Goal: Task Accomplishment & Management: Use online tool/utility

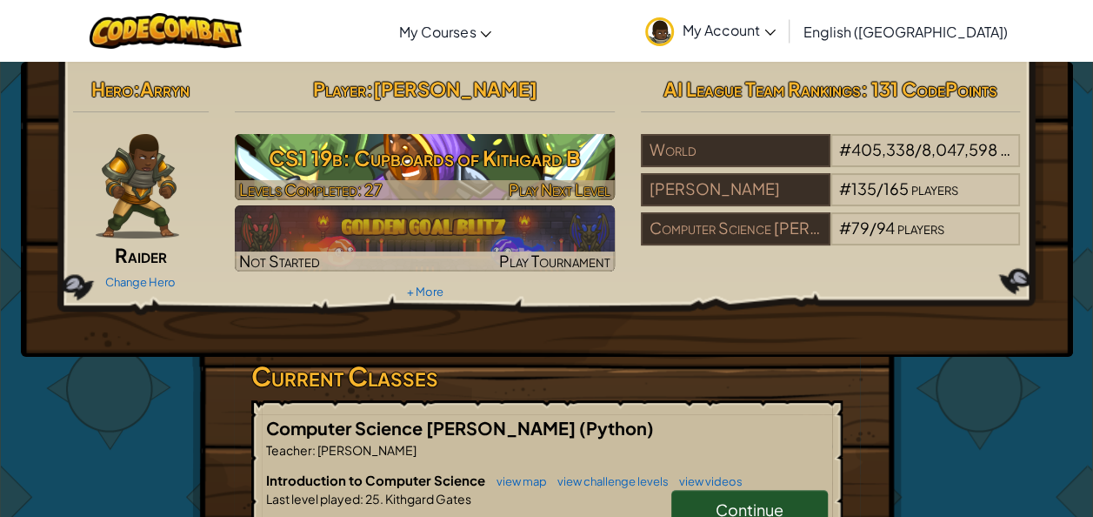
click at [437, 174] on h3 "CS1 19b: Cupboards of Kithgard B" at bounding box center [425, 157] width 380 height 39
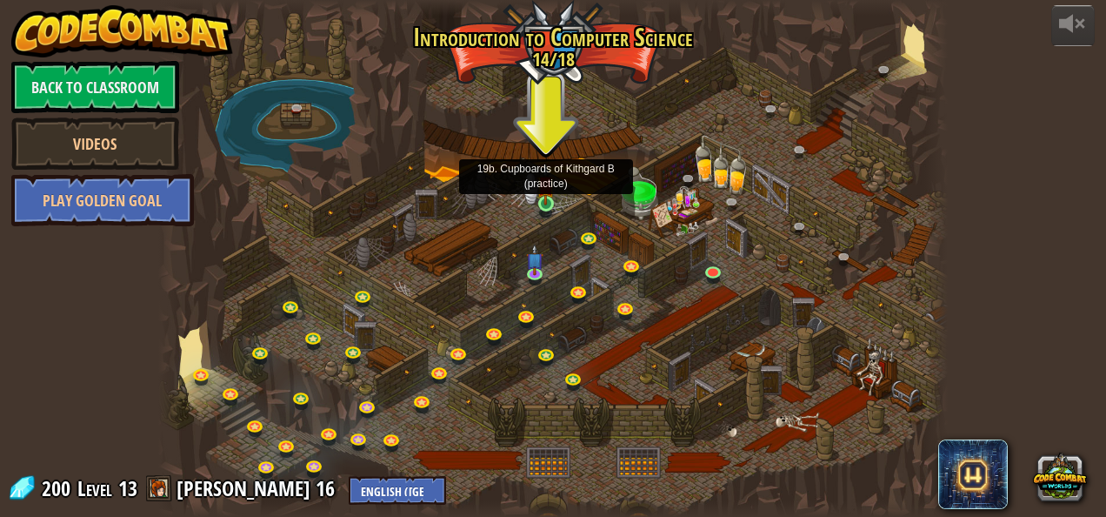
click at [546, 200] on img at bounding box center [546, 184] width 18 height 41
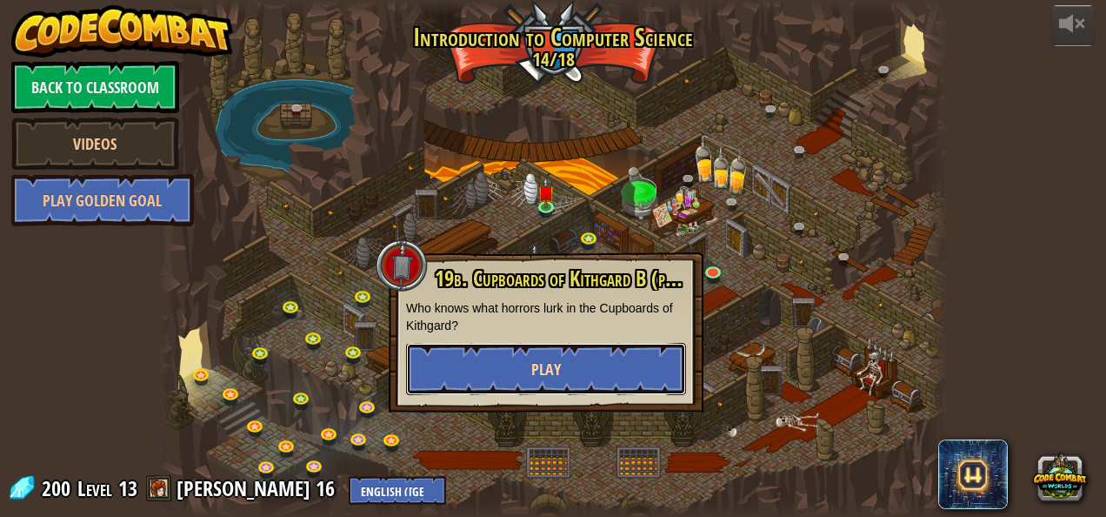
click at [487, 364] on button "Play" at bounding box center [546, 369] width 280 height 52
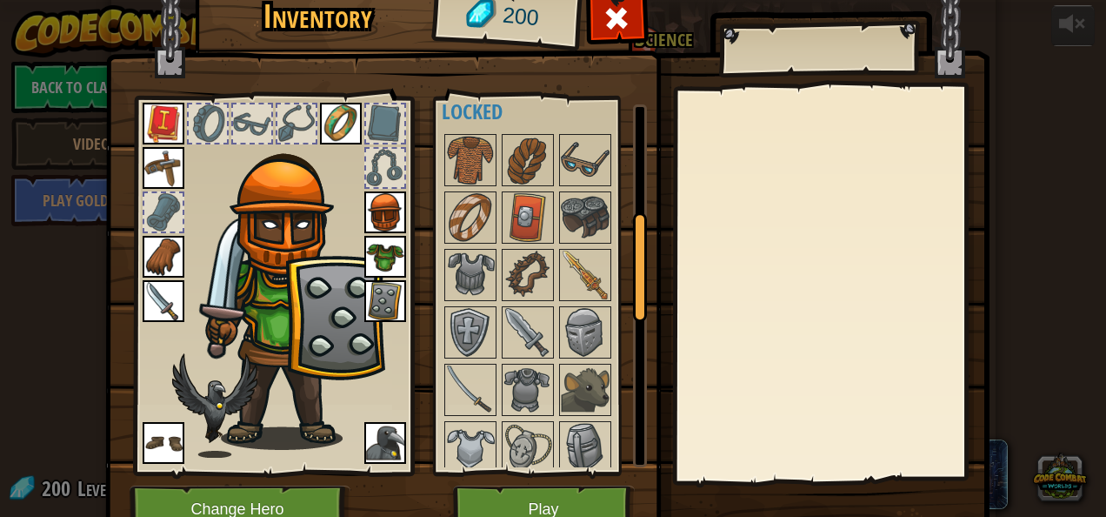
scroll to position [368, 0]
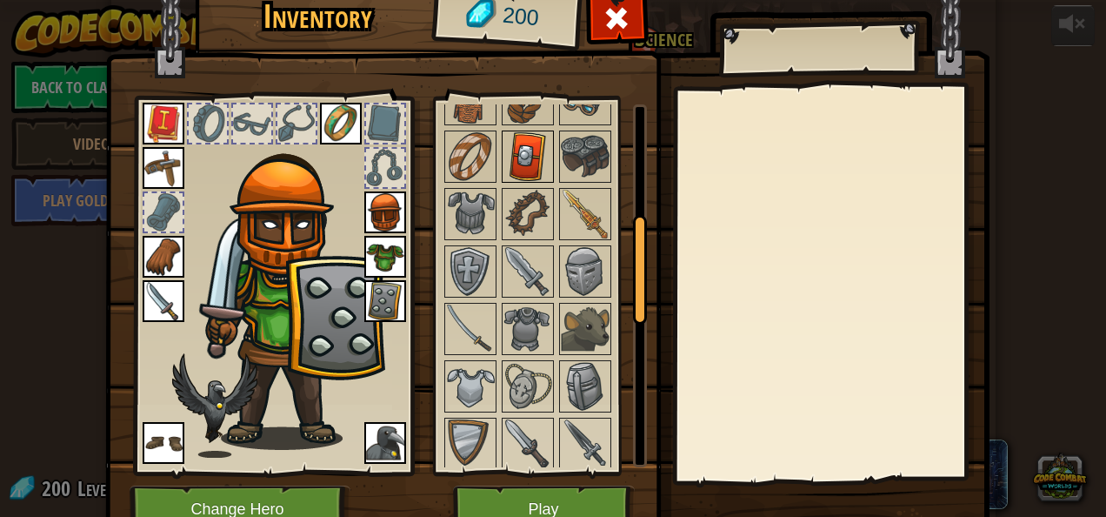
click at [504, 150] on img at bounding box center [528, 156] width 49 height 49
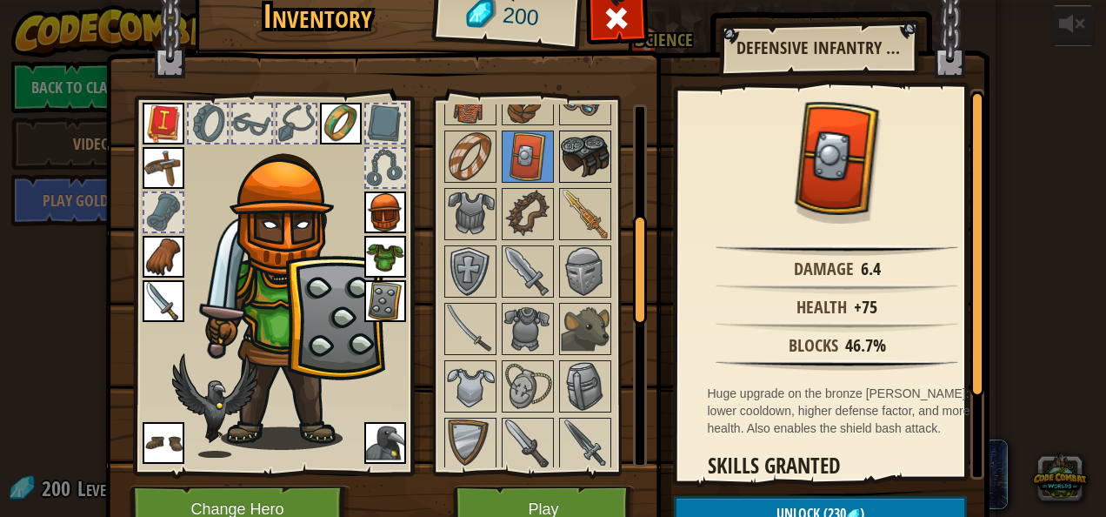
click at [564, 148] on img at bounding box center [585, 156] width 49 height 49
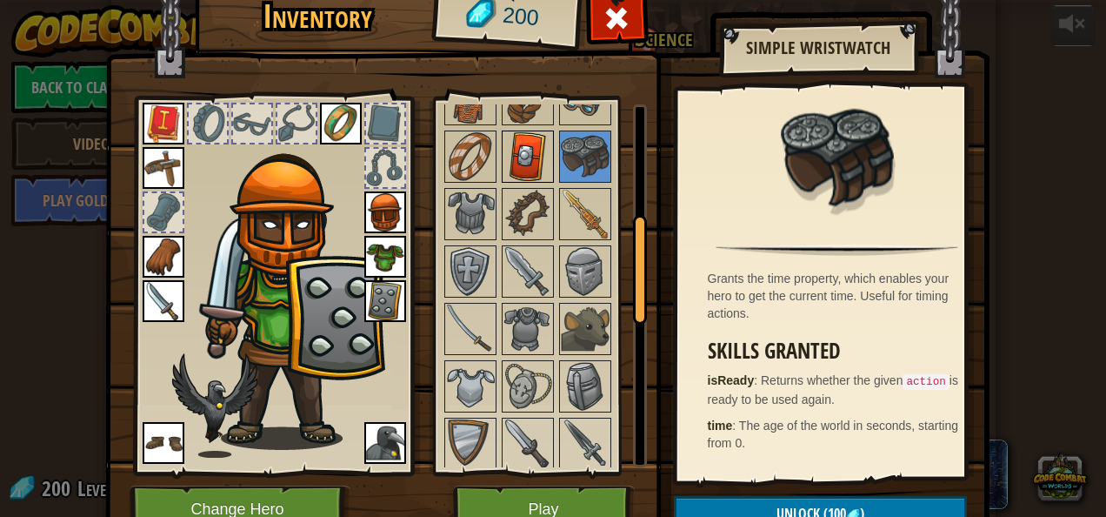
click at [511, 148] on img at bounding box center [528, 156] width 49 height 49
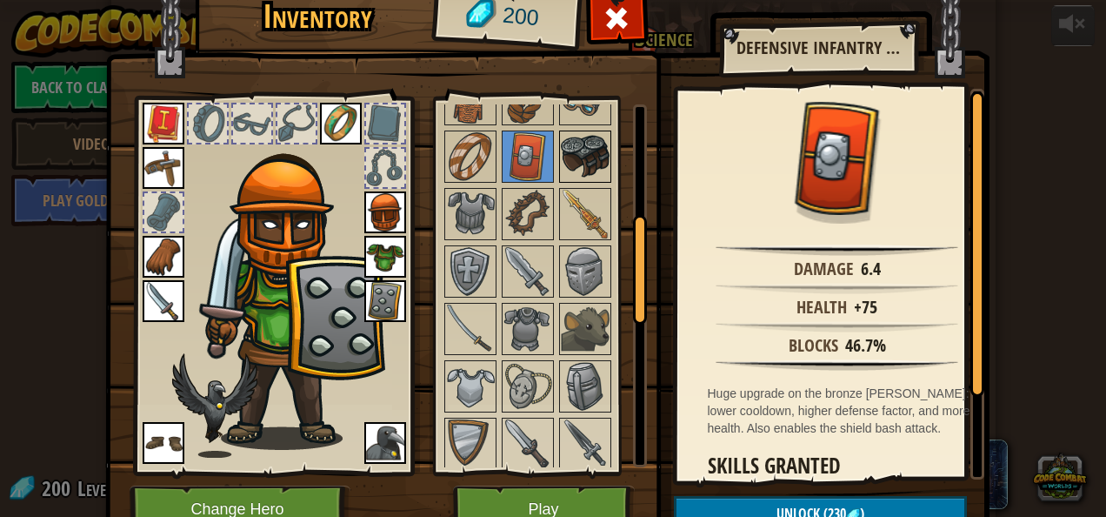
click at [561, 139] on img at bounding box center [585, 156] width 49 height 49
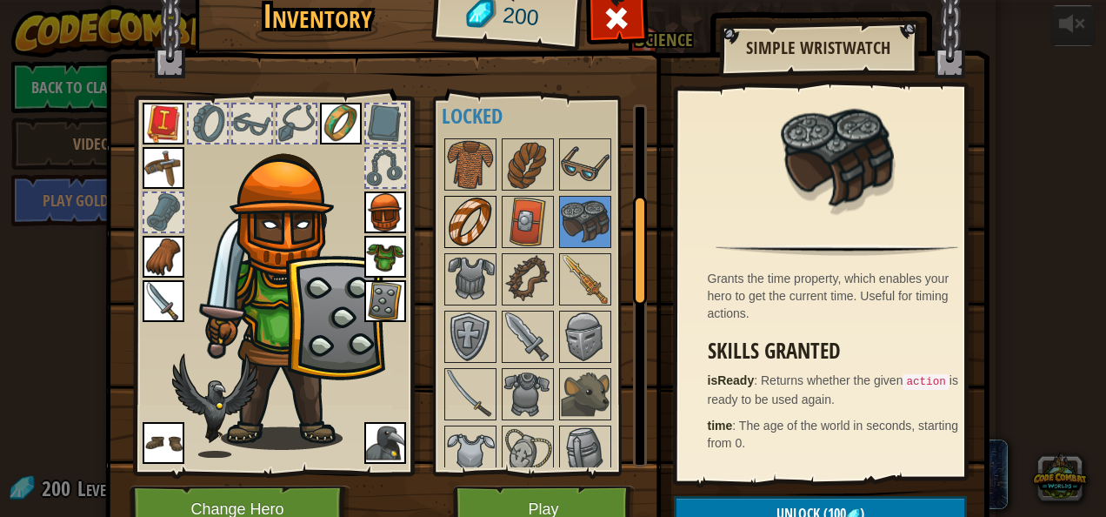
scroll to position [302, 0]
click at [446, 165] on img at bounding box center [470, 165] width 49 height 49
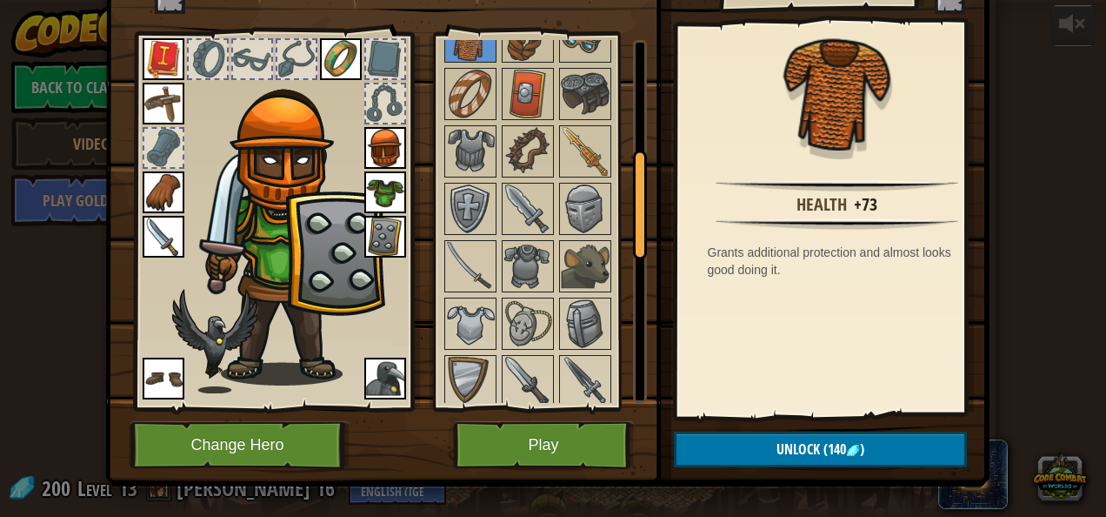
scroll to position [68, 0]
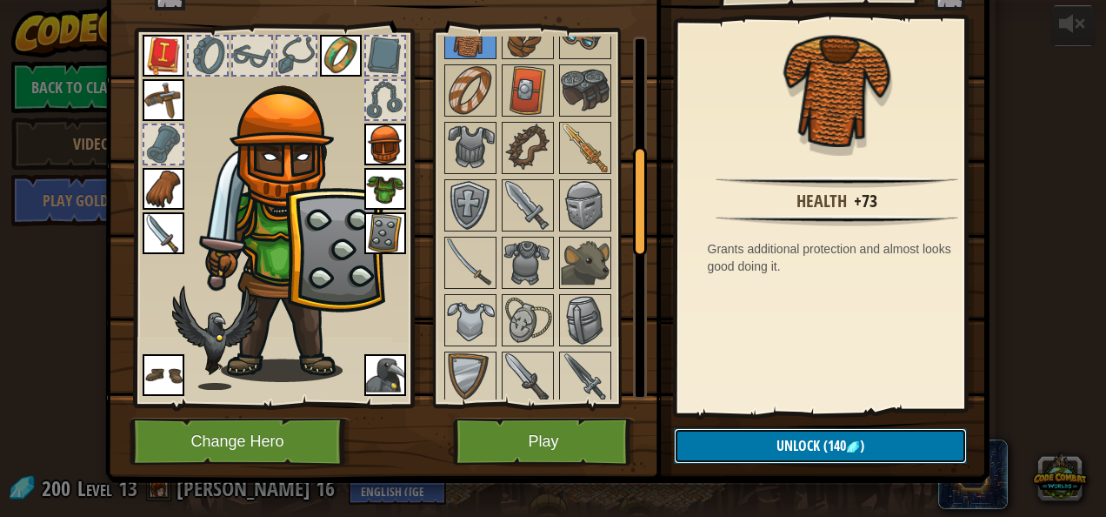
click at [737, 437] on button "Unlock (140 )" at bounding box center [820, 446] width 293 height 36
click at [737, 437] on button "Confirm" at bounding box center [820, 446] width 293 height 36
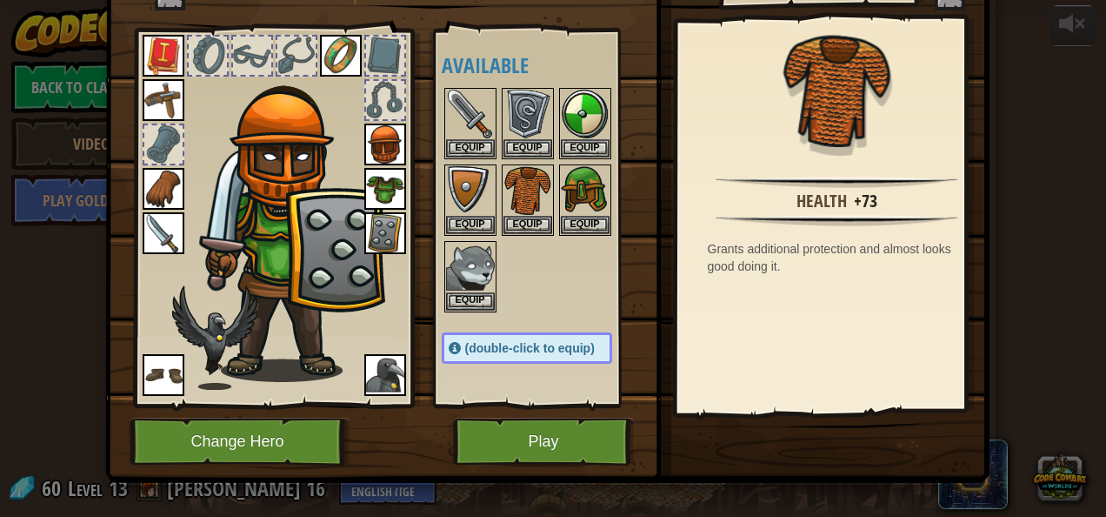
scroll to position [0, 0]
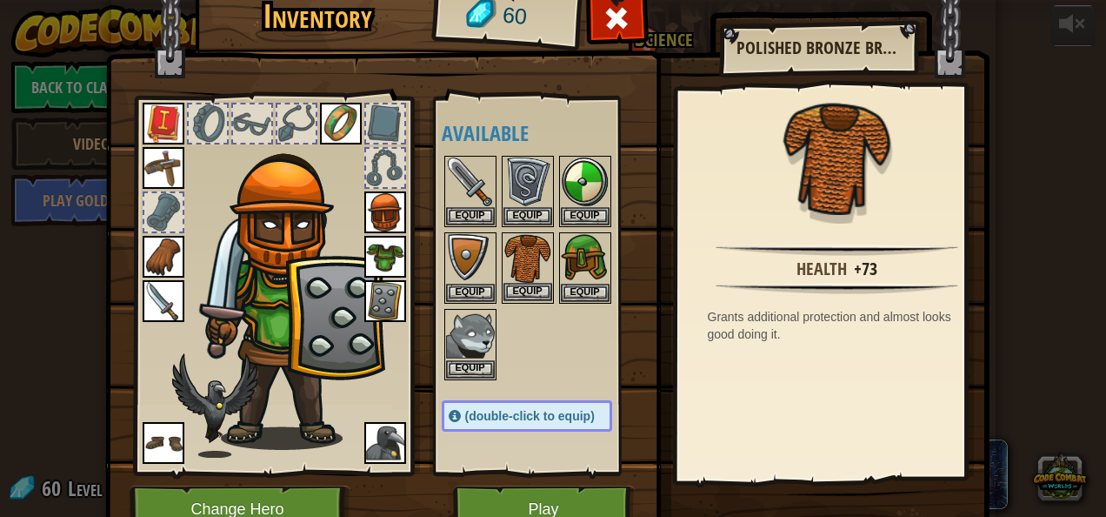
click at [518, 280] on img at bounding box center [528, 258] width 49 height 49
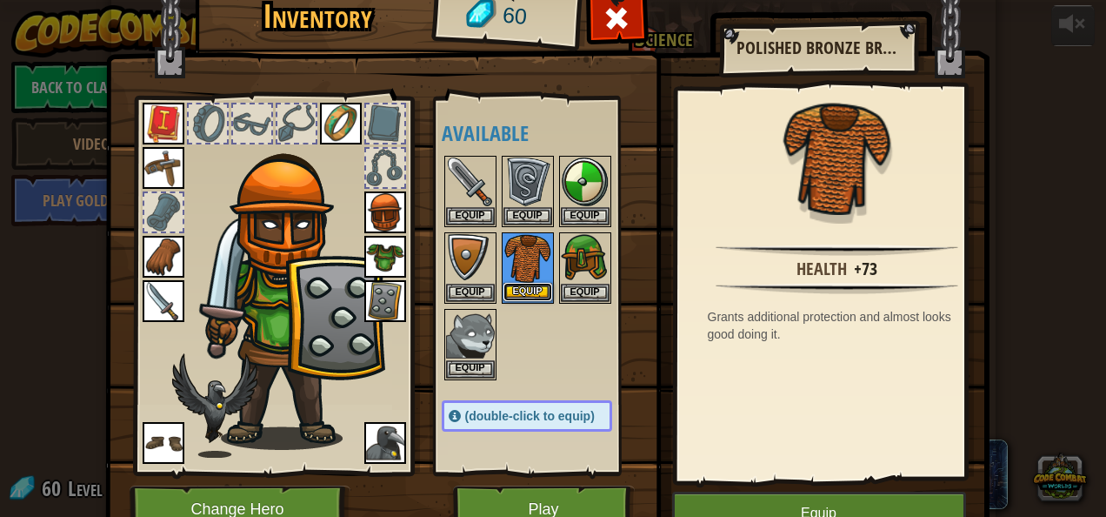
click at [518, 285] on button "Equip" at bounding box center [528, 292] width 49 height 18
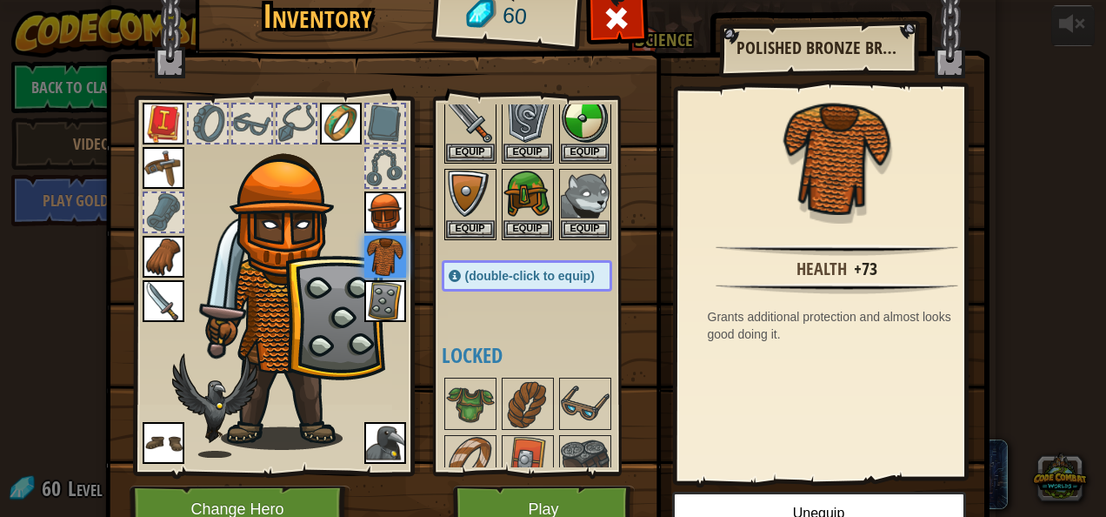
scroll to position [66, 0]
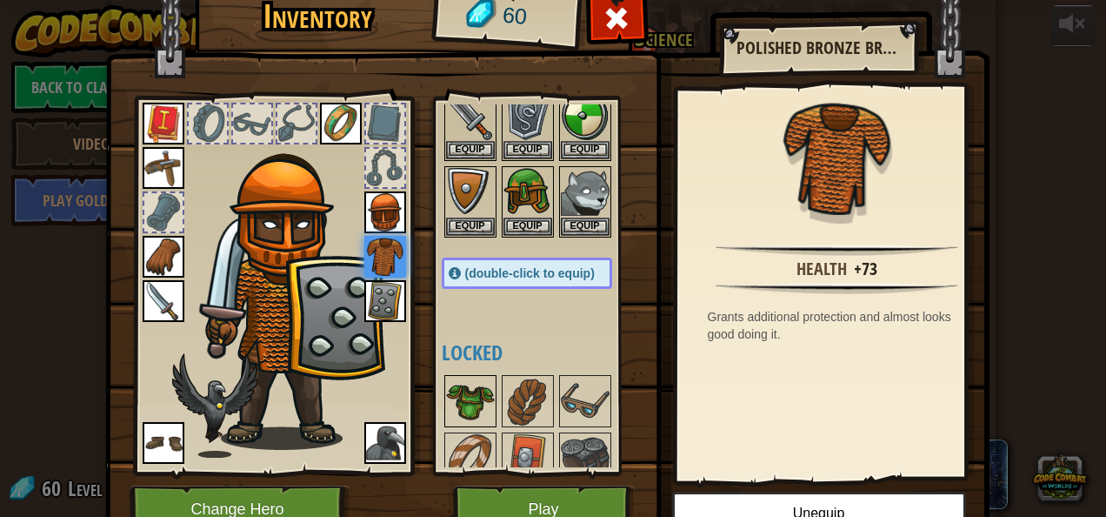
click at [468, 402] on img at bounding box center [470, 401] width 49 height 49
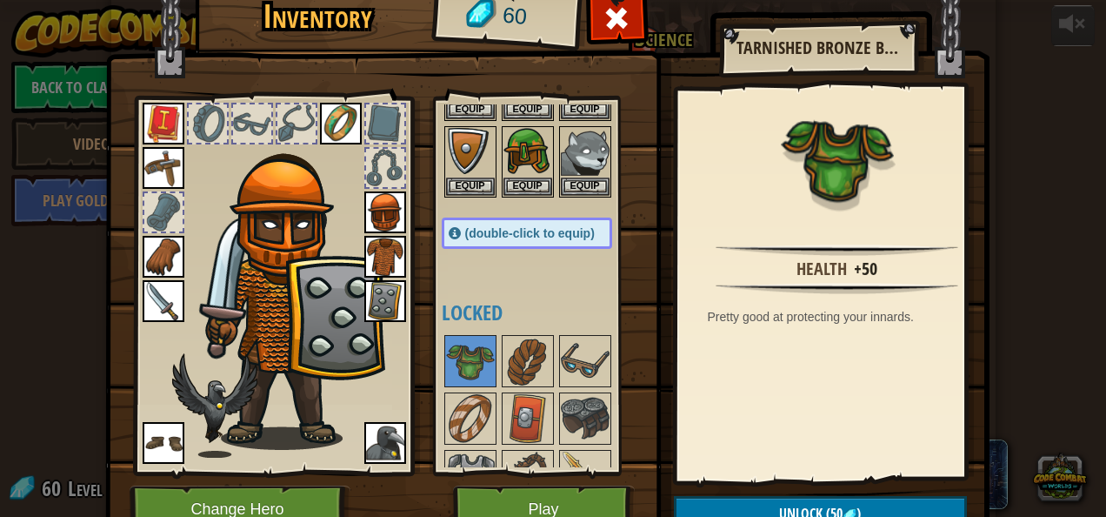
scroll to position [112, 0]
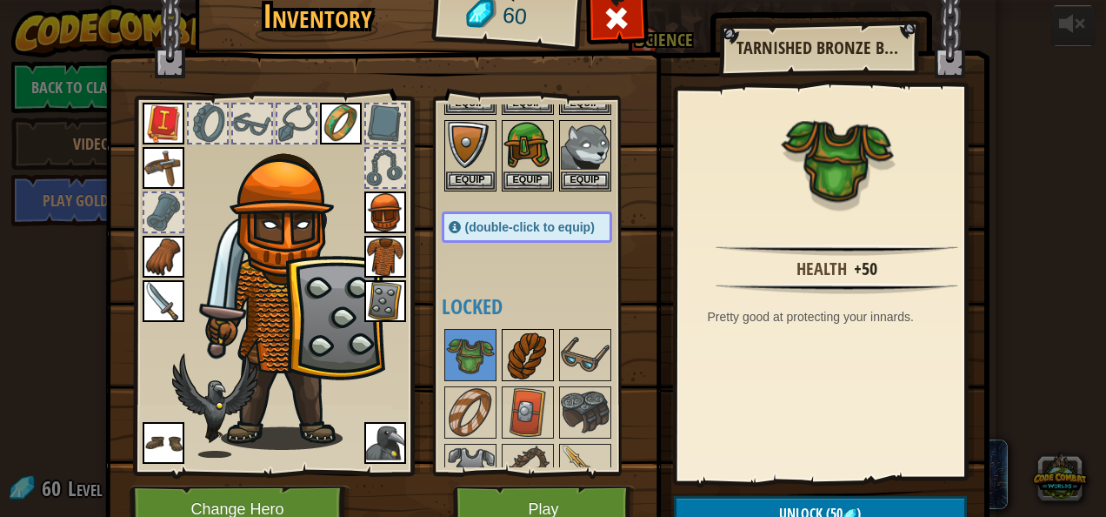
click at [531, 365] on img at bounding box center [528, 355] width 49 height 49
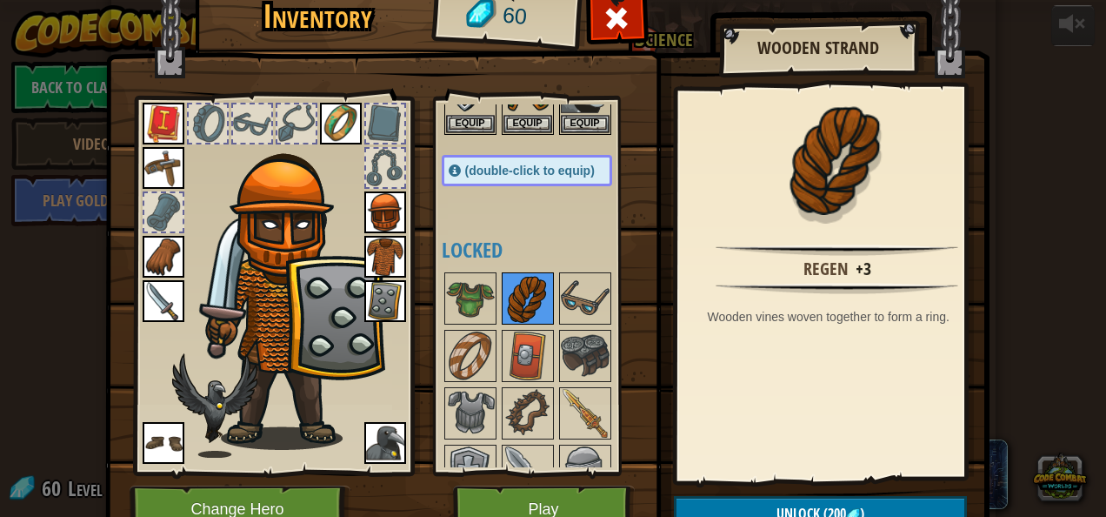
scroll to position [170, 0]
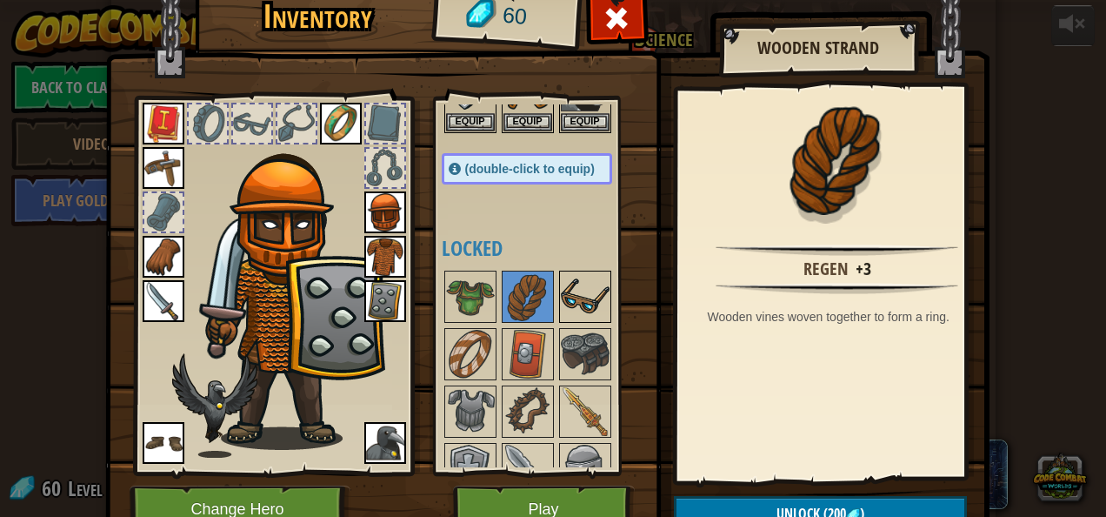
click at [568, 290] on img at bounding box center [585, 296] width 49 height 49
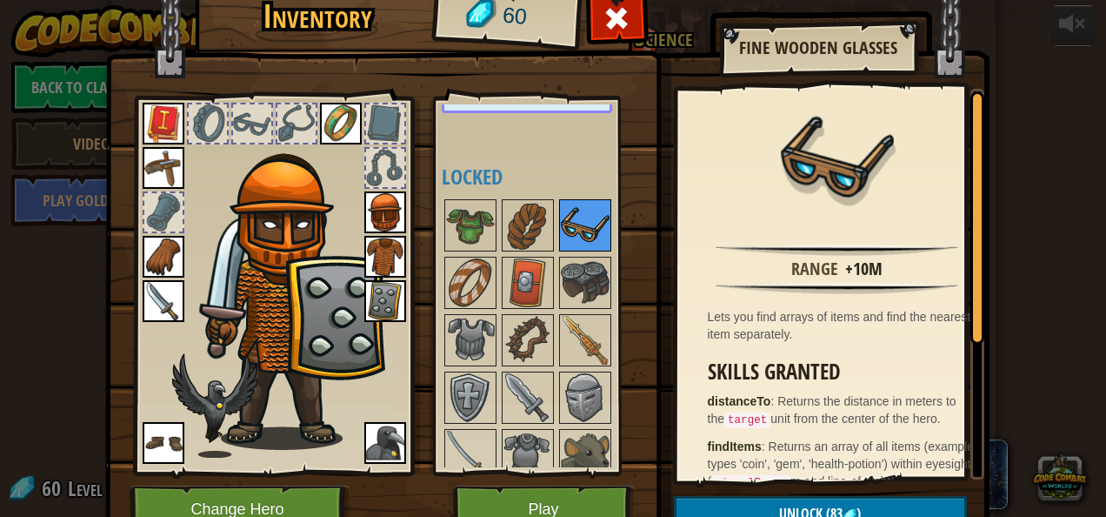
scroll to position [244, 0]
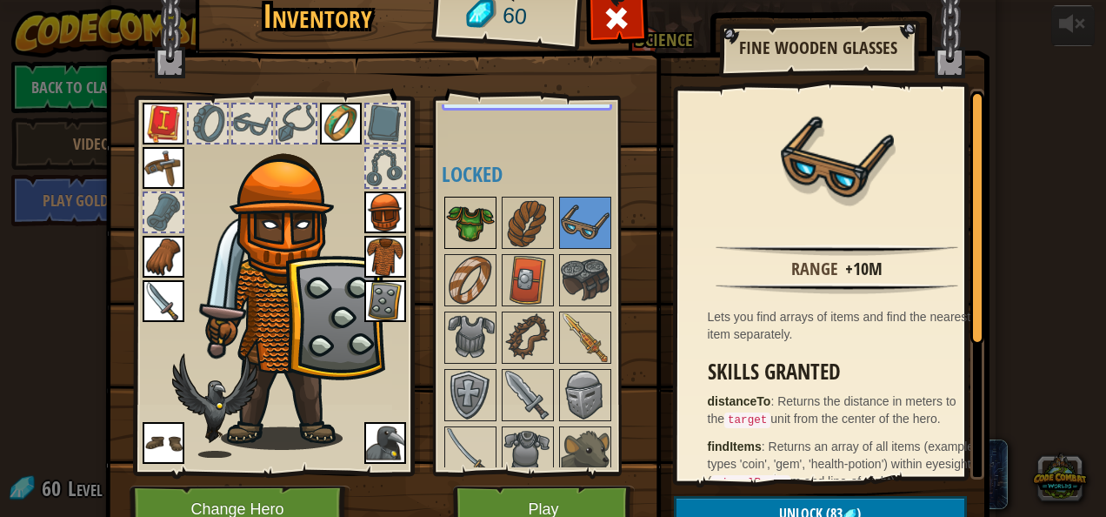
click at [451, 236] on img at bounding box center [470, 222] width 49 height 49
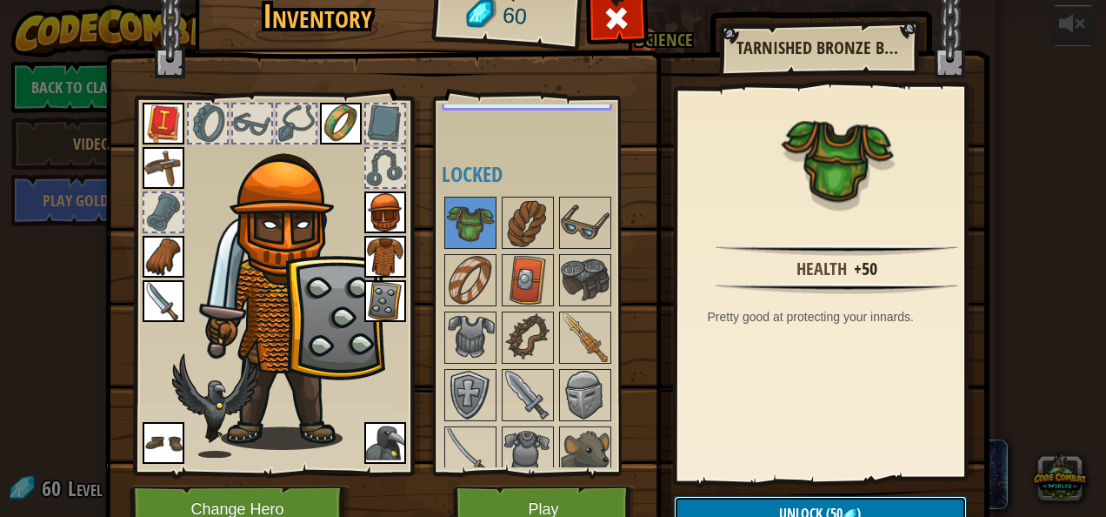
click at [743, 498] on button "Unlock (50 )" at bounding box center [820, 514] width 293 height 36
click at [743, 498] on button "Confirm" at bounding box center [820, 514] width 293 height 36
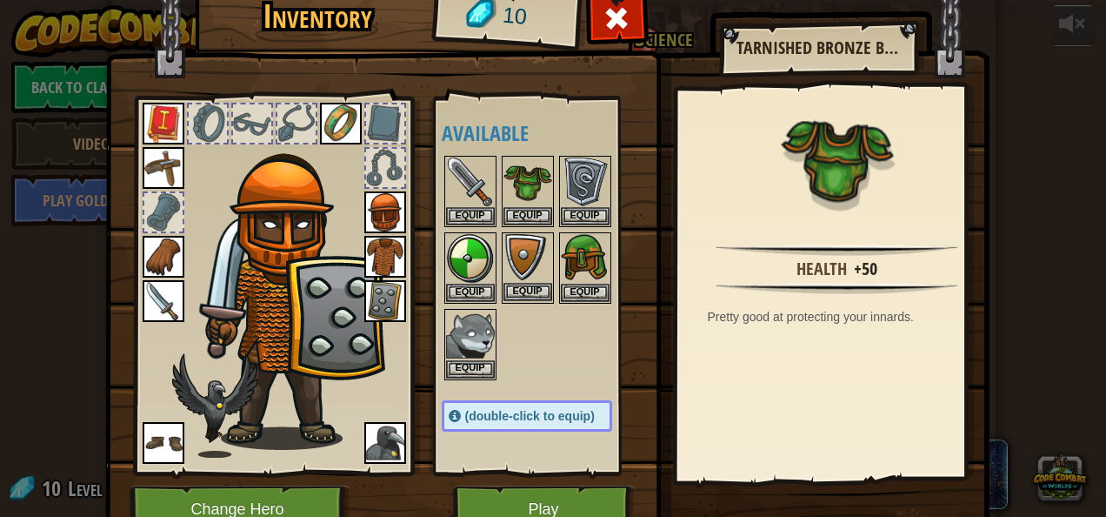
scroll to position [23, 0]
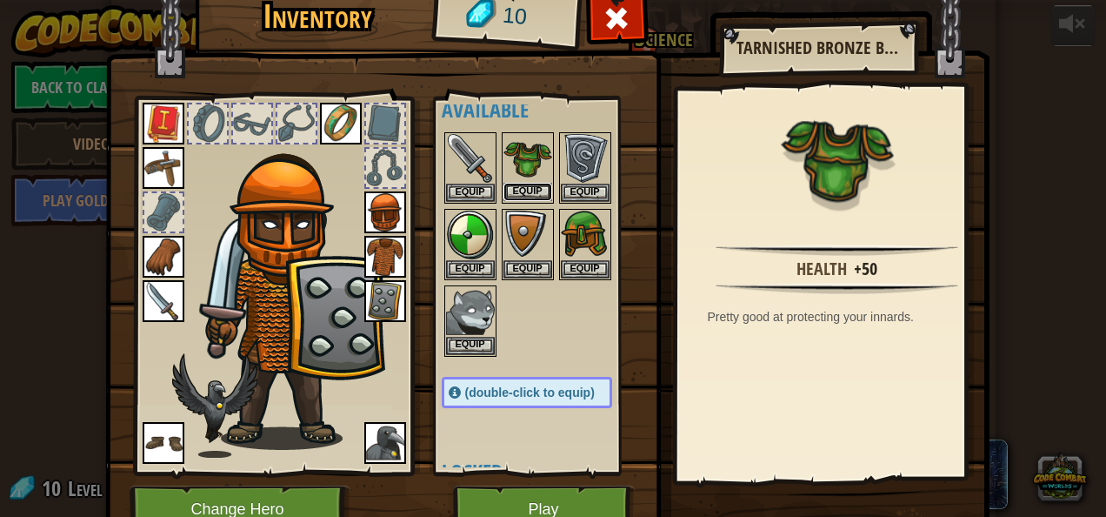
click at [511, 197] on button "Equip" at bounding box center [528, 192] width 49 height 18
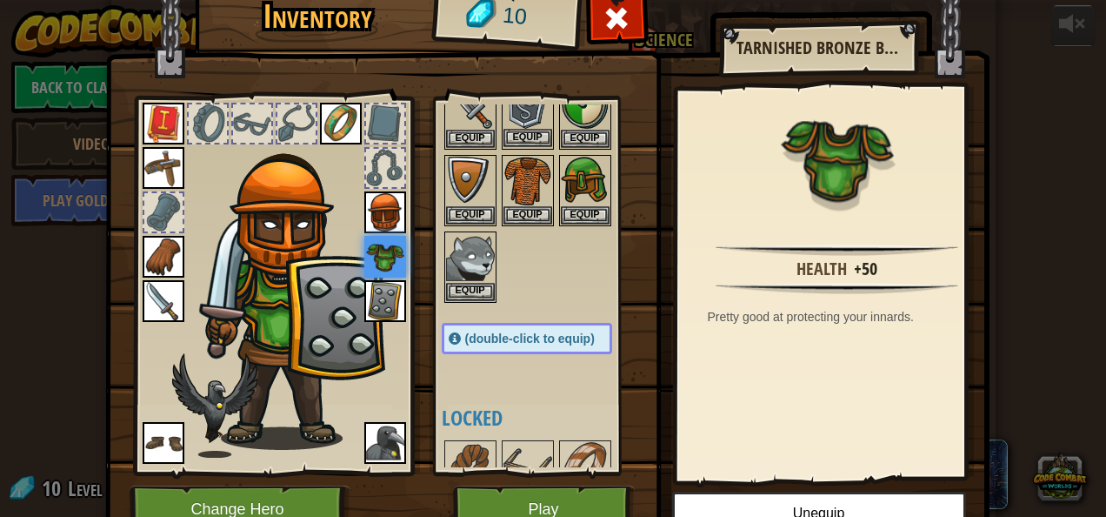
scroll to position [81, 0]
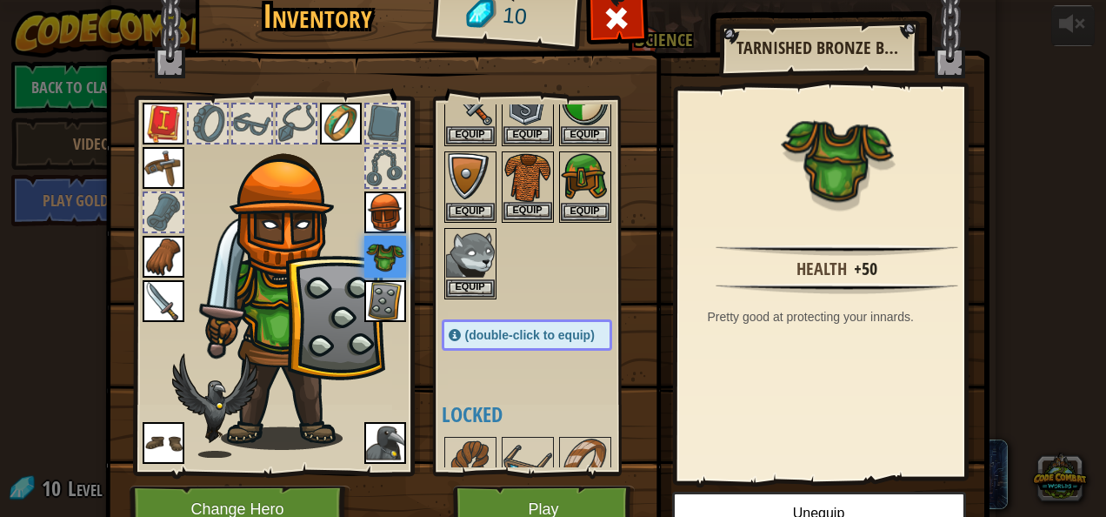
click at [513, 161] on img at bounding box center [528, 177] width 49 height 49
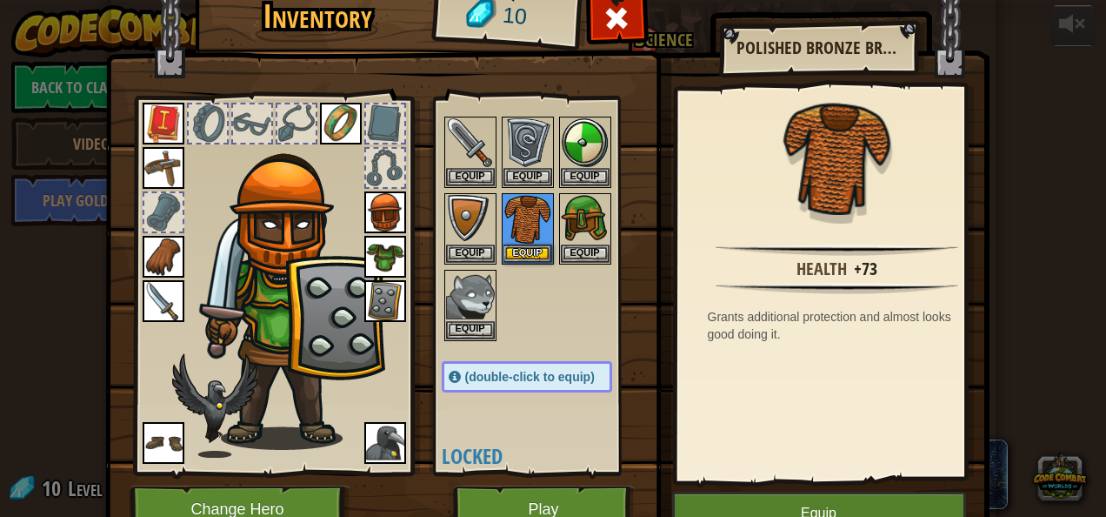
scroll to position [37, 0]
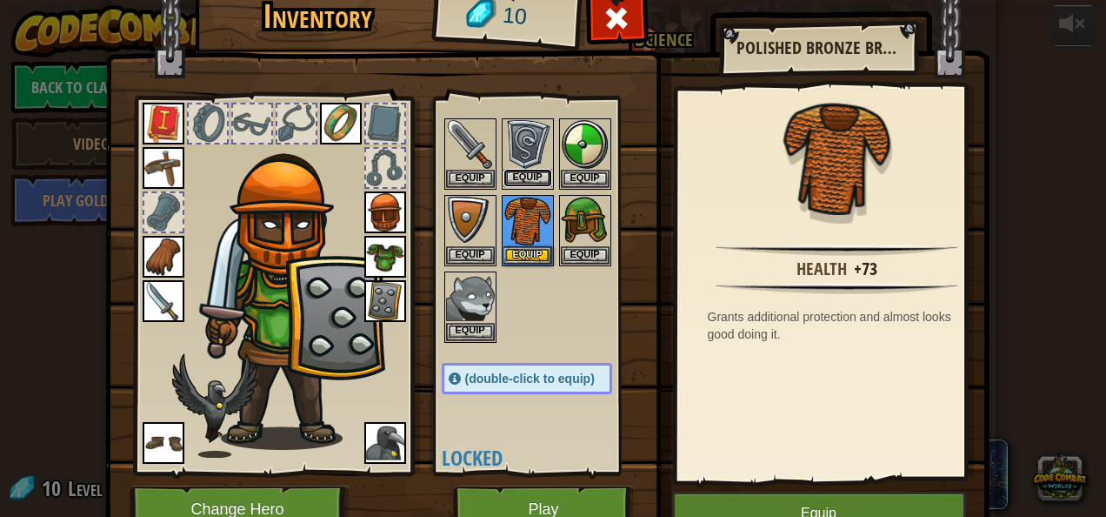
click at [516, 170] on button "Equip" at bounding box center [528, 178] width 49 height 18
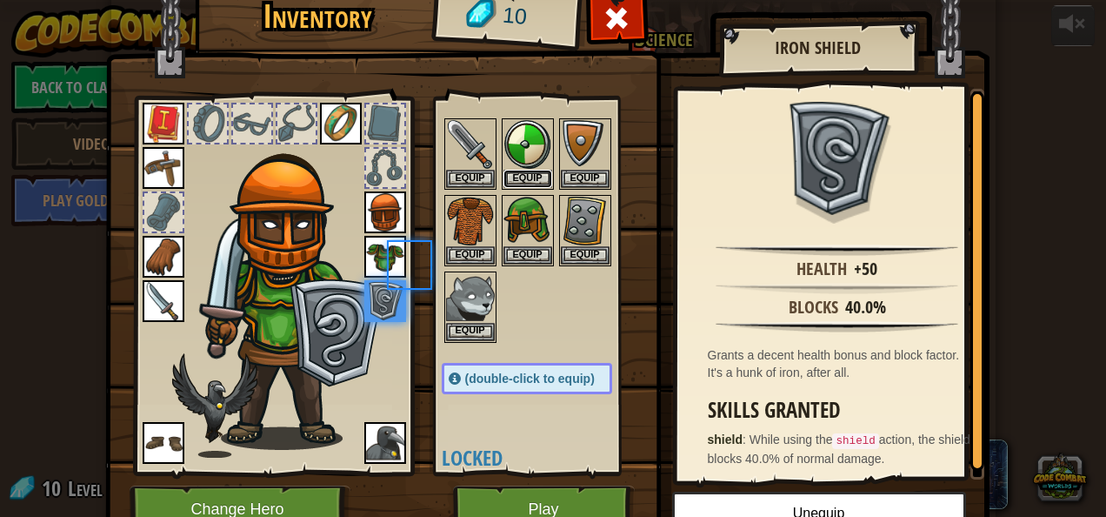
click at [516, 170] on button "Equip" at bounding box center [528, 179] width 49 height 18
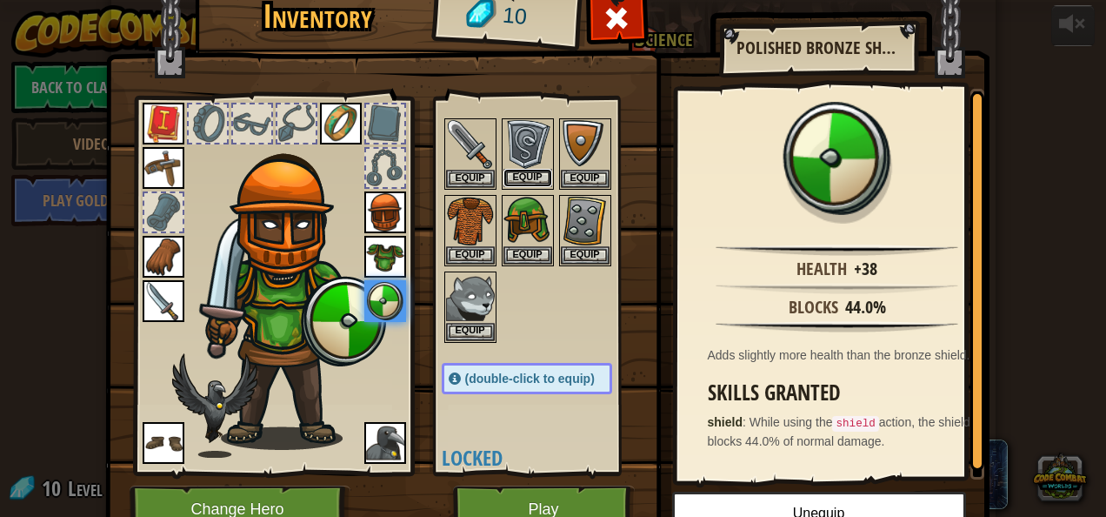
click at [516, 170] on button "Equip" at bounding box center [528, 178] width 49 height 18
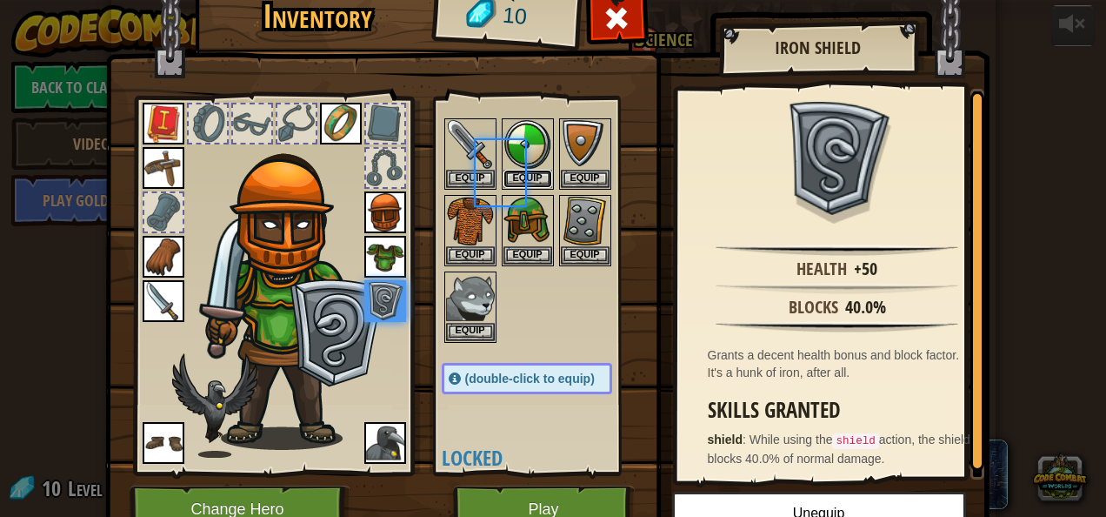
click at [516, 170] on button "Equip" at bounding box center [528, 179] width 49 height 18
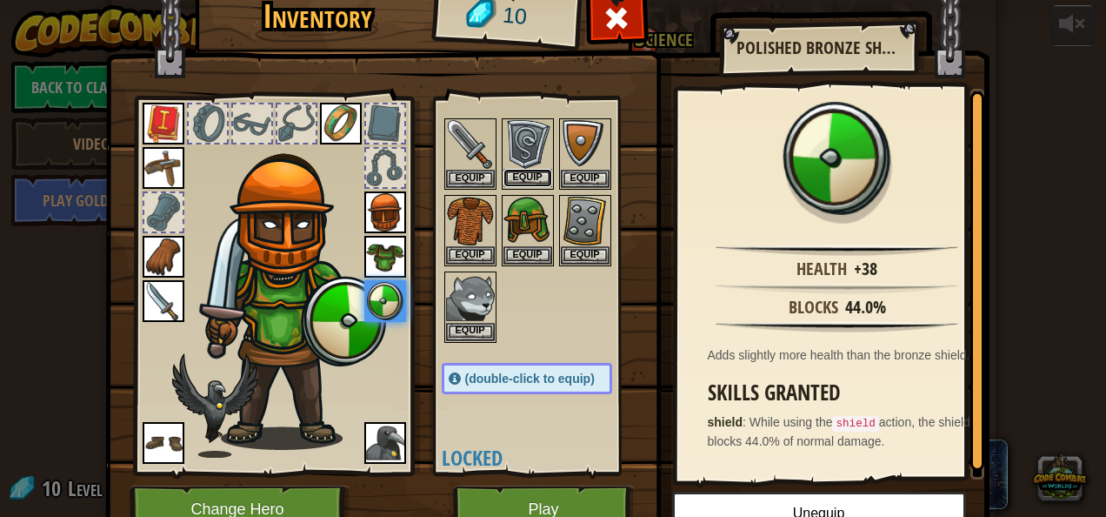
click at [516, 170] on button "Equip" at bounding box center [528, 178] width 49 height 18
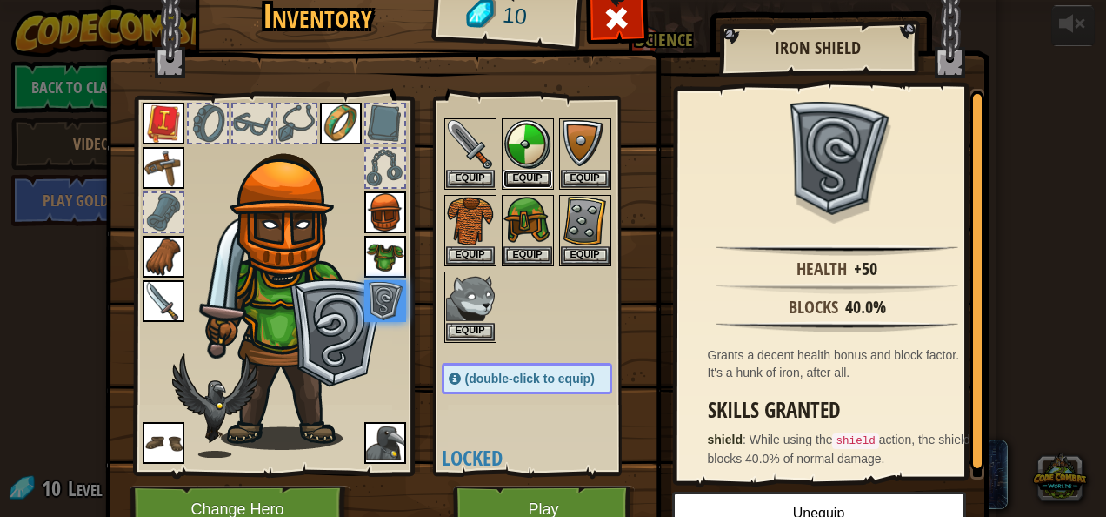
click at [516, 170] on button "Equip" at bounding box center [528, 179] width 49 height 18
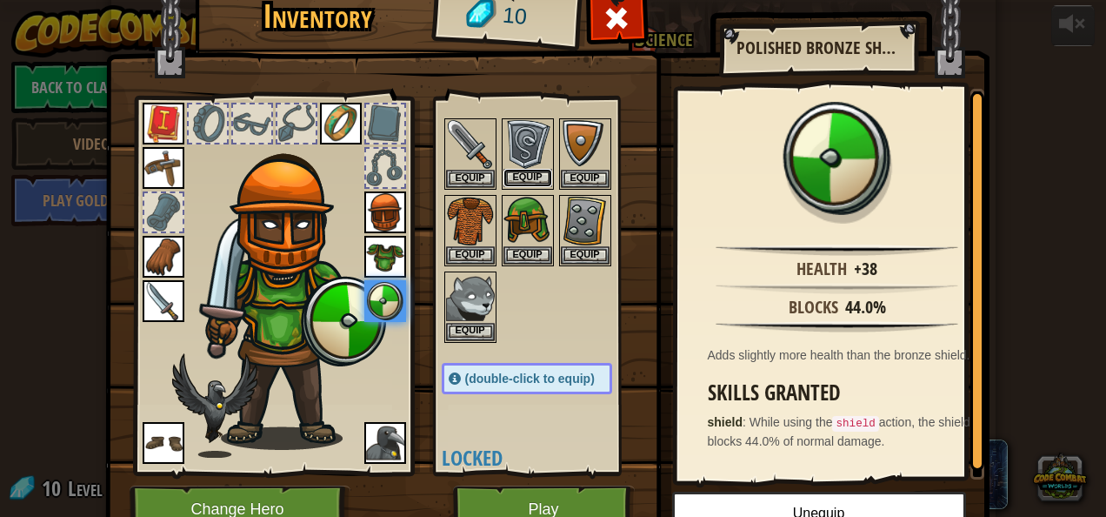
click at [518, 176] on button "Equip" at bounding box center [528, 178] width 49 height 18
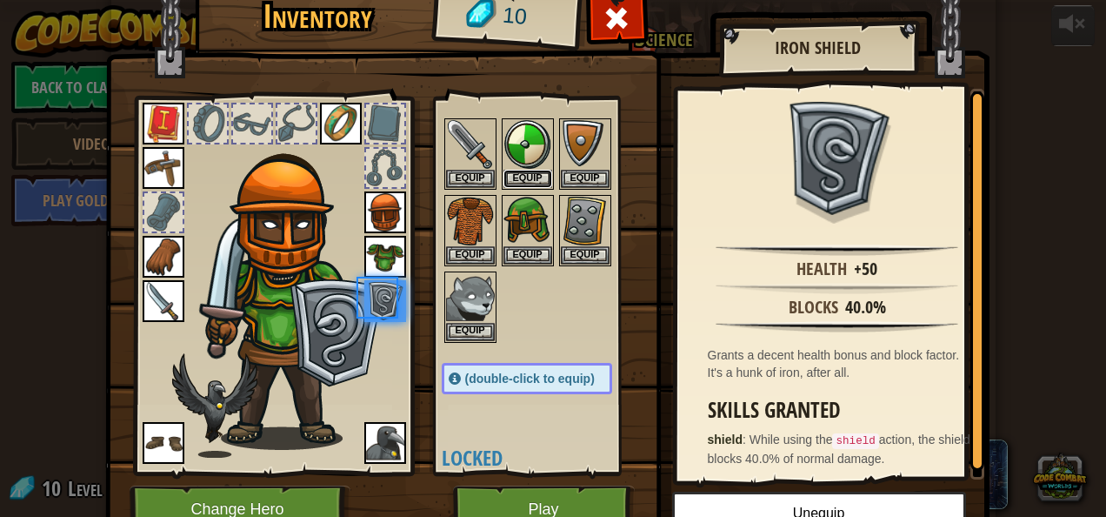
click at [518, 176] on button "Equip" at bounding box center [528, 179] width 49 height 18
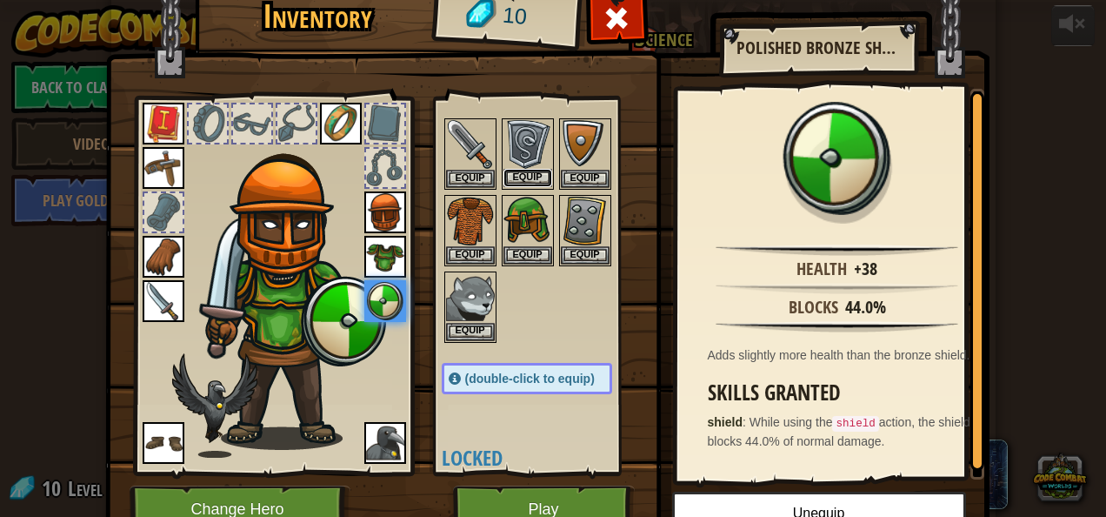
click at [518, 176] on button "Equip" at bounding box center [528, 178] width 49 height 18
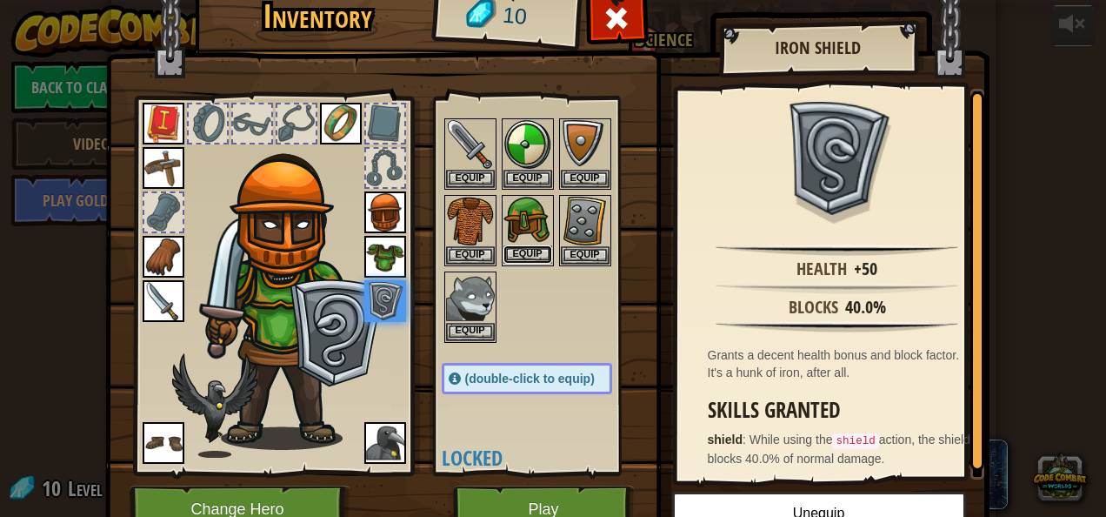
click at [526, 249] on button "Equip" at bounding box center [528, 254] width 49 height 18
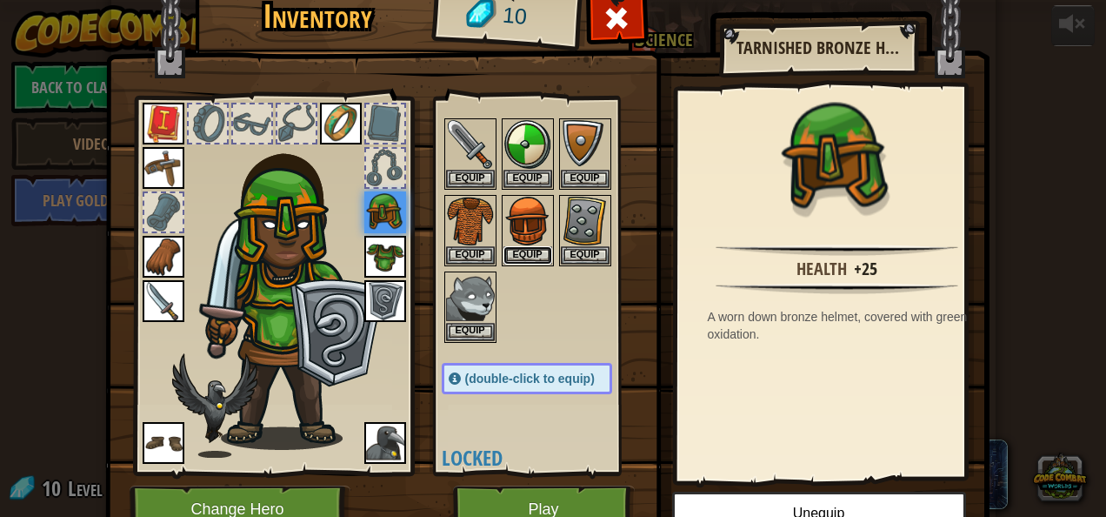
click at [526, 249] on button "Equip" at bounding box center [528, 255] width 49 height 18
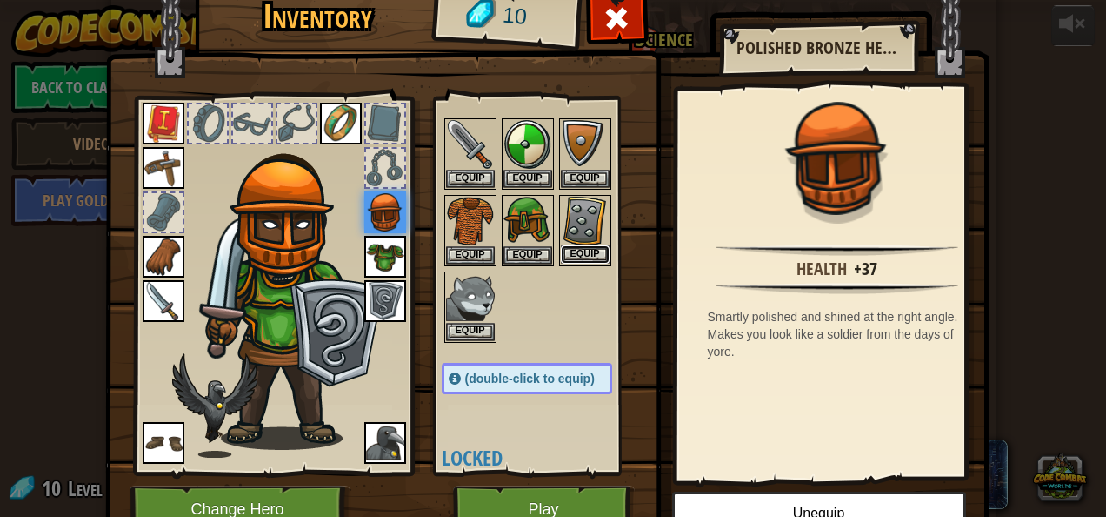
click at [567, 245] on button "Equip" at bounding box center [585, 254] width 49 height 18
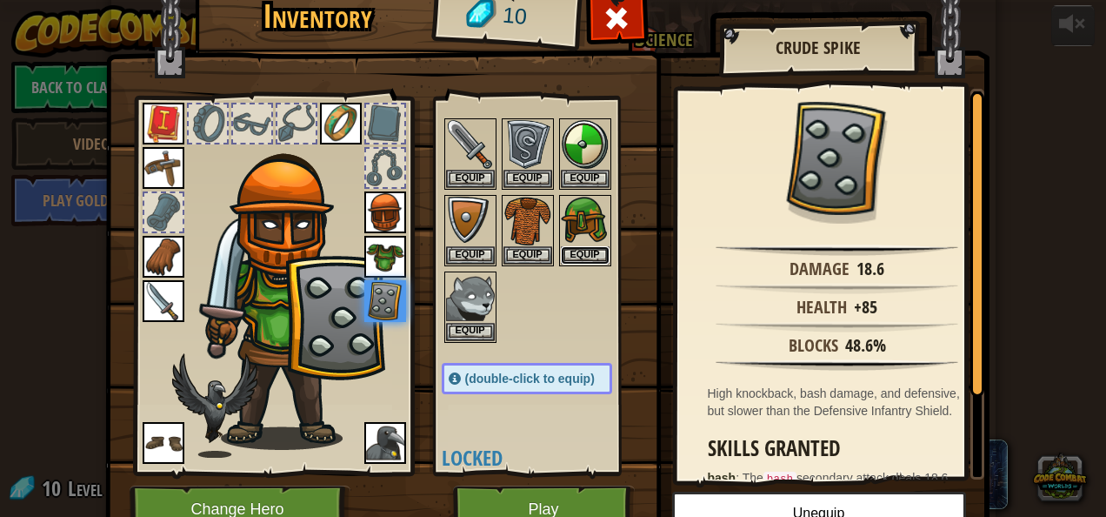
click at [567, 246] on button "Equip" at bounding box center [585, 255] width 49 height 18
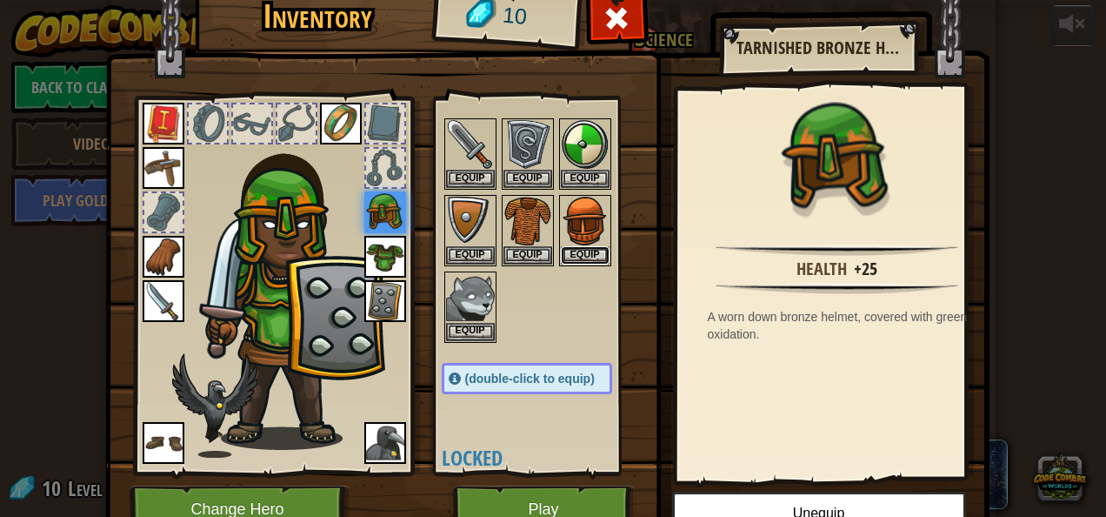
click at [567, 246] on button "Equip" at bounding box center [585, 255] width 49 height 18
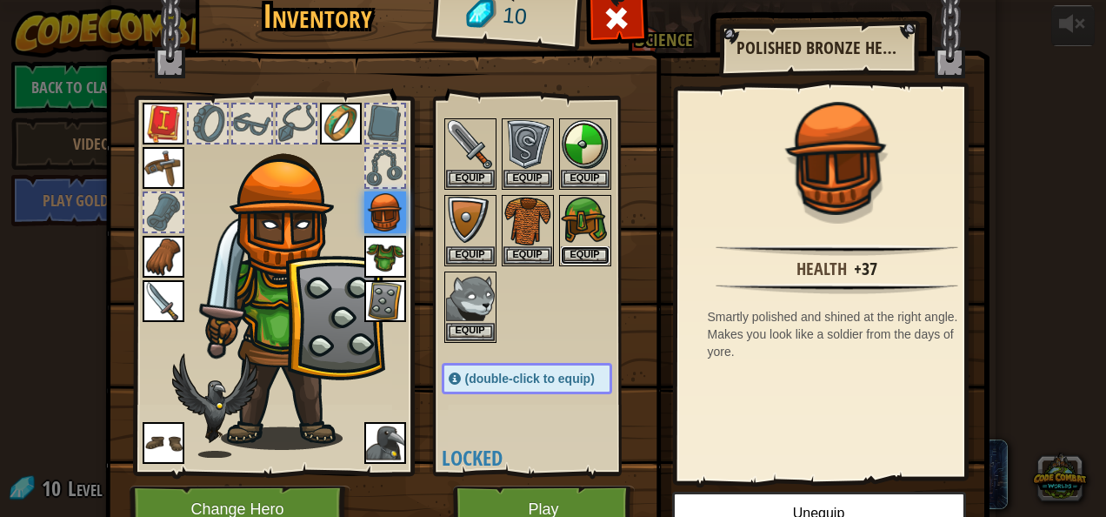
click at [567, 246] on button "Equip" at bounding box center [585, 255] width 49 height 18
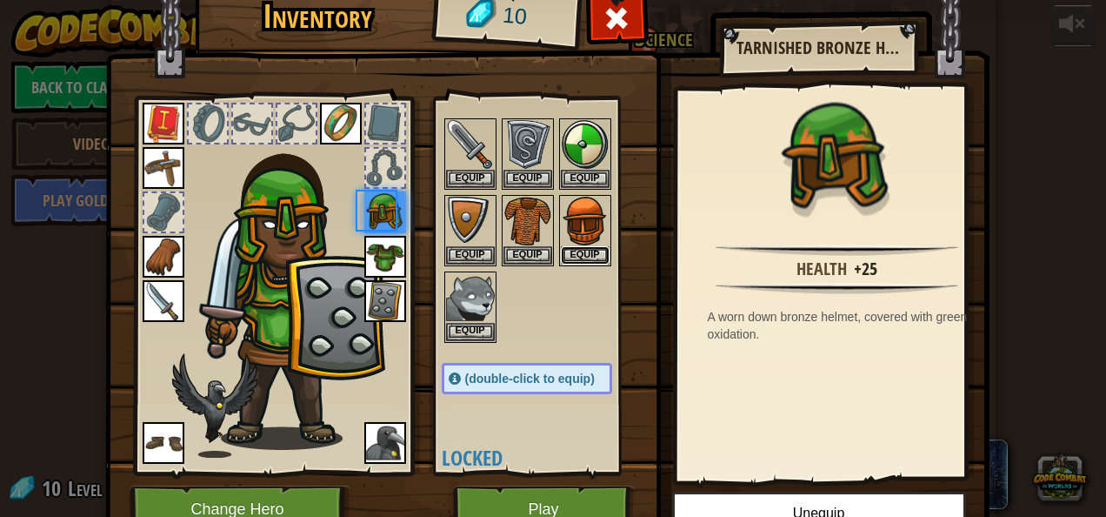
click at [567, 246] on button "Equip" at bounding box center [585, 255] width 49 height 18
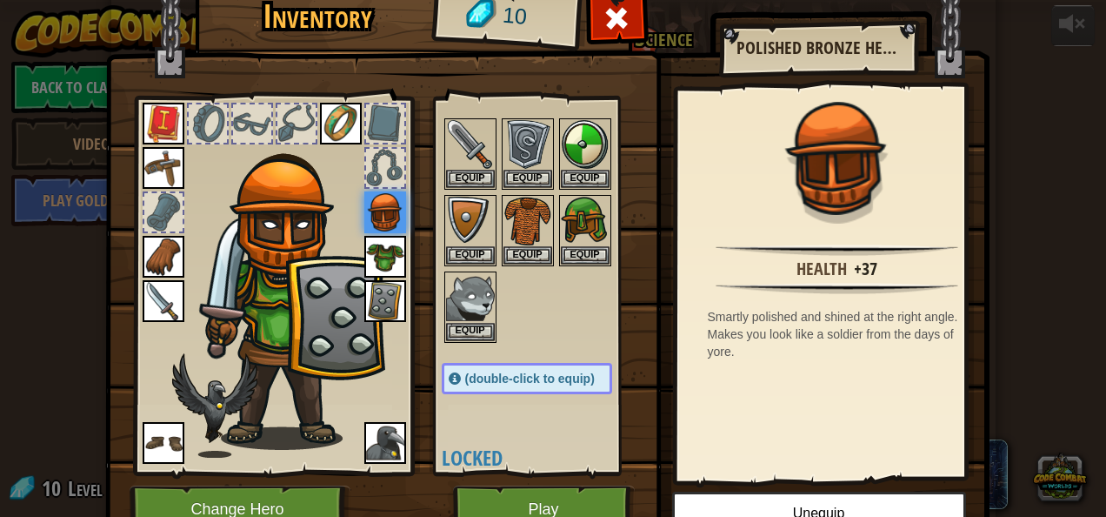
click at [376, 304] on img at bounding box center [385, 301] width 42 height 42
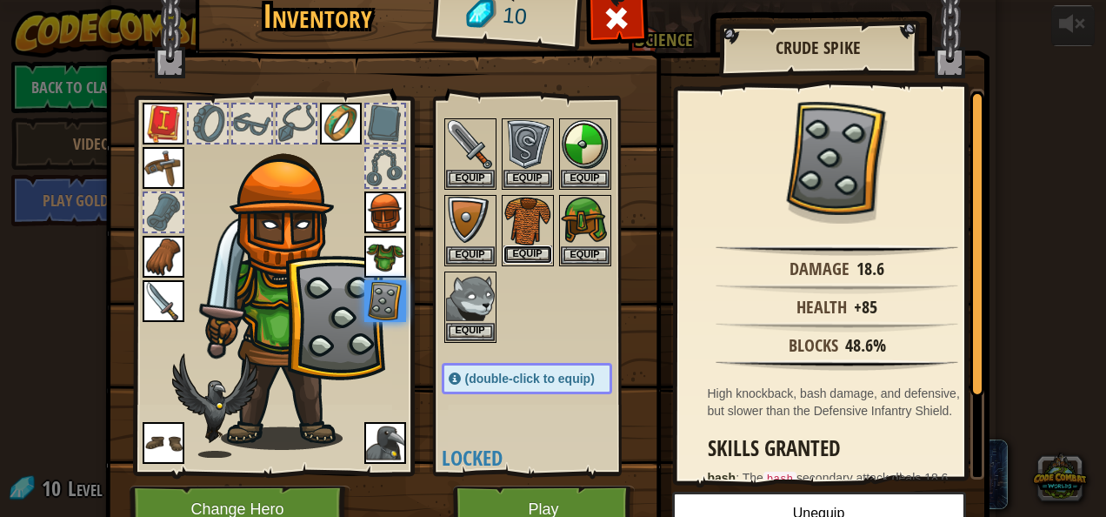
click at [516, 245] on button "Equip" at bounding box center [528, 254] width 49 height 18
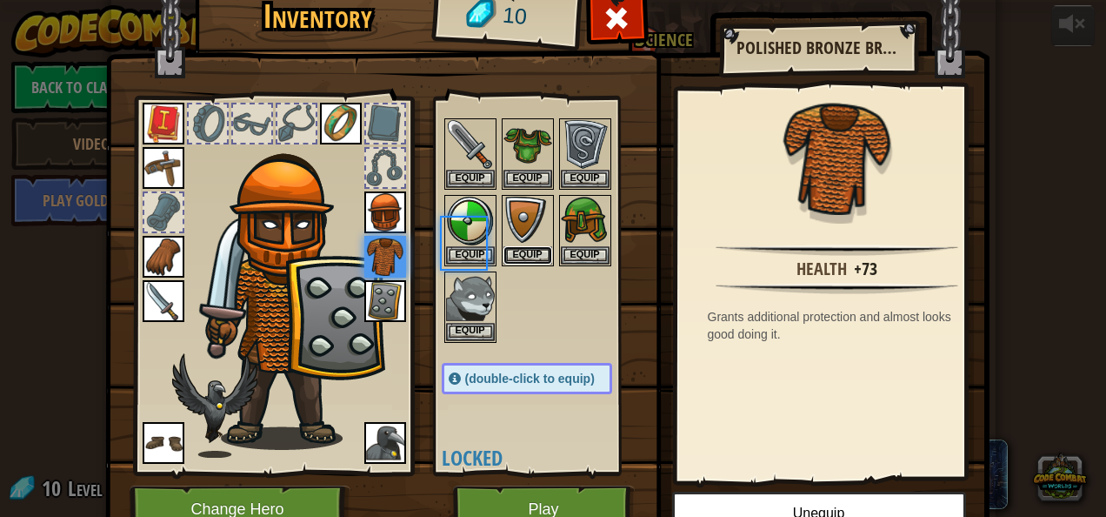
click at [516, 246] on button "Equip" at bounding box center [528, 255] width 49 height 18
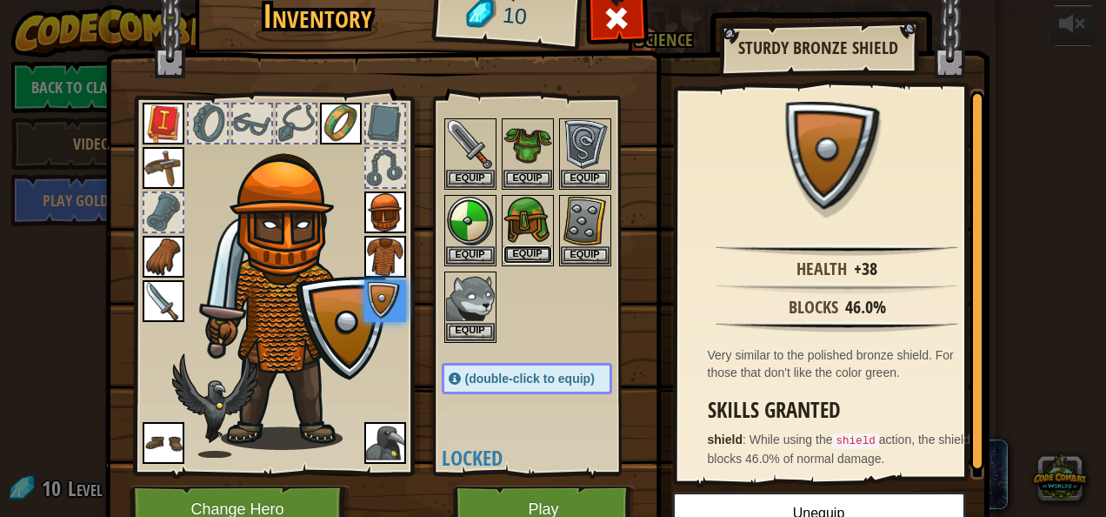
click at [514, 251] on button "Equip" at bounding box center [528, 254] width 49 height 18
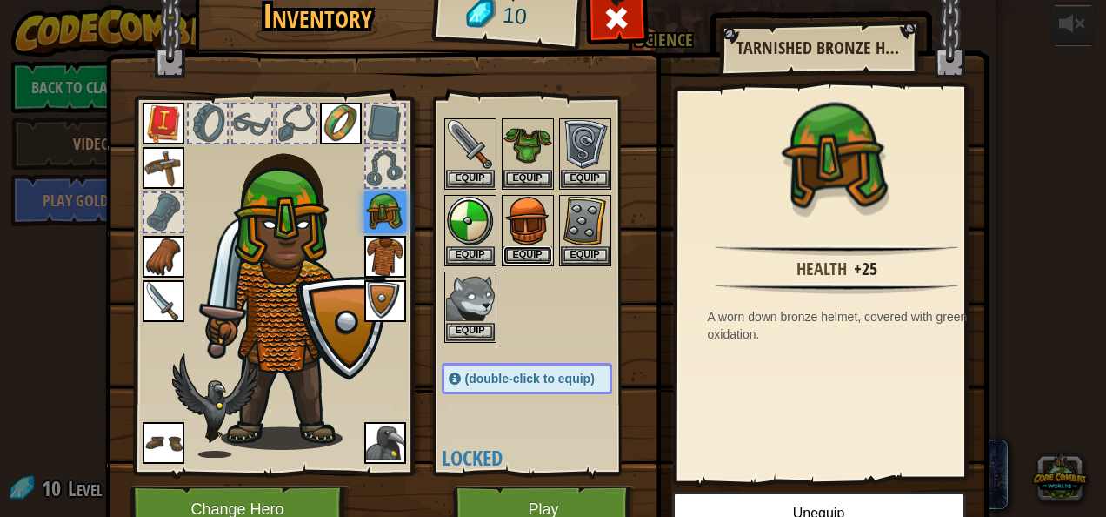
click at [514, 251] on button "Equip" at bounding box center [528, 255] width 49 height 18
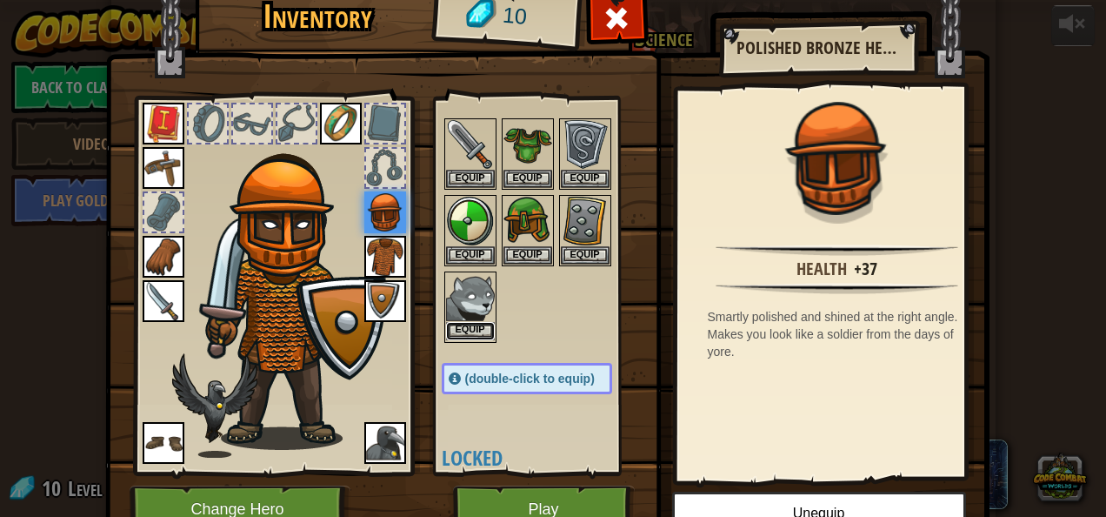
click at [466, 323] on button "Equip" at bounding box center [470, 331] width 49 height 18
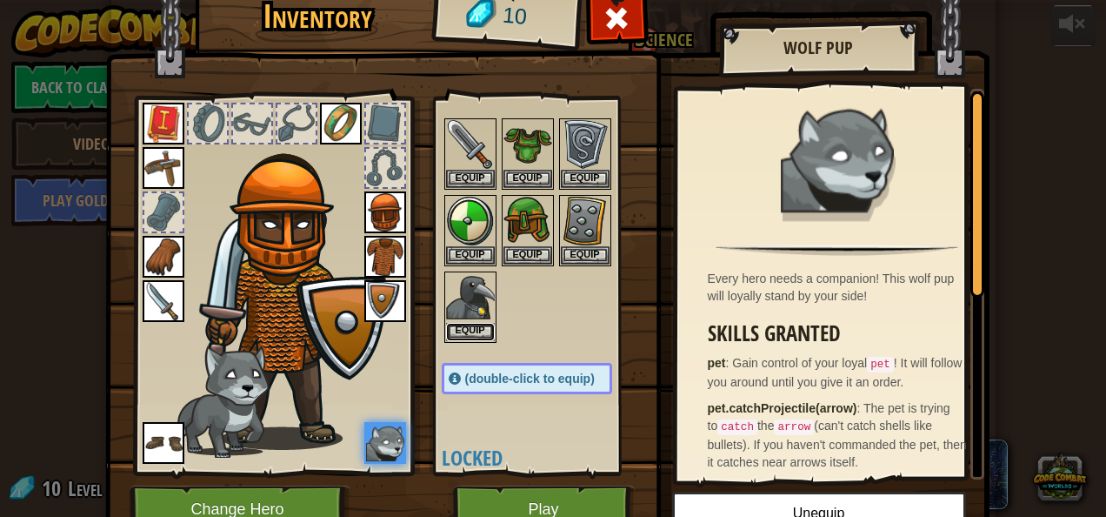
click at [466, 323] on button "Equip" at bounding box center [470, 332] width 49 height 18
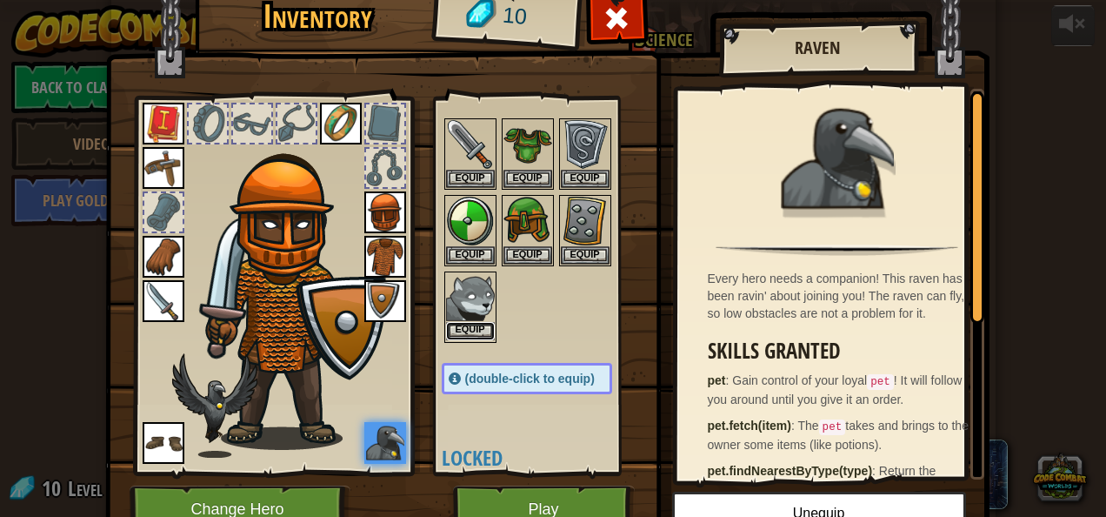
click at [466, 323] on button "Equip" at bounding box center [470, 331] width 49 height 18
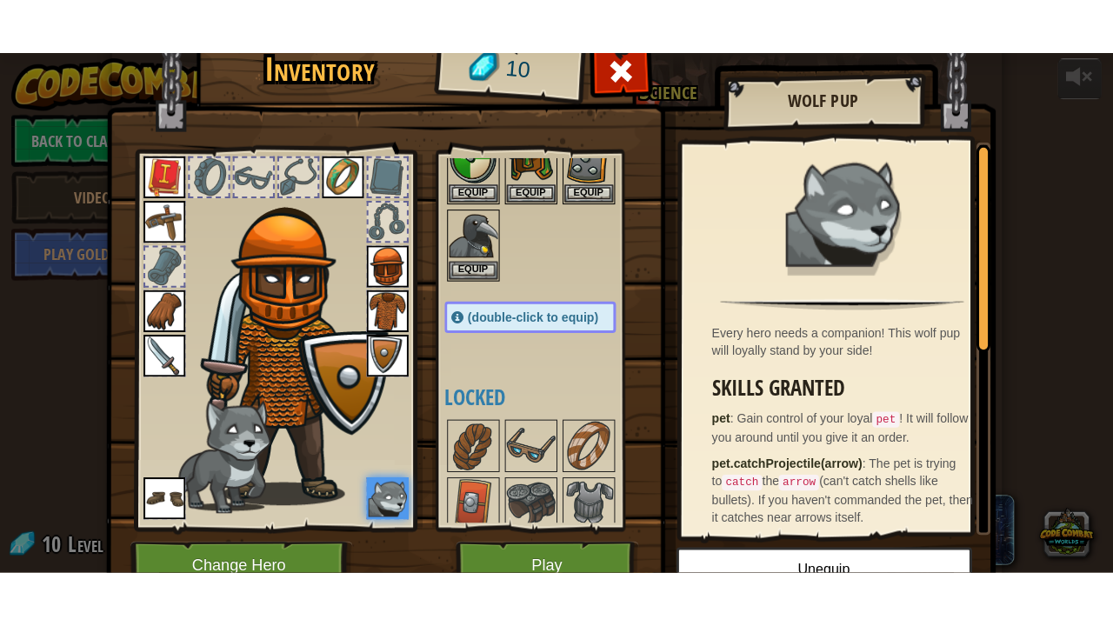
scroll to position [161, 0]
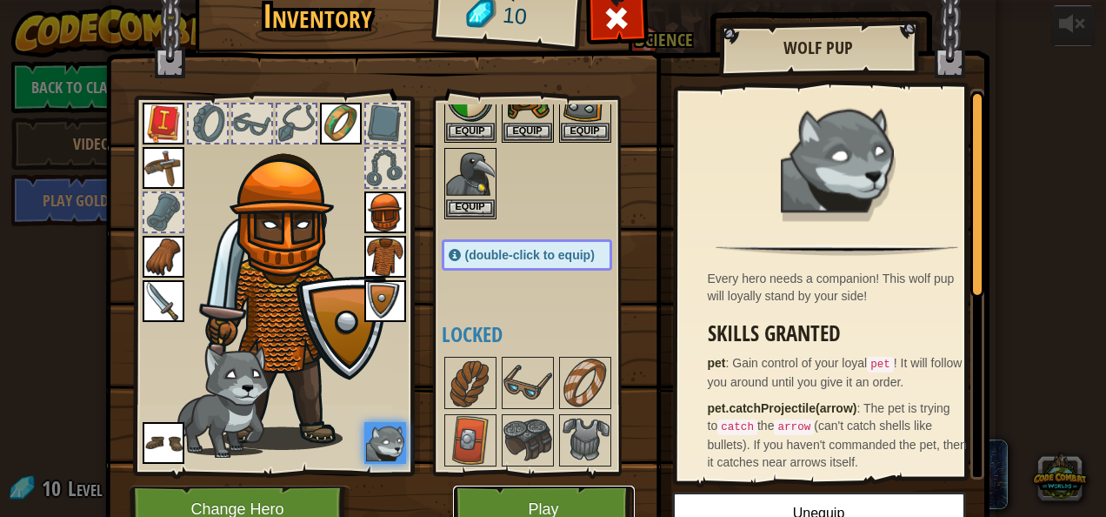
click at [527, 504] on button "Play" at bounding box center [544, 509] width 182 height 48
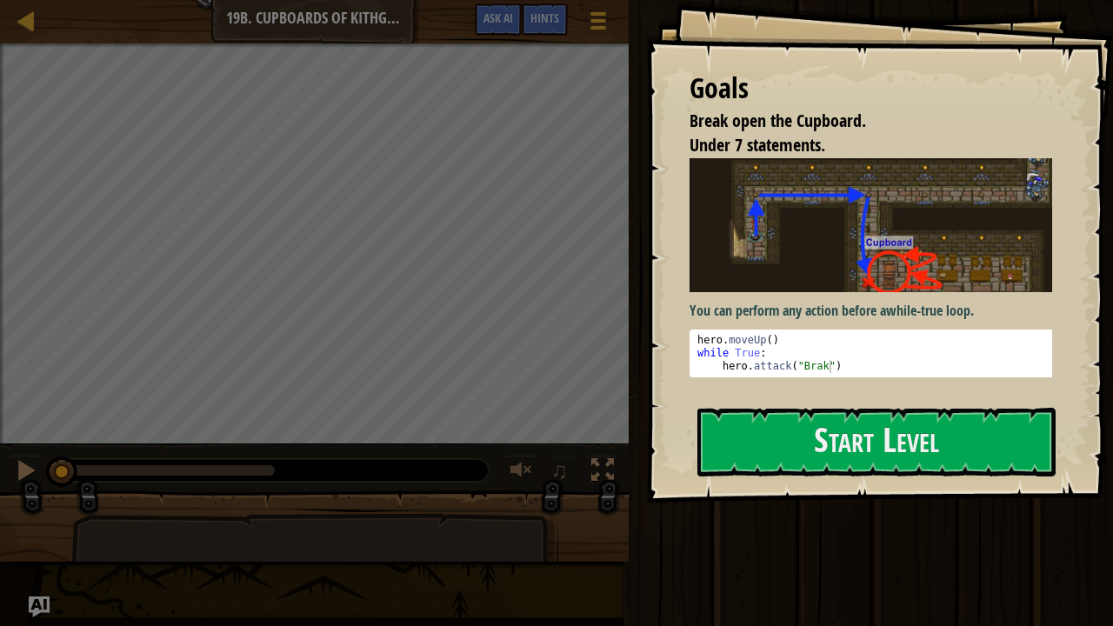
click at [722, 304] on p "You can perform any action before a while-true loop ." at bounding box center [878, 311] width 376 height 20
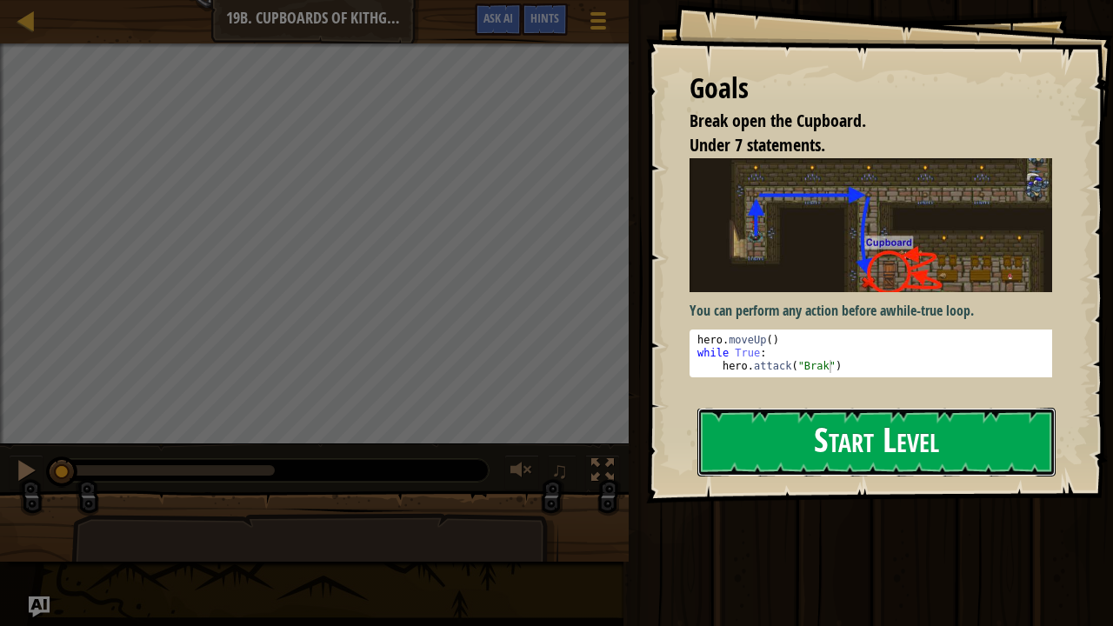
click at [706, 428] on button "Start Level" at bounding box center [877, 442] width 358 height 69
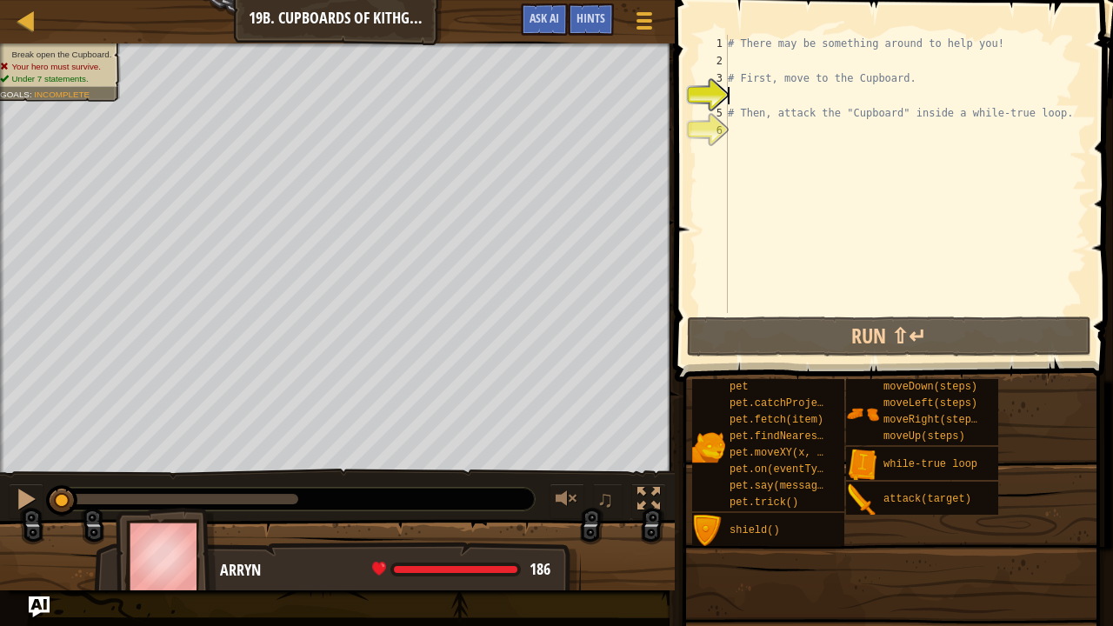
click at [745, 97] on div "# There may be something around to help you! # First, move to the Cupboard. # T…" at bounding box center [906, 191] width 363 height 313
click at [1043, 115] on div "# There may be something around to help you! # First, move to the Cupboard. # T…" at bounding box center [906, 191] width 363 height 313
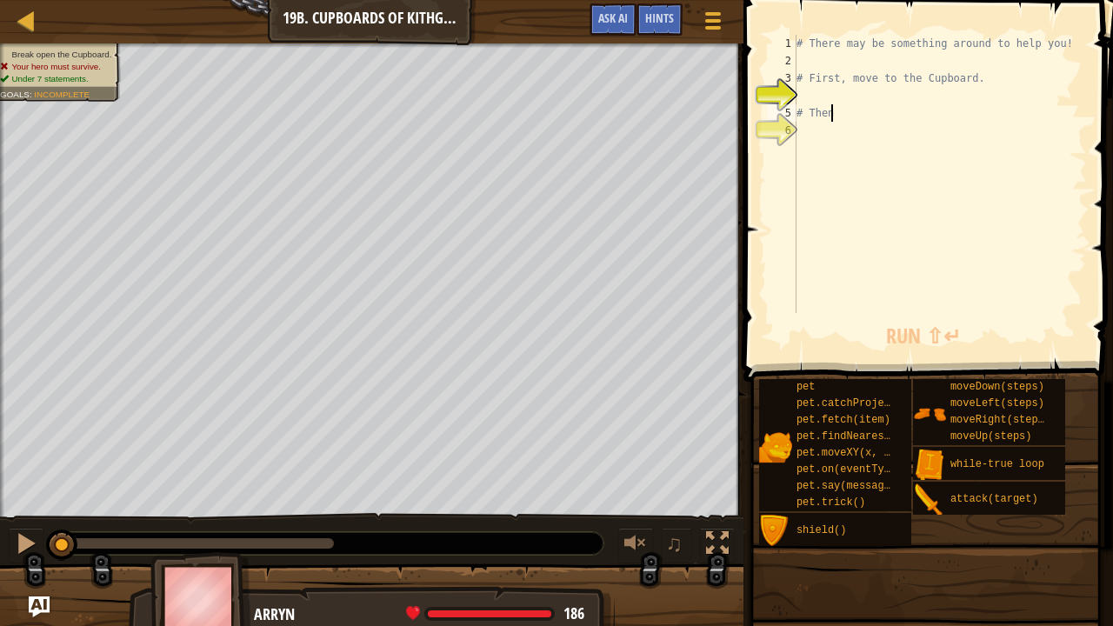
type textarea "#"
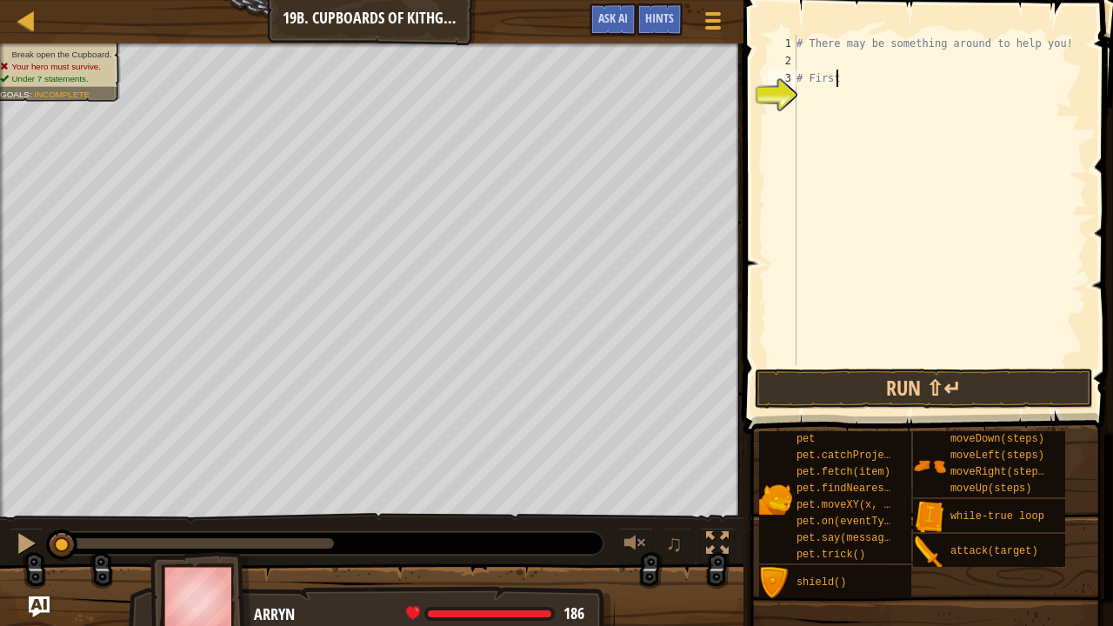
type textarea "#"
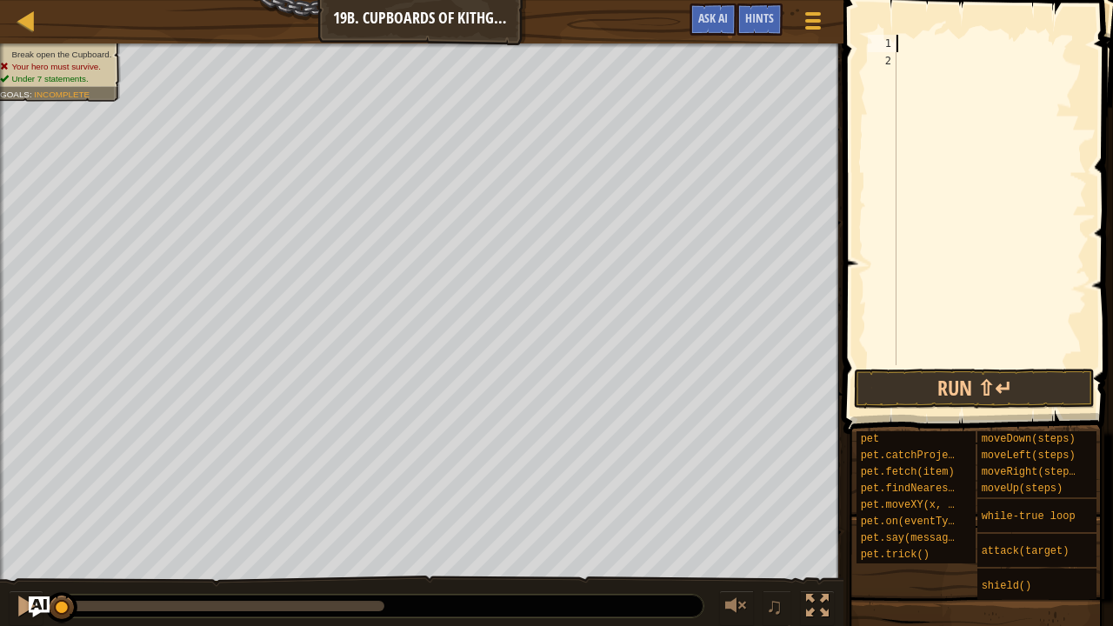
type textarea "h"
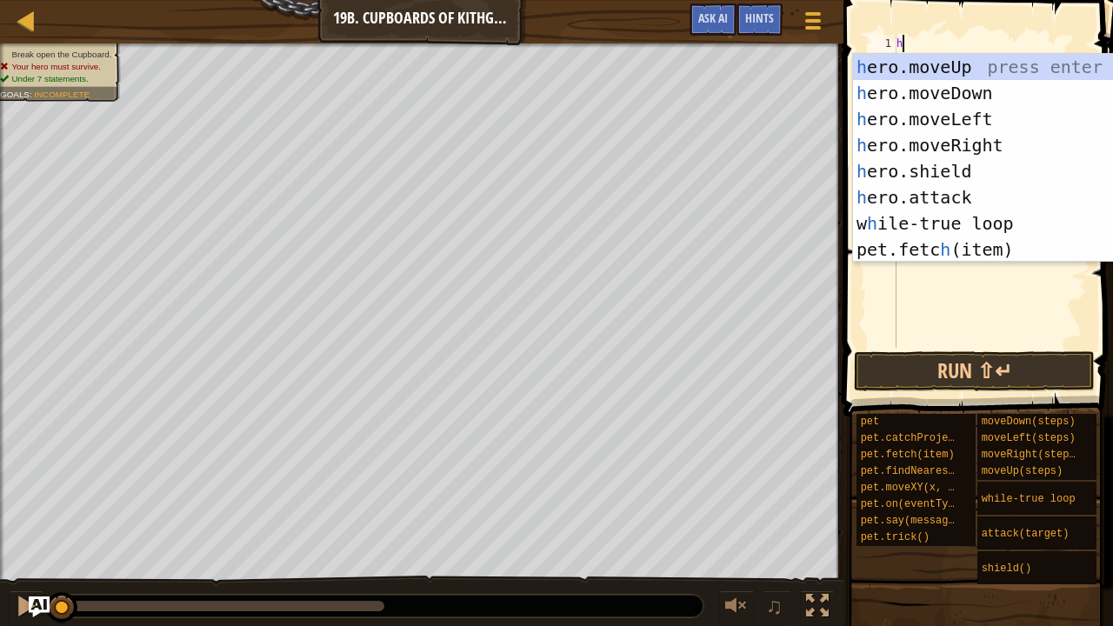
scroll to position [8, 0]
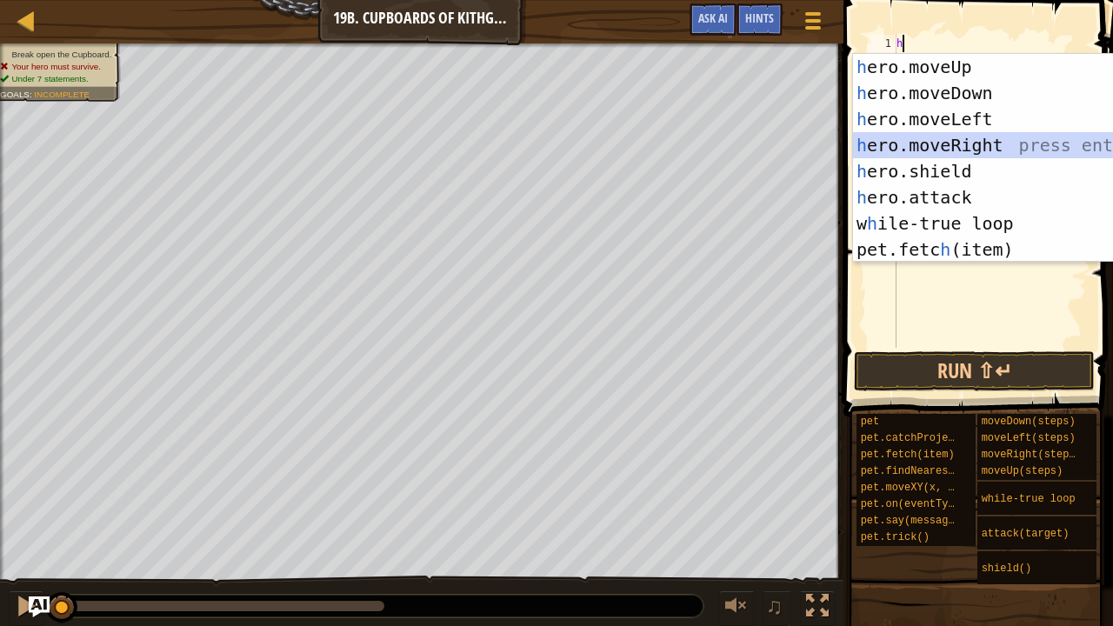
click at [924, 141] on div "h ero.moveUp press enter h ero.moveDown press enter h ero.moveLeft press enter …" at bounding box center [1011, 184] width 317 height 261
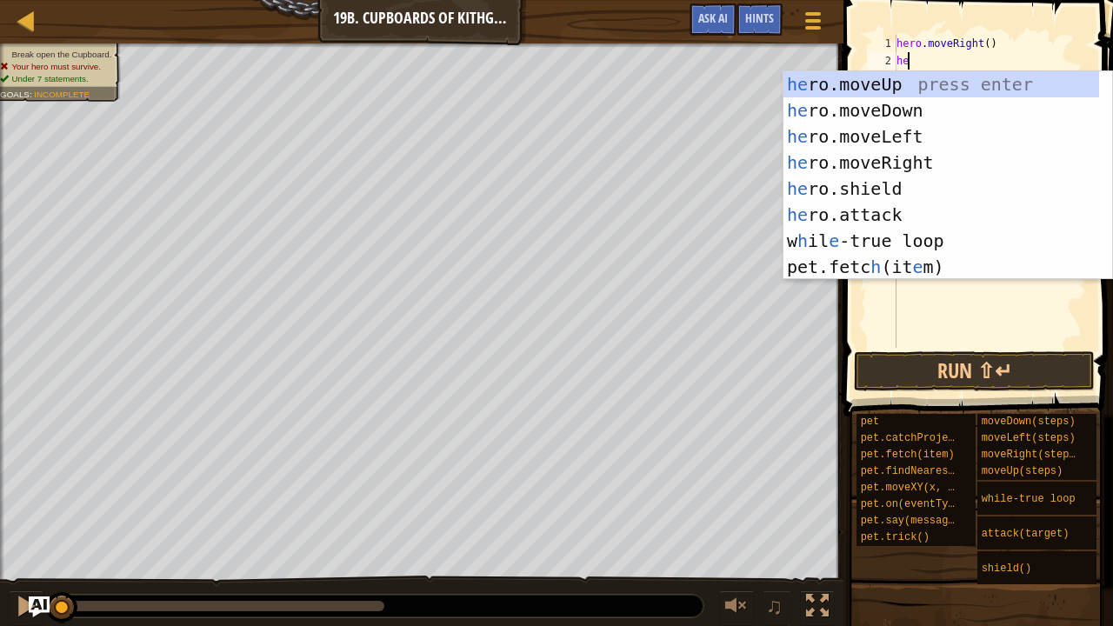
type textarea "her"
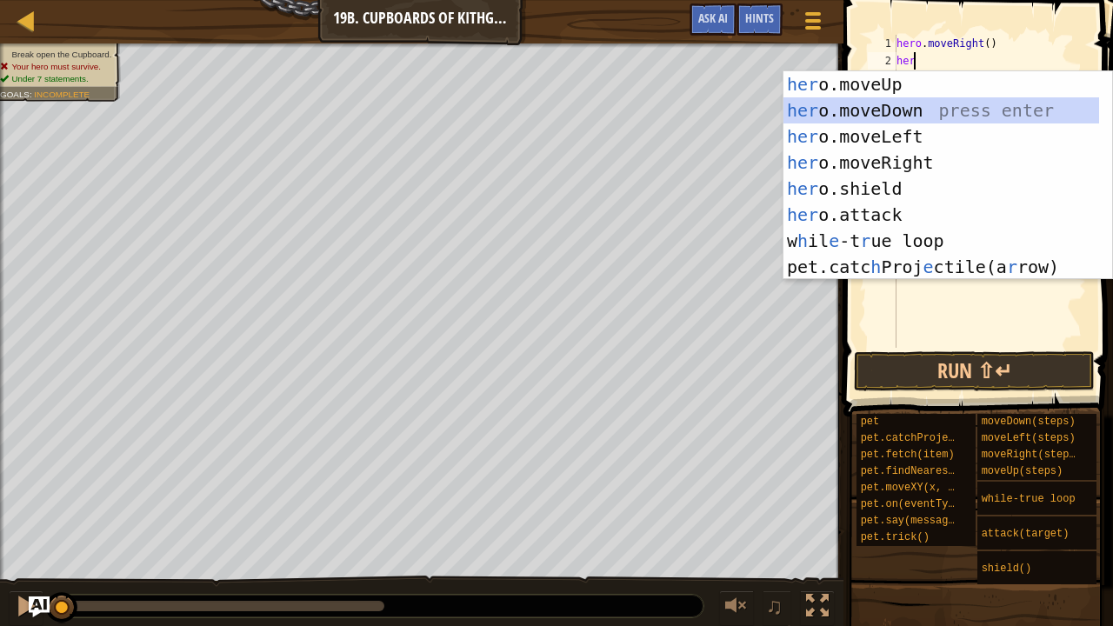
click at [901, 107] on div "her o.moveUp press enter her o.moveDown press enter her o.moveLeft press enter …" at bounding box center [942, 201] width 317 height 261
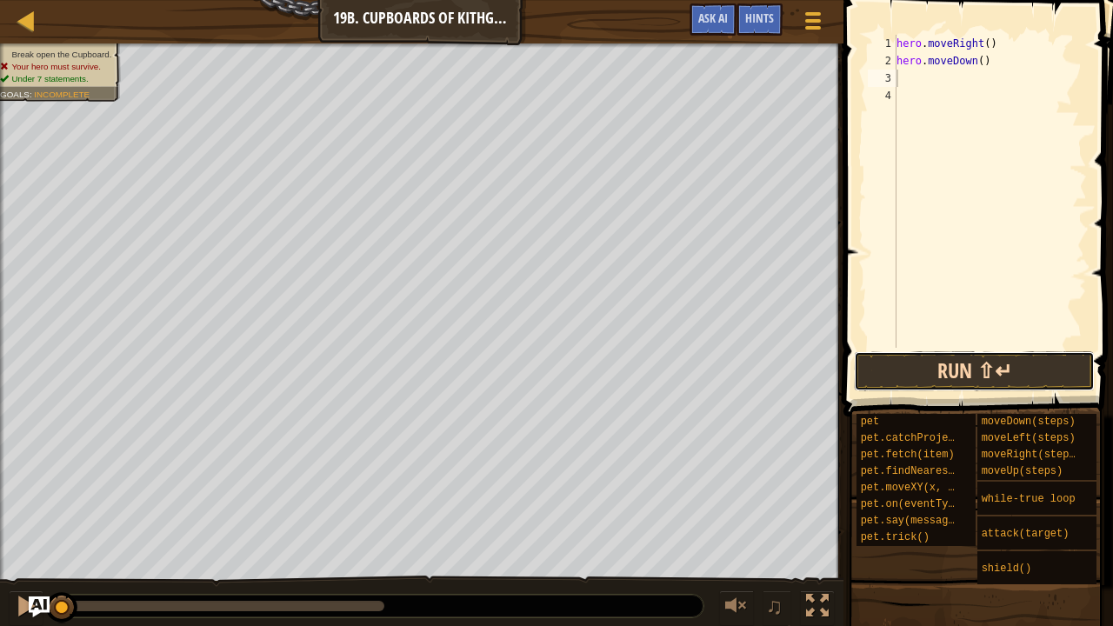
click at [880, 378] on button "Run ⇧↵" at bounding box center [974, 371] width 241 height 40
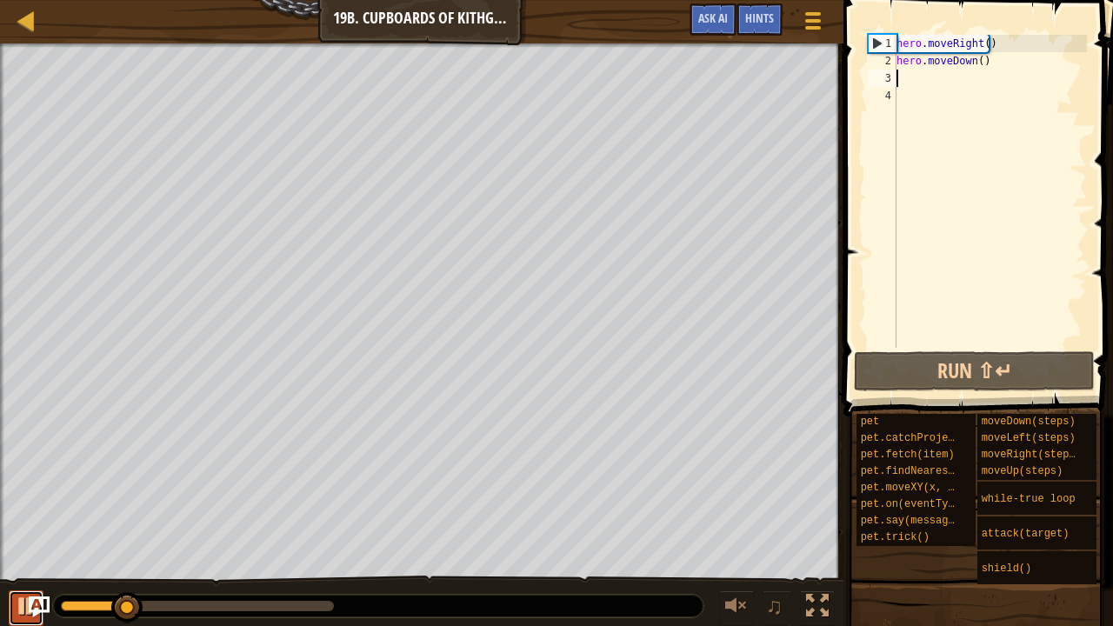
click at [21, 516] on div at bounding box center [26, 606] width 23 height 23
type textarea "m"
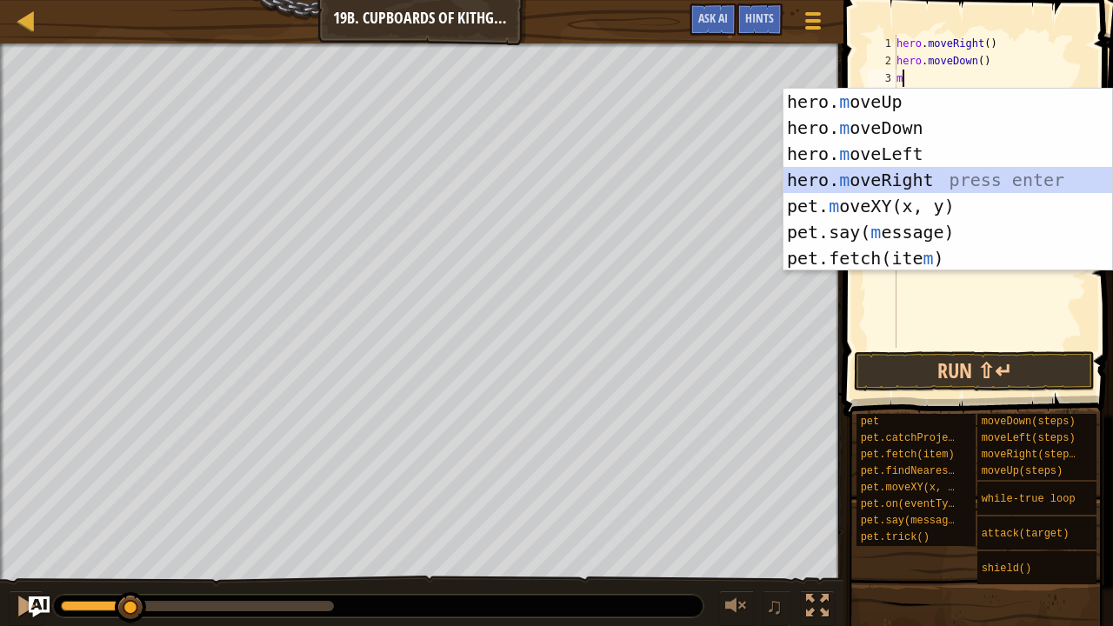
click at [904, 183] on div "hero. m oveUp press enter hero. m oveDown press enter hero. m oveLeft press ent…" at bounding box center [949, 206] width 330 height 235
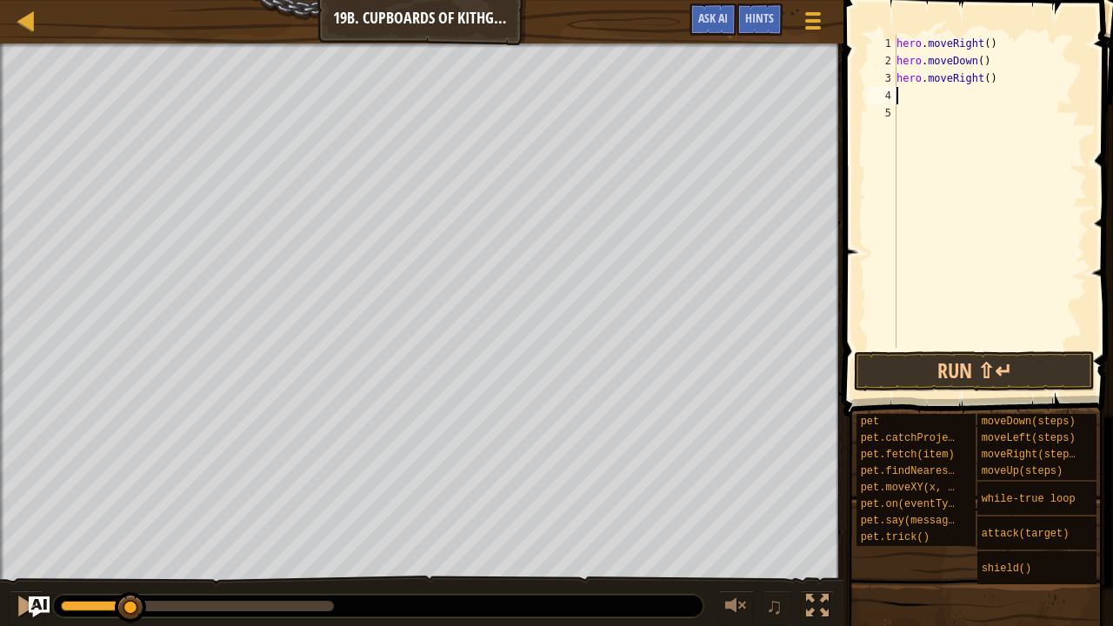
type textarea "m"
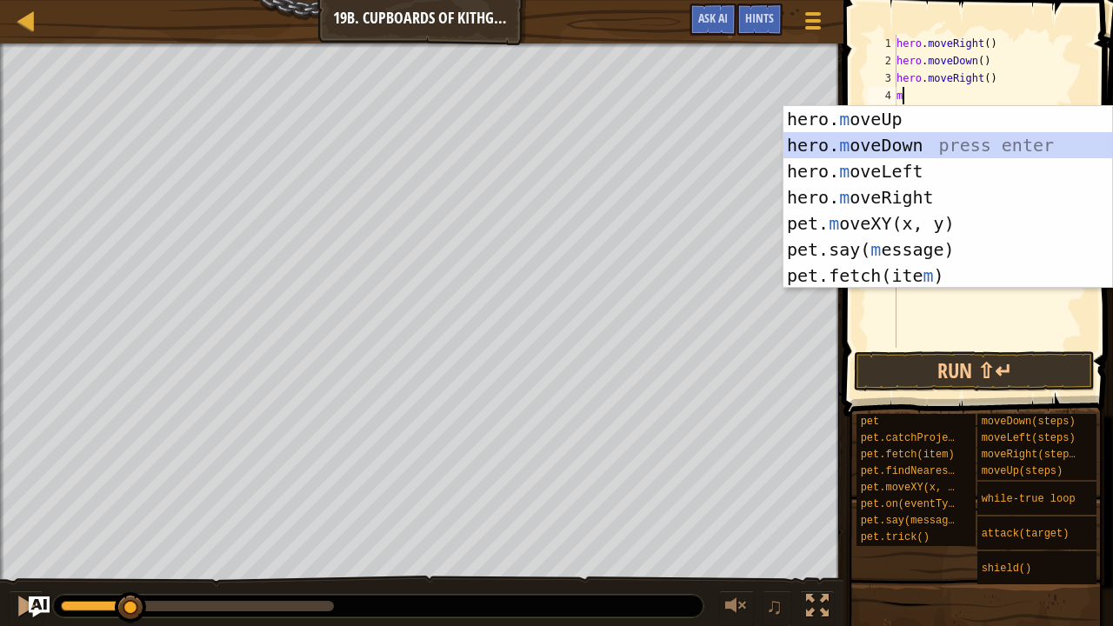
click at [886, 141] on div "hero. m oveUp press enter hero. m oveDown press enter hero. m oveLeft press ent…" at bounding box center [949, 223] width 330 height 235
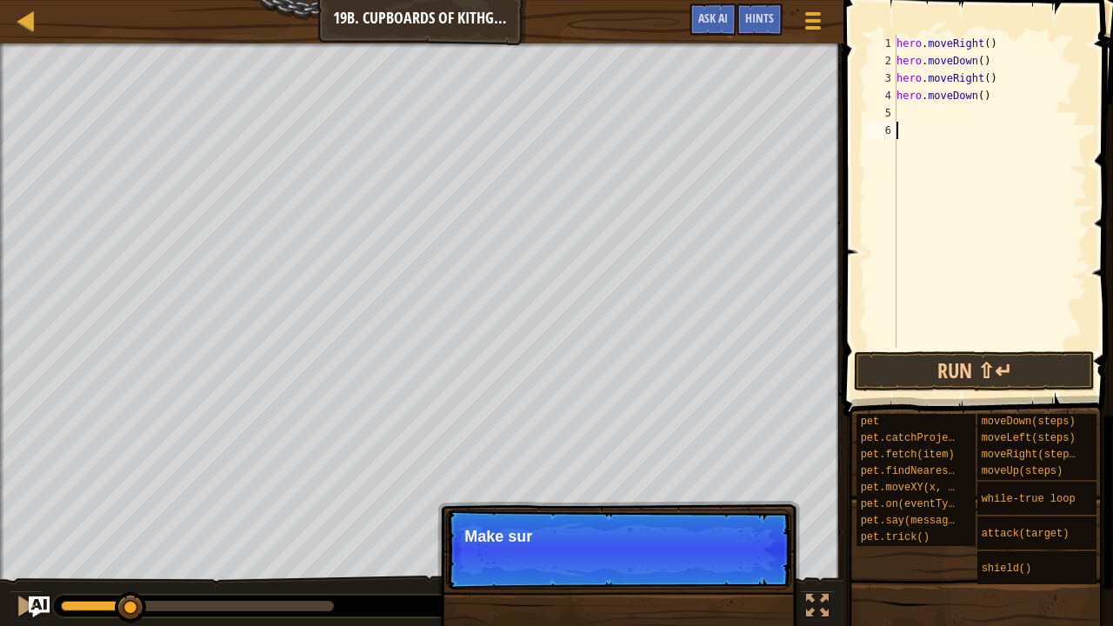
click at [905, 125] on div "hero . moveRight ( ) hero . moveDown ( ) hero . moveRight ( ) hero . moveDown (…" at bounding box center [990, 209] width 194 height 348
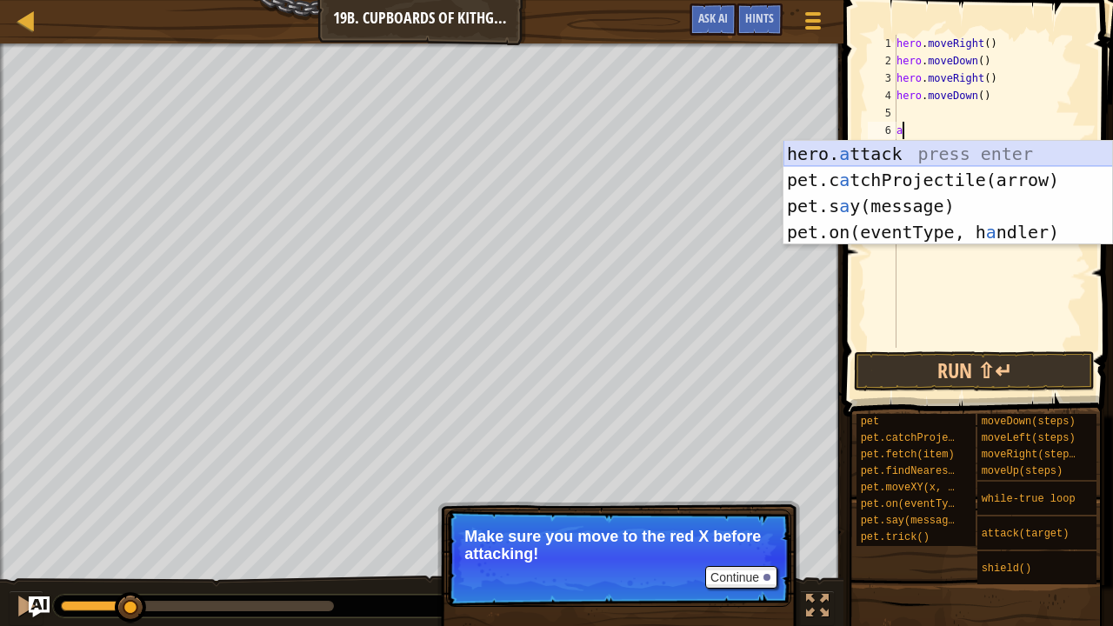
click at [873, 151] on div "hero. a ttack press enter pet.c a tchProjectile(arrow) press enter pet.s a y(me…" at bounding box center [949, 219] width 330 height 157
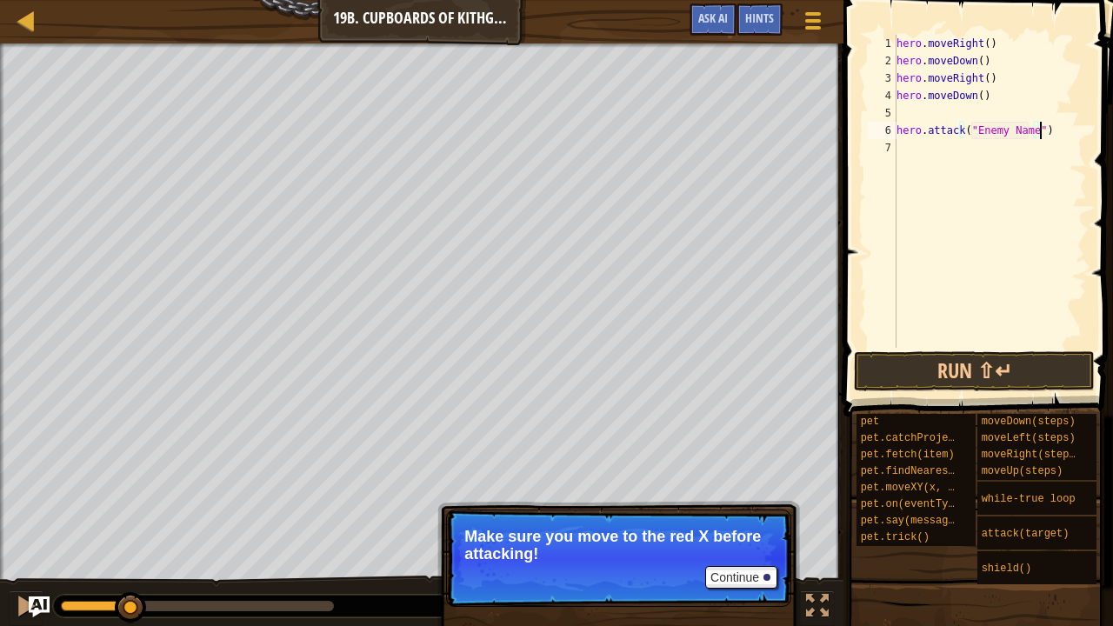
click at [1039, 127] on div "hero . moveRight ( ) hero . moveDown ( ) hero . moveRight ( ) hero . moveDown (…" at bounding box center [990, 209] width 194 height 348
type textarea "h"
click at [917, 113] on div "hero . moveRight ( ) hero . moveDown ( ) hero . moveRight ( ) hero . moveDown (…" at bounding box center [990, 209] width 194 height 348
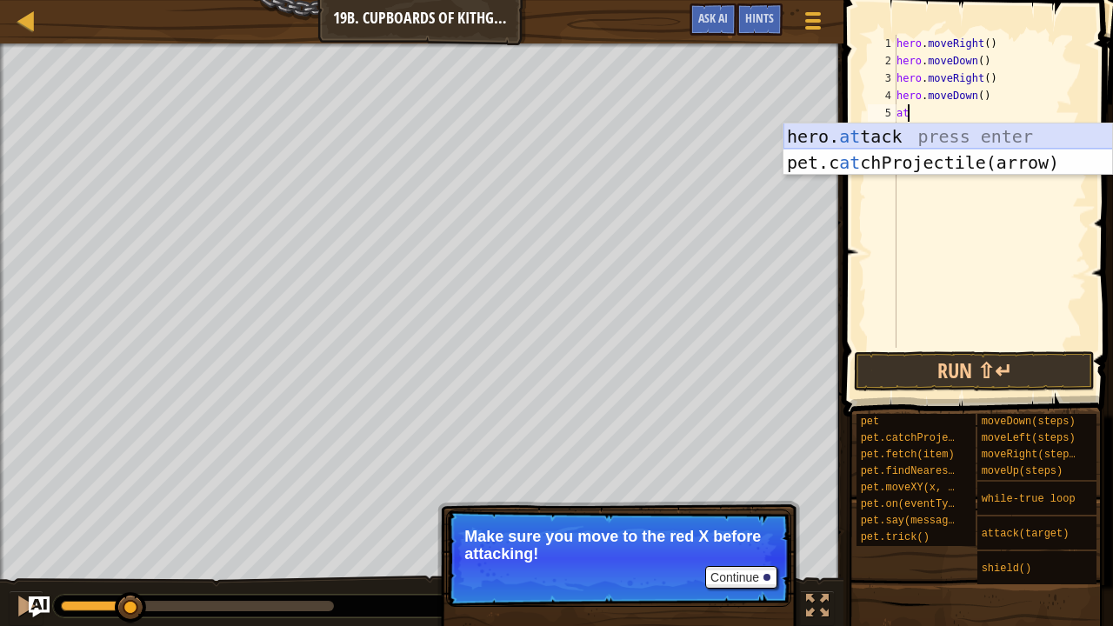
click at [898, 132] on div "hero. at tack press enter pet.c at chProjectile(arrow) press enter" at bounding box center [949, 176] width 330 height 104
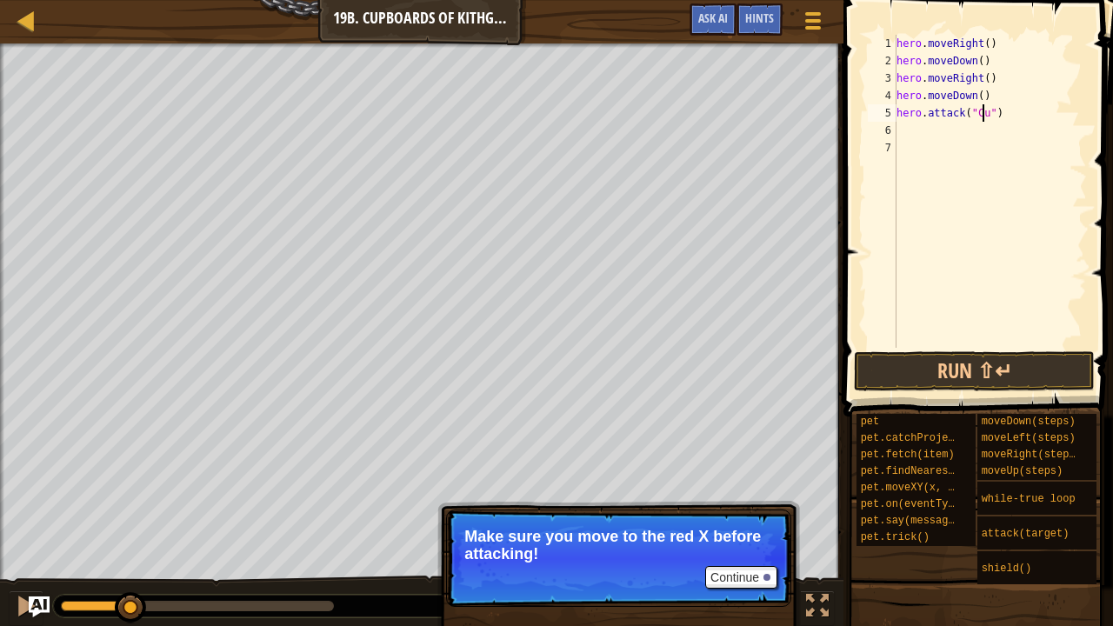
scroll to position [8, 7]
click at [908, 108] on div "hero . moveRight ( ) hero . moveDown ( ) hero . moveRight ( ) hero . moveDown (…" at bounding box center [990, 209] width 194 height 348
click at [955, 119] on div "hero . moveRight ( ) hero . moveDown ( ) hero . moveRight ( ) hero . moveDown (…" at bounding box center [990, 209] width 194 height 348
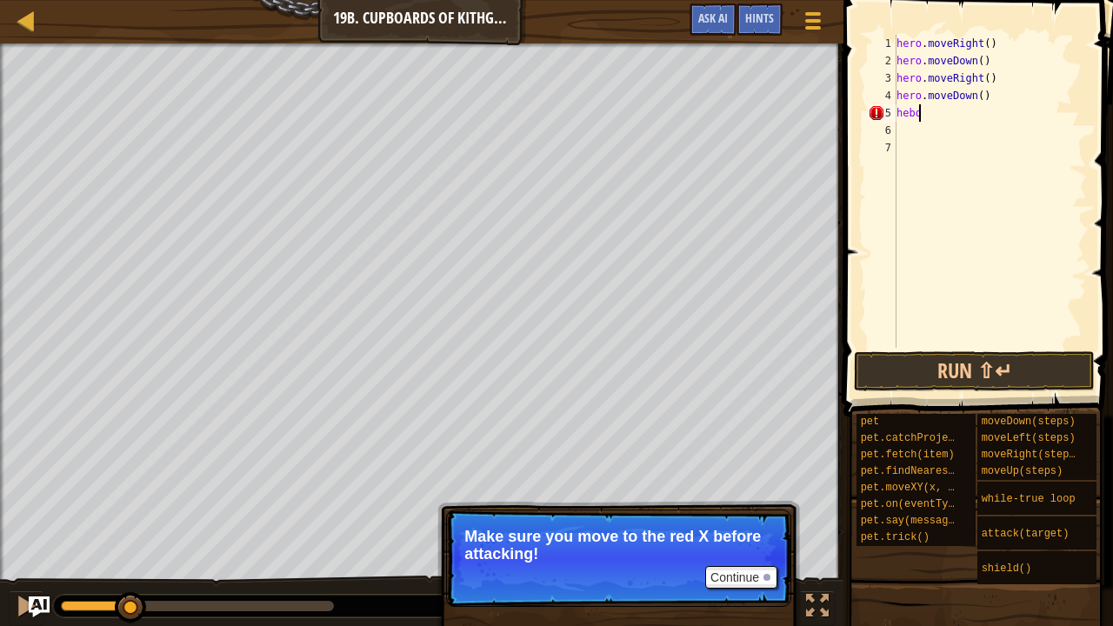
type textarea "h"
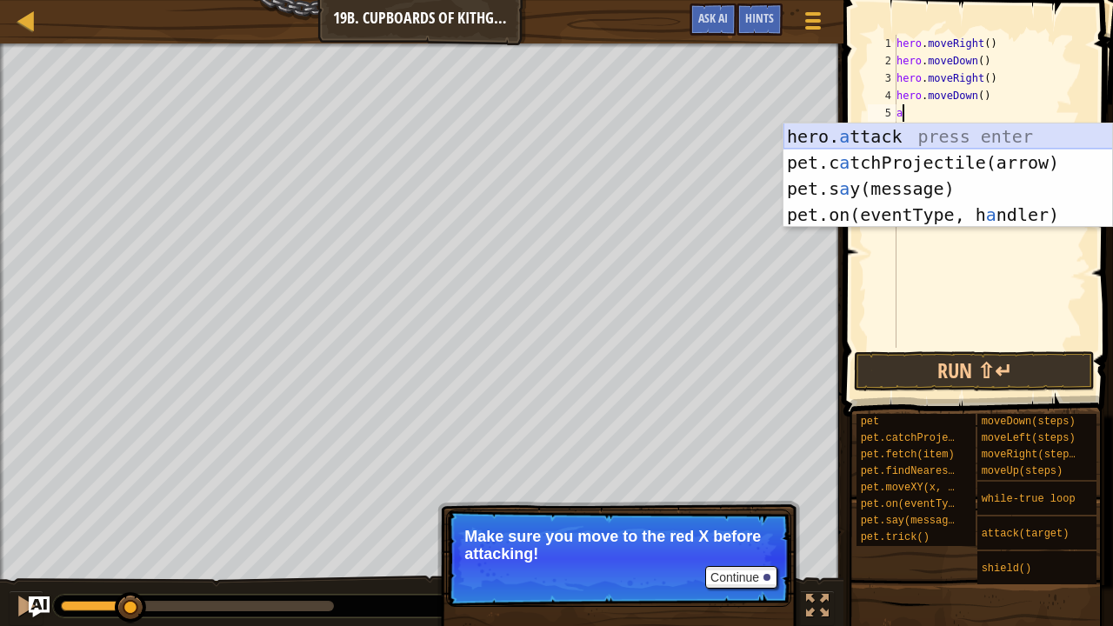
click at [926, 134] on div "hero. a ttack press enter pet.c a tchProjectile(arrow) press enter pet.s a y(me…" at bounding box center [949, 202] width 330 height 157
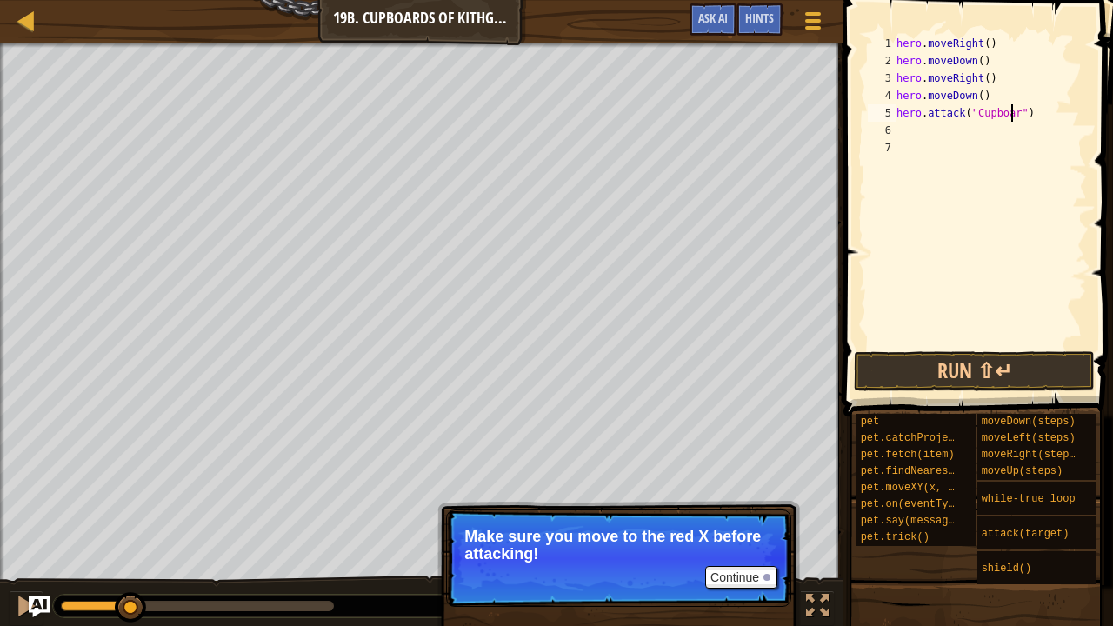
scroll to position [8, 10]
type textarea "hero.attack("Cupboard")"
click at [922, 364] on button "Run ⇧↵" at bounding box center [974, 371] width 241 height 40
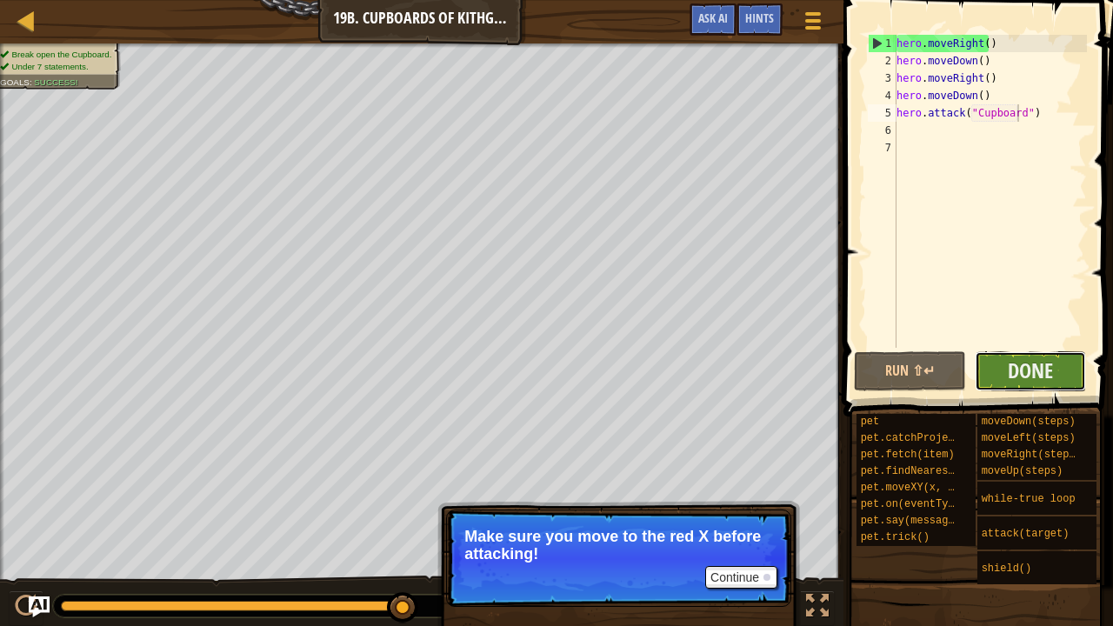
click at [1003, 360] on button "Done" at bounding box center [1031, 371] width 112 height 40
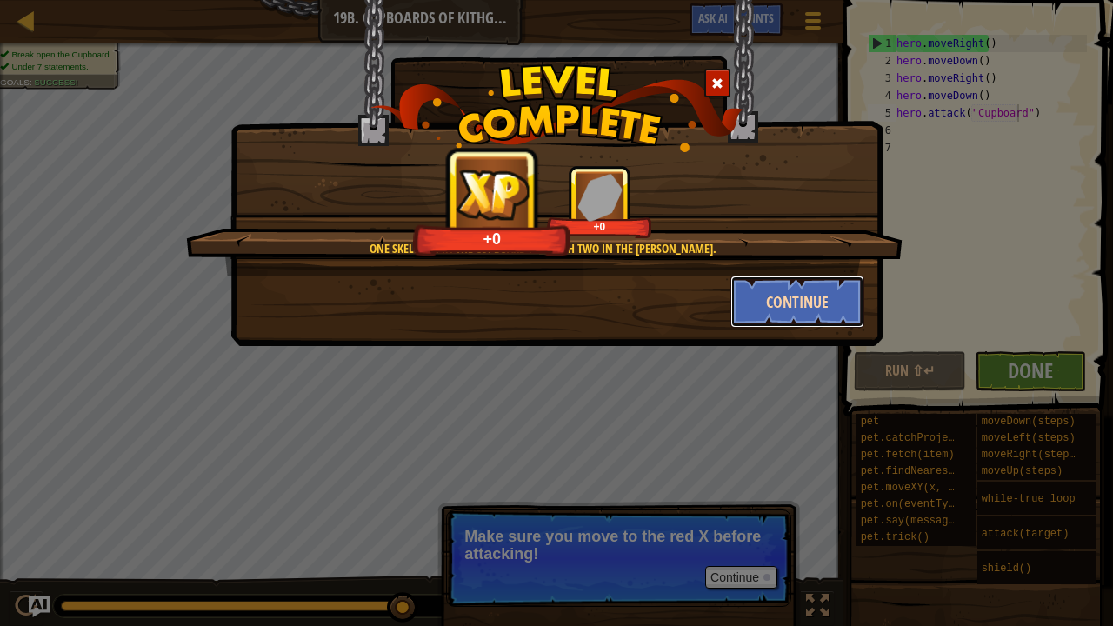
click at [791, 288] on button "Continue" at bounding box center [798, 302] width 135 height 52
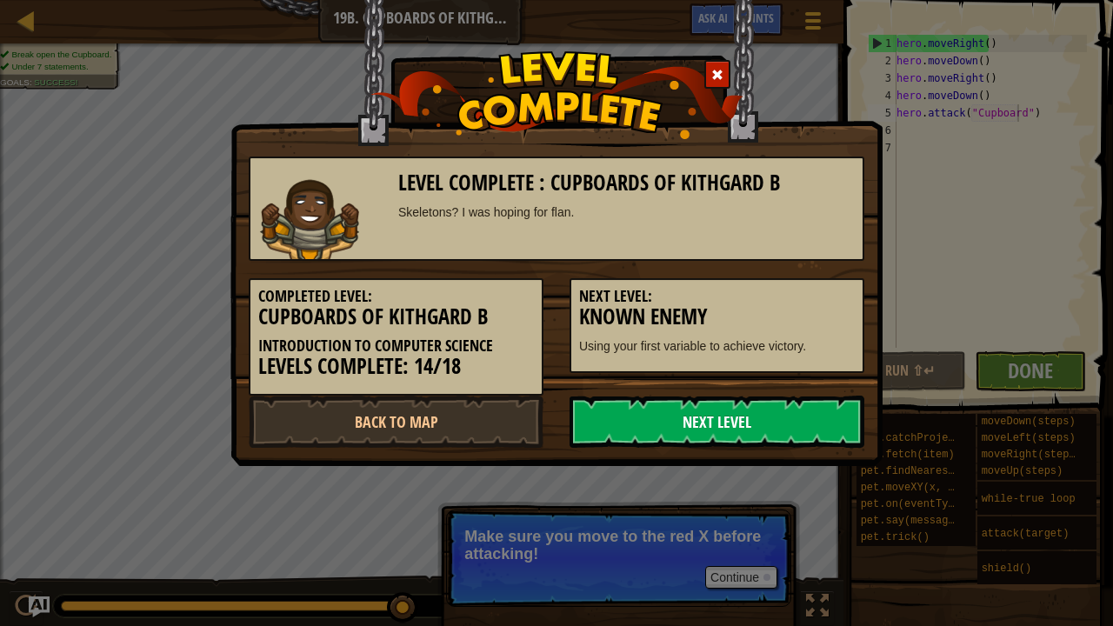
click at [681, 424] on link "Next Level" at bounding box center [717, 422] width 295 height 52
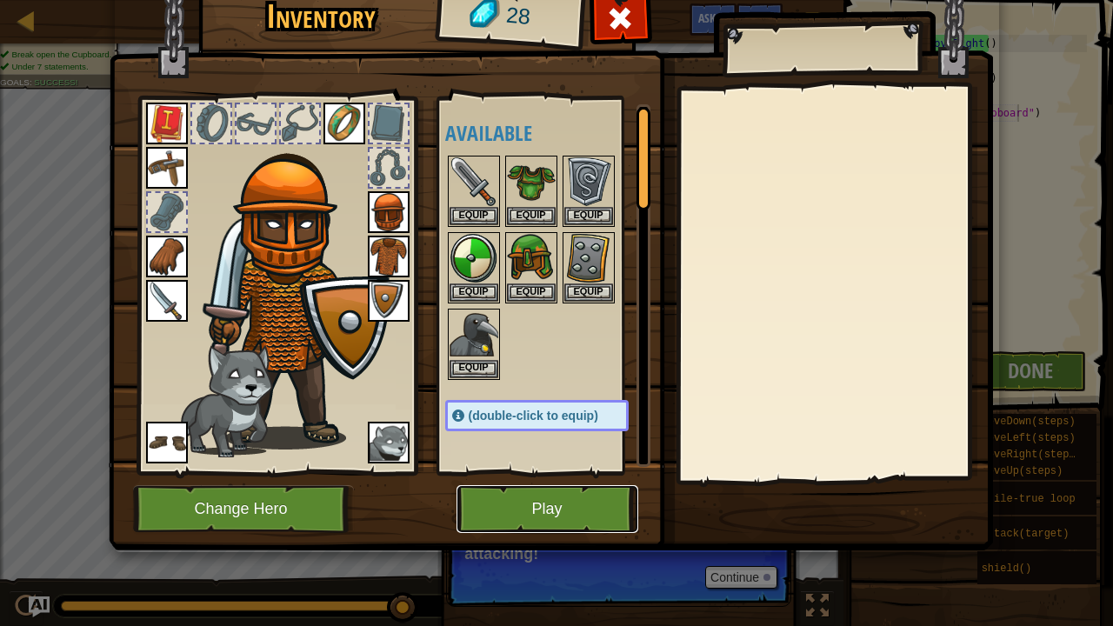
click at [545, 516] on button "Play" at bounding box center [548, 509] width 182 height 48
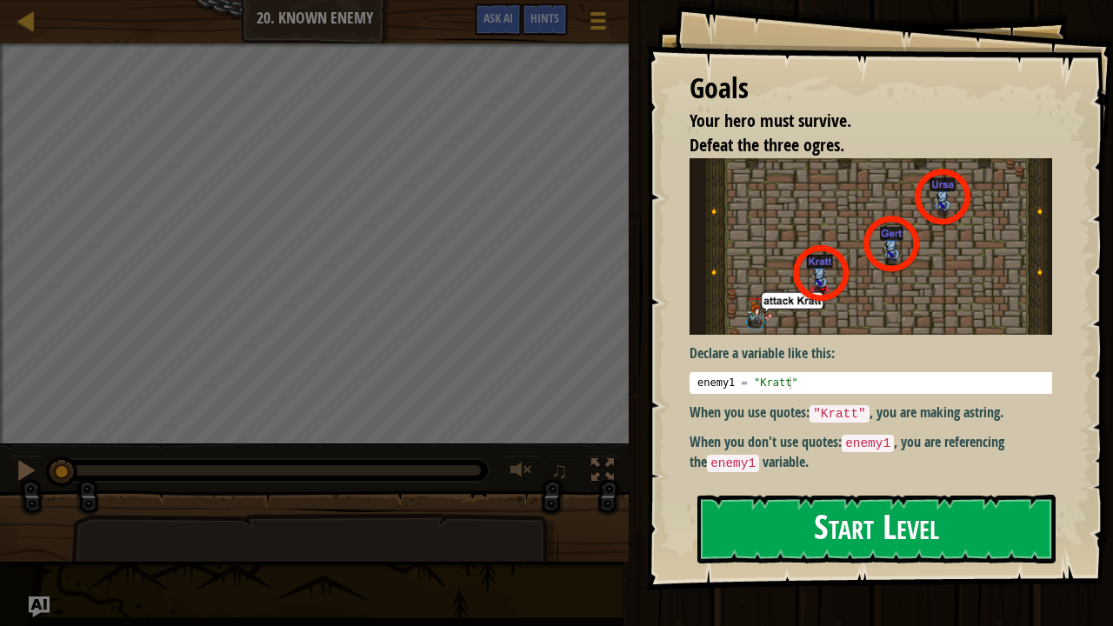
click at [785, 516] on button "Start Level" at bounding box center [877, 529] width 358 height 69
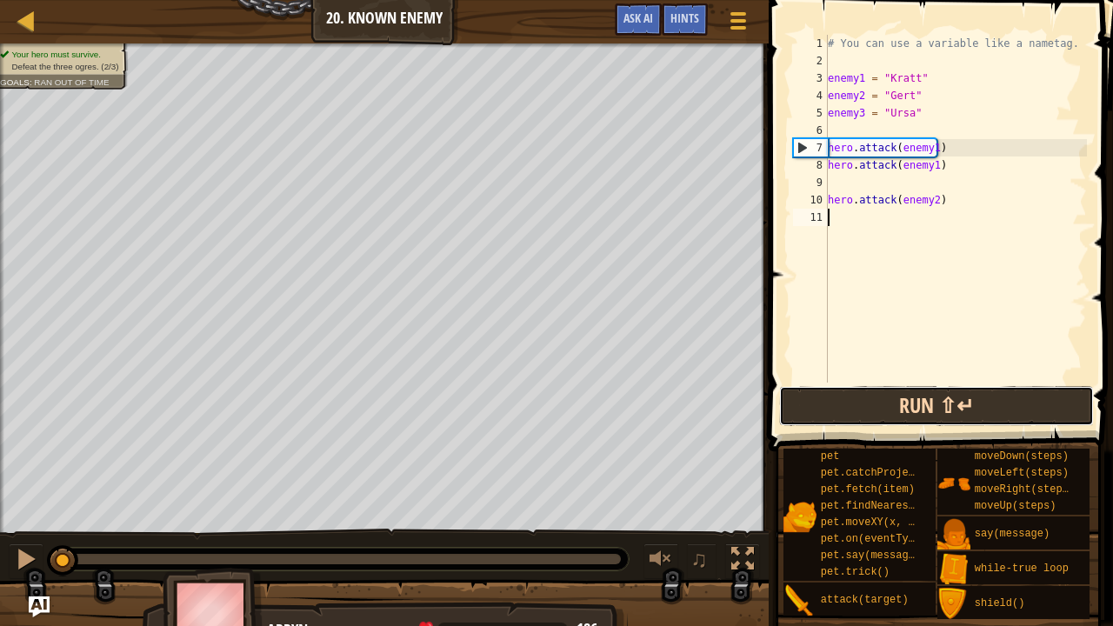
click at [887, 403] on button "Run ⇧↵" at bounding box center [936, 406] width 314 height 40
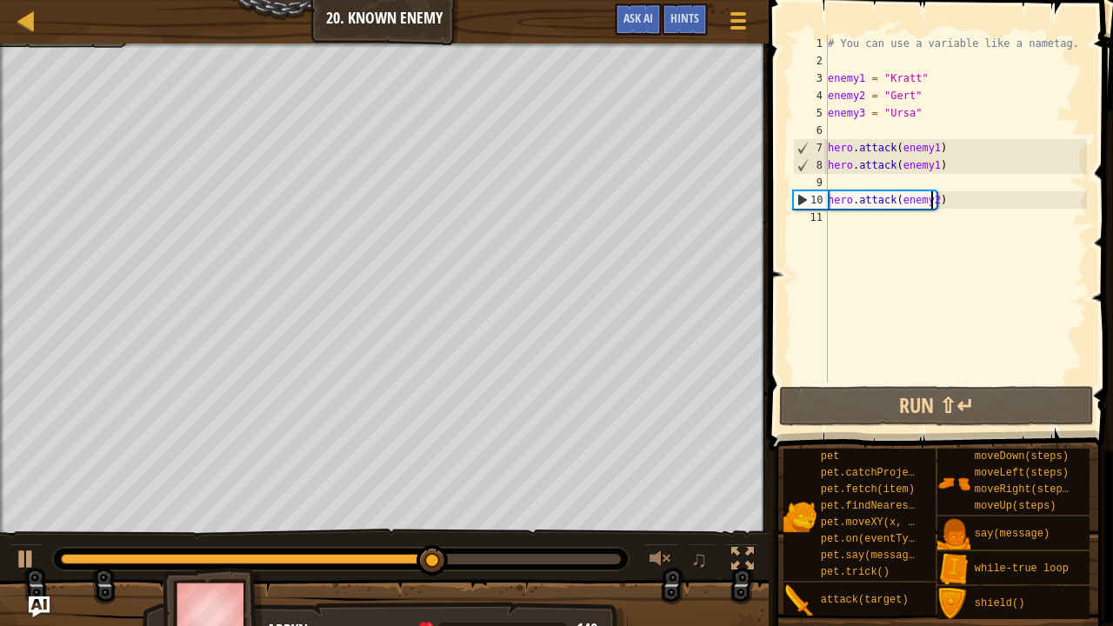
click at [931, 199] on div "# You can use a variable like a nametag. enemy1 = "[PERSON_NAME]" enemy2 = "[PE…" at bounding box center [956, 226] width 263 height 383
click at [926, 205] on div "# You can use a variable like a nametag. enemy1 = "[PERSON_NAME]" enemy2 = "[PE…" at bounding box center [956, 226] width 263 height 383
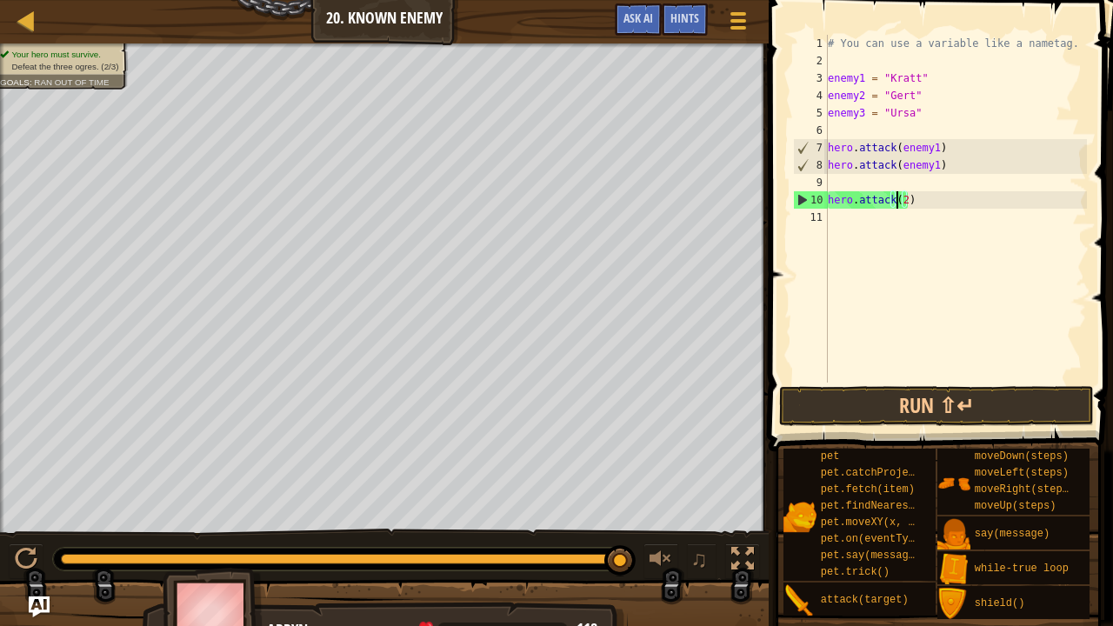
click at [899, 200] on div "# You can use a variable like a nametag. enemy1 = "[PERSON_NAME]" enemy2 = "[PE…" at bounding box center [956, 226] width 263 height 383
click at [904, 201] on div "# You can use a variable like a nametag. enemy1 = "[PERSON_NAME]" enemy2 = "[PE…" at bounding box center [956, 226] width 263 height 383
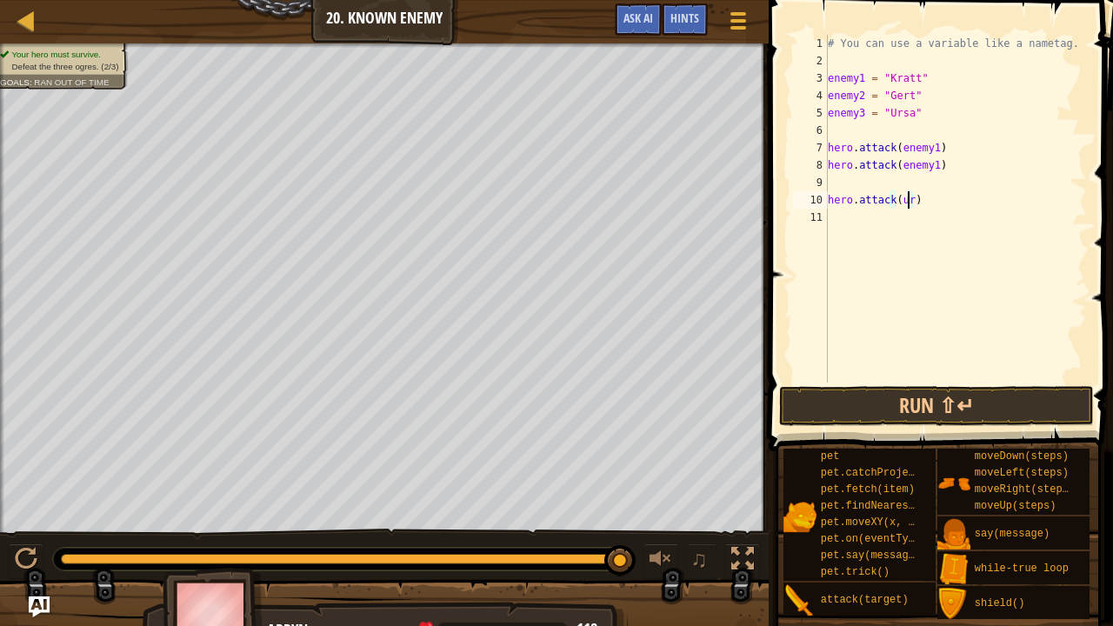
scroll to position [8, 7]
click at [886, 398] on button "Run ⇧↵" at bounding box center [936, 406] width 314 height 40
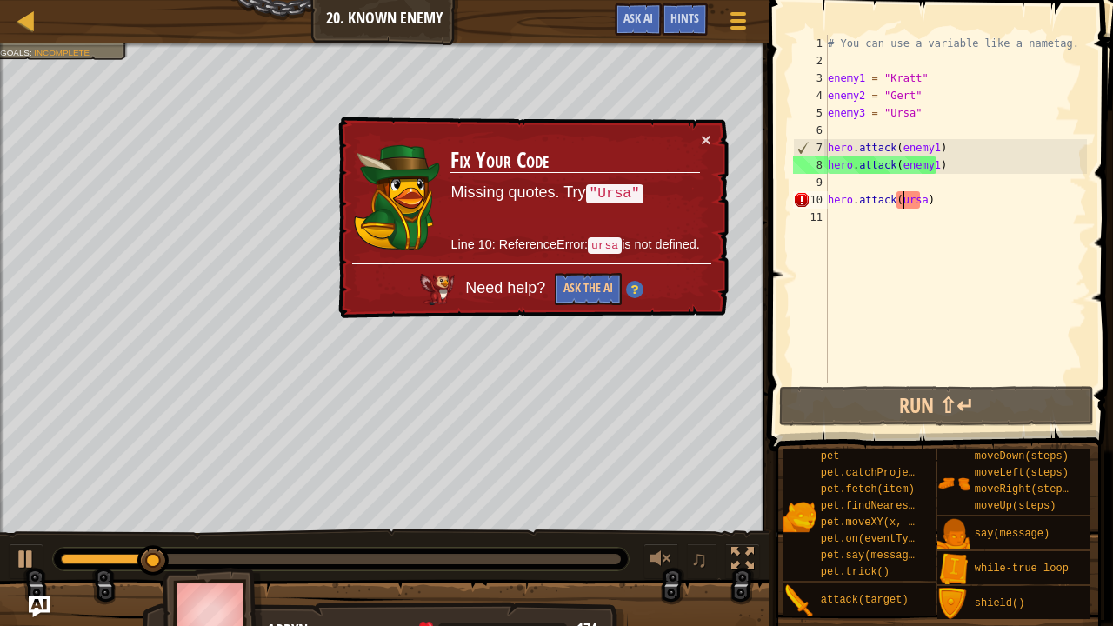
click at [901, 203] on div "# You can use a variable like a nametag. enemy1 = "[PERSON_NAME]" enemy2 = "[PE…" at bounding box center [956, 226] width 263 height 383
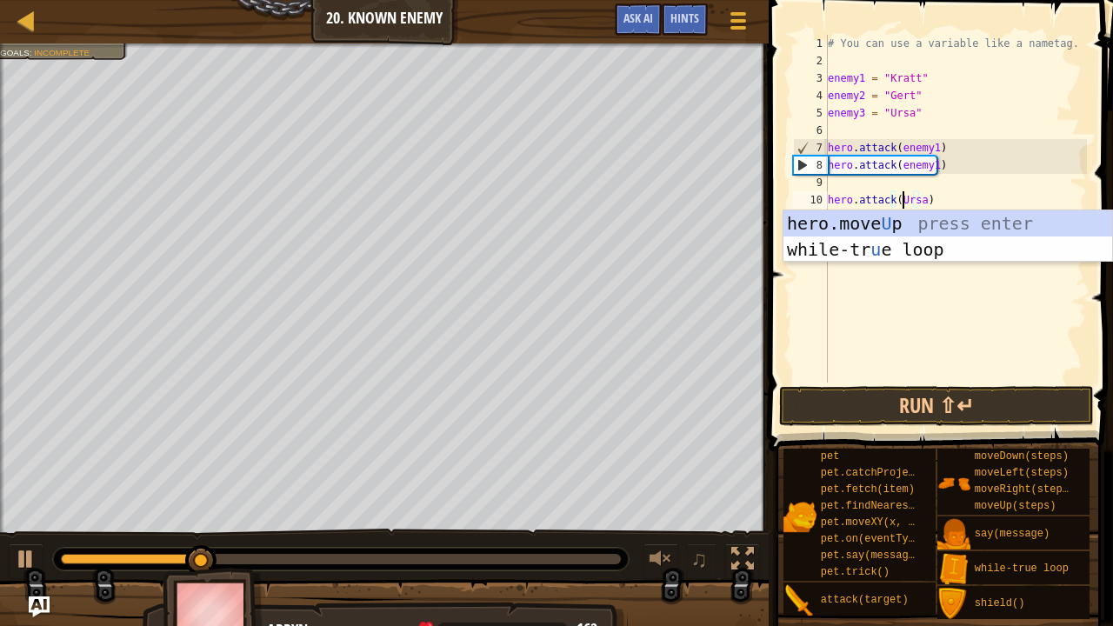
scroll to position [8, 6]
type textarea "hero.attack(Ursa)"
click at [847, 399] on button "Run ⇧↵" at bounding box center [936, 406] width 314 height 40
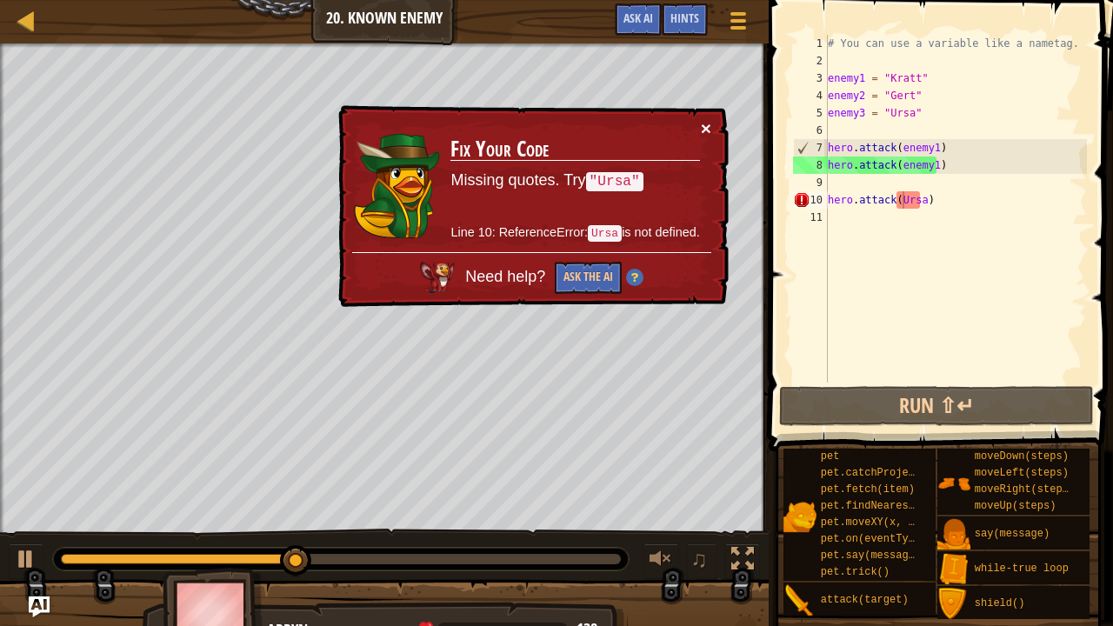
click at [710, 124] on button "×" at bounding box center [706, 129] width 10 height 18
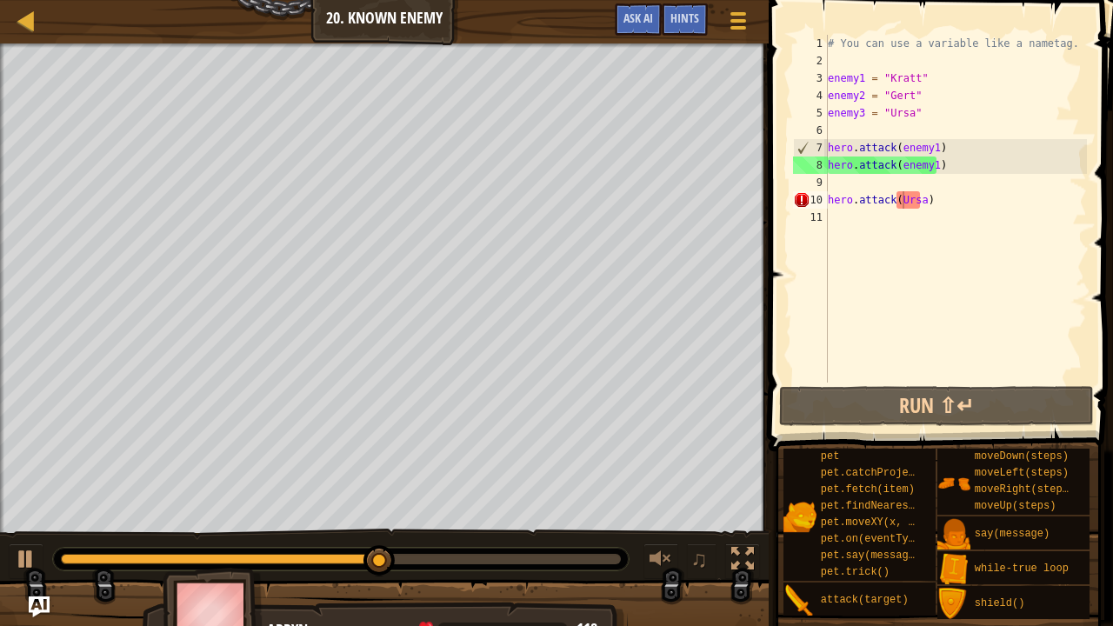
click at [10, 9] on div "Map Introduction to Computer Science 20. Known Enemy Game Menu Done Hints Ask AI" at bounding box center [384, 21] width 769 height 43
click at [24, 17] on div at bounding box center [27, 21] width 22 height 22
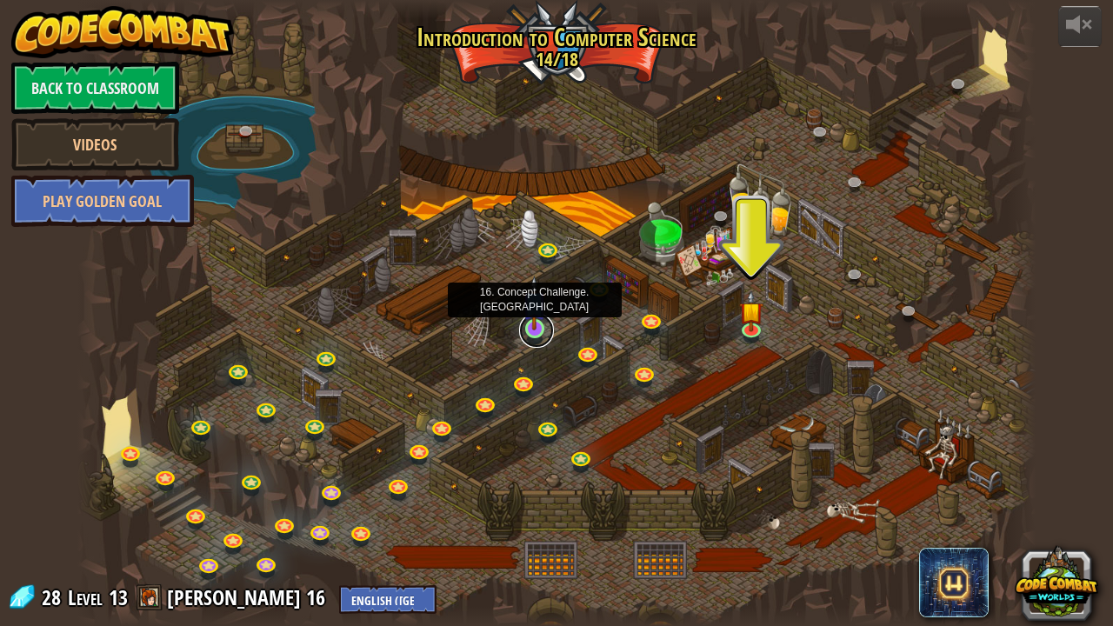
click at [534, 332] on link at bounding box center [536, 330] width 35 height 35
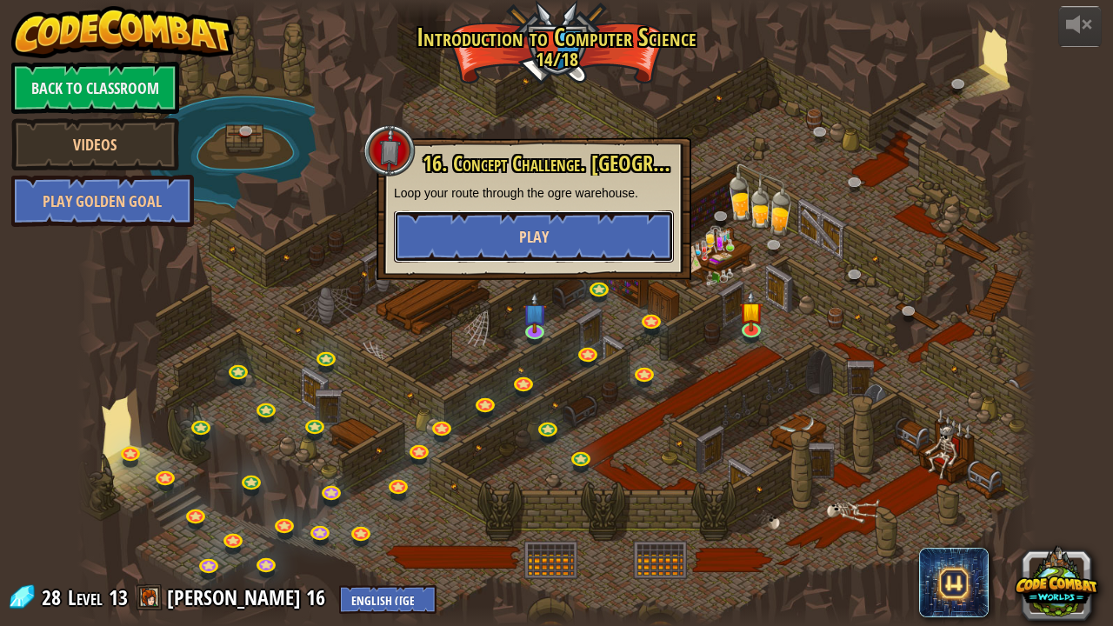
click at [562, 246] on button "Play" at bounding box center [534, 237] width 280 height 52
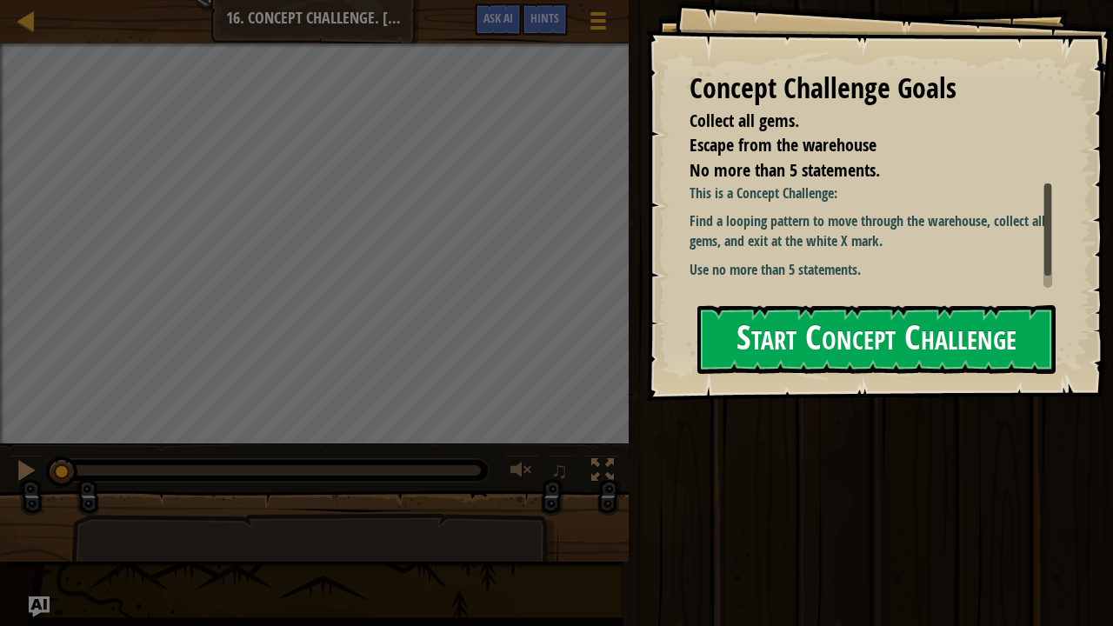
click at [795, 334] on button "Start Concept Challenge" at bounding box center [877, 339] width 358 height 69
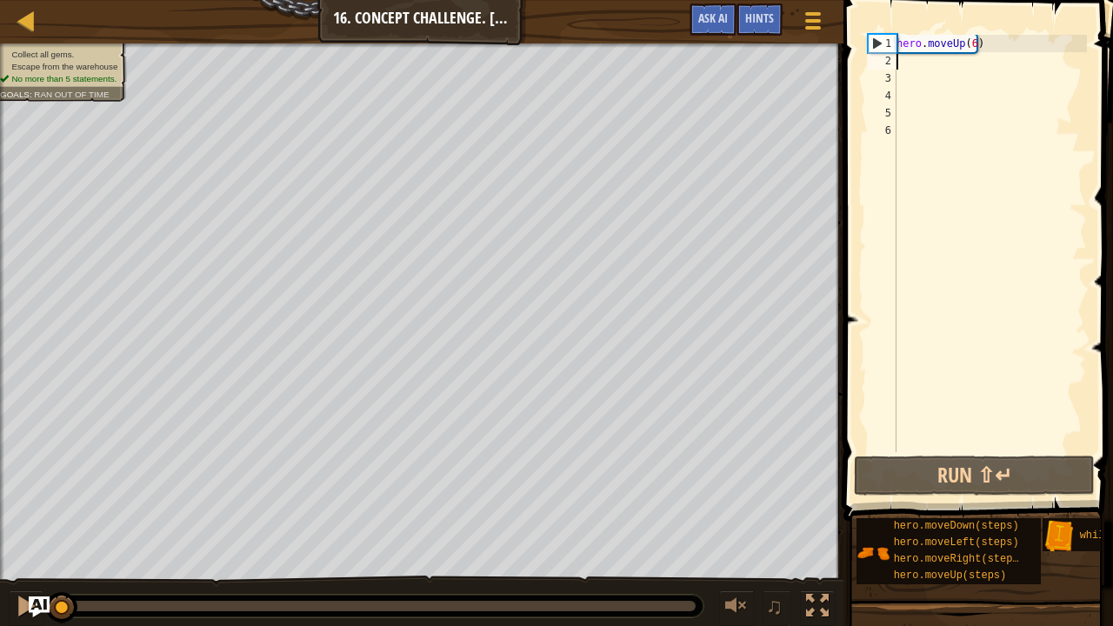
click at [997, 60] on div "hero . moveUp ( 6 )" at bounding box center [990, 261] width 194 height 452
click at [978, 43] on div "hero . moveUp ( 6 )" at bounding box center [990, 261] width 194 height 452
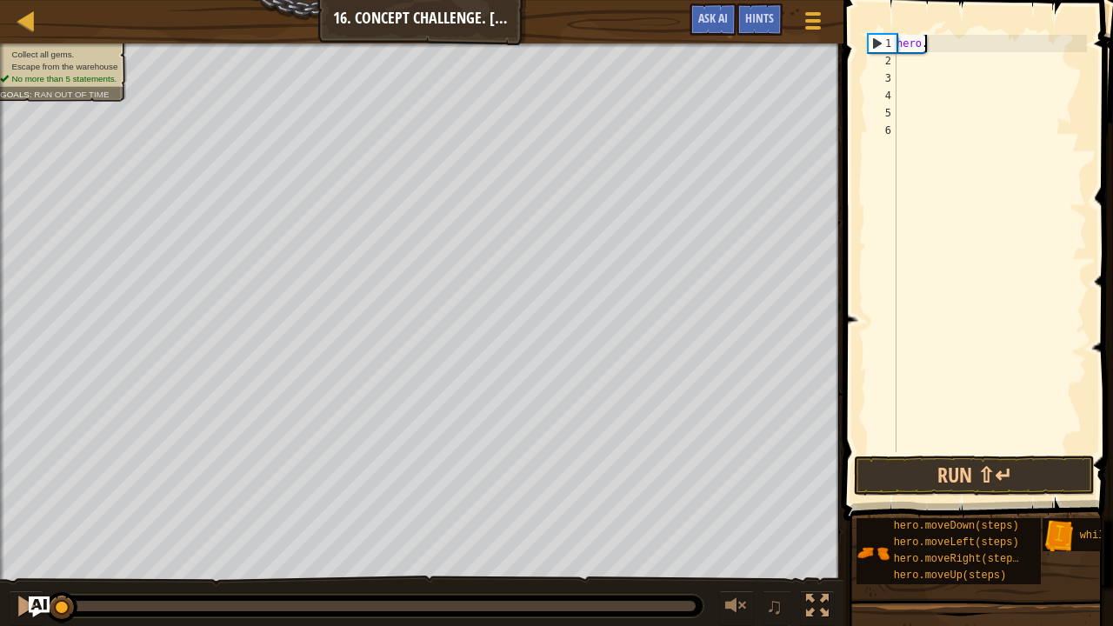
type textarea "h"
type textarea "m"
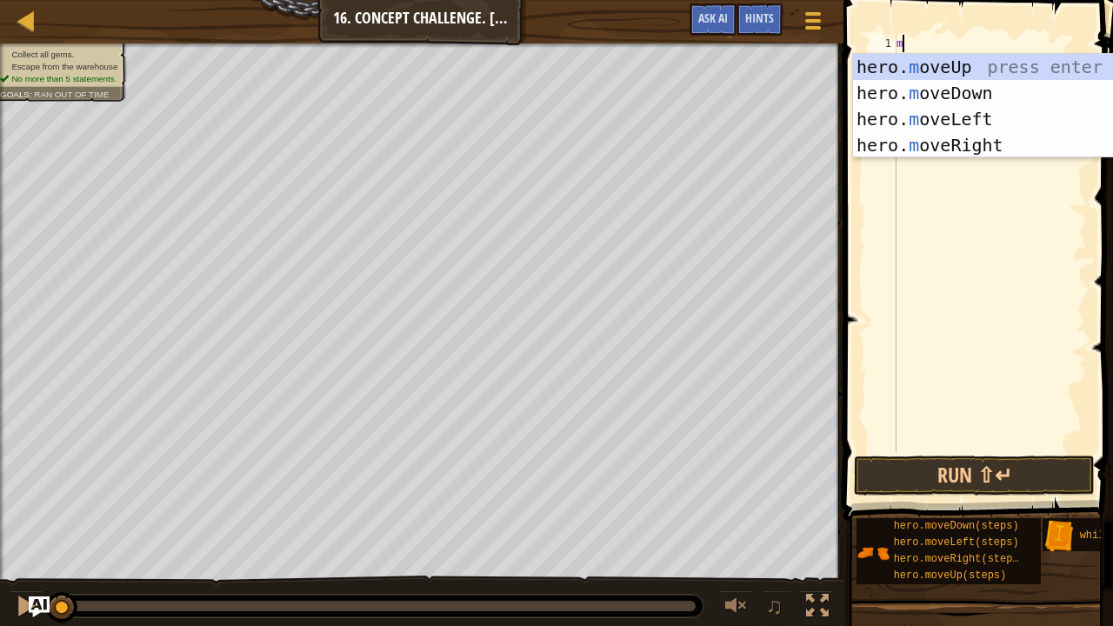
scroll to position [8, 0]
click at [943, 71] on div "hero. m oveUp press enter hero. m oveDown press enter hero. m oveLeft press ent…" at bounding box center [1018, 132] width 330 height 157
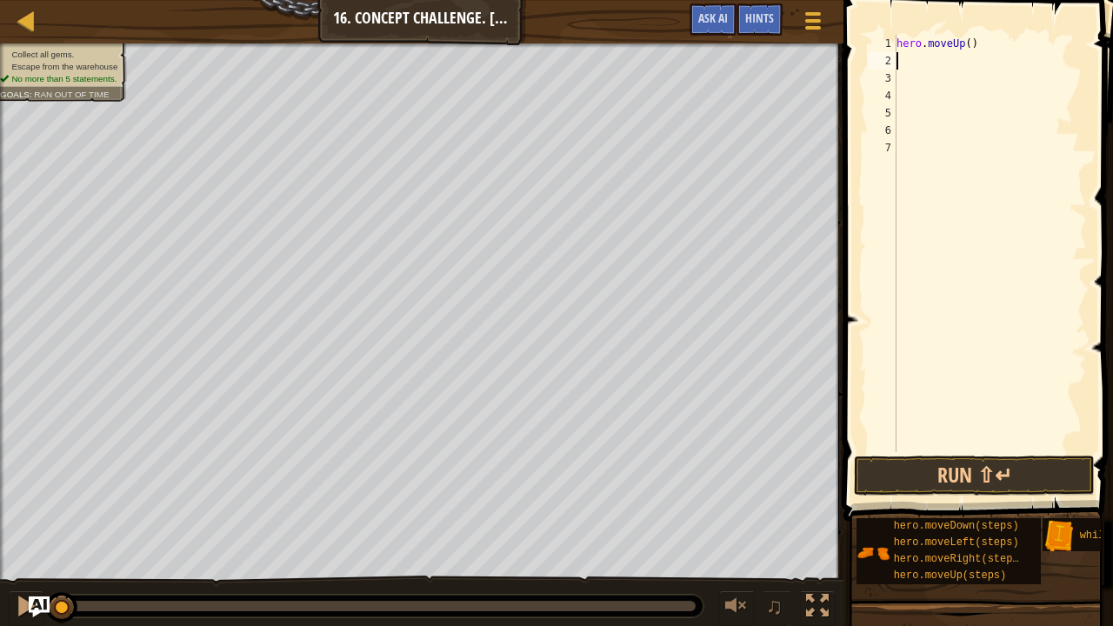
click at [967, 49] on div "hero . moveUp ( )" at bounding box center [990, 261] width 194 height 452
type textarea "hero.moveUp(2)"
click at [929, 58] on div "hero . moveUp ( 2 )" at bounding box center [990, 261] width 194 height 452
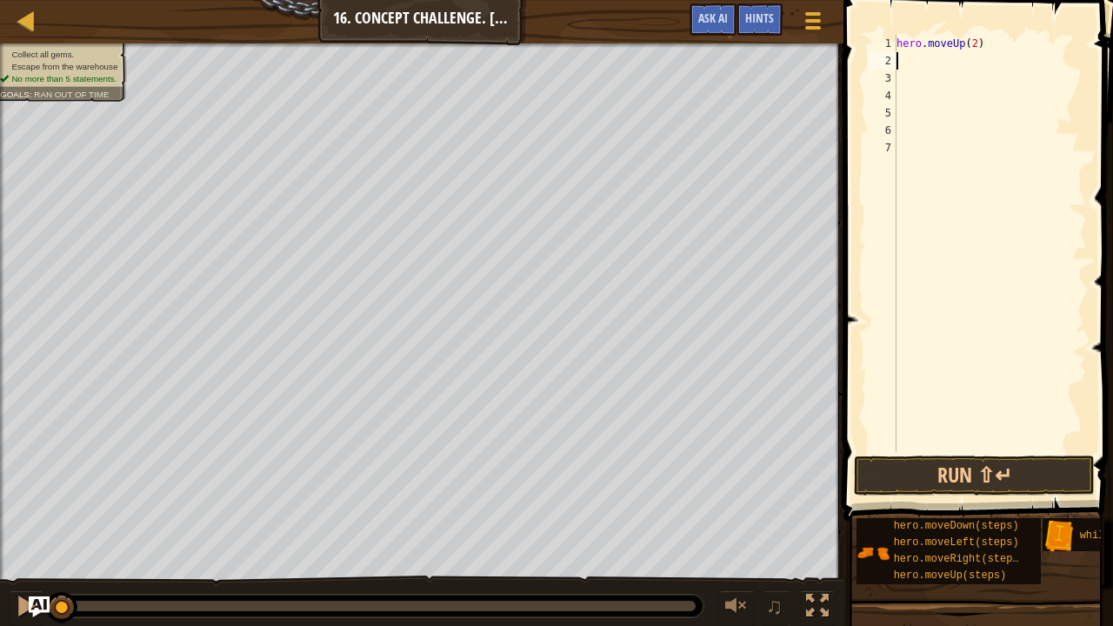
type textarea "m"
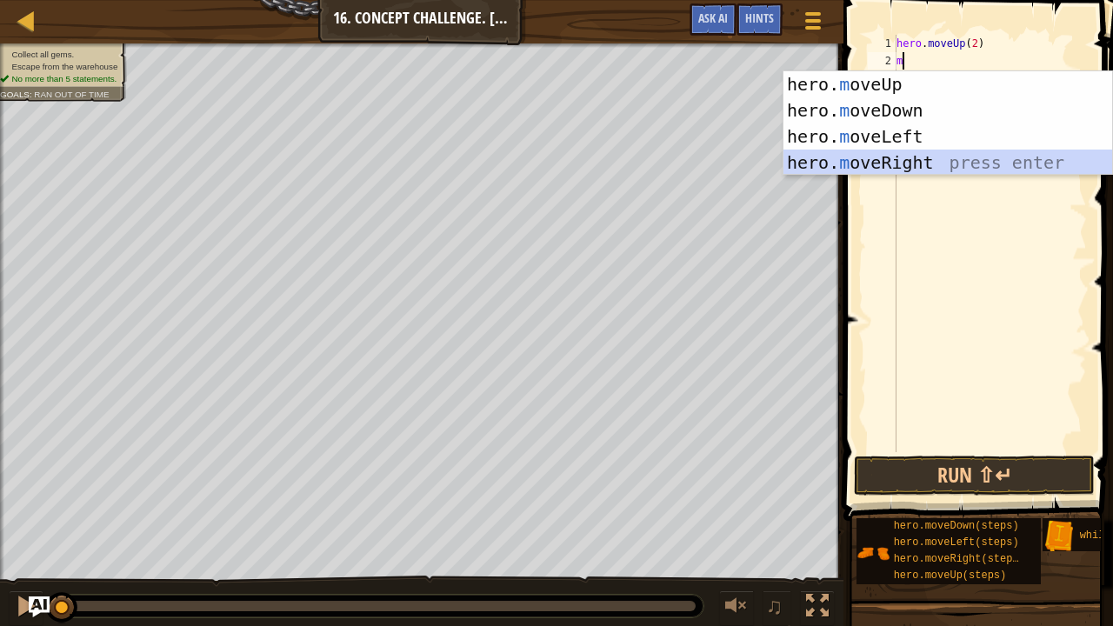
click at [905, 164] on div "hero. m oveUp press enter hero. m oveDown press enter hero. m oveLeft press ent…" at bounding box center [949, 149] width 330 height 157
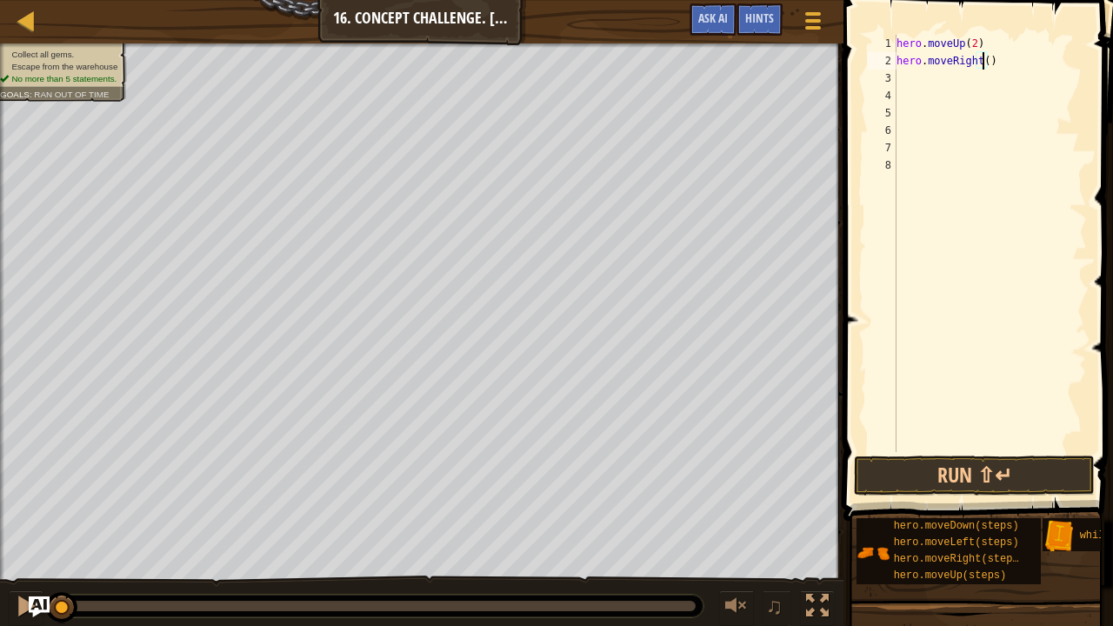
click at [985, 63] on div "hero . moveUp ( 2 ) hero . moveRight ( )" at bounding box center [990, 261] width 194 height 452
type textarea "hero.moveRight(2)"
click at [885, 459] on button "Run ⇧↵" at bounding box center [974, 476] width 241 height 40
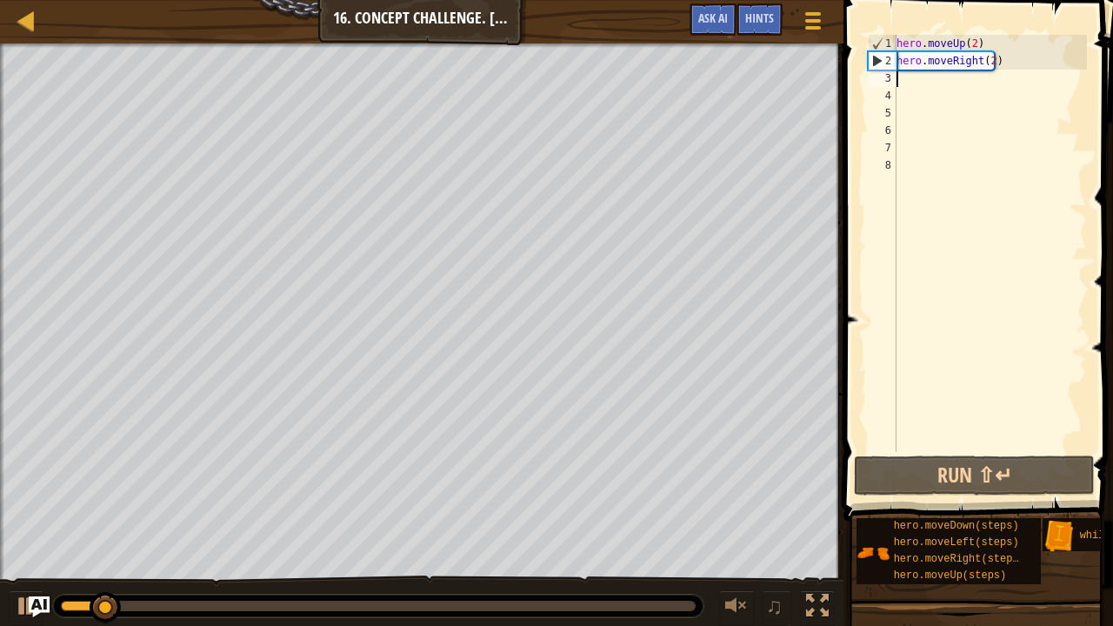
click at [909, 79] on div "hero . moveUp ( 2 ) hero . moveRight ( 2 )" at bounding box center [990, 261] width 194 height 452
type textarea "m"
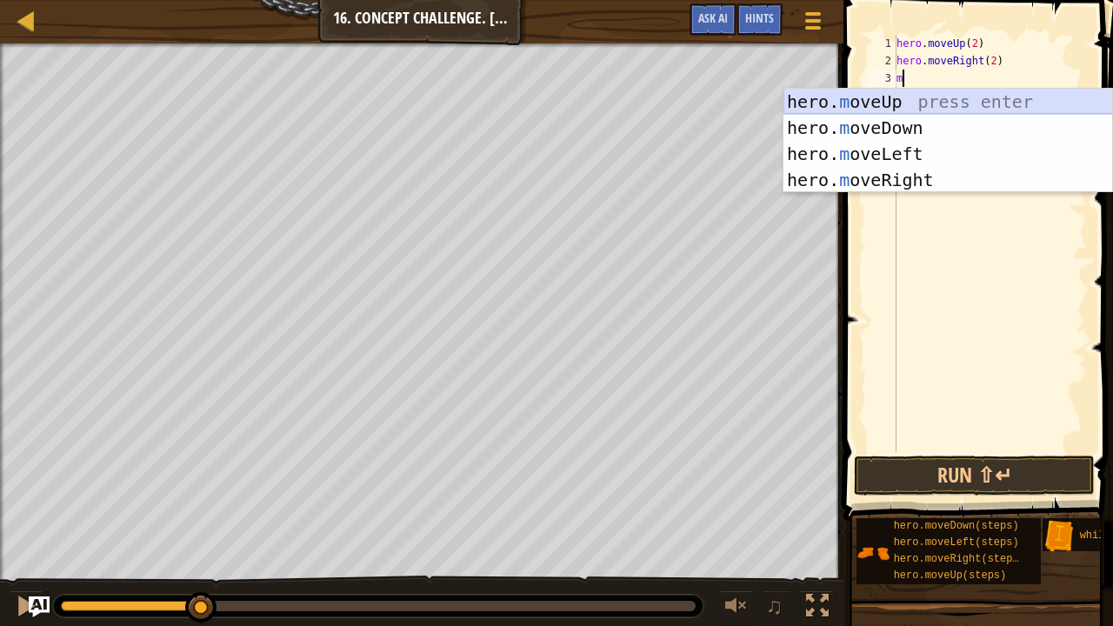
click at [897, 93] on div "hero. m oveUp press enter hero. m oveDown press enter hero. m oveLeft press ent…" at bounding box center [949, 167] width 330 height 157
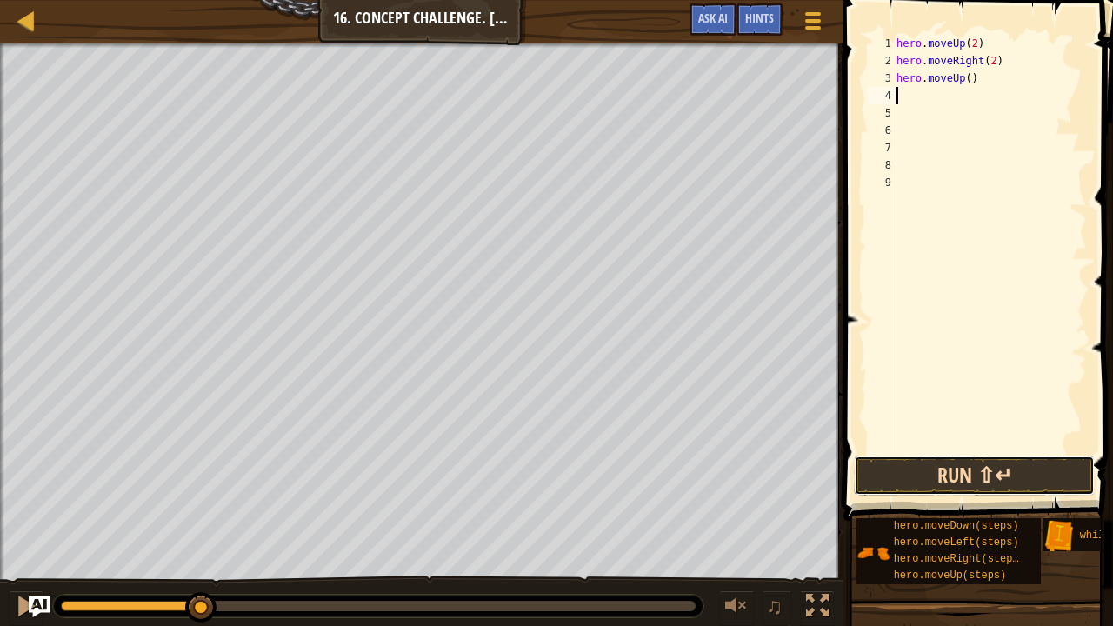
click at [891, 476] on button "Run ⇧↵" at bounding box center [974, 476] width 241 height 40
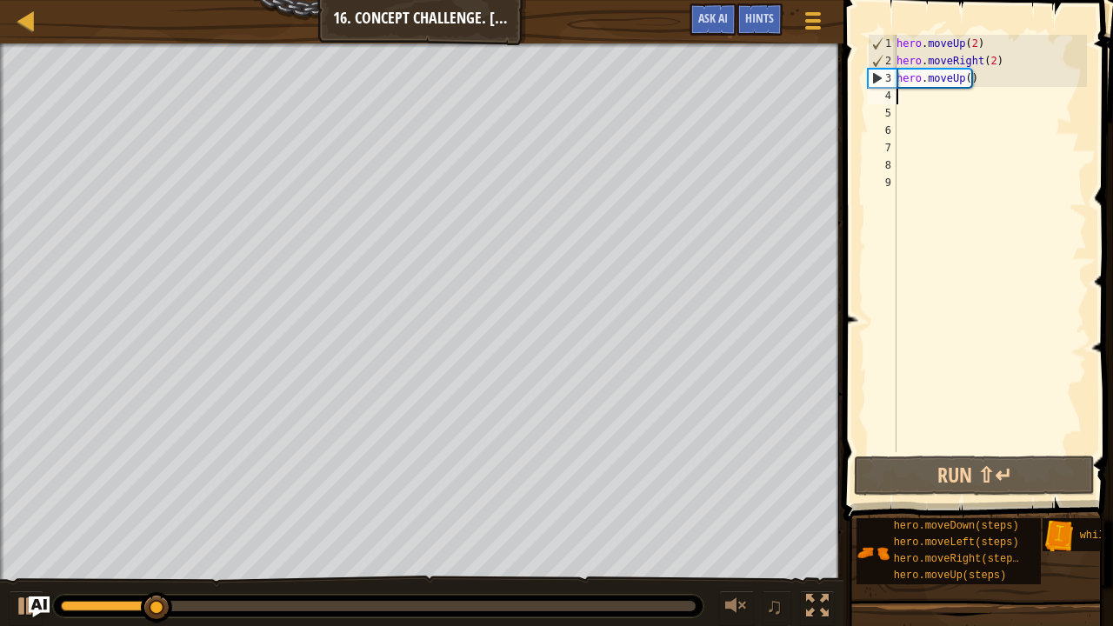
click at [964, 78] on div "hero . moveUp ( 2 ) hero . moveRight ( 2 ) hero . moveUp ( )" at bounding box center [990, 261] width 194 height 452
click at [982, 73] on div "hero . moveUp ( 2 ) hero . moveRight ( 2 ) hero . moveUp ( )" at bounding box center [990, 261] width 194 height 452
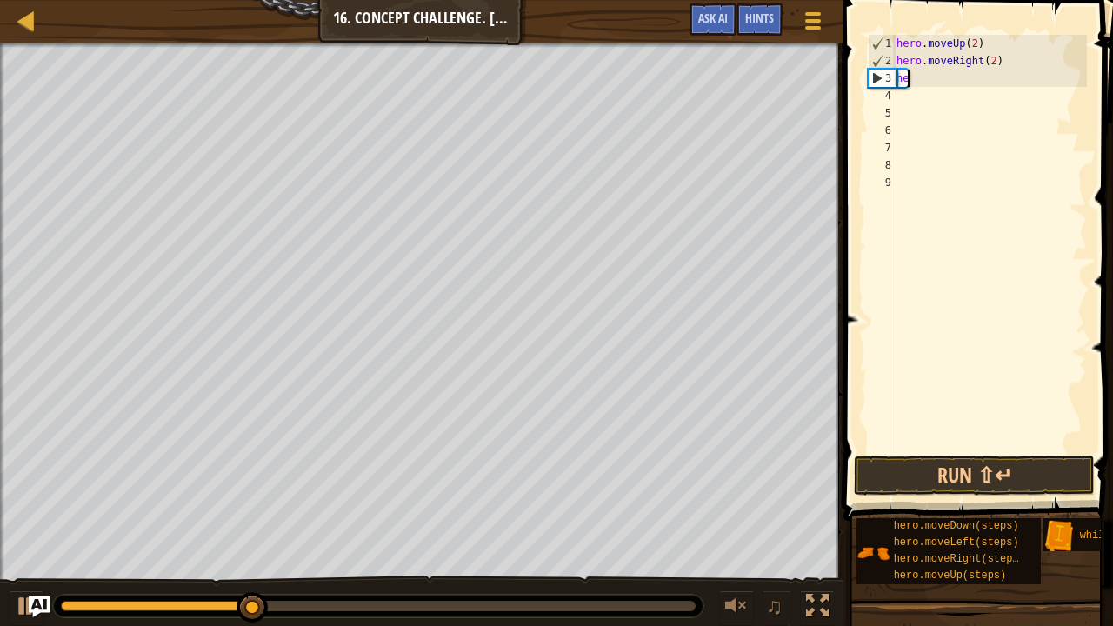
type textarea "h"
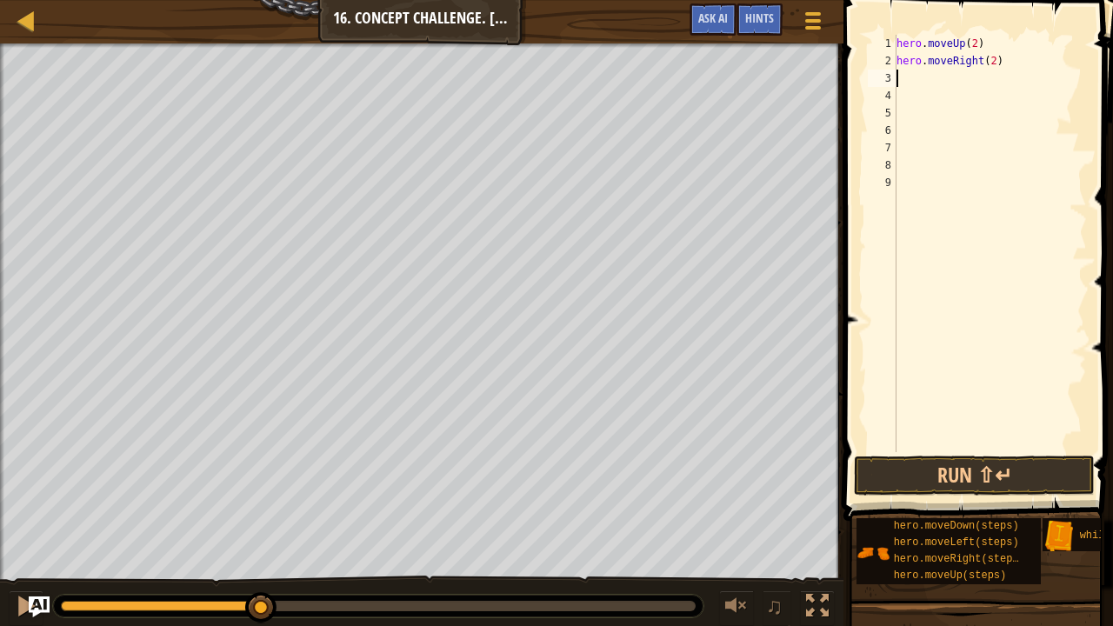
type textarea "r"
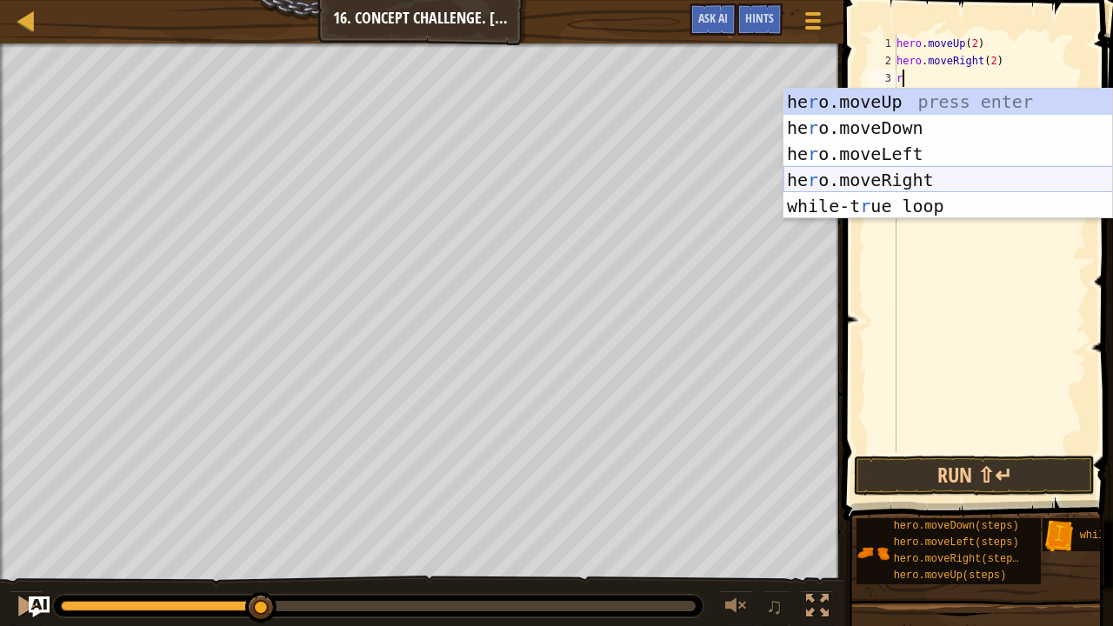
click at [920, 169] on div "he r o.moveUp press enter he r o.moveDown press enter he r o.moveLeft press ent…" at bounding box center [949, 180] width 330 height 183
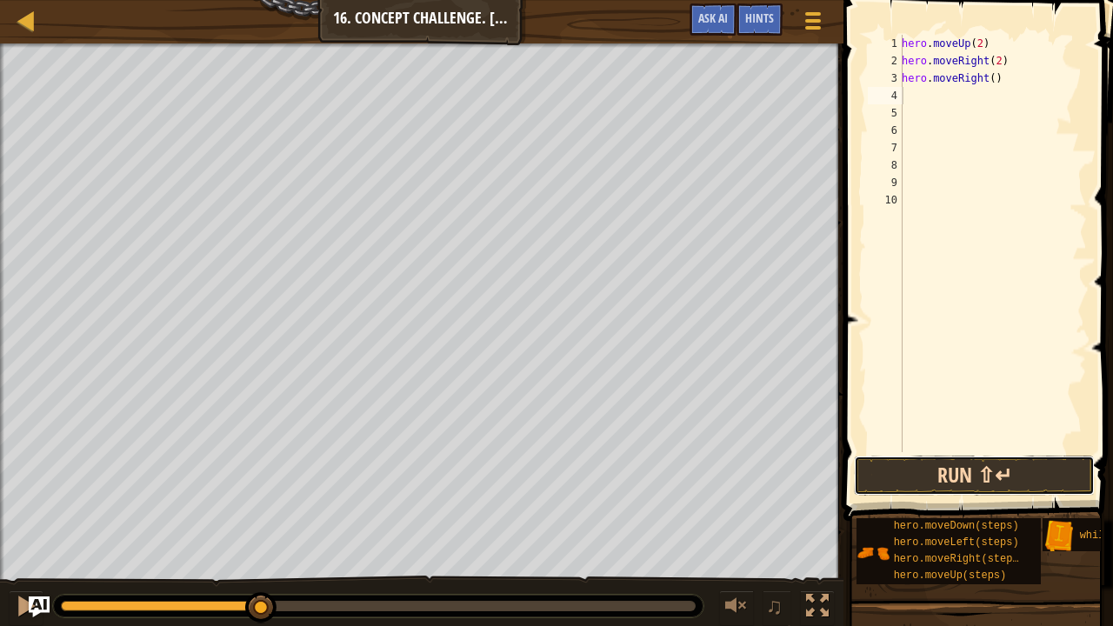
click at [899, 463] on button "Run ⇧↵" at bounding box center [974, 476] width 241 height 40
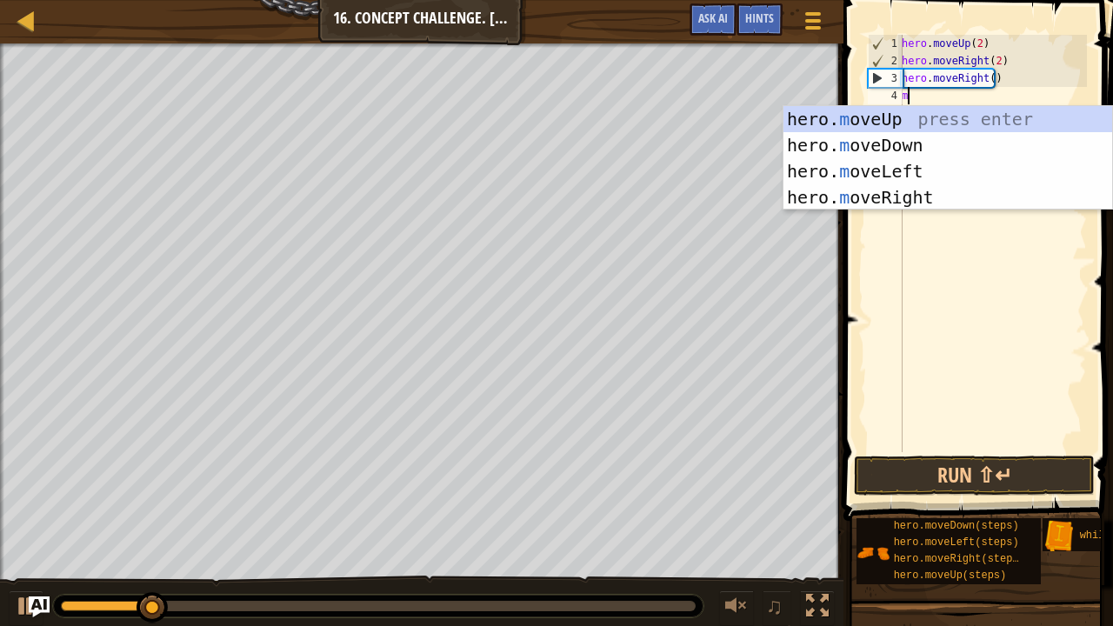
type textarea "mo"
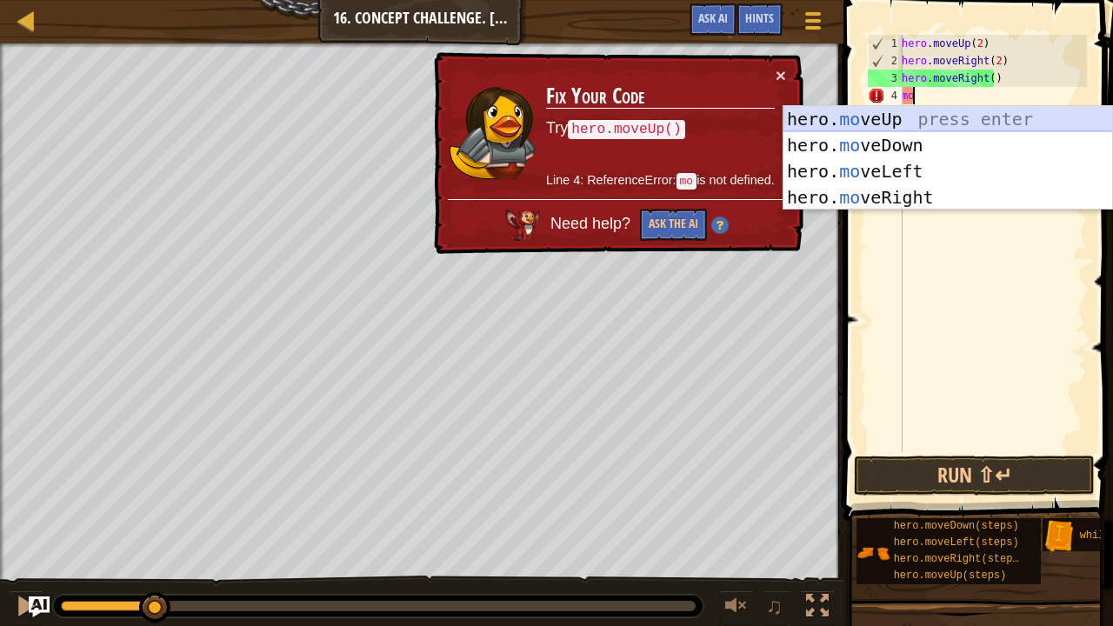
click at [908, 117] on div "hero. mo veUp press enter hero. mo veDown press enter hero. mo veLeft press ent…" at bounding box center [949, 184] width 330 height 157
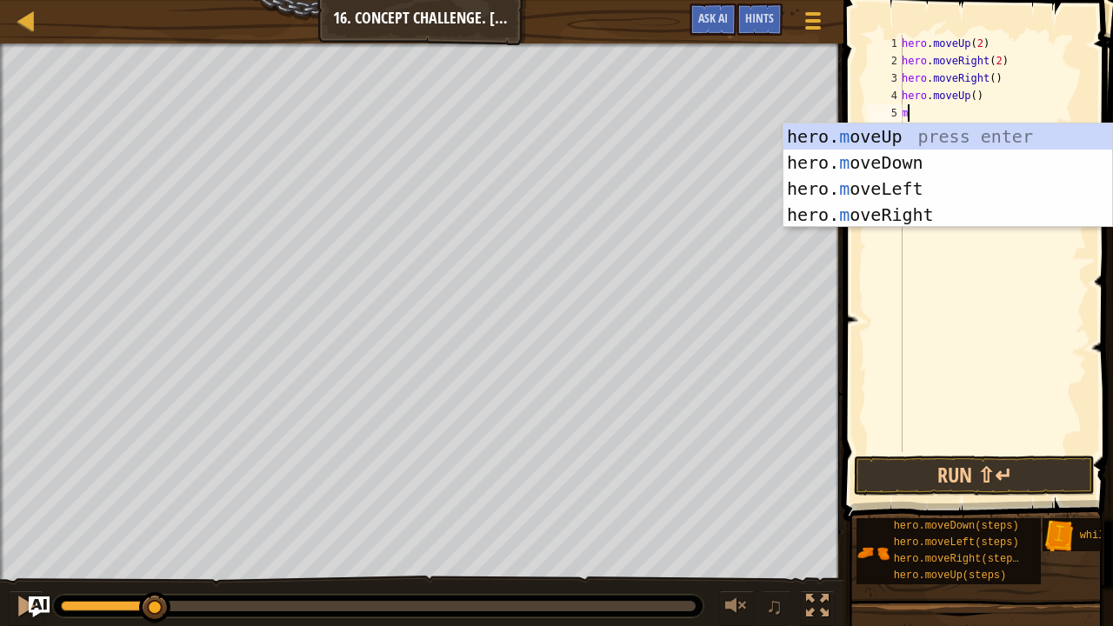
type textarea "mo"
click at [881, 141] on div "hero. mo veUp press enter hero. mo veDown press enter hero. mo veLeft press ent…" at bounding box center [949, 202] width 330 height 157
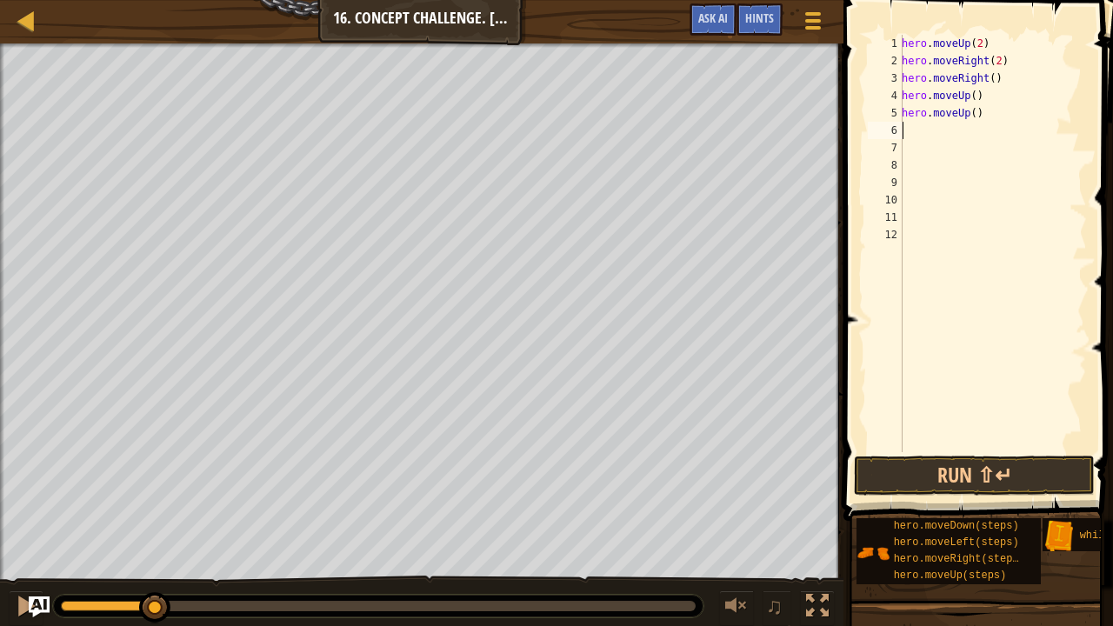
click at [972, 118] on div "hero . moveUp ( 2 ) hero . moveRight ( 2 ) hero . moveRight ( ) hero . moveUp (…" at bounding box center [993, 261] width 189 height 452
click at [912, 474] on button "Run ⇧↵" at bounding box center [974, 476] width 241 height 40
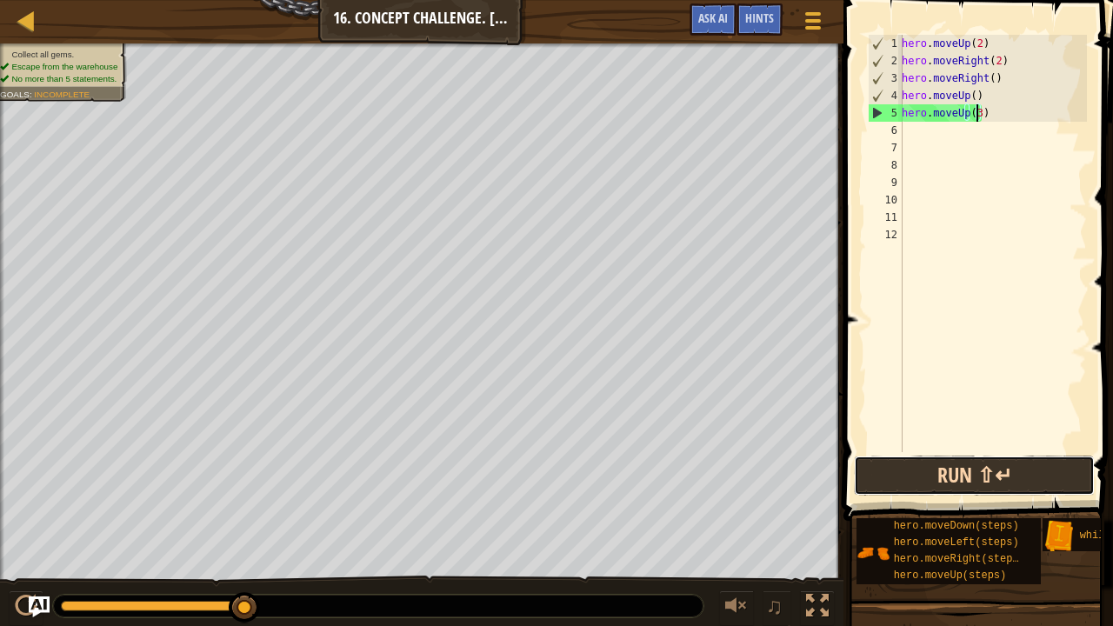
click at [855, 471] on button "Run ⇧↵" at bounding box center [974, 476] width 241 height 40
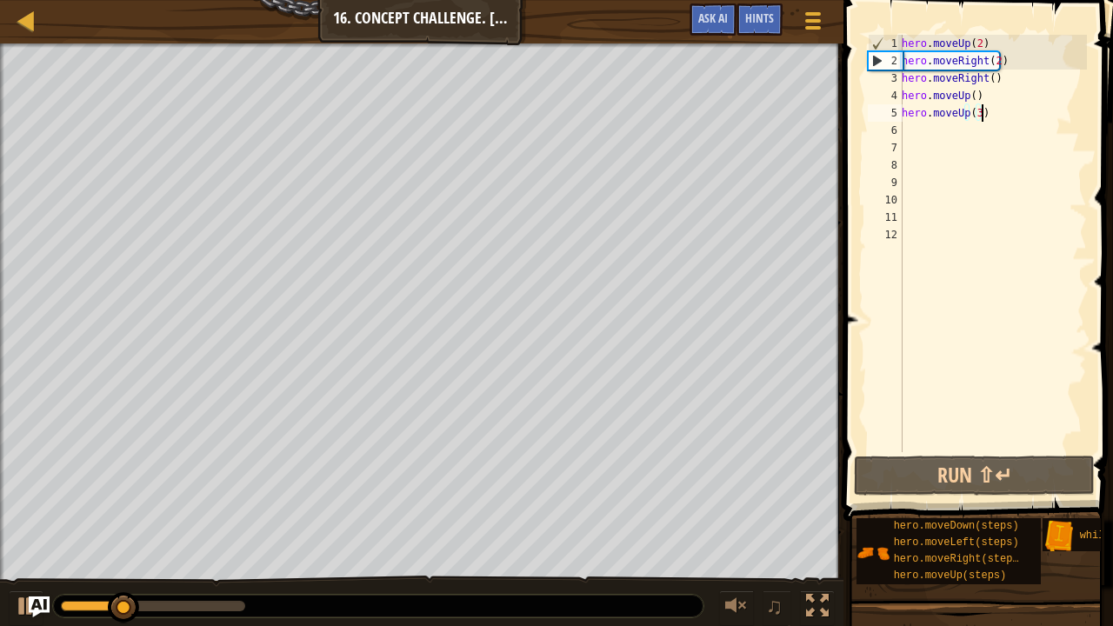
click at [986, 121] on div "hero . moveUp ( 2 ) hero . moveRight ( 2 ) hero . moveRight ( ) hero . moveUp (…" at bounding box center [993, 261] width 189 height 452
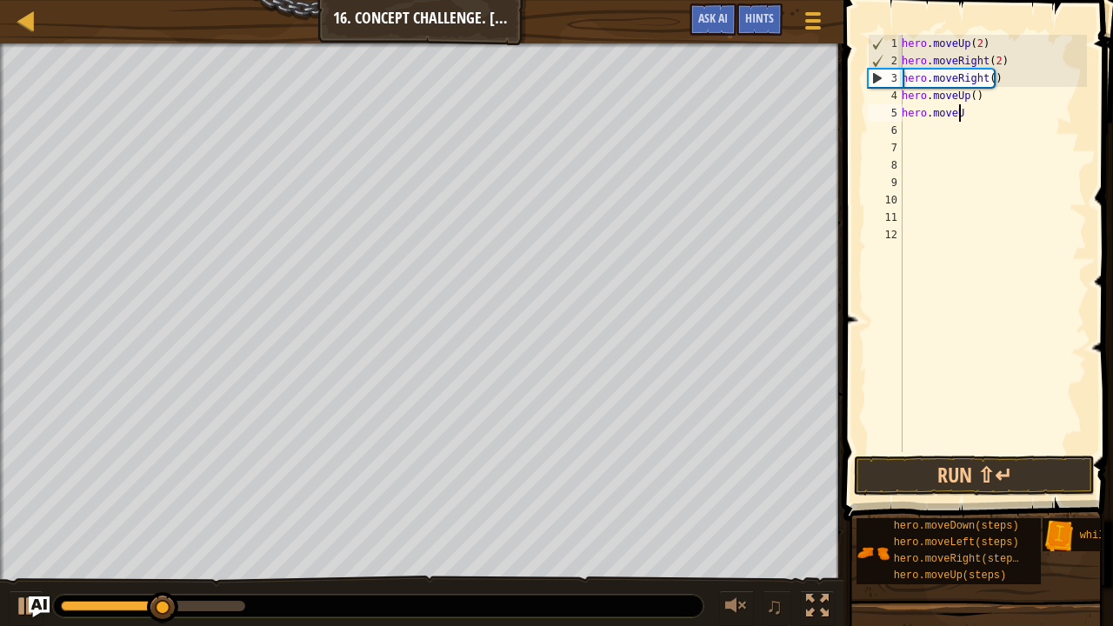
scroll to position [8, 2]
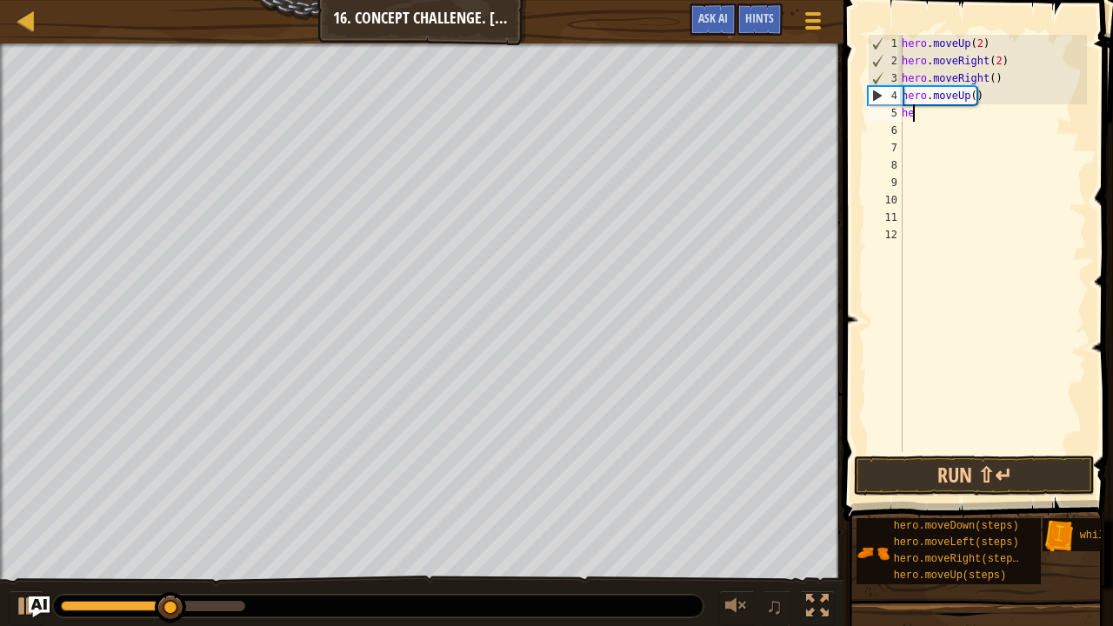
type textarea "h"
type textarea "hero.moveRight("
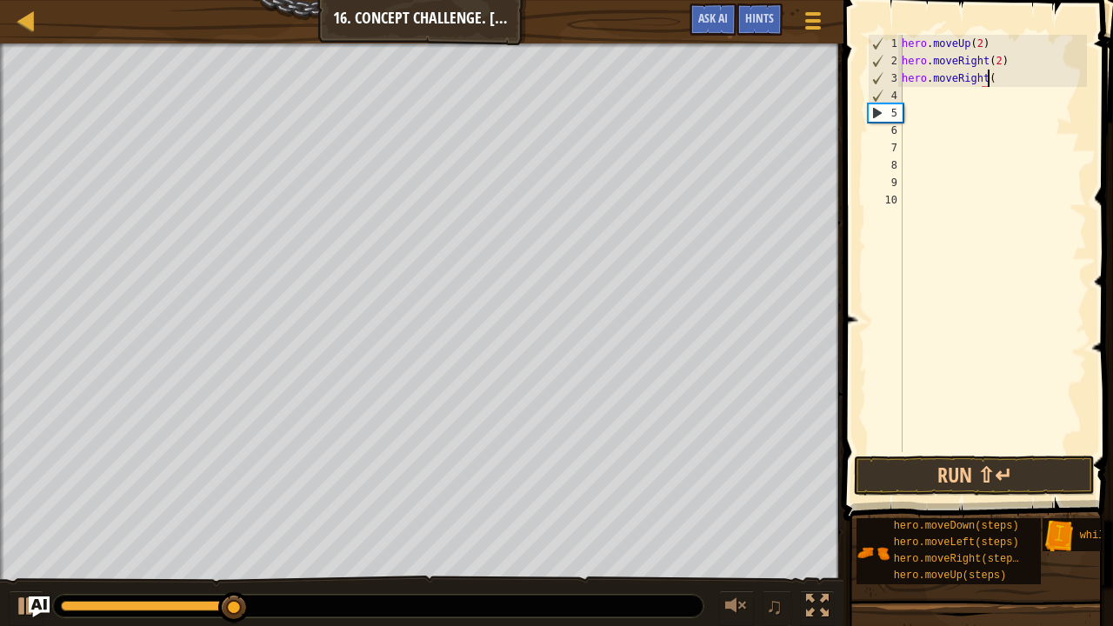
click at [986, 121] on div "hero . moveUp ( 2 ) hero . moveRight ( 2 ) hero . moveRight (" at bounding box center [993, 261] width 189 height 452
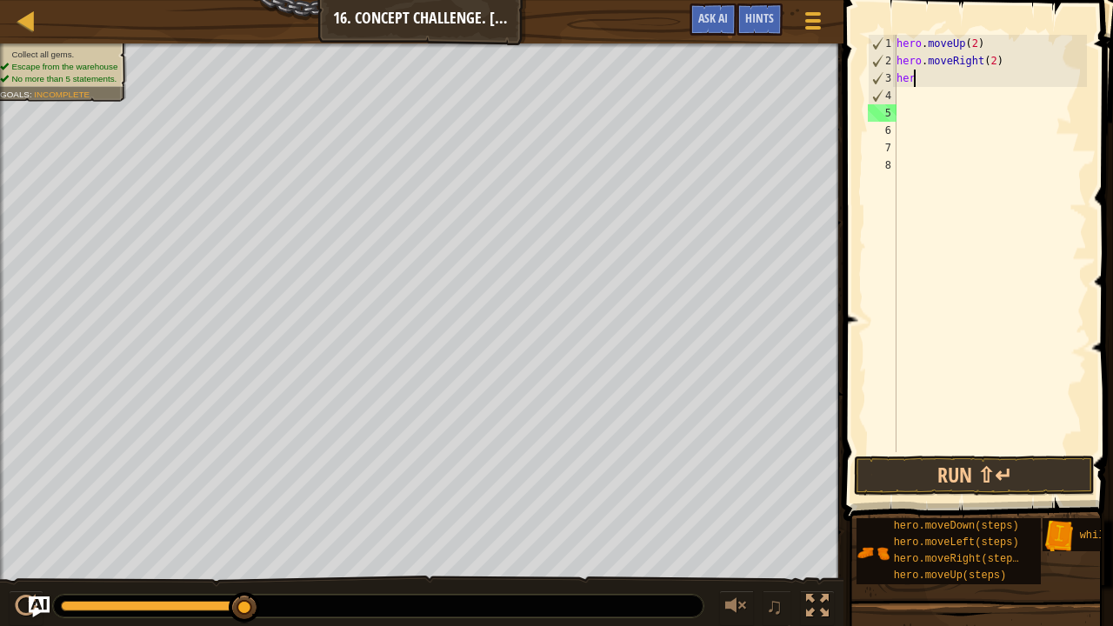
type textarea "h"
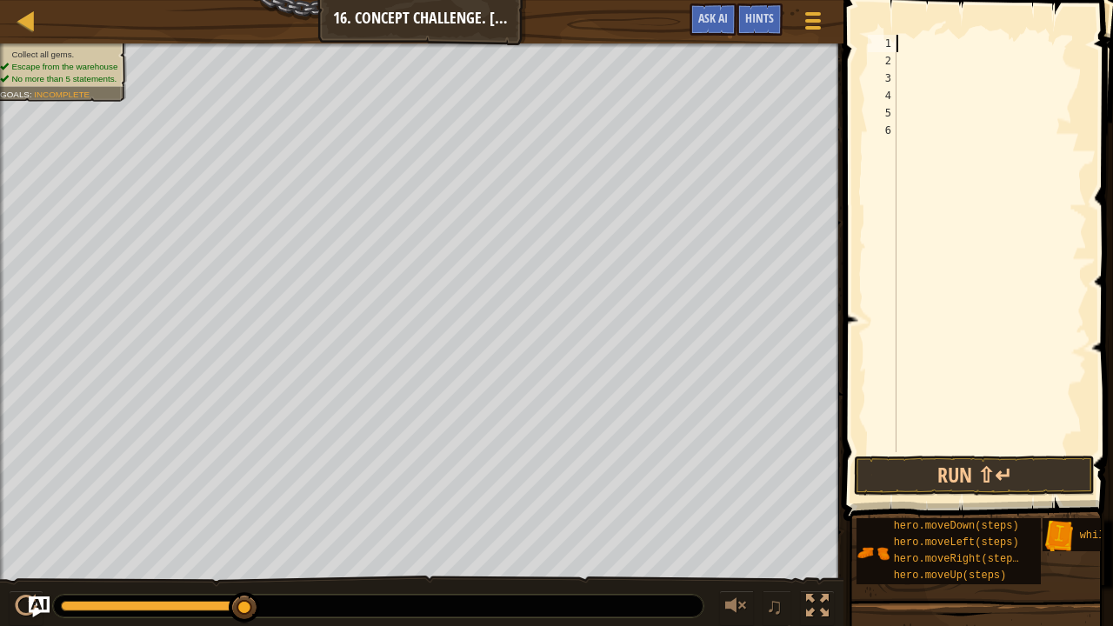
type textarea "w"
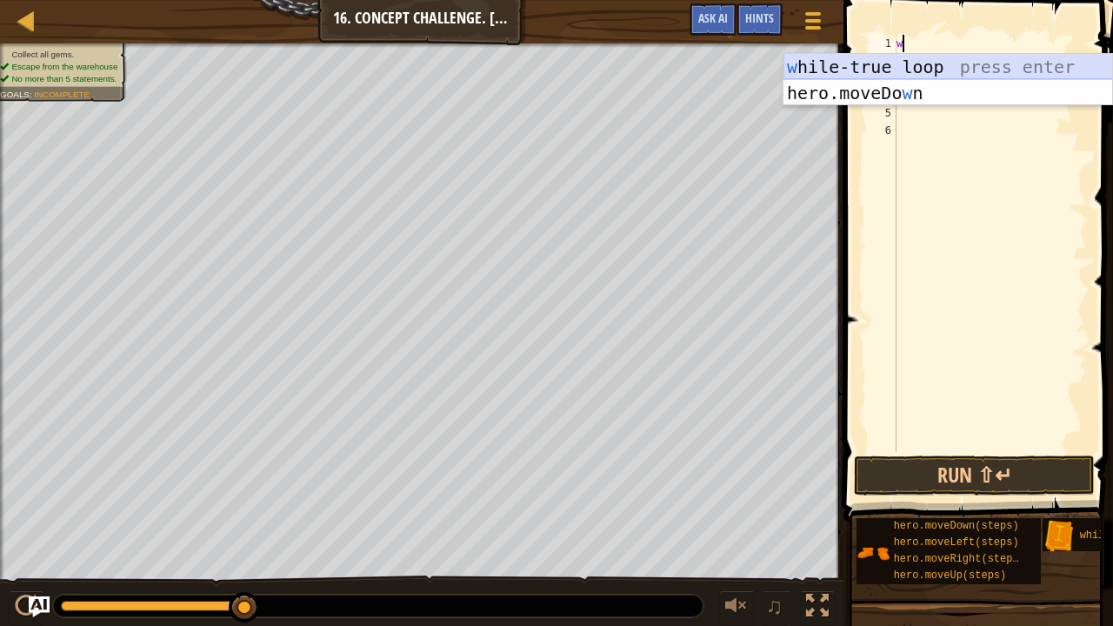
click at [919, 63] on div "w [PERSON_NAME]-true loop press enter hero.moveDo w n press enter" at bounding box center [949, 106] width 330 height 104
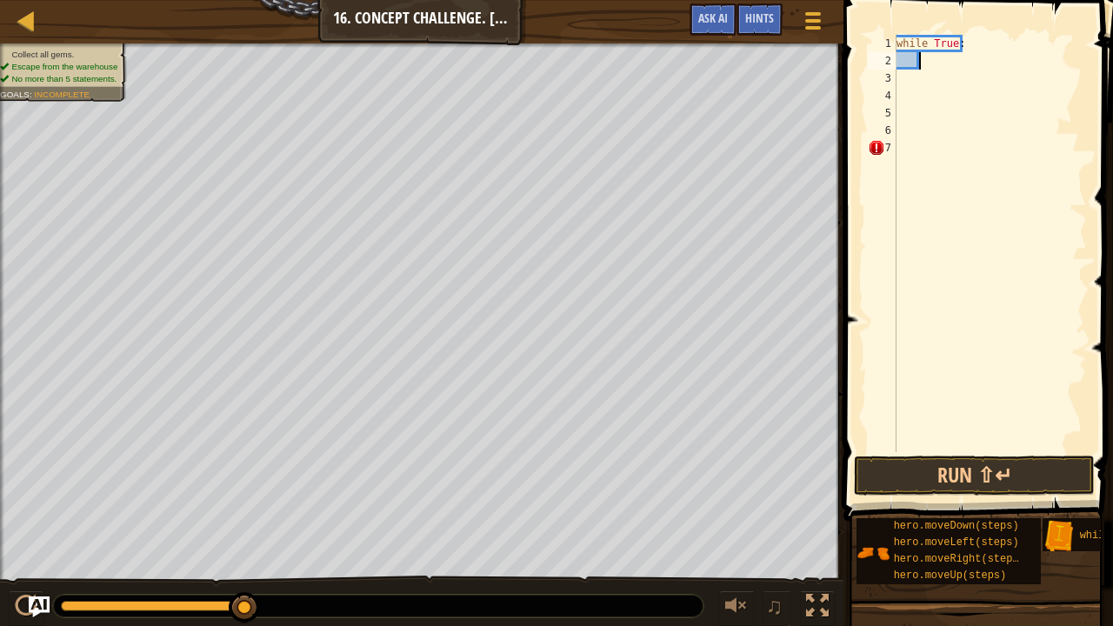
click at [927, 66] on div "while True :" at bounding box center [990, 261] width 194 height 452
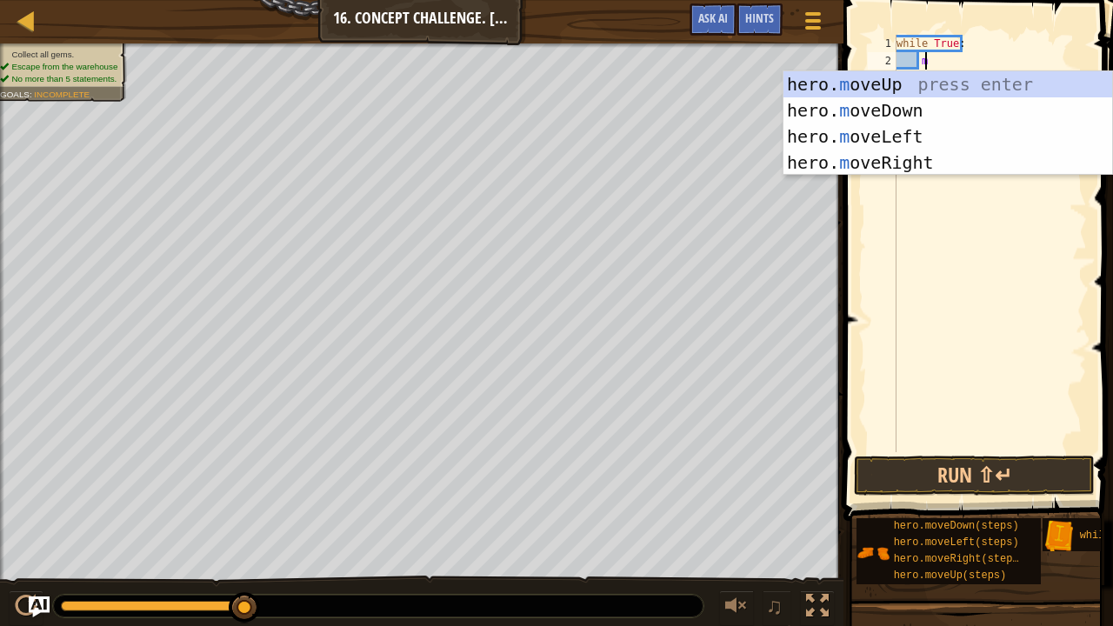
scroll to position [8, 2]
type textarea "mo"
click at [872, 86] on div "hero. mo veUp press enter hero. mo veDown press enter hero. mo veLeft press ent…" at bounding box center [949, 149] width 330 height 157
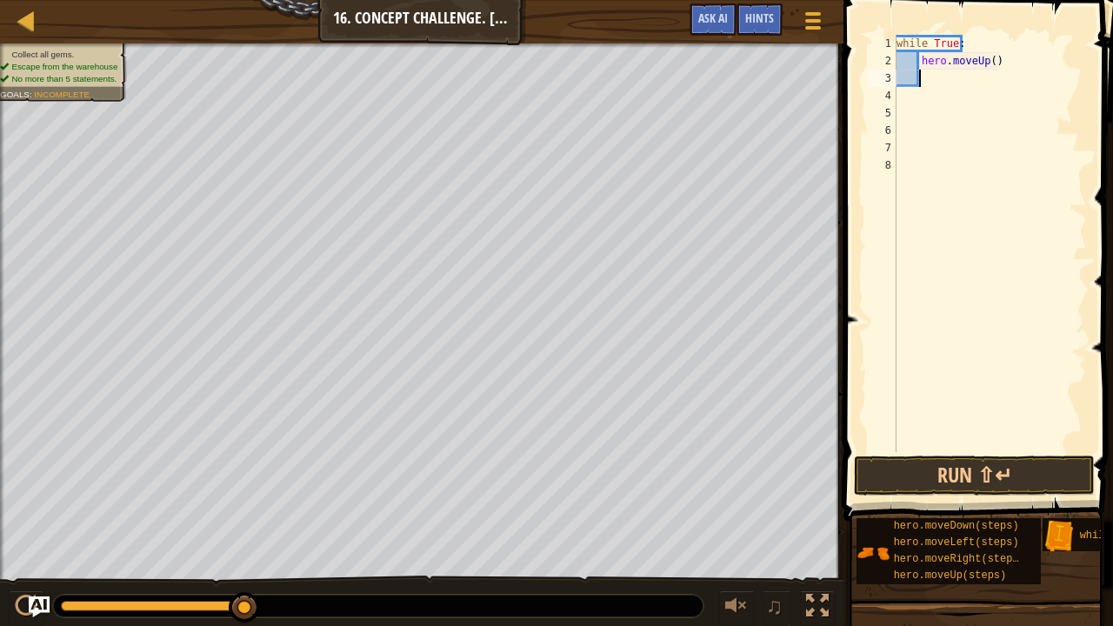
click at [990, 59] on div "while True : hero . moveUp ( )" at bounding box center [990, 261] width 194 height 452
type textarea "hero.moveUp(2)"
click at [931, 85] on div "while True : hero . moveUp ( 2 )" at bounding box center [990, 261] width 194 height 452
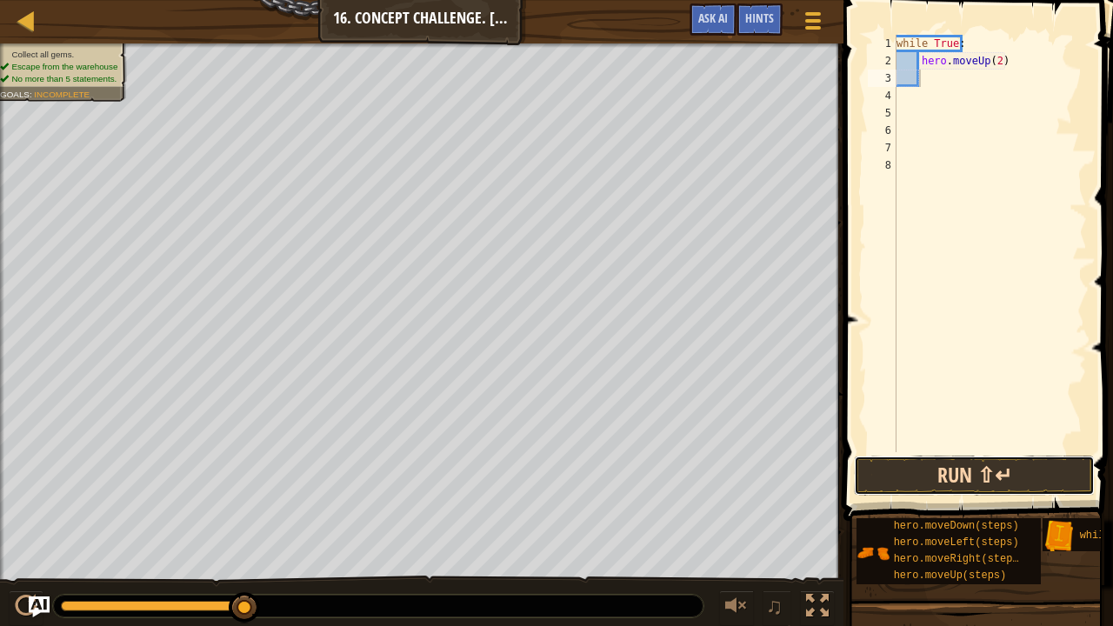
click at [895, 468] on button "Run ⇧↵" at bounding box center [974, 476] width 241 height 40
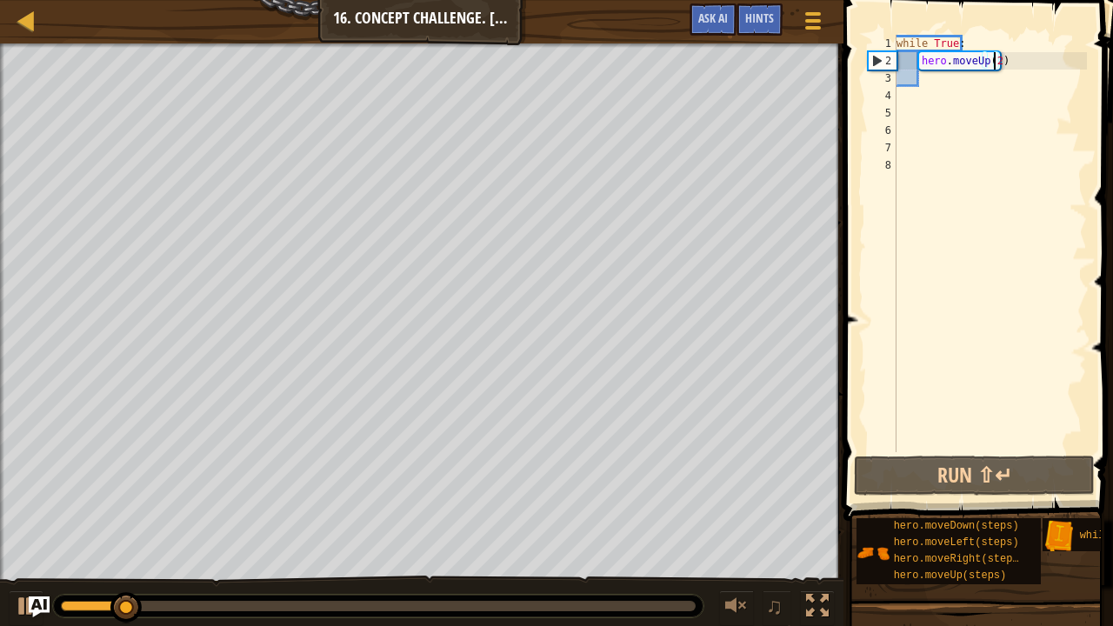
click at [995, 60] on div "while True : hero . moveUp ( 2 )" at bounding box center [990, 261] width 194 height 452
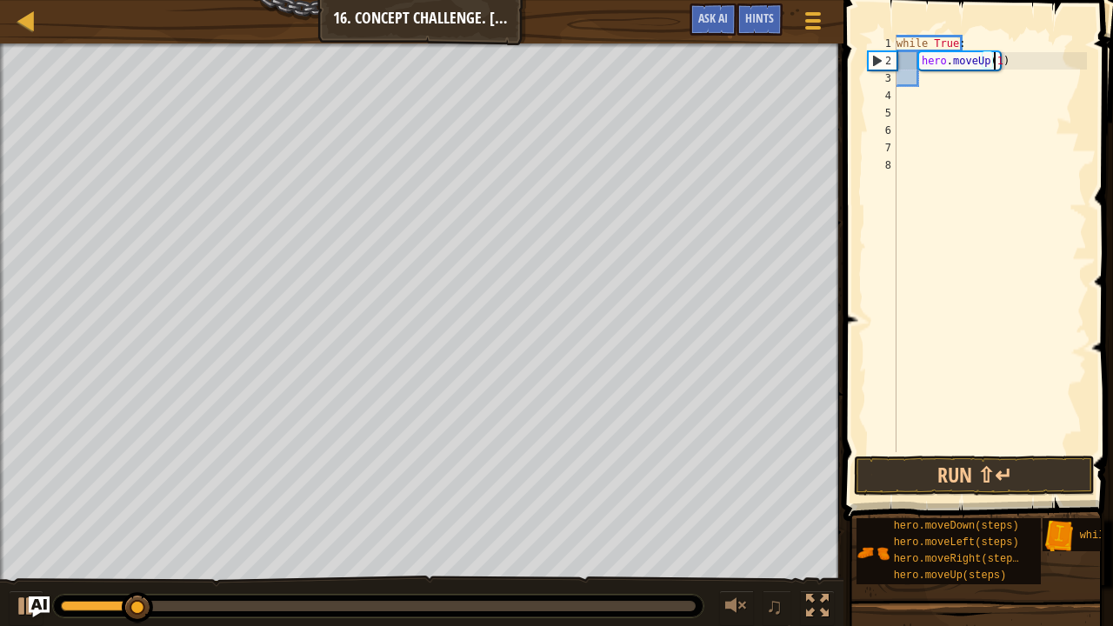
scroll to position [8, 7]
click at [920, 472] on button "Run ⇧↵" at bounding box center [974, 476] width 241 height 40
click at [872, 461] on button "Run ⇧↵" at bounding box center [974, 476] width 241 height 40
type textarea "hero.moveUp()"
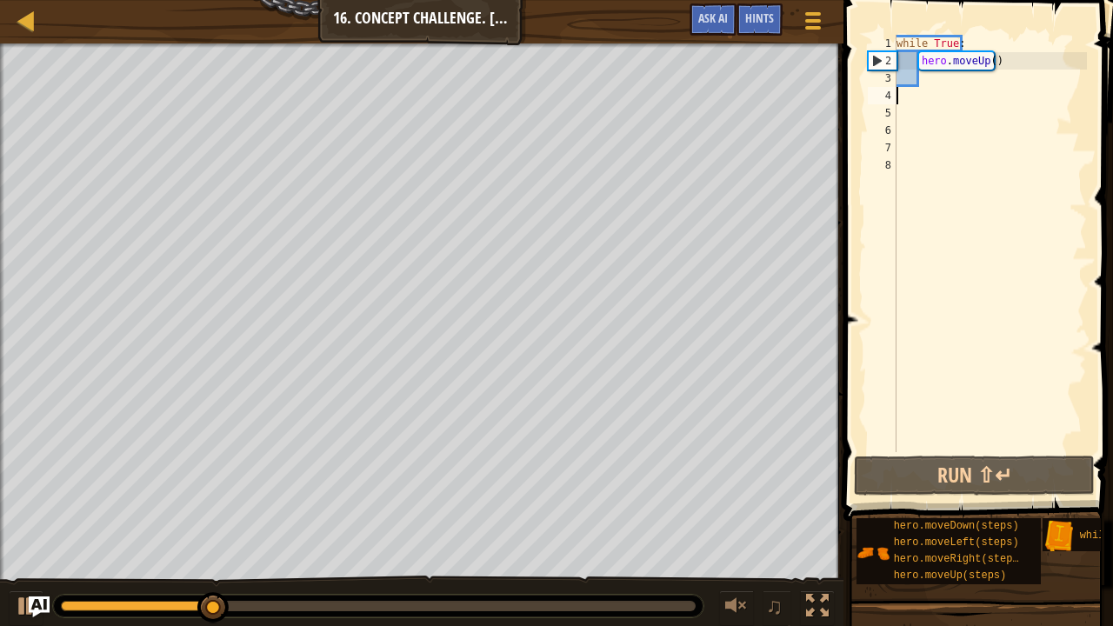
click at [923, 87] on div "while True : hero . moveUp ( )" at bounding box center [990, 261] width 194 height 452
click at [926, 79] on div "while True : hero . moveUp ( )" at bounding box center [990, 261] width 194 height 452
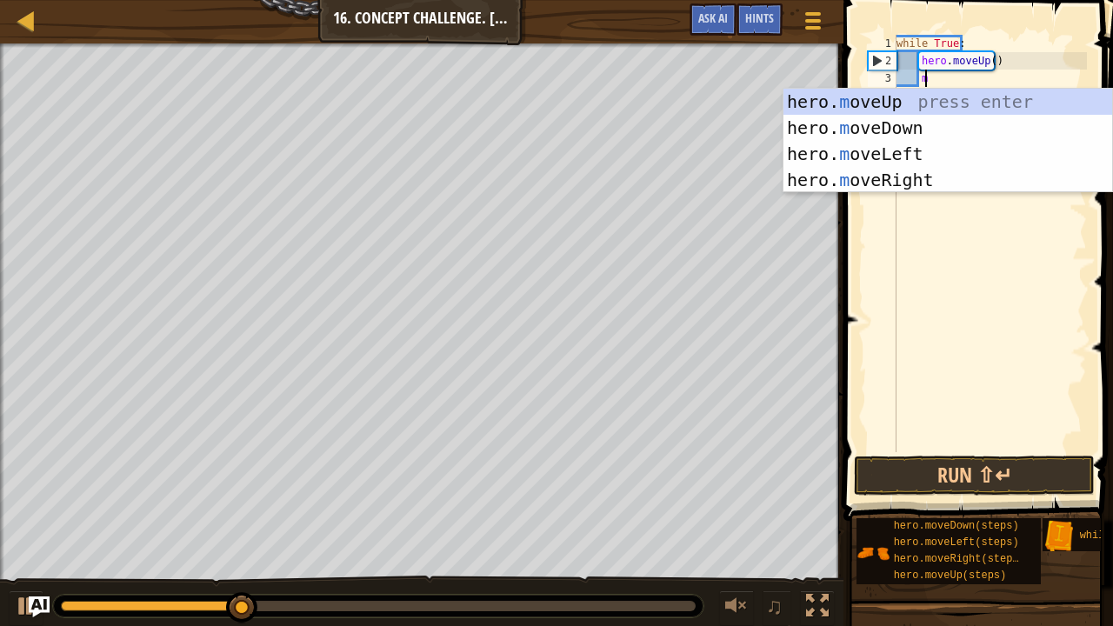
type textarea "mo"
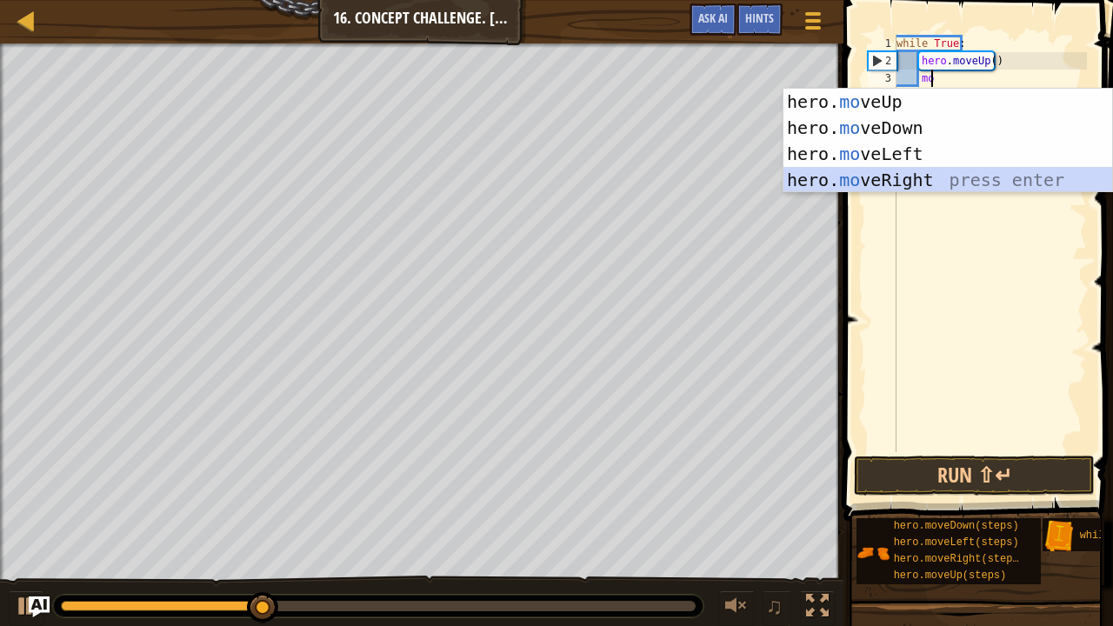
click at [877, 177] on div "hero. mo veUp press enter hero. mo veDown press enter hero. mo veLeft press ent…" at bounding box center [949, 167] width 330 height 157
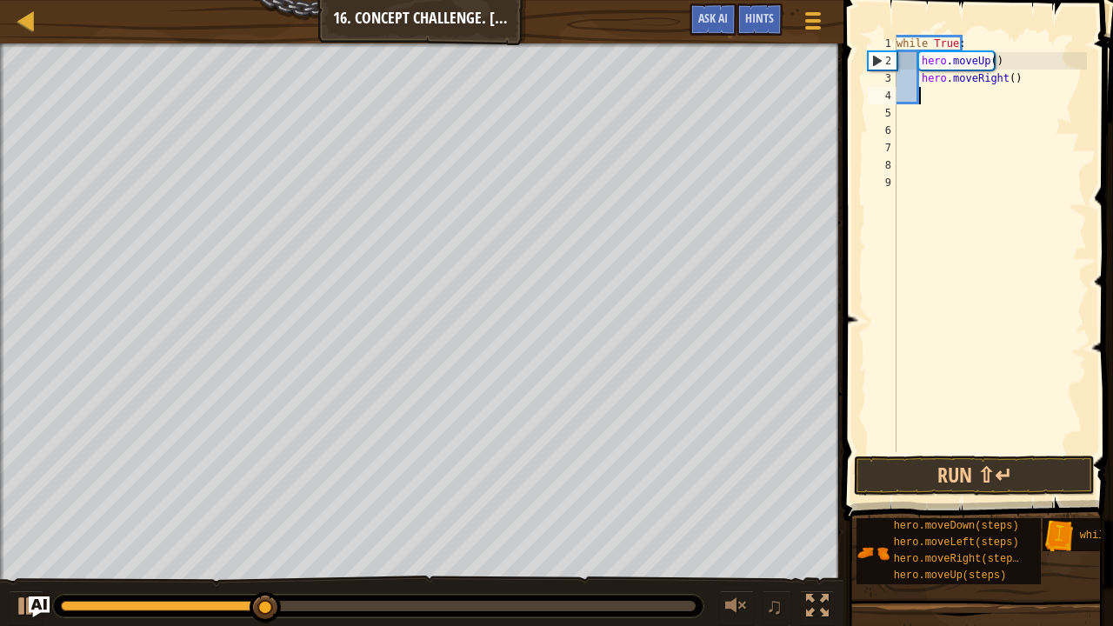
scroll to position [8, 1]
click at [912, 475] on button "Run ⇧↵" at bounding box center [974, 476] width 241 height 40
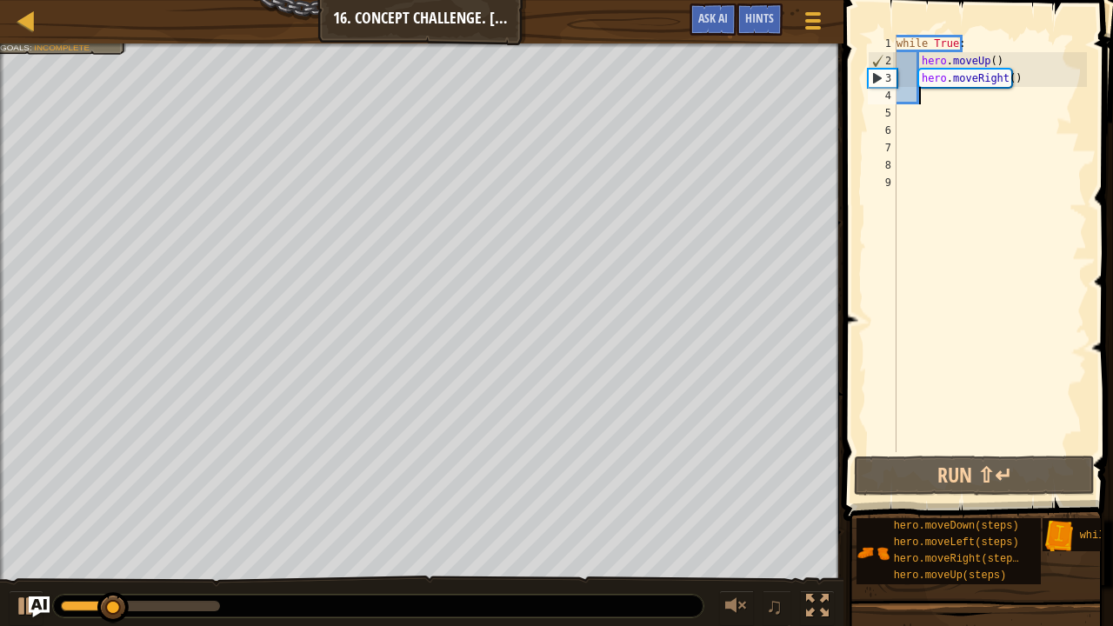
click at [1012, 81] on div "while True : hero . moveUp ( ) hero . moveRight ( )" at bounding box center [990, 261] width 194 height 452
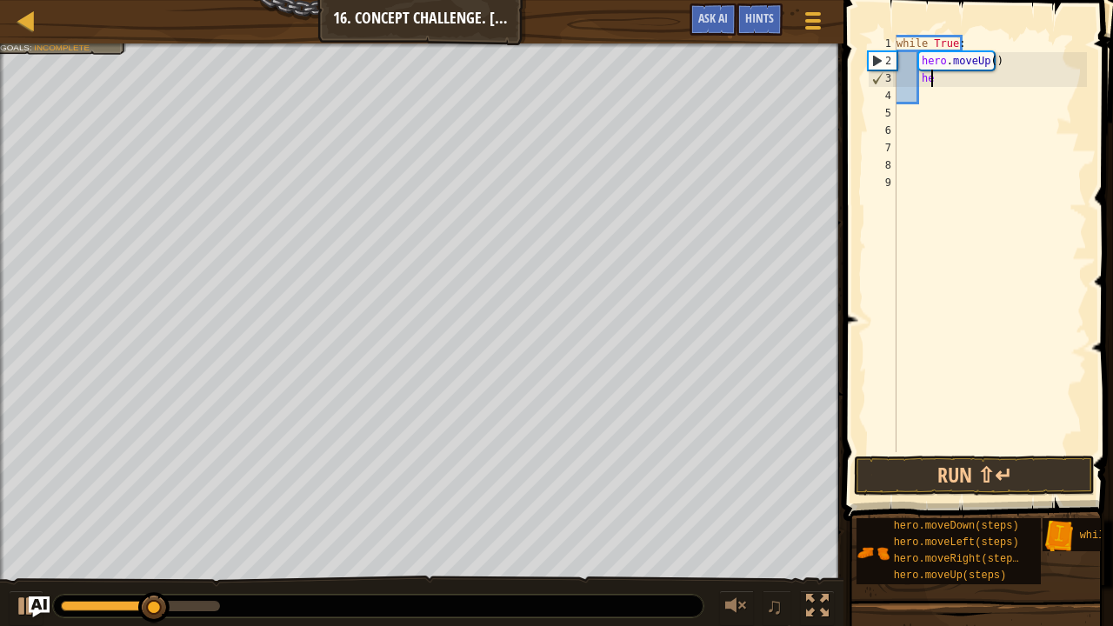
type textarea "h"
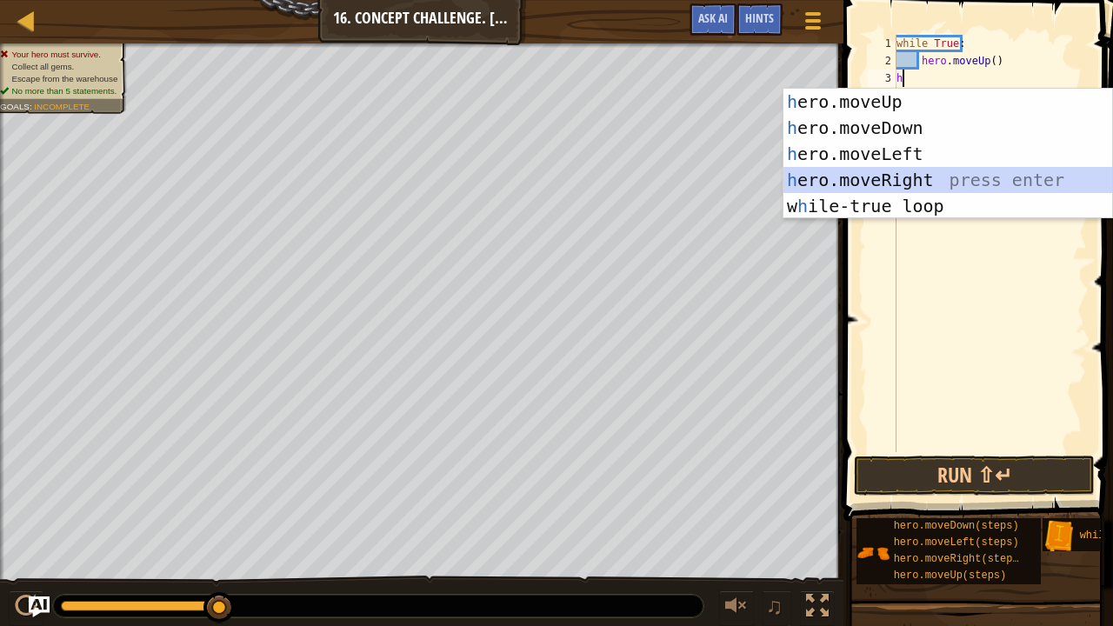
click at [880, 174] on div "h ero.moveUp press enter h ero.moveDown press enter h ero.moveLeft press enter …" at bounding box center [949, 180] width 330 height 183
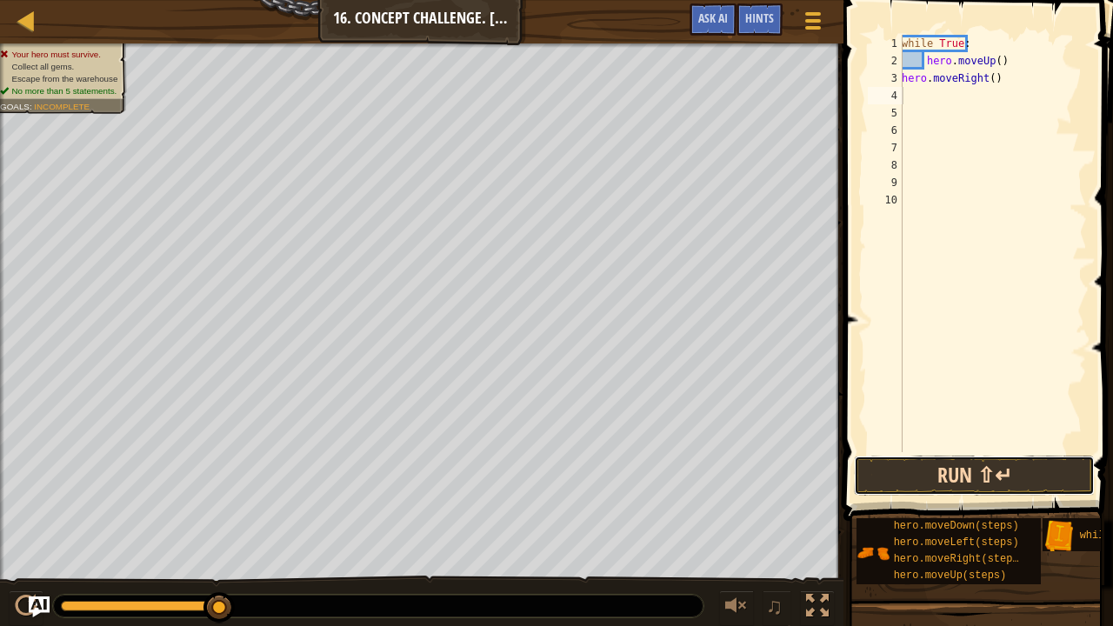
click at [936, 478] on button "Run ⇧↵" at bounding box center [974, 476] width 241 height 40
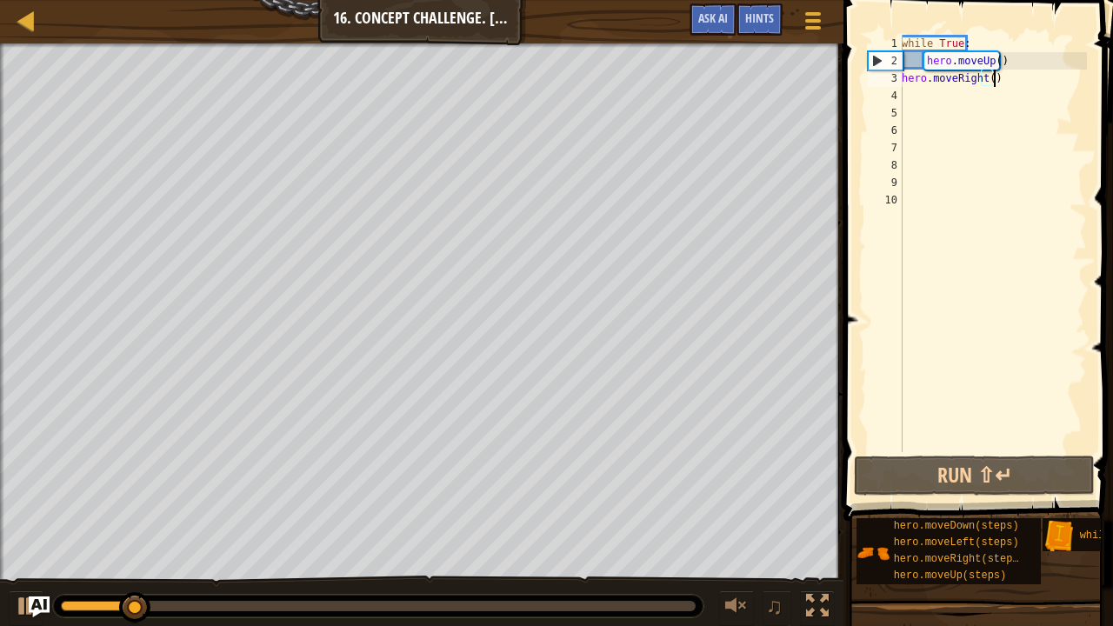
click at [1001, 82] on div "while True : hero . moveUp ( ) hero . moveRight ( )" at bounding box center [993, 261] width 189 height 452
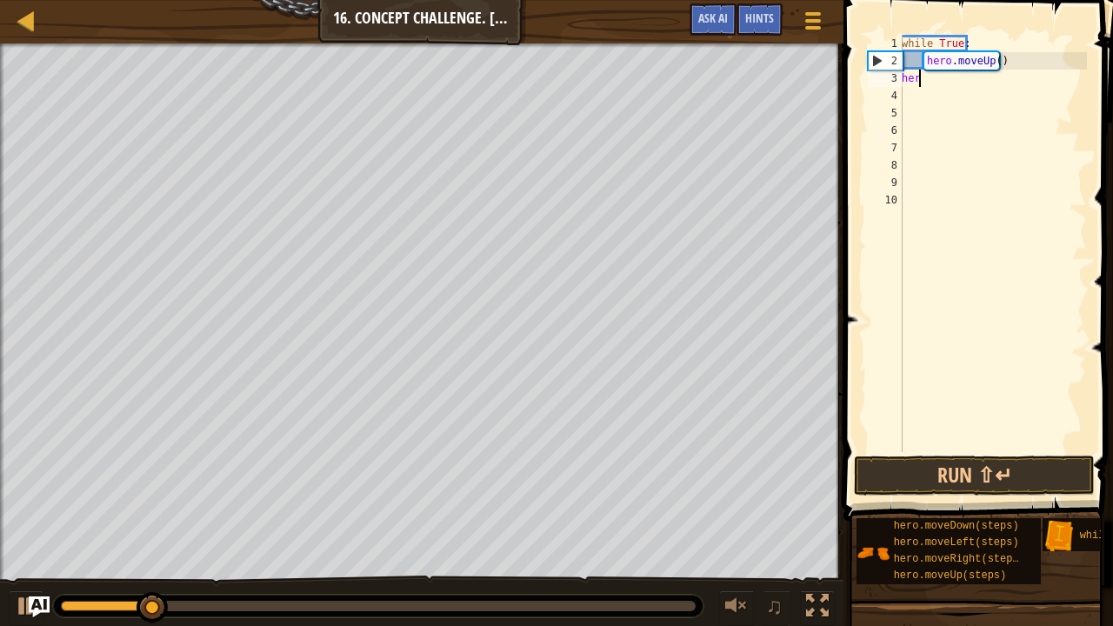
type textarea "h"
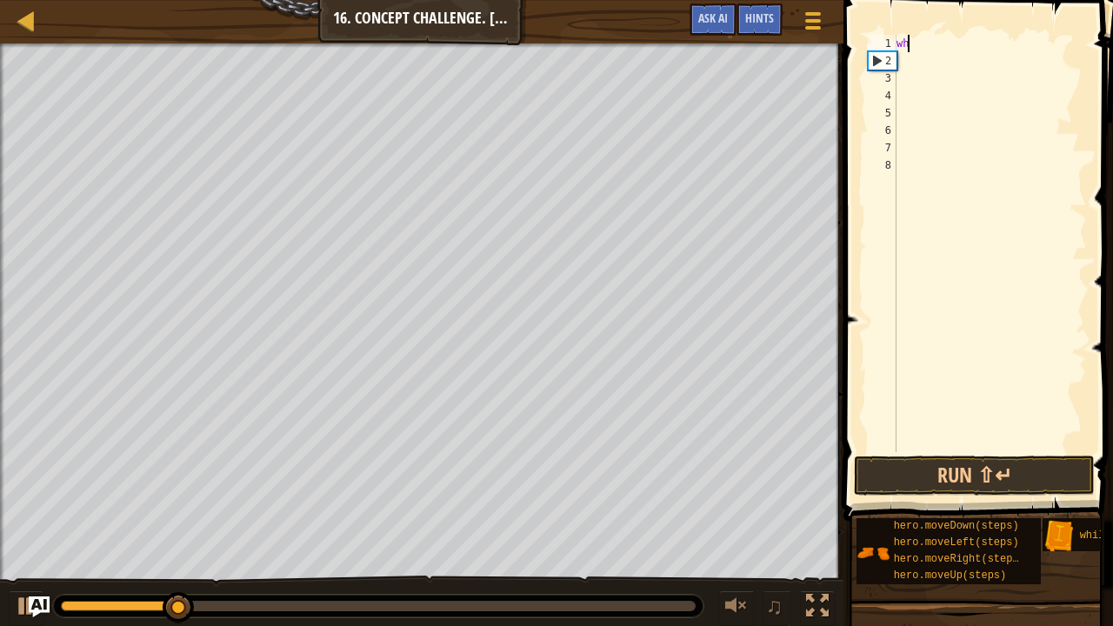
type textarea "w"
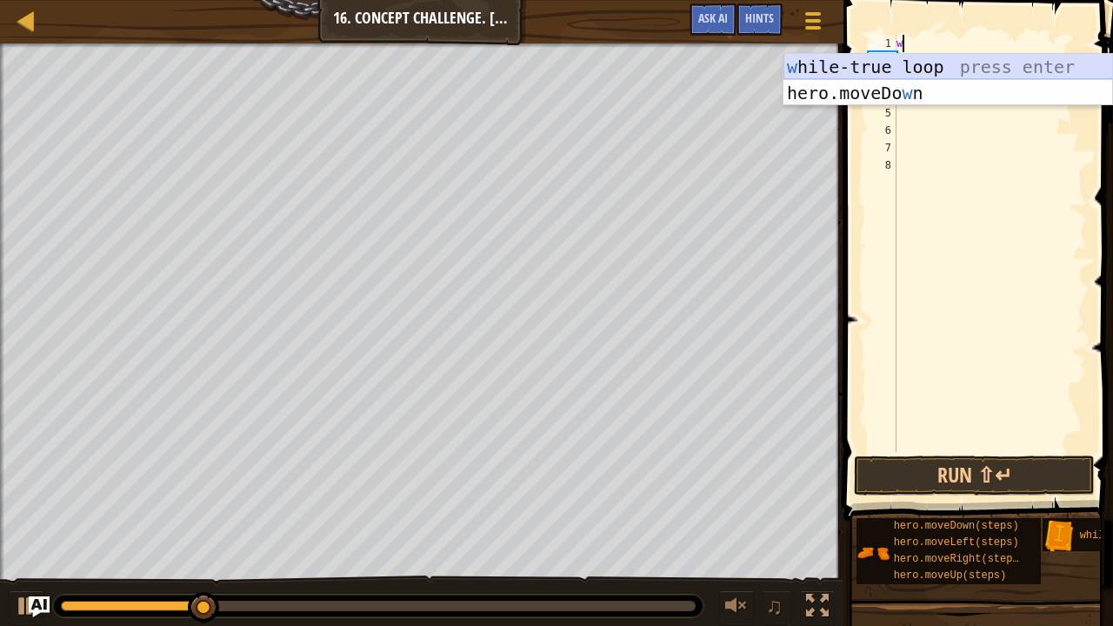
click at [973, 56] on div "w [PERSON_NAME]-true loop press enter hero.moveDo w n press enter" at bounding box center [949, 106] width 330 height 104
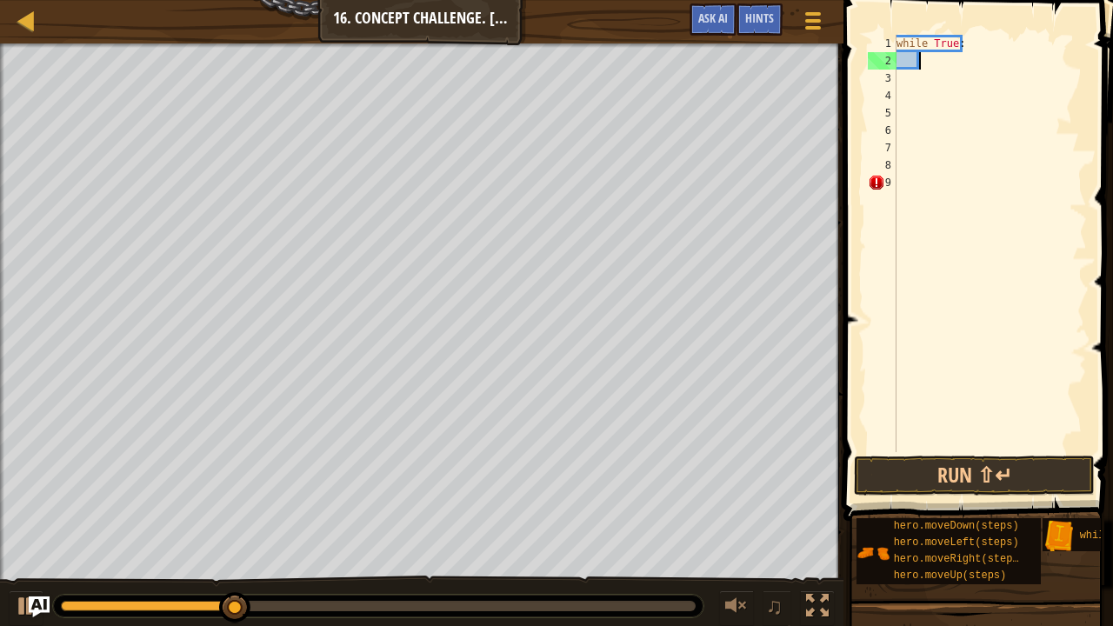
type textarea "m"
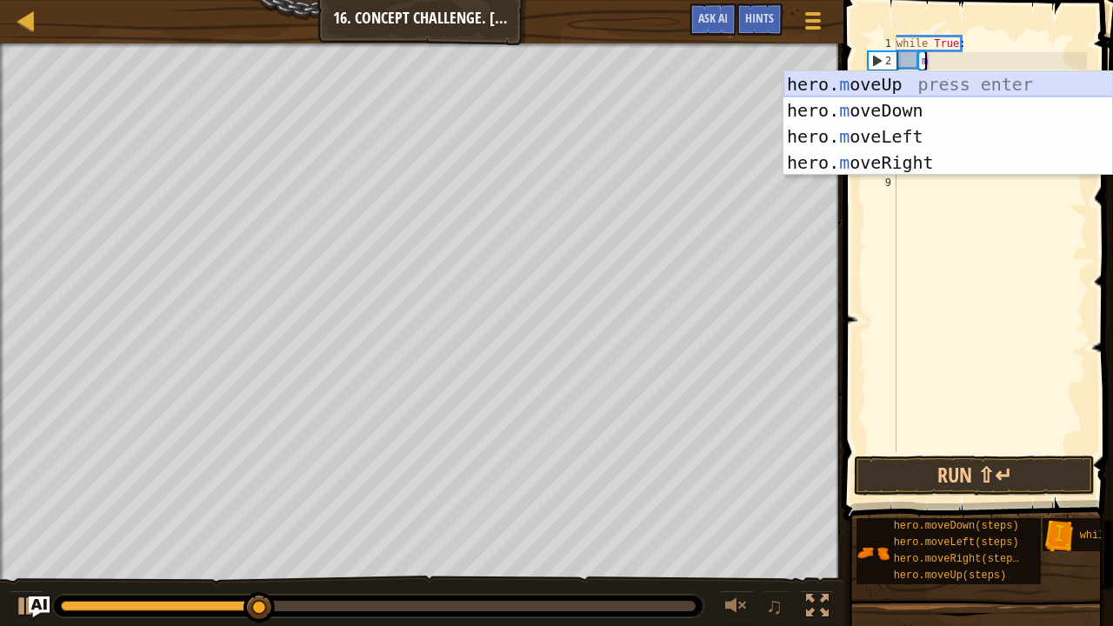
click at [868, 78] on div "hero. m oveUp press enter hero. m oveDown press enter hero. m oveLeft press ent…" at bounding box center [949, 149] width 330 height 157
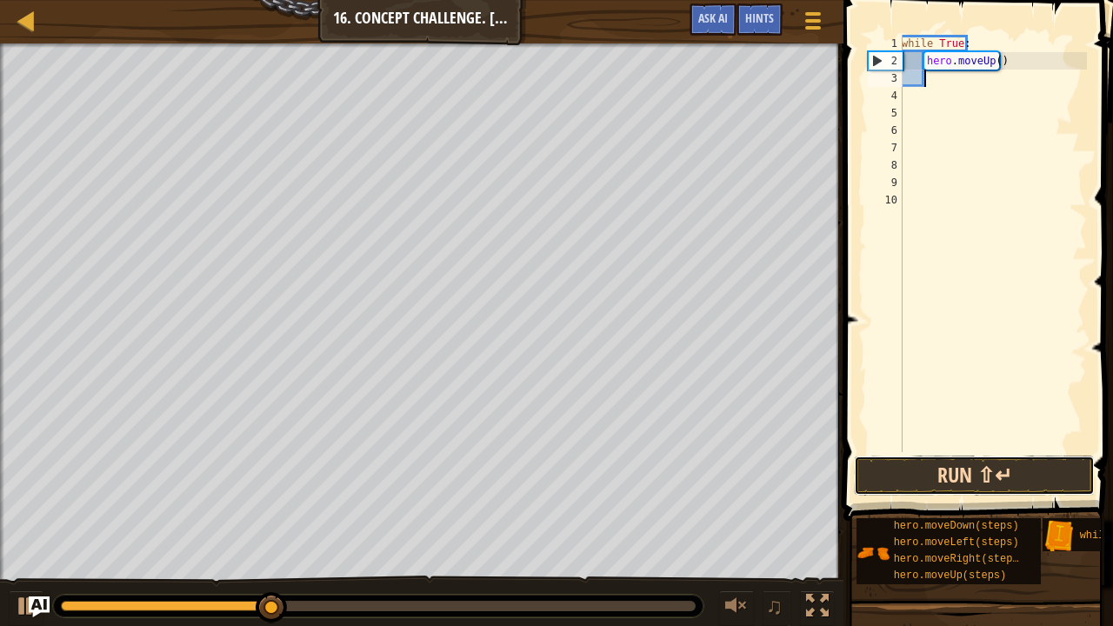
click at [899, 478] on button "Run ⇧↵" at bounding box center [974, 476] width 241 height 40
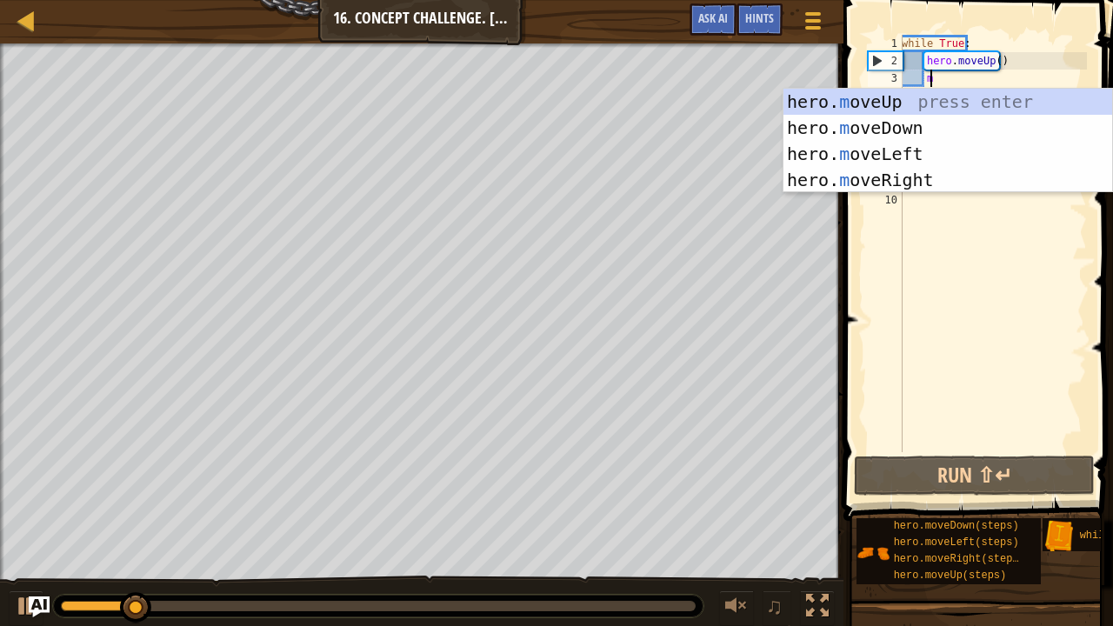
type textarea "m"
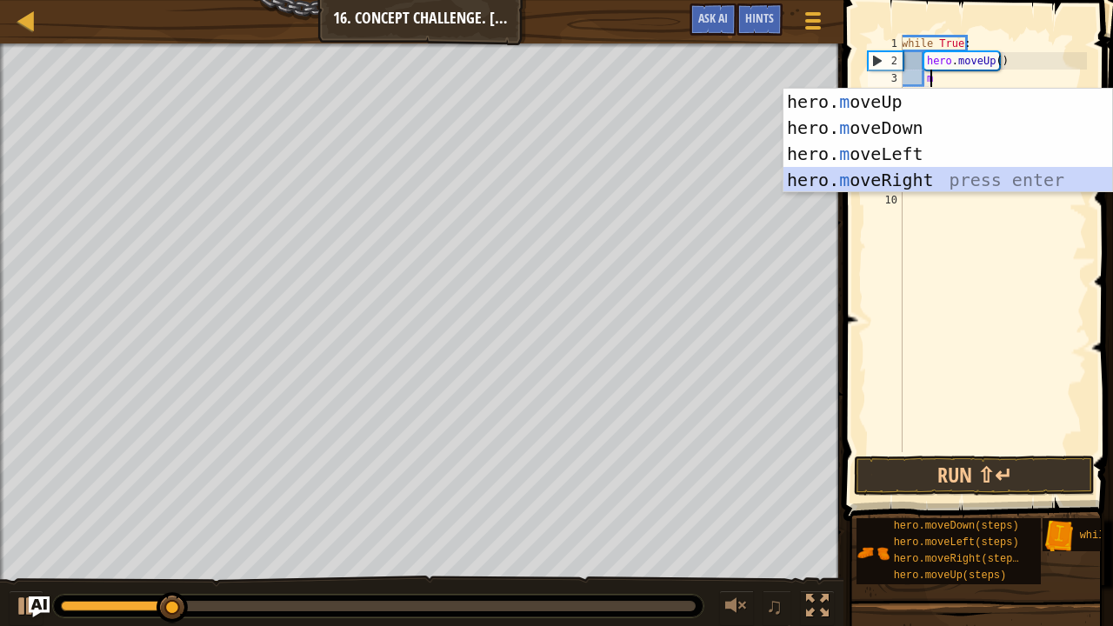
click at [890, 172] on div "hero. m oveUp press enter hero. m oveDown press enter hero. m oveLeft press ent…" at bounding box center [949, 167] width 330 height 157
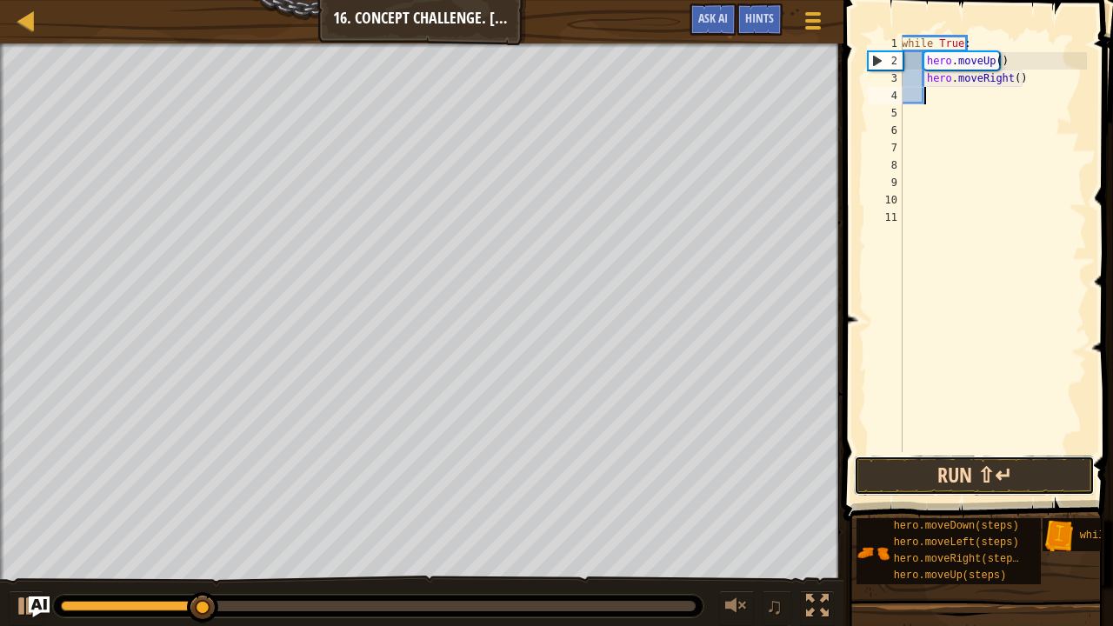
click at [890, 474] on button "Run ⇧↵" at bounding box center [974, 476] width 241 height 40
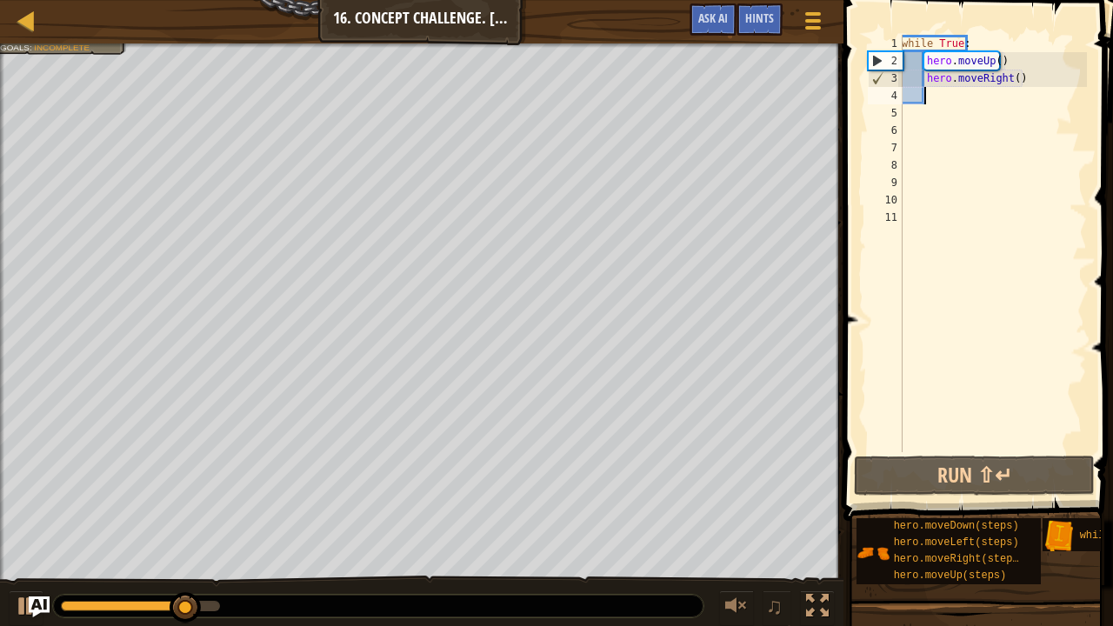
click at [1016, 82] on div "while True : hero . moveUp ( ) hero . moveRight ( )" at bounding box center [993, 261] width 189 height 452
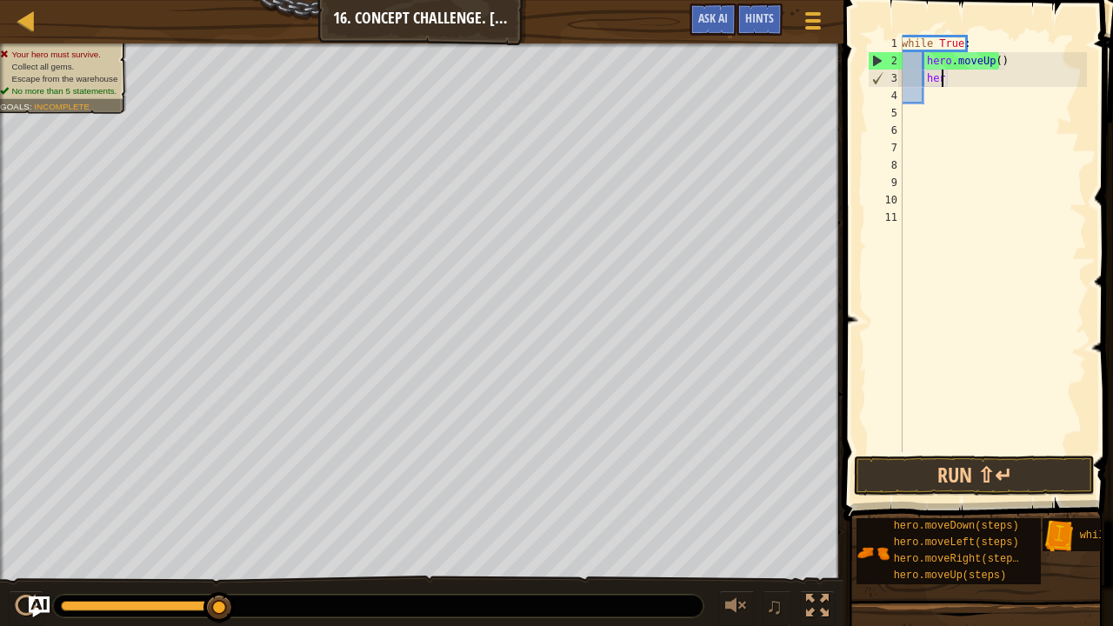
type textarea "h"
type textarea "m"
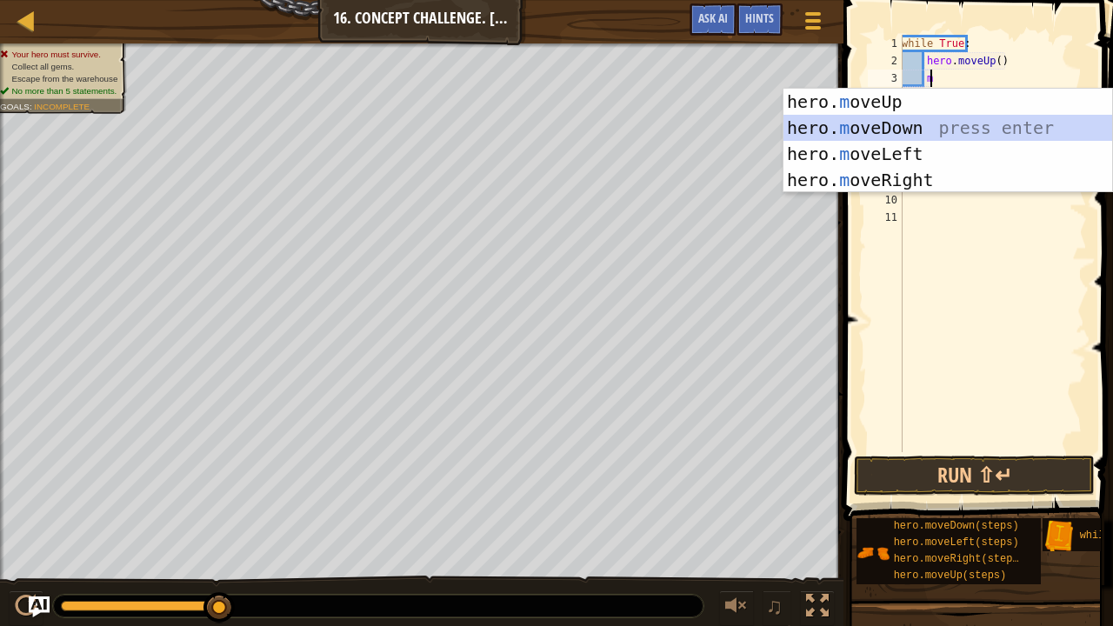
click at [932, 132] on div "hero. m oveUp press enter hero. m oveDown press enter hero. m oveLeft press ent…" at bounding box center [949, 167] width 330 height 157
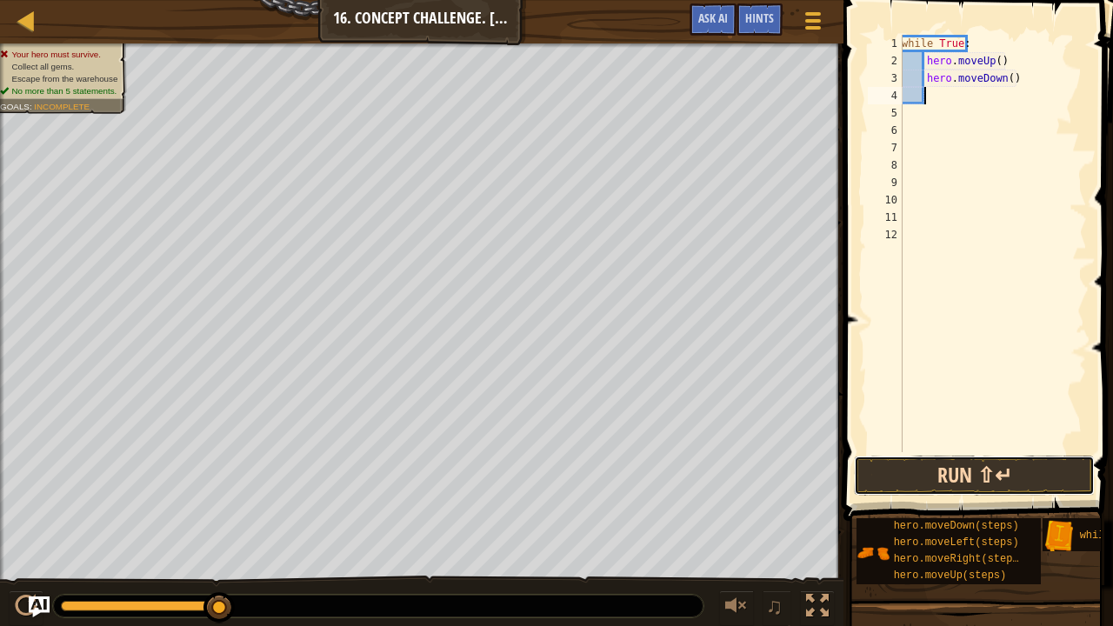
click at [899, 458] on button "Run ⇧↵" at bounding box center [974, 476] width 241 height 40
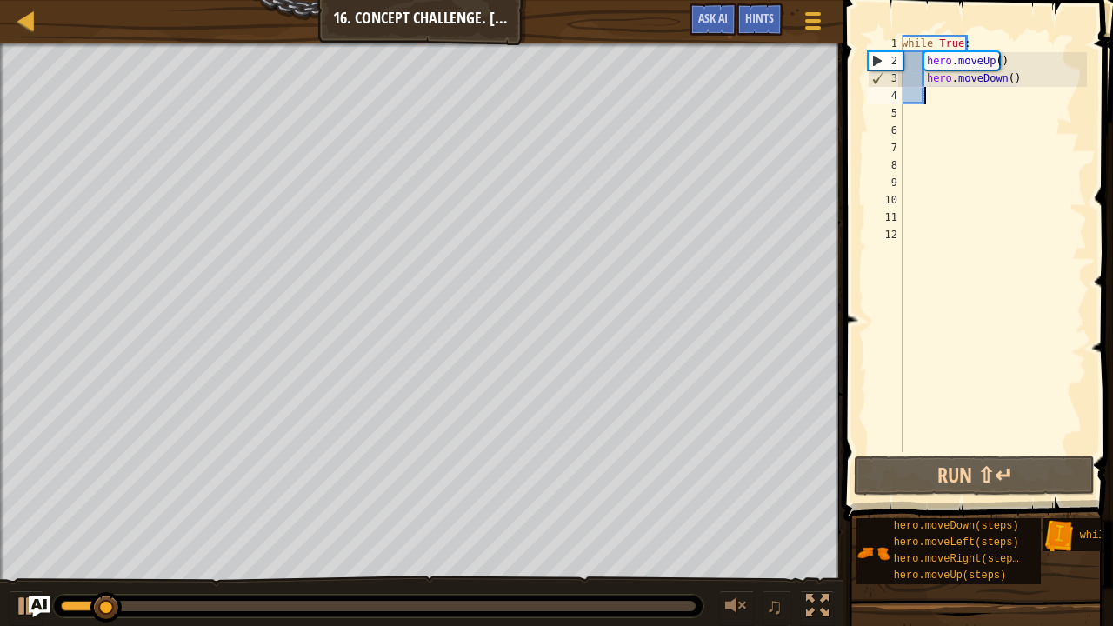
click at [1019, 89] on div "while True : hero . moveUp ( ) hero . moveDown ( )" at bounding box center [993, 261] width 189 height 452
click at [1012, 77] on div "while True : hero . moveUp ( ) hero . moveDown ( )" at bounding box center [993, 261] width 189 height 452
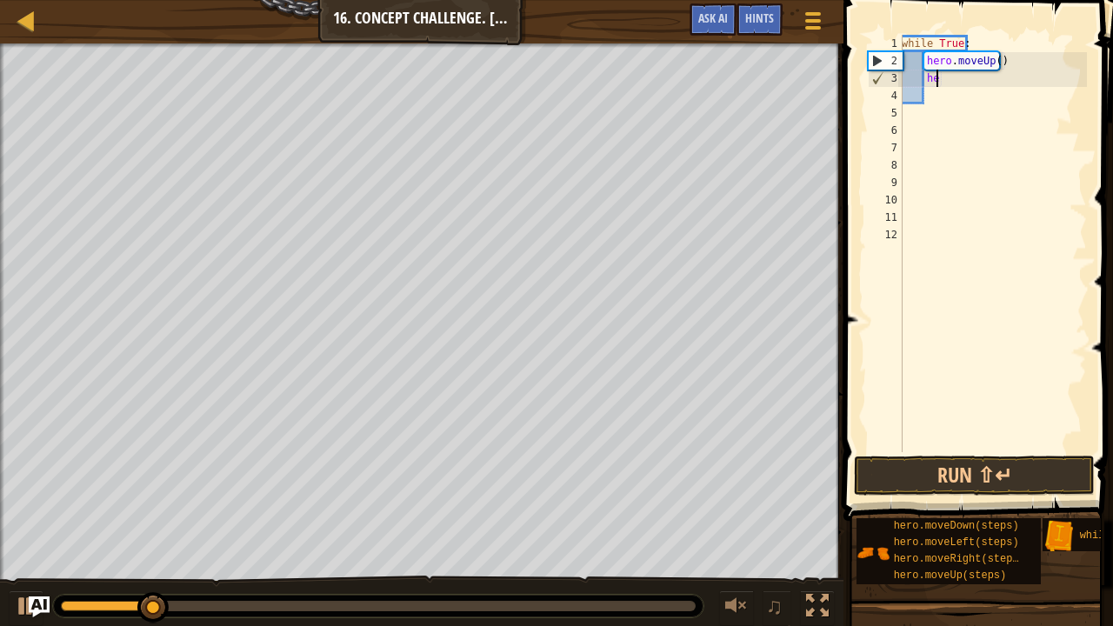
type textarea "h"
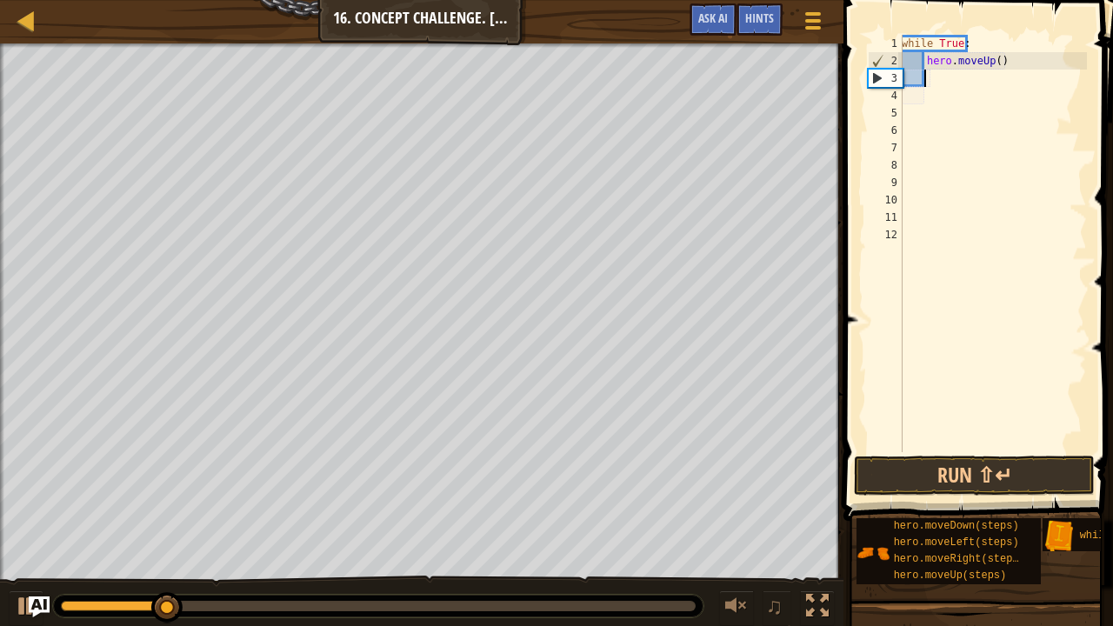
type textarea "c"
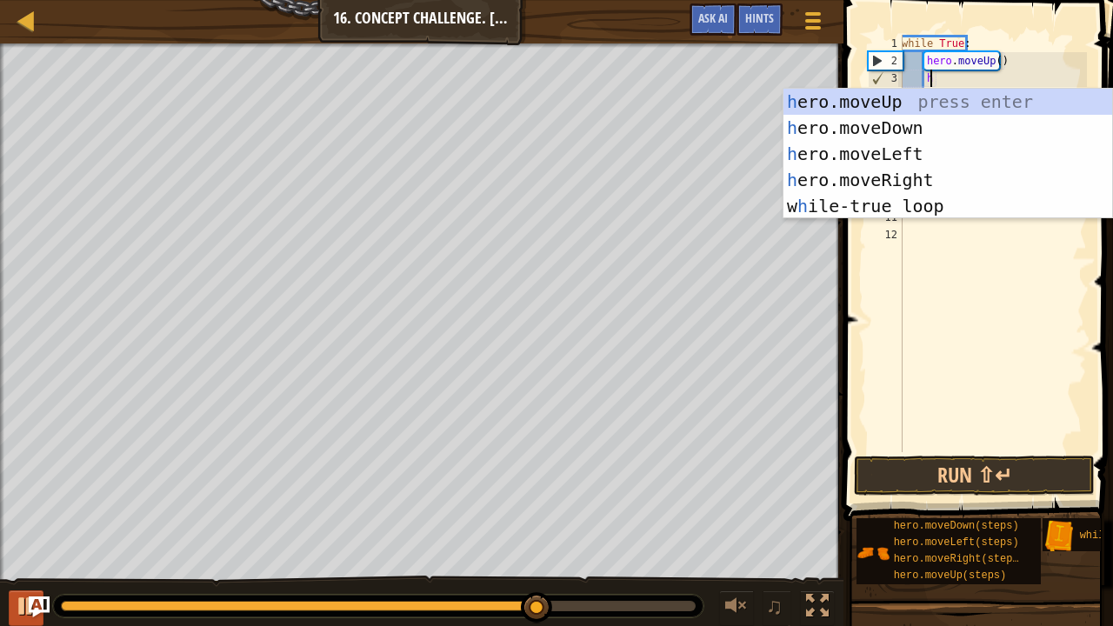
type textarea "h"
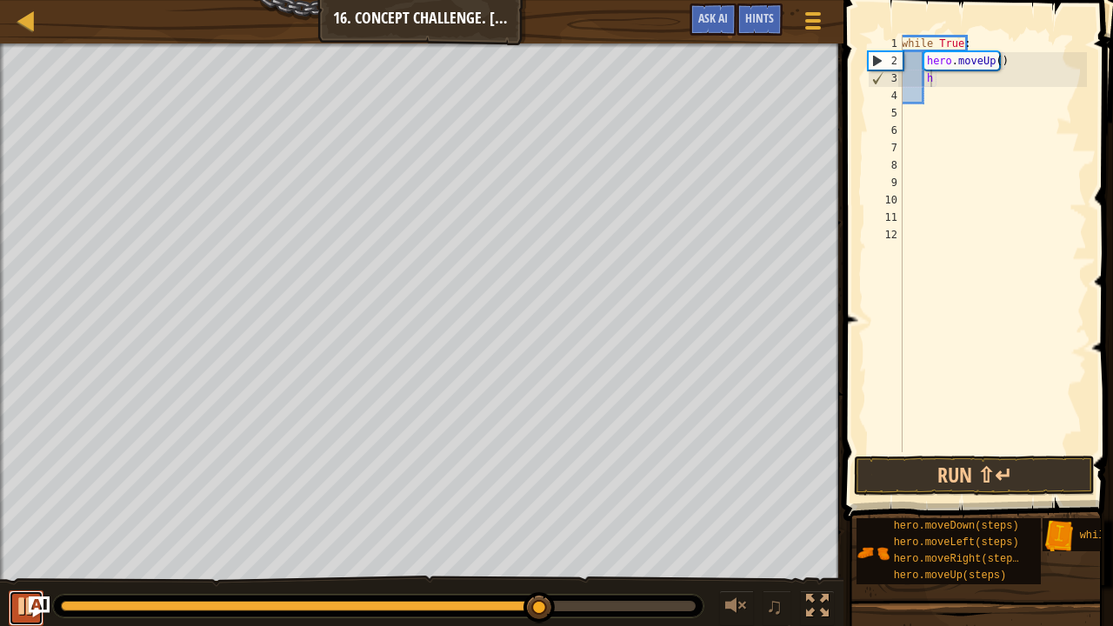
click at [23, 516] on div at bounding box center [26, 606] width 23 height 23
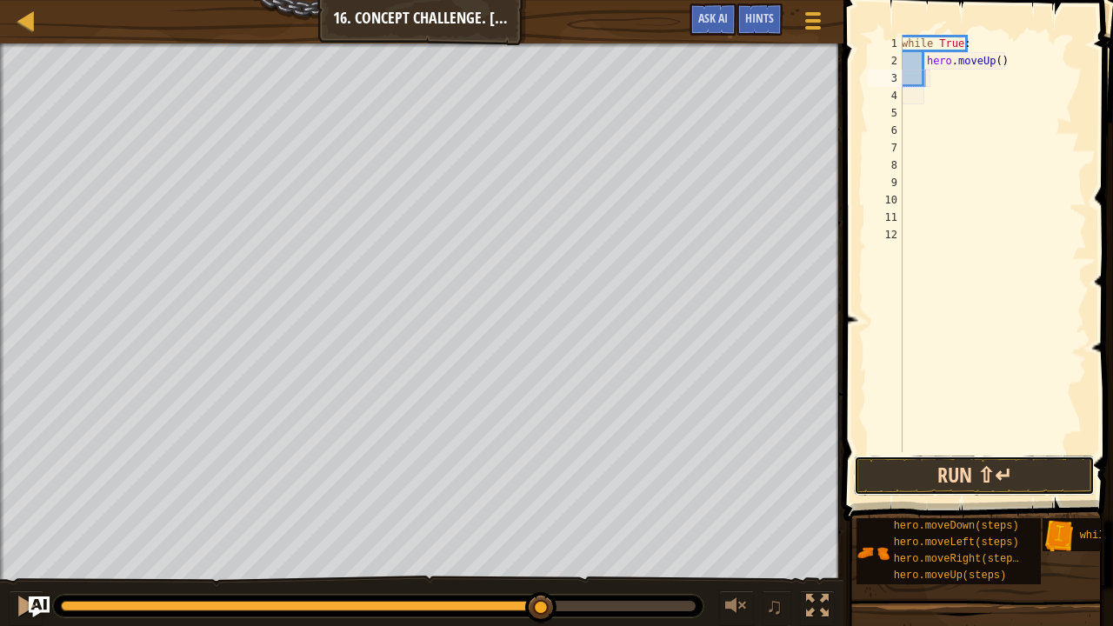
click at [903, 485] on button "Run ⇧↵" at bounding box center [974, 476] width 241 height 40
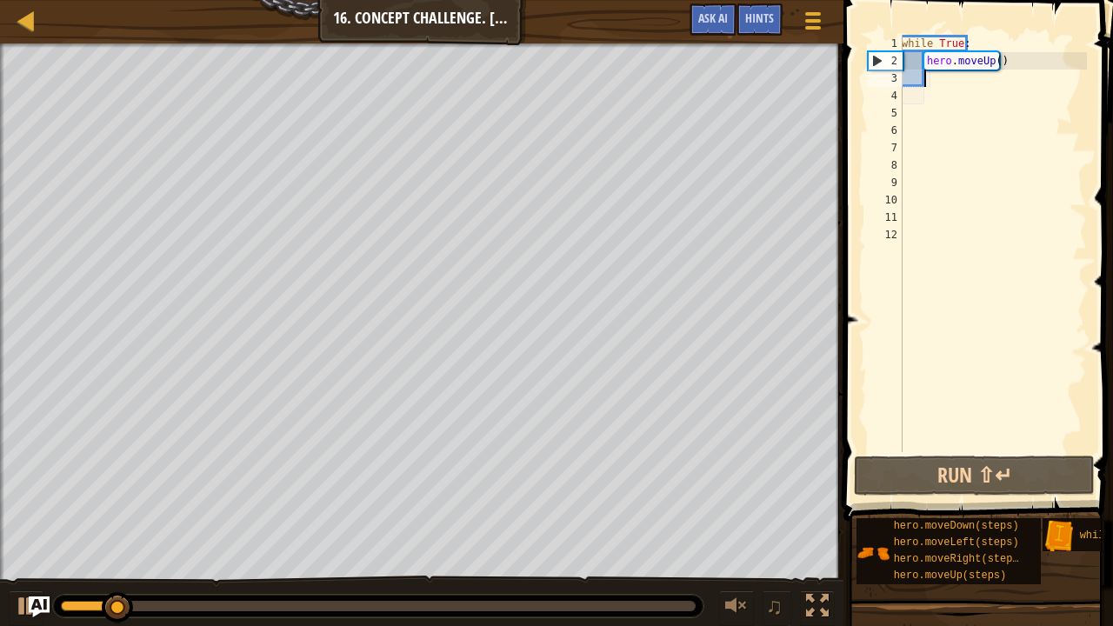
type textarea "r"
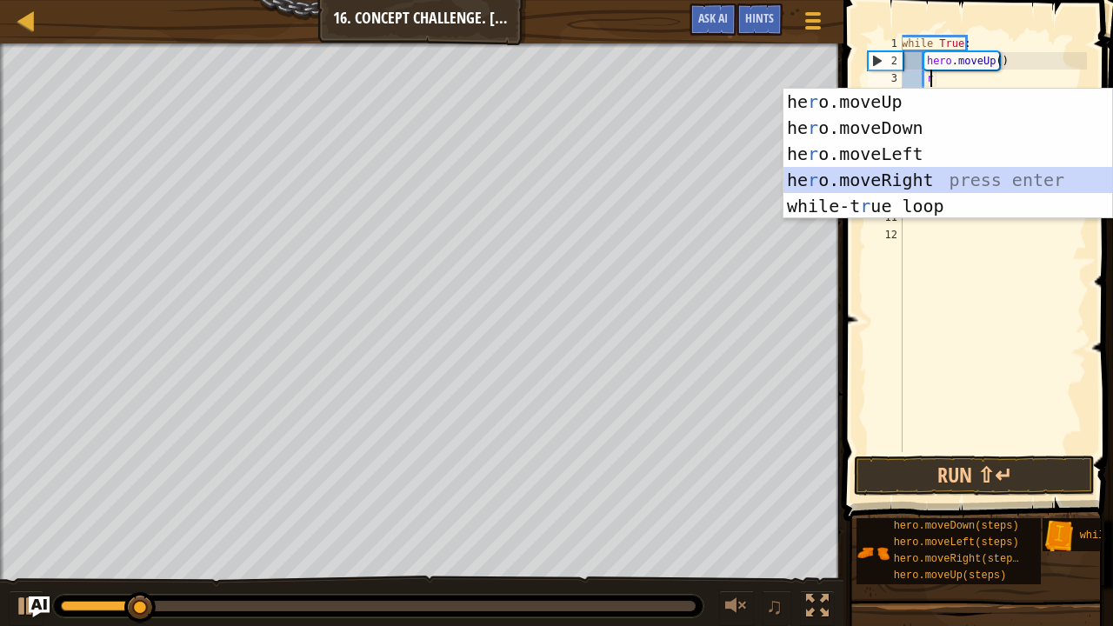
click at [926, 172] on div "he r o.moveUp press enter he r o.moveDown press enter he r o.moveLeft press ent…" at bounding box center [949, 180] width 330 height 183
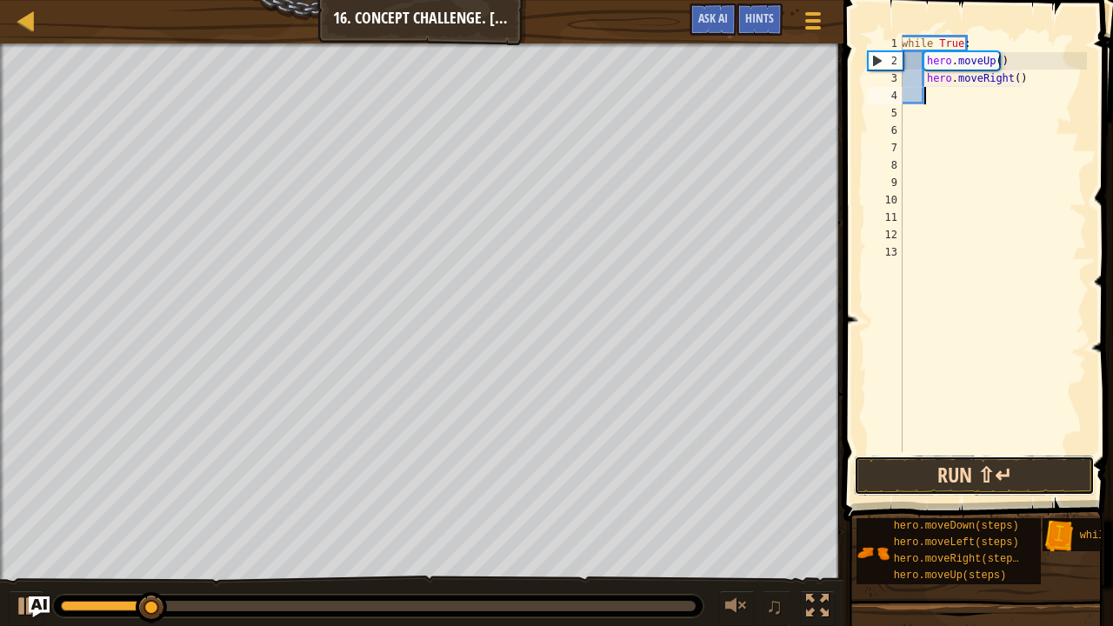
click at [907, 486] on button "Run ⇧↵" at bounding box center [974, 476] width 241 height 40
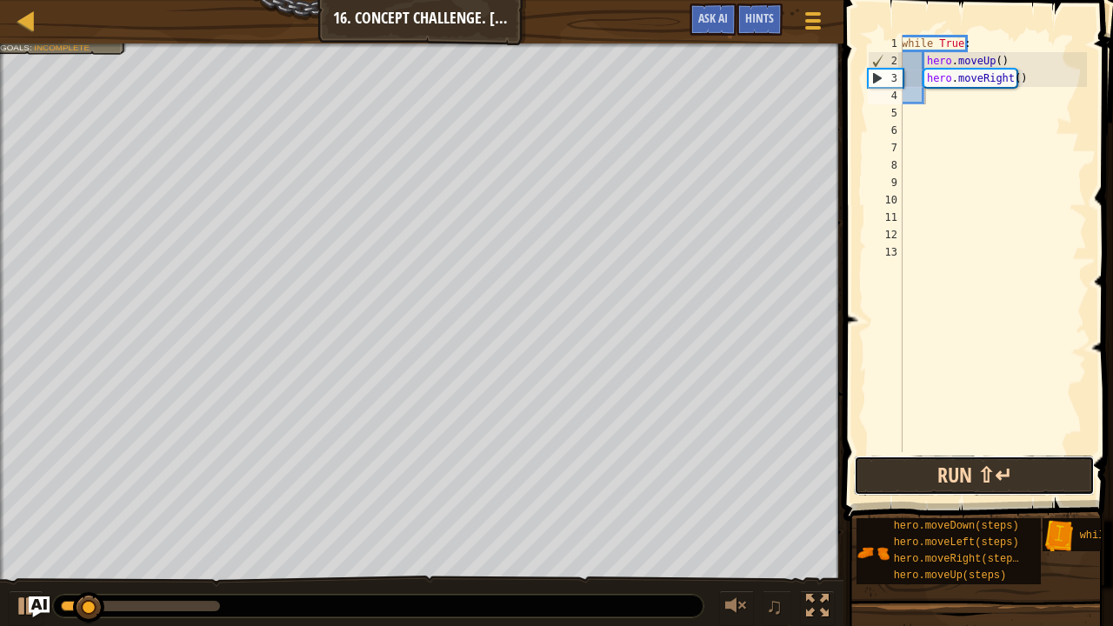
click at [908, 487] on button "Run ⇧↵" at bounding box center [974, 476] width 241 height 40
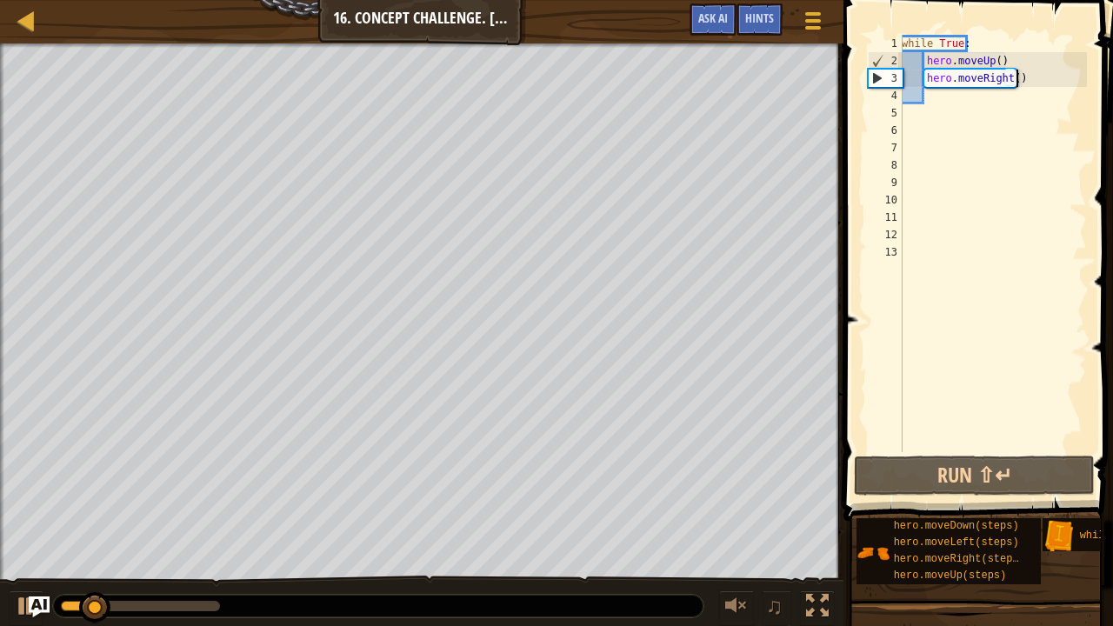
click at [1028, 77] on div "while True : hero . moveUp ( ) hero . moveRight ( )" at bounding box center [993, 261] width 189 height 452
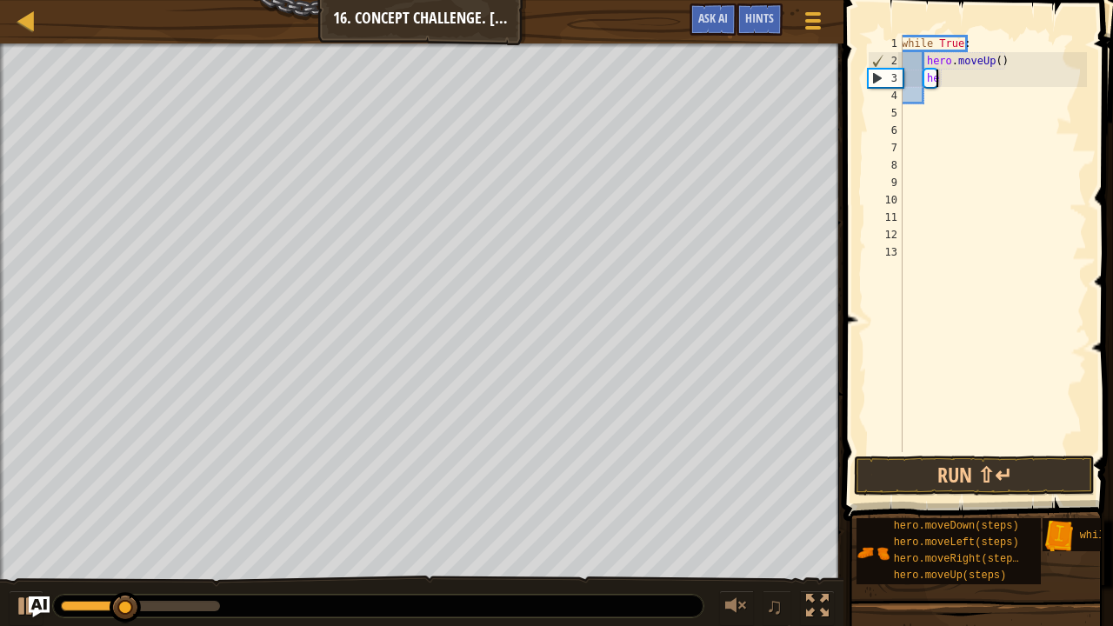
type textarea "h"
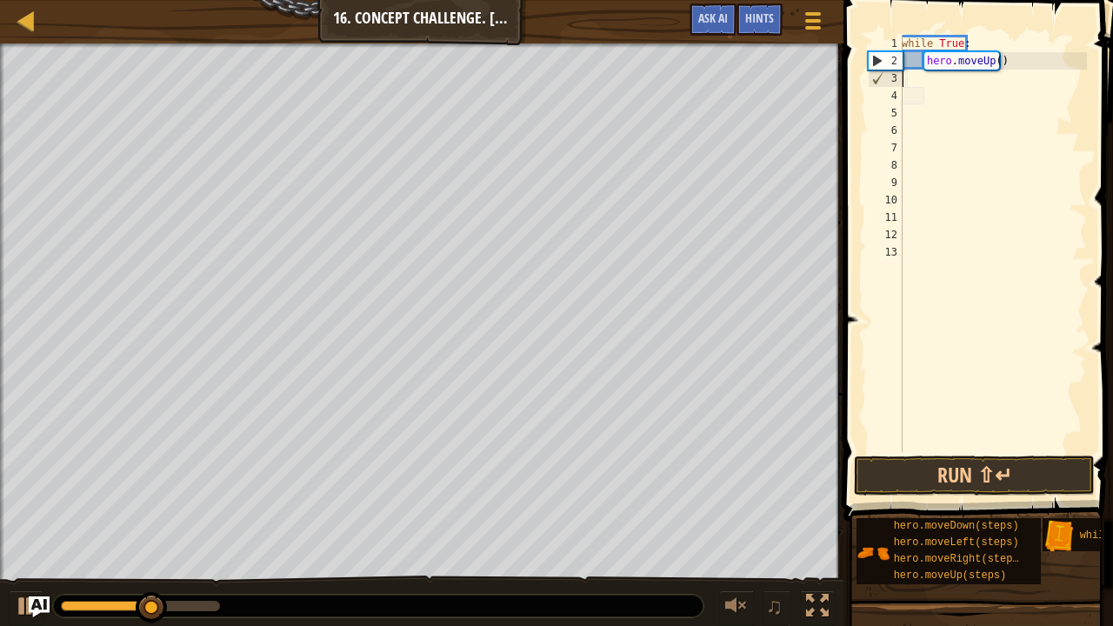
scroll to position [8, 0]
click at [1029, 66] on div "while True : hero . moveUp ( )" at bounding box center [993, 261] width 189 height 452
type textarea "h"
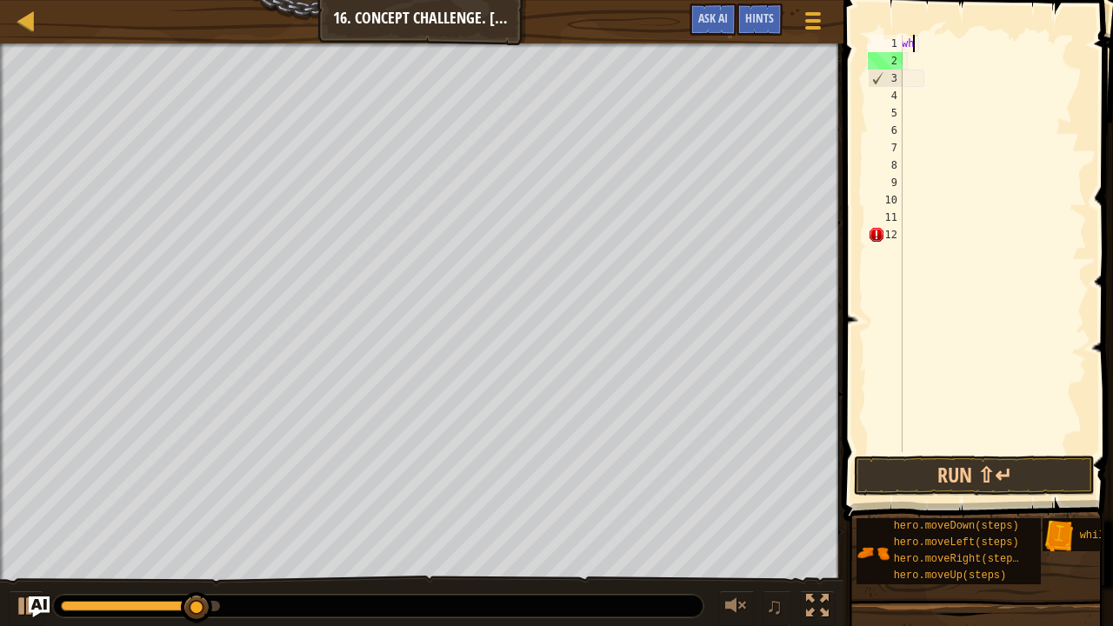
type textarea "w"
type textarea "m"
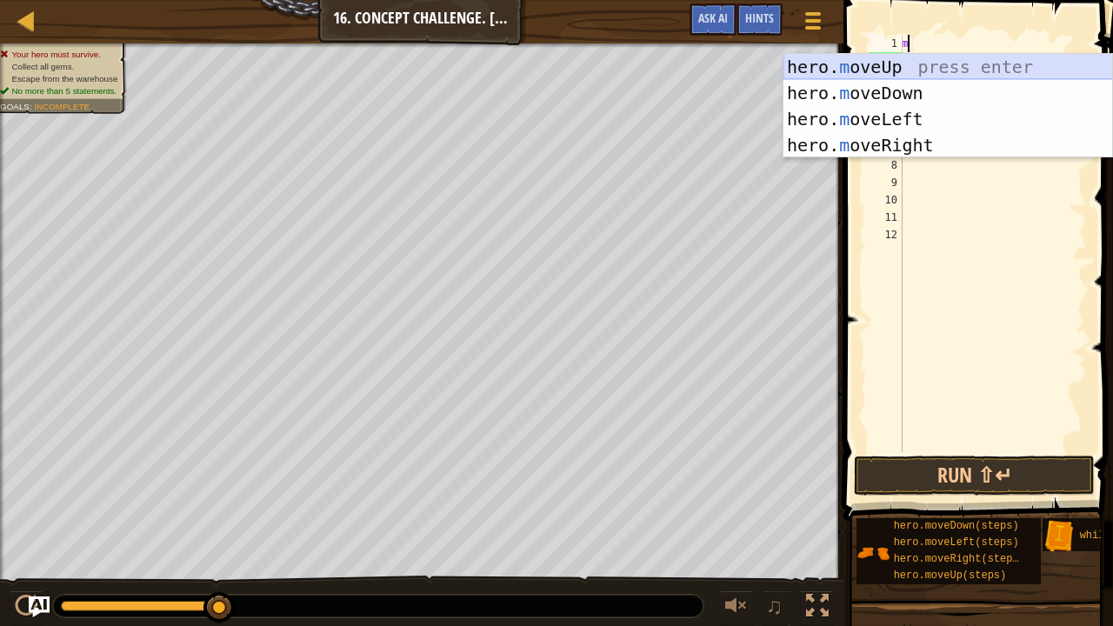
click at [878, 66] on div "hero. m oveUp press enter hero. m oveDown press enter hero. m oveLeft press ent…" at bounding box center [949, 132] width 330 height 157
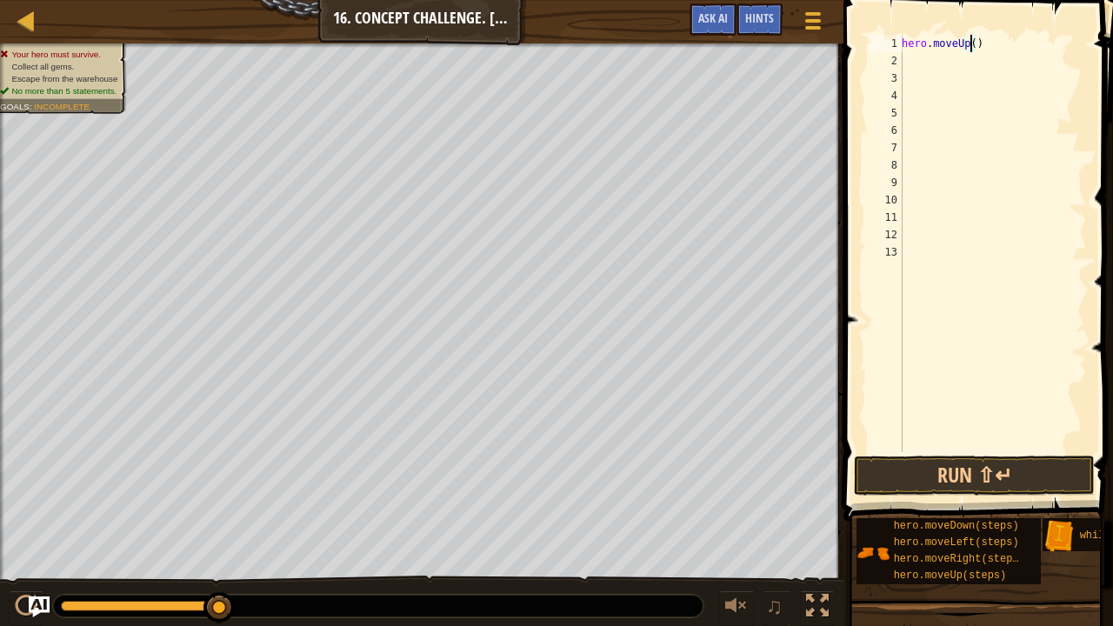
click at [972, 39] on div "hero . moveUp ( )" at bounding box center [993, 261] width 189 height 452
type textarea "hero.moveUp(2)"
click at [944, 489] on button "Run ⇧↵" at bounding box center [974, 476] width 241 height 40
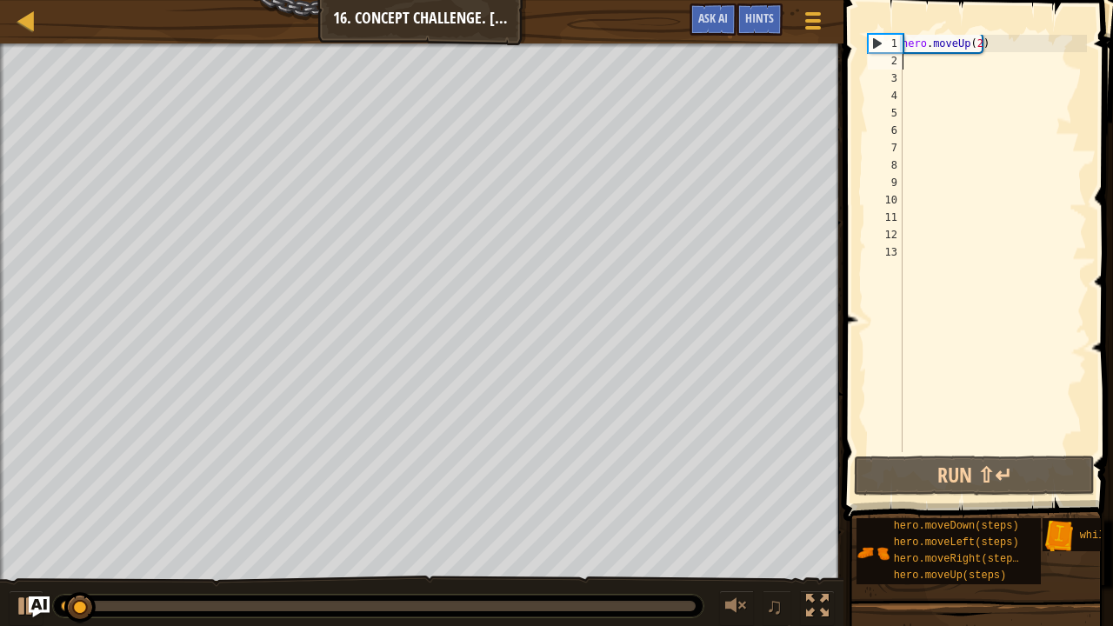
click at [915, 68] on div "hero . moveUp ( 2 )" at bounding box center [993, 261] width 189 height 452
type textarea "m"
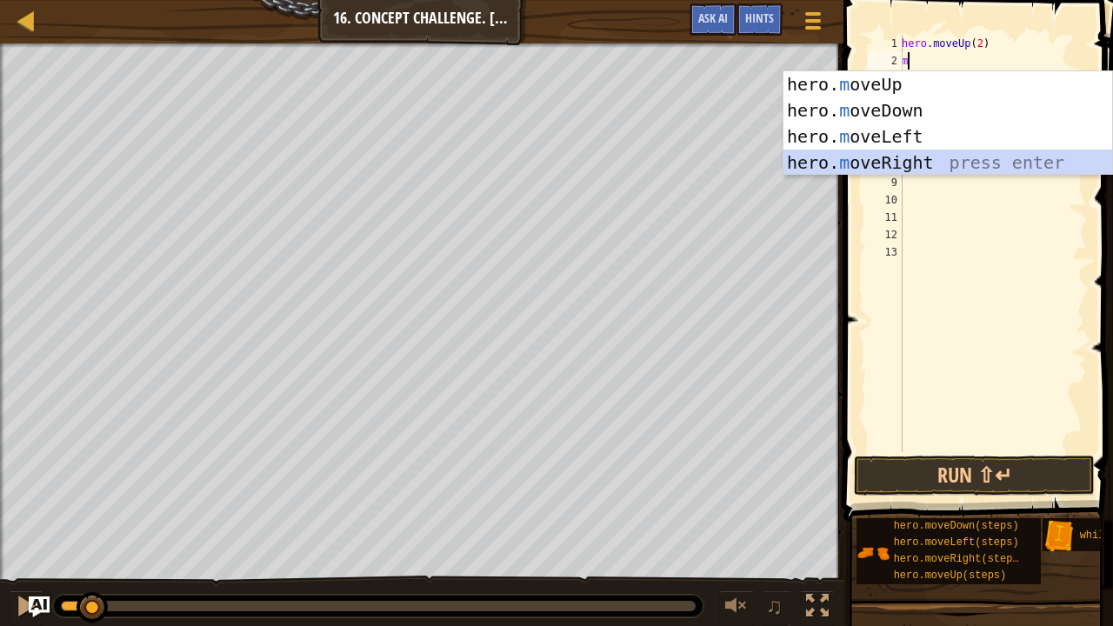
click at [875, 163] on div "hero. m oveUp press enter hero. m oveDown press enter hero. m oveLeft press ent…" at bounding box center [949, 149] width 330 height 157
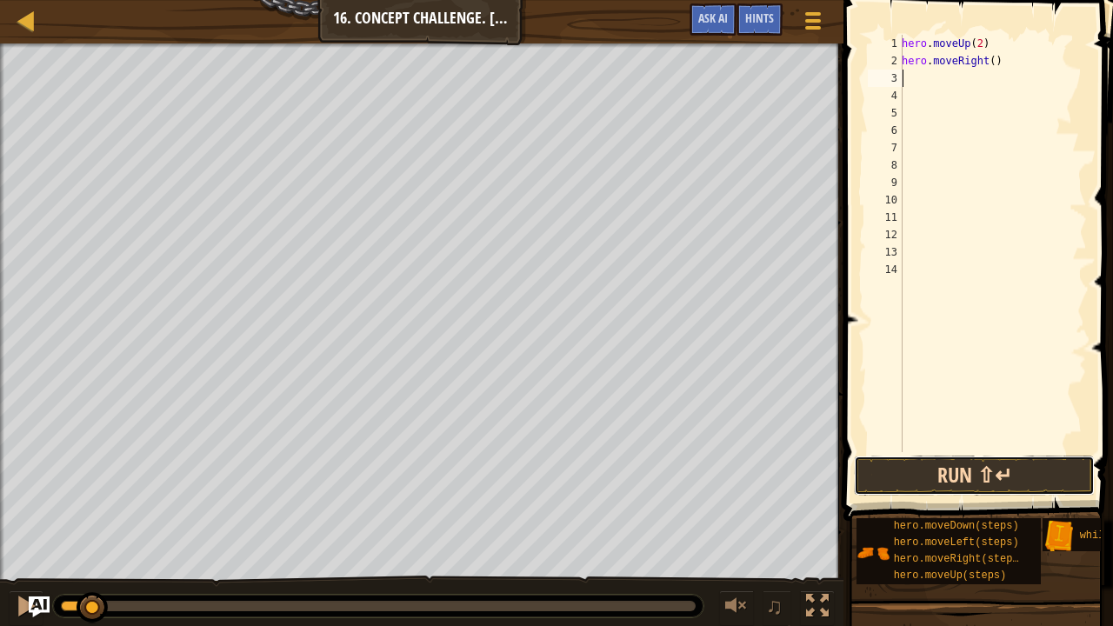
click at [964, 471] on button "Run ⇧↵" at bounding box center [974, 476] width 241 height 40
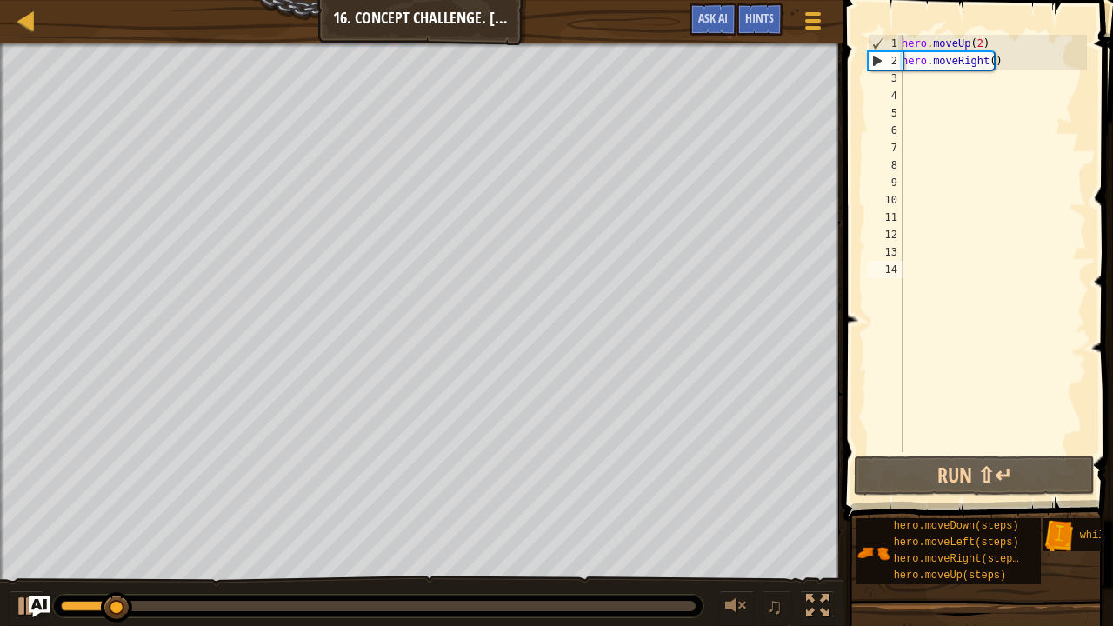
click at [999, 334] on div "hero . moveUp ( 2 ) hero . moveRight ( )" at bounding box center [993, 261] width 189 height 452
click at [913, 77] on div "hero . moveUp ( 2 ) hero . moveRight ( )" at bounding box center [993, 261] width 189 height 452
type textarea "m"
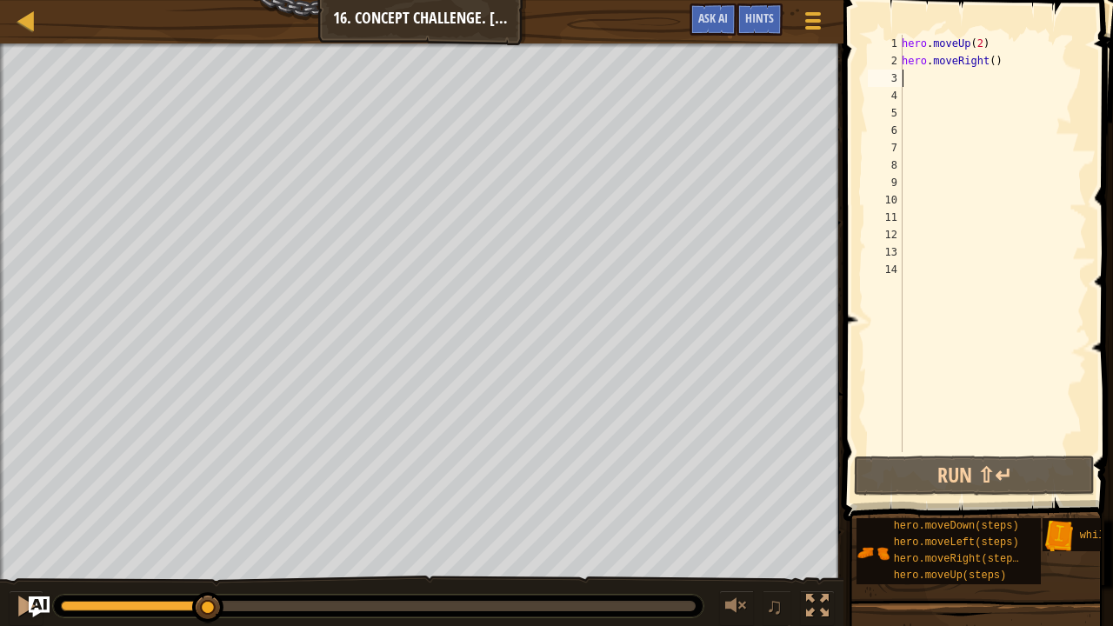
type textarea "w"
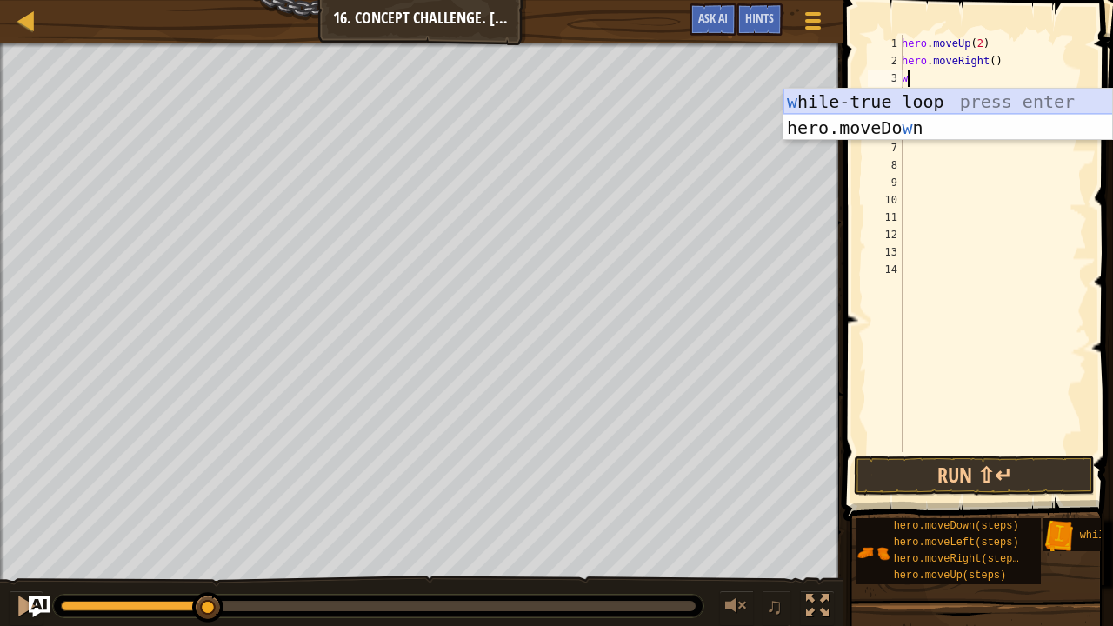
click at [887, 102] on div "w [PERSON_NAME]-true loop press enter hero.moveDo w n press enter" at bounding box center [949, 141] width 330 height 104
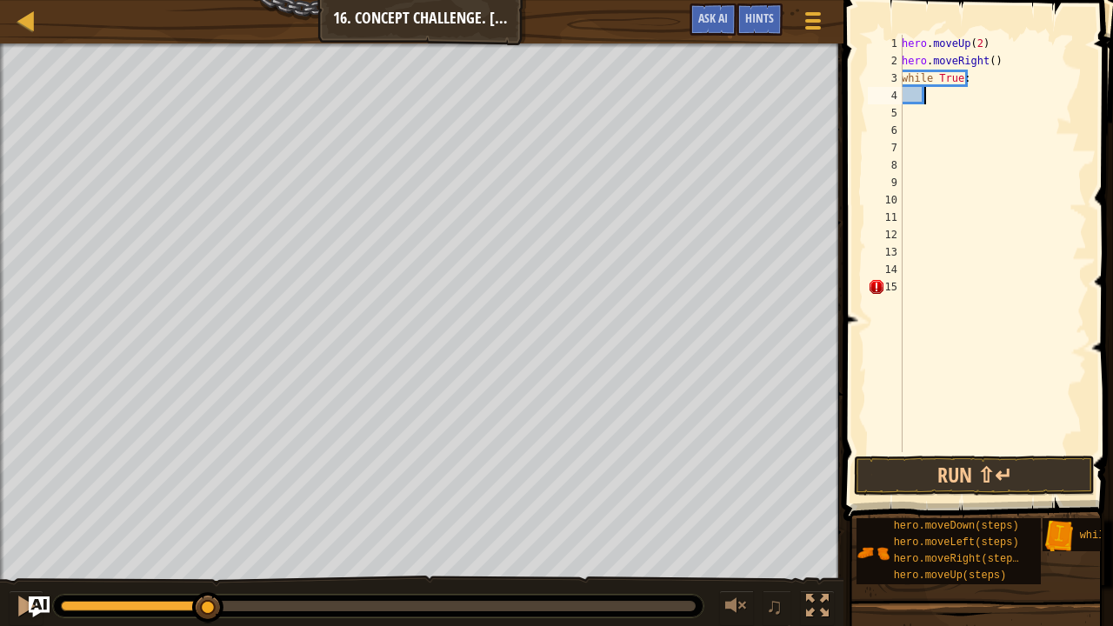
type textarea "m"
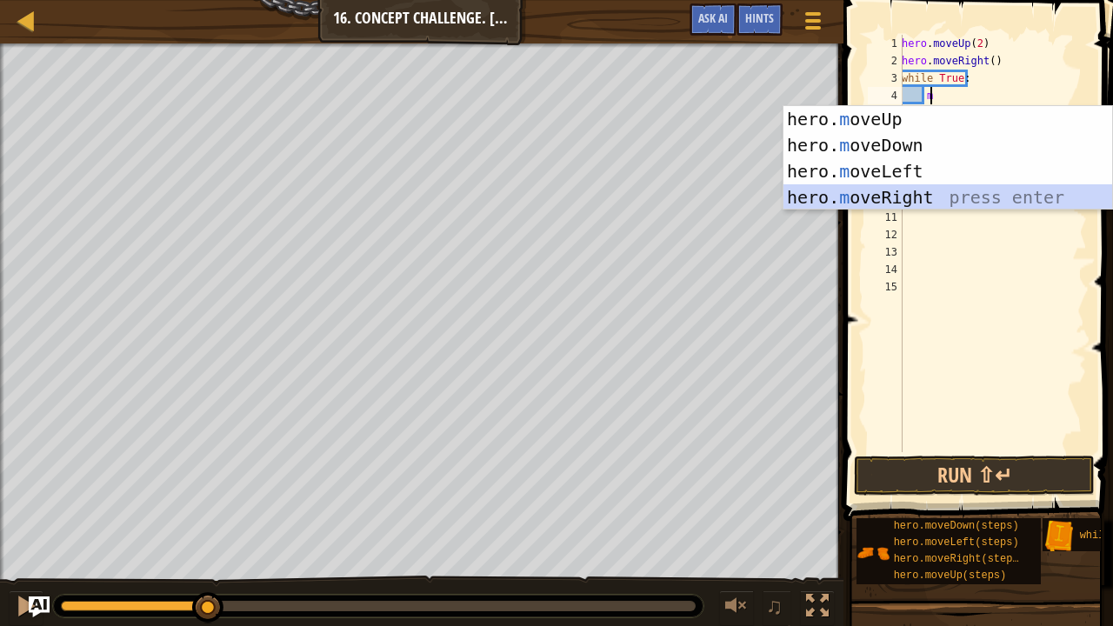
click at [908, 194] on div "hero. m oveUp press enter hero. m oveDown press enter hero. m oveLeft press ent…" at bounding box center [949, 184] width 330 height 157
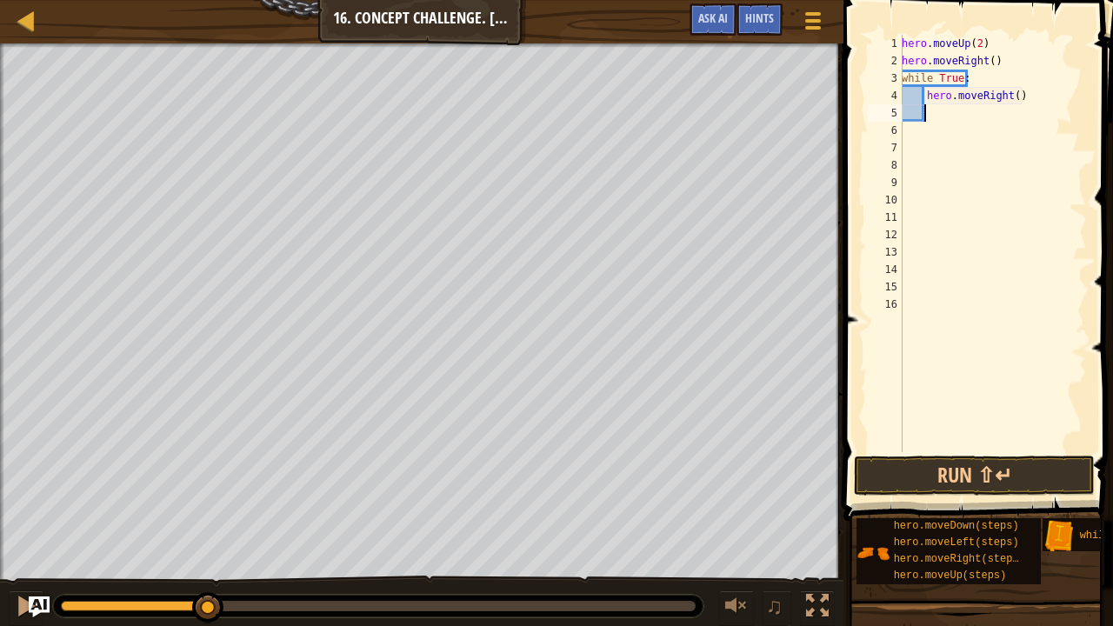
type textarea "2"
click at [1011, 96] on div "hero . moveUp ( 2 ) hero . moveRight ( ) while True : hero . moveRight ( )" at bounding box center [993, 261] width 189 height 452
click at [924, 478] on button "Run ⇧↵" at bounding box center [974, 476] width 241 height 40
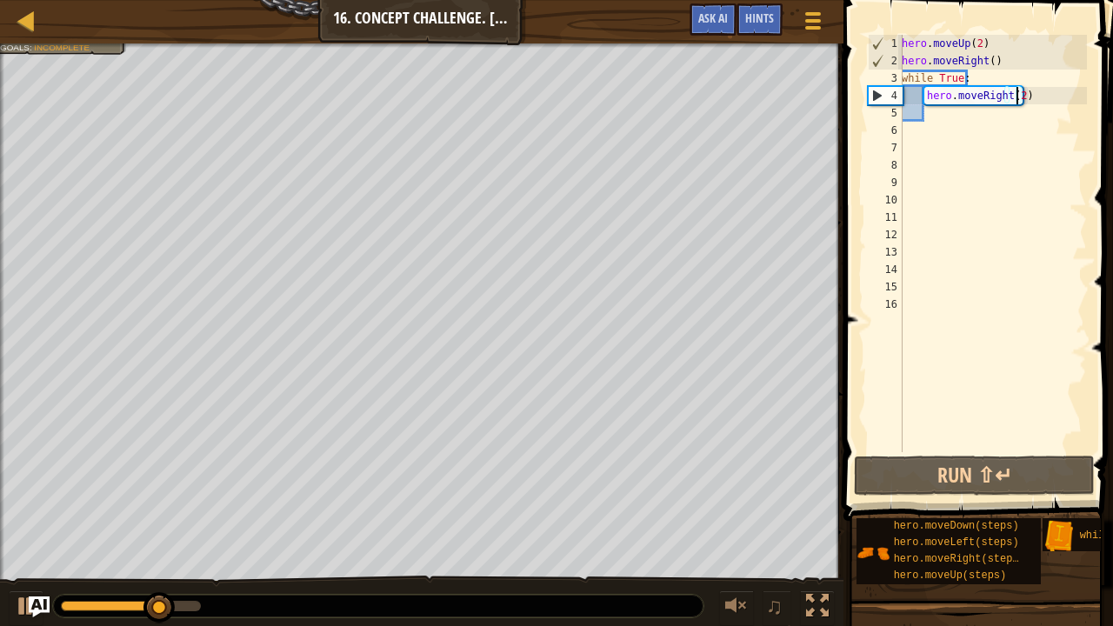
click at [1039, 89] on div "hero . moveUp ( 2 ) hero . moveRight ( ) while True : hero . moveRight ( 2 )" at bounding box center [993, 261] width 189 height 452
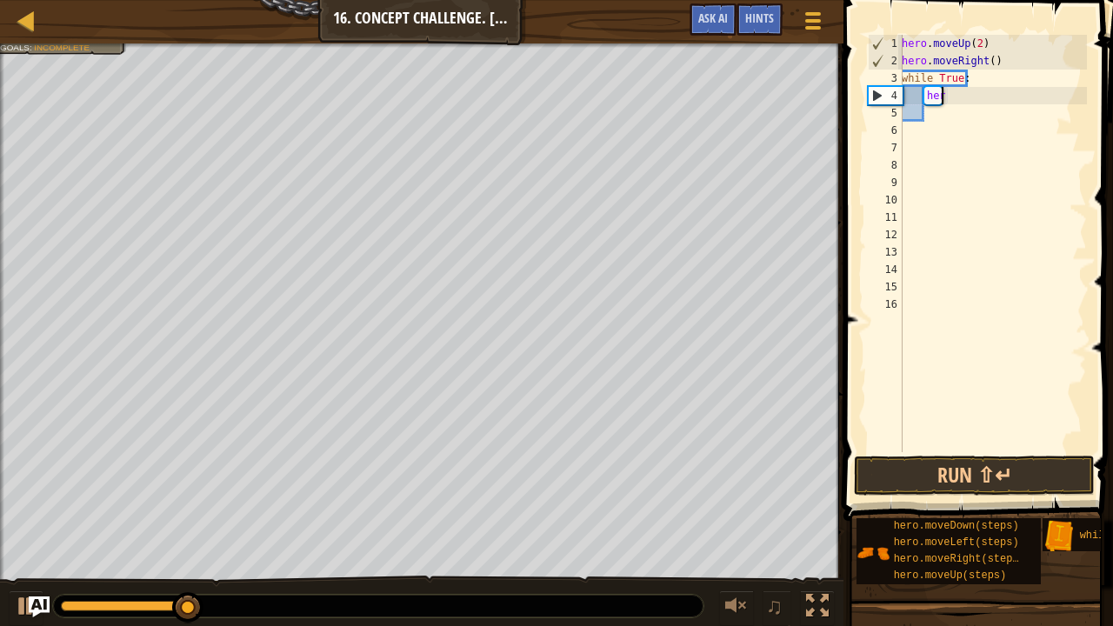
type textarea "h"
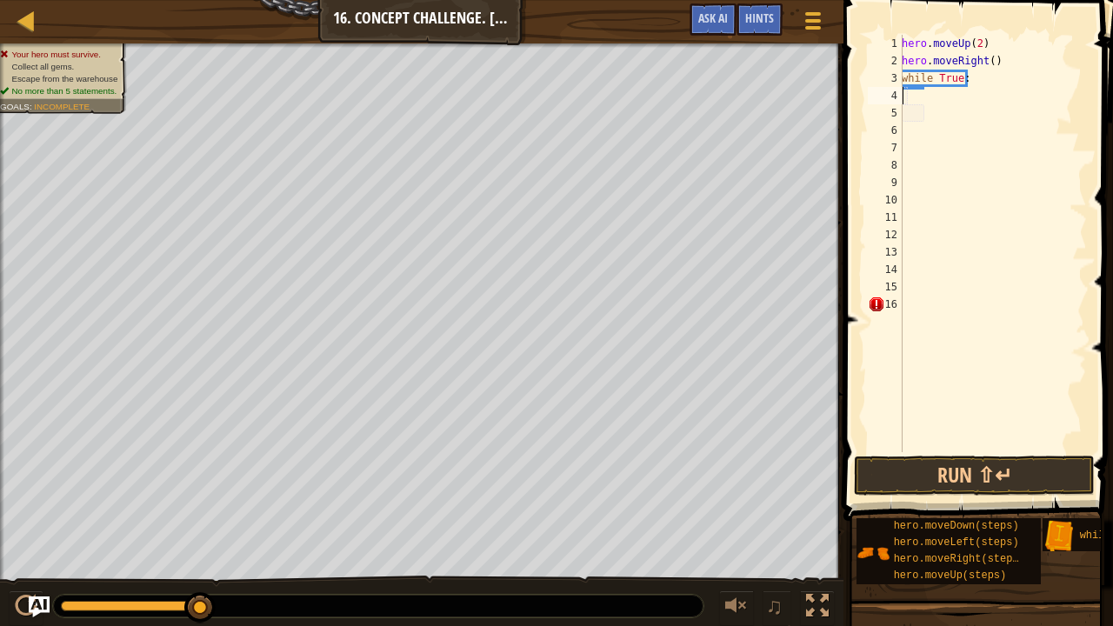
drag, startPoint x: 1003, startPoint y: 99, endPoint x: 1000, endPoint y: 89, distance: 10.8
click at [1000, 89] on div "hero . moveUp ( 2 ) hero . moveRight ( ) while True :" at bounding box center [993, 261] width 189 height 452
click at [999, 93] on div "hero . moveUp ( 2 ) hero . moveRight ( ) while True :" at bounding box center [993, 261] width 189 height 452
click at [1008, 82] on div "hero . moveUp ( 2 ) hero . moveRight ( ) while True :" at bounding box center [993, 261] width 189 height 452
type textarea "w"
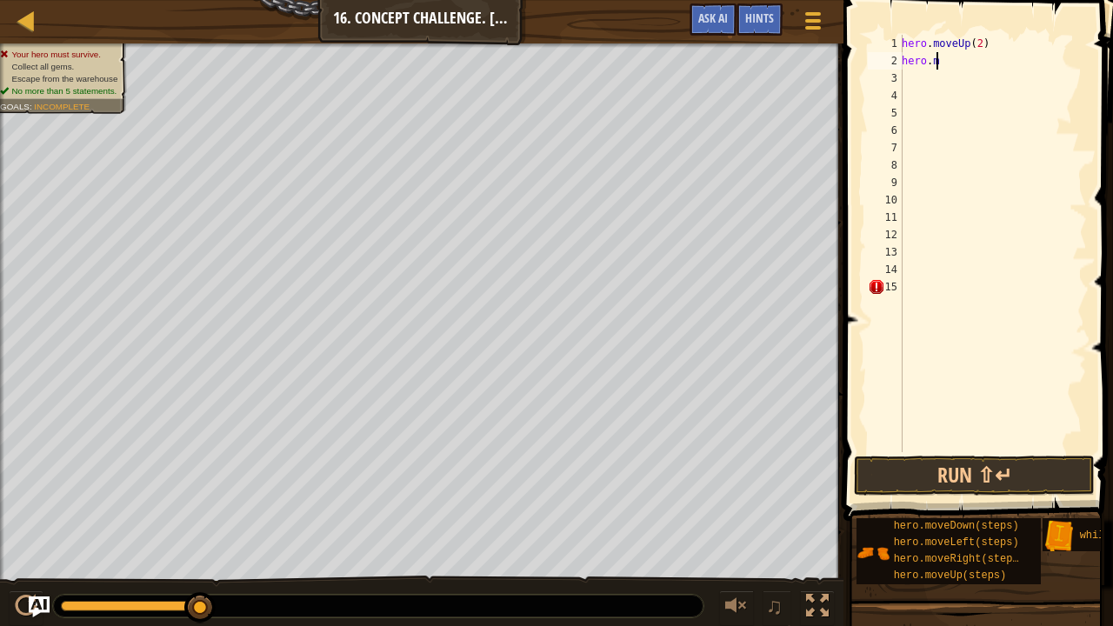
type textarea "h"
click at [776, 31] on div "Hints" at bounding box center [760, 19] width 46 height 32
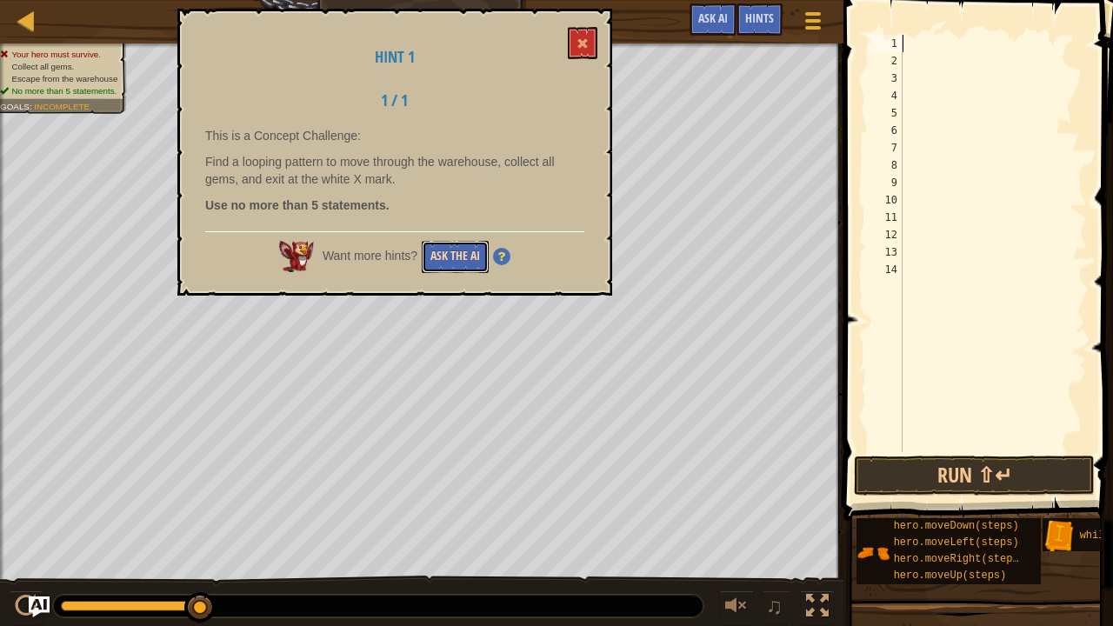
click at [458, 251] on button "Ask the AI" at bounding box center [455, 257] width 67 height 32
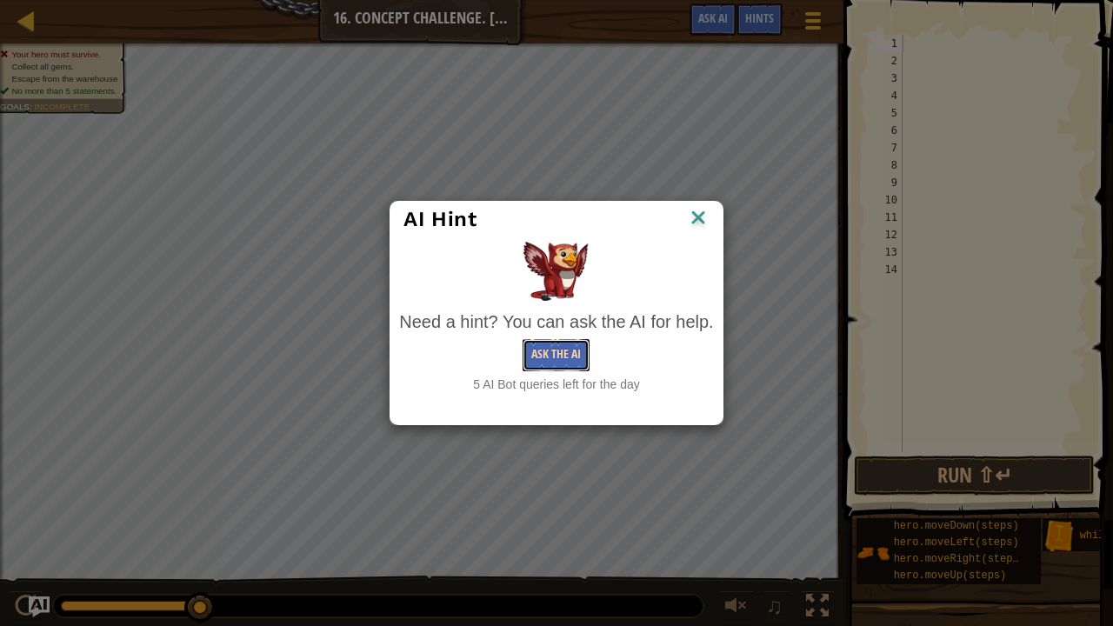
click at [551, 362] on button "Ask the AI" at bounding box center [556, 355] width 67 height 32
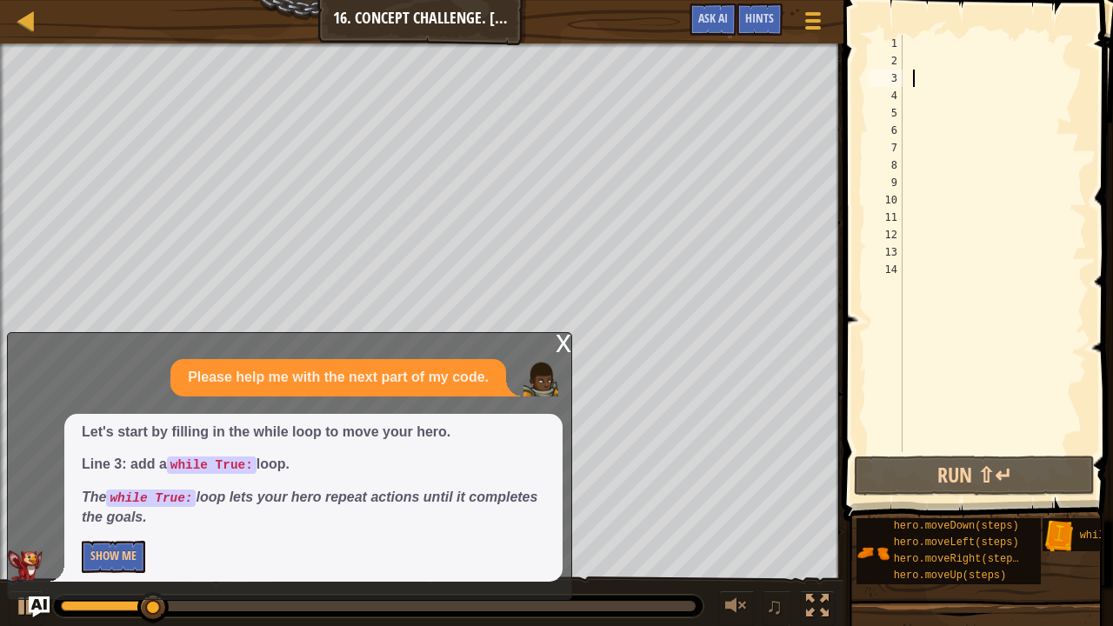
click at [915, 76] on div at bounding box center [993, 261] width 189 height 452
type textarea "w"
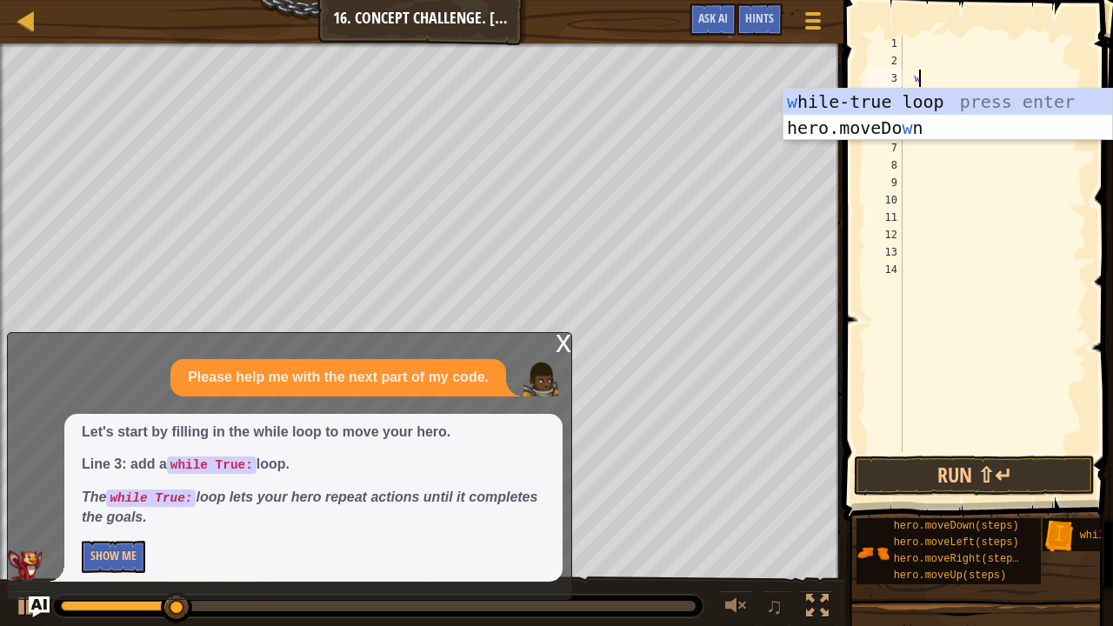
scroll to position [8, 1]
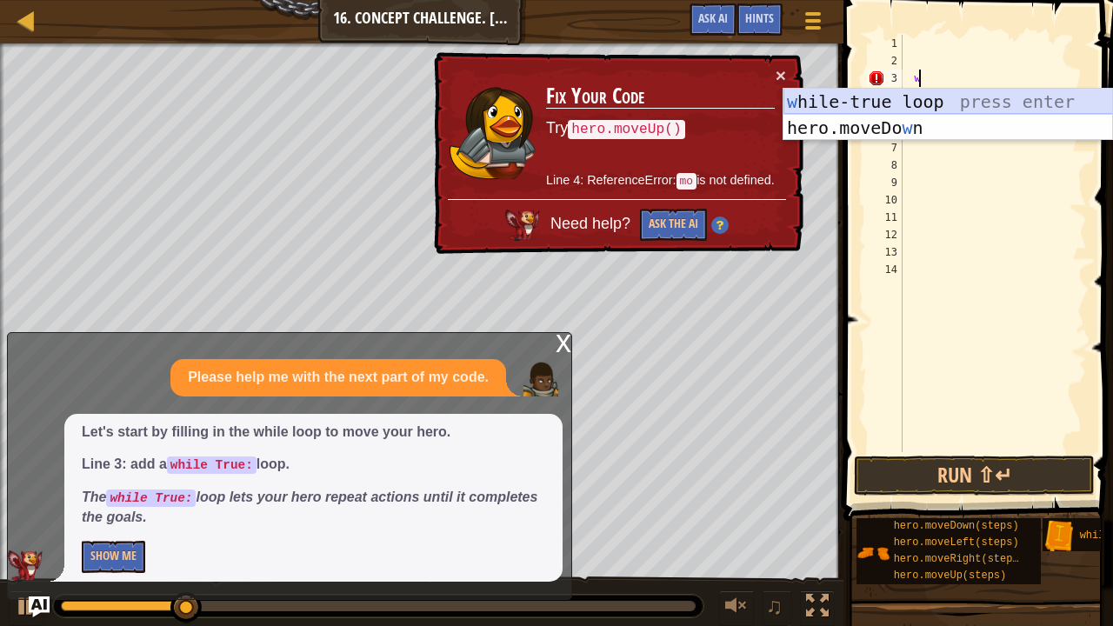
click at [882, 90] on div "w [PERSON_NAME]-true loop press enter hero.moveDo w n press enter" at bounding box center [949, 141] width 330 height 104
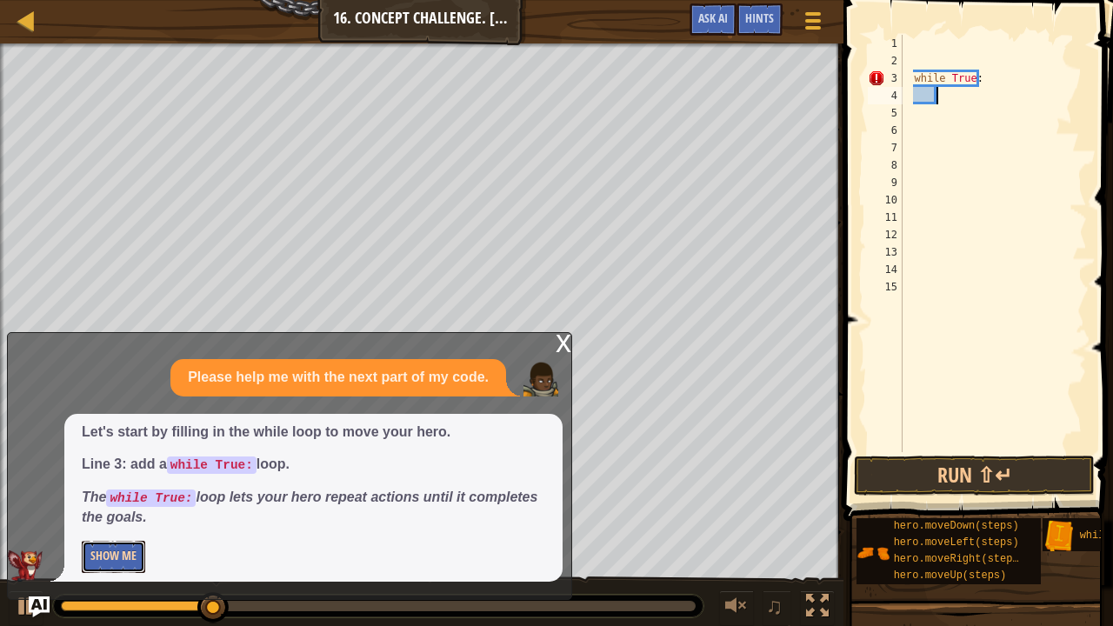
click at [104, 516] on button "Show Me" at bounding box center [113, 557] width 63 height 32
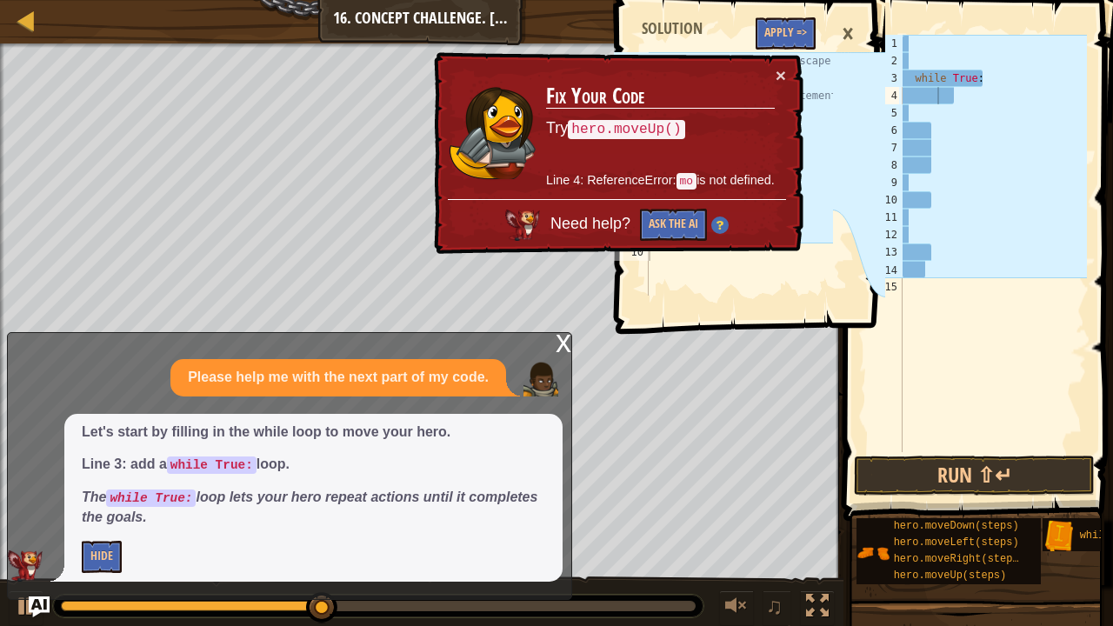
click at [786, 75] on div "× Fix Your Code Try hero.moveUp() Line 4: ReferenceError: mo is not defined. Ne…" at bounding box center [617, 153] width 373 height 203
click at [780, 71] on button "×" at bounding box center [781, 75] width 10 height 18
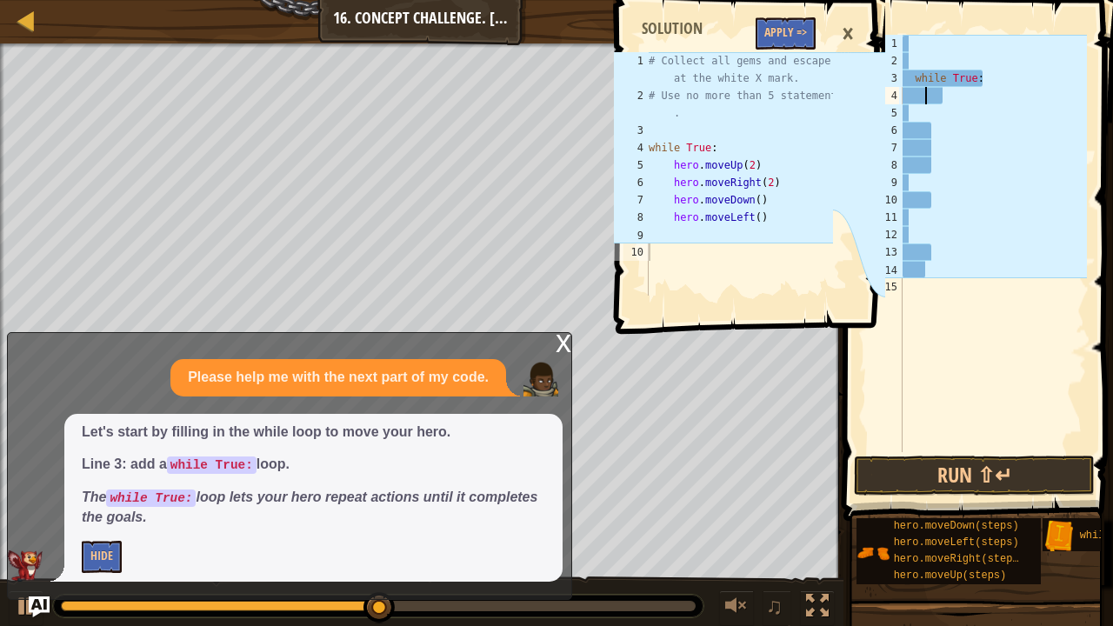
scroll to position [8, 0]
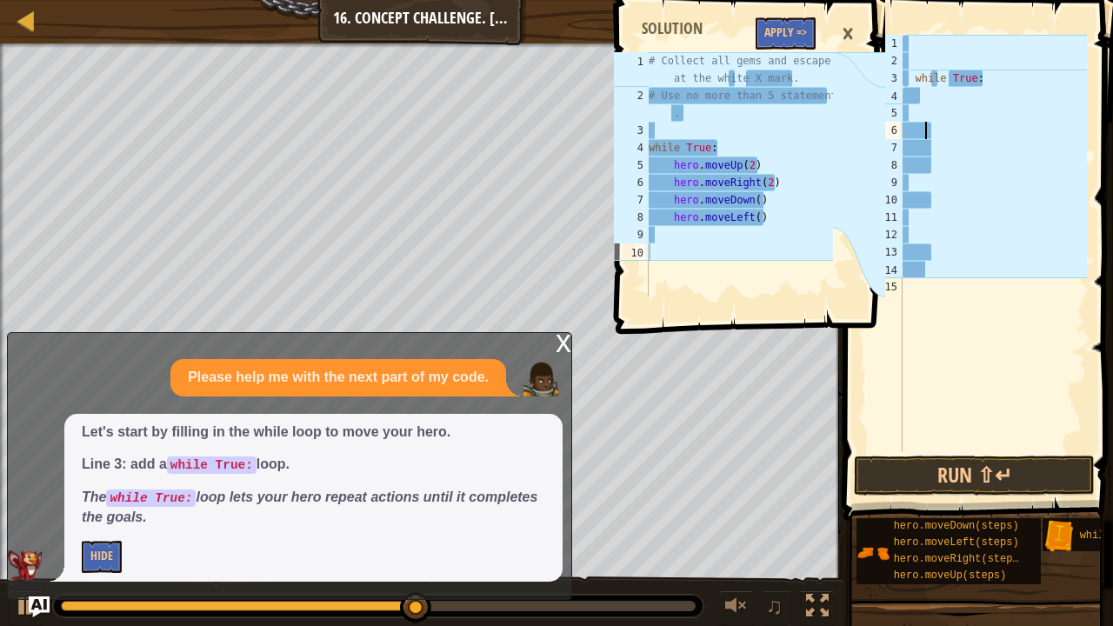
click at [942, 124] on div "while True :" at bounding box center [993, 261] width 188 height 452
click at [964, 104] on div "while True :" at bounding box center [993, 261] width 188 height 452
click at [115, 516] on button "Hide" at bounding box center [102, 557] width 40 height 32
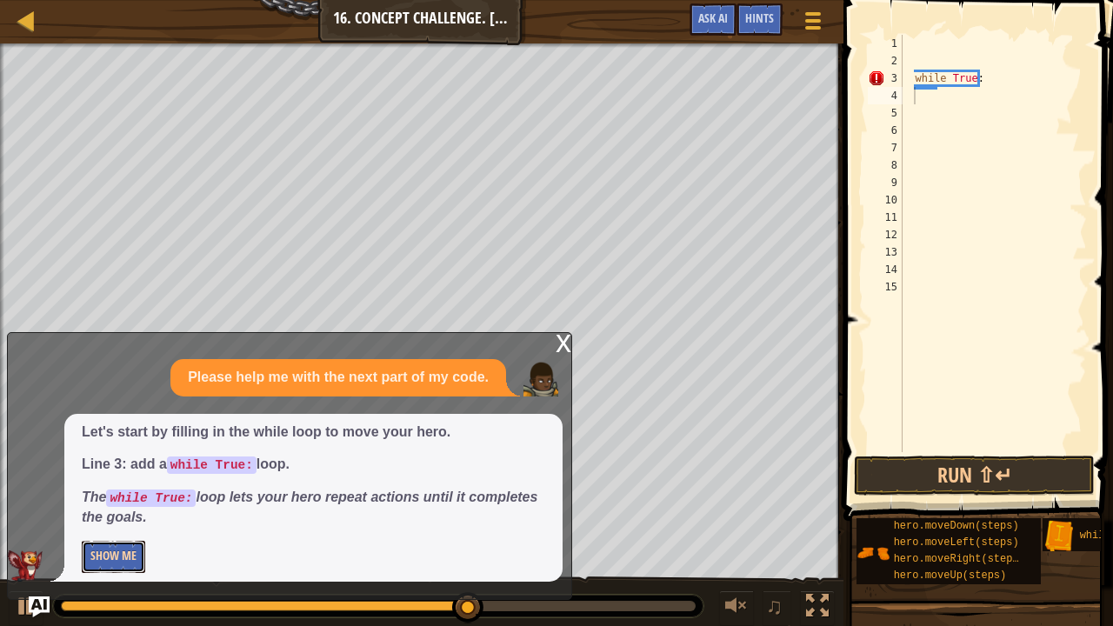
click at [117, 516] on button "Show Me" at bounding box center [113, 557] width 63 height 32
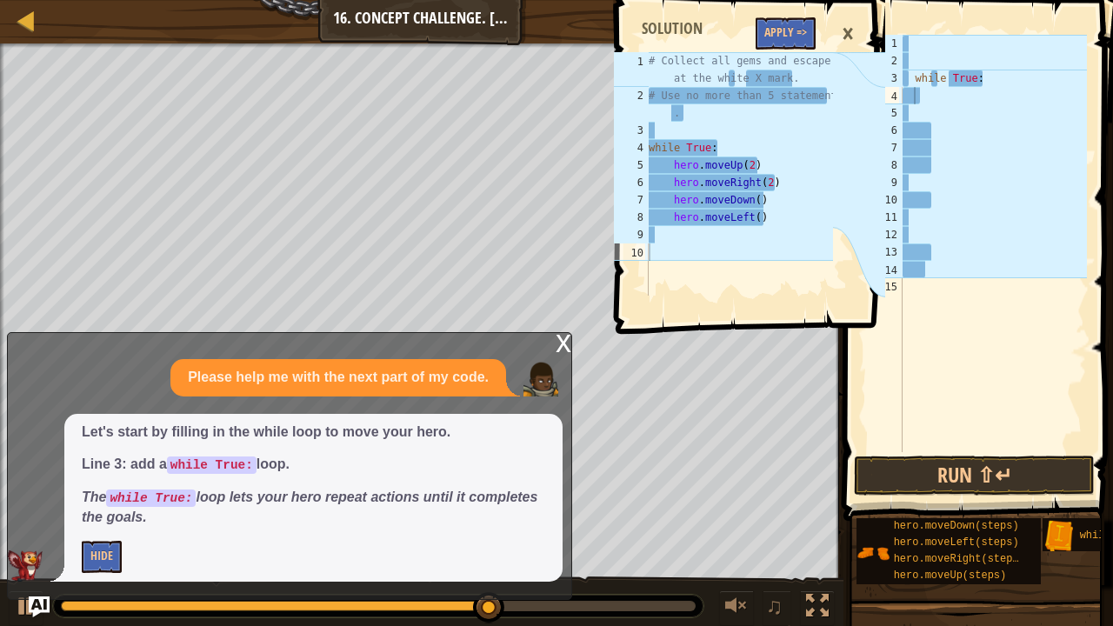
type textarea "# Collect all gems and escape at the white X mark."
click at [785, 52] on div "# Collect all gems and escape at the white X mark. # Use no more than 5 stateme…" at bounding box center [739, 200] width 188 height 296
click at [794, 38] on button "Apply =>" at bounding box center [786, 33] width 60 height 32
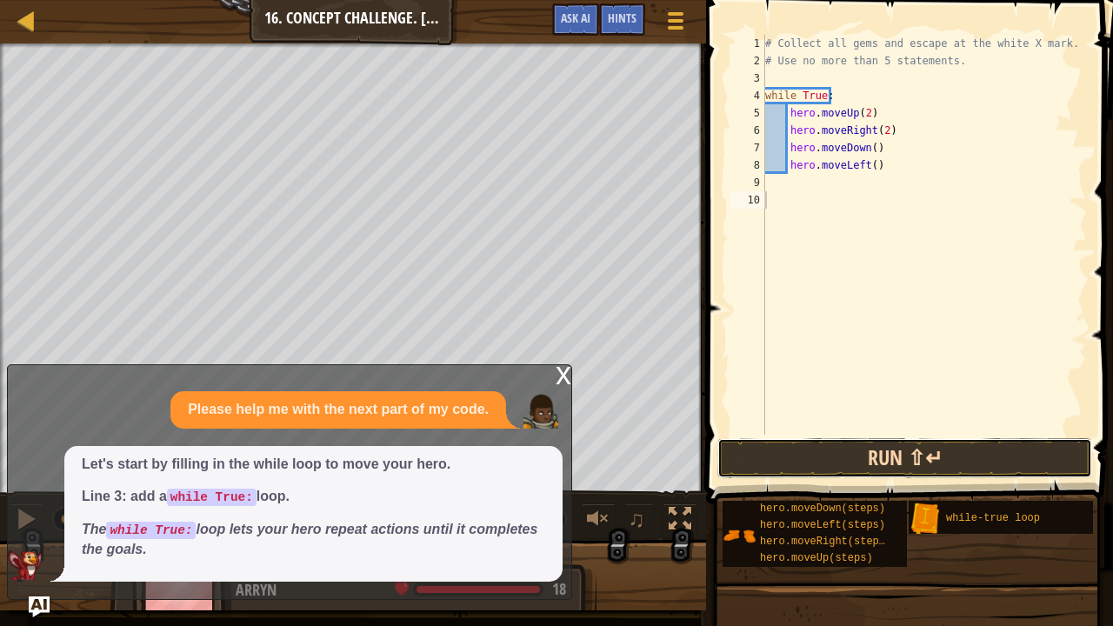
click at [830, 451] on button "Run ⇧↵" at bounding box center [905, 458] width 375 height 40
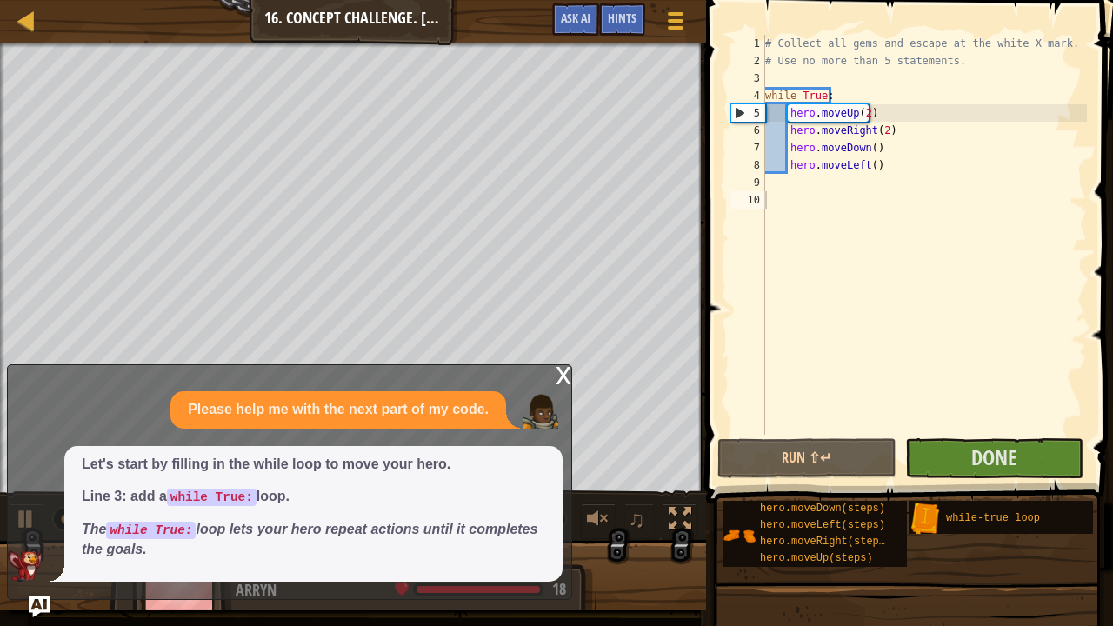
click at [563, 371] on div "x" at bounding box center [564, 373] width 16 height 17
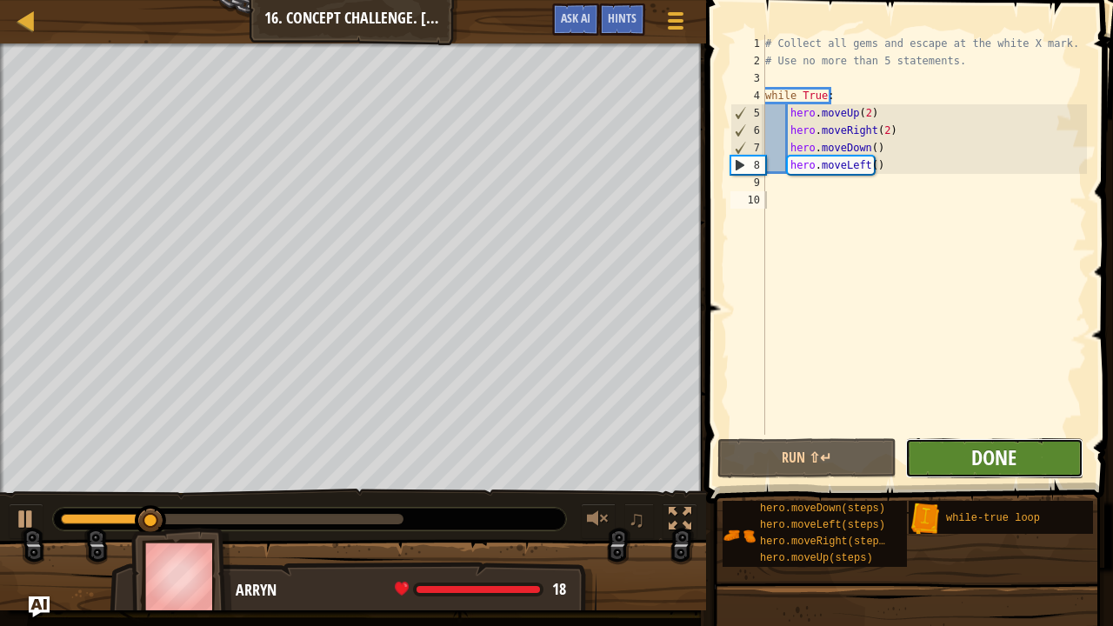
click at [976, 454] on span "Done" at bounding box center [994, 458] width 45 height 28
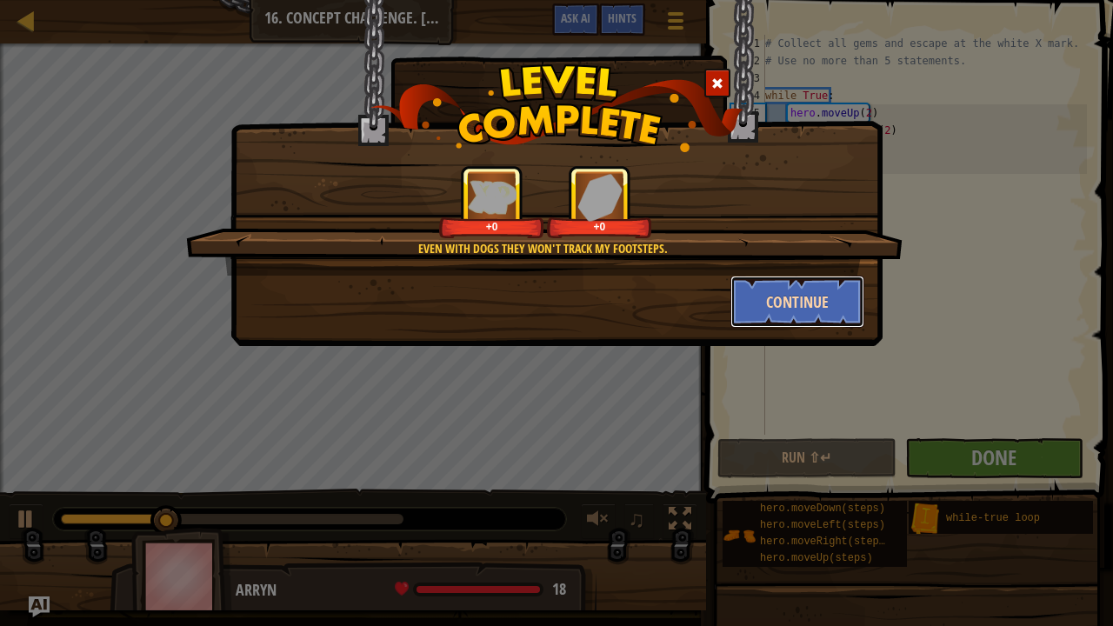
click at [768, 294] on button "Continue" at bounding box center [798, 302] width 135 height 52
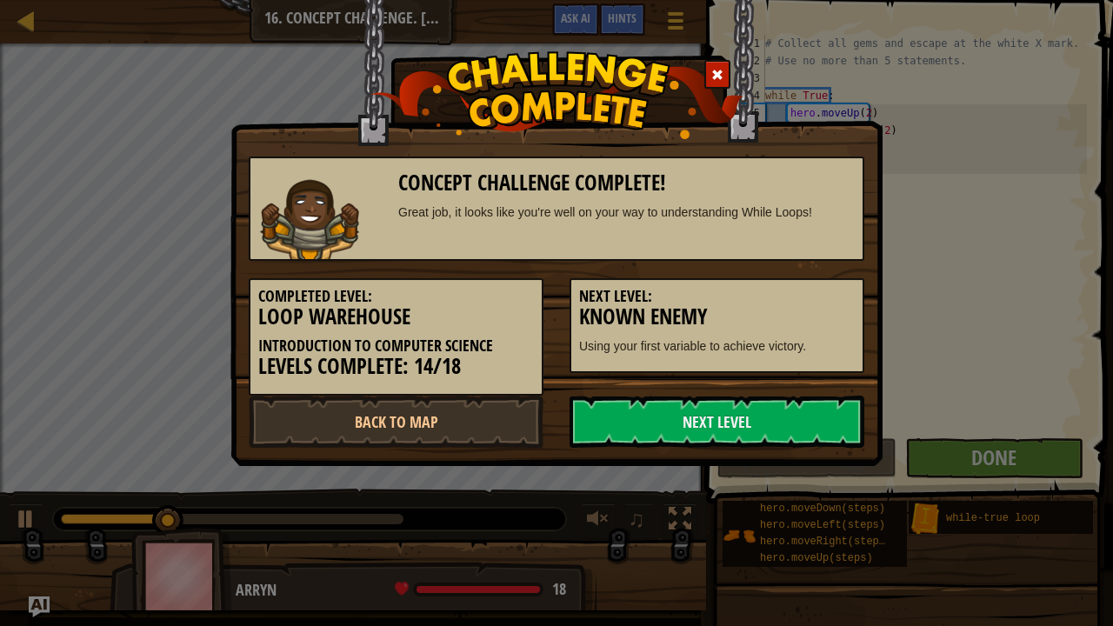
click at [771, 305] on h3 "Known Enemy" at bounding box center [717, 316] width 276 height 23
click at [645, 431] on link "Next Level" at bounding box center [717, 422] width 295 height 52
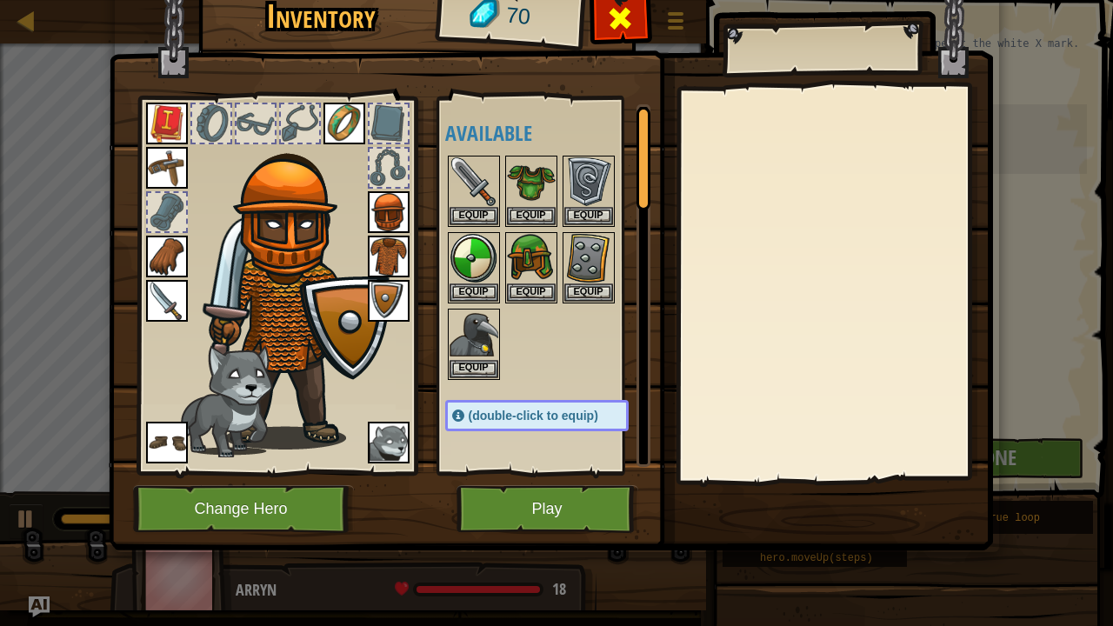
click at [614, 19] on span at bounding box center [620, 18] width 28 height 28
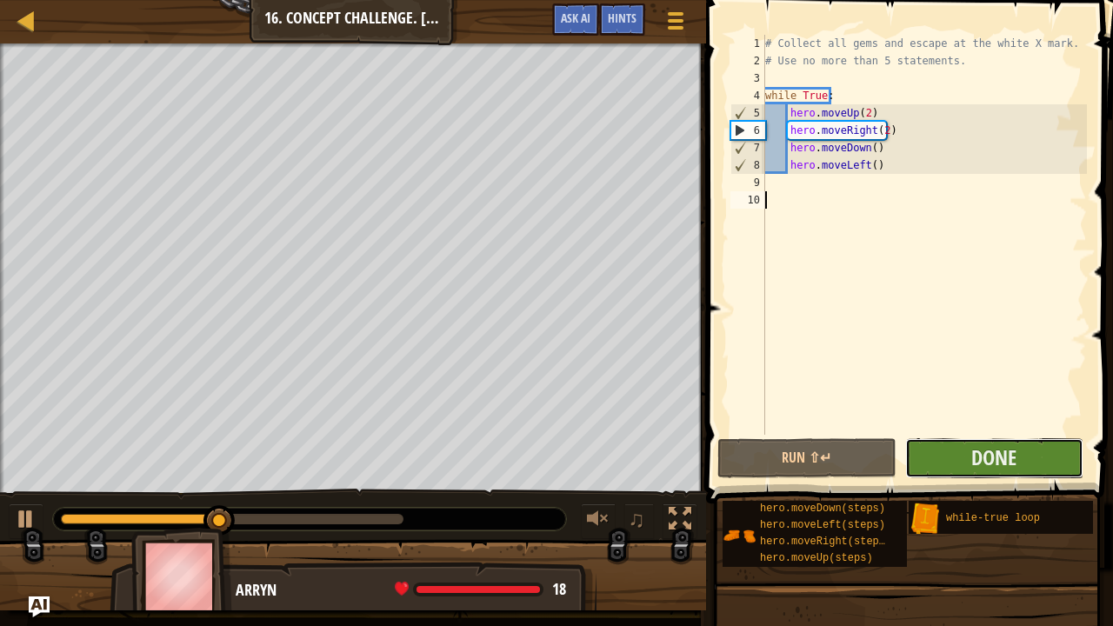
click at [939, 451] on button "Done" at bounding box center [995, 458] width 178 height 40
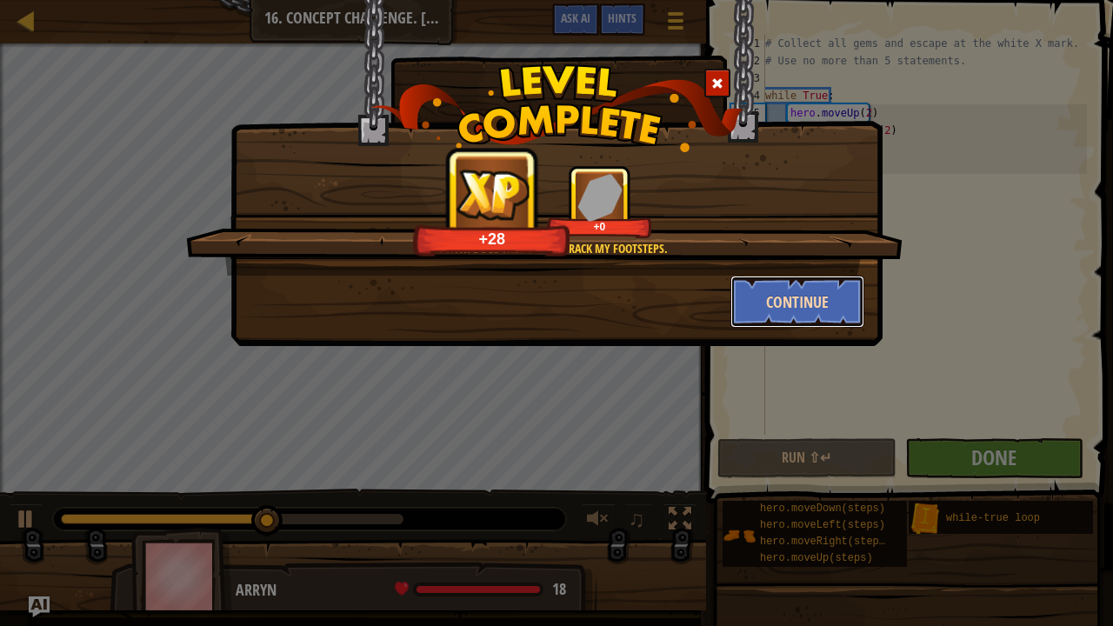
click at [757, 303] on button "Continue" at bounding box center [798, 302] width 135 height 52
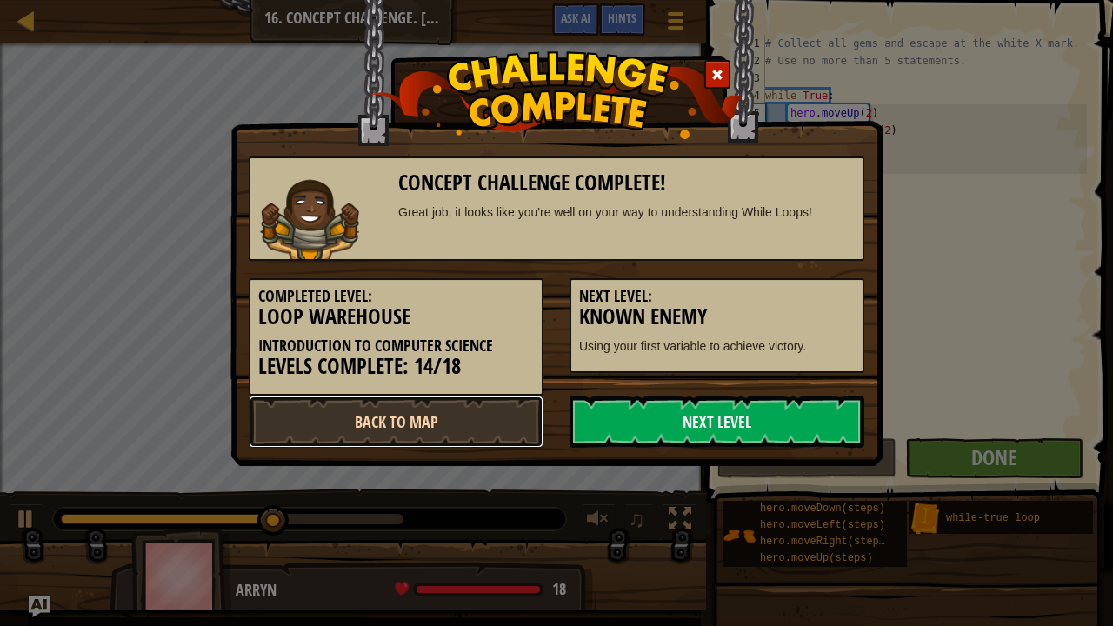
click at [440, 414] on link "Back to Map" at bounding box center [396, 422] width 295 height 52
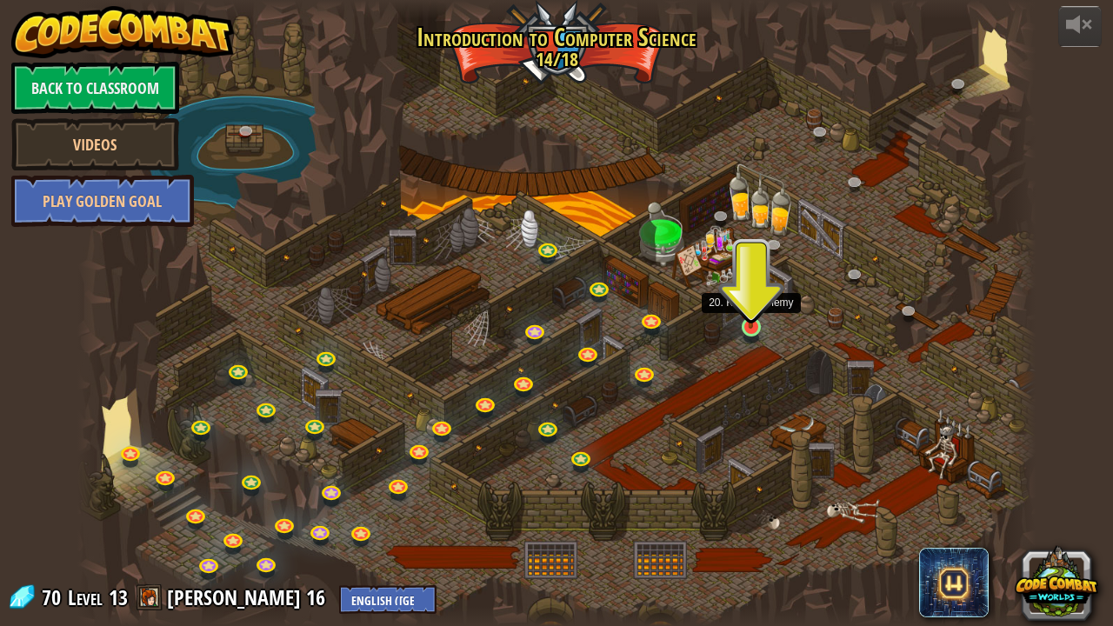
click at [746, 324] on img at bounding box center [750, 301] width 23 height 54
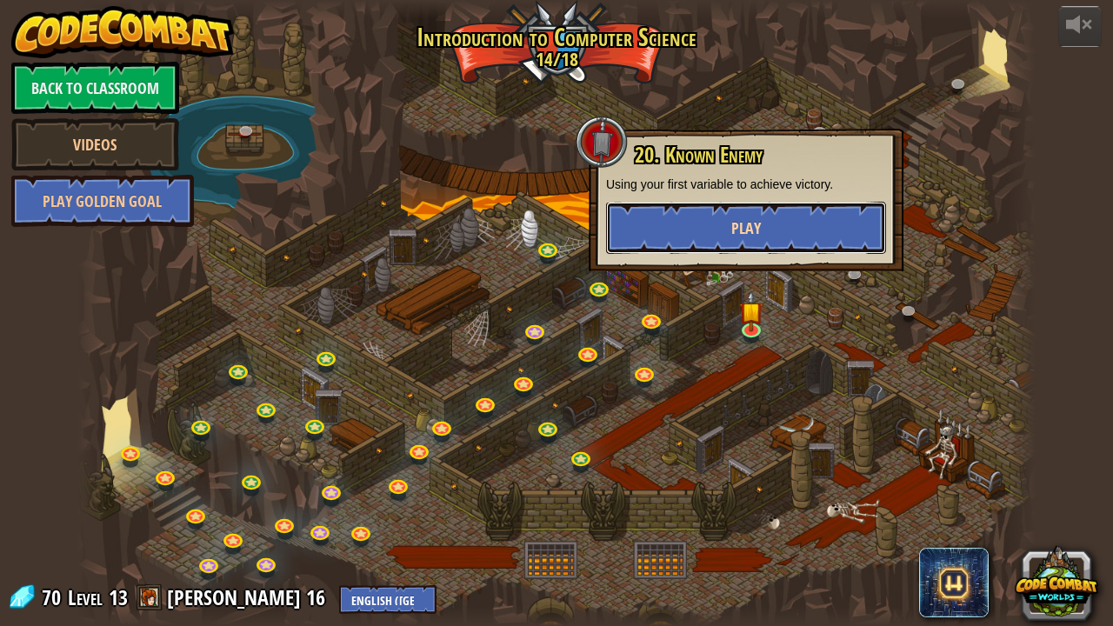
click at [768, 235] on button "Play" at bounding box center [746, 228] width 280 height 52
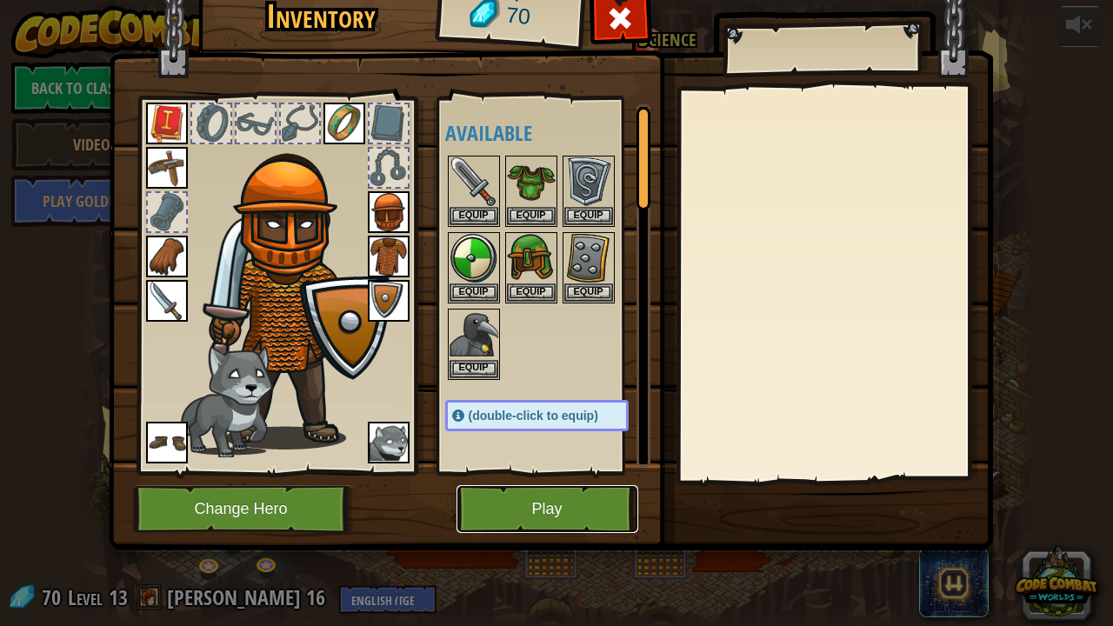
click at [509, 492] on button "Play" at bounding box center [548, 509] width 182 height 48
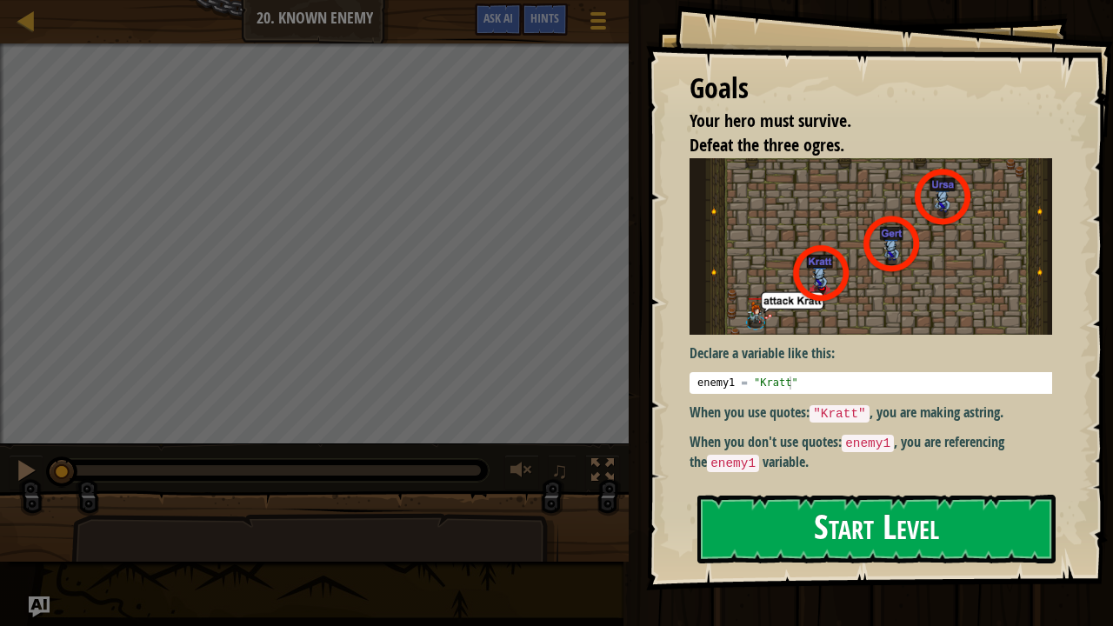
click at [729, 516] on button "Start Level" at bounding box center [877, 529] width 358 height 69
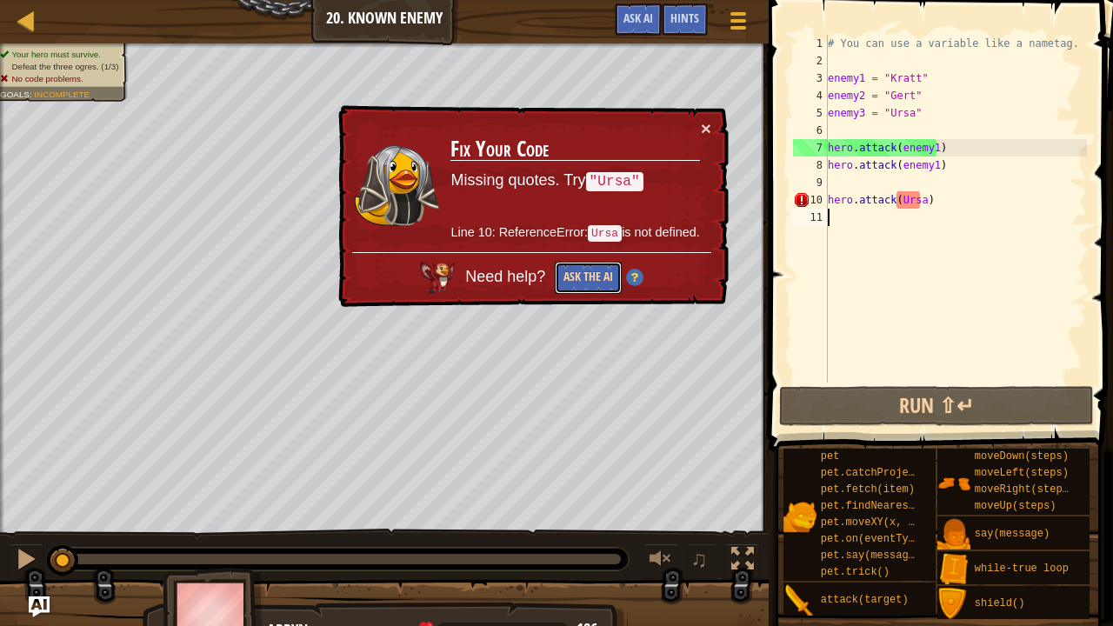
click at [590, 269] on button "Ask the AI" at bounding box center [588, 278] width 67 height 32
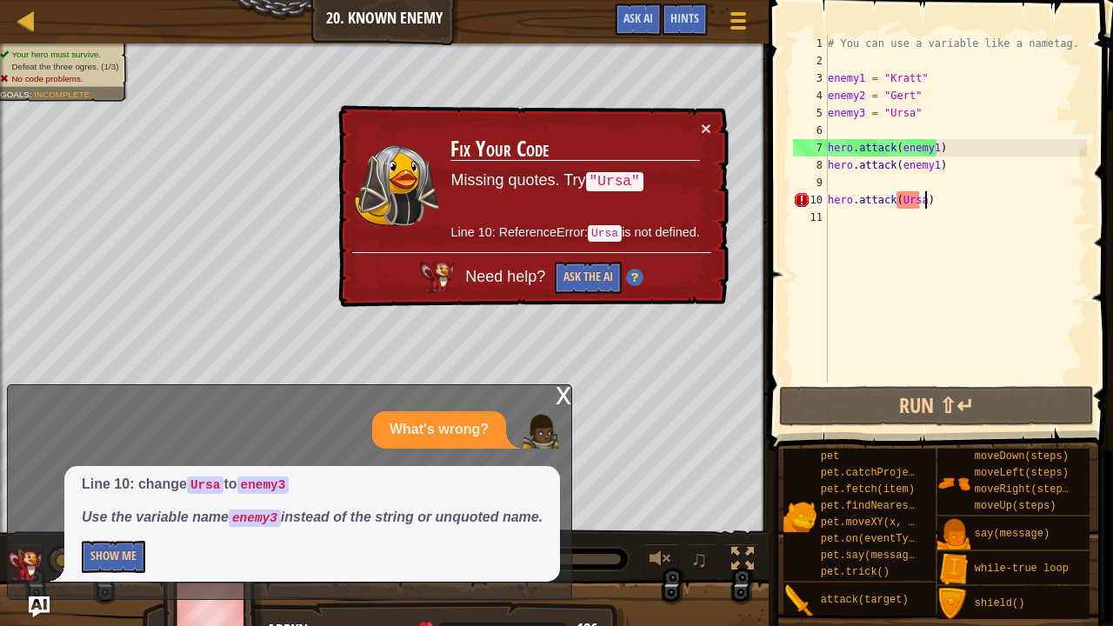
click at [924, 202] on div "# You can use a variable like a nametag. enemy1 = "[PERSON_NAME]" enemy2 = "[PE…" at bounding box center [956, 226] width 263 height 383
click at [917, 199] on div "# You can use a variable like a nametag. enemy1 = "[PERSON_NAME]" enemy2 = "[PE…" at bounding box center [956, 226] width 263 height 383
click at [920, 200] on div "# You can use a variable like a nametag. enemy1 = "[PERSON_NAME]" enemy2 = "[PE…" at bounding box center [956, 226] width 263 height 383
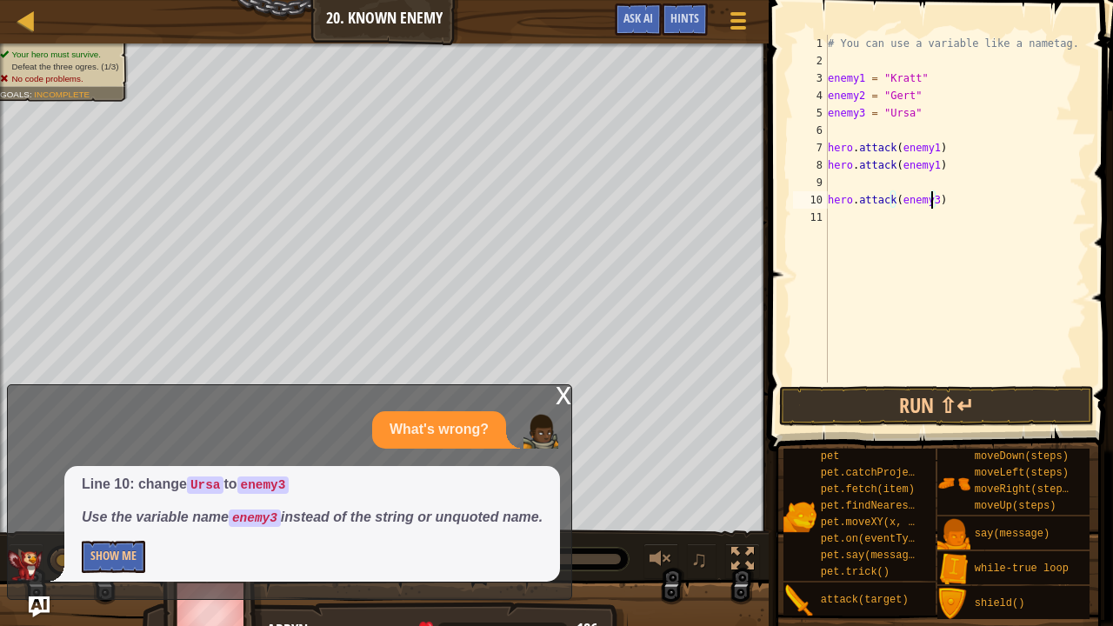
scroll to position [8, 8]
type textarea "hero.attack(enemy3)"
click at [840, 395] on button "Run ⇧↵" at bounding box center [936, 406] width 314 height 40
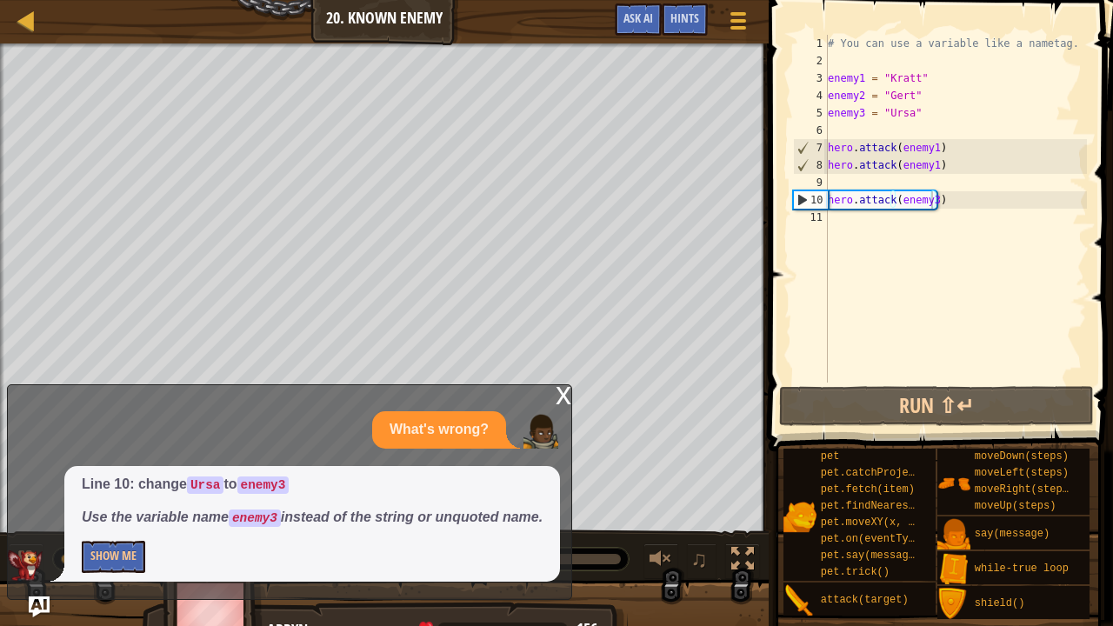
drag, startPoint x: 463, startPoint y: 398, endPoint x: 277, endPoint y: 418, distance: 187.1
click at [277, 418] on div "What's wrong?" at bounding box center [285, 429] width 555 height 37
click at [99, 516] on button "Show Me" at bounding box center [113, 557] width 63 height 32
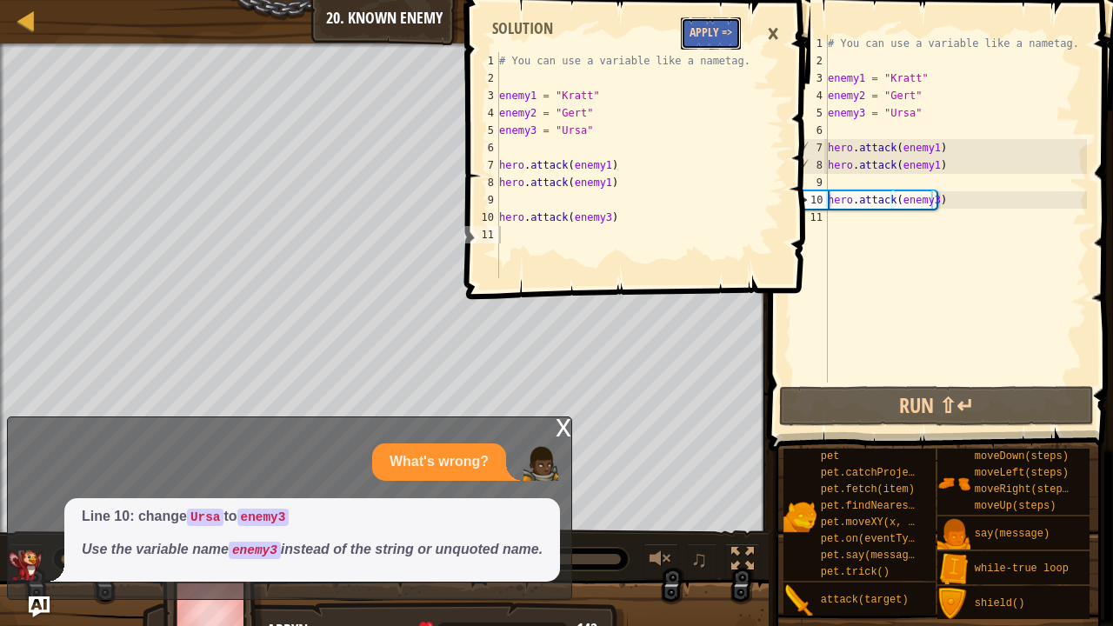
click at [706, 27] on button "Apply =>" at bounding box center [711, 33] width 60 height 32
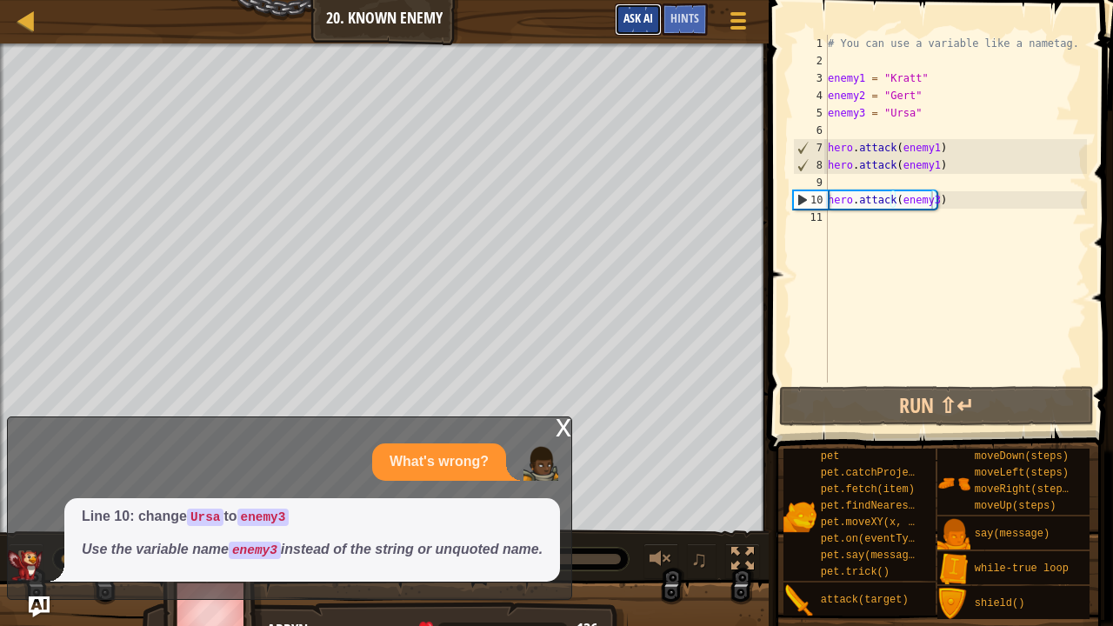
click at [641, 21] on span "Ask AI" at bounding box center [639, 18] width 30 height 17
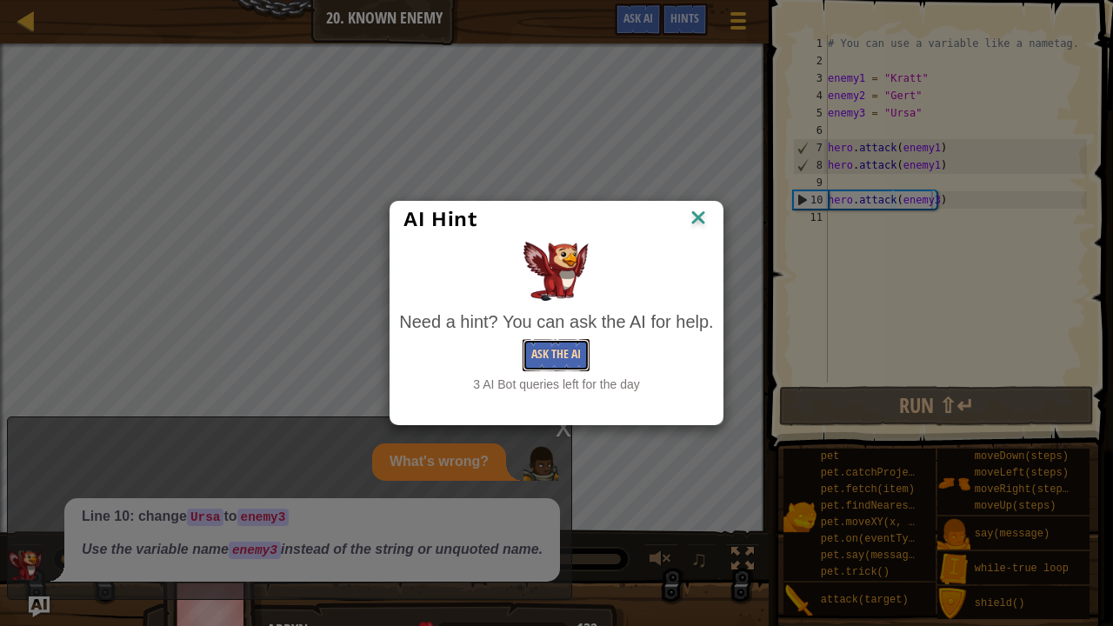
click at [535, 356] on button "Ask the AI" at bounding box center [556, 355] width 67 height 32
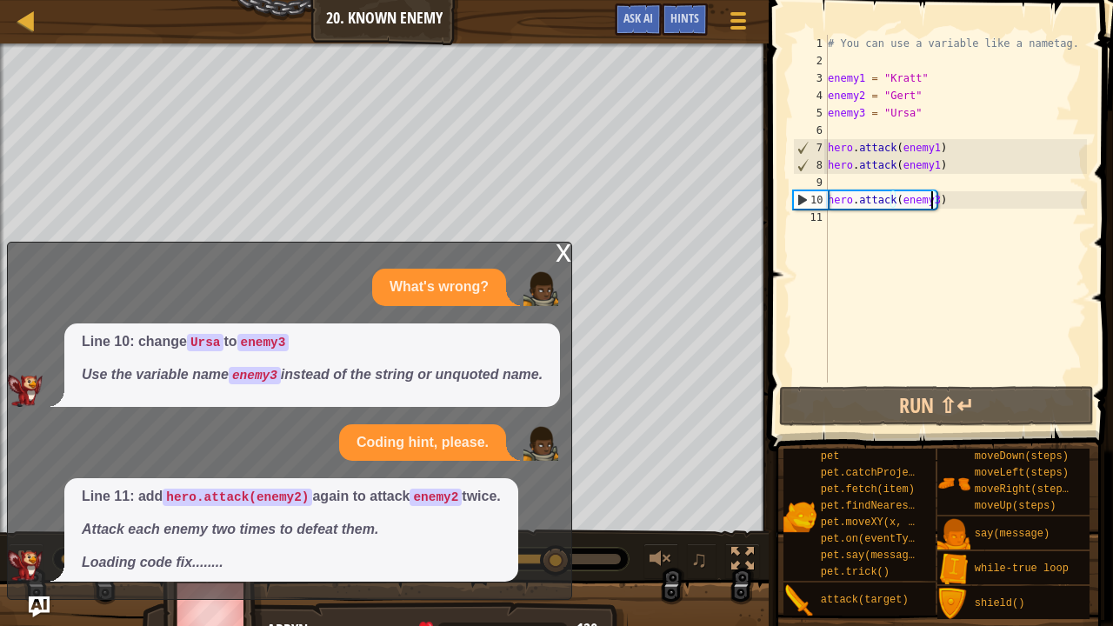
click at [836, 216] on div "# You can use a variable like a nametag. enemy1 = "[PERSON_NAME]" enemy2 = "[PE…" at bounding box center [956, 226] width 263 height 383
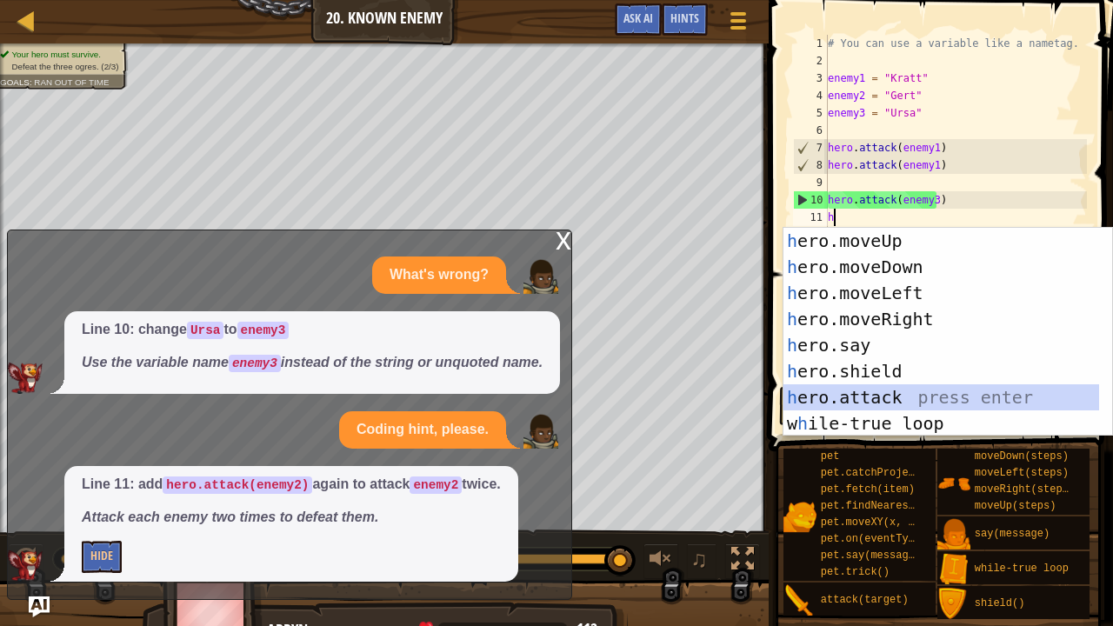
click at [847, 404] on div "h ero.moveUp press enter h ero.moveDown press enter h ero.moveLeft press enter …" at bounding box center [942, 358] width 317 height 261
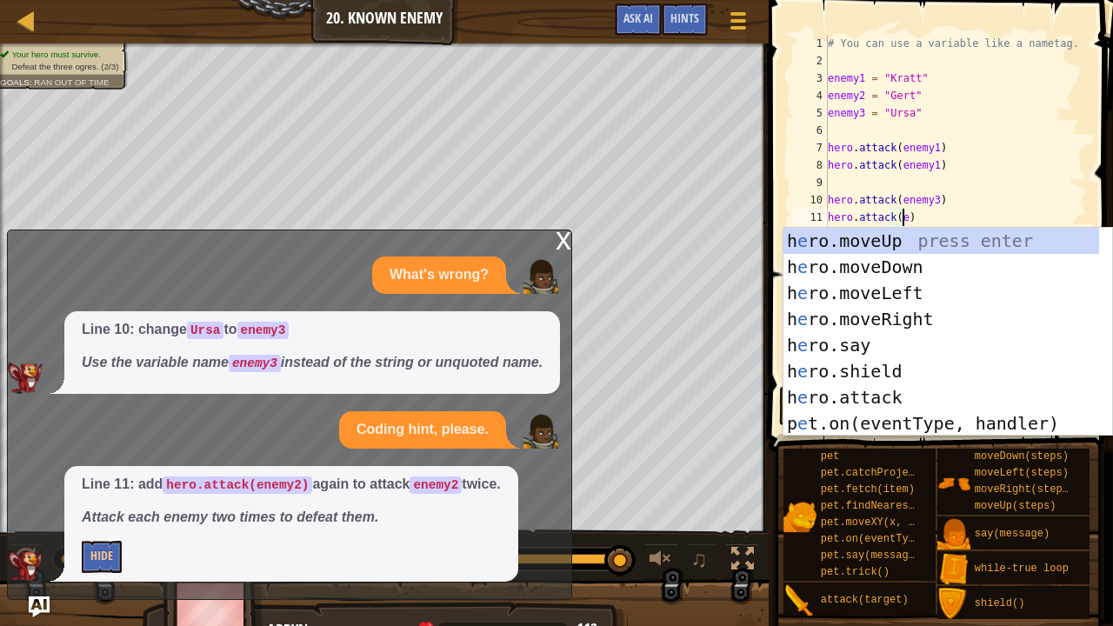
scroll to position [8, 6]
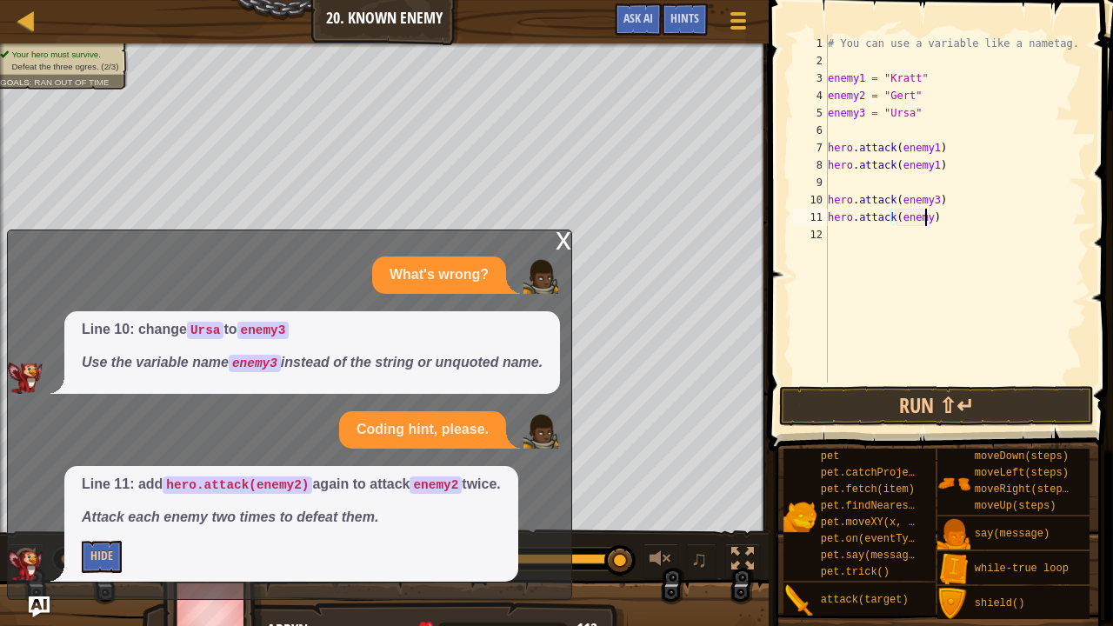
type textarea "hero.attack(enemy2)"
click at [832, 240] on div "# You can use a variable like a nametag. enemy1 = "[PERSON_NAME]" enemy2 = "[PE…" at bounding box center [956, 226] width 263 height 383
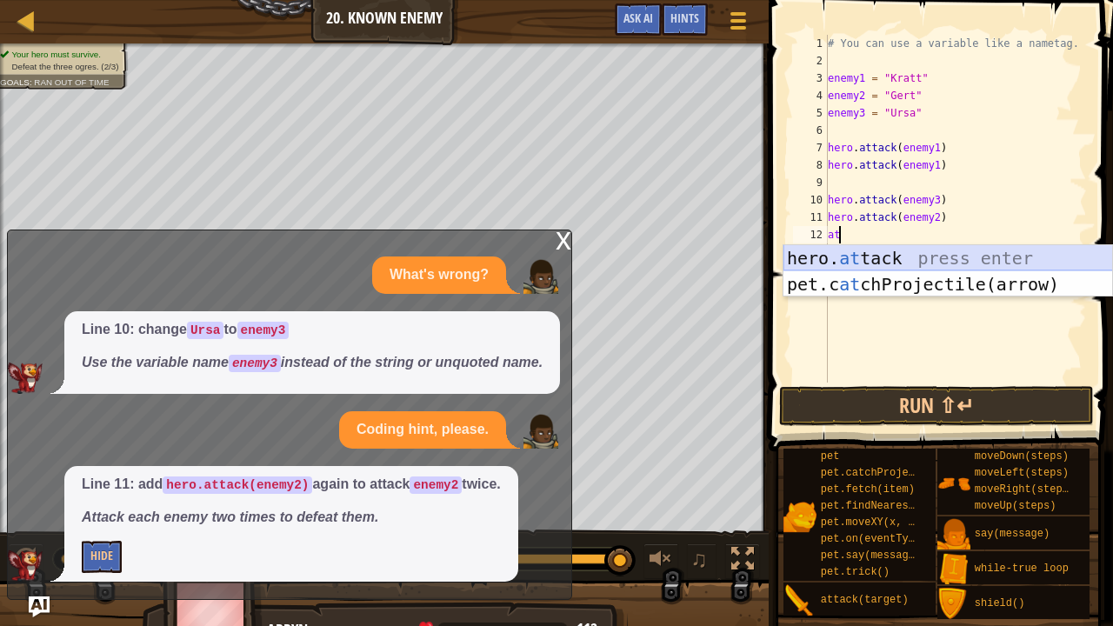
click at [847, 251] on div "hero. at tack press enter pet.c at chProjectile(arrow) press enter" at bounding box center [949, 297] width 330 height 104
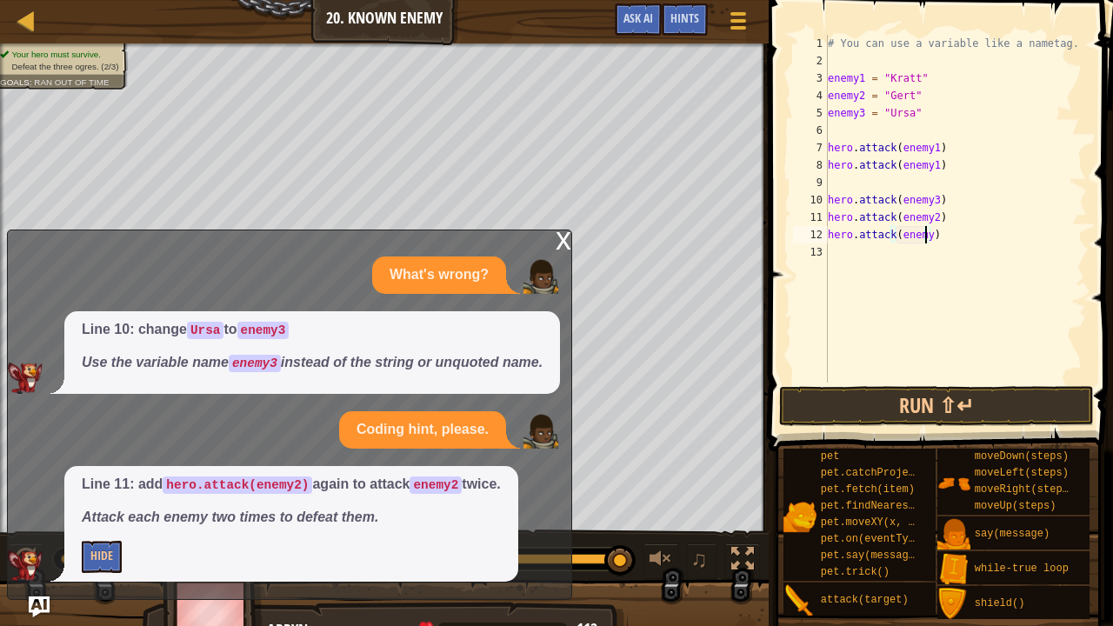
scroll to position [8, 8]
click at [913, 404] on button "Run ⇧↵" at bounding box center [936, 406] width 314 height 40
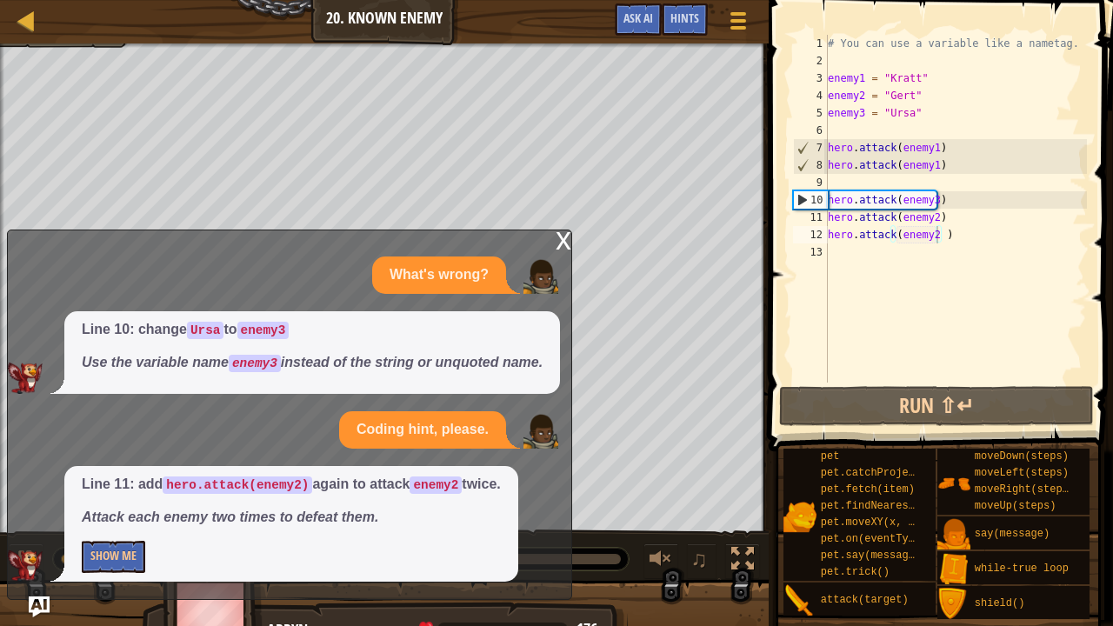
click at [569, 231] on div "x" at bounding box center [564, 239] width 16 height 17
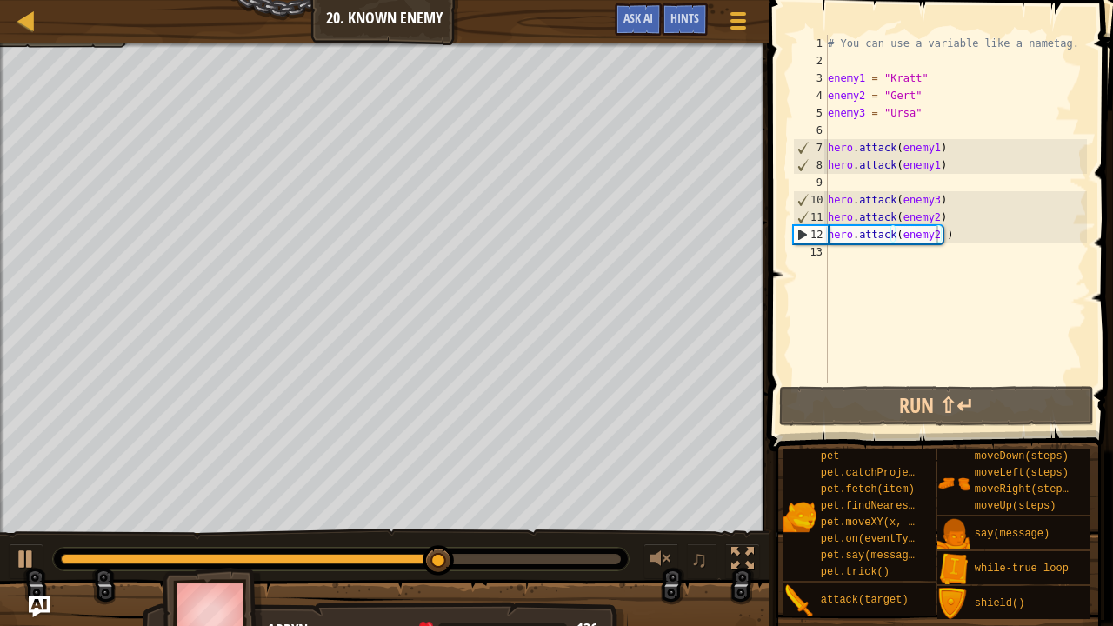
type textarea "hero.attack(enemy2)"
click at [846, 209] on div "# You can use a variable like a nametag. enemy1 = "[PERSON_NAME]" enemy2 = "[PE…" at bounding box center [956, 226] width 263 height 383
click at [959, 245] on div "# You can use a variable like a nametag. enemy1 = "[PERSON_NAME]" enemy2 = "[PE…" at bounding box center [956, 226] width 263 height 383
click at [946, 236] on div "# You can use a variable like a nametag. enemy1 = "[PERSON_NAME]" enemy2 = "[PE…" at bounding box center [956, 226] width 263 height 383
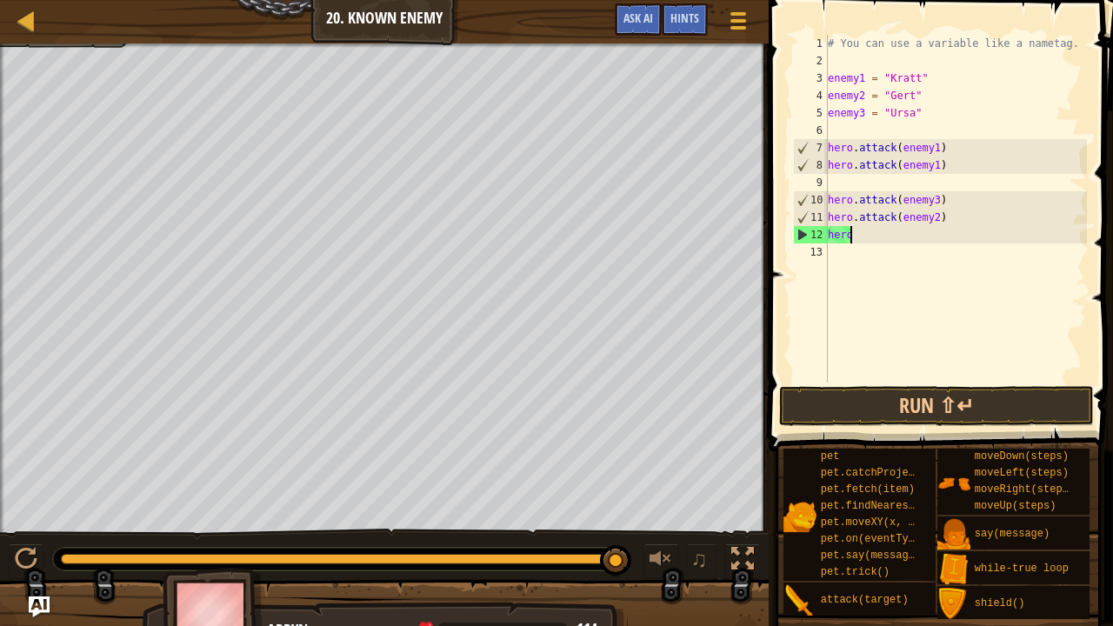
type textarea "h"
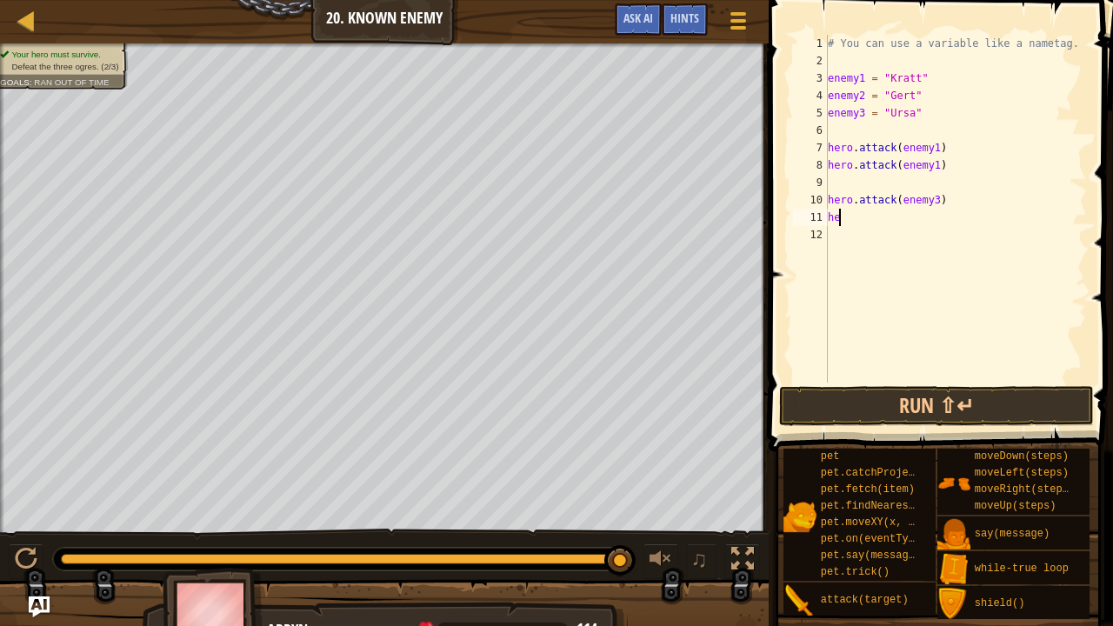
type textarea "h"
type textarea "j"
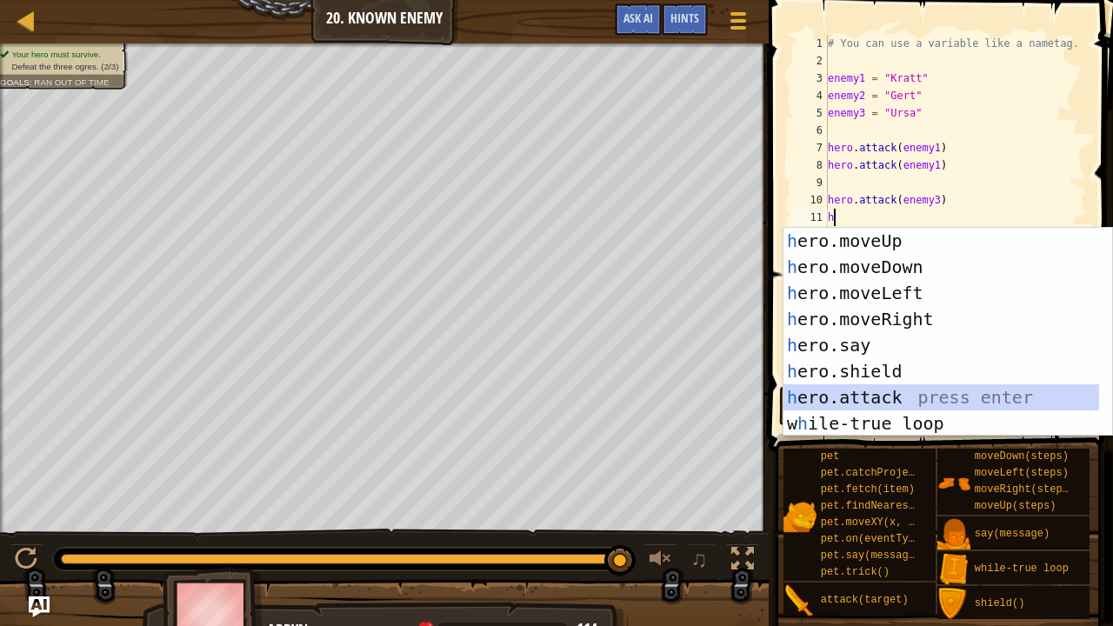
click at [875, 400] on div "h ero.moveUp press enter h ero.moveDown press enter h ero.moveLeft press enter …" at bounding box center [949, 358] width 330 height 261
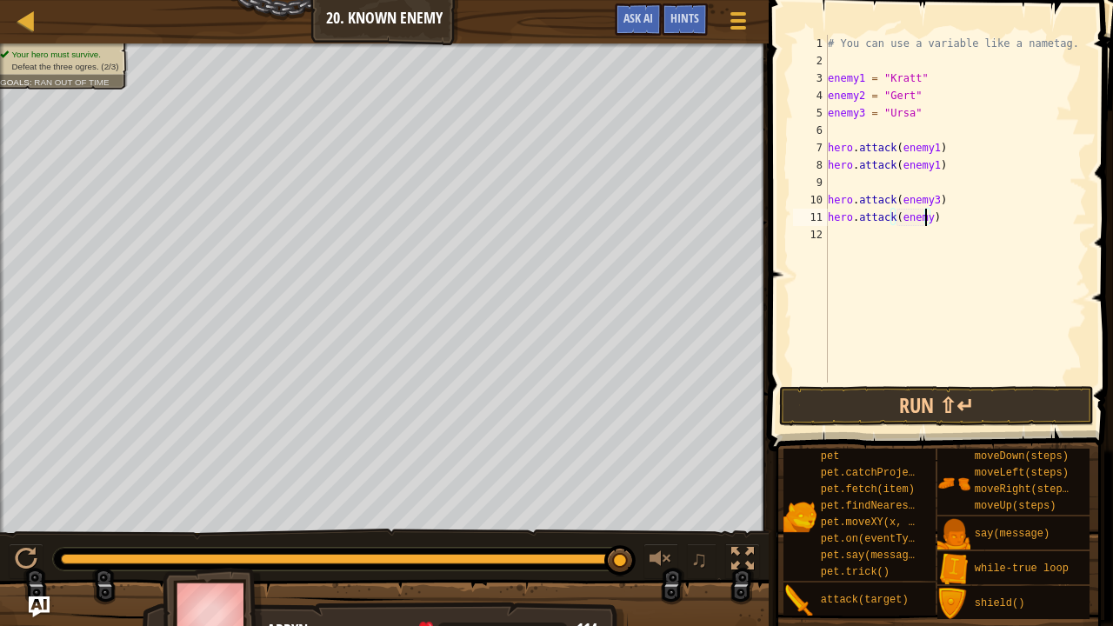
scroll to position [8, 7]
type textarea "hero.attack(enemy3)"
click at [854, 239] on div "# You can use a variable like a nametag. enemy1 = "[PERSON_NAME]" enemy2 = "[PE…" at bounding box center [956, 226] width 263 height 383
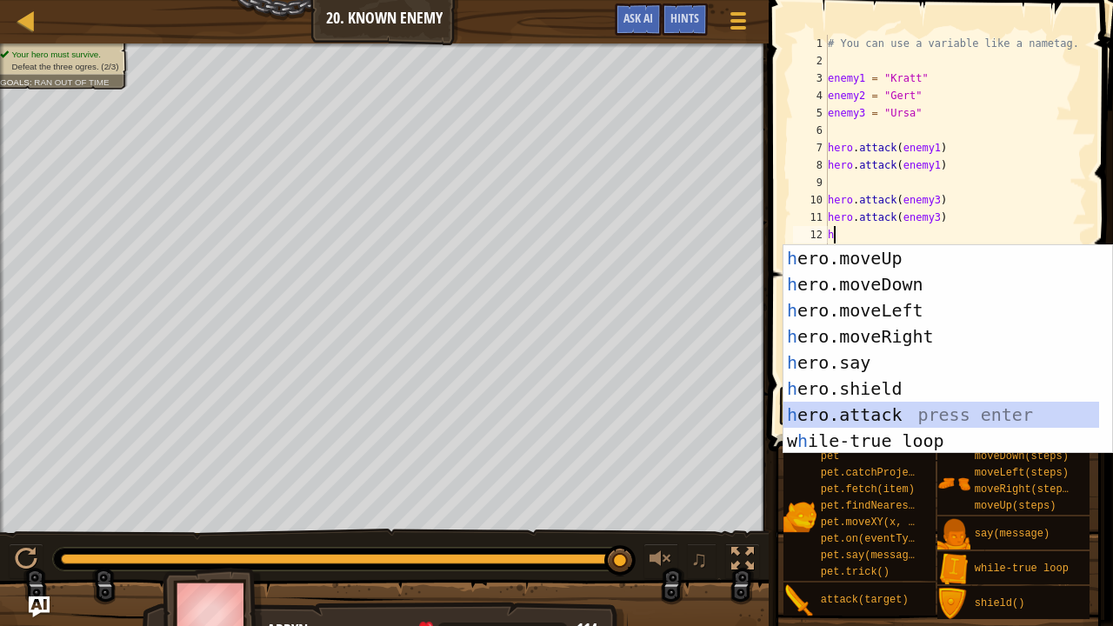
click at [863, 407] on div "h ero.moveUp press enter h ero.moveDown press enter h ero.moveLeft press enter …" at bounding box center [942, 375] width 317 height 261
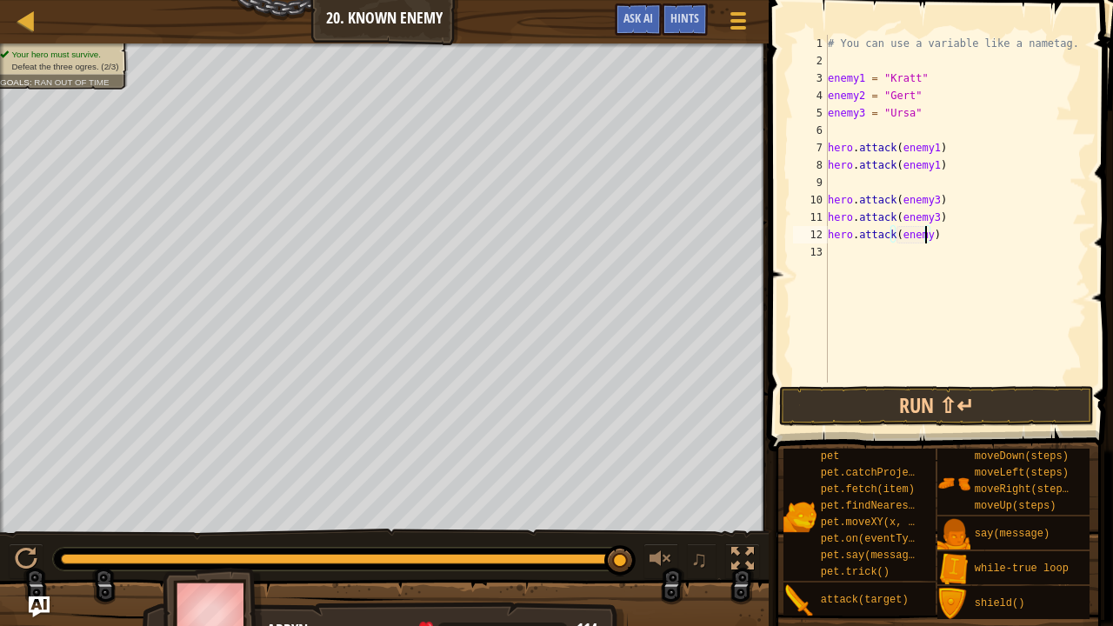
type textarea "hero.attack(enemy2)"
click at [868, 256] on div "# You can use a variable like a nametag. enemy1 = "[PERSON_NAME]" enemy2 = "[PE…" at bounding box center [956, 226] width 263 height 383
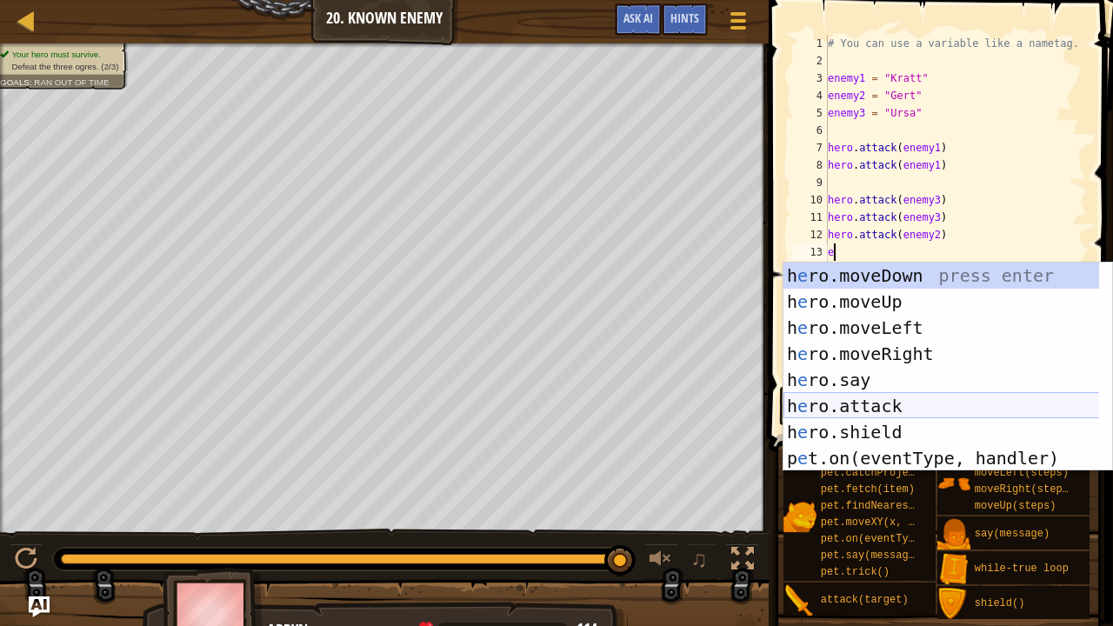
click at [868, 414] on div "h e ro.moveDown press enter h e ro.moveUp press enter h e ro.moveLeft press ent…" at bounding box center [949, 393] width 330 height 261
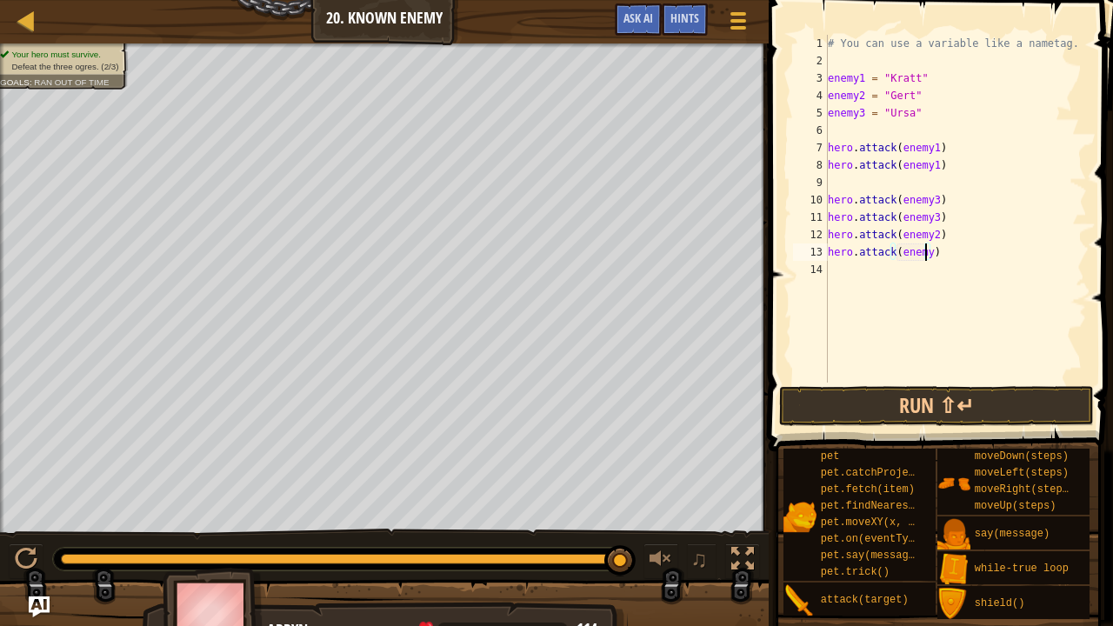
type textarea "hero.attack(enemy2)"
click at [859, 276] on div "# You can use a variable like a nametag. enemy1 = "[PERSON_NAME]" enemy2 = "[PE…" at bounding box center [956, 226] width 263 height 383
type textarea "e"
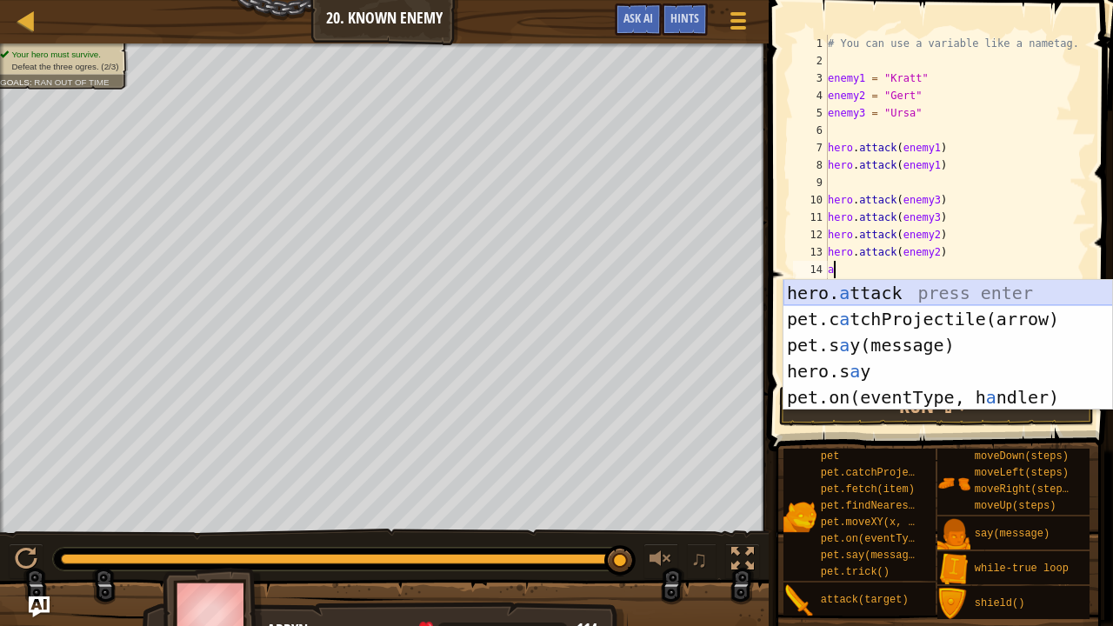
click at [852, 294] on div "hero. a ttack press enter pet.c a tchProjectile(arrow) press enter pet.s a y(me…" at bounding box center [949, 371] width 330 height 183
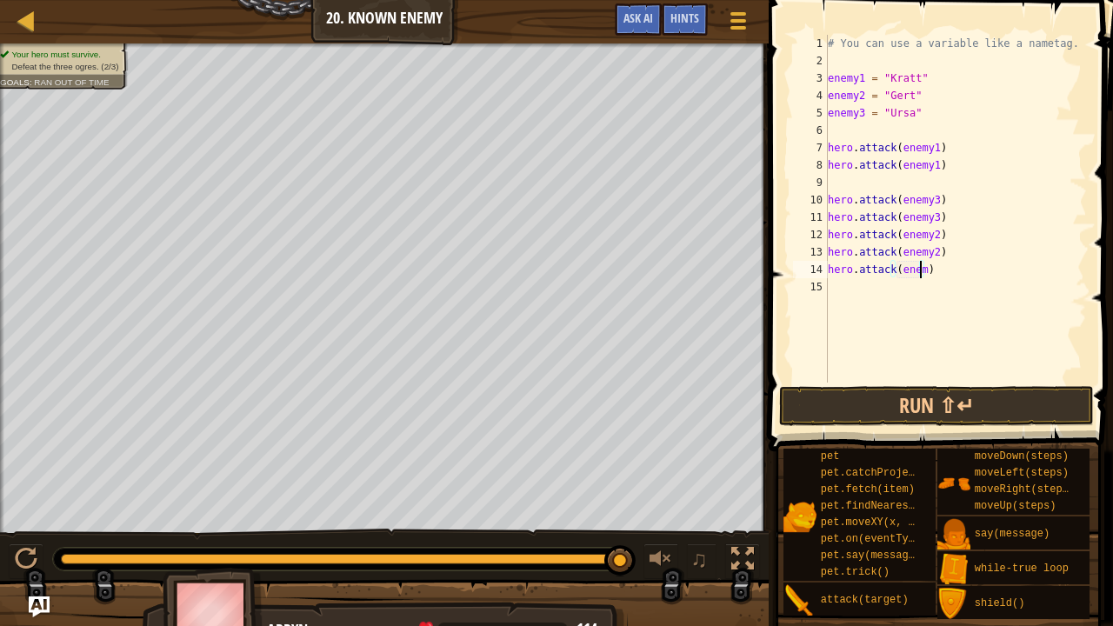
scroll to position [8, 7]
click at [952, 273] on div "# You can use a variable like a nametag. enemy1 = "[PERSON_NAME]" enemy2 = "[PE…" at bounding box center [956, 226] width 263 height 383
type textarea "h"
click at [858, 407] on button "Run ⇧↵" at bounding box center [936, 406] width 314 height 40
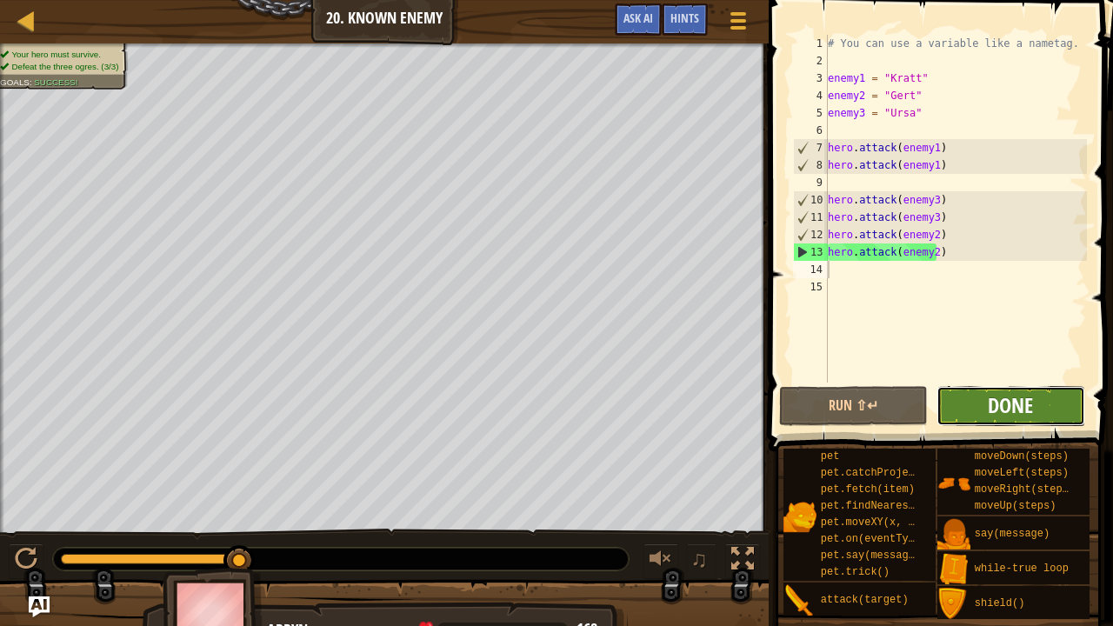
click at [997, 405] on span "Done" at bounding box center [1010, 405] width 45 height 28
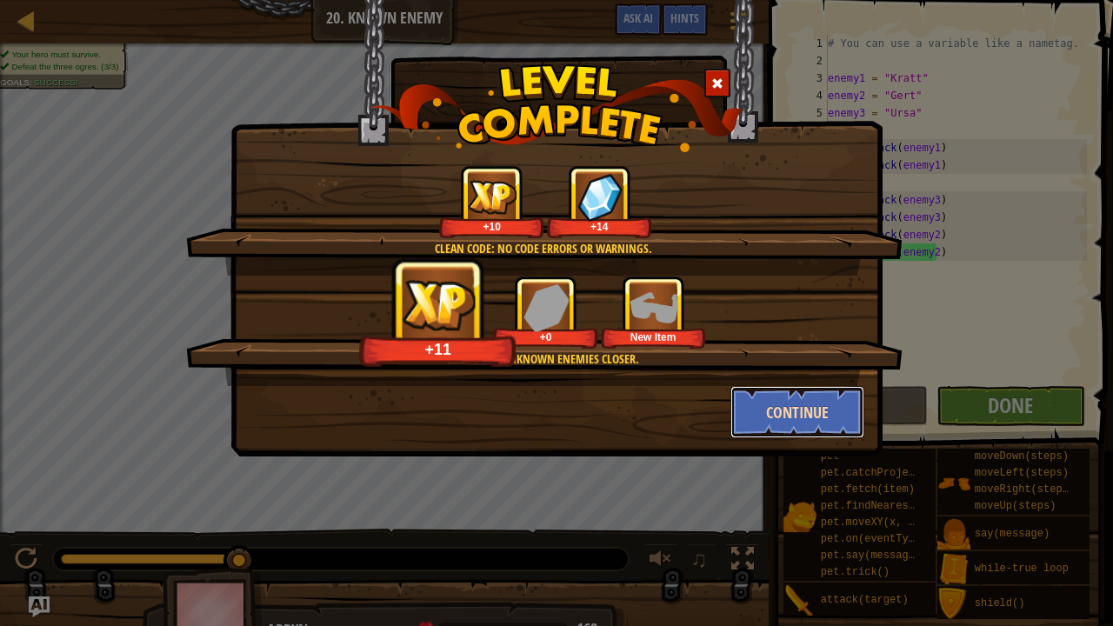
click at [776, 411] on button "Continue" at bounding box center [798, 412] width 135 height 52
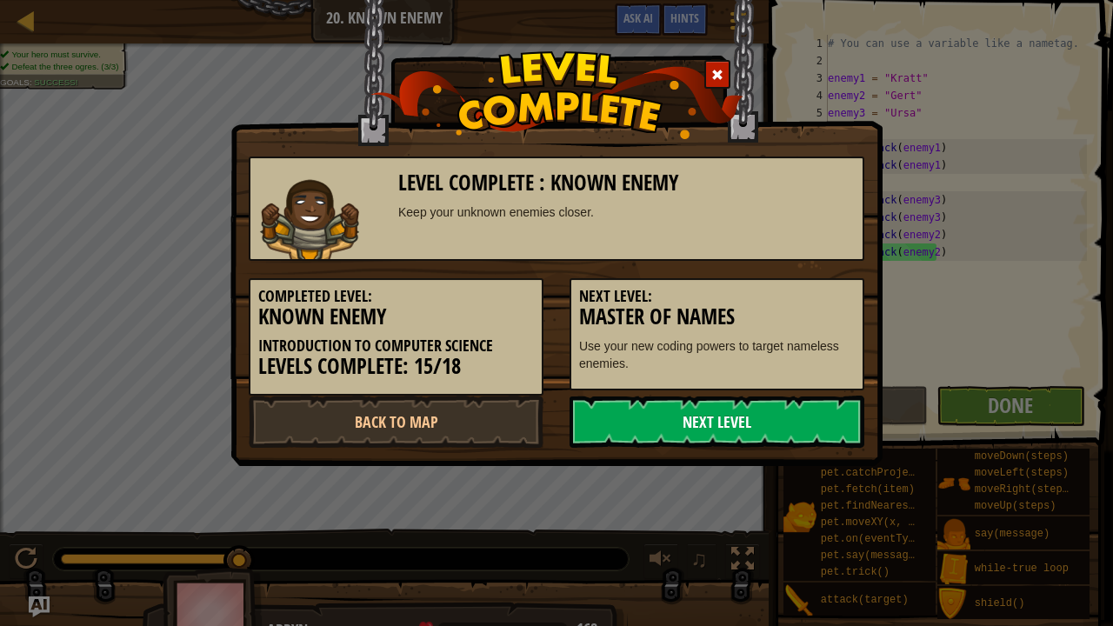
click at [722, 411] on link "Next Level" at bounding box center [717, 422] width 295 height 52
click at [688, 416] on link "Next Level" at bounding box center [717, 422] width 295 height 52
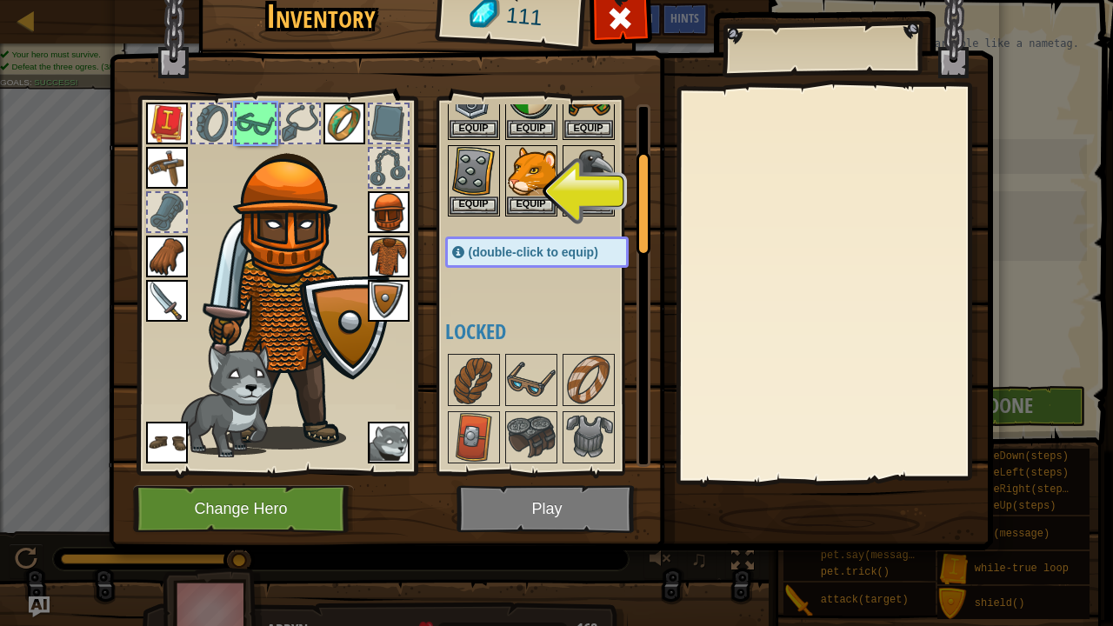
scroll to position [0, 0]
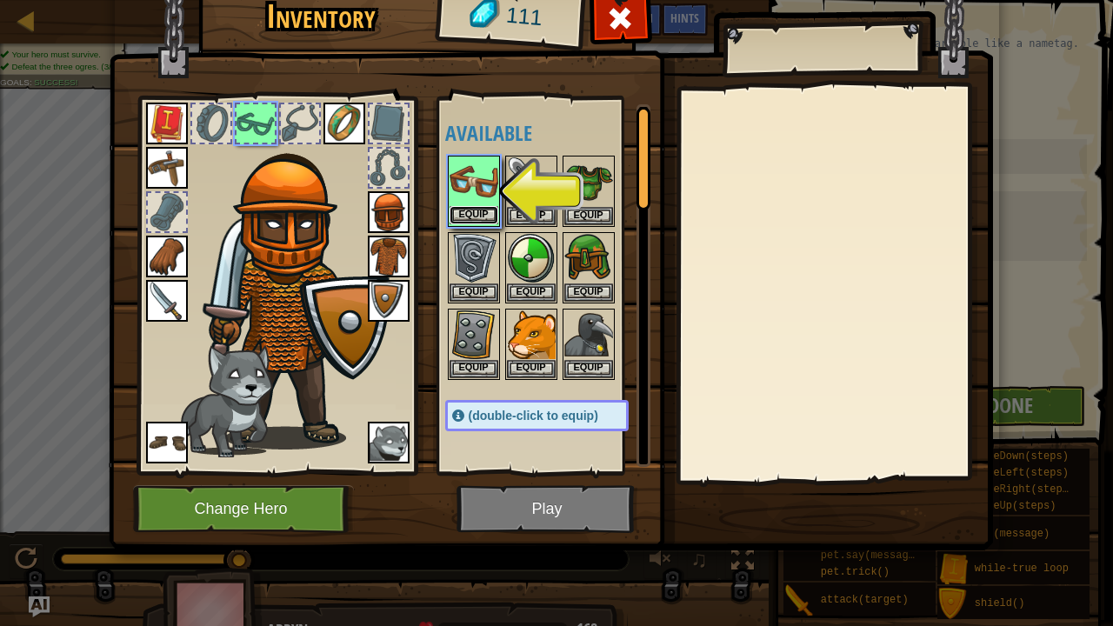
click at [473, 215] on button "Equip" at bounding box center [474, 215] width 49 height 18
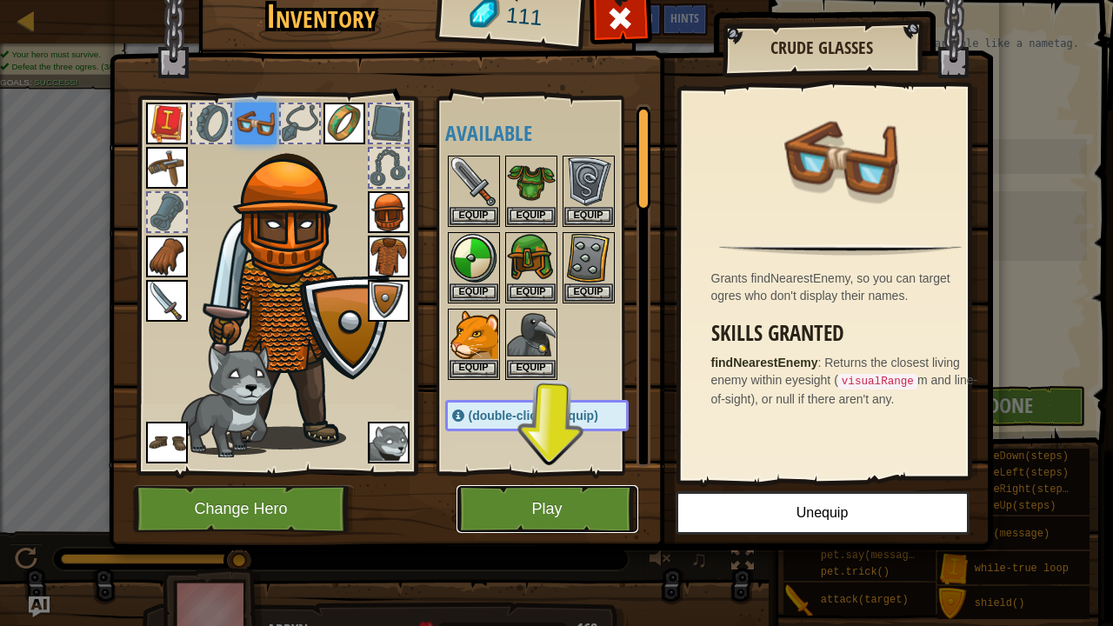
click at [539, 502] on button "Play" at bounding box center [548, 509] width 182 height 48
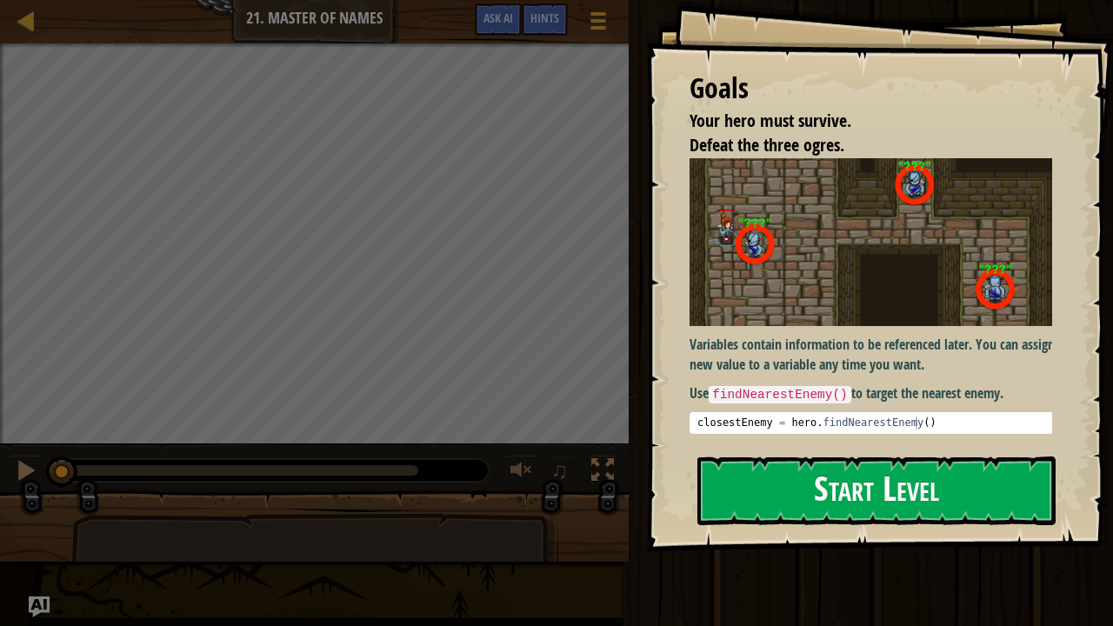
click at [802, 498] on button "Start Level" at bounding box center [877, 491] width 358 height 69
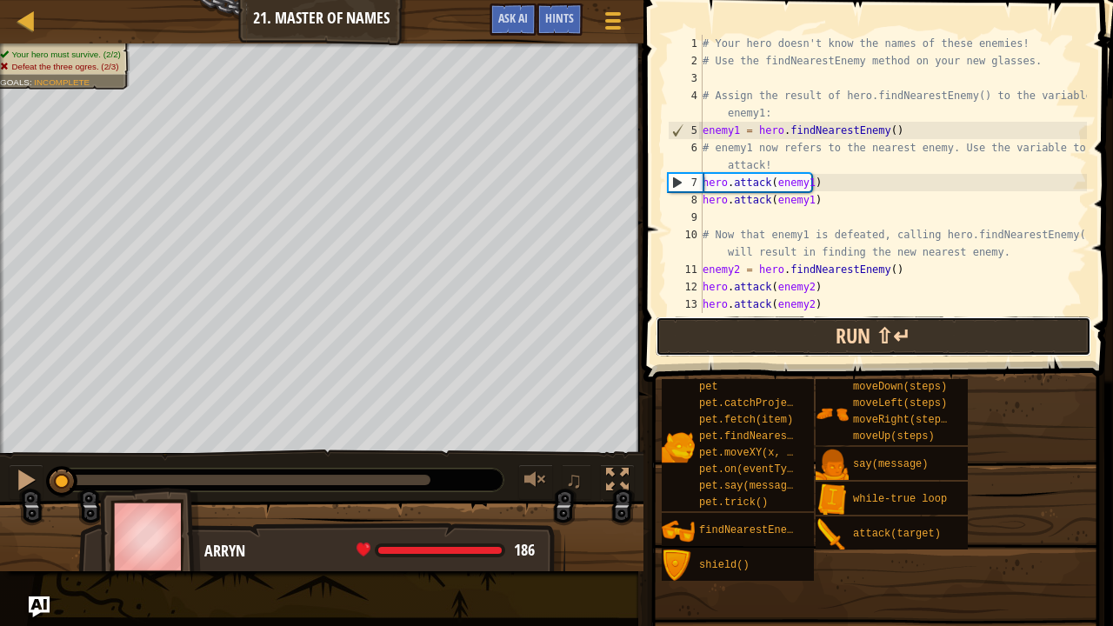
click at [703, 336] on button "Run ⇧↵" at bounding box center [874, 337] width 436 height 40
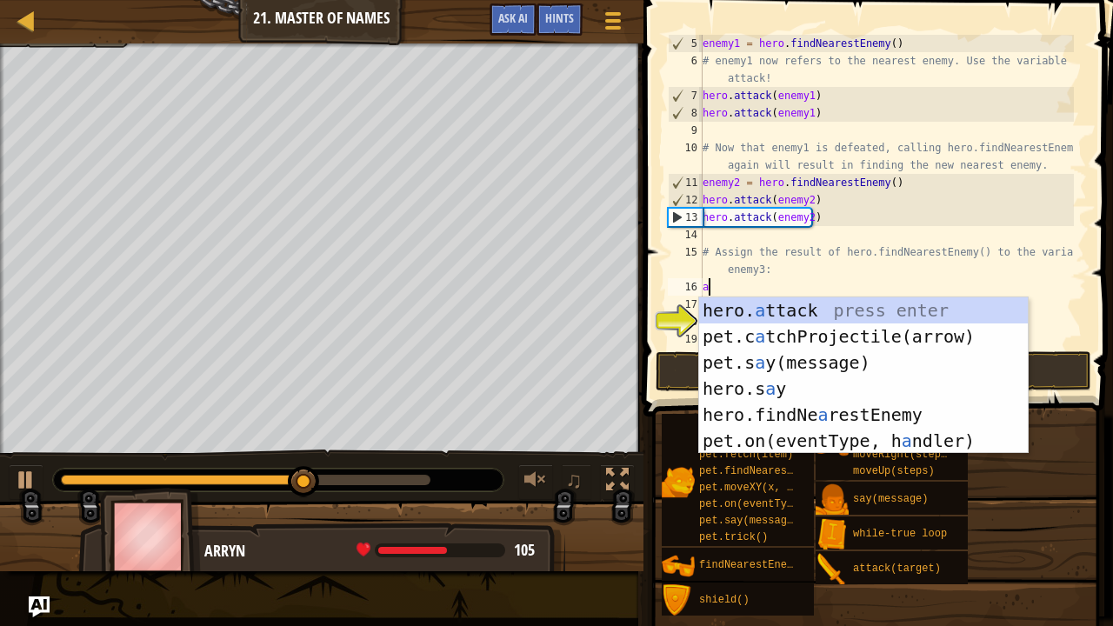
scroll to position [8, 0]
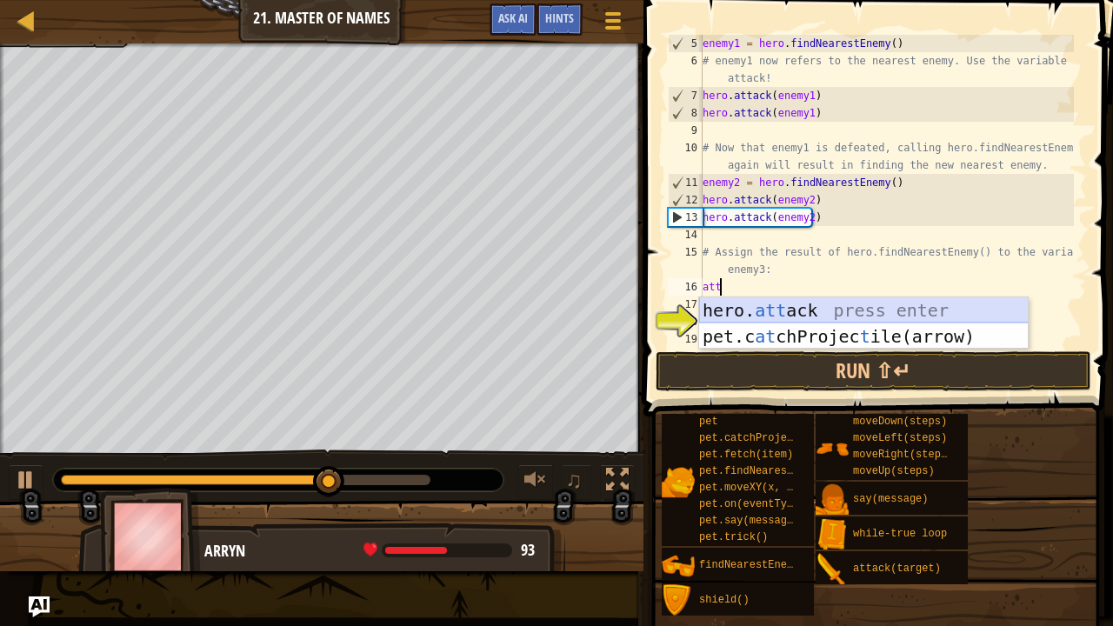
click at [757, 300] on div "hero. att ack press enter pet.c at chProjec t ile(arrow) press enter" at bounding box center [864, 349] width 330 height 104
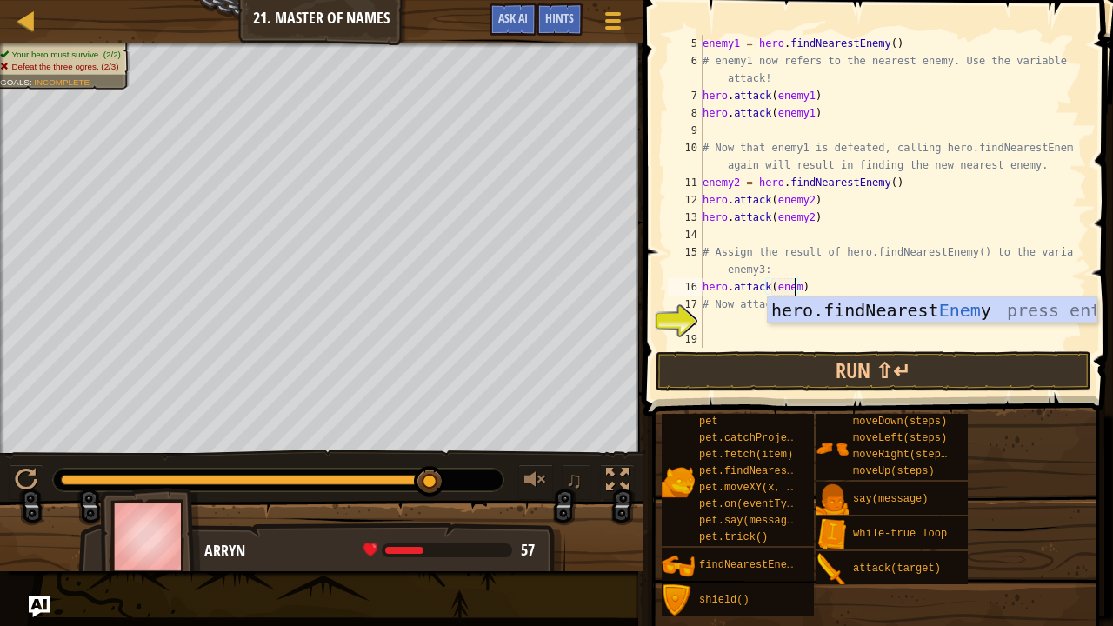
scroll to position [8, 7]
type textarea "hero.attack(enemy3)"
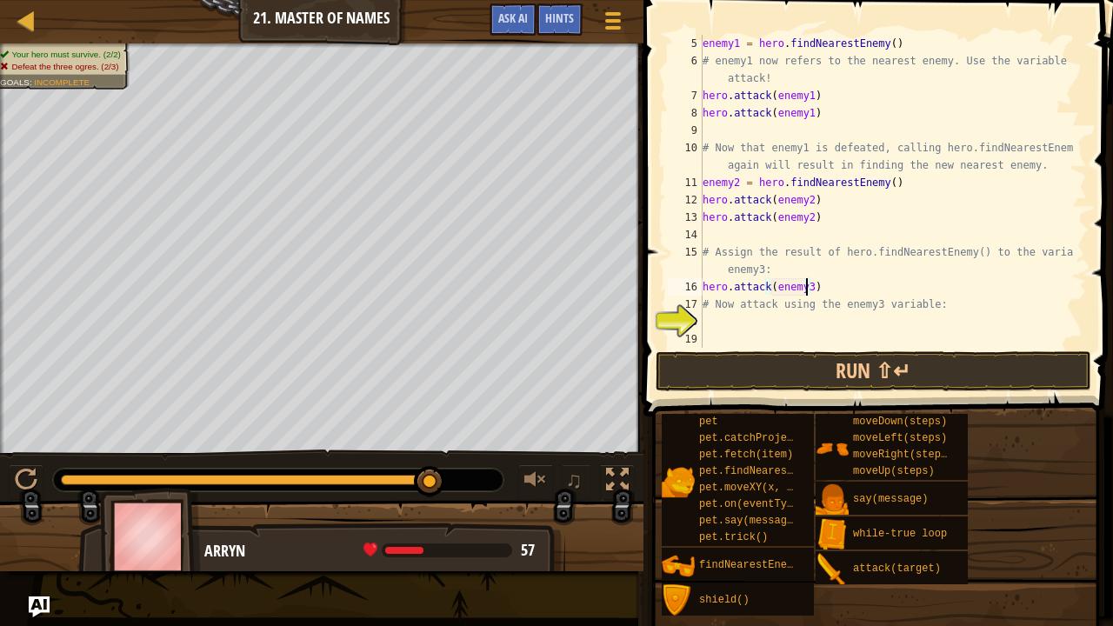
click at [727, 332] on div "enemy1 = hero . findNearestEnemy ( ) # enemy1 now refers to the nearest enemy. …" at bounding box center [886, 209] width 375 height 348
click at [715, 314] on div "enemy1 = hero . findNearestEnemy ( ) # enemy1 now refers to the nearest enemy. …" at bounding box center [886, 209] width 375 height 348
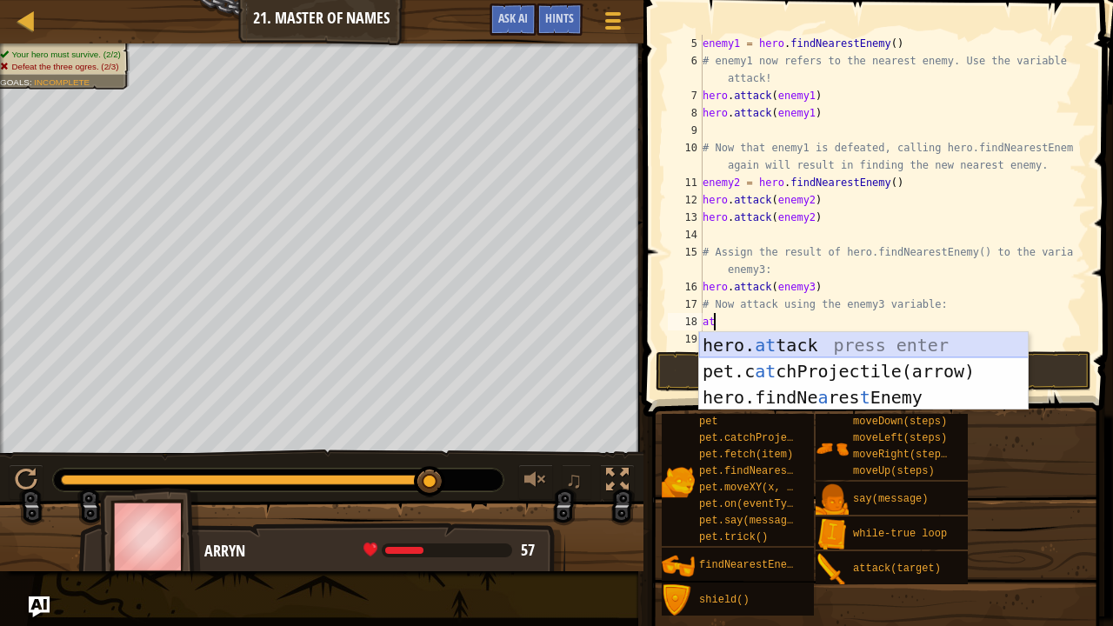
click at [757, 337] on div "hero. at tack press enter pet.c at chProjectile(arrow) press enter hero.findNe …" at bounding box center [864, 397] width 330 height 130
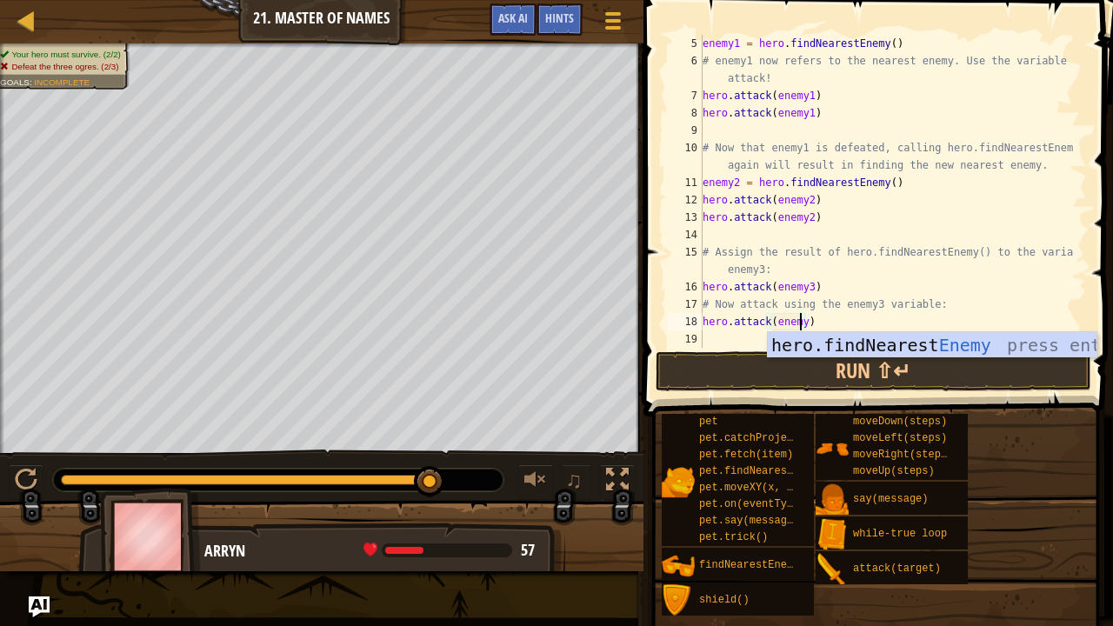
scroll to position [8, 8]
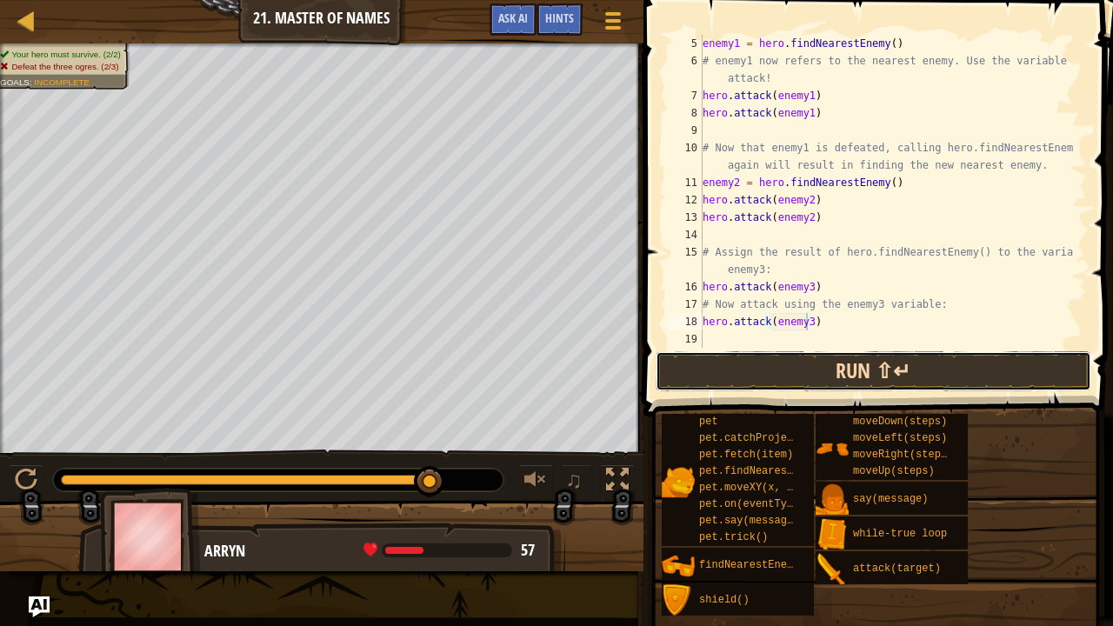
click at [776, 364] on button "Run ⇧↵" at bounding box center [874, 371] width 436 height 40
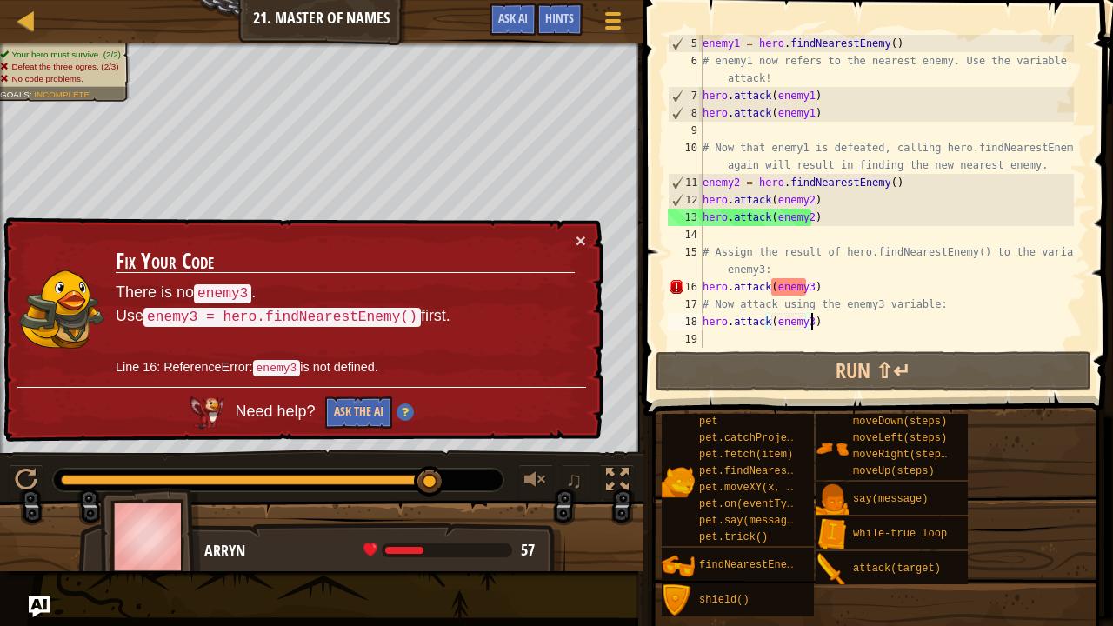
click at [825, 327] on div "enemy1 = hero . findNearestEnemy ( ) # enemy1 now refers to the nearest enemy. …" at bounding box center [886, 209] width 375 height 348
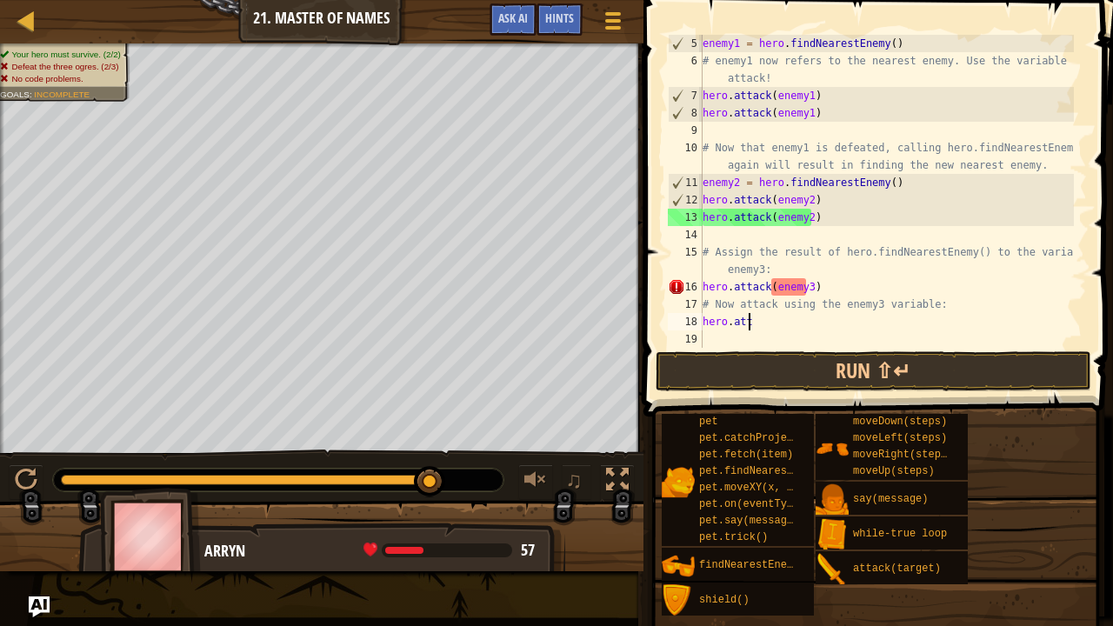
scroll to position [8, 0]
type textarea "h"
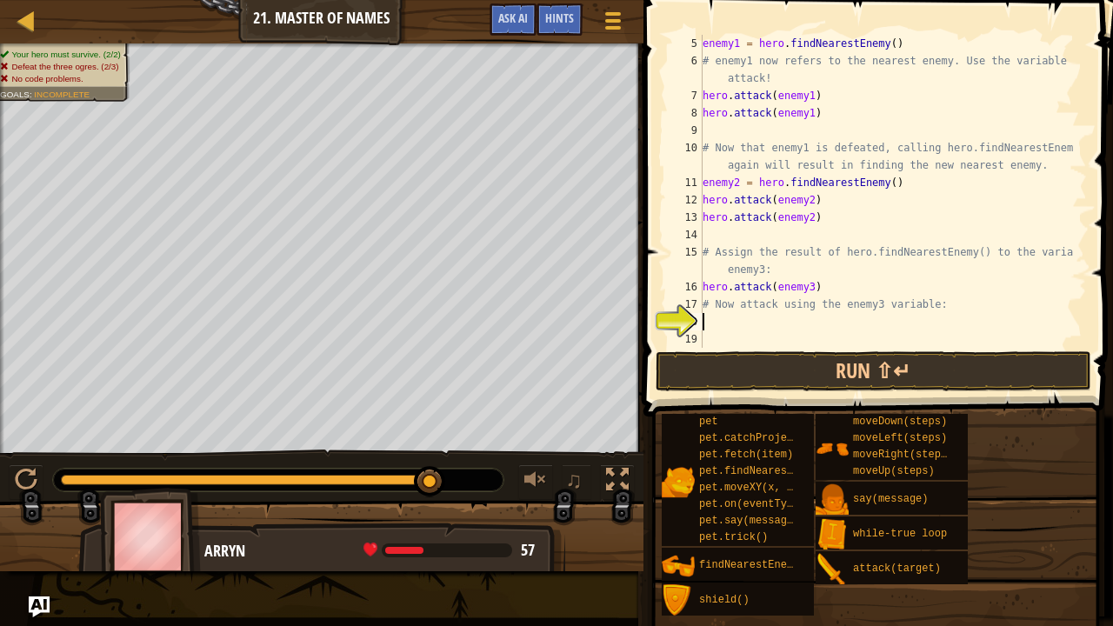
type textarea "f"
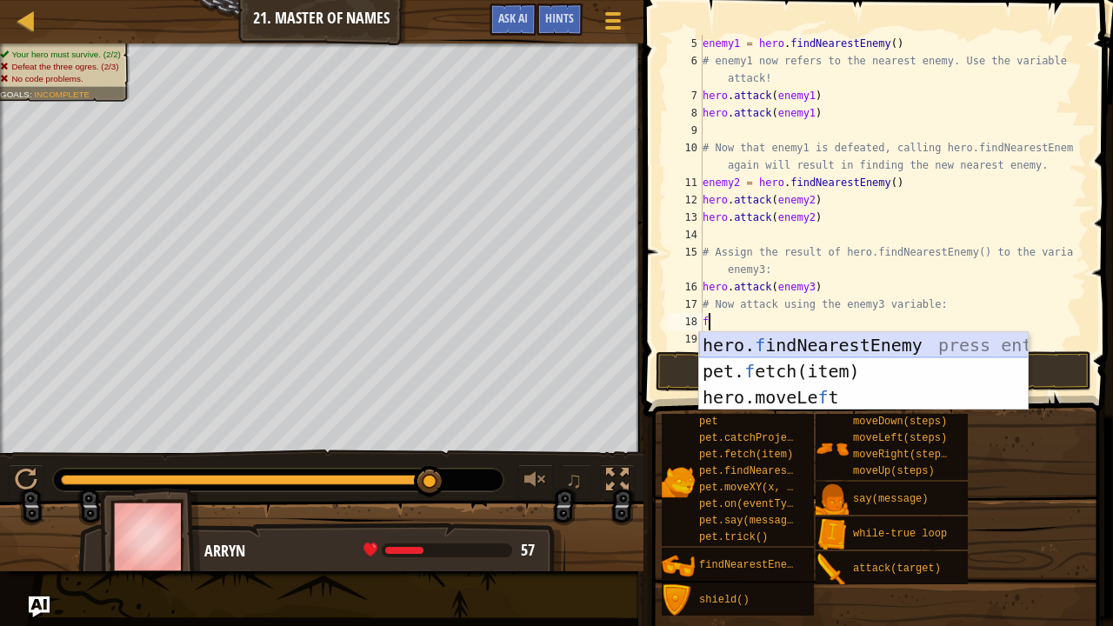
click at [821, 346] on div "hero. f indNearestEnemy press enter pet. f etch(item) press enter hero.moveLe f…" at bounding box center [864, 397] width 330 height 130
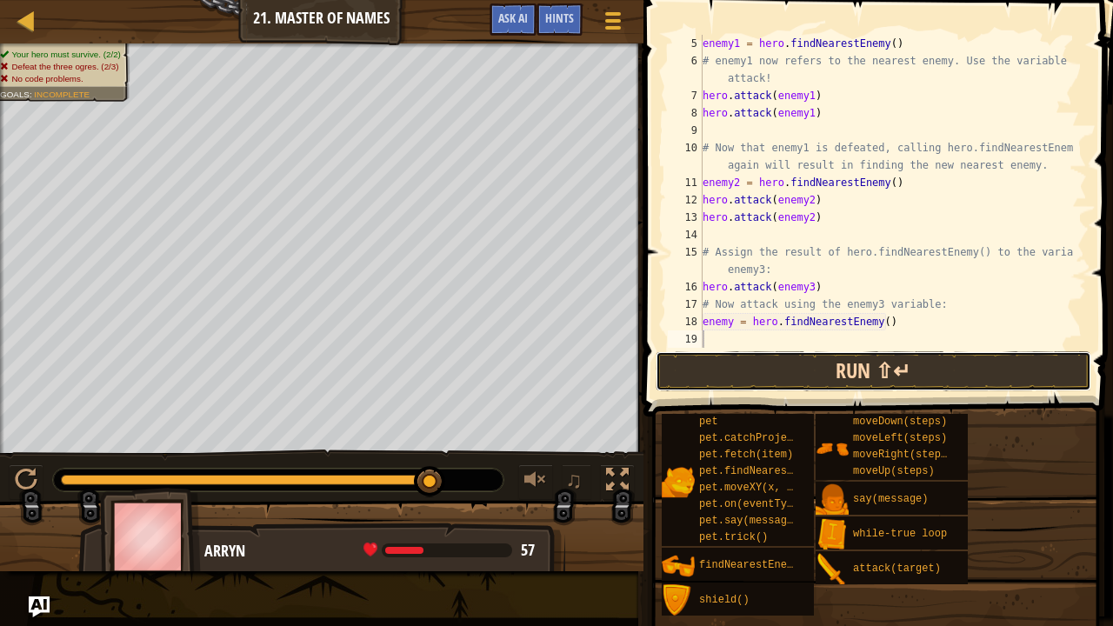
click at [797, 377] on button "Run ⇧↵" at bounding box center [874, 371] width 436 height 40
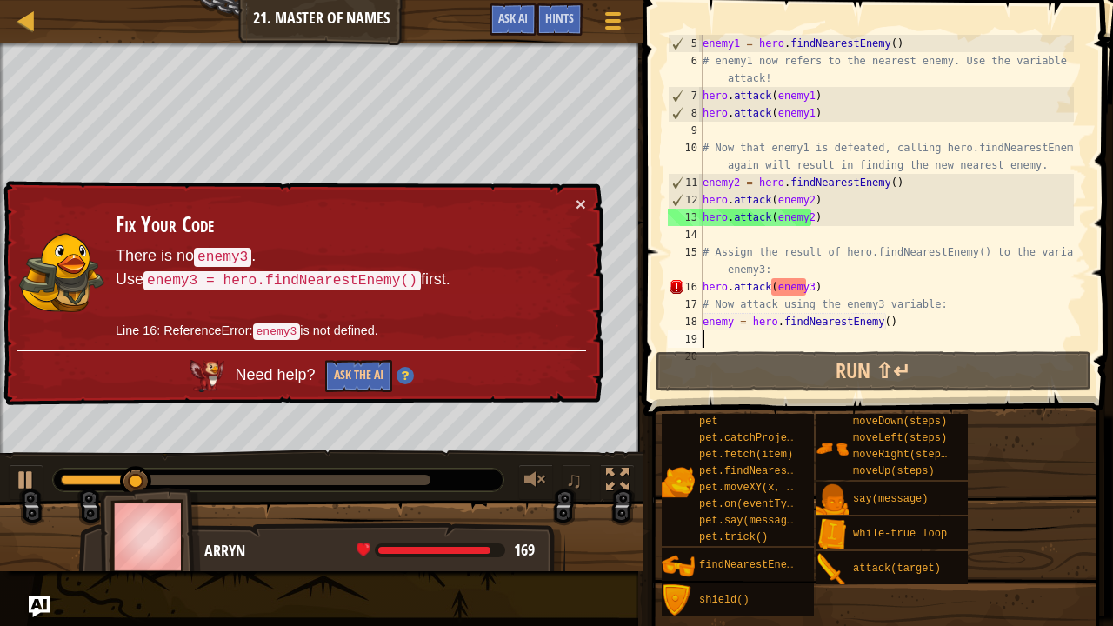
click at [819, 286] on div "enemy1 = hero . findNearestEnemy ( ) # enemy1 now refers to the nearest enemy. …" at bounding box center [886, 209] width 375 height 348
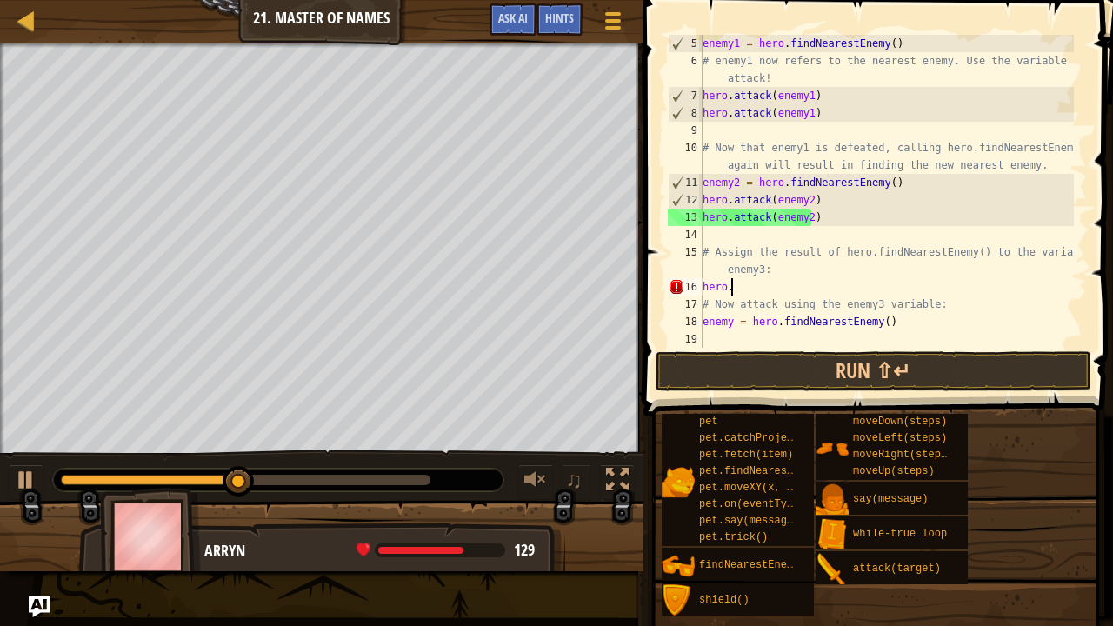
type textarea "h"
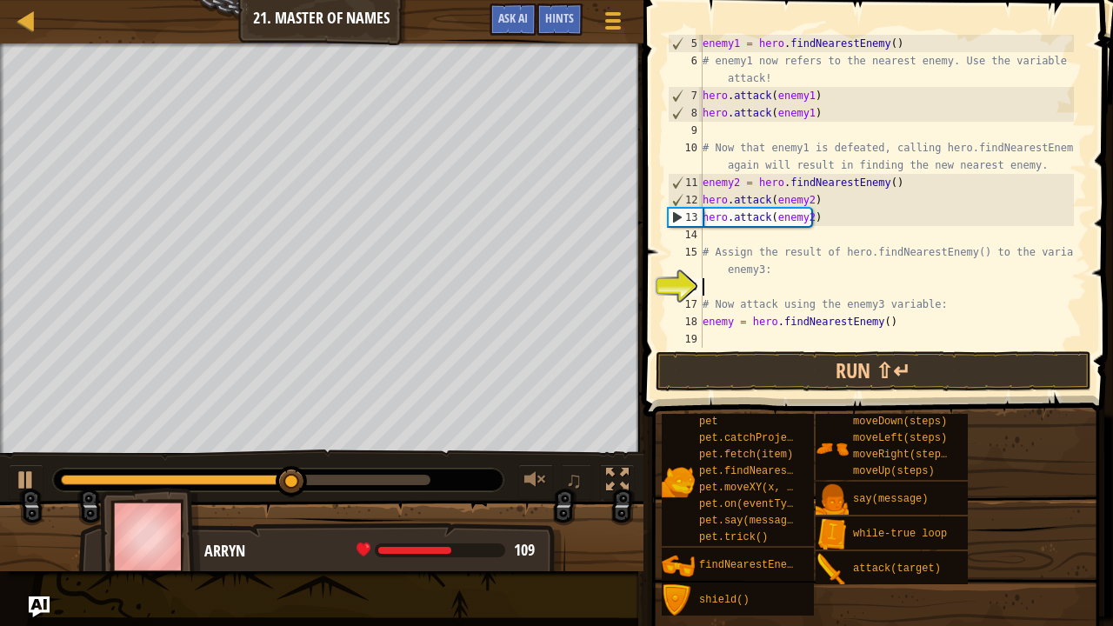
type textarea "f"
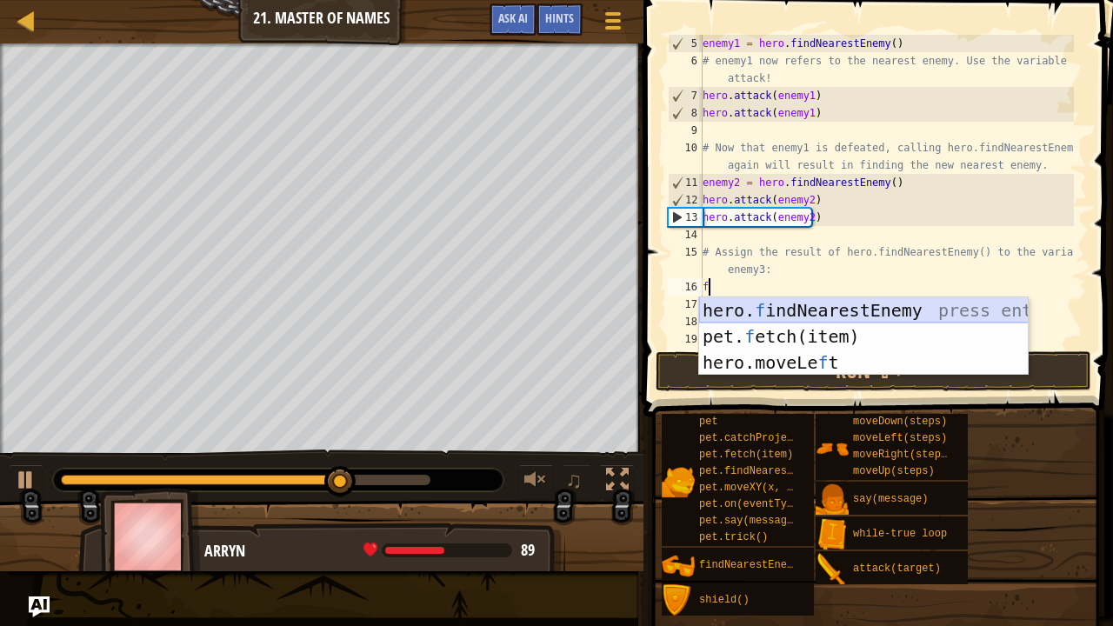
click at [814, 308] on div "hero. f indNearestEnemy press enter pet. f etch(item) press enter hero.moveLe f…" at bounding box center [864, 362] width 330 height 130
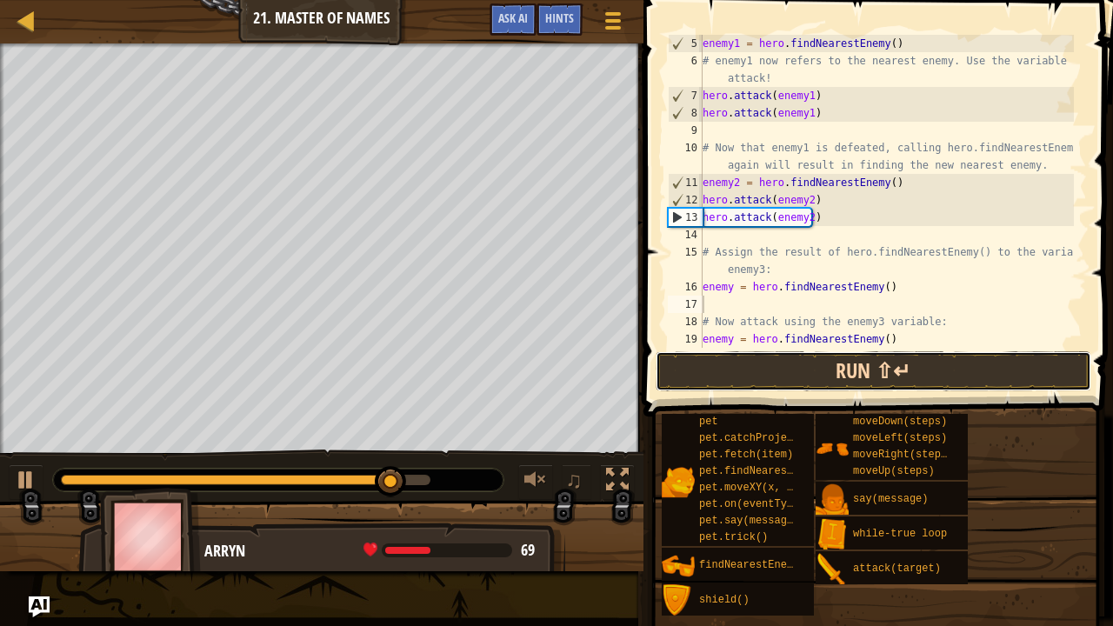
click at [787, 359] on button "Run ⇧↵" at bounding box center [874, 371] width 436 height 40
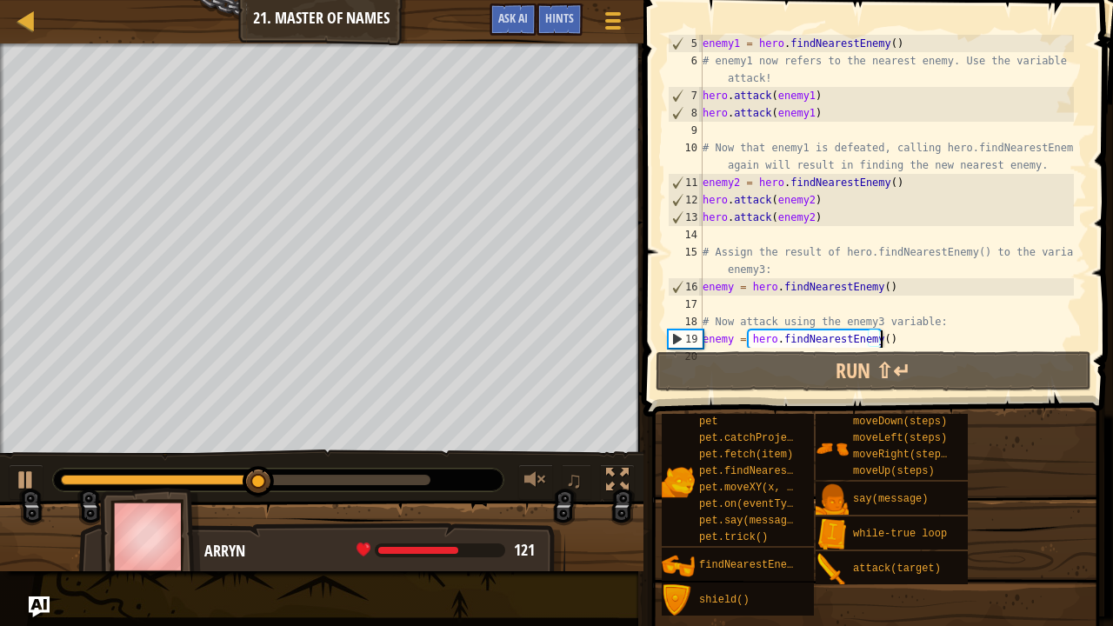
click at [886, 338] on div "enemy1 = hero . findNearestEnemy ( ) # enemy1 now refers to the nearest enemy. …" at bounding box center [886, 209] width 375 height 348
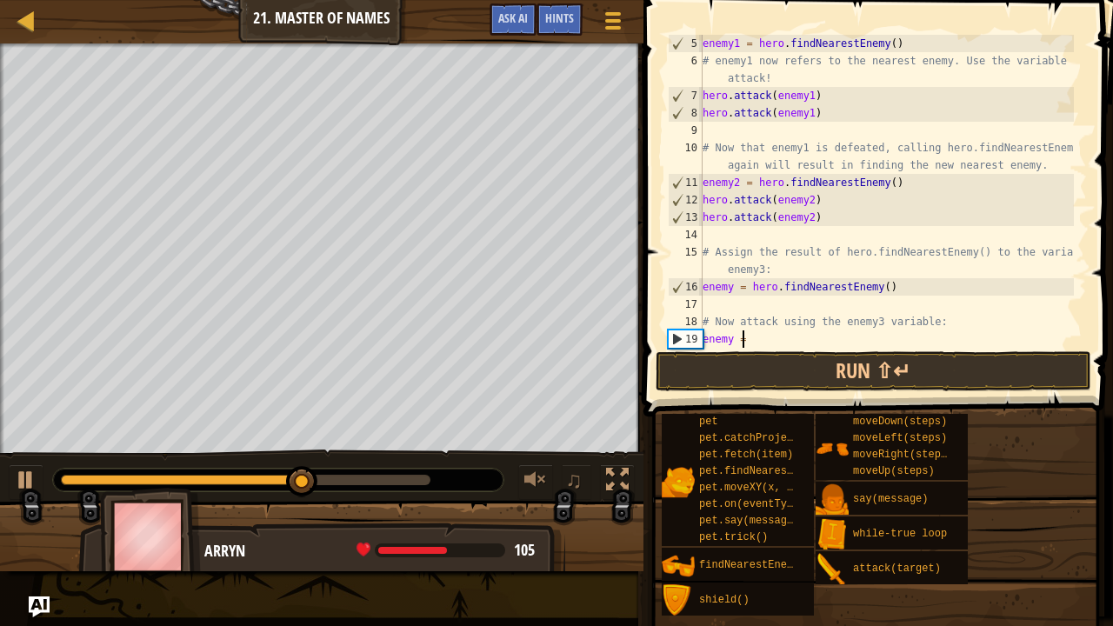
type textarea "e"
click at [888, 280] on div "enemy1 = hero . findNearestEnemy ( ) # enemy1 now refers to the nearest enemy. …" at bounding box center [886, 209] width 375 height 348
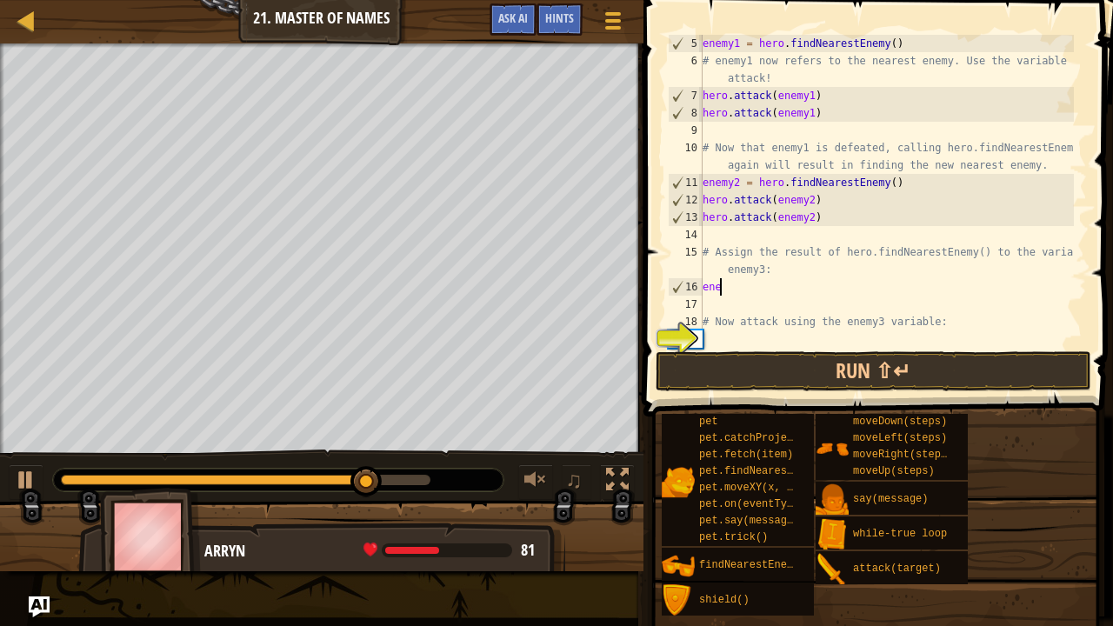
type textarea "e"
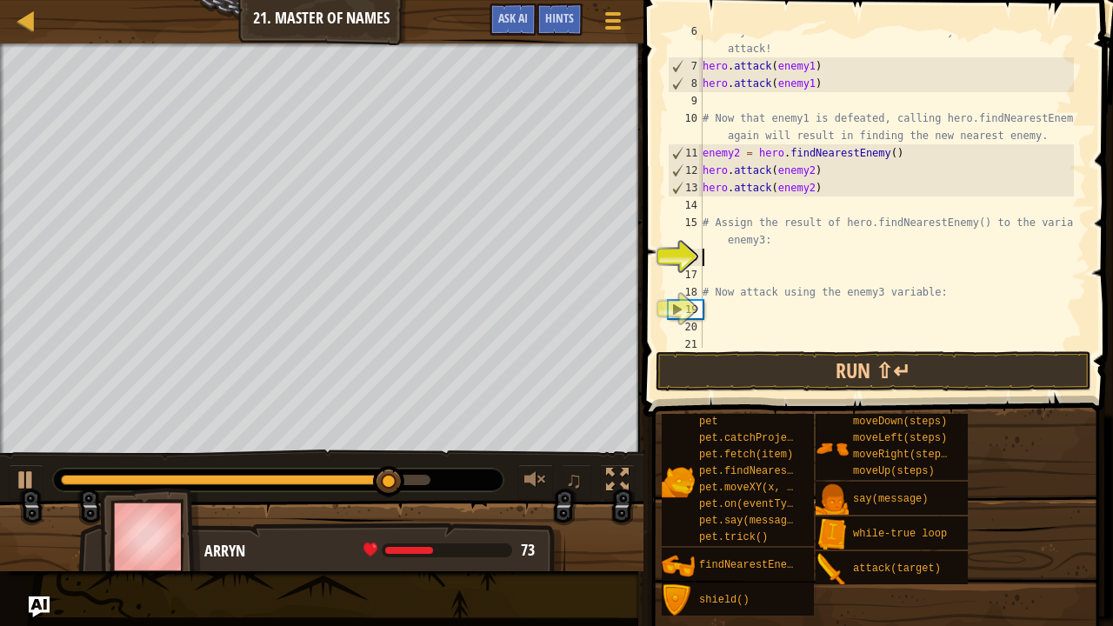
scroll to position [122, 0]
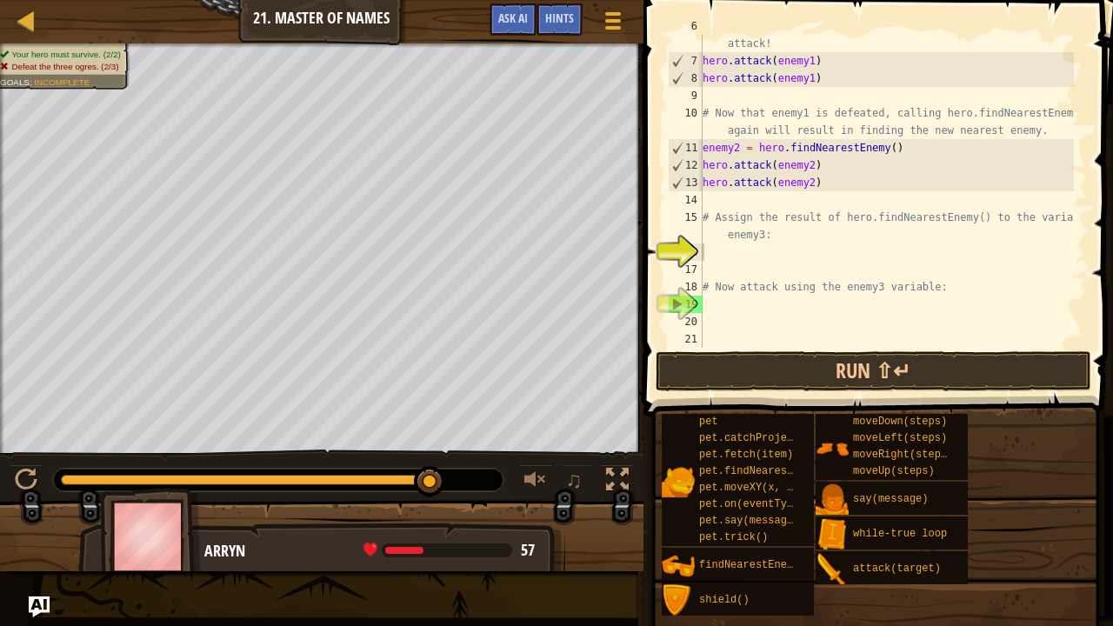
click at [487, 2] on div "Map Introduction to Computer Science 21. Master of Names Game Menu Done Hints A…" at bounding box center [322, 21] width 644 height 43
click at [517, 12] on span "Ask AI" at bounding box center [513, 18] width 30 height 17
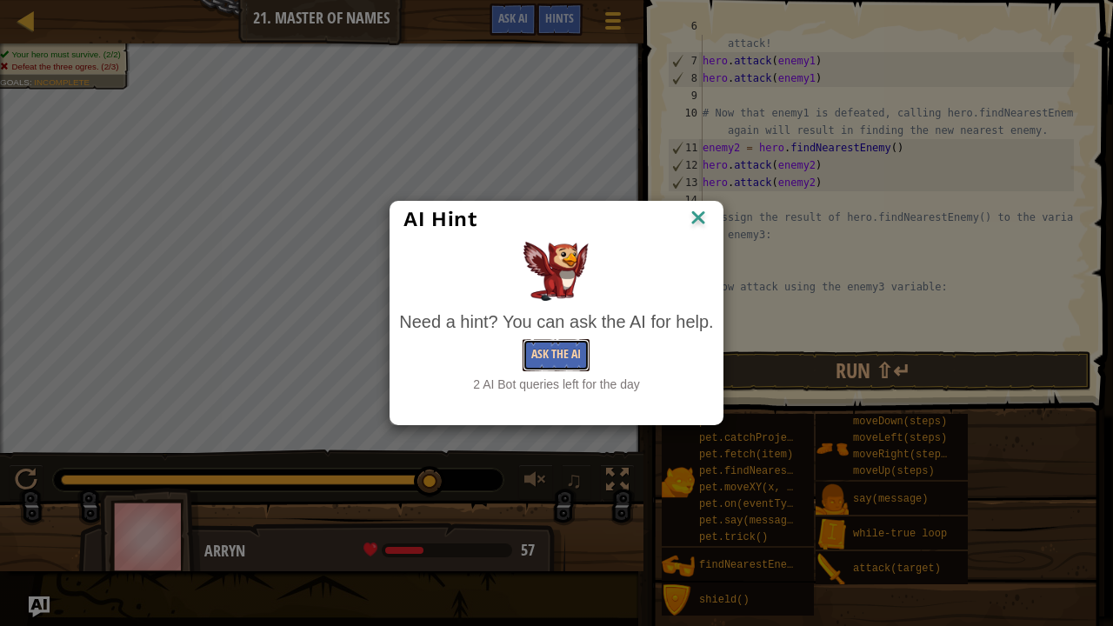
click at [554, 367] on button "Ask the AI" at bounding box center [556, 355] width 67 height 32
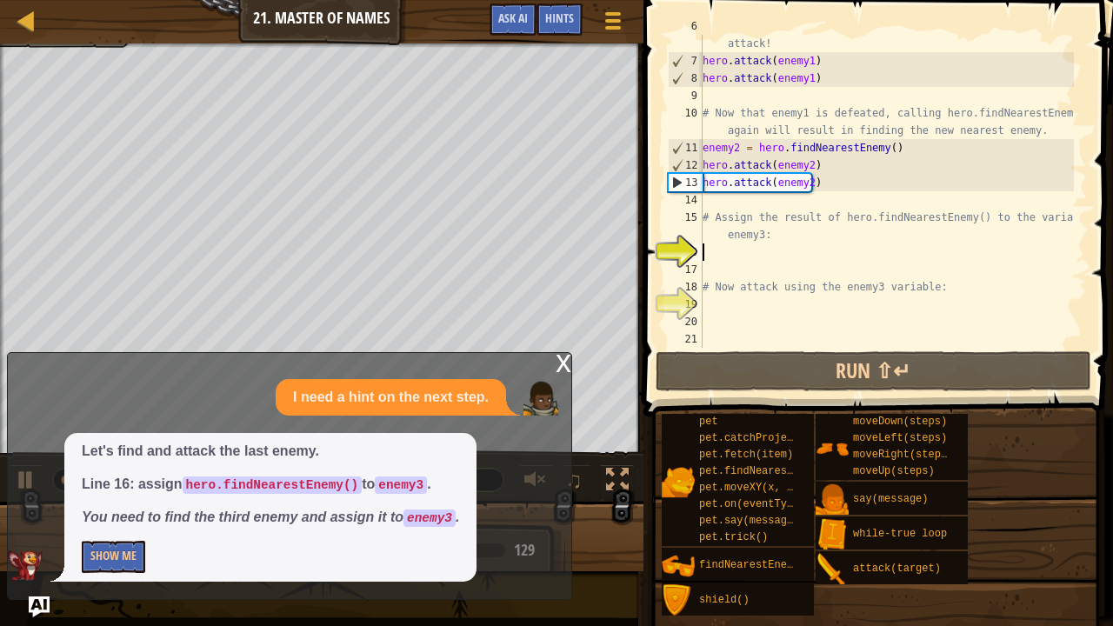
type textarea "h"
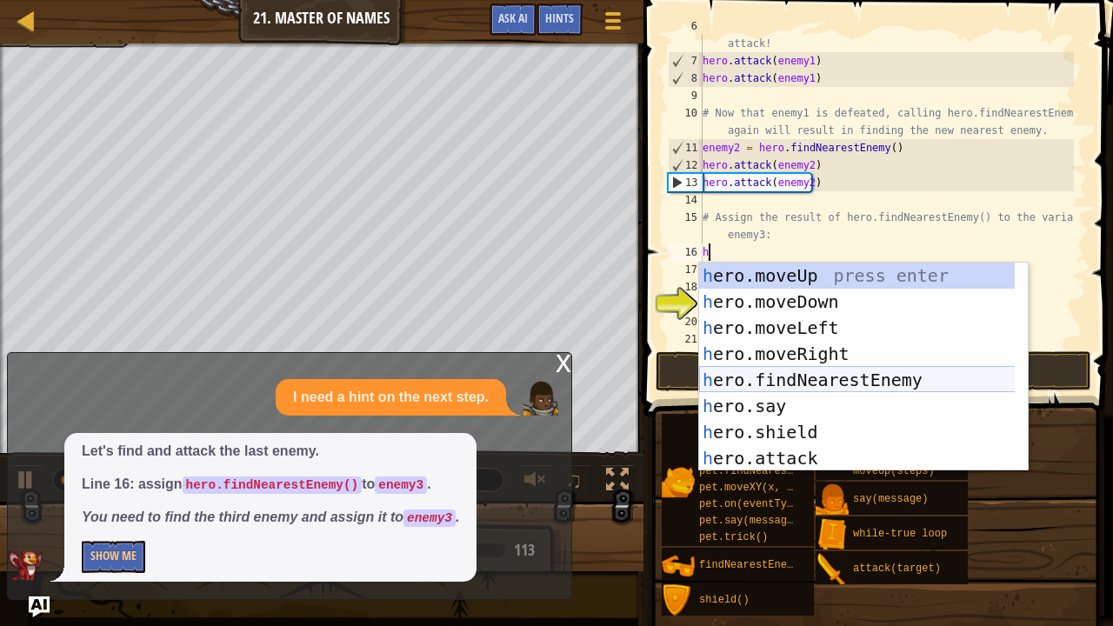
click at [816, 382] on div "h ero.moveUp press enter h ero.moveDown press enter h ero.moveLeft press enter …" at bounding box center [857, 393] width 317 height 261
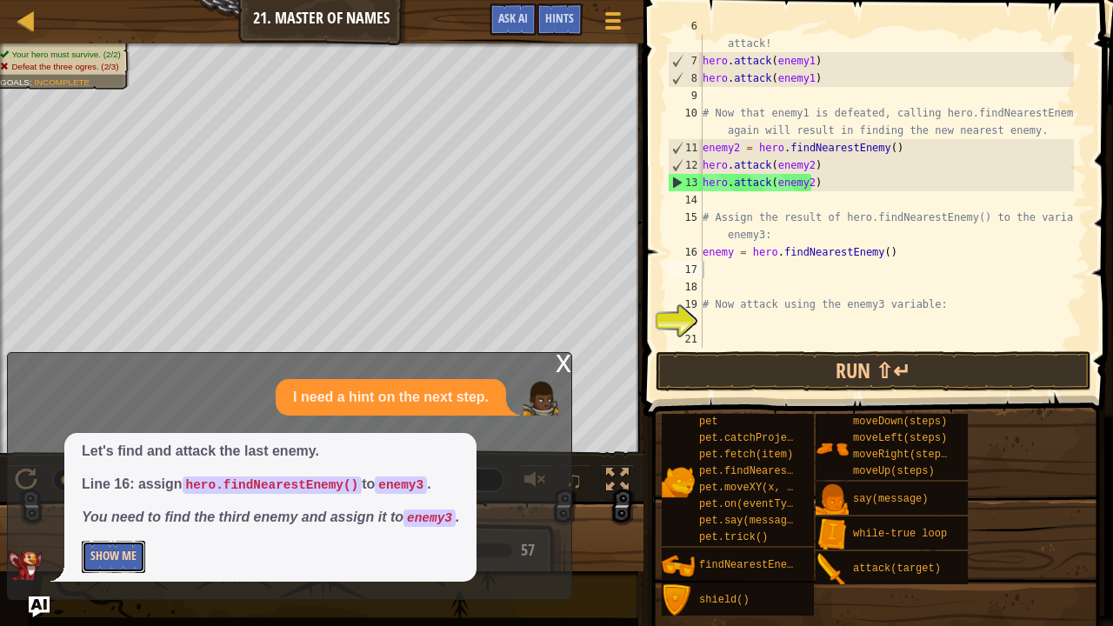
click at [123, 516] on button "Show Me" at bounding box center [113, 557] width 63 height 32
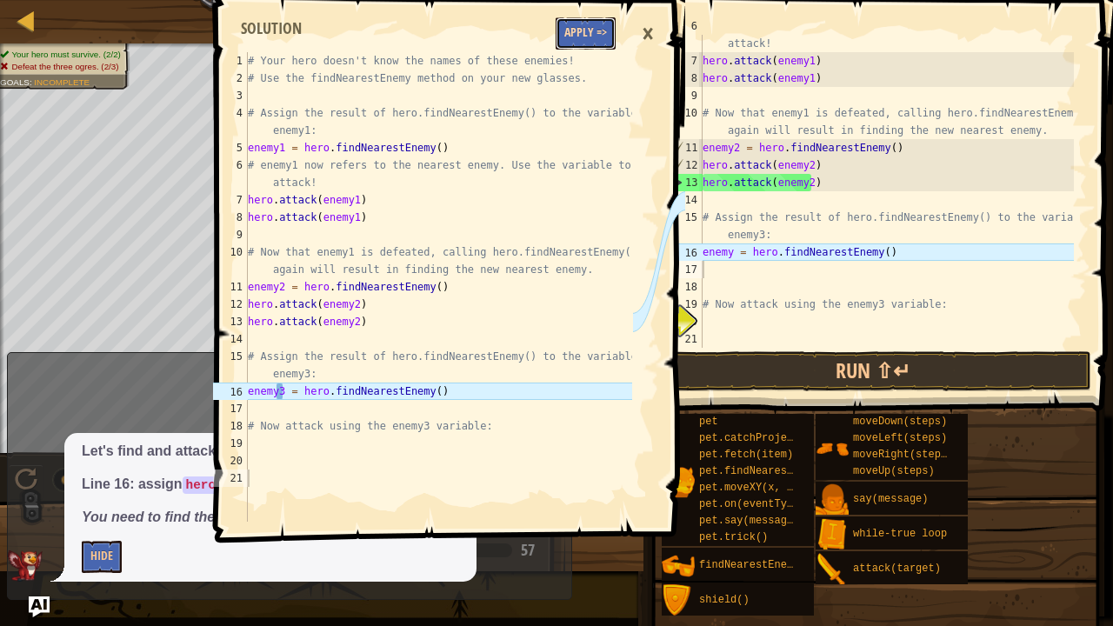
click at [602, 33] on button "Apply =>" at bounding box center [586, 33] width 60 height 32
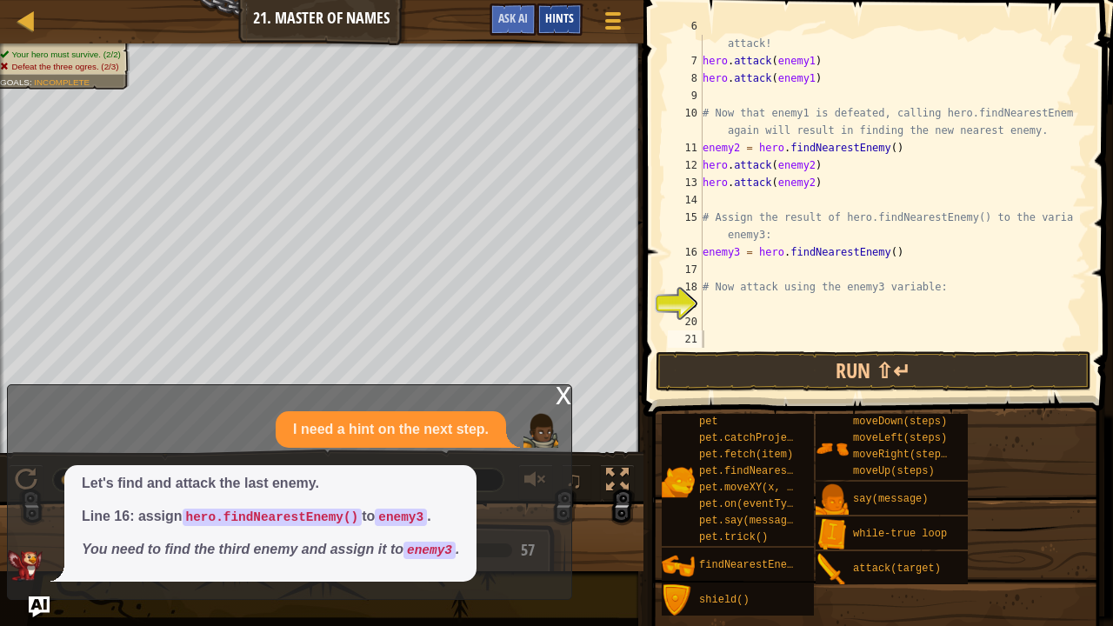
click at [548, 4] on div "Hints" at bounding box center [560, 19] width 46 height 32
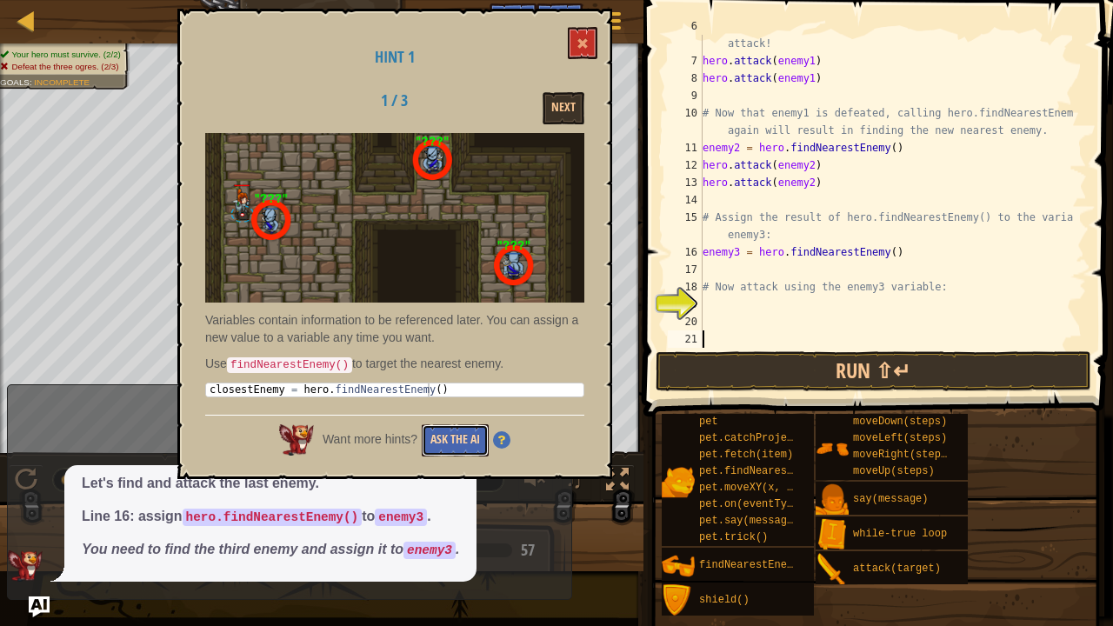
click at [451, 437] on button "Ask the AI" at bounding box center [455, 440] width 67 height 32
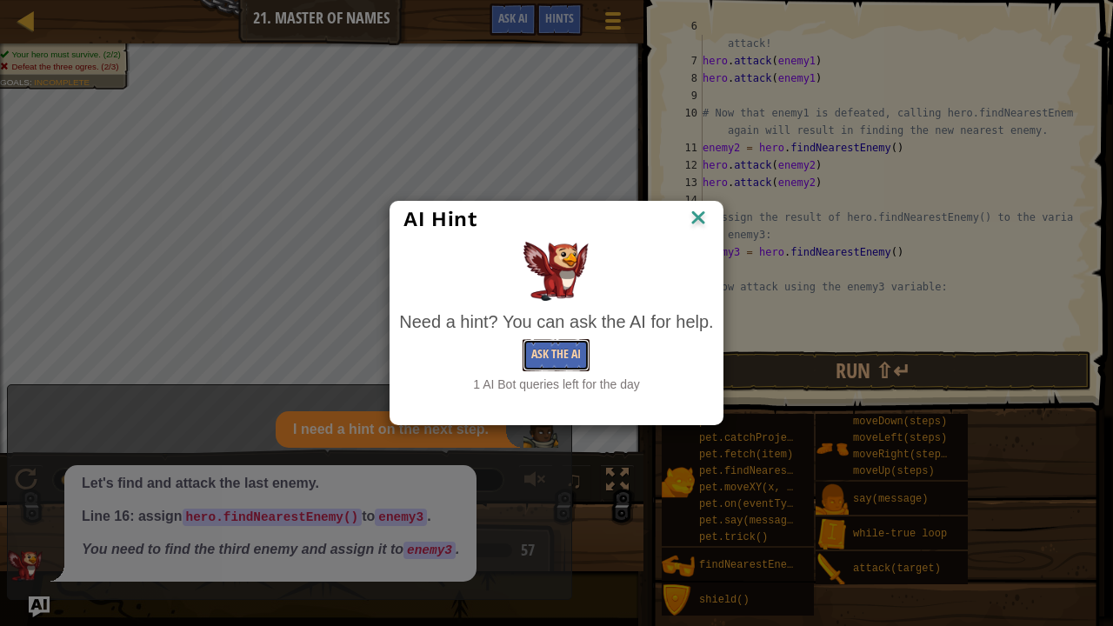
click at [550, 346] on button "Ask the AI" at bounding box center [556, 355] width 67 height 32
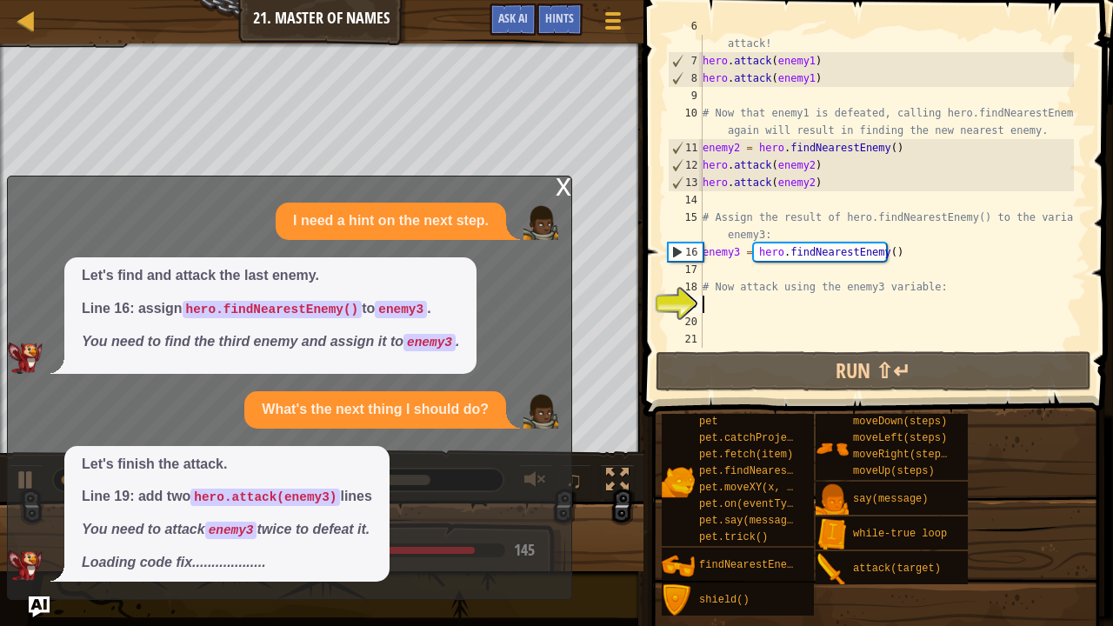
click at [717, 297] on div "# enemy1 now refers to the nearest enemy. Use the variable to attack! hero . at…" at bounding box center [886, 199] width 375 height 365
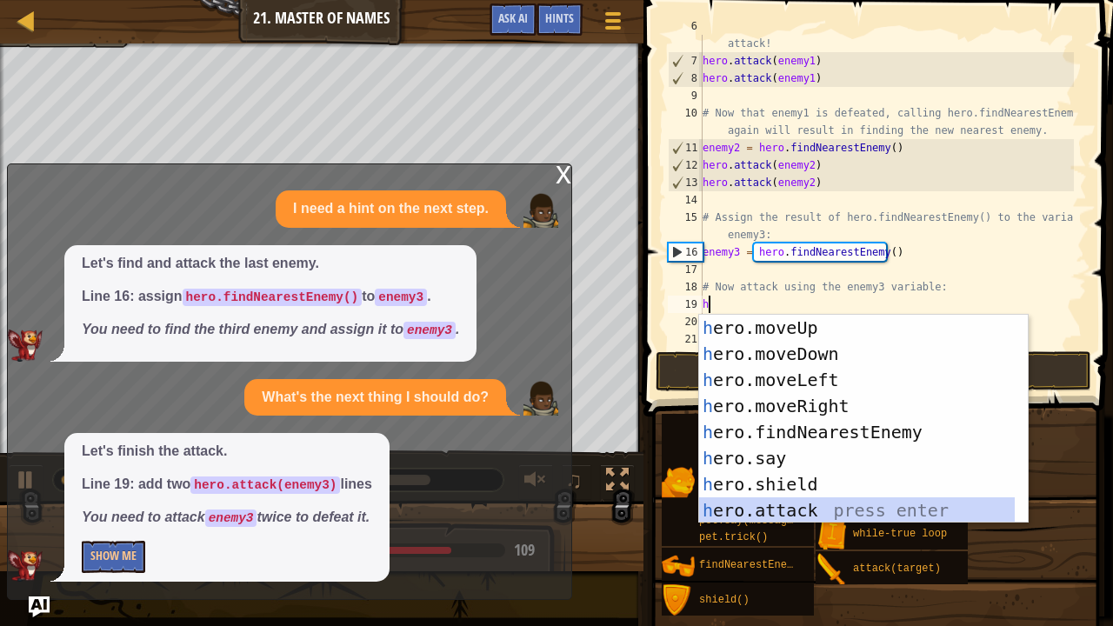
click at [757, 501] on div "h ero.moveUp press enter h ero.moveDown press enter h ero.moveLeft press enter …" at bounding box center [857, 445] width 317 height 261
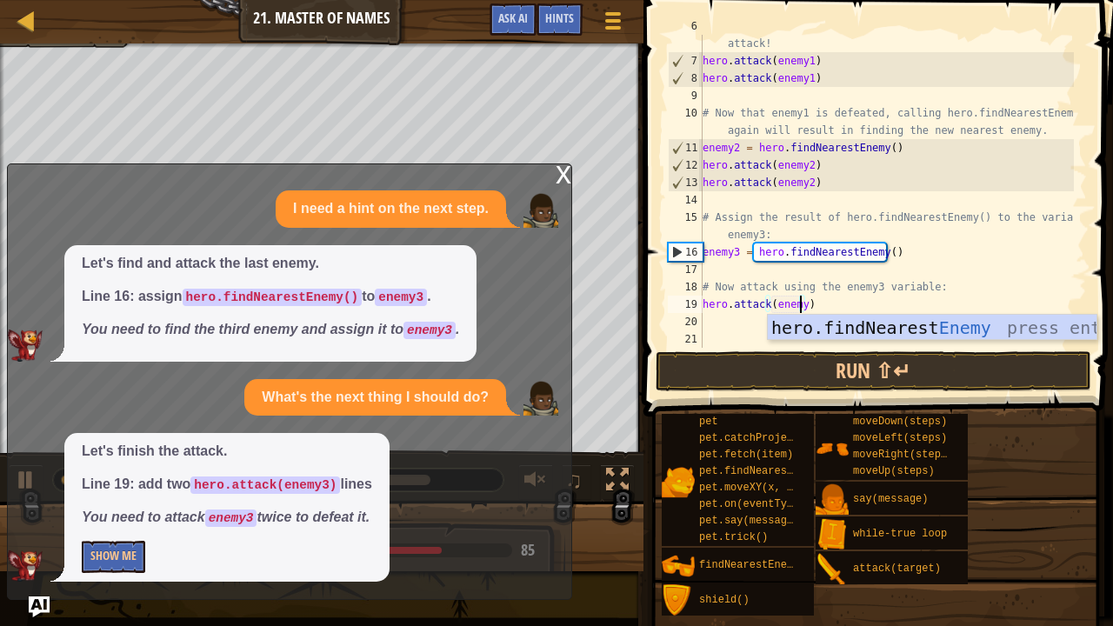
type textarea "hero.attack(enemy3)"
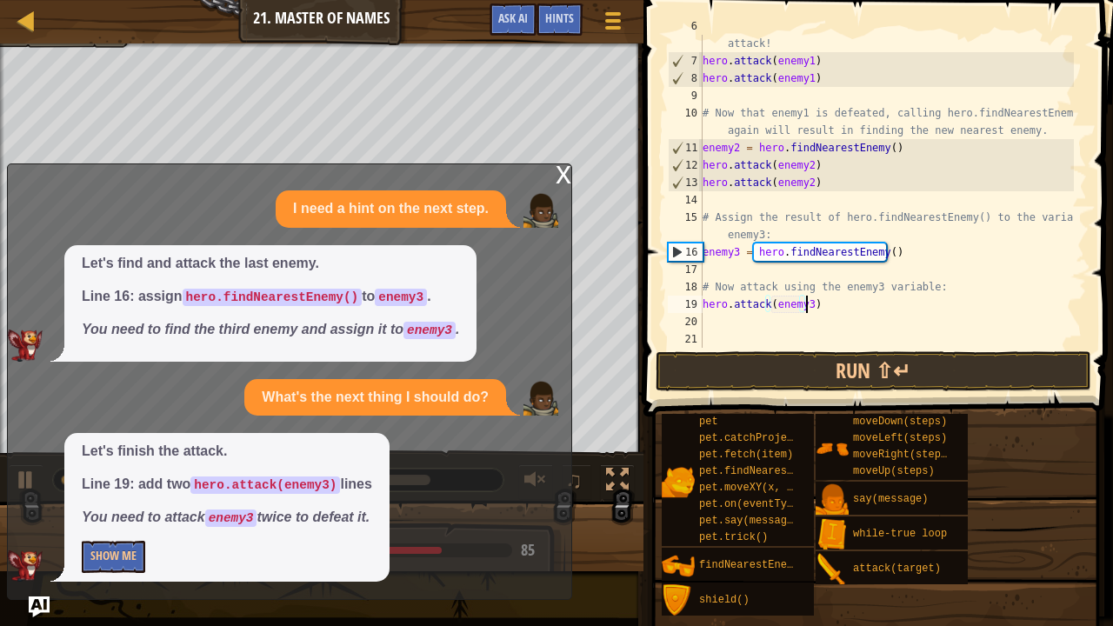
scroll to position [8, 8]
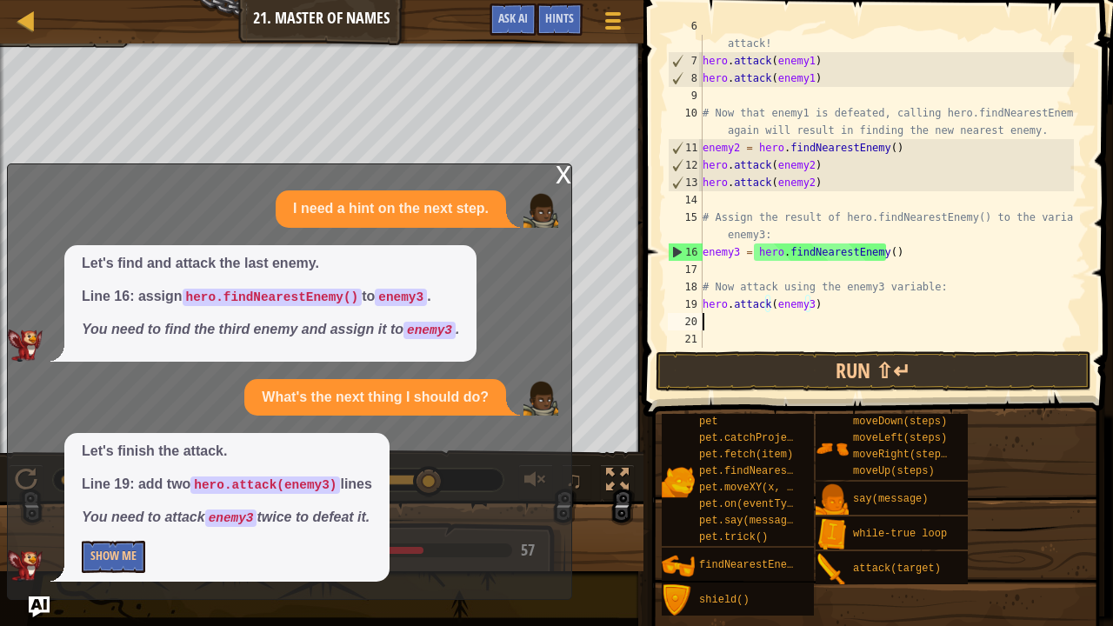
click at [718, 321] on div "# enemy1 now refers to the nearest enemy. Use the variable to attack! hero . at…" at bounding box center [886, 199] width 375 height 365
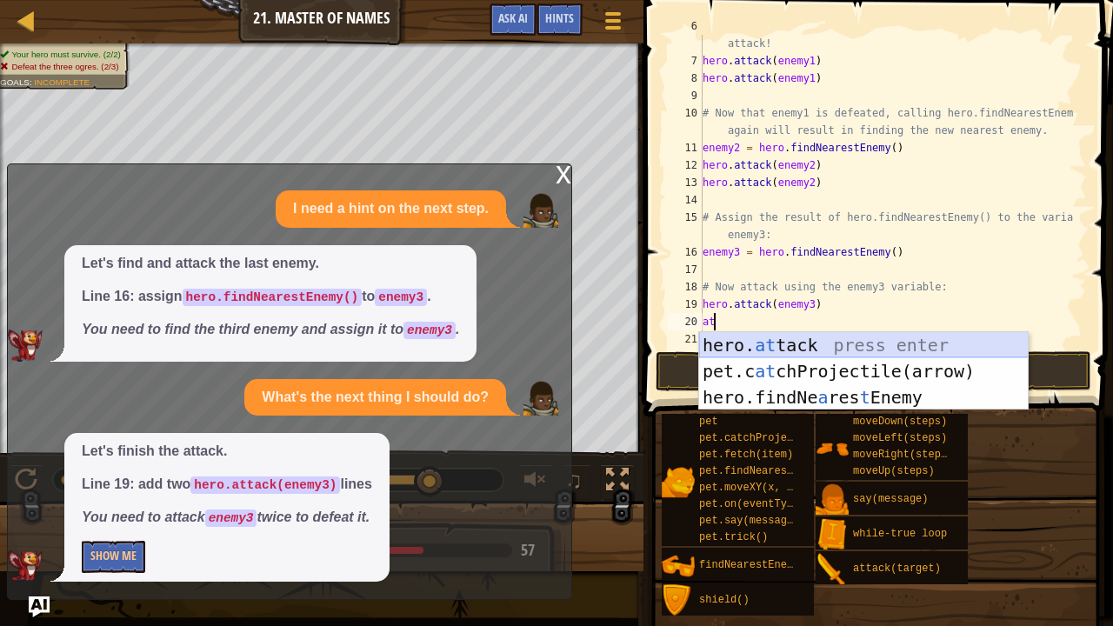
click at [771, 336] on div "hero. at tack press enter pet.c at chProjectile(arrow) press enter hero.findNe …" at bounding box center [864, 397] width 330 height 130
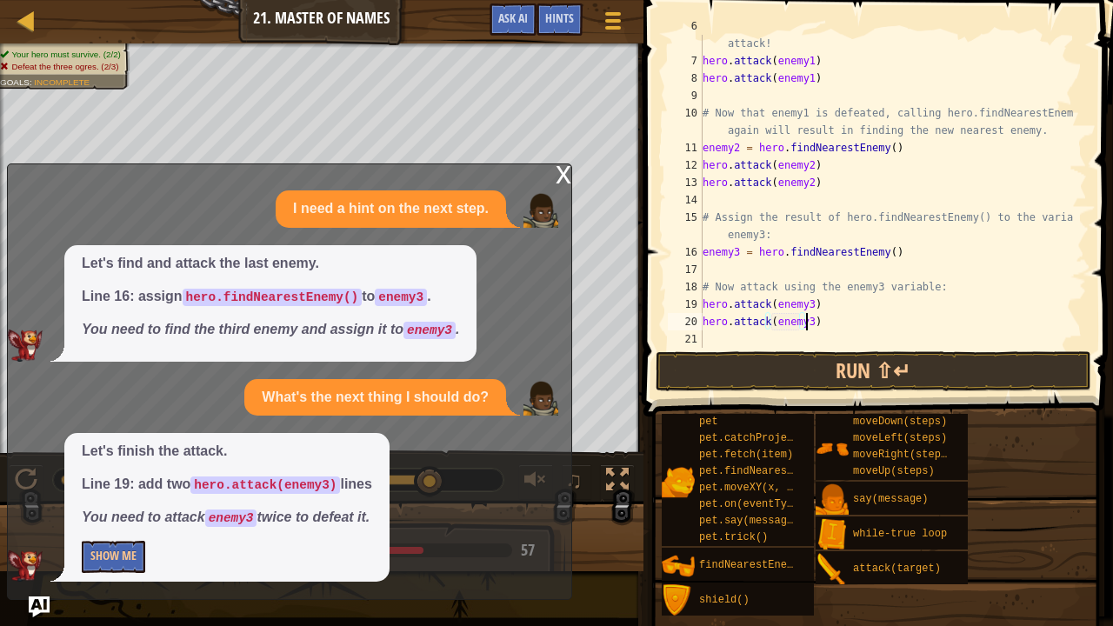
scroll to position [8, 8]
type textarea "hero.attack(enemy3)"
click at [755, 360] on button "Run ⇧↵" at bounding box center [874, 371] width 436 height 40
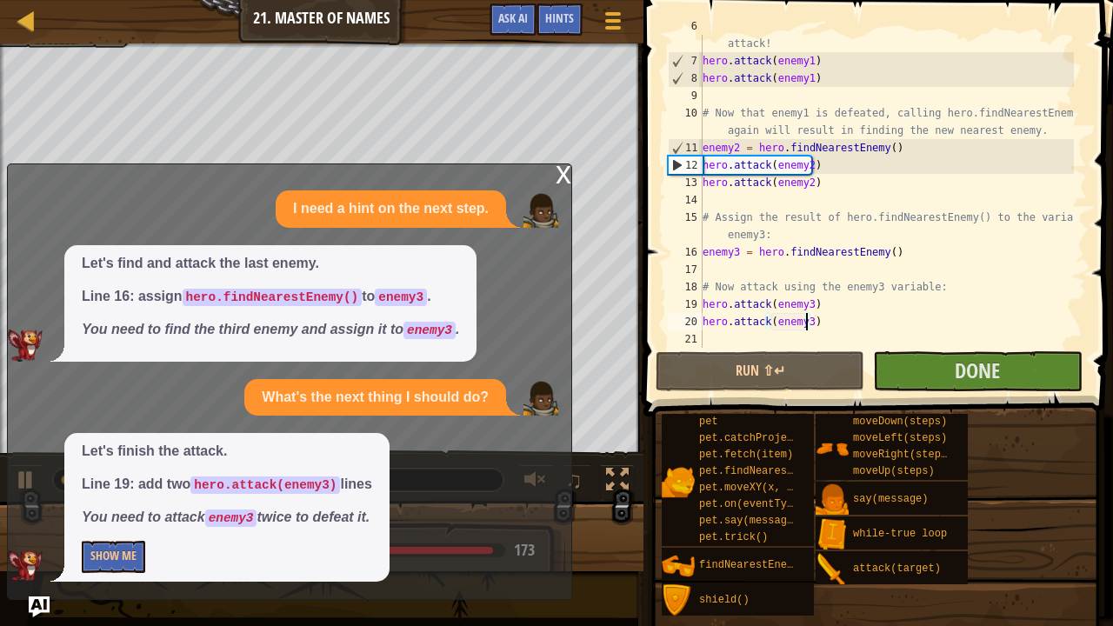
click at [564, 169] on div "x" at bounding box center [564, 172] width 16 height 17
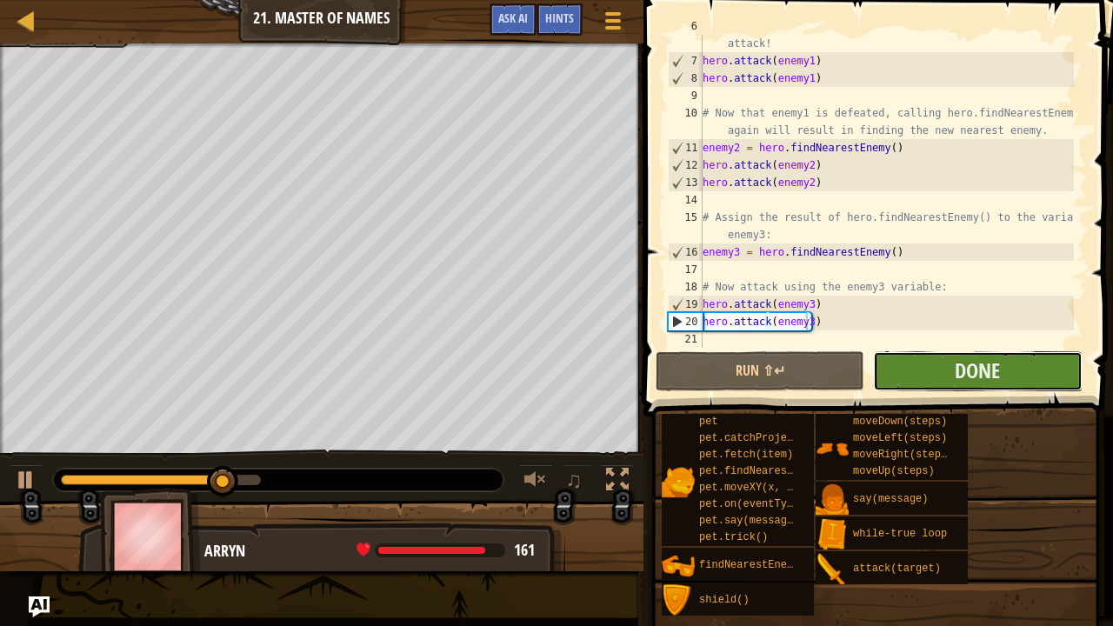
click at [927, 370] on button "Done" at bounding box center [977, 371] width 209 height 40
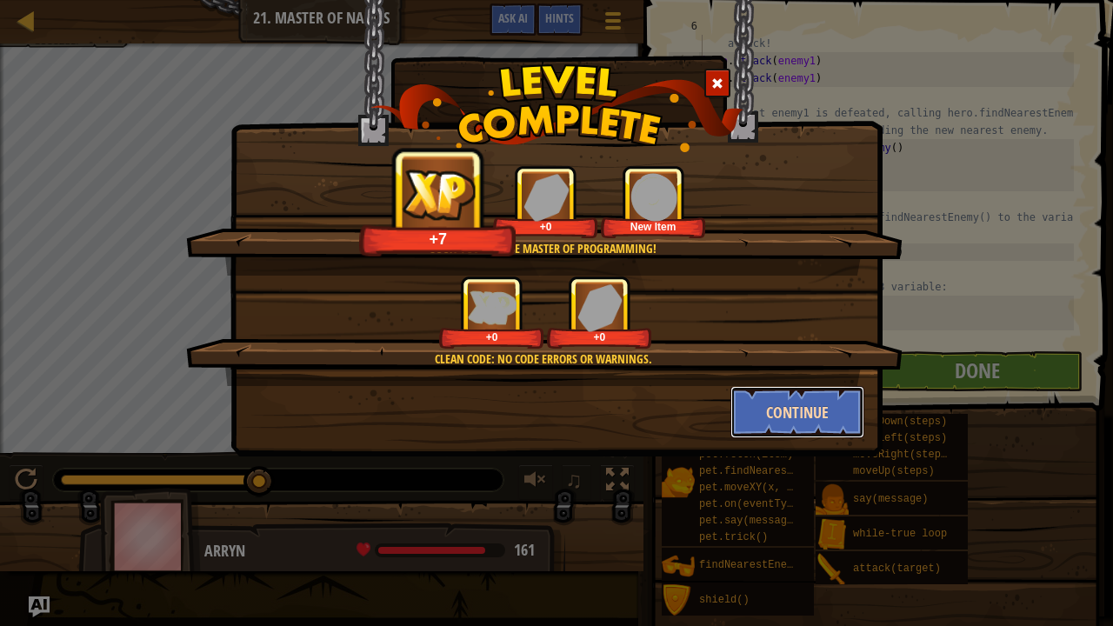
click at [793, 403] on button "Continue" at bounding box center [798, 412] width 135 height 52
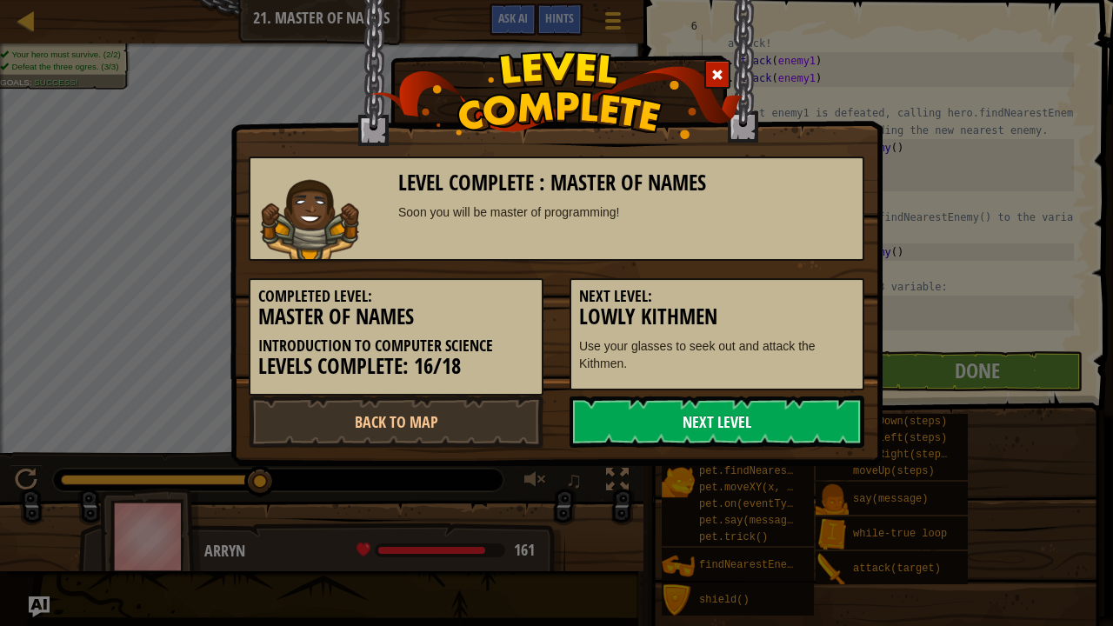
click at [718, 412] on link "Next Level" at bounding box center [717, 422] width 295 height 52
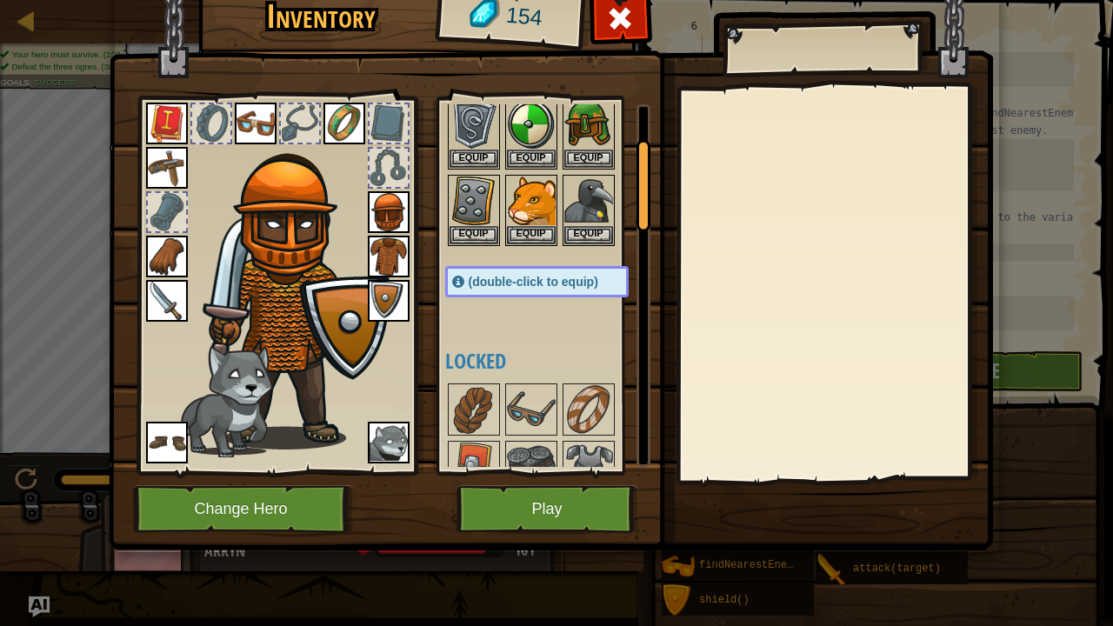
scroll to position [135, 0]
click at [462, 232] on button "Equip" at bounding box center [474, 233] width 49 height 18
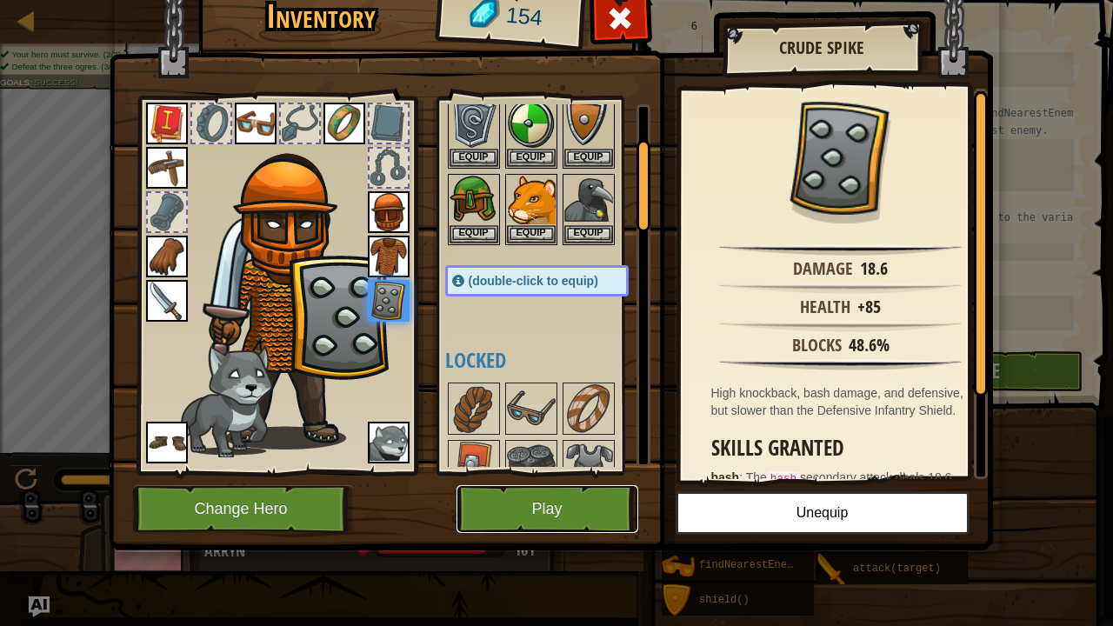
click at [585, 511] on button "Play" at bounding box center [548, 509] width 182 height 48
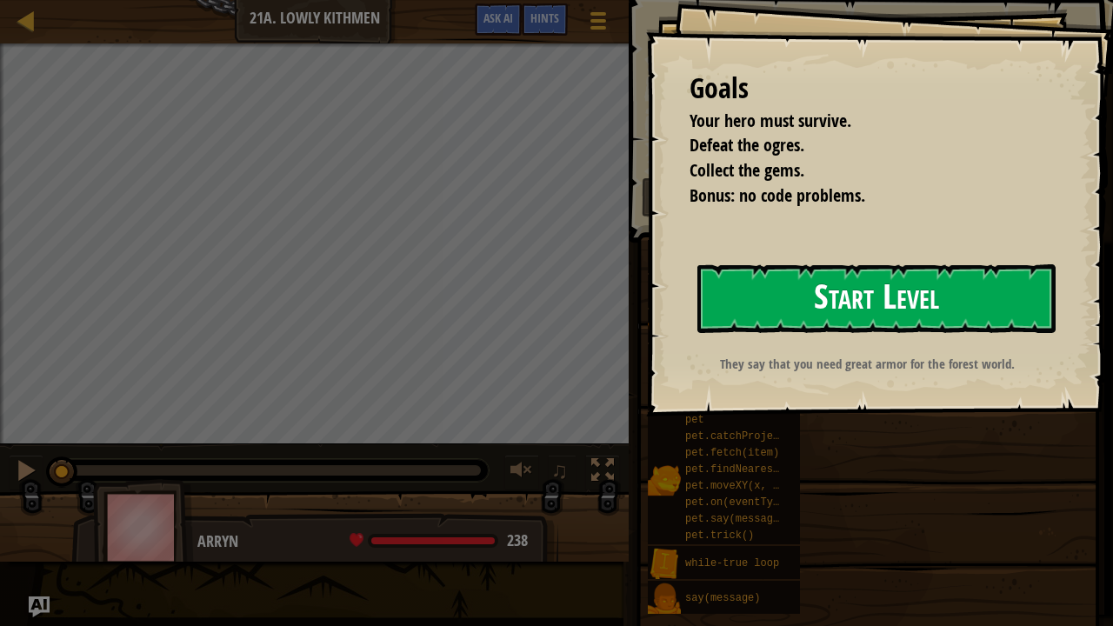
click at [814, 304] on button "Start Level" at bounding box center [877, 298] width 358 height 69
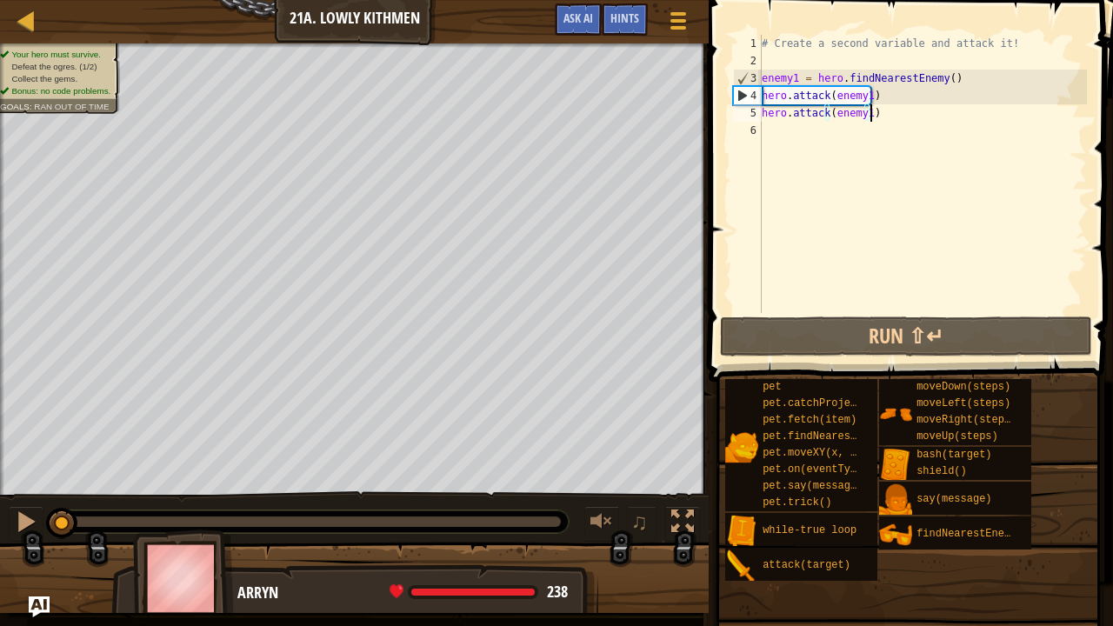
click at [886, 109] on div "# Create a second variable and attack it! enemy1 = hero . findNearestEnemy ( ) …" at bounding box center [923, 191] width 329 height 313
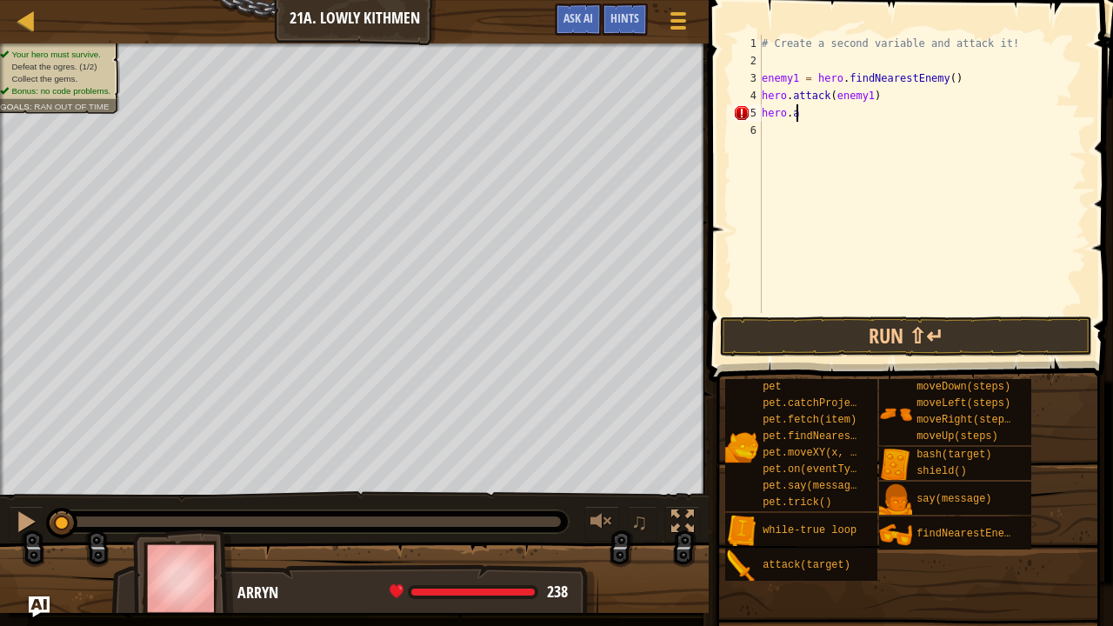
type textarea "h"
type textarea "e"
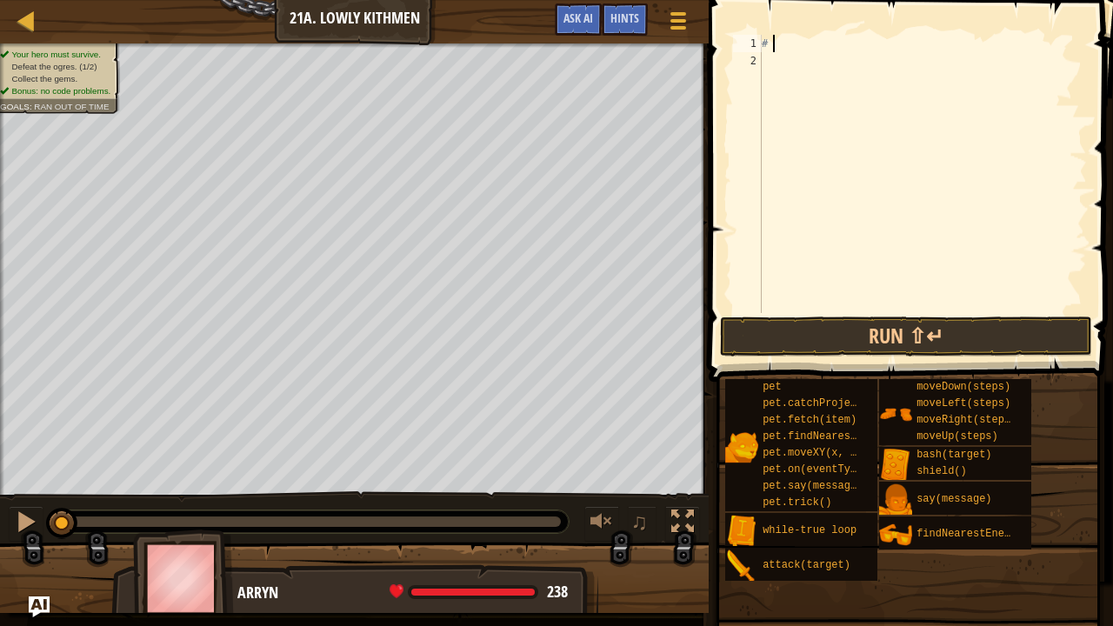
type textarea "#"
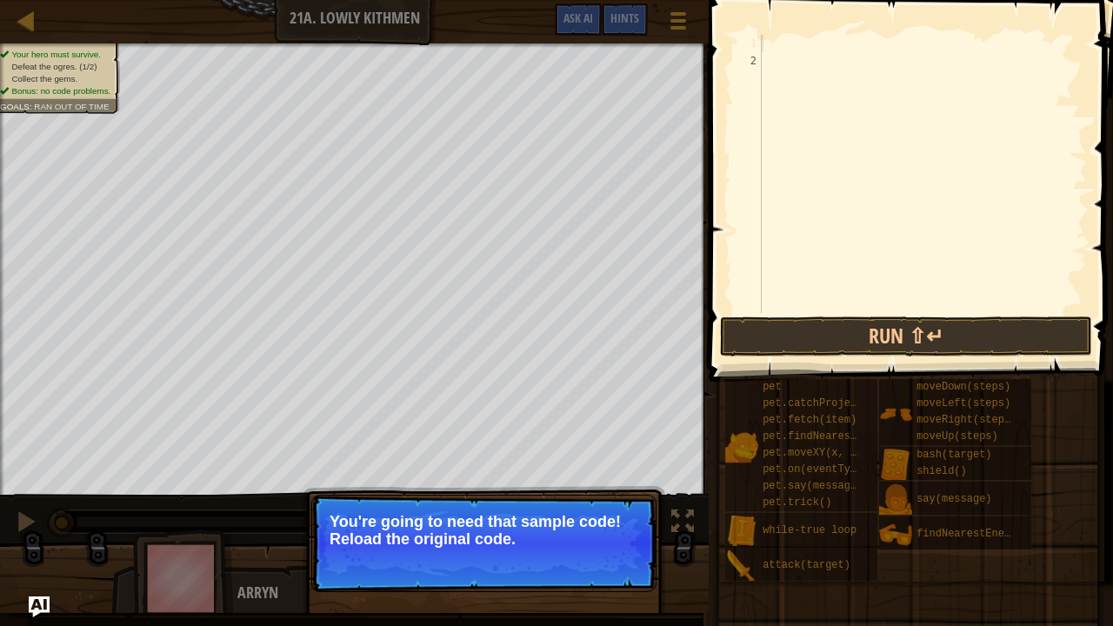
click at [819, 144] on div at bounding box center [923, 191] width 329 height 313
drag, startPoint x: 762, startPoint y: 348, endPoint x: 746, endPoint y: 363, distance: 21.5
click at [752, 362] on div "Hints Videos 1 2 הההההההההההההההההההההההההההההההההההההההההההההההההההההההההההההה…" at bounding box center [909, 309] width 410 height 618
click at [618, 516] on button "↻ Reload" at bounding box center [603, 561] width 77 height 26
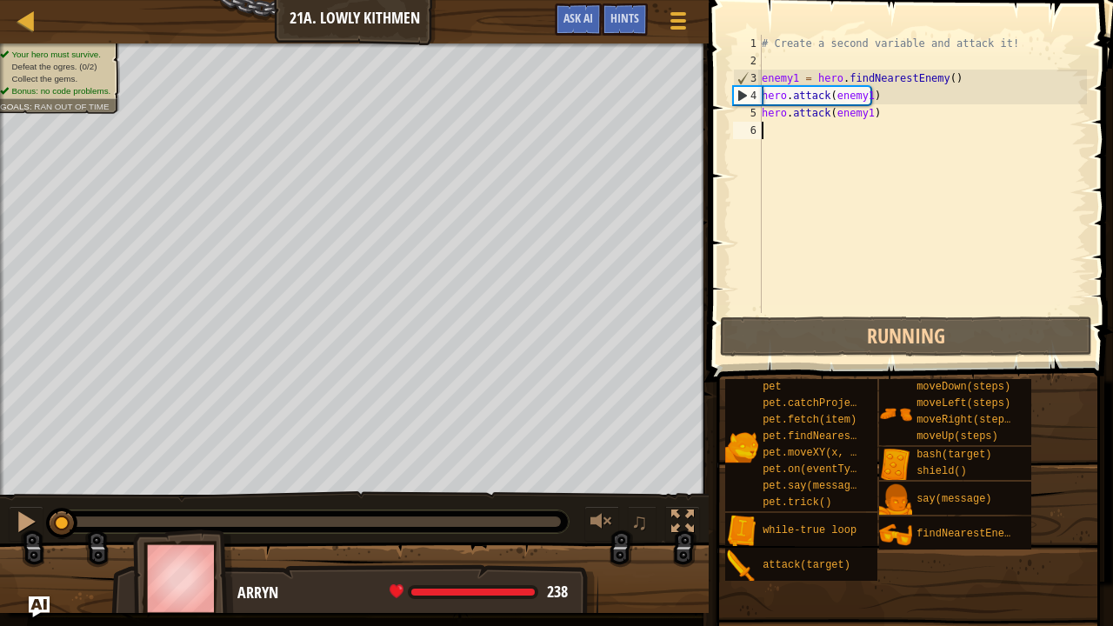
scroll to position [8, 0]
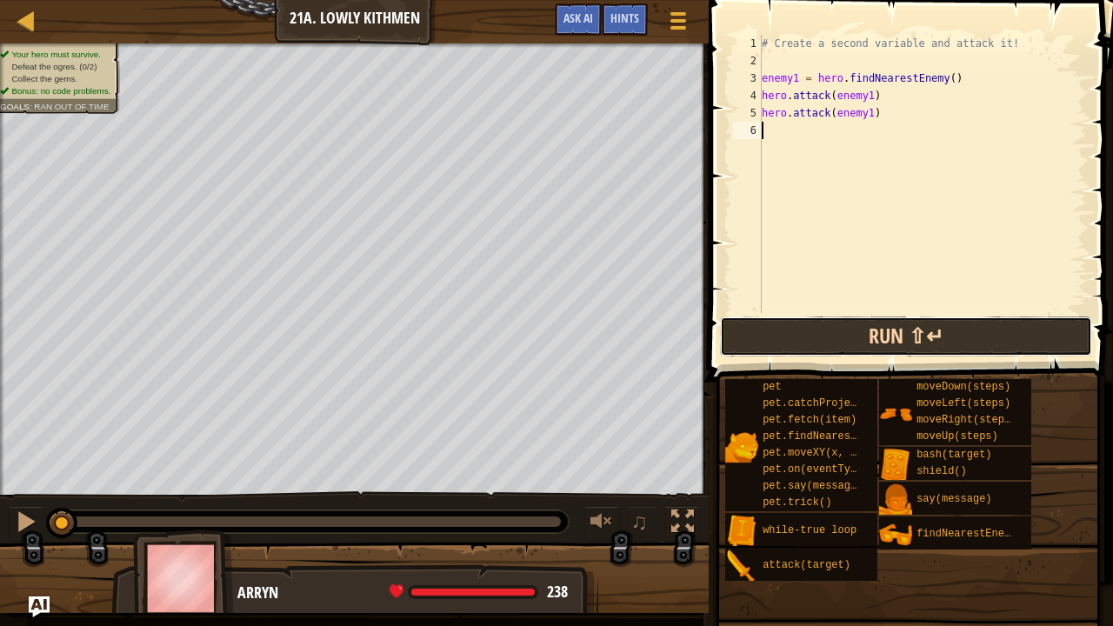
click at [776, 334] on button "Run ⇧↵" at bounding box center [906, 337] width 372 height 40
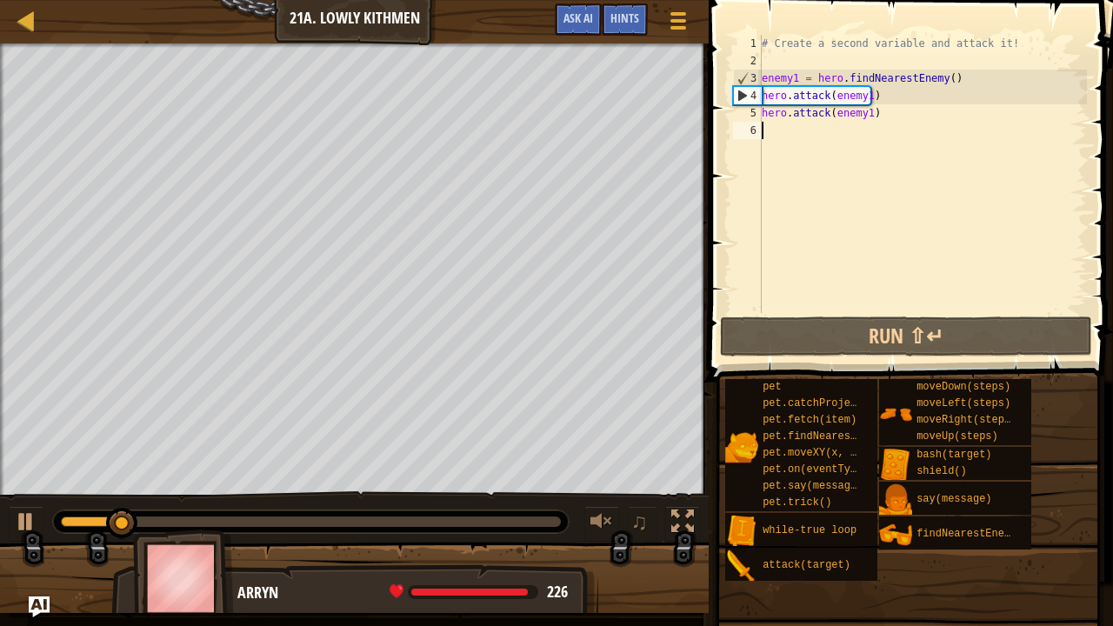
click at [781, 130] on div "# Create a second variable and attack it! enemy1 = hero . findNearestEnemy ( ) …" at bounding box center [923, 191] width 329 height 313
type textarea "a"
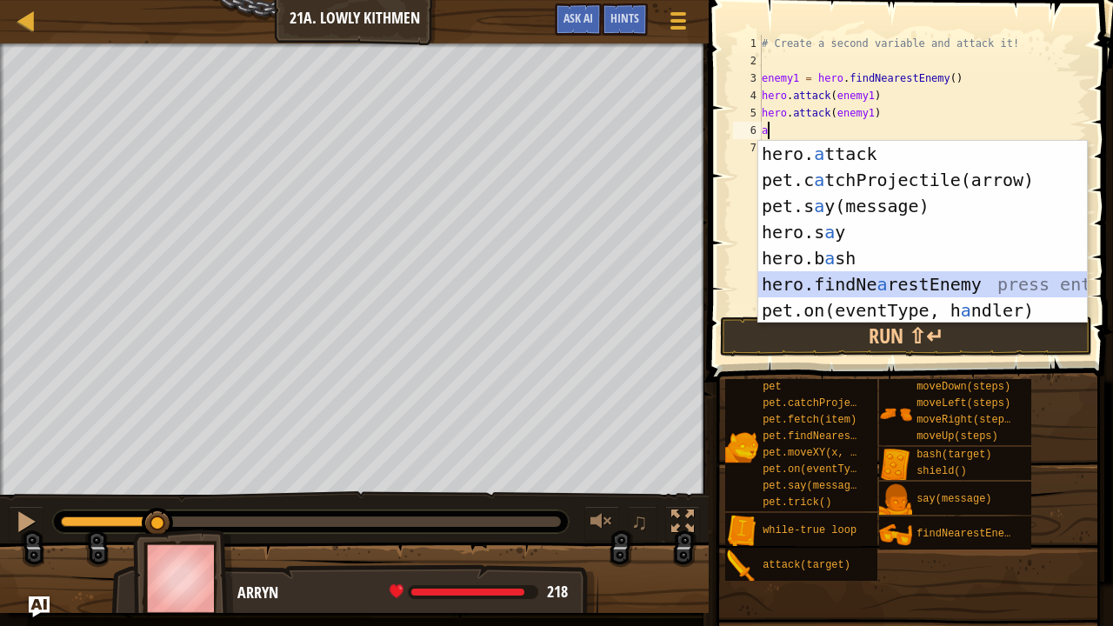
click at [825, 284] on div "hero. a ttack press enter pet.c a tchProjectile(arrow) press enter pet.s a y(me…" at bounding box center [924, 258] width 330 height 235
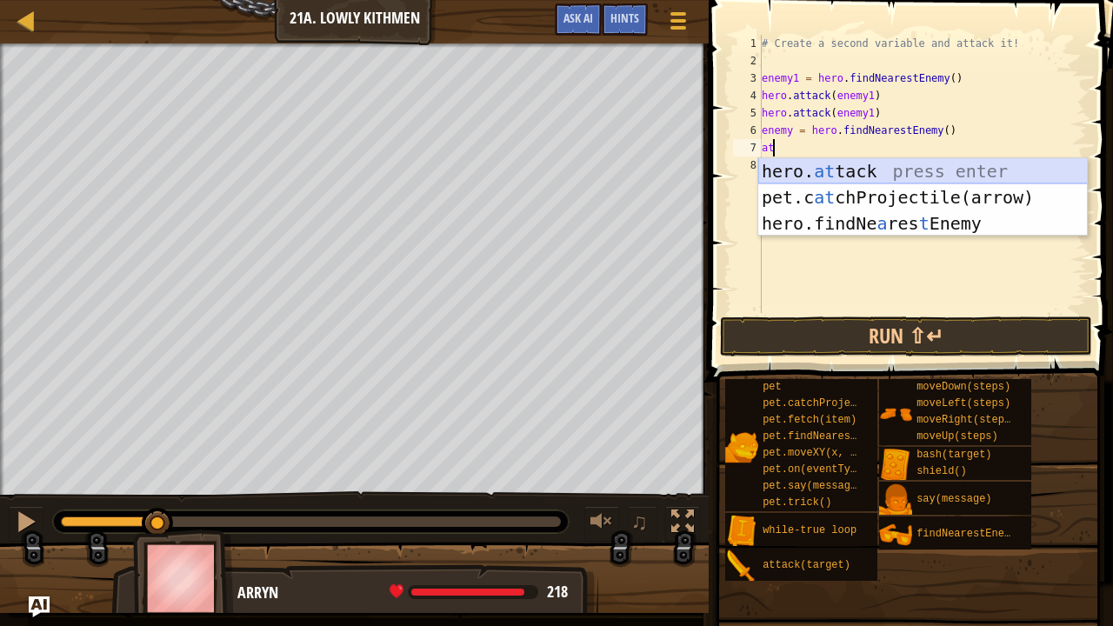
click at [813, 168] on div "hero. at tack press enter pet.c at chProjectile(arrow) press enter hero.findNe …" at bounding box center [924, 223] width 330 height 130
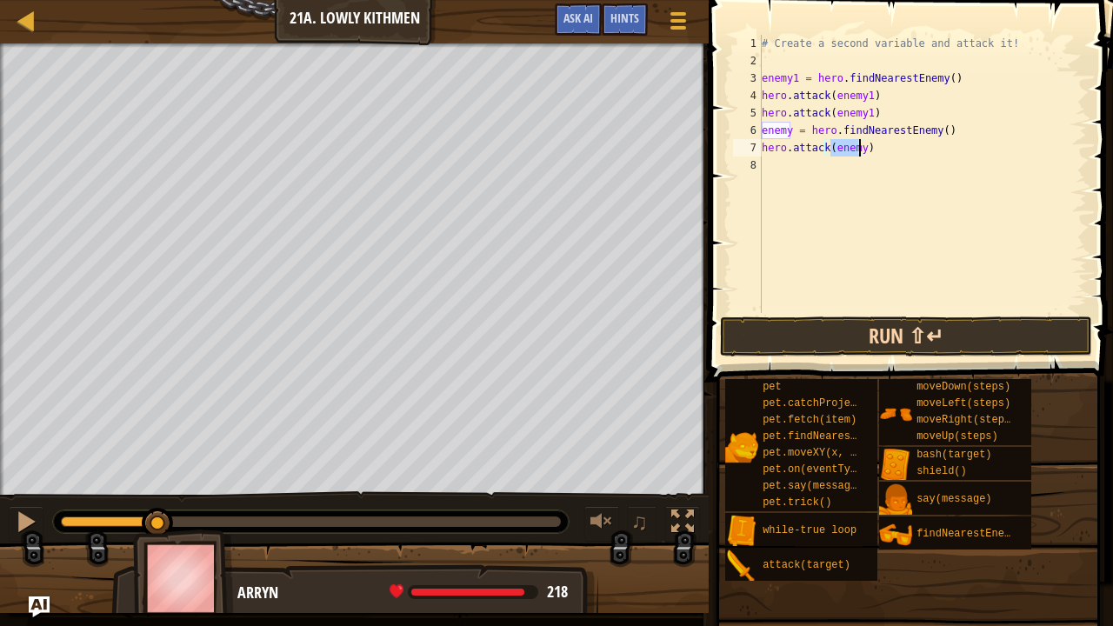
type textarea "hero.attack(enemy)"
click at [819, 332] on button "Run ⇧↵" at bounding box center [906, 337] width 372 height 40
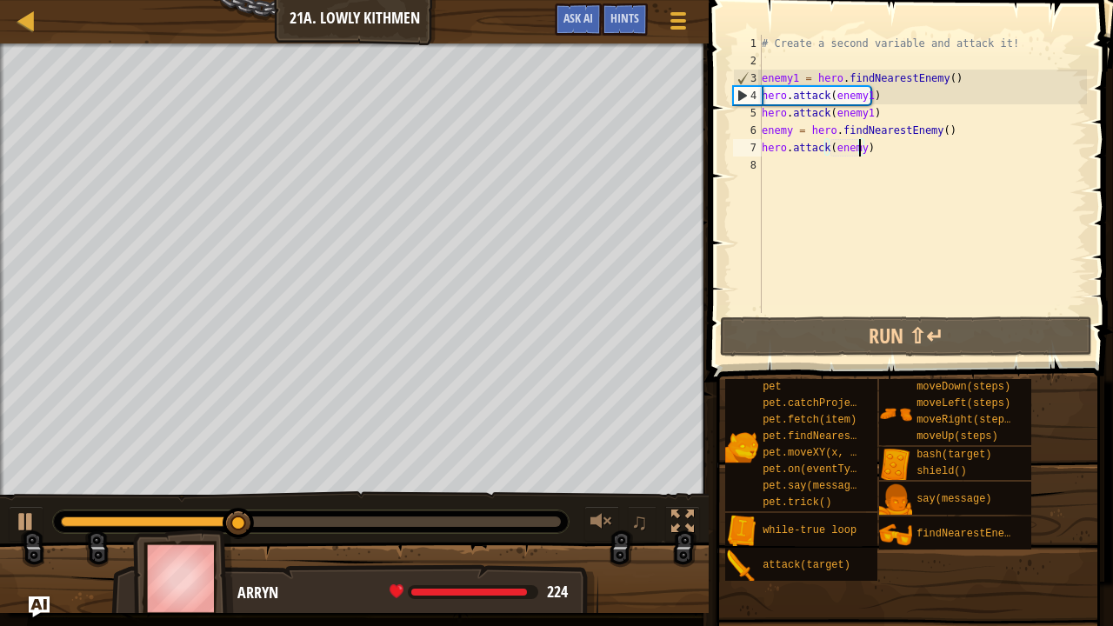
click at [759, 164] on div "8" at bounding box center [747, 165] width 29 height 17
type textarea "m"
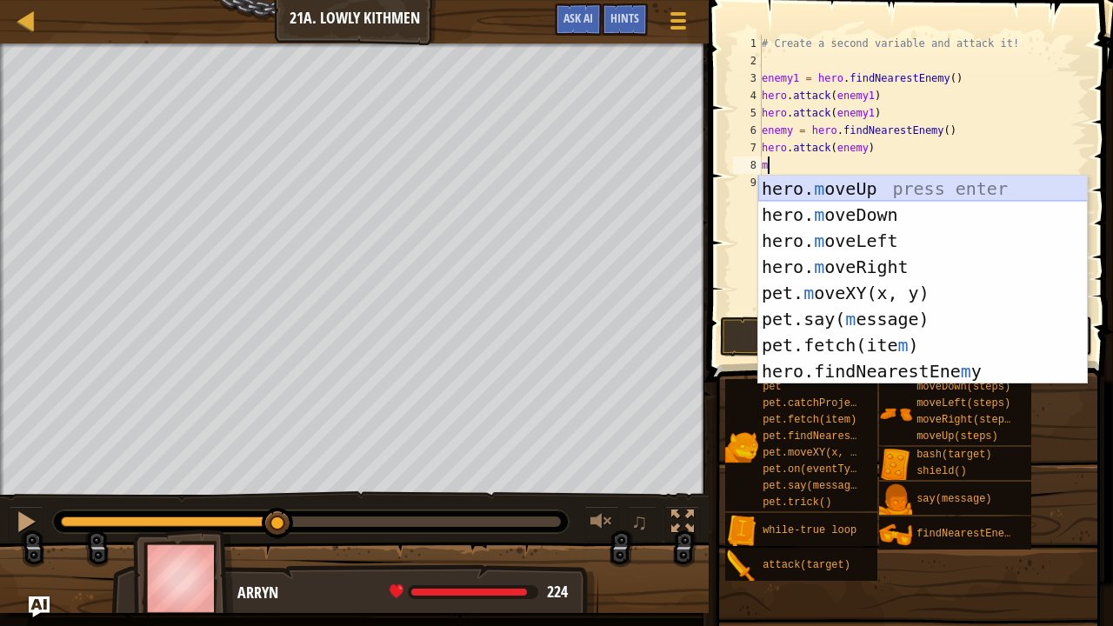
click at [798, 180] on div "hero. m oveUp press enter hero. m oveDown press enter hero. m oveLeft press ent…" at bounding box center [924, 306] width 330 height 261
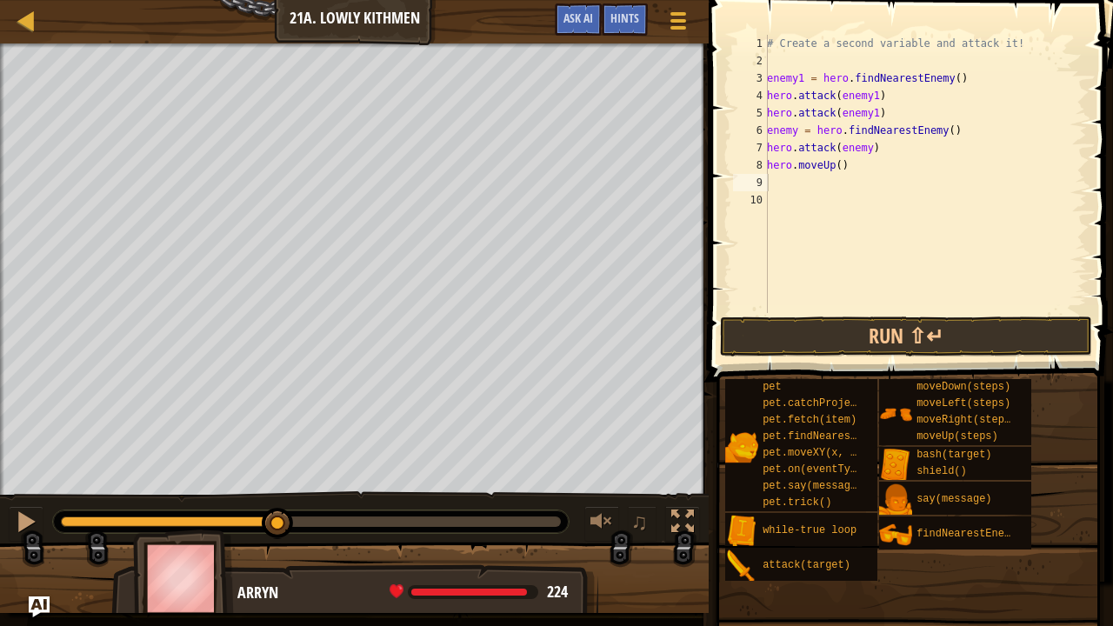
click at [796, 314] on span at bounding box center [913, 166] width 418 height 433
click at [795, 325] on button "Run ⇧↵" at bounding box center [906, 337] width 372 height 40
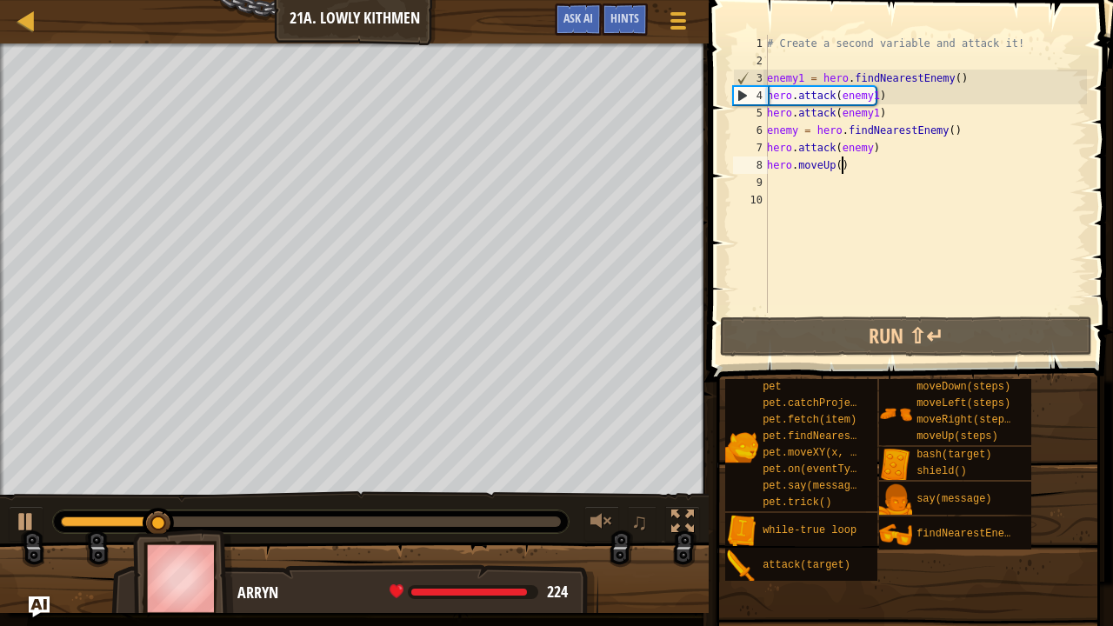
click at [845, 172] on div "# Create a second variable and attack it! enemy1 = hero . findNearestEnemy ( ) …" at bounding box center [926, 191] width 324 height 313
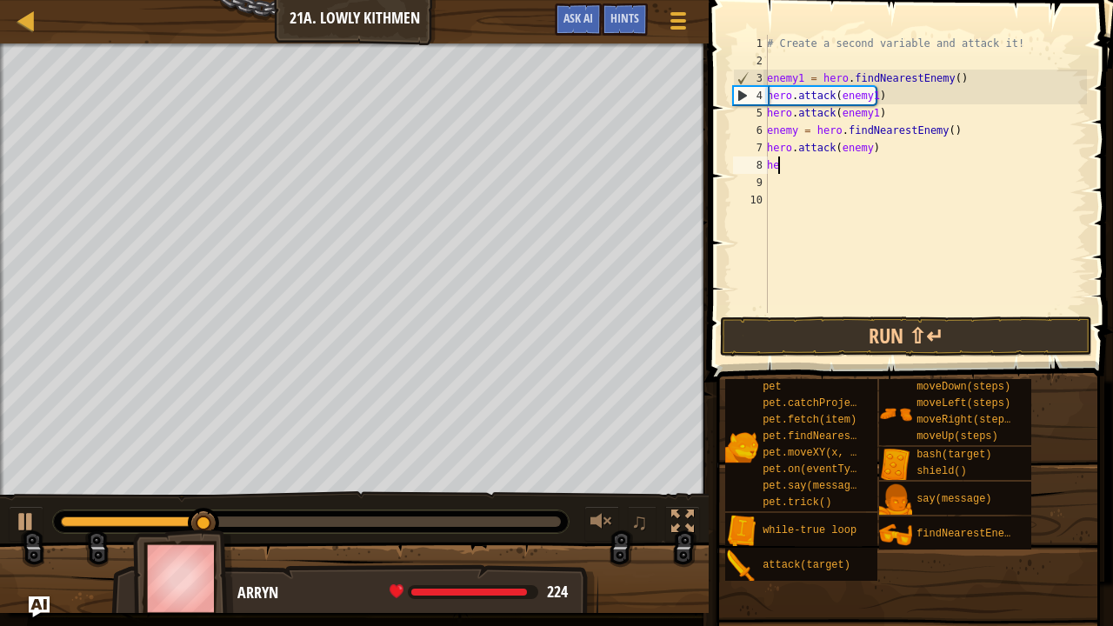
type textarea "h"
type textarea "m"
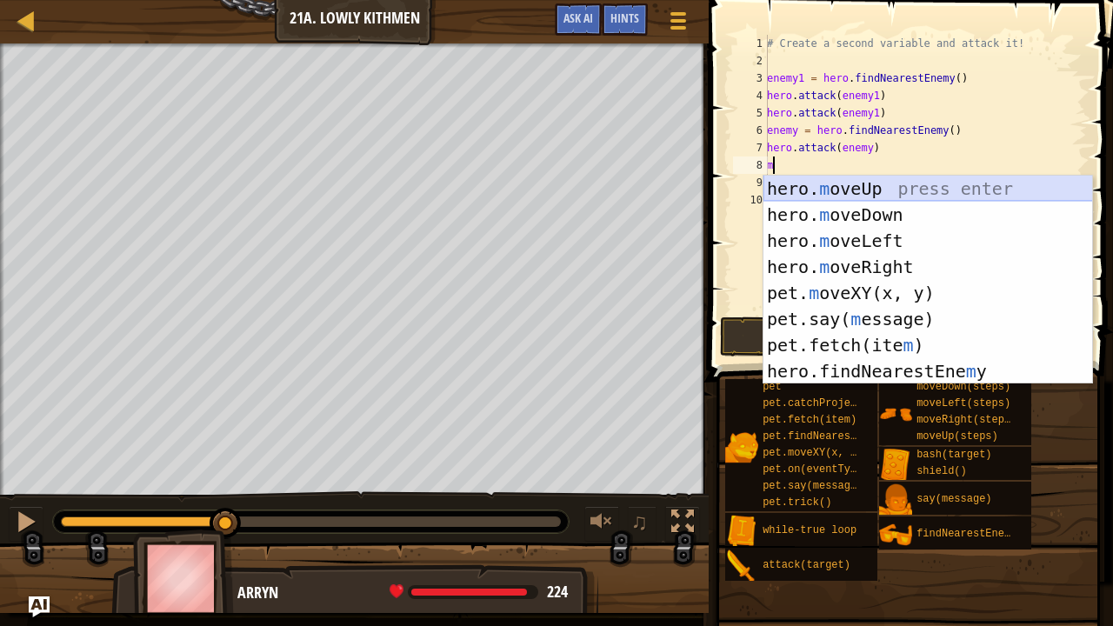
click at [847, 180] on div "hero. m oveUp press enter hero. m oveDown press enter hero. m oveLeft press ent…" at bounding box center [929, 306] width 330 height 261
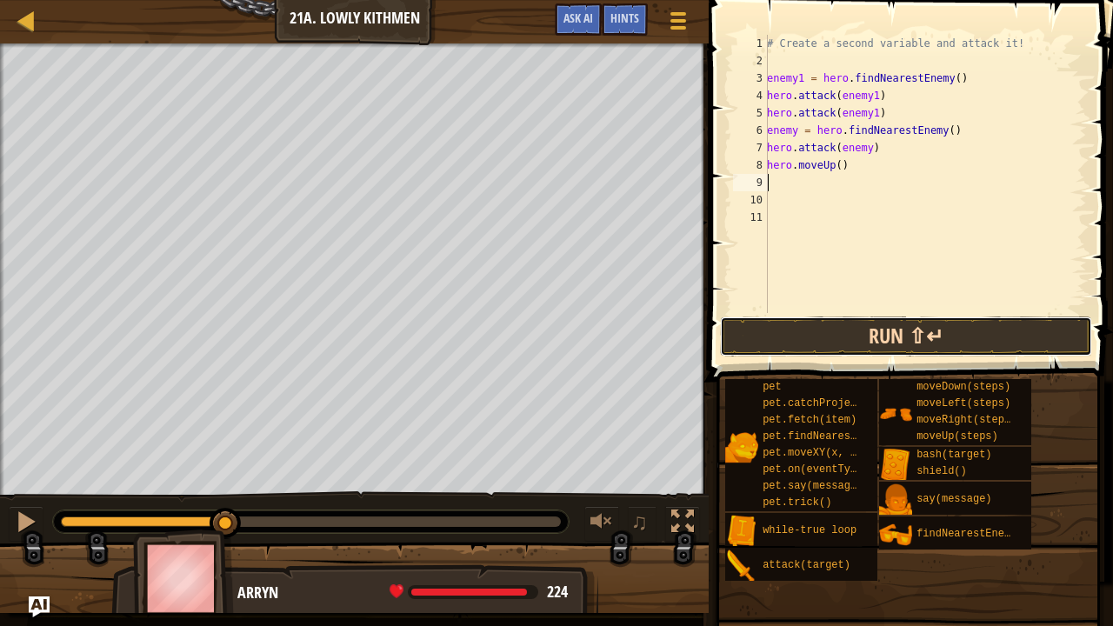
click at [822, 324] on button "Run ⇧↵" at bounding box center [906, 337] width 372 height 40
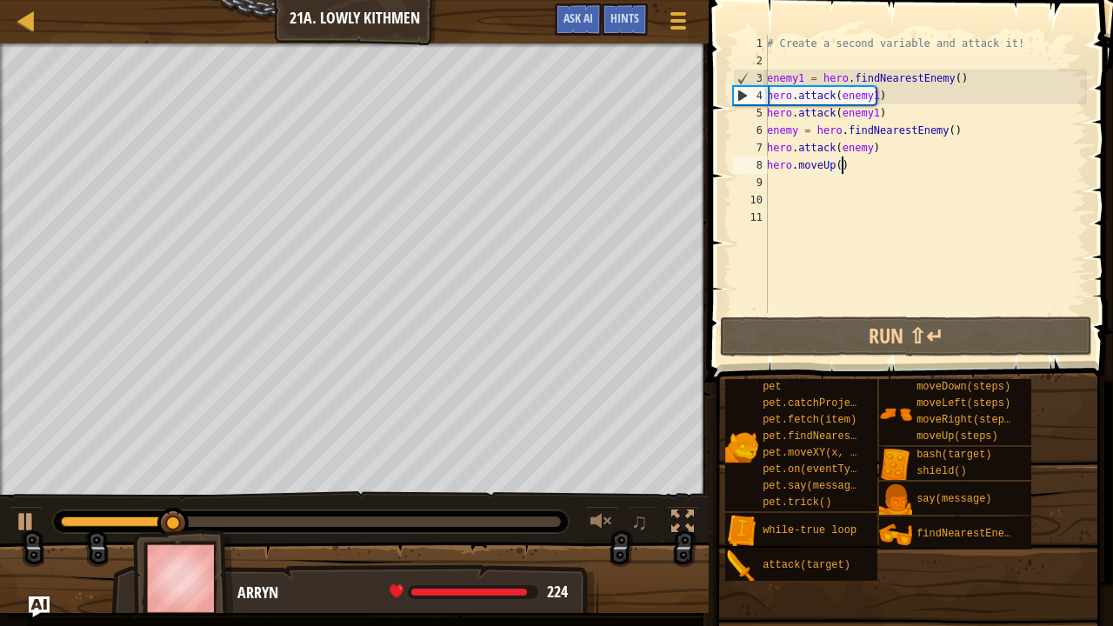
click at [845, 172] on div "# Create a second variable and attack it! enemy1 = hero . findNearestEnemy ( ) …" at bounding box center [926, 191] width 324 height 313
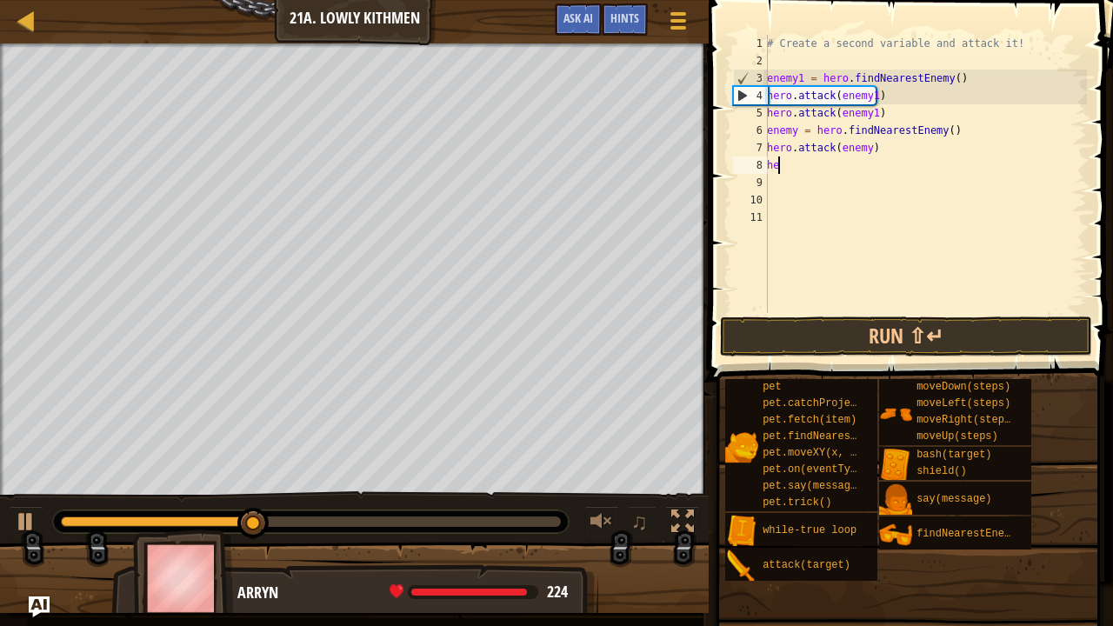
type textarea "h"
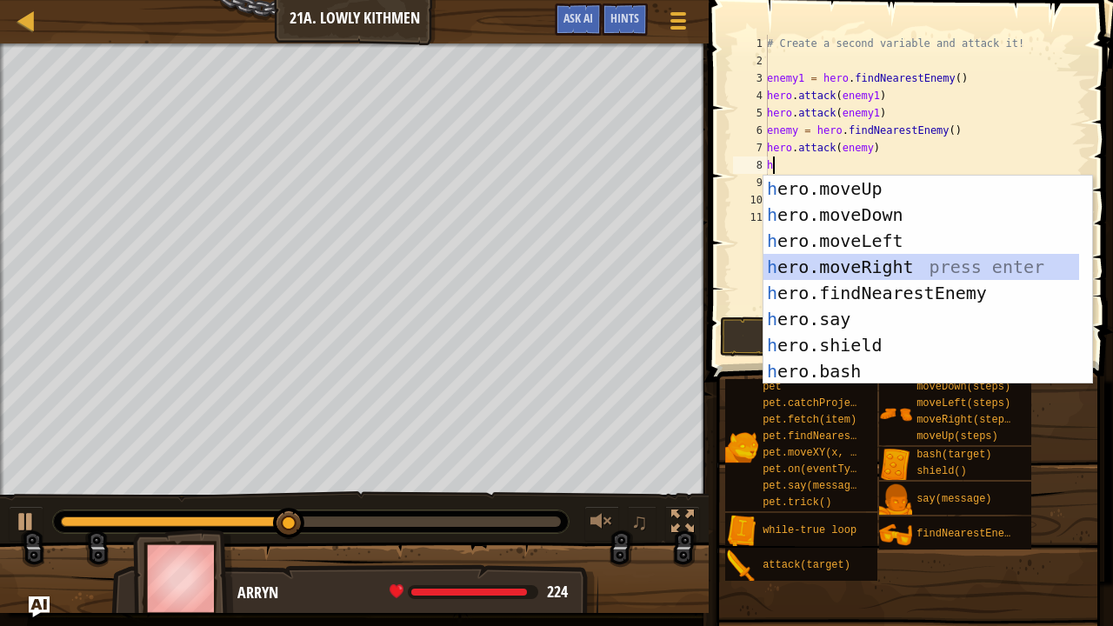
click at [848, 263] on div "h ero.moveUp press enter h ero.moveDown press enter h ero.moveLeft press enter …" at bounding box center [922, 306] width 317 height 261
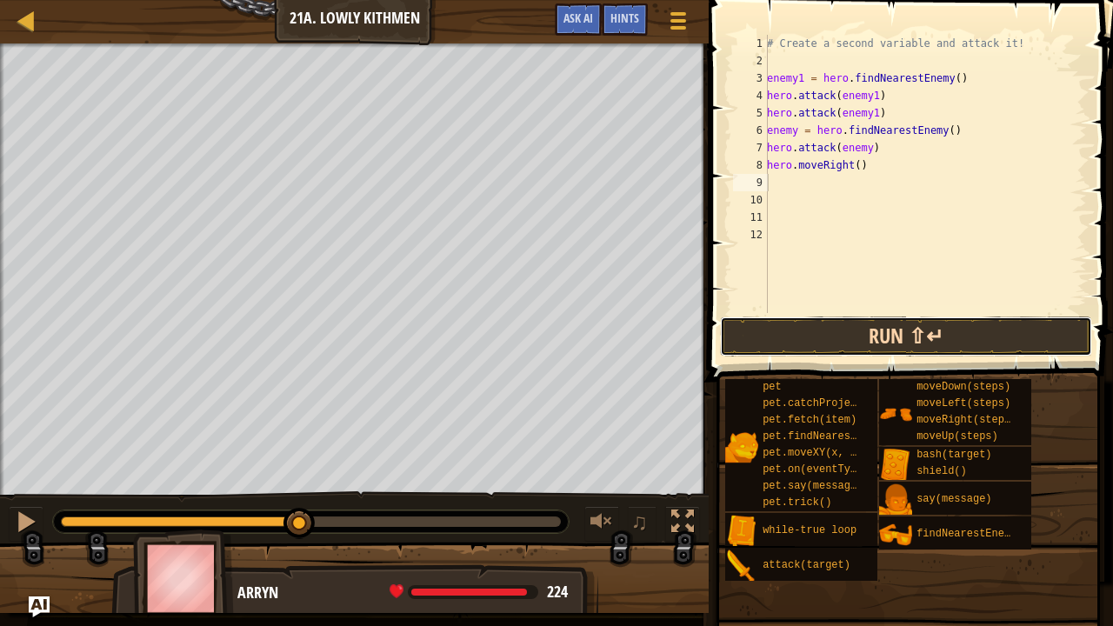
click at [827, 338] on button "Run ⇧↵" at bounding box center [906, 337] width 372 height 40
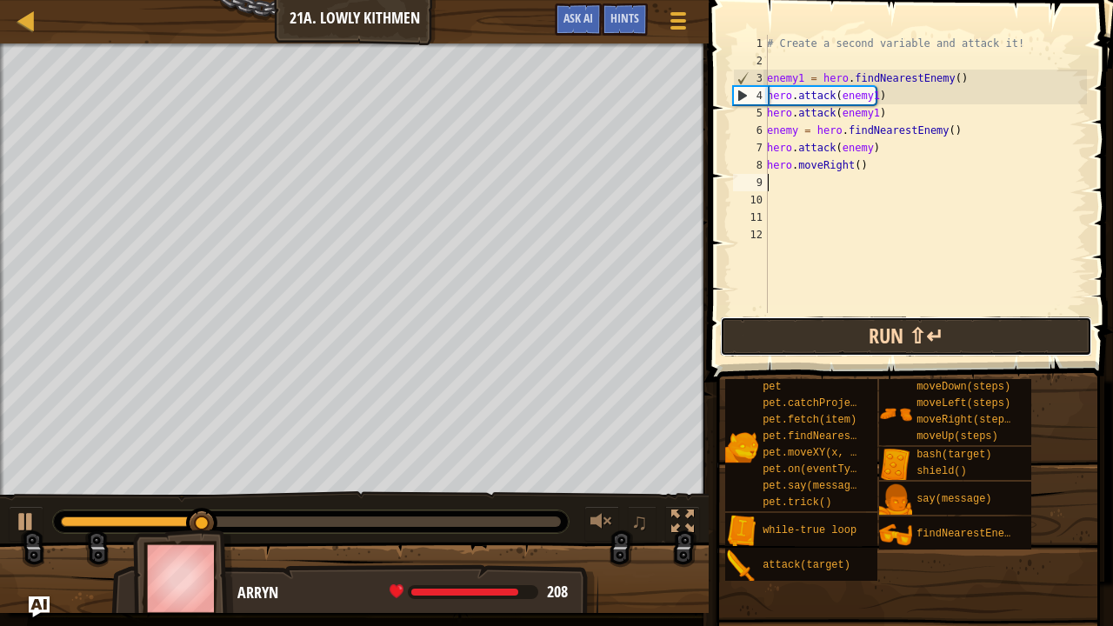
click at [805, 343] on button "Run ⇧↵" at bounding box center [906, 337] width 372 height 40
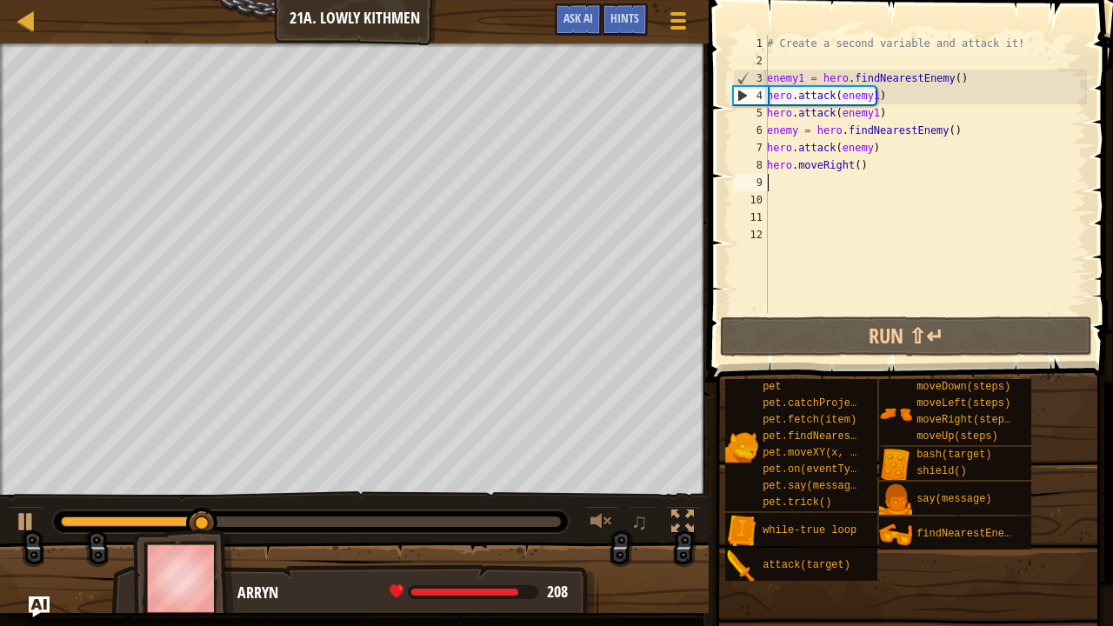
click at [861, 164] on div "# Create a second variable and attack it! enemy1 = hero . findNearestEnemy ( ) …" at bounding box center [926, 191] width 324 height 313
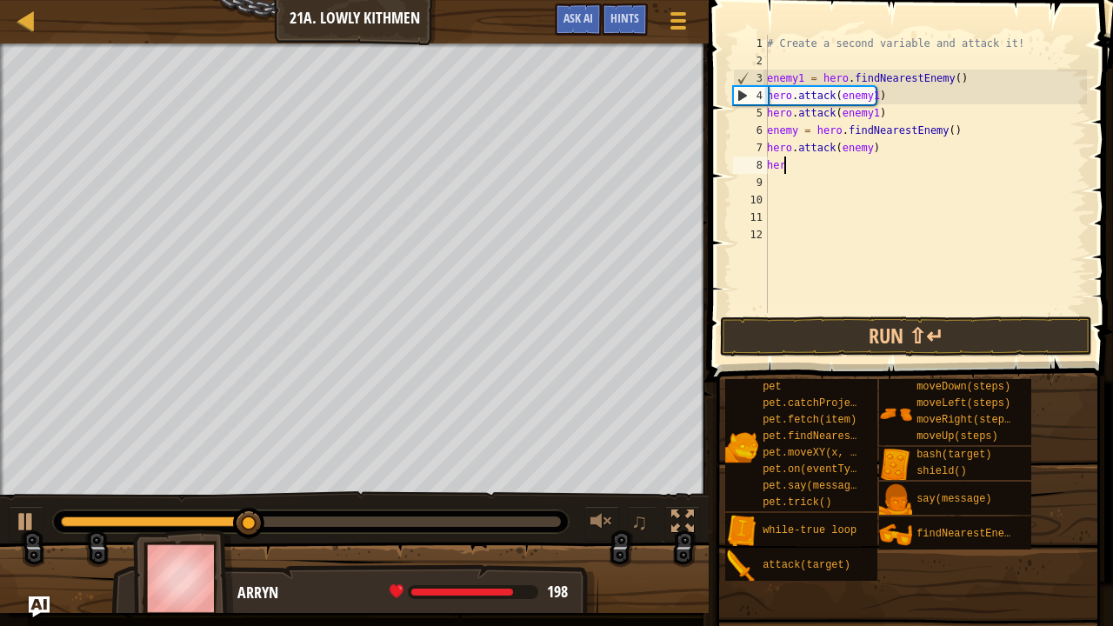
type textarea "h"
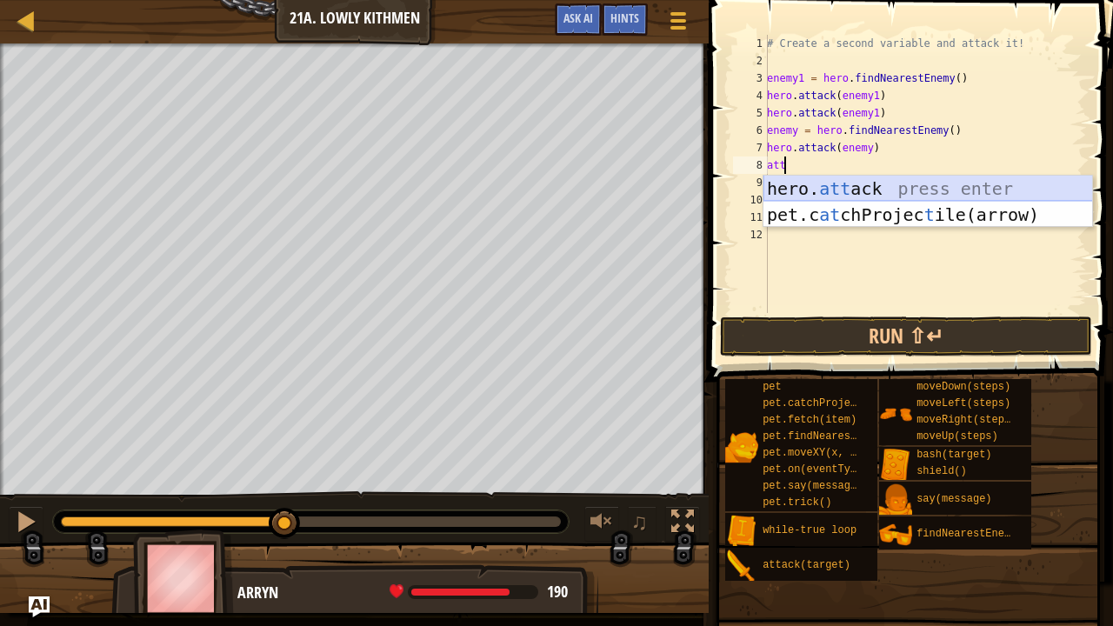
click at [853, 187] on div "hero. att ack press enter pet.c at chProjec t ile(arrow) press enter" at bounding box center [929, 228] width 330 height 104
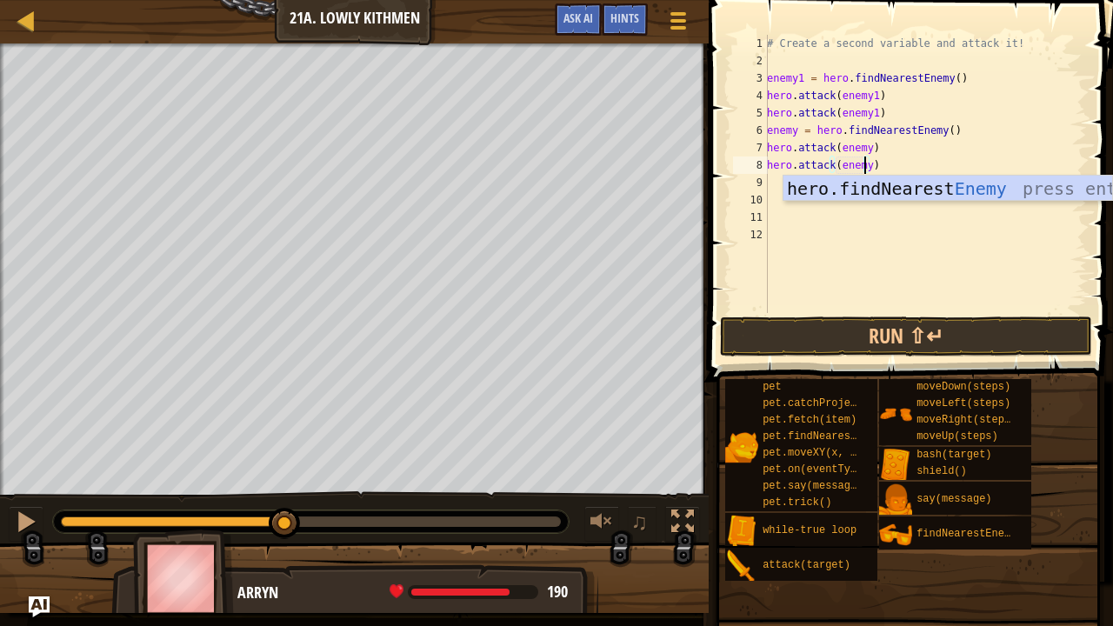
scroll to position [8, 7]
type textarea "hero.attack(enemy)"
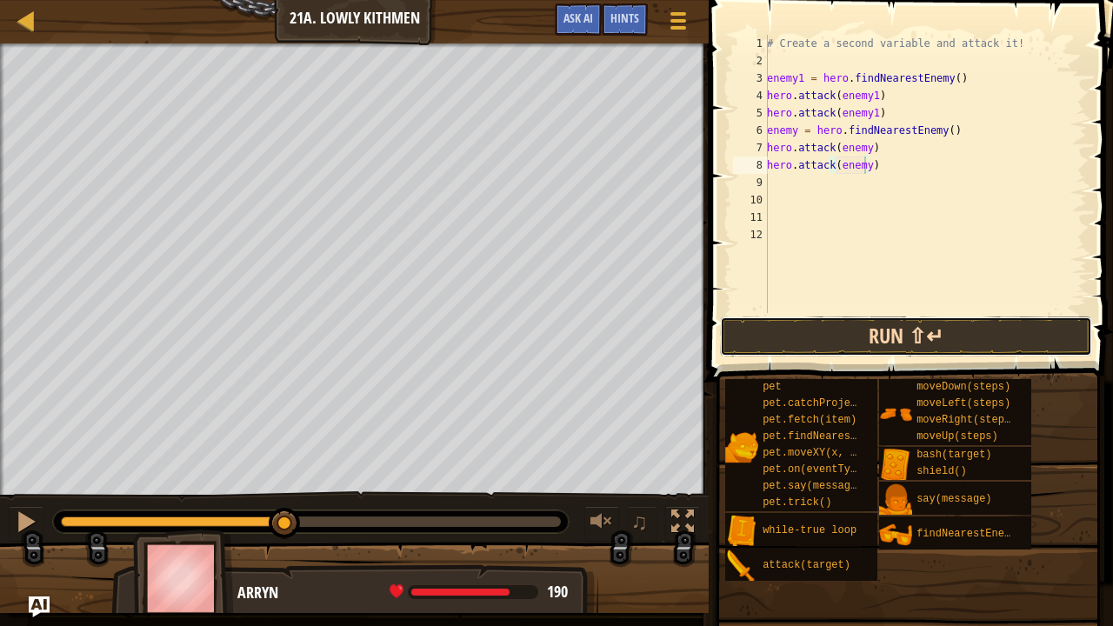
click at [792, 325] on button "Run ⇧↵" at bounding box center [906, 337] width 372 height 40
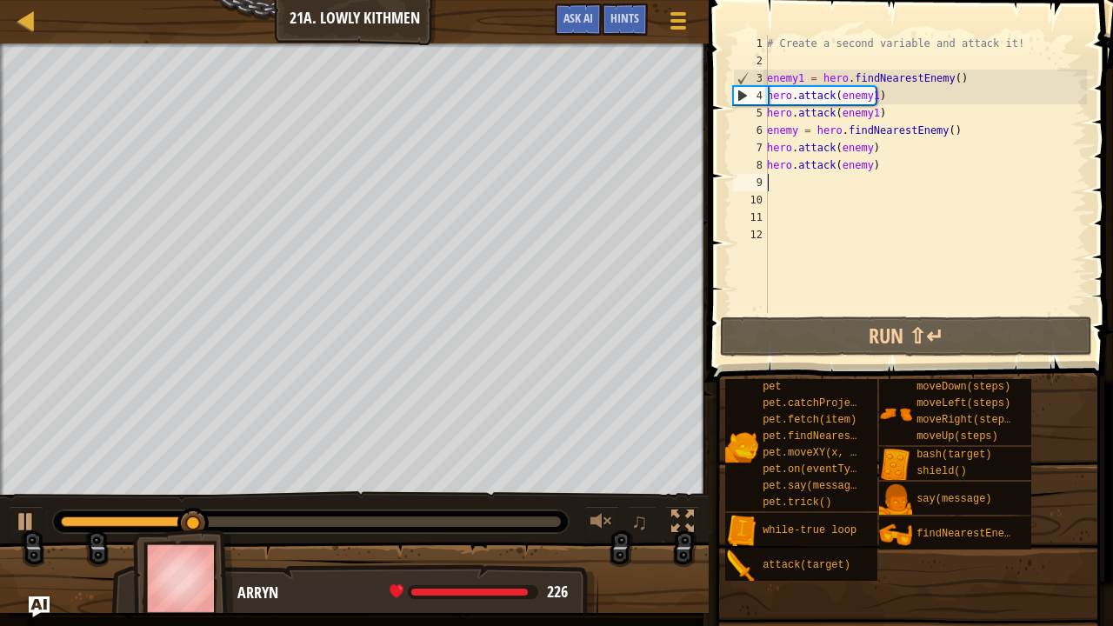
click at [776, 182] on div "# Create a second variable and attack it! enemy1 = hero . findNearestEnemy ( ) …" at bounding box center [926, 191] width 324 height 313
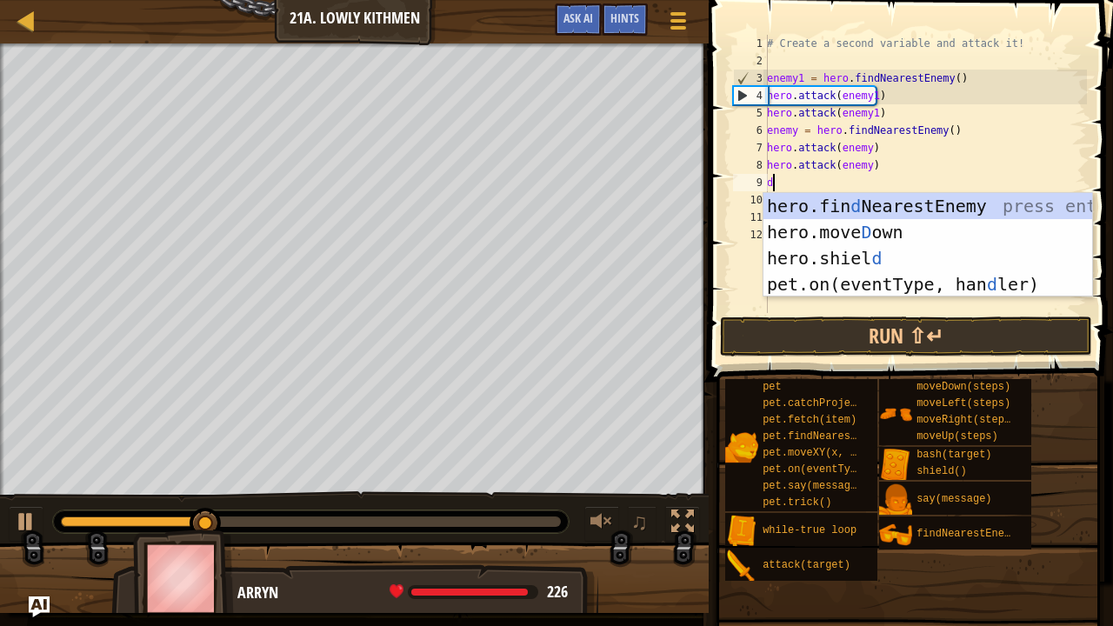
type textarea "do"
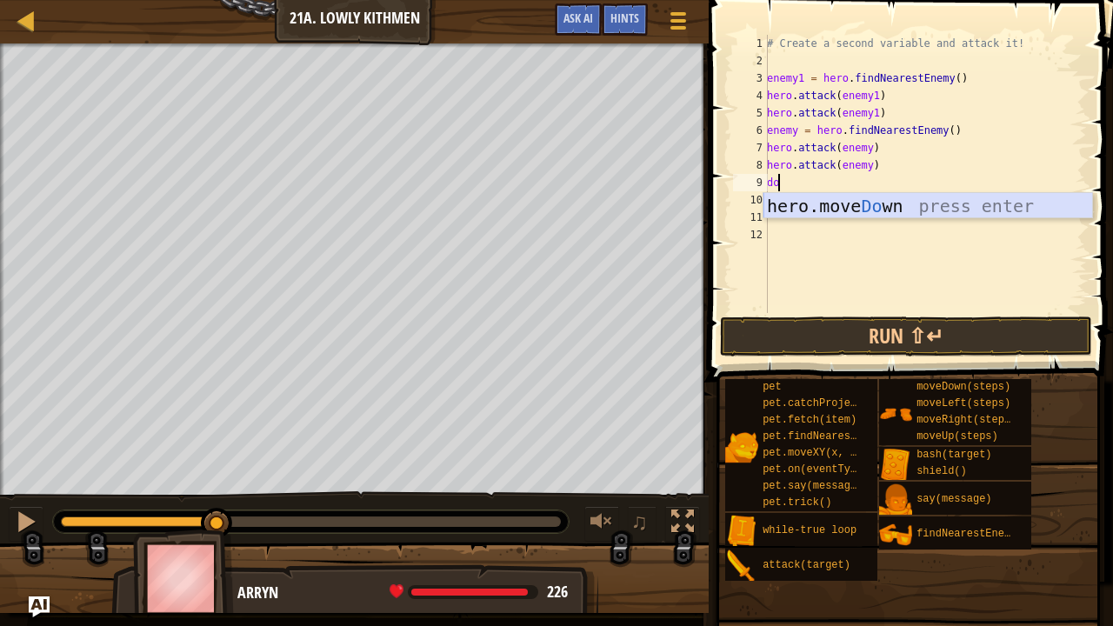
click at [801, 205] on div "hero.move Do wn press enter" at bounding box center [929, 232] width 330 height 78
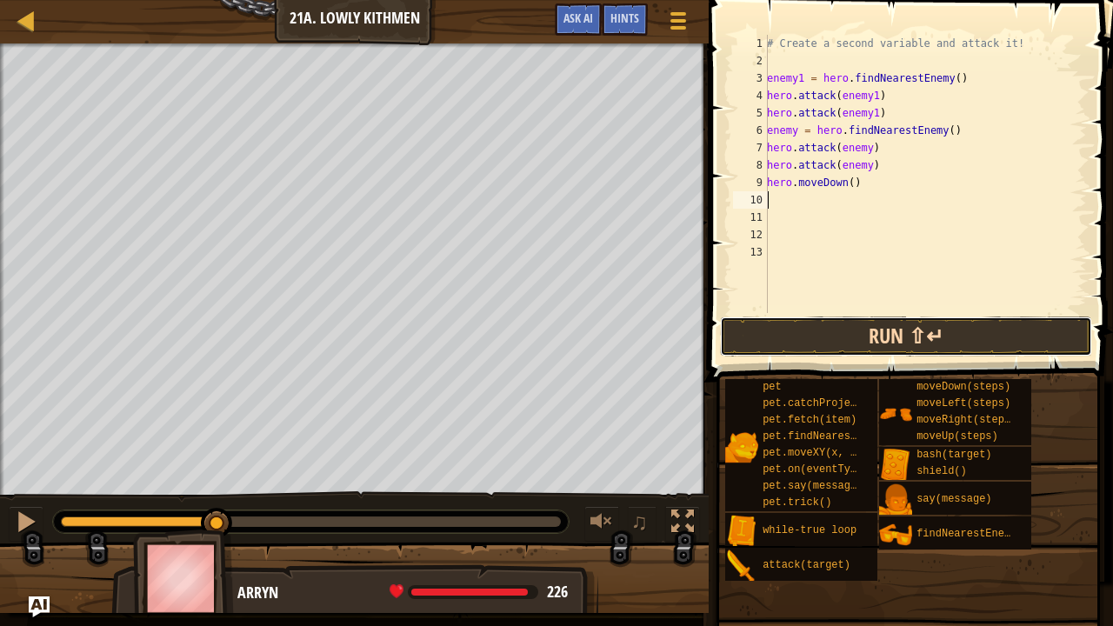
click at [798, 334] on button "Run ⇧↵" at bounding box center [906, 337] width 372 height 40
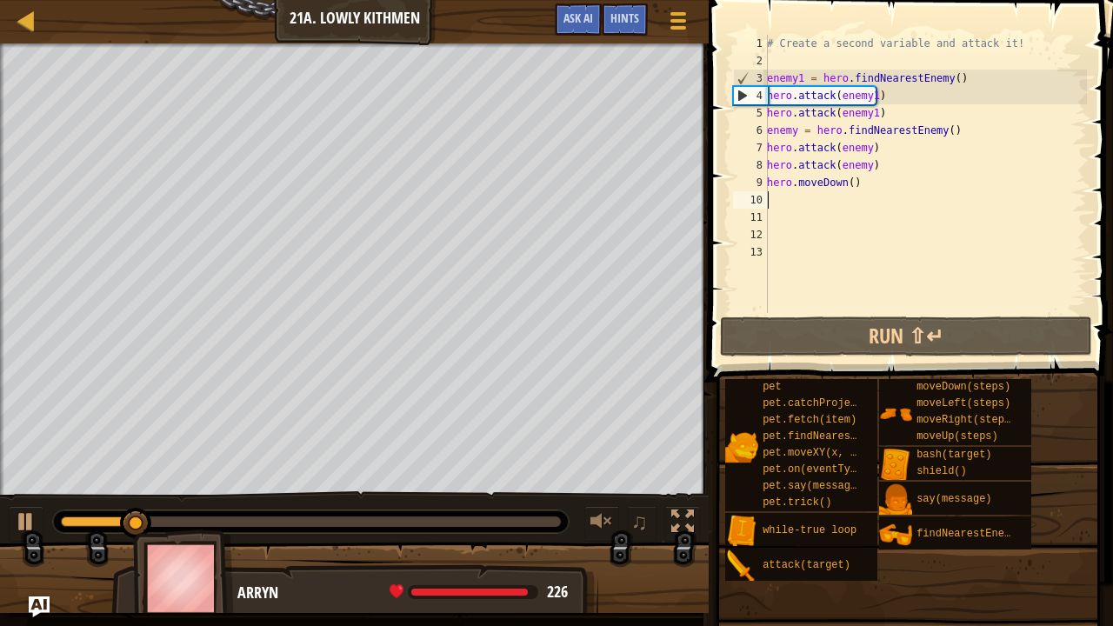
type textarea "m"
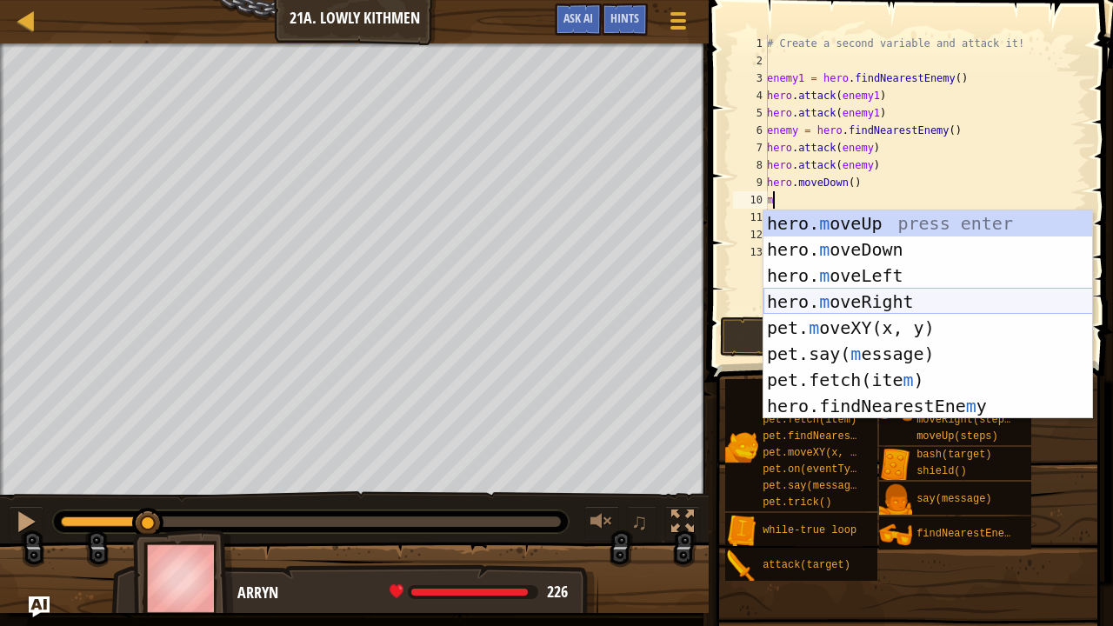
click at [823, 297] on div "hero. m oveUp press enter hero. m oveDown press enter hero. m oveLeft press ent…" at bounding box center [929, 341] width 330 height 261
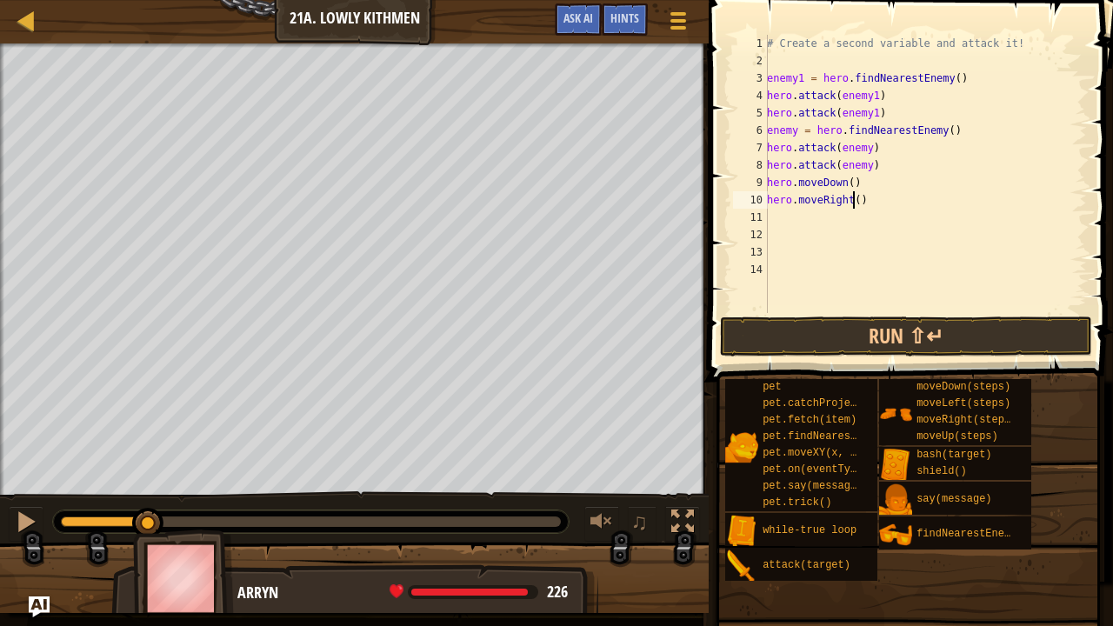
click at [851, 204] on div "# Create a second variable and attack it! enemy1 = hero . findNearestEnemy ( ) …" at bounding box center [926, 191] width 324 height 313
type textarea "hero.moveRight(2)"
click at [836, 336] on button "Run ⇧↵" at bounding box center [906, 337] width 372 height 40
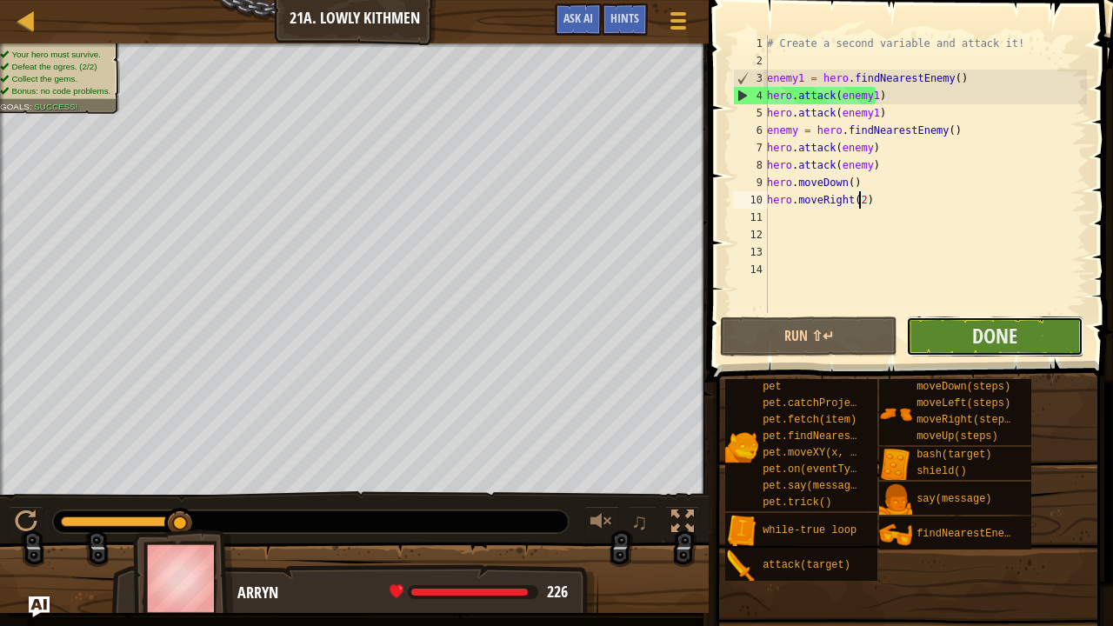
click at [969, 337] on button "Done" at bounding box center [994, 337] width 177 height 40
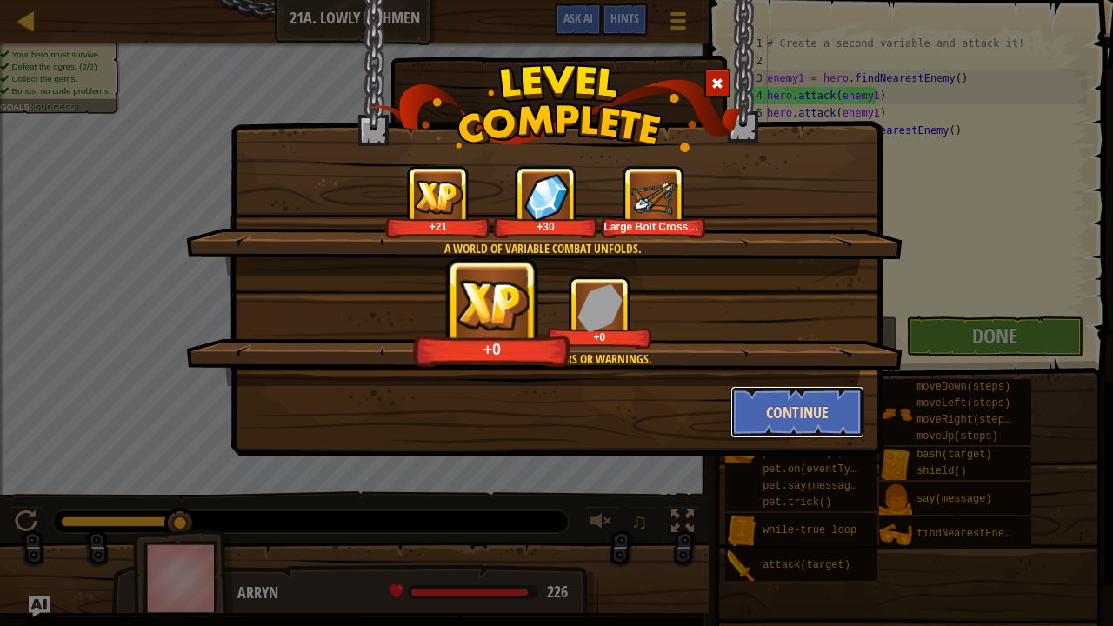
click at [789, 407] on button "Continue" at bounding box center [798, 412] width 135 height 52
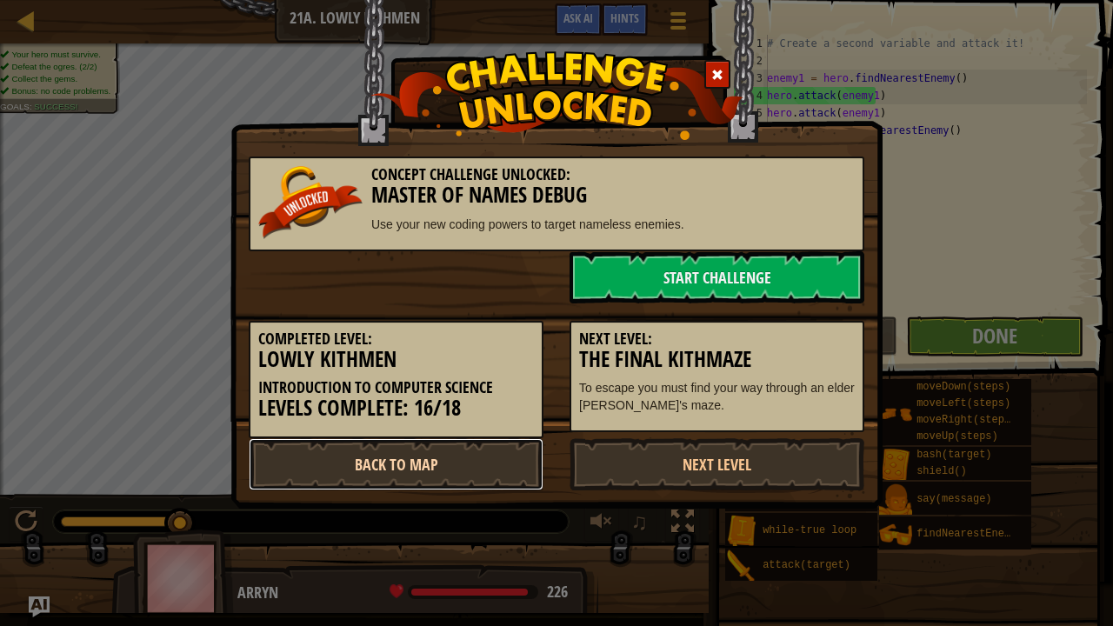
click at [498, 459] on link "Back to Map" at bounding box center [396, 464] width 295 height 52
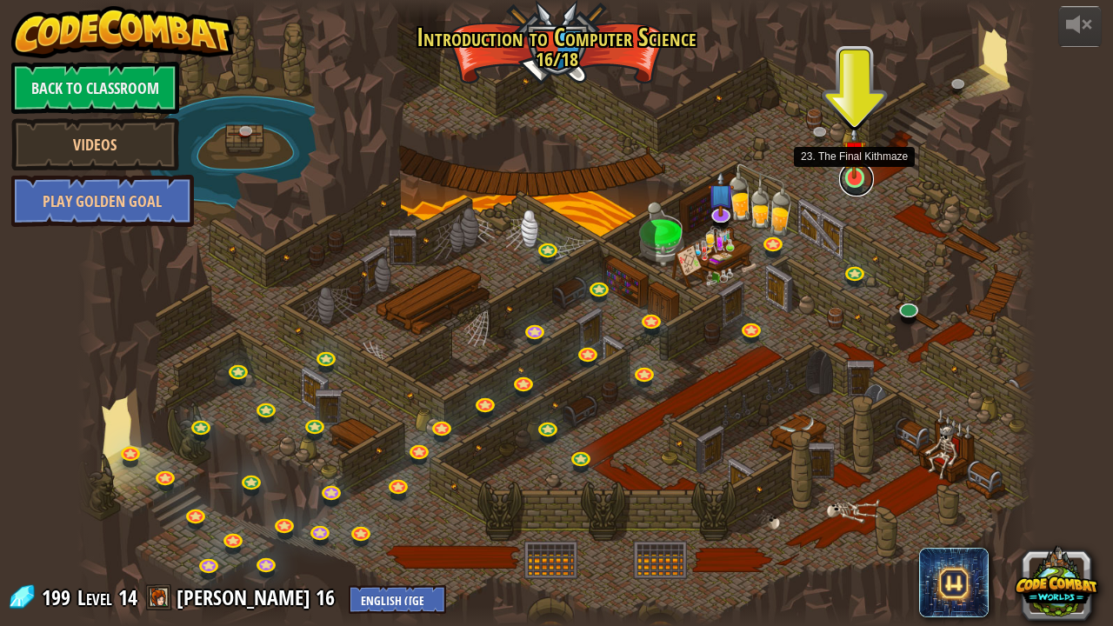
click at [852, 184] on link at bounding box center [856, 179] width 35 height 35
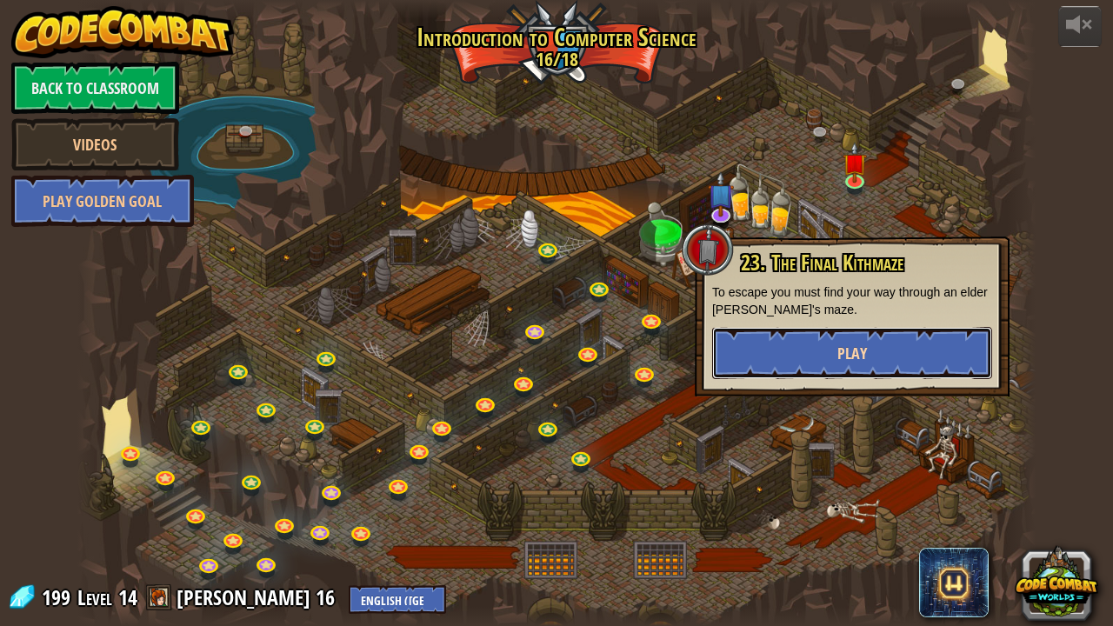
click at [828, 362] on button "Play" at bounding box center [852, 353] width 280 height 52
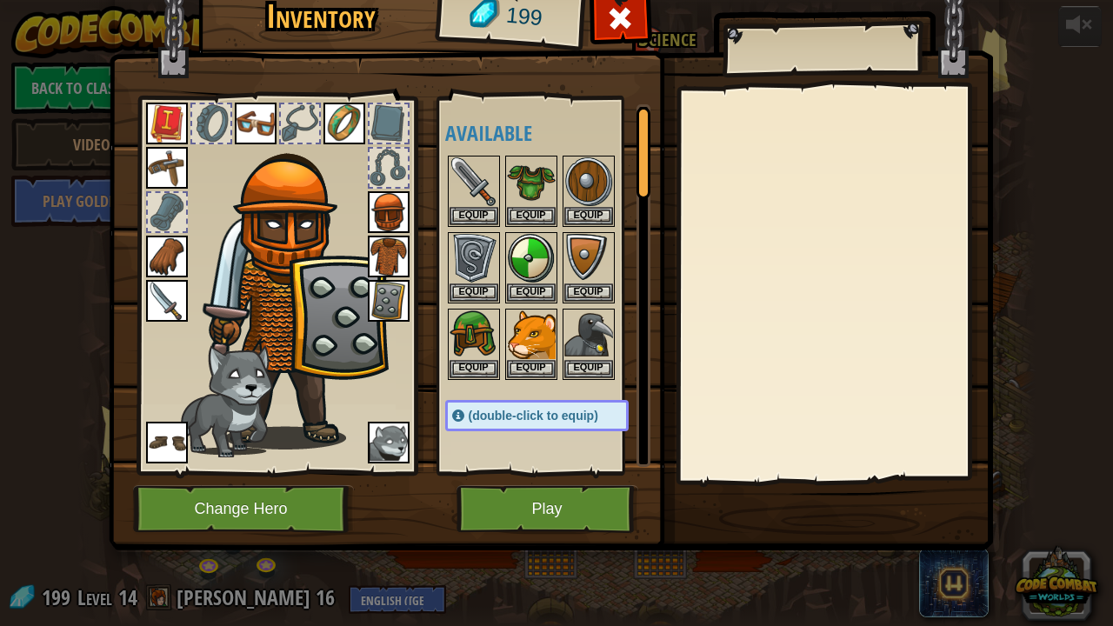
click at [828, 362] on div at bounding box center [834, 284] width 307 height 391
click at [832, 335] on div at bounding box center [834, 284] width 307 height 391
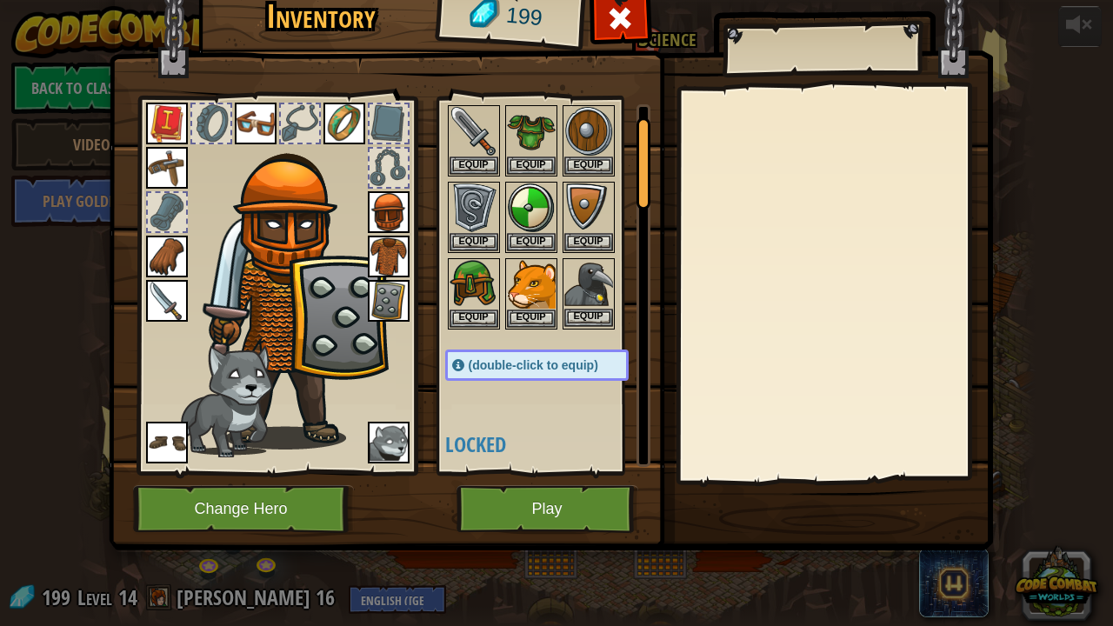
scroll to position [57, 0]
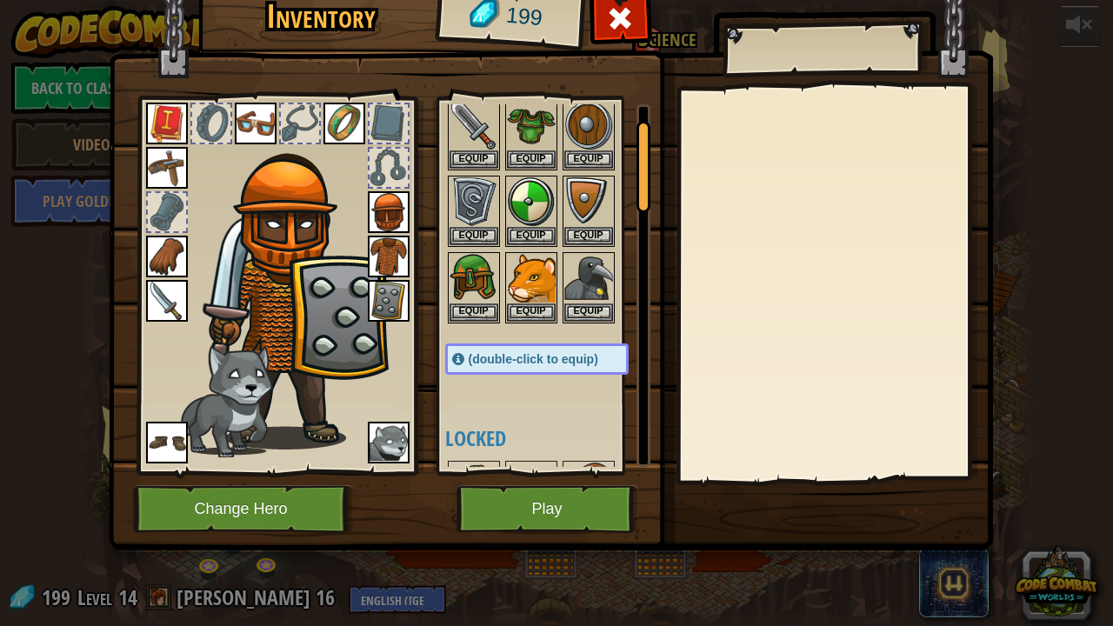
click at [513, 346] on div "(double-click to equip)" at bounding box center [537, 359] width 184 height 31
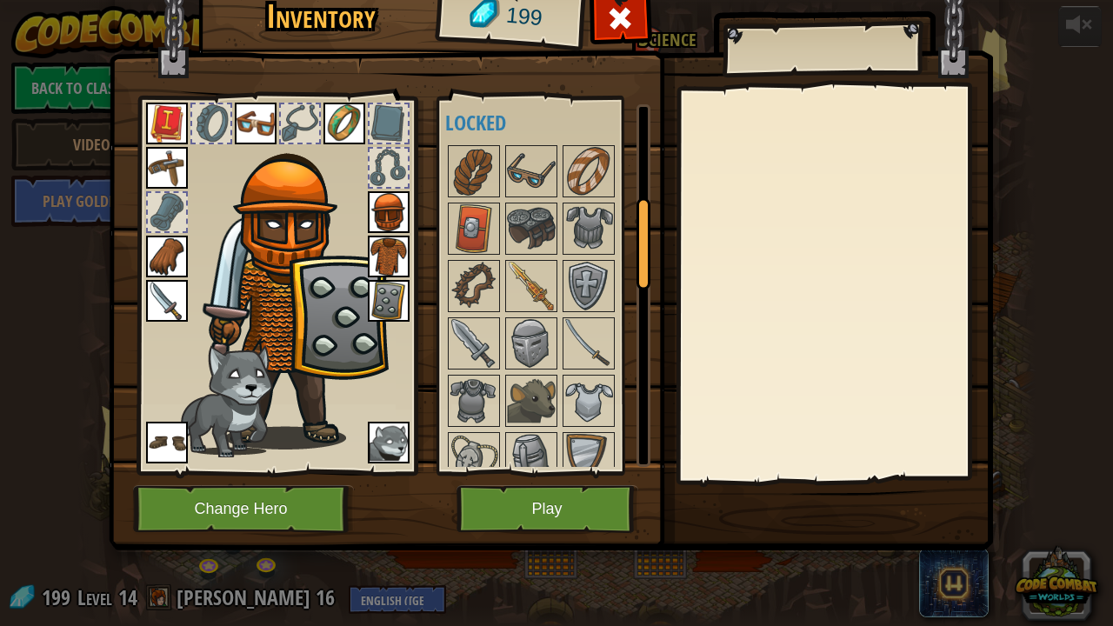
scroll to position [373, 0]
click at [452, 182] on img at bounding box center [474, 170] width 49 height 49
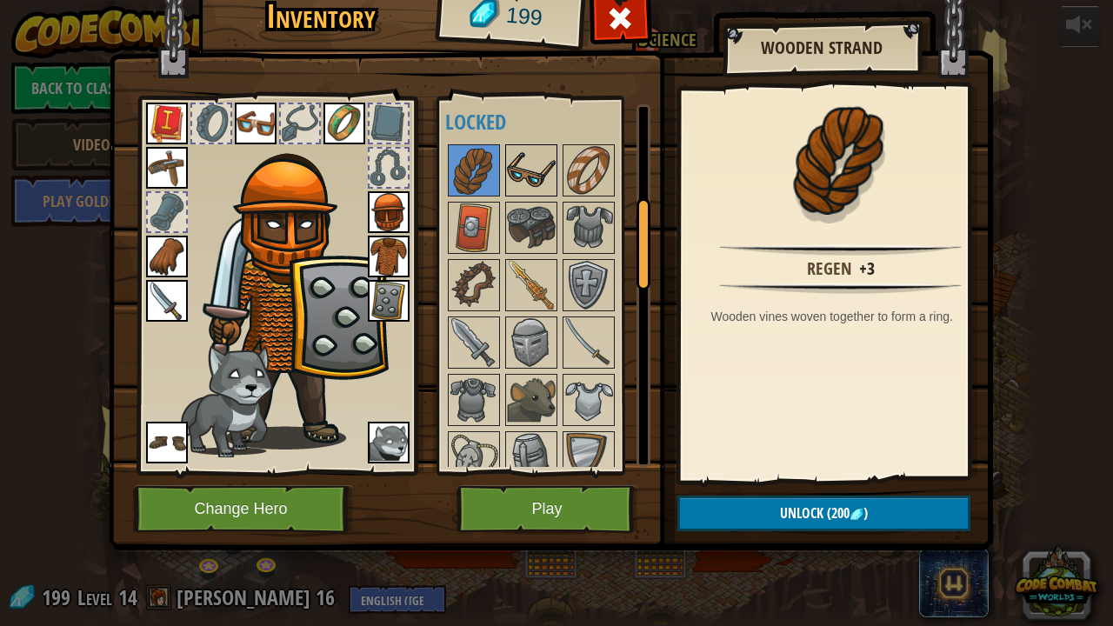
click at [508, 177] on img at bounding box center [531, 170] width 49 height 49
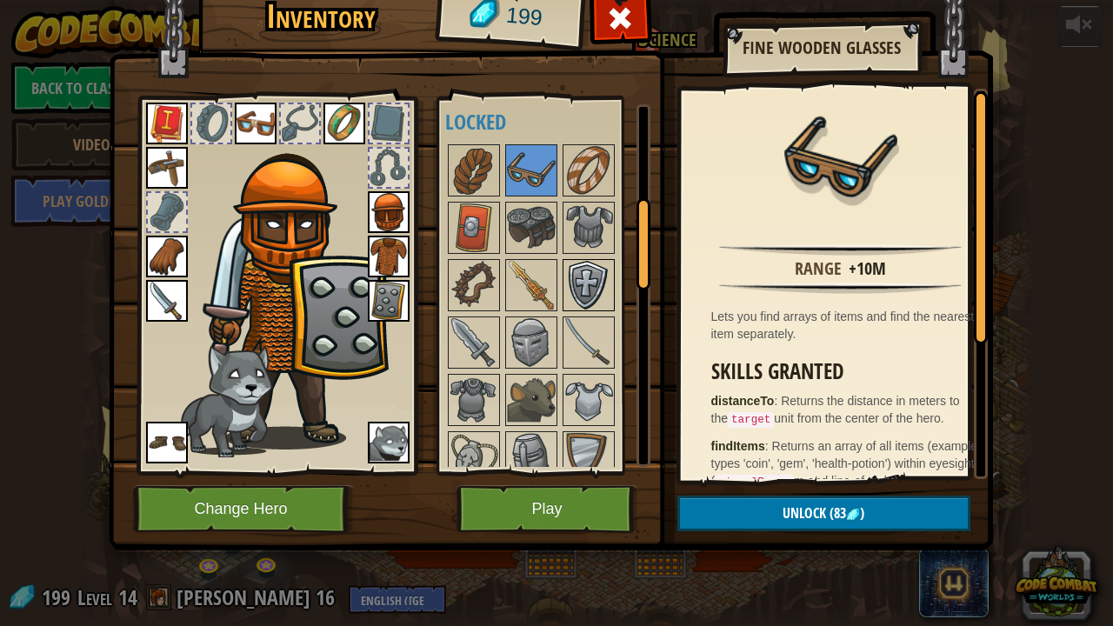
click at [583, 281] on img at bounding box center [589, 285] width 49 height 49
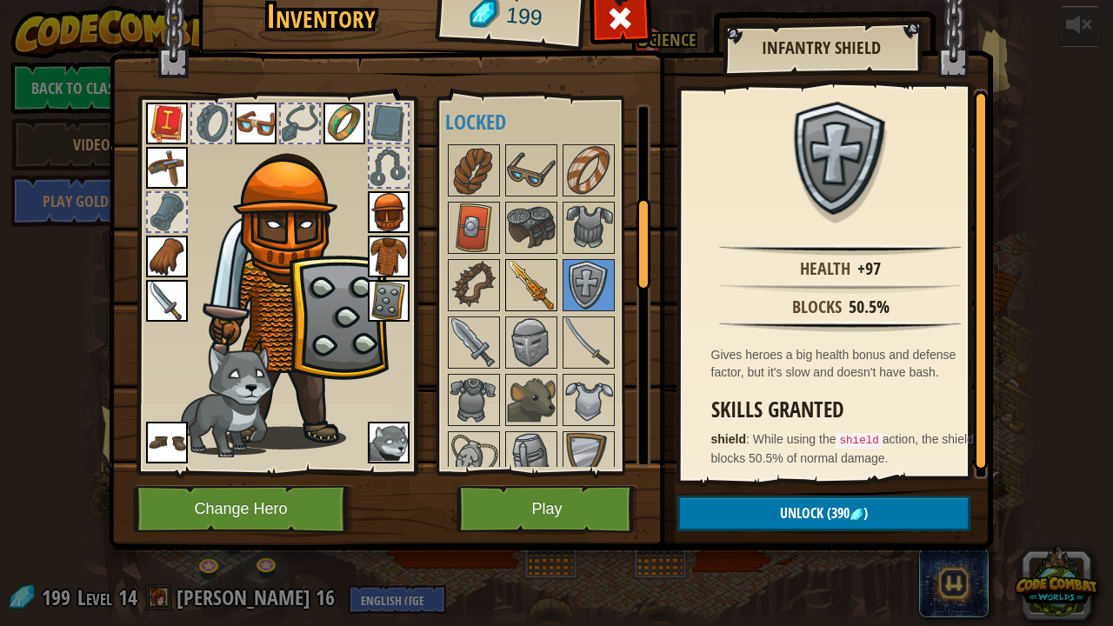
click at [537, 280] on img at bounding box center [531, 285] width 49 height 49
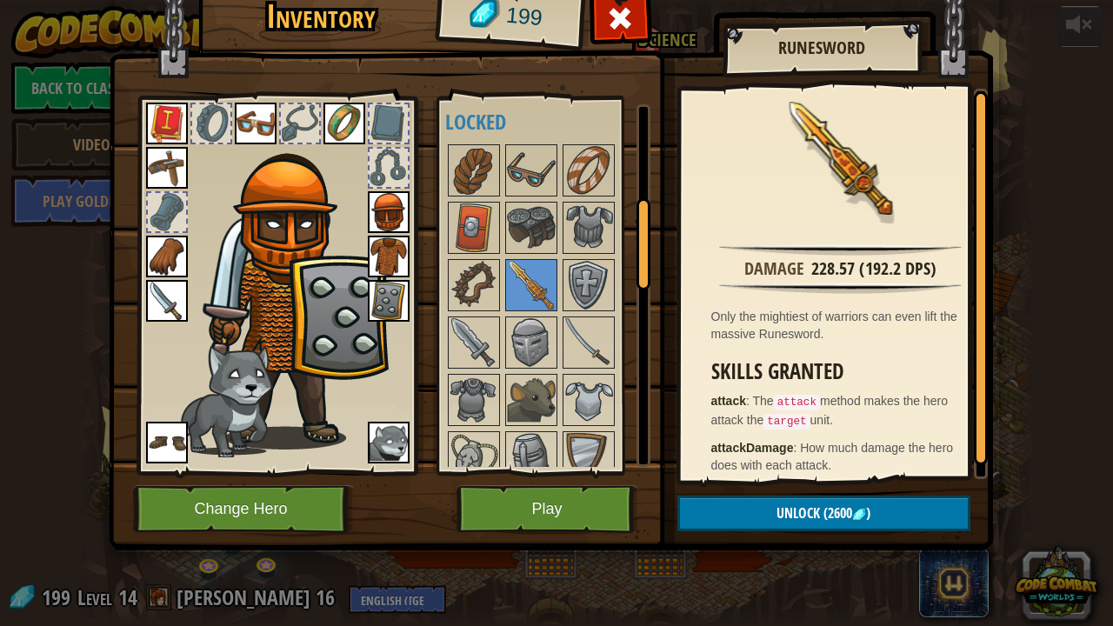
click at [538, 212] on img at bounding box center [531, 228] width 49 height 49
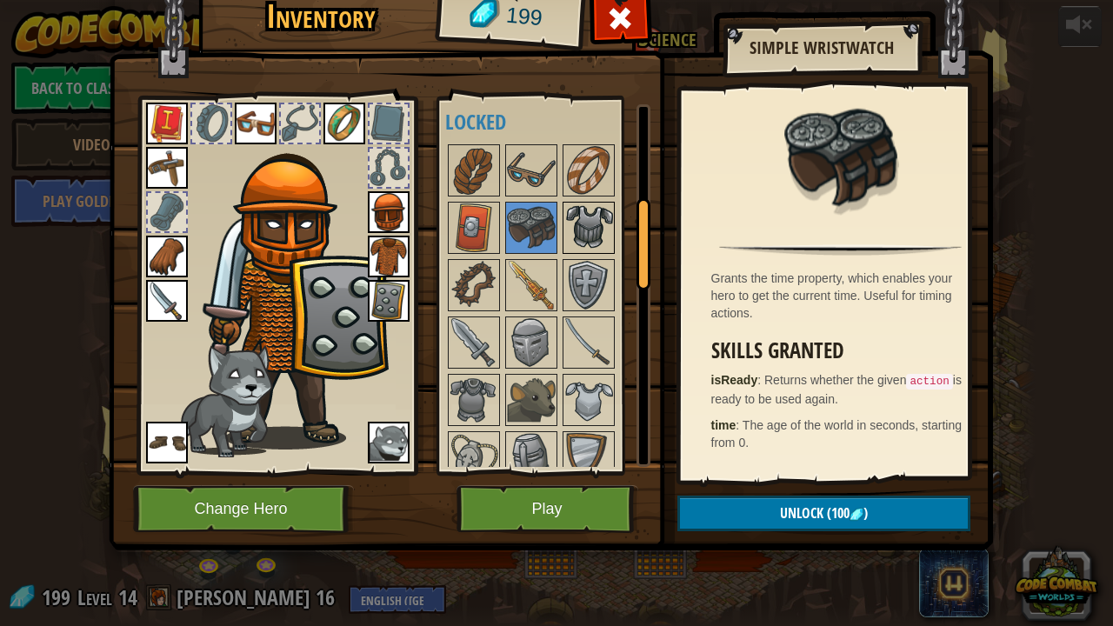
click at [591, 235] on img at bounding box center [589, 228] width 49 height 49
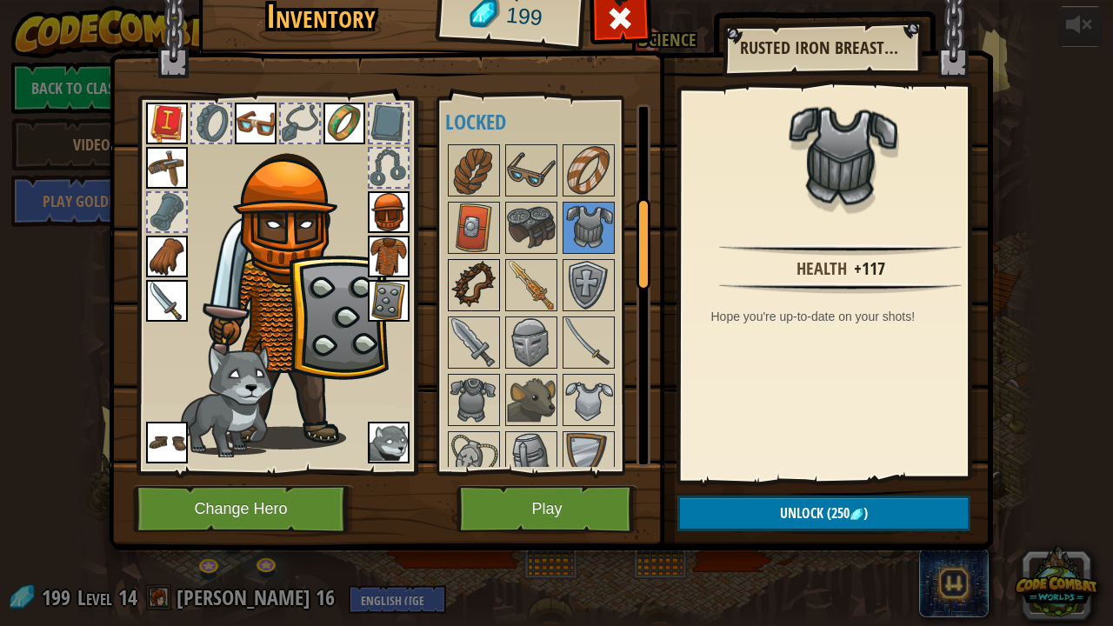
click at [480, 287] on img at bounding box center [474, 285] width 49 height 49
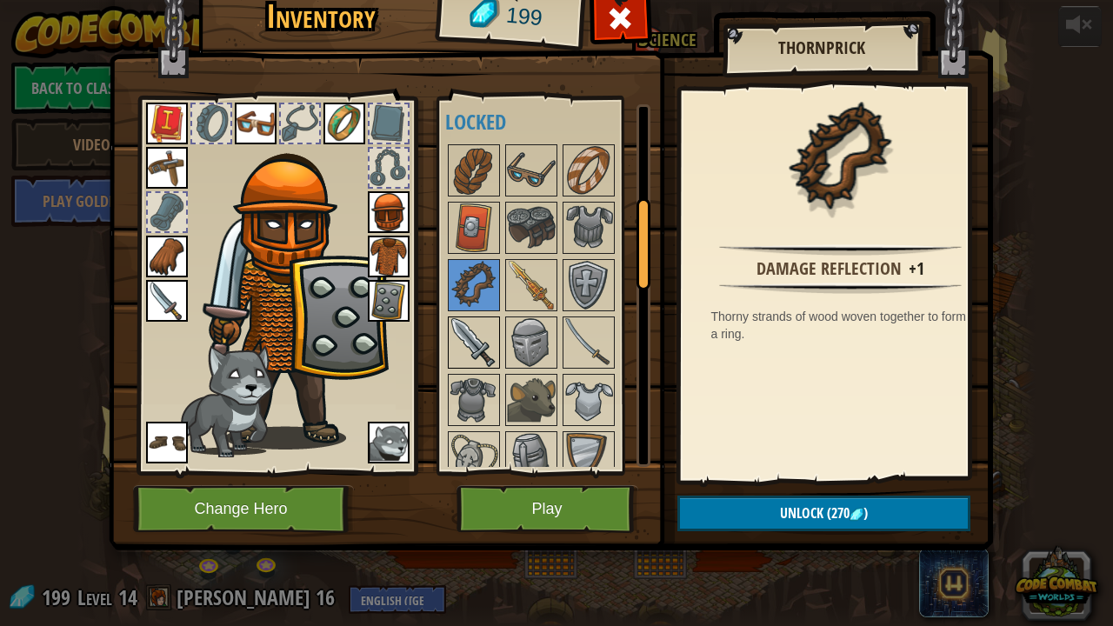
click at [477, 325] on img at bounding box center [474, 342] width 49 height 49
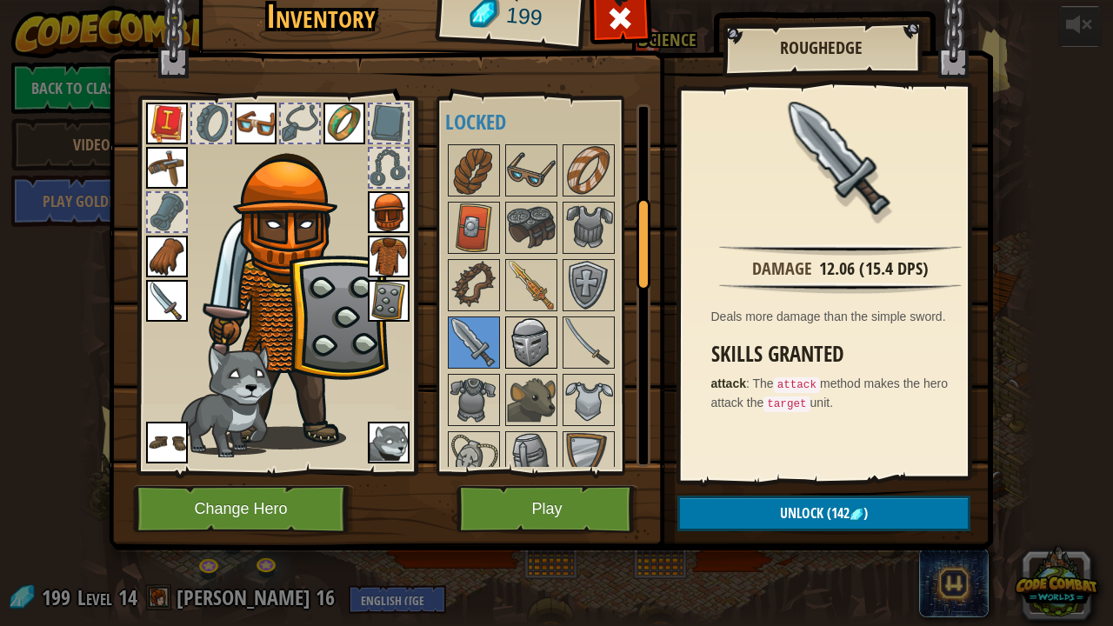
click at [510, 334] on img at bounding box center [531, 342] width 49 height 49
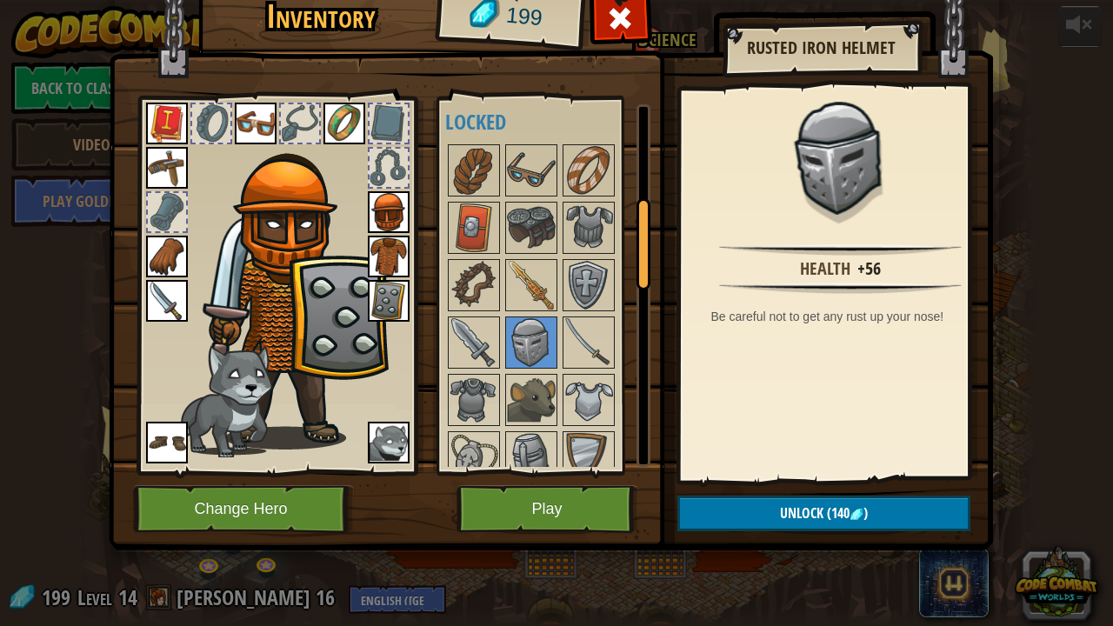
click at [717, 510] on button "Unlock (140 )" at bounding box center [824, 514] width 293 height 36
click at [717, 510] on button "Confirm" at bounding box center [824, 514] width 293 height 36
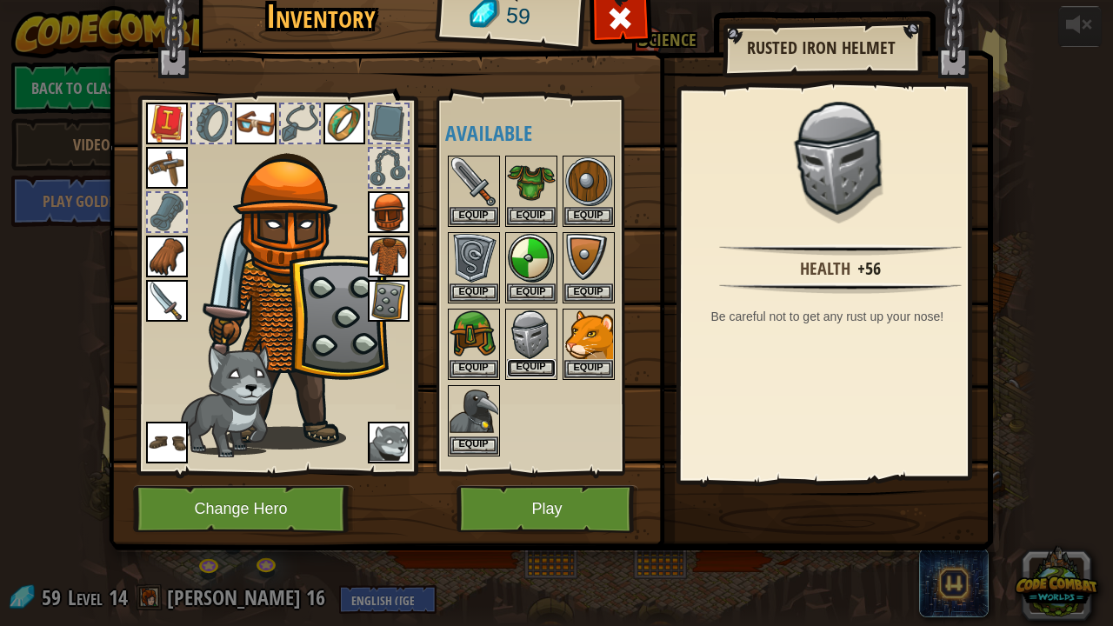
click at [536, 360] on button "Equip" at bounding box center [531, 368] width 49 height 18
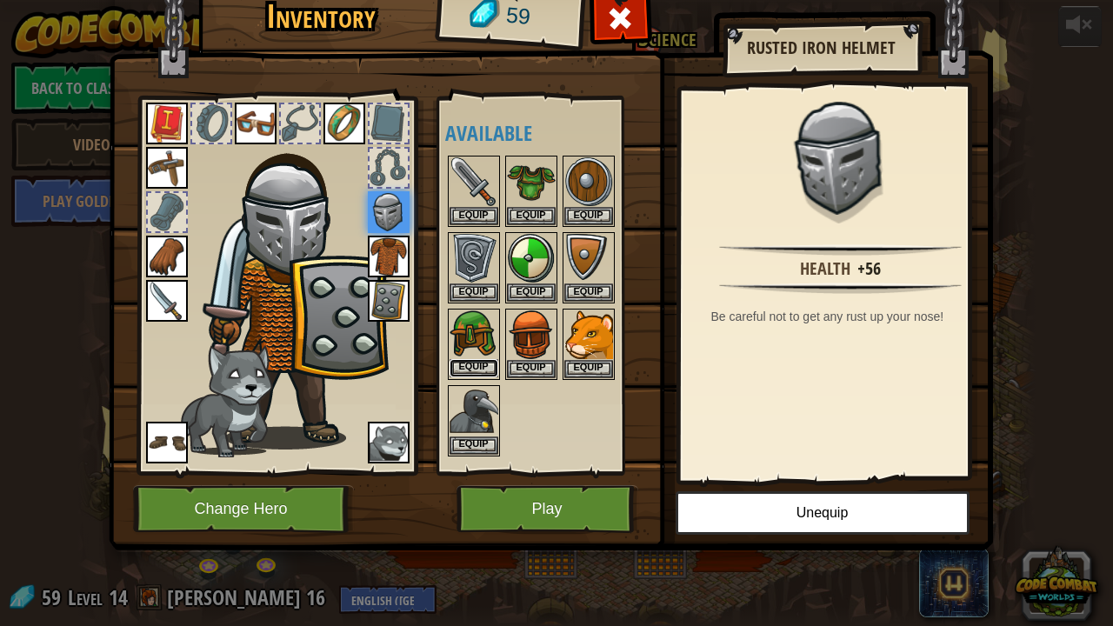
click at [482, 360] on button "Equip" at bounding box center [474, 368] width 49 height 18
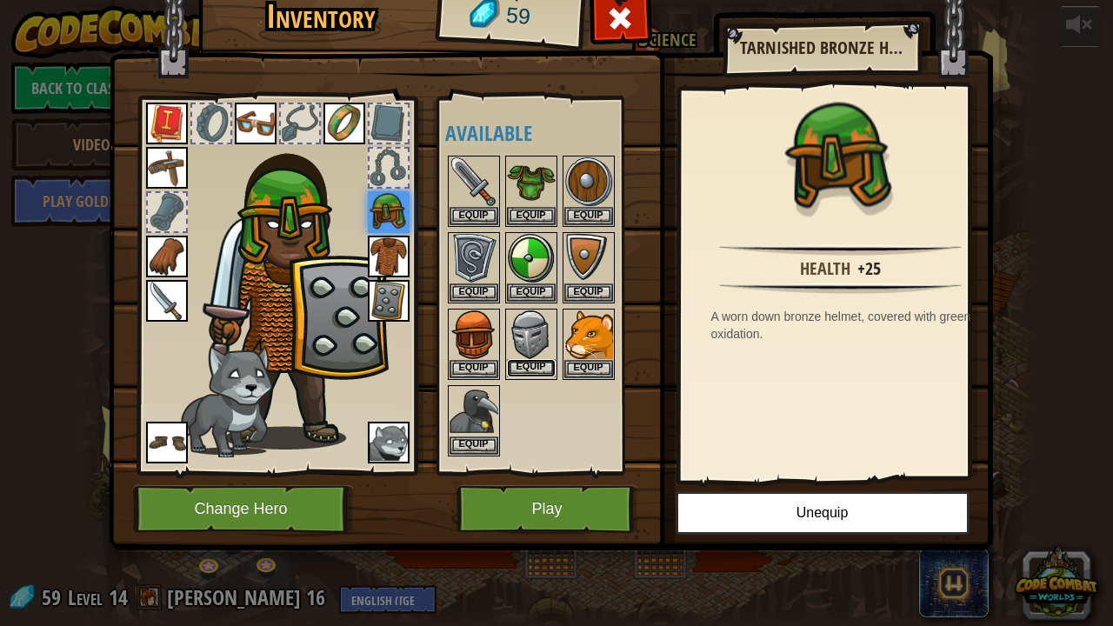
click at [511, 359] on button "Equip" at bounding box center [531, 368] width 49 height 18
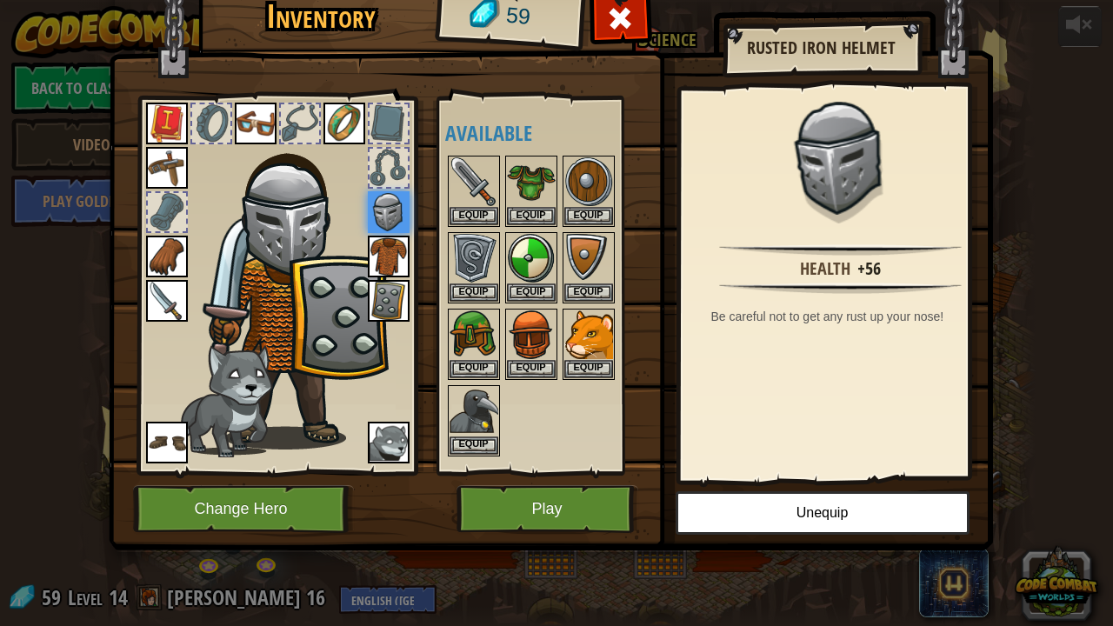
click at [395, 176] on div at bounding box center [389, 168] width 38 height 38
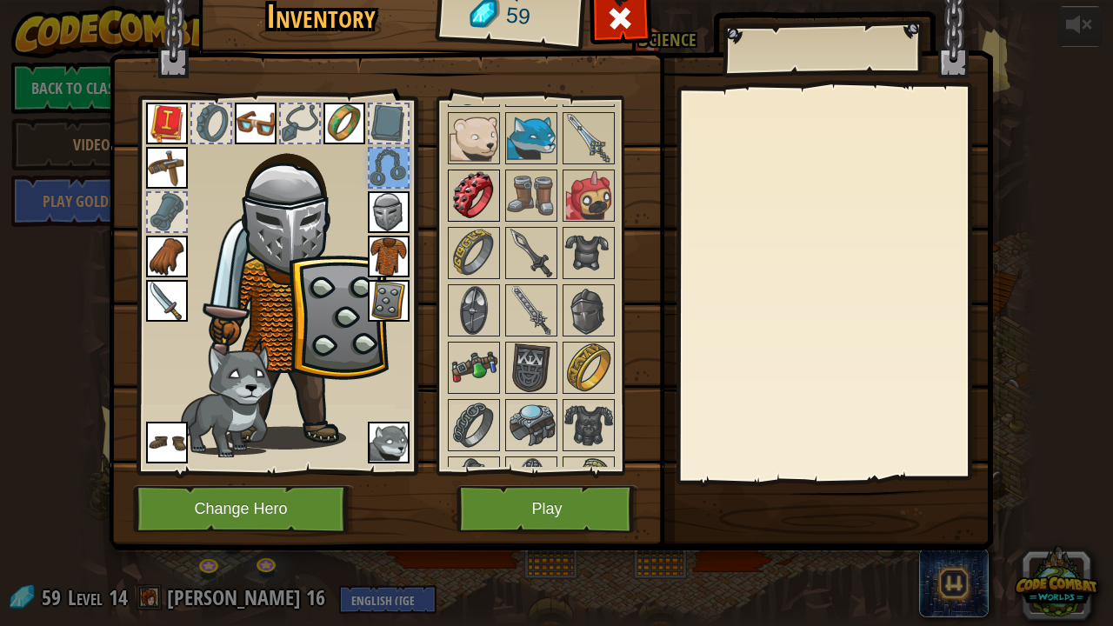
scroll to position [1066, 0]
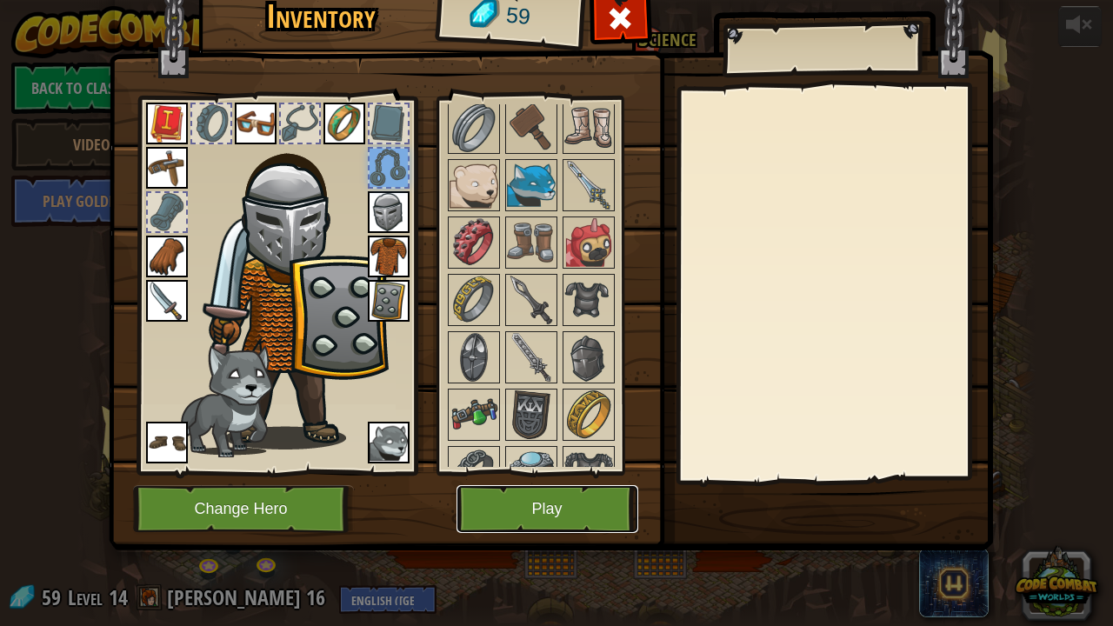
click at [519, 513] on button "Play" at bounding box center [548, 509] width 182 height 48
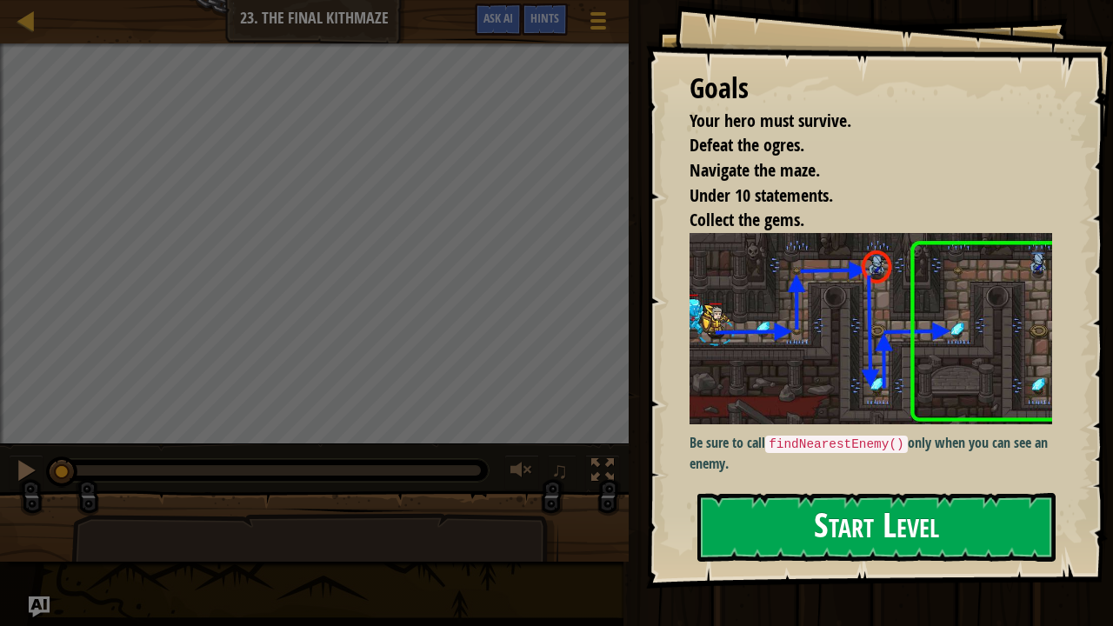
click at [816, 516] on button "Start Level" at bounding box center [877, 527] width 358 height 69
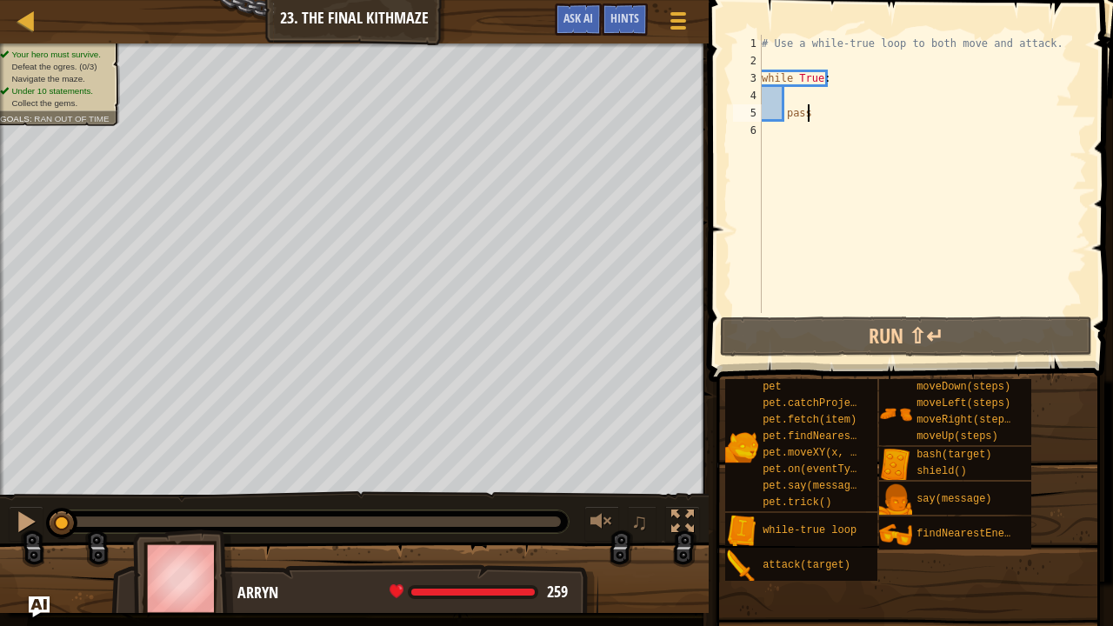
click at [809, 119] on div "# Use a while-true loop to both move and attack. while True : pass" at bounding box center [923, 191] width 329 height 313
click at [822, 119] on div "# Use a while-true loop to both move and attack. while True : pass" at bounding box center [923, 191] width 329 height 313
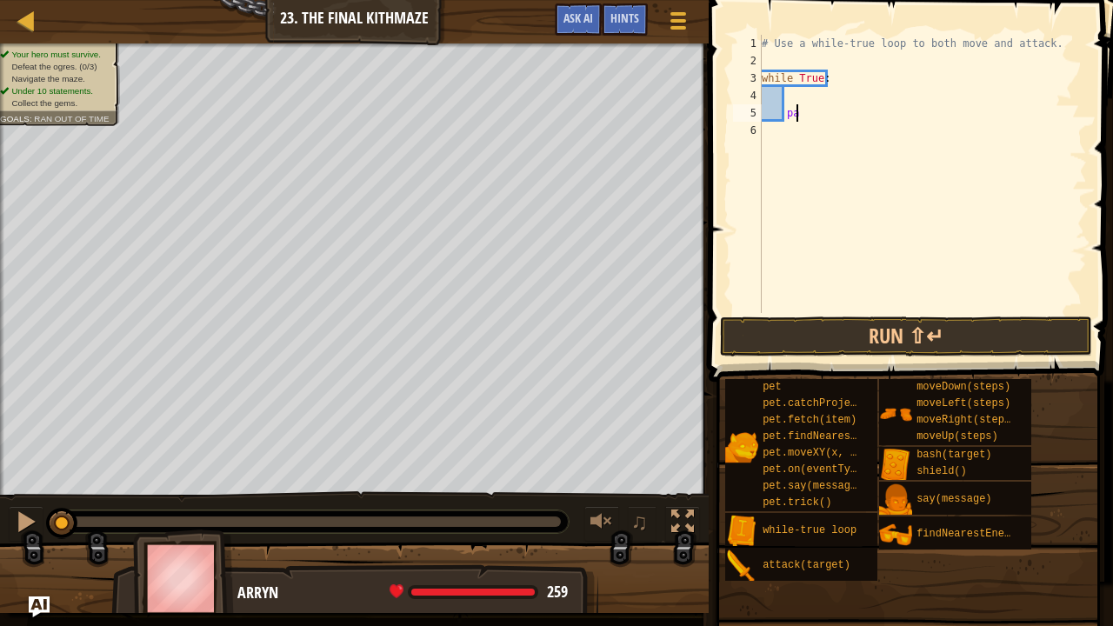
type textarea "p"
click at [790, 86] on div "# Use a while-true loop to both move and attack. while True :" at bounding box center [923, 191] width 329 height 313
type textarea "while True:"
click at [791, 99] on div "# Use a while-true loop to both move and attack. while True :" at bounding box center [923, 191] width 329 height 313
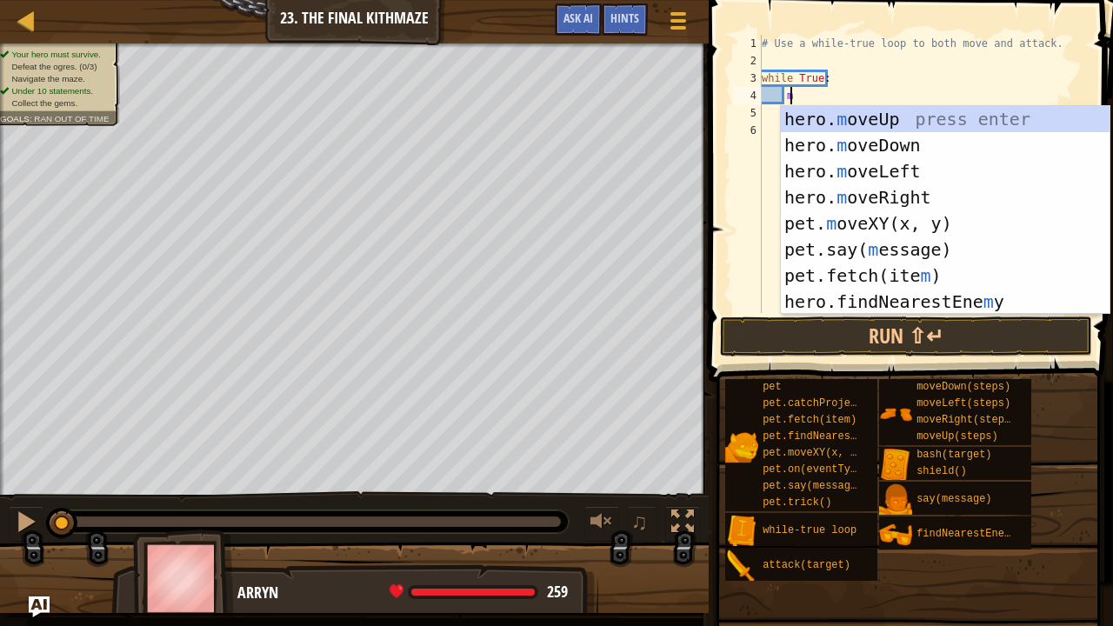
type textarea "mr"
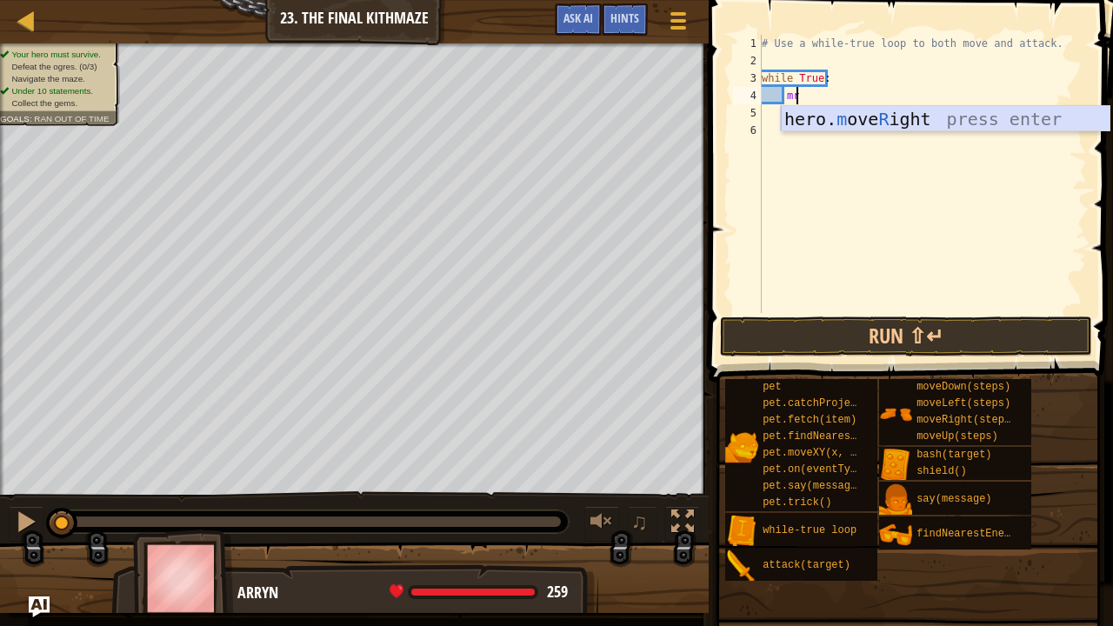
click at [835, 111] on div "hero. m ove R ight press enter" at bounding box center [946, 145] width 330 height 78
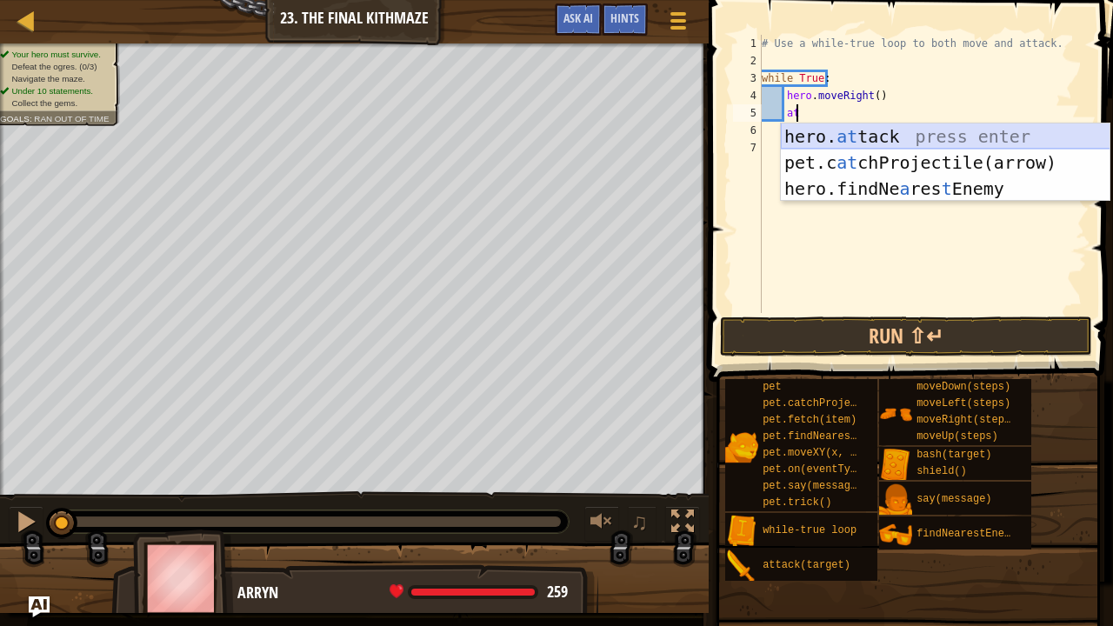
click at [879, 130] on div "hero. at tack press enter pet.c at chProjectile(arrow) press enter hero.findNe …" at bounding box center [946, 189] width 330 height 130
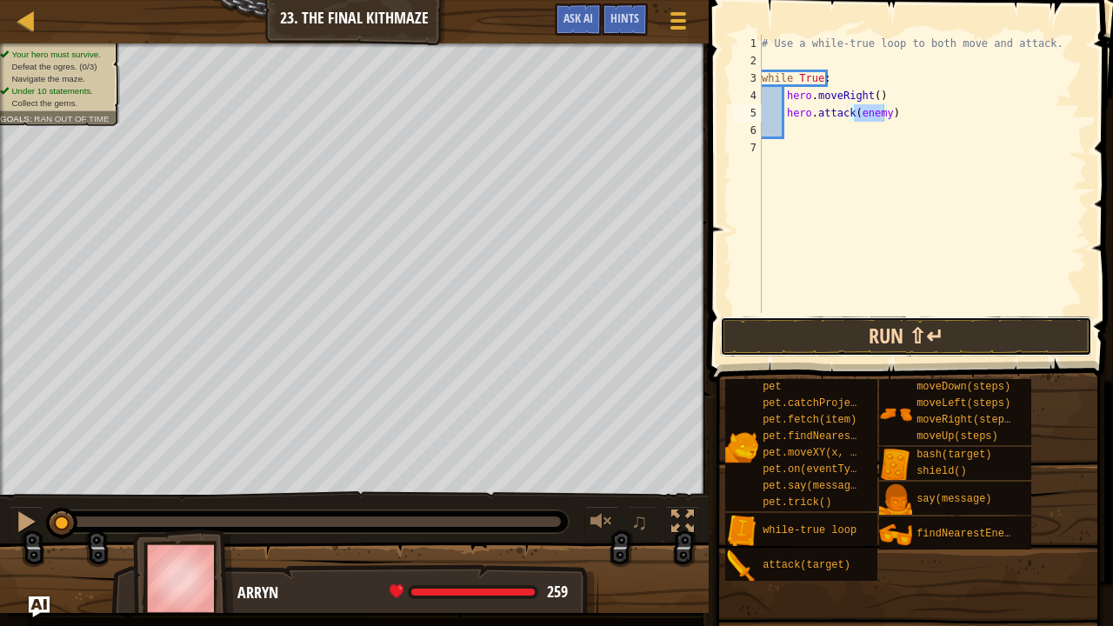
click at [830, 327] on button "Run ⇧↵" at bounding box center [906, 337] width 372 height 40
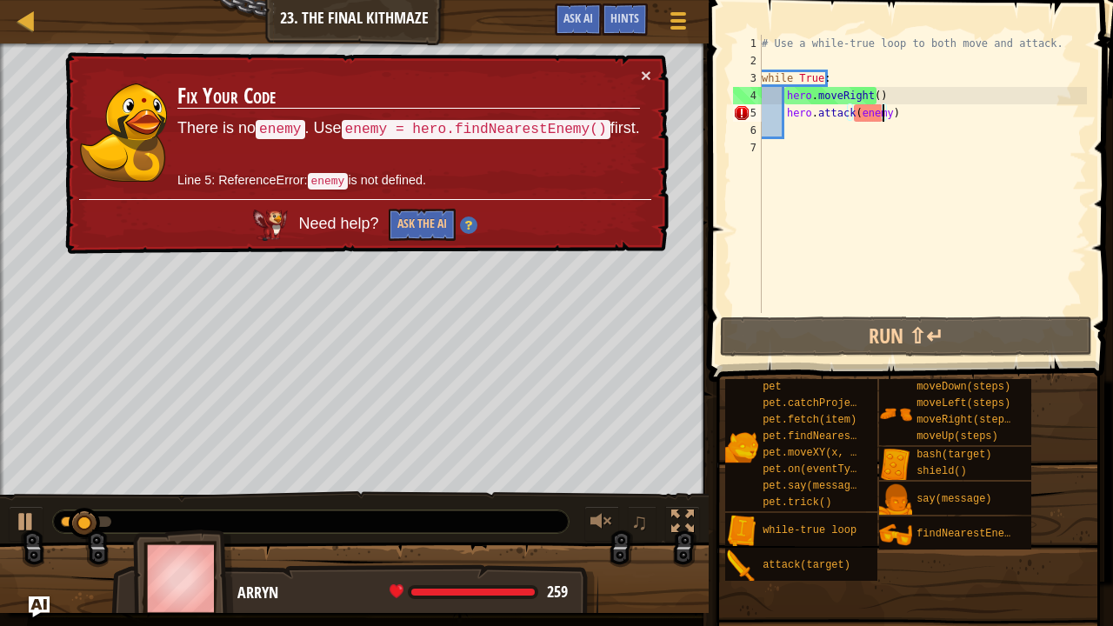
click at [897, 115] on div "# Use a while-true loop to both move and attack. while True : hero . moveRight …" at bounding box center [923, 191] width 329 height 313
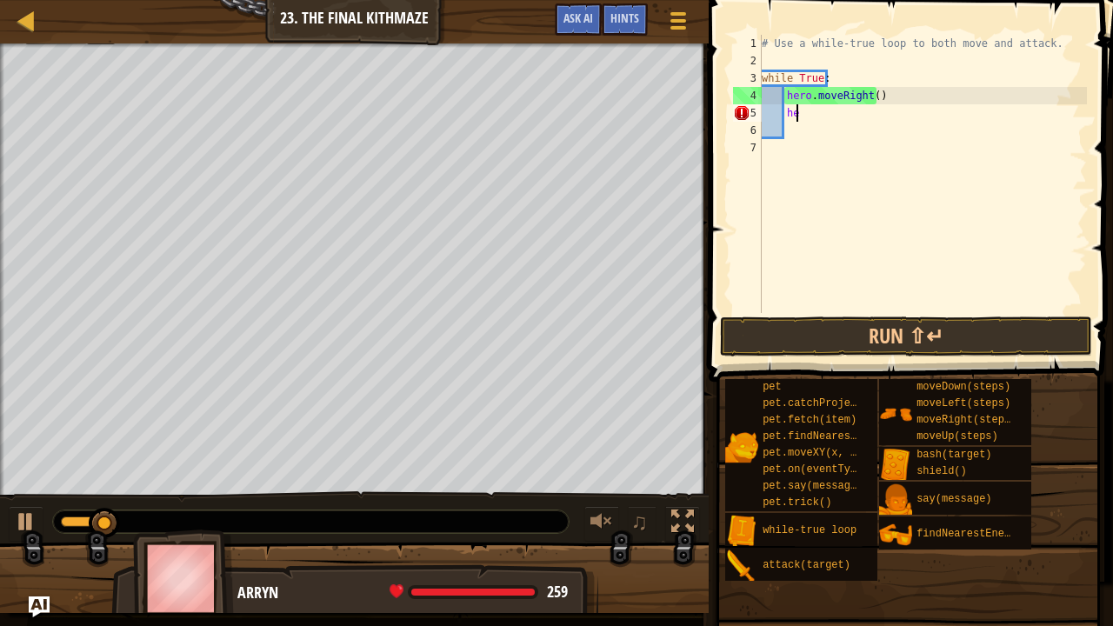
type textarea "h"
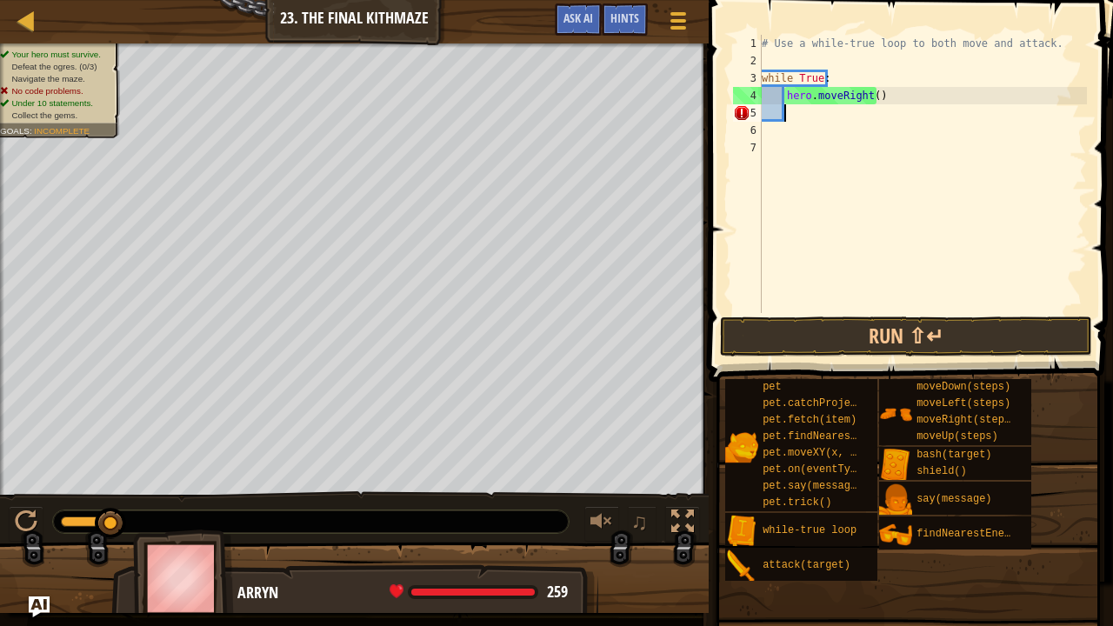
type textarea "f"
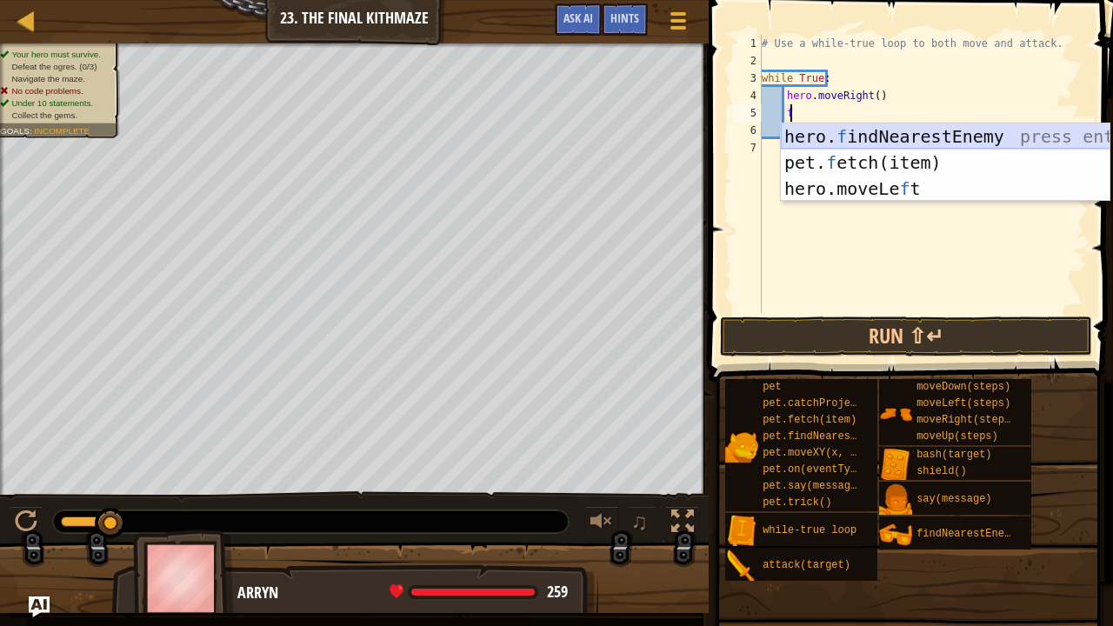
click at [881, 130] on div "hero. f indNearestEnemy press enter pet. f etch(item) press enter hero.moveLe f…" at bounding box center [946, 189] width 330 height 130
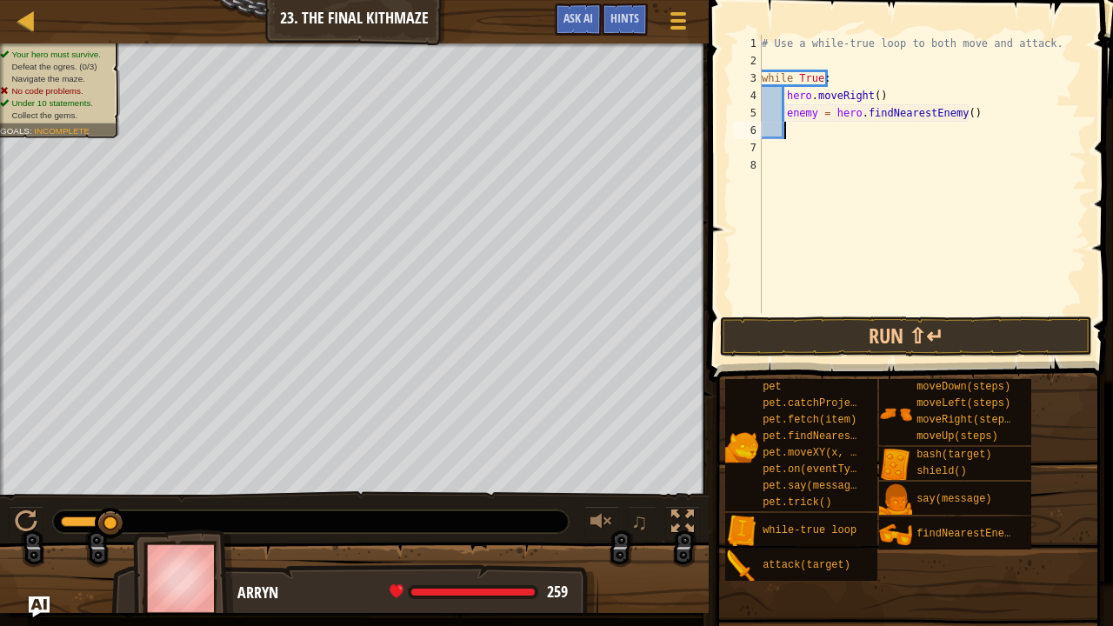
scroll to position [8, 1]
click at [780, 322] on button "Run ⇧↵" at bounding box center [906, 337] width 372 height 40
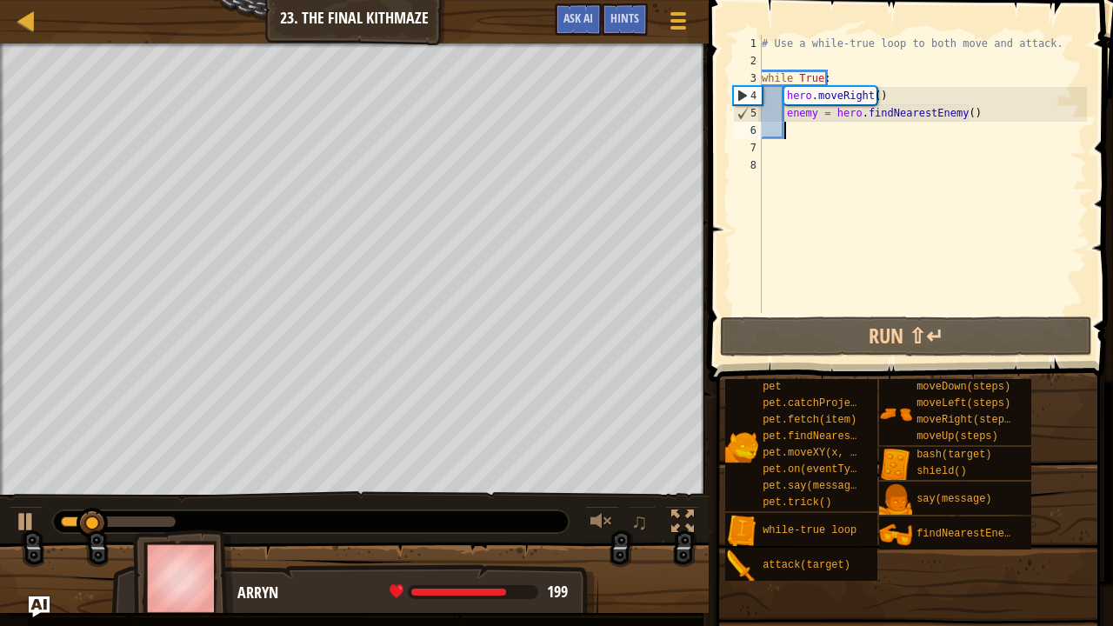
click at [958, 129] on div "# Use a while-true loop to both move and attack. while True : hero . moveRight …" at bounding box center [923, 191] width 329 height 313
click at [960, 125] on div "# Use a while-true loop to both move and attack. while True : hero . moveRight …" at bounding box center [923, 191] width 329 height 313
click at [968, 112] on div "# Use a while-true loop to both move and attack. while True : hero . moveRight …" at bounding box center [923, 191] width 329 height 313
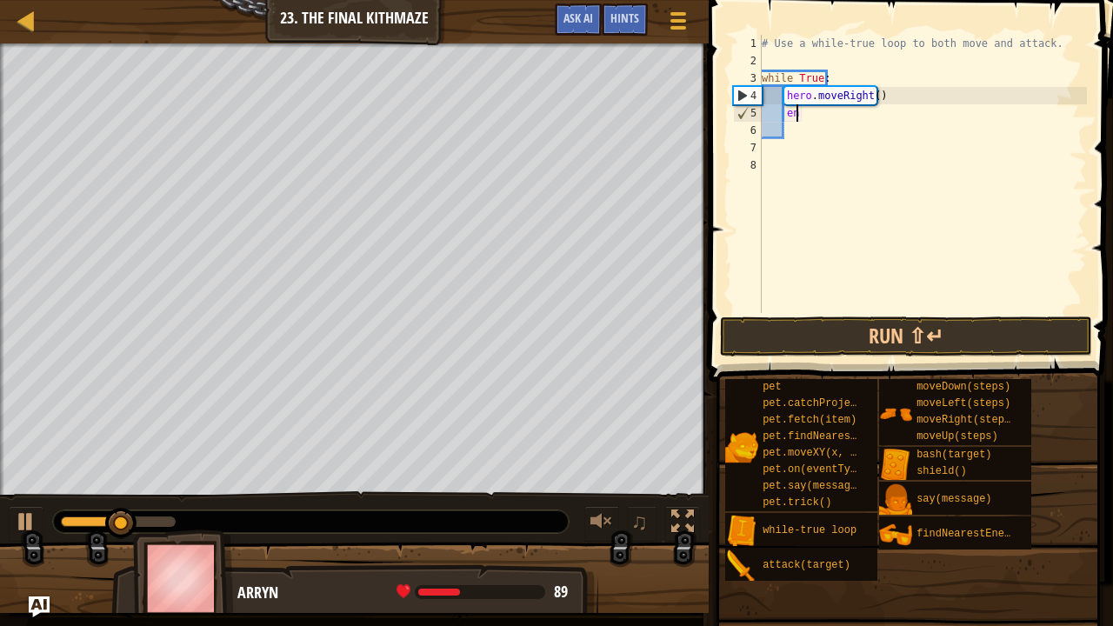
type textarea "e"
type textarea "m"
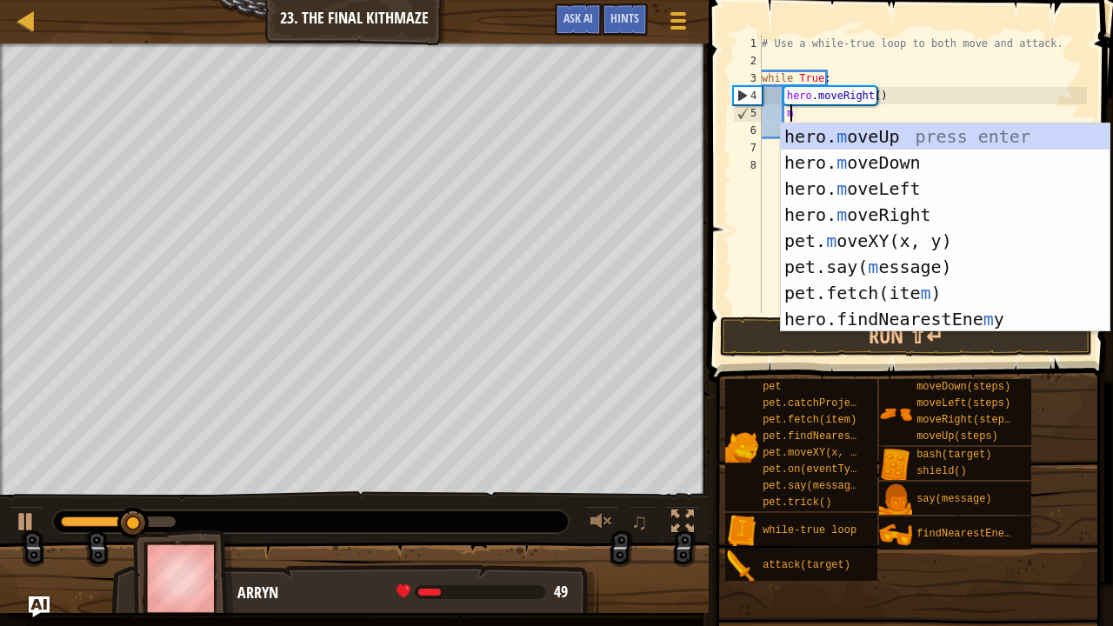
scroll to position [8, 2]
click at [902, 184] on div "hero. m oveUp press enter hero. m oveDown press enter hero. m oveLeft press ent…" at bounding box center [946, 254] width 330 height 261
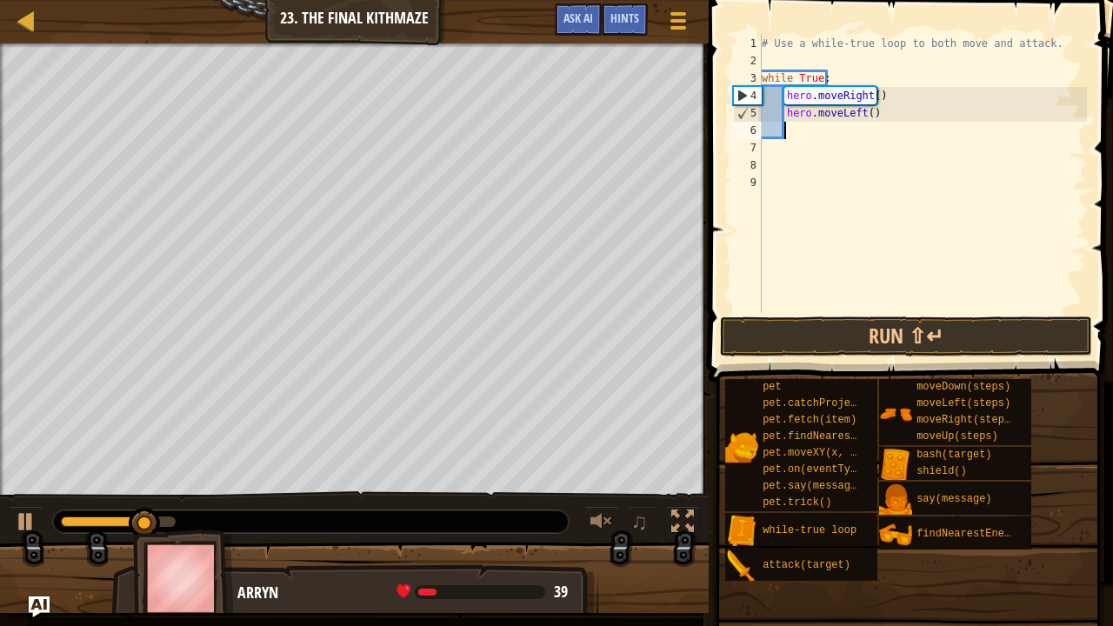
scroll to position [8, 1]
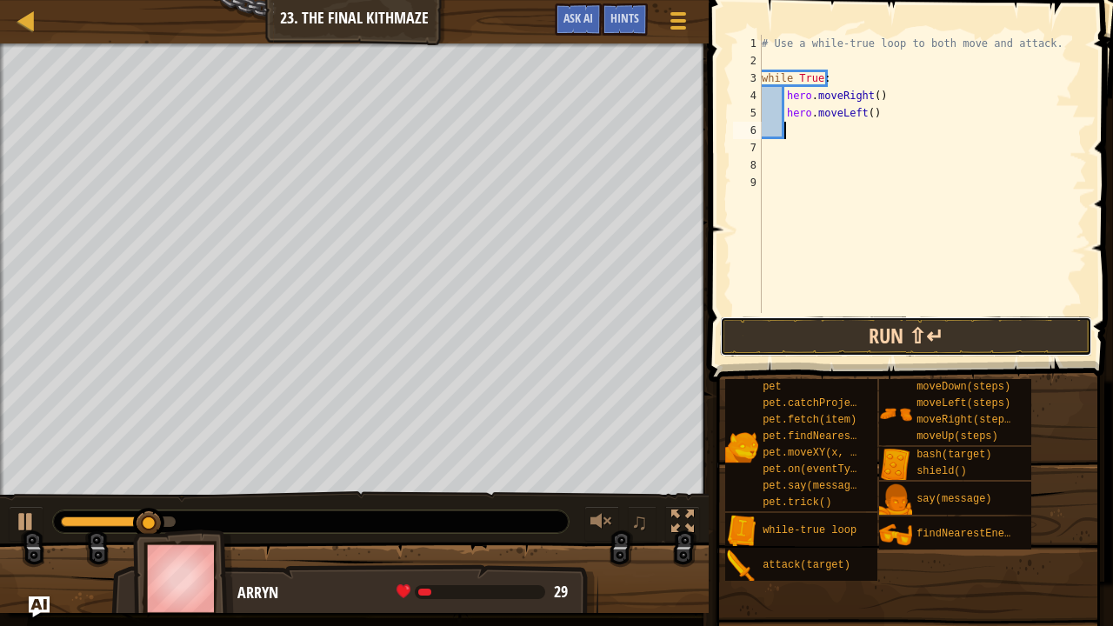
click at [828, 324] on button "Run ⇧↵" at bounding box center [906, 337] width 372 height 40
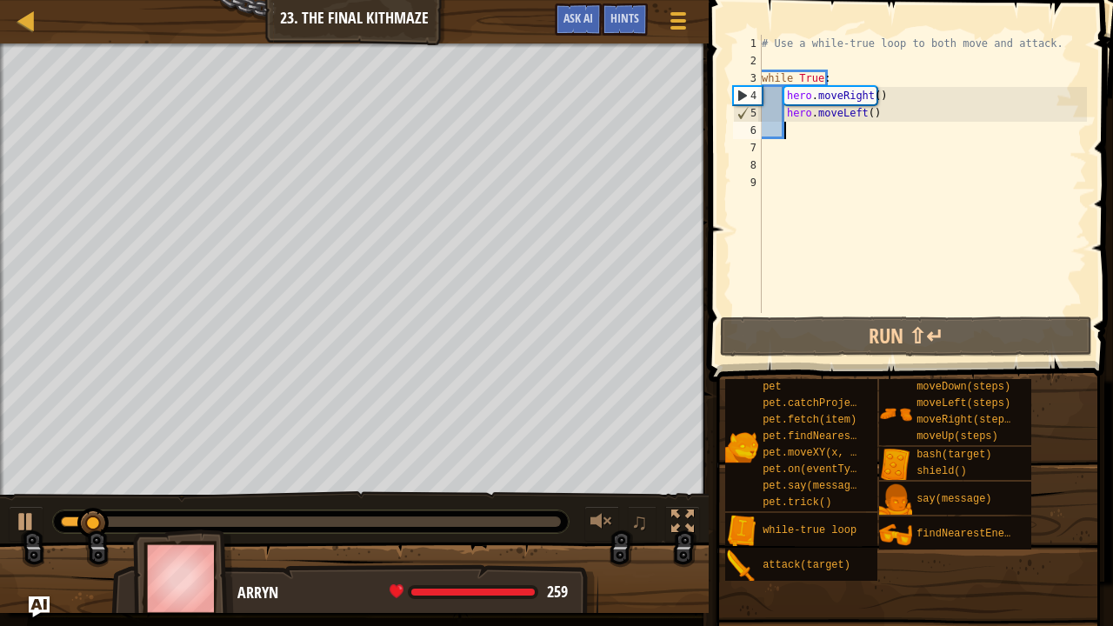
click at [793, 131] on div "# Use a while-true loop to both move and attack. while True : hero . moveRight …" at bounding box center [923, 191] width 329 height 313
click at [871, 123] on div "# Use a while-true loop to both move and attack. while True : hero . moveRight …" at bounding box center [923, 191] width 329 height 313
click at [885, 115] on div "# Use a while-true loop to both move and attack. while True : hero . moveRight …" at bounding box center [923, 191] width 329 height 313
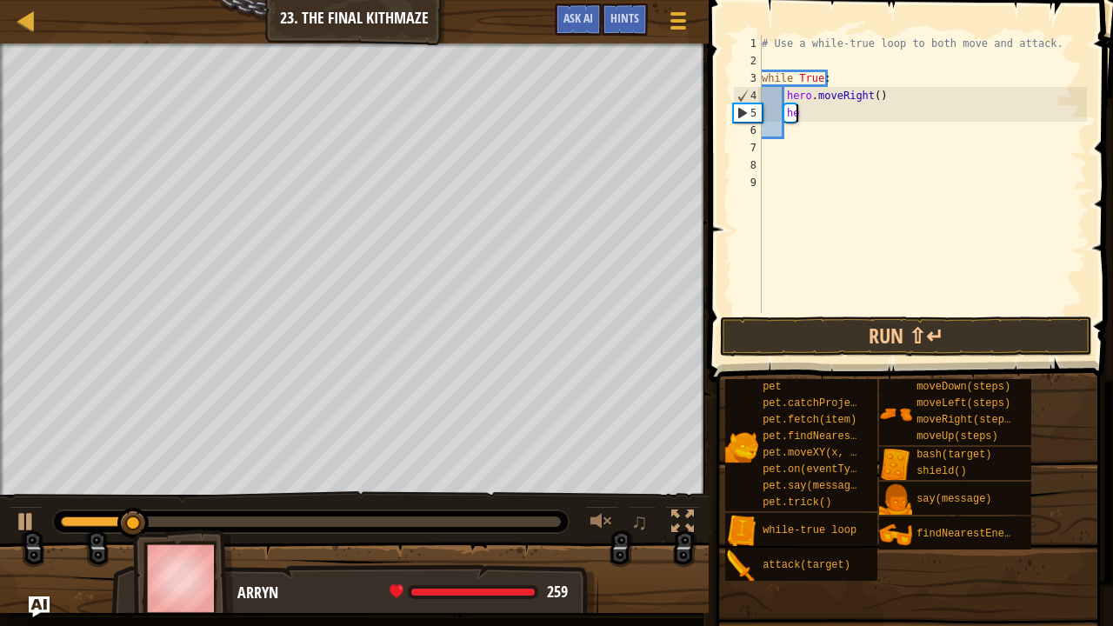
type textarea "h"
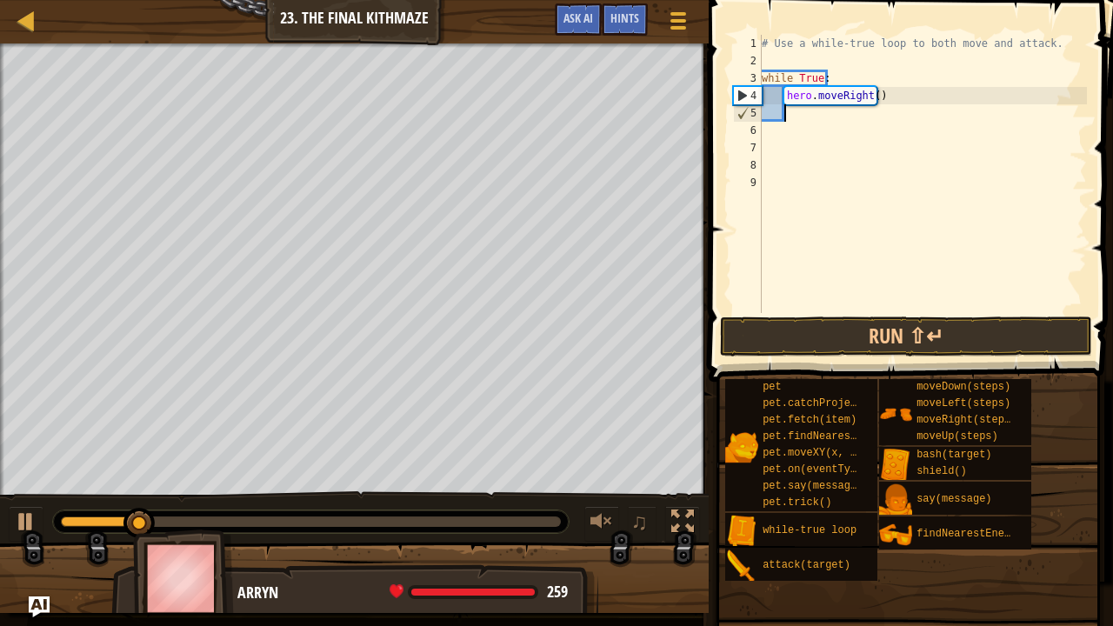
type textarea "m"
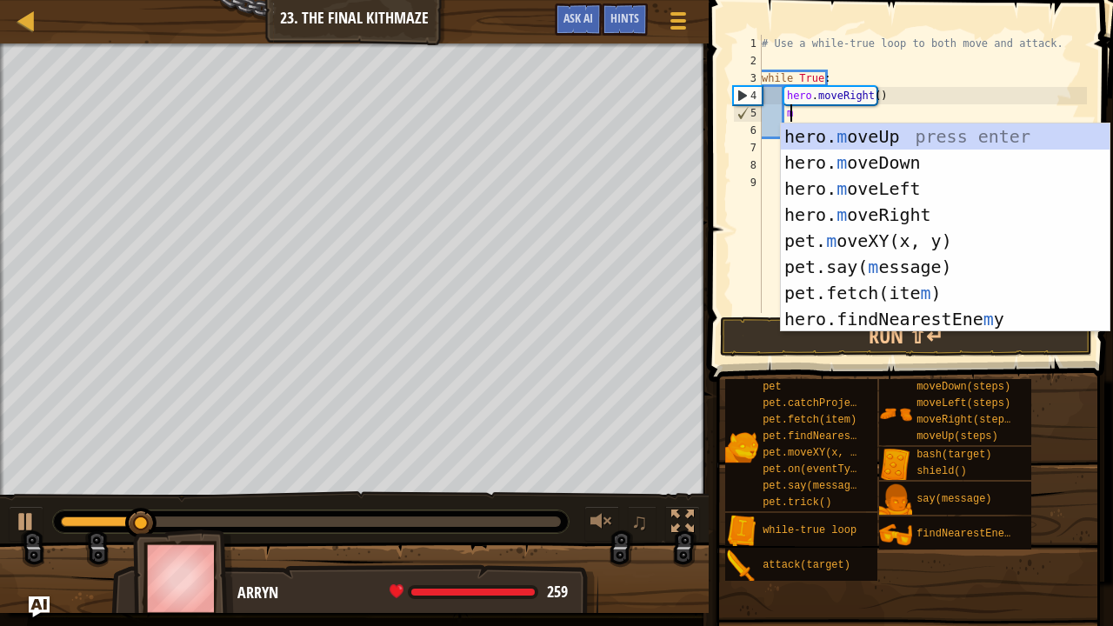
scroll to position [8, 2]
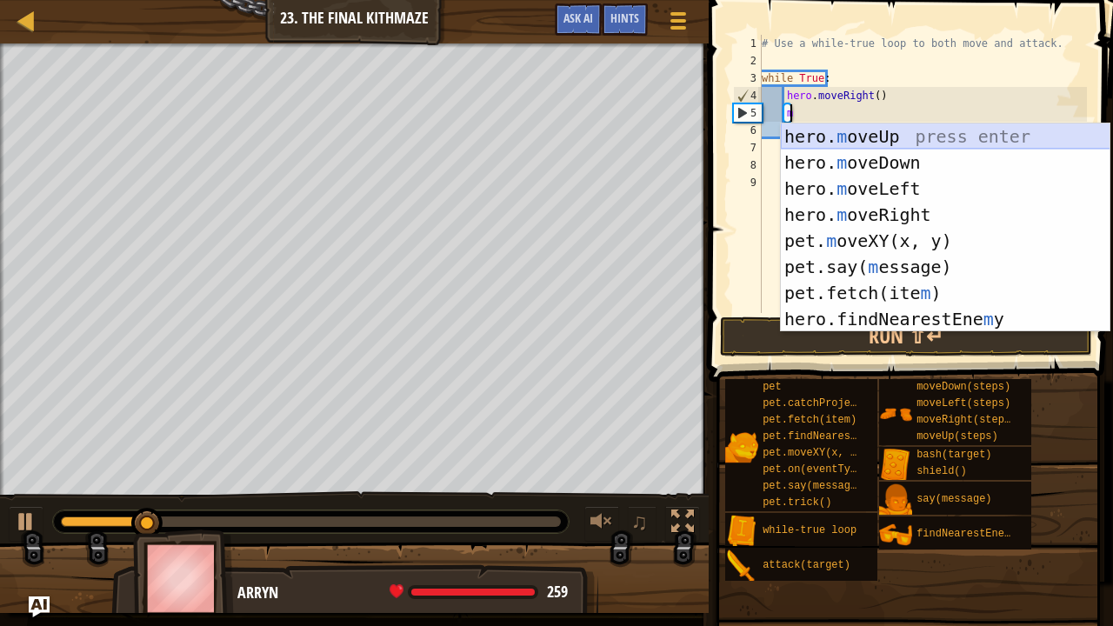
click at [879, 132] on div "hero. m oveUp press enter hero. m oveDown press enter hero. m oveLeft press ent…" at bounding box center [946, 254] width 330 height 261
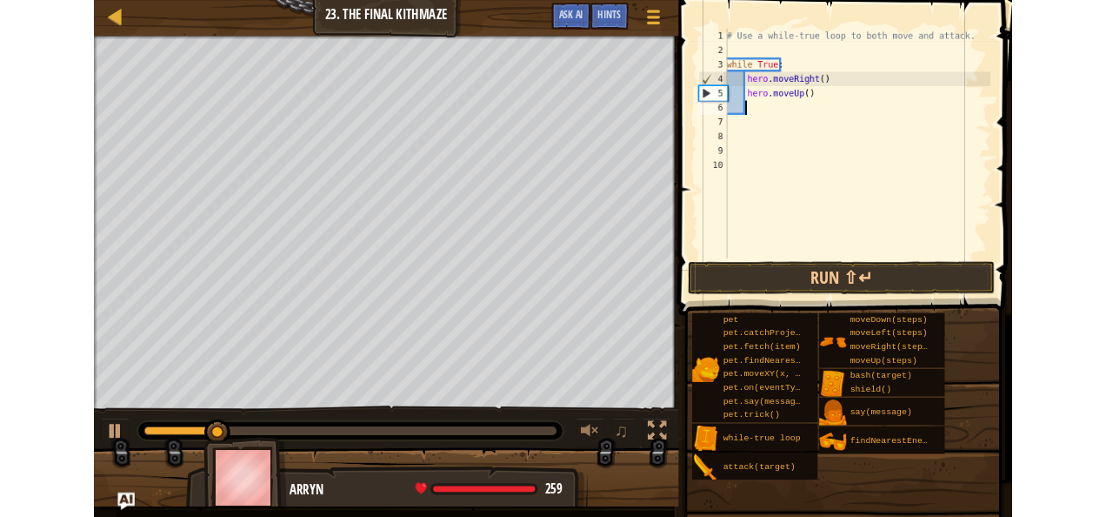
scroll to position [8, 1]
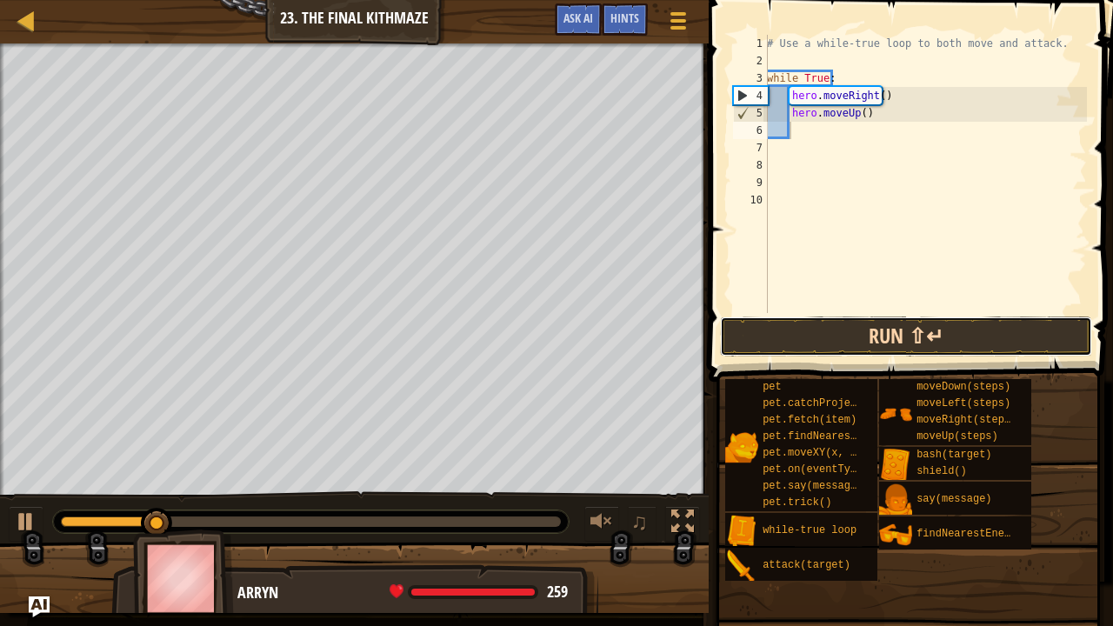
click at [820, 318] on button "Run ⇧↵" at bounding box center [906, 337] width 372 height 40
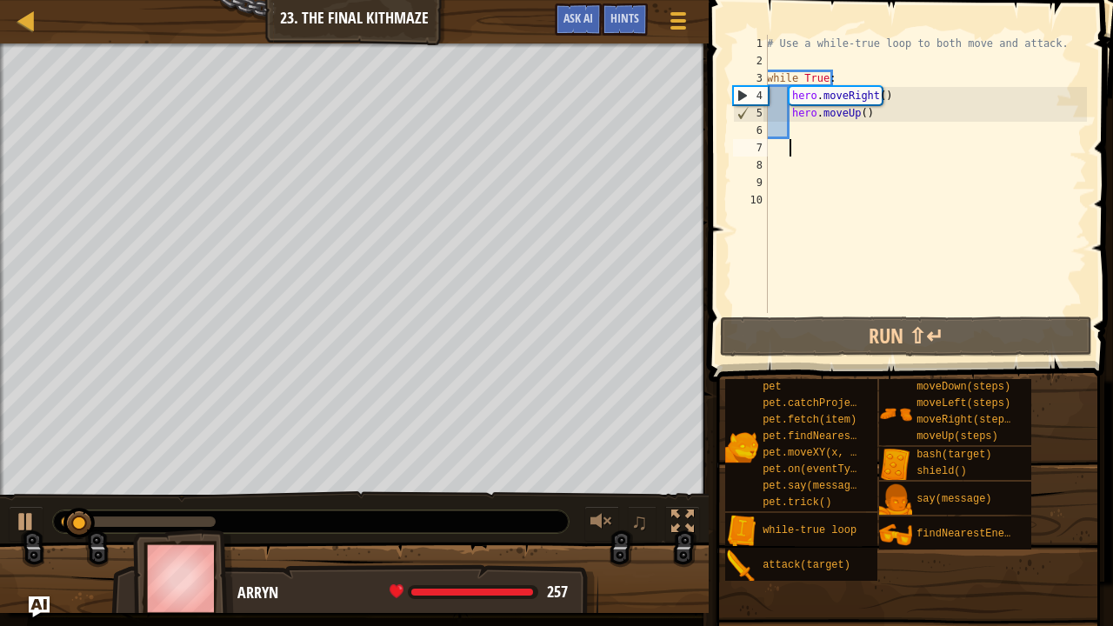
click at [818, 139] on div "# Use a while-true loop to both move and attack. while True : hero . moveRight …" at bounding box center [926, 191] width 324 height 313
type textarea "m"
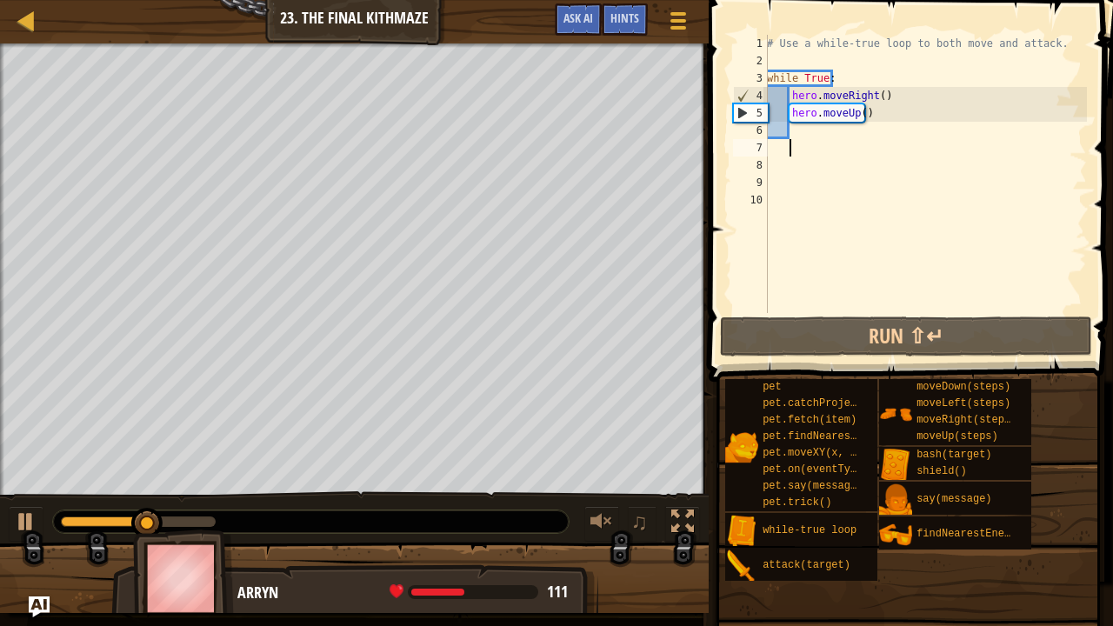
type textarea "f"
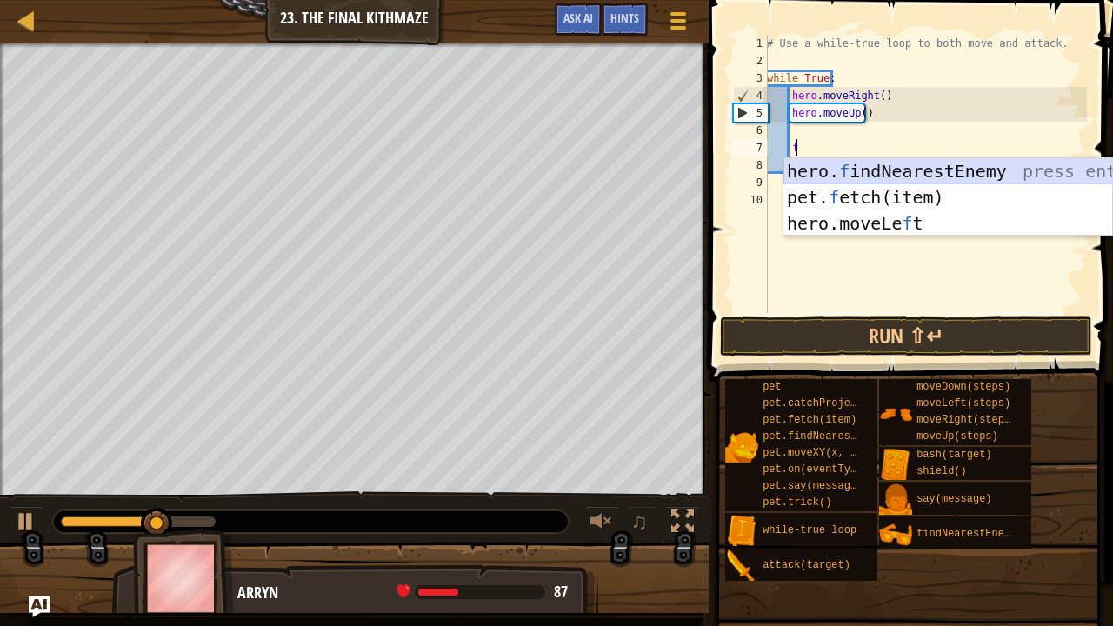
click at [850, 169] on div "hero. f indNearestEnemy press enter pet. f etch(item) press enter hero.moveLe f…" at bounding box center [949, 223] width 330 height 130
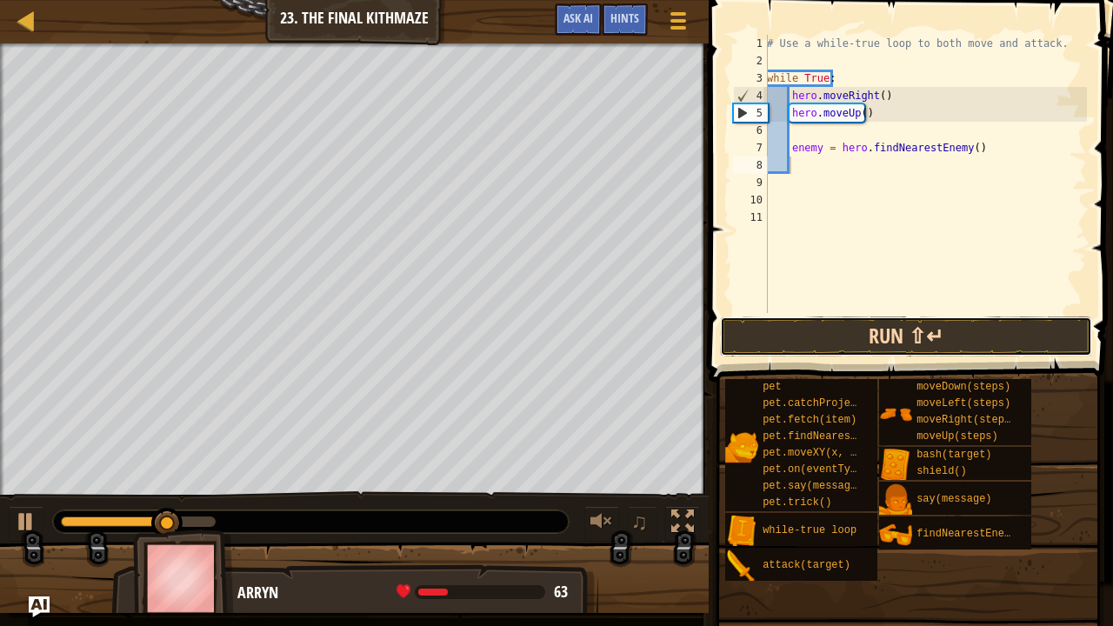
click at [793, 326] on button "Run ⇧↵" at bounding box center [906, 337] width 372 height 40
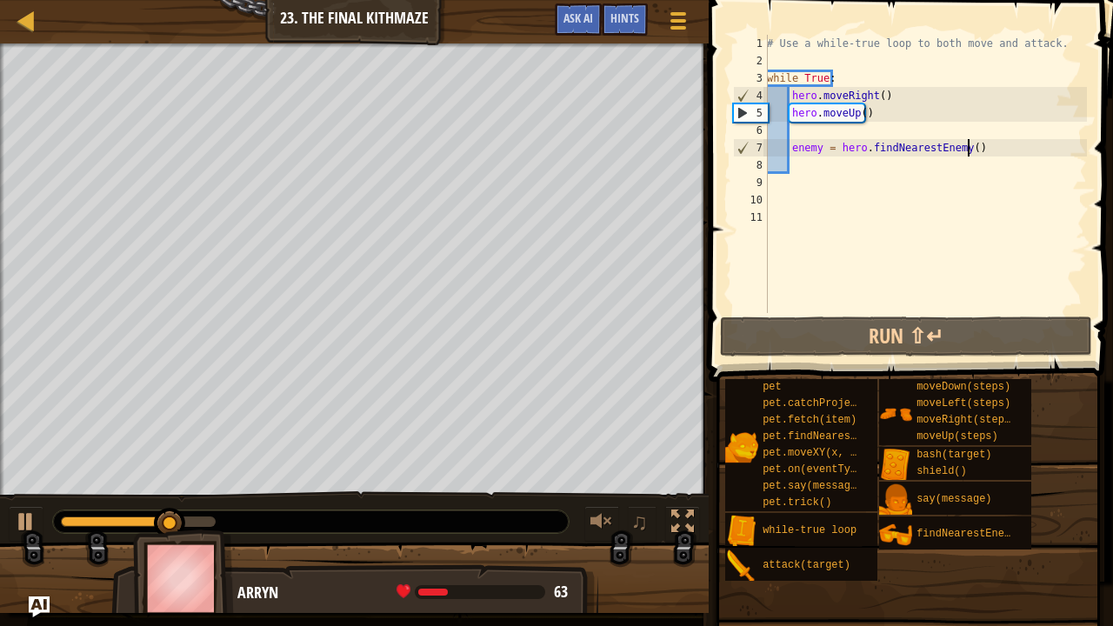
click at [983, 151] on div "# Use a while-true loop to both move and attack. while True : hero . moveRight …" at bounding box center [926, 191] width 324 height 313
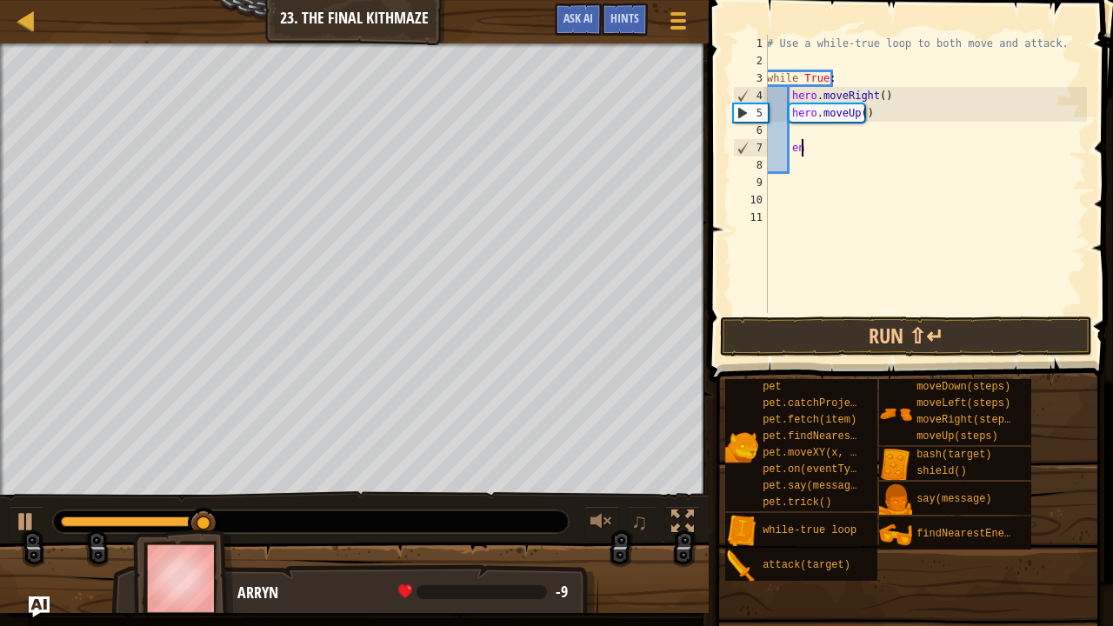
type textarea "e"
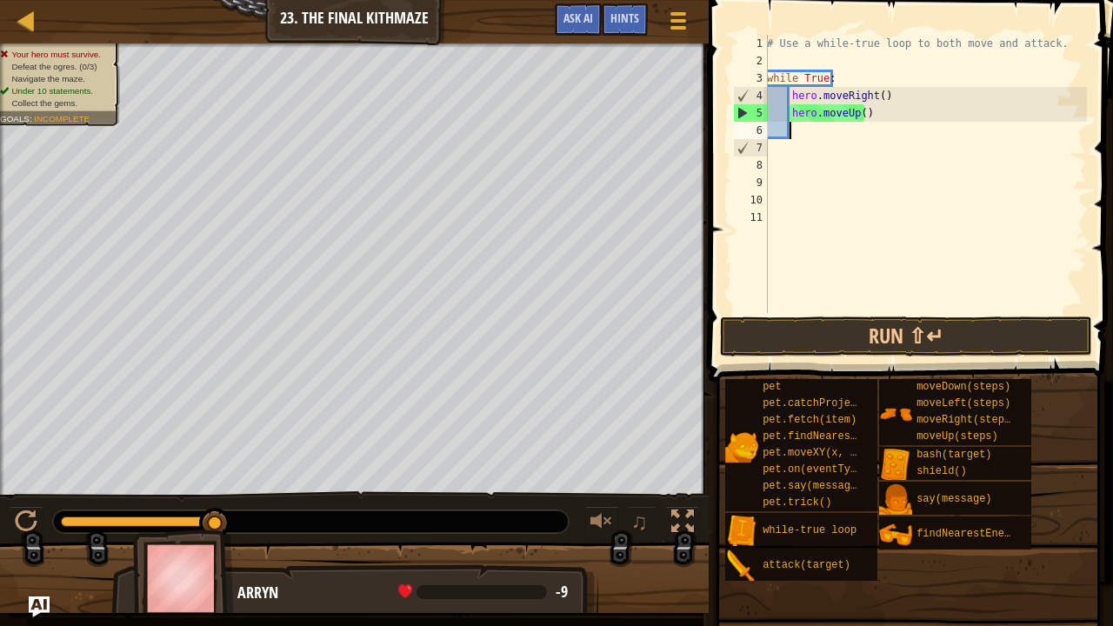
click at [792, 129] on div "# Use a while-true loop to both move and attack. while True : hero . moveRight …" at bounding box center [926, 191] width 324 height 313
type textarea "f"
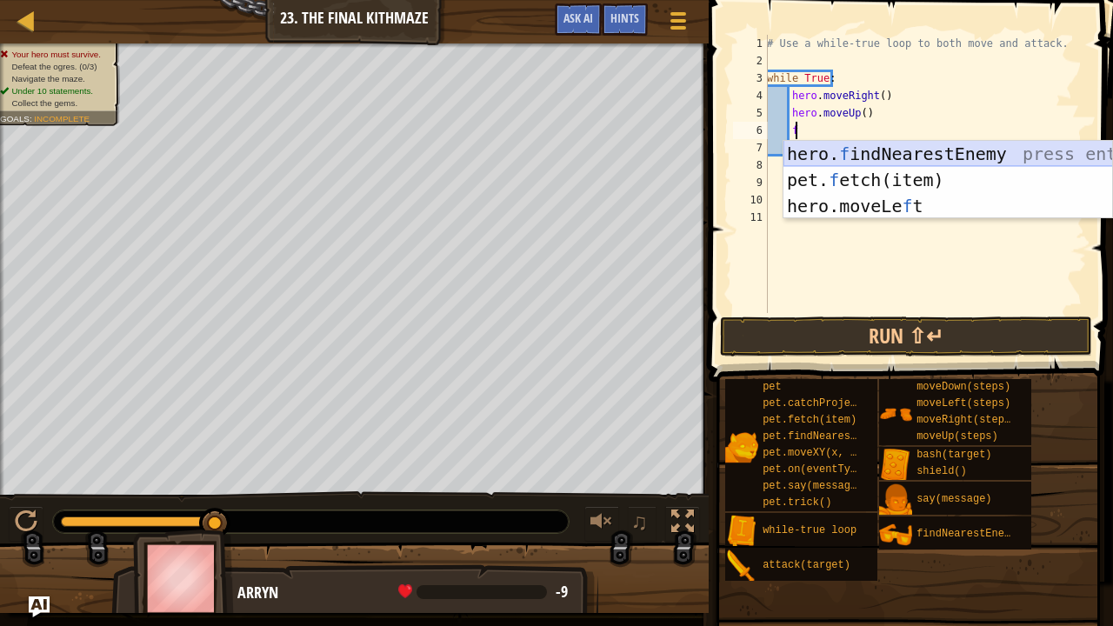
click at [826, 146] on div "hero. f indNearestEnemy press enter pet. f etch(item) press enter hero.moveLe f…" at bounding box center [949, 206] width 330 height 130
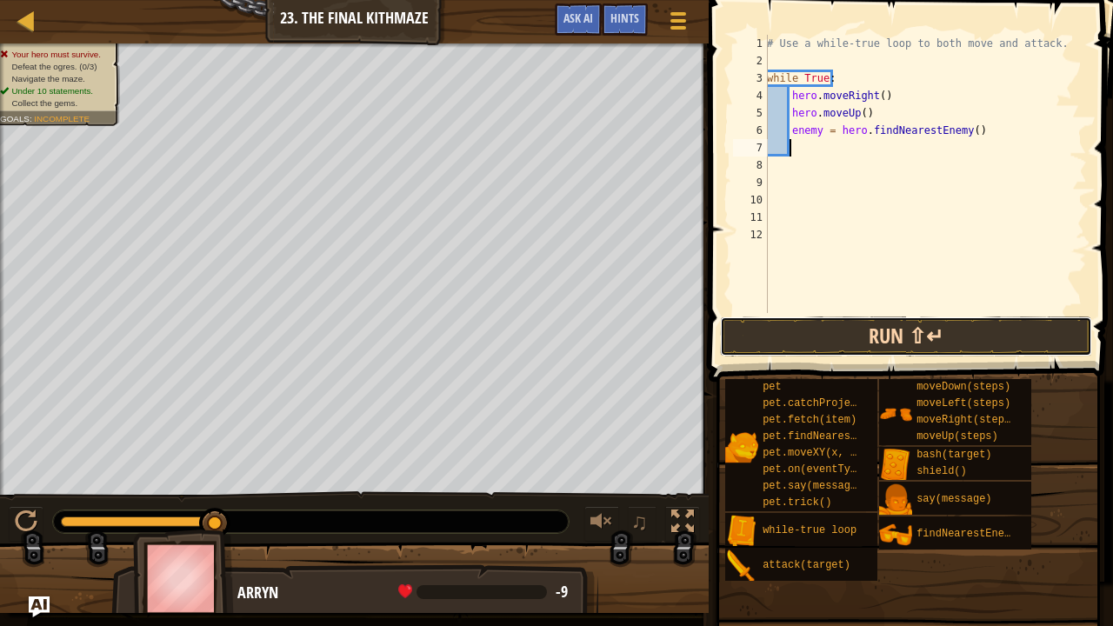
click at [810, 324] on button "Run ⇧↵" at bounding box center [906, 337] width 372 height 40
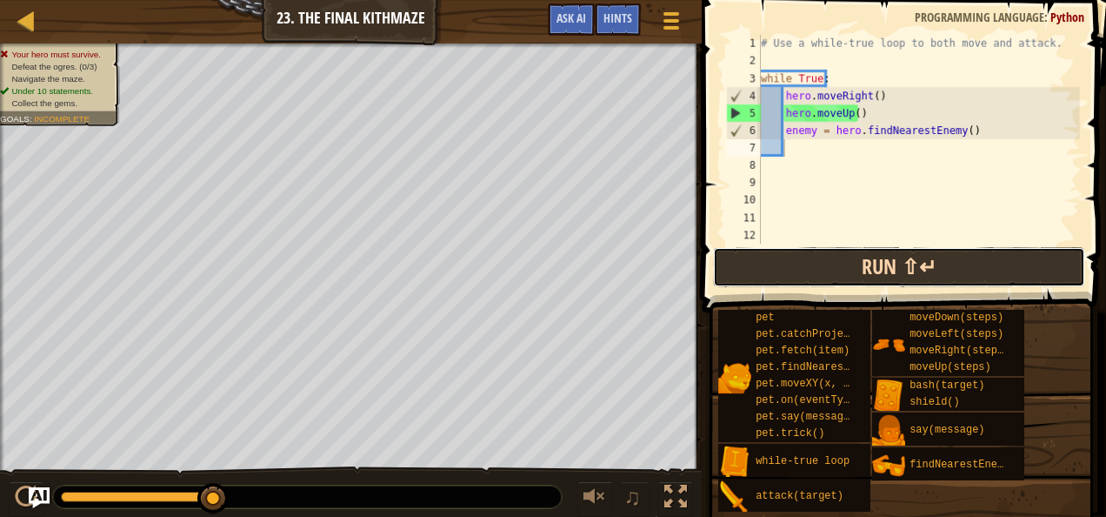
click at [721, 268] on button "Run ⇧↵" at bounding box center [899, 267] width 372 height 40
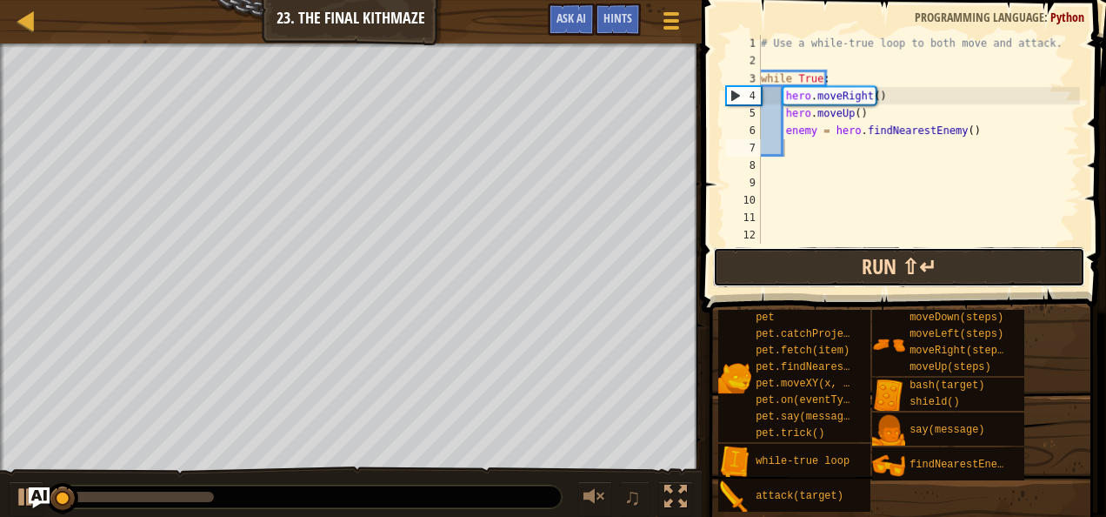
click at [721, 268] on button "Run ⇧↵" at bounding box center [899, 267] width 372 height 40
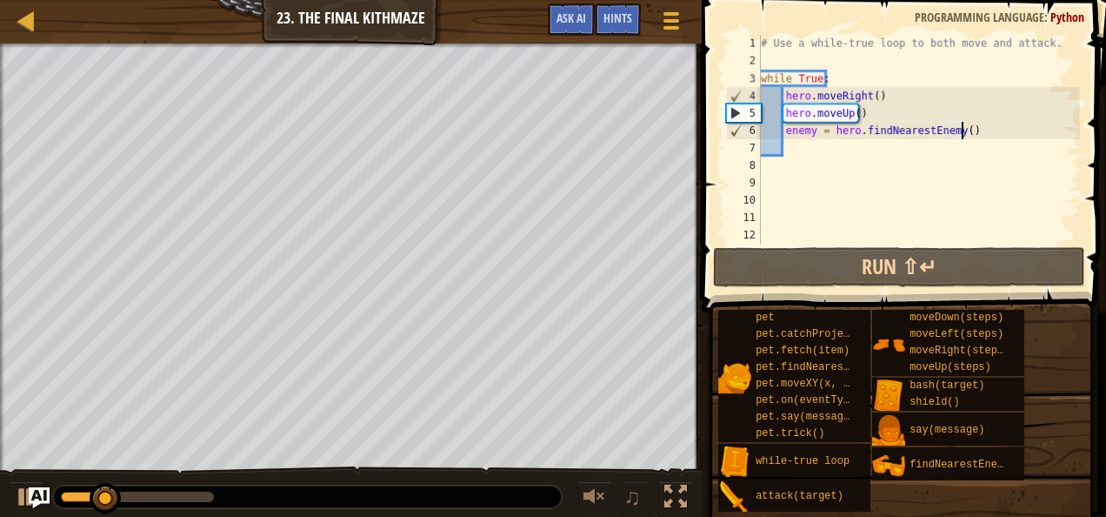
click at [966, 132] on div "# Use a while-true loop to both move and attack. while True : hero . moveRight …" at bounding box center [919, 157] width 323 height 244
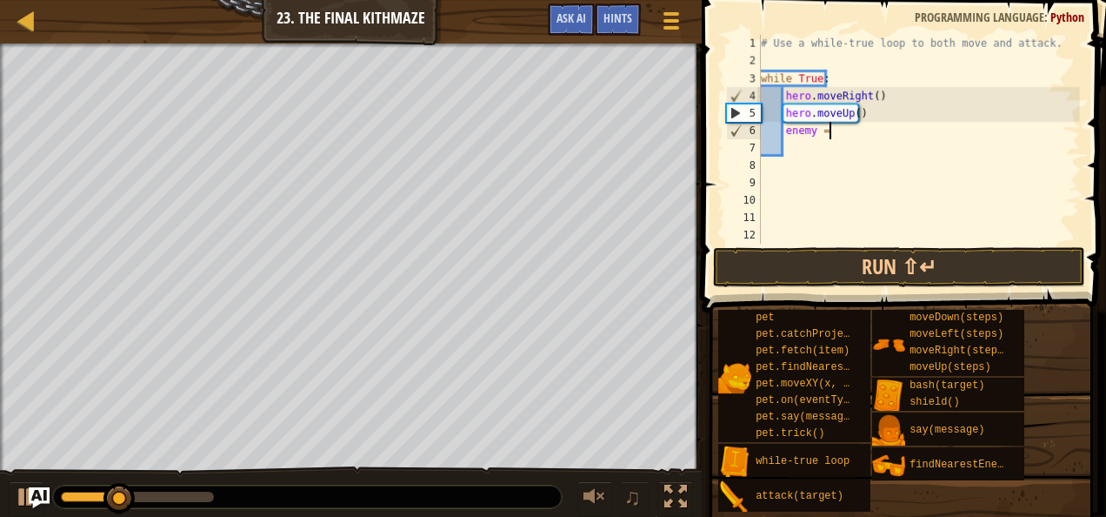
type textarea "e"
type textarea "h"
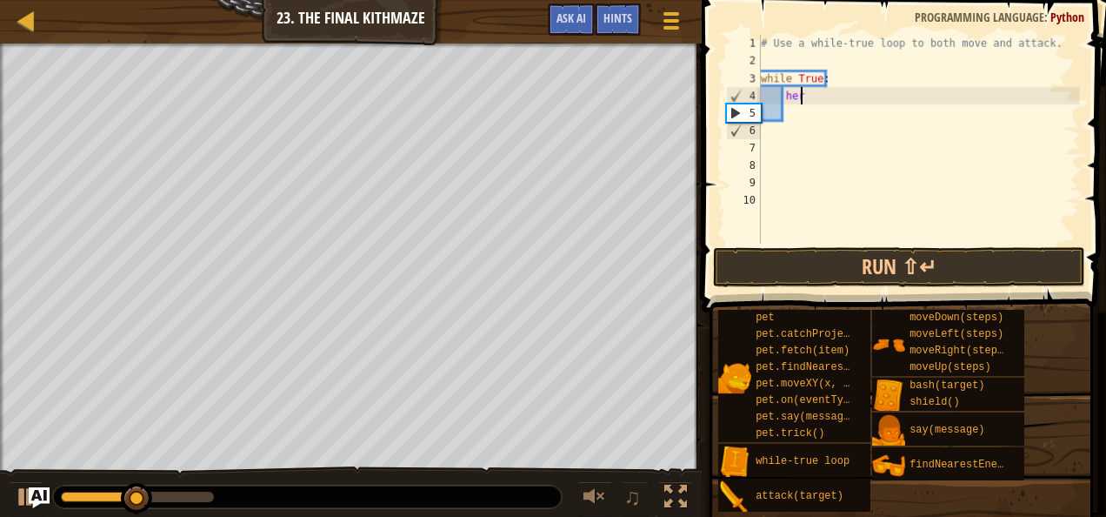
type textarea "h"
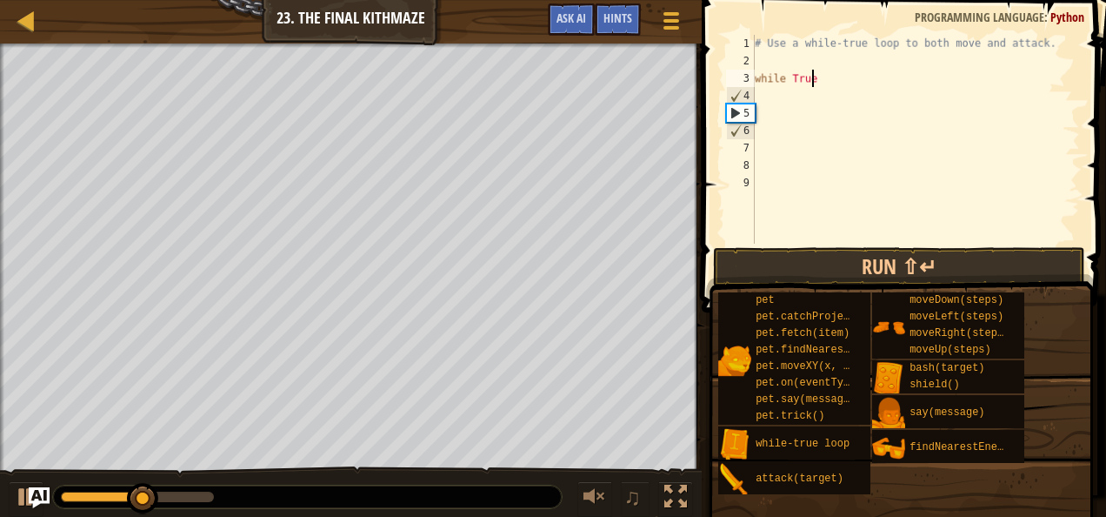
type textarea "w"
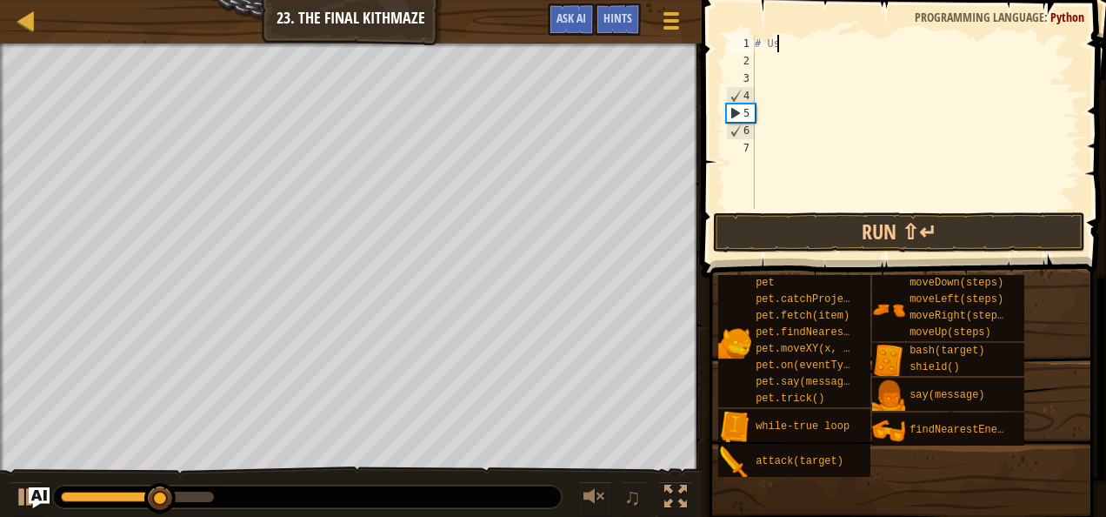
type textarea "#"
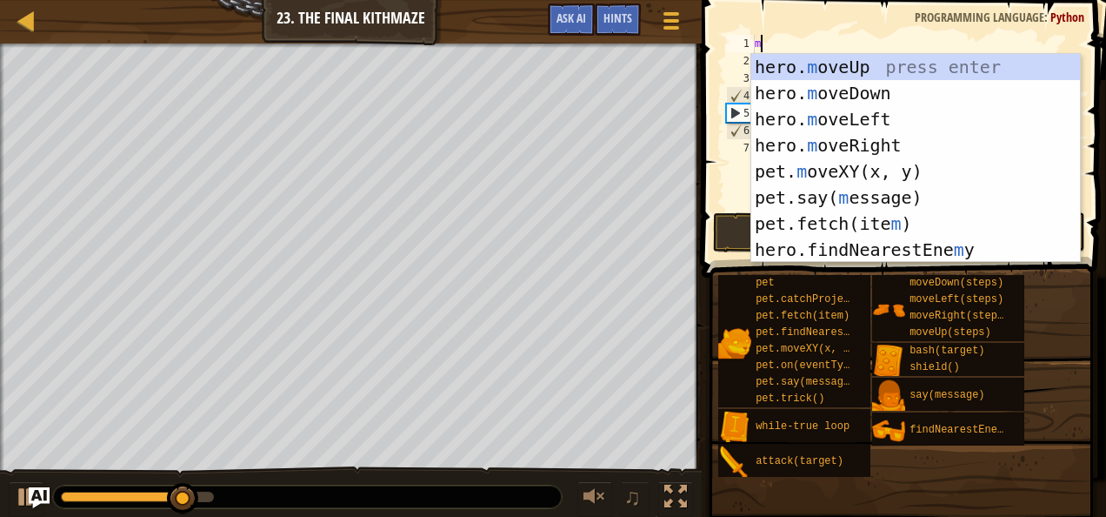
type textarea "mo"
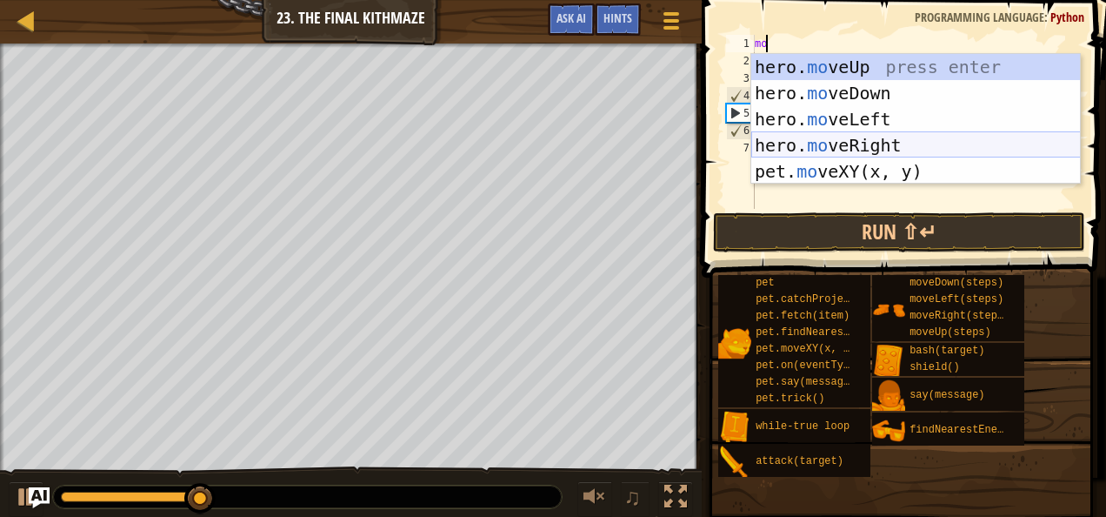
click at [870, 135] on div "hero. mo veUp press enter hero. mo veDown press enter hero. mo veLeft press ent…" at bounding box center [917, 145] width 330 height 183
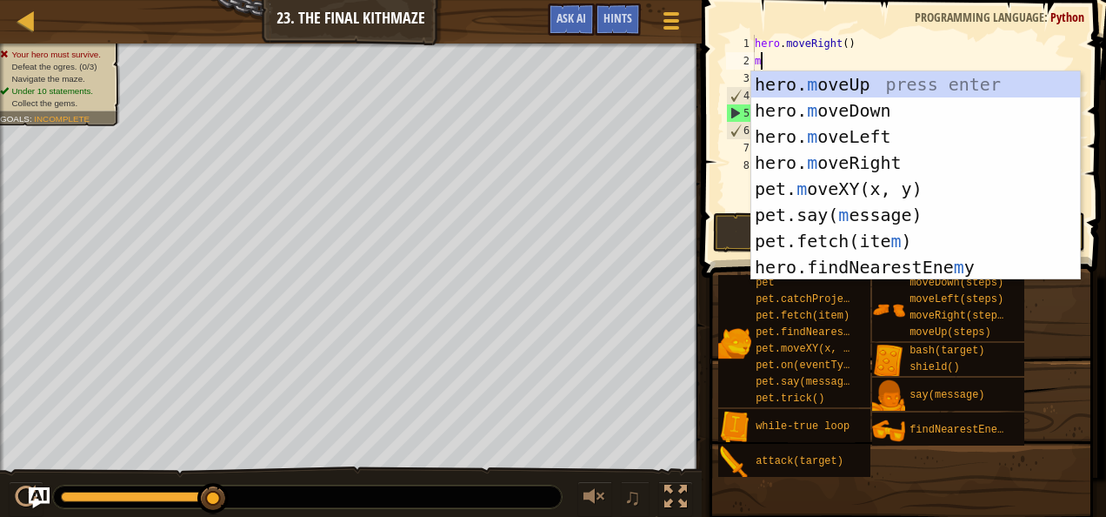
type textarea "mo"
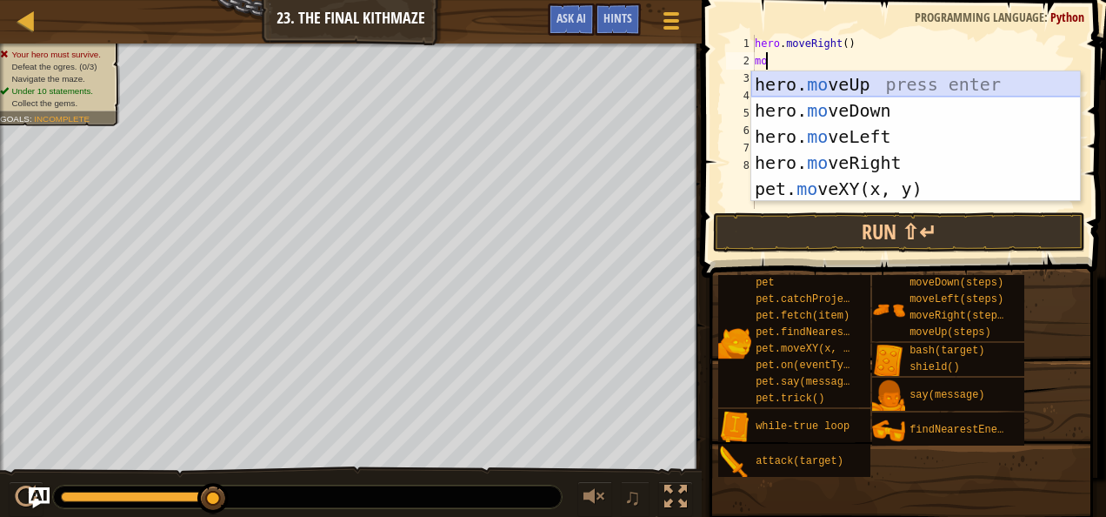
click at [805, 84] on div "hero. mo veUp press enter hero. mo veDown press enter hero. mo veLeft press ent…" at bounding box center [917, 162] width 330 height 183
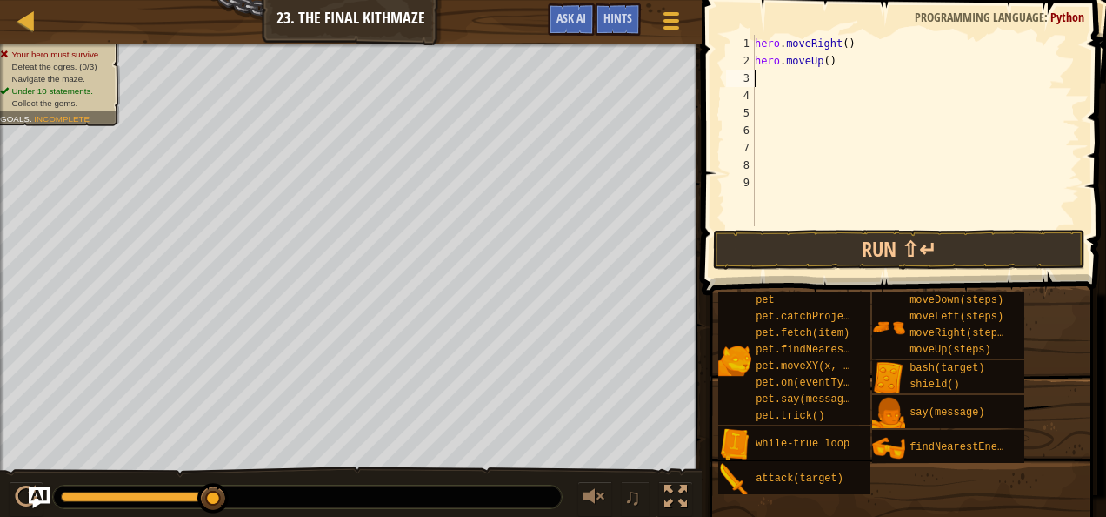
click at [751, 233] on button "Run ⇧↵" at bounding box center [899, 250] width 372 height 40
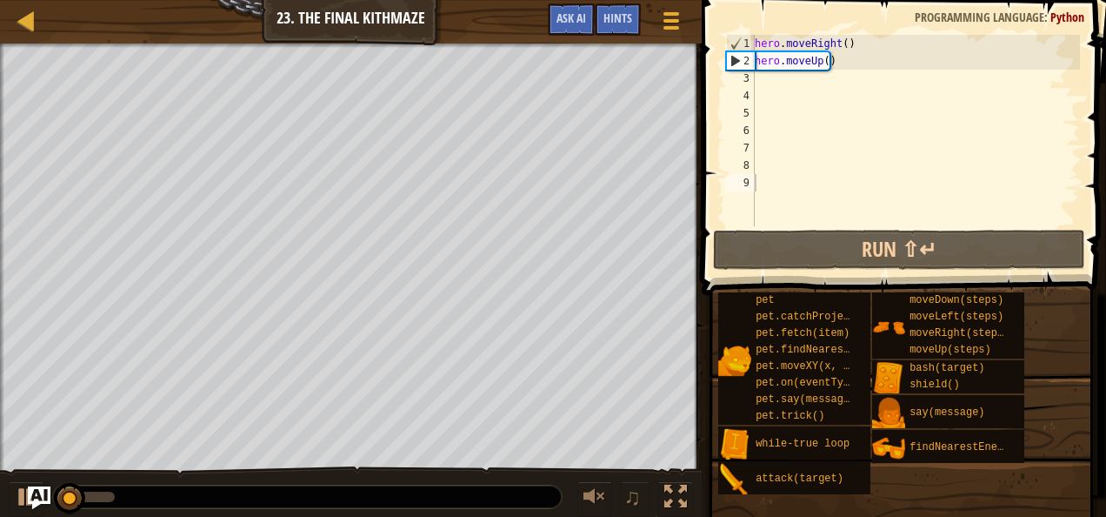
click at [30, 498] on img "Ask AI" at bounding box center [39, 497] width 23 height 23
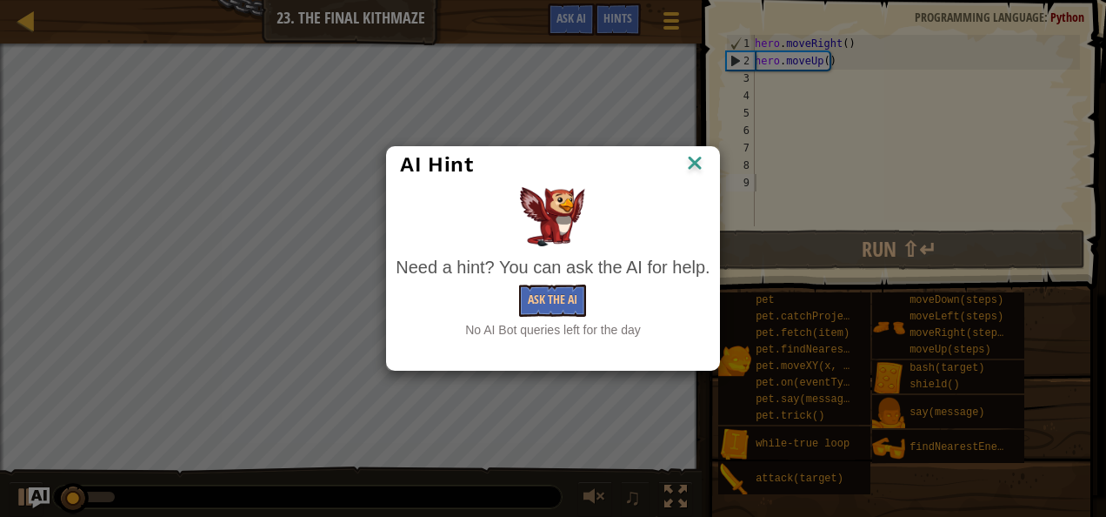
click at [23, 498] on div "AI Hint Need a hint? You can ask the AI for help. Ask the AI No AI Bot queries …" at bounding box center [553, 258] width 1106 height 517
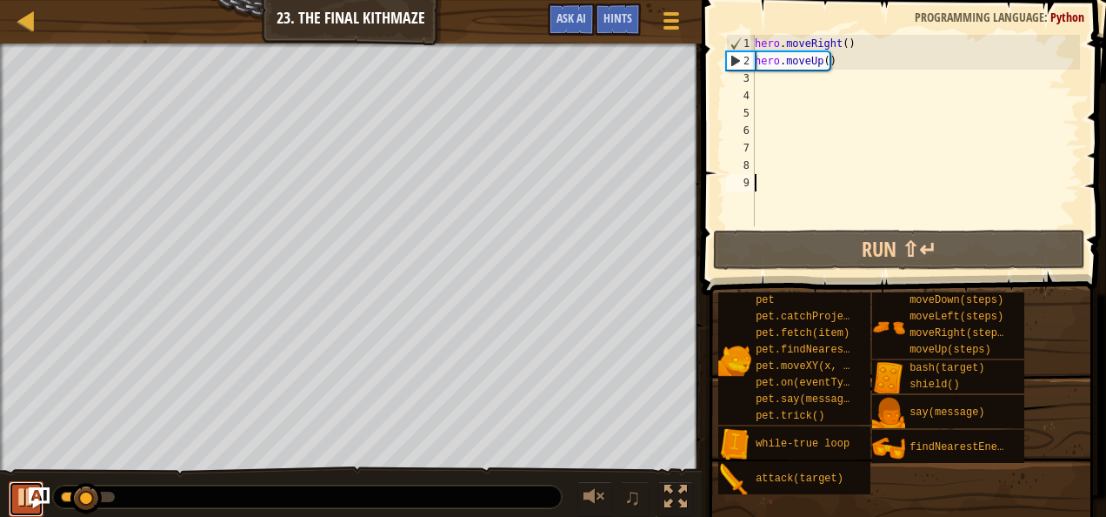
click at [28, 487] on div at bounding box center [26, 496] width 23 height 23
click at [776, 83] on div "hero . moveRight ( ) hero . moveUp ( )" at bounding box center [916, 148] width 329 height 226
type textarea "a"
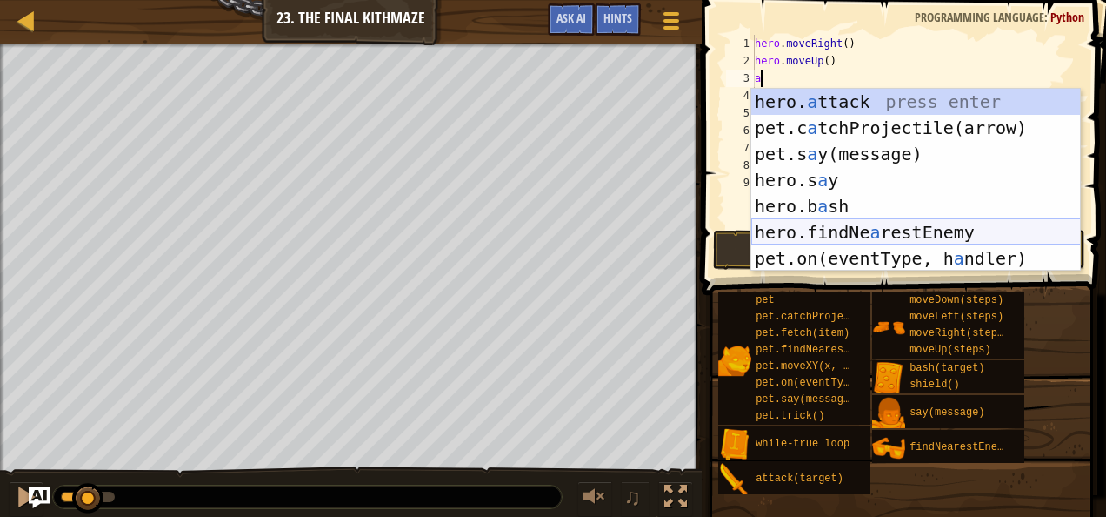
click at [853, 233] on div "hero. a ttack press enter pet.c a tchProjectile(arrow) press enter pet.s a y(me…" at bounding box center [917, 206] width 330 height 235
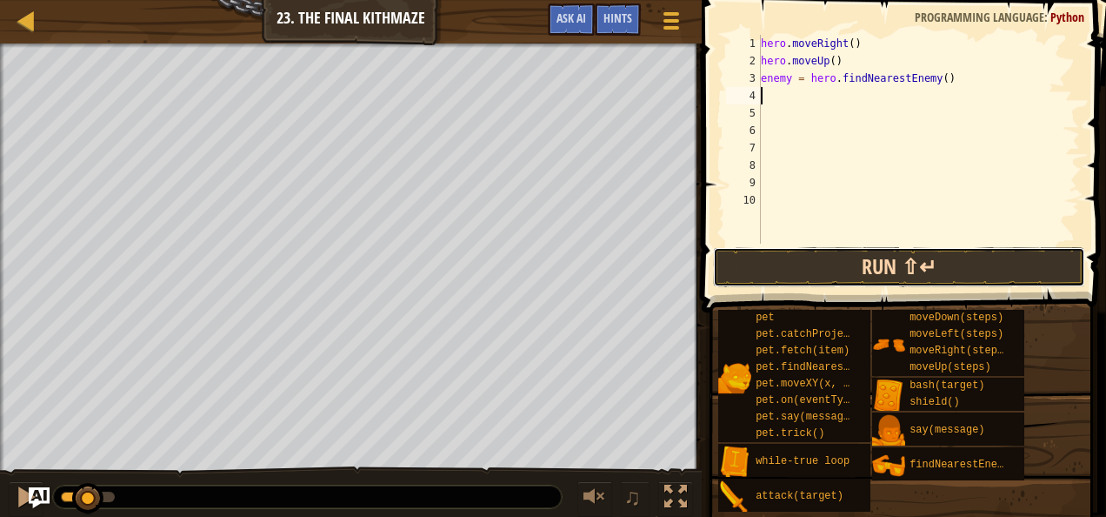
click at [765, 257] on button "Run ⇧↵" at bounding box center [899, 267] width 372 height 40
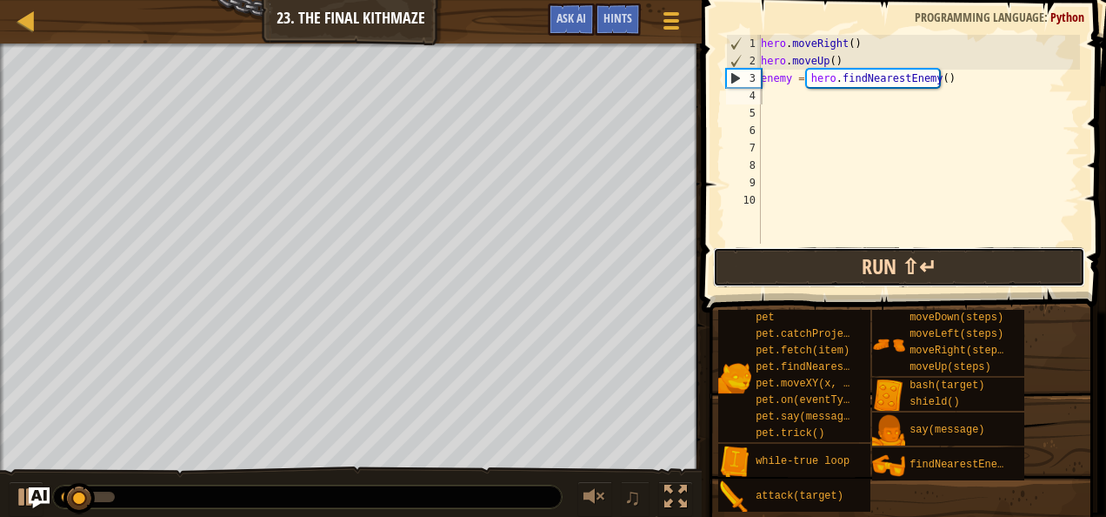
click at [765, 257] on button "Run ⇧↵" at bounding box center [899, 267] width 372 height 40
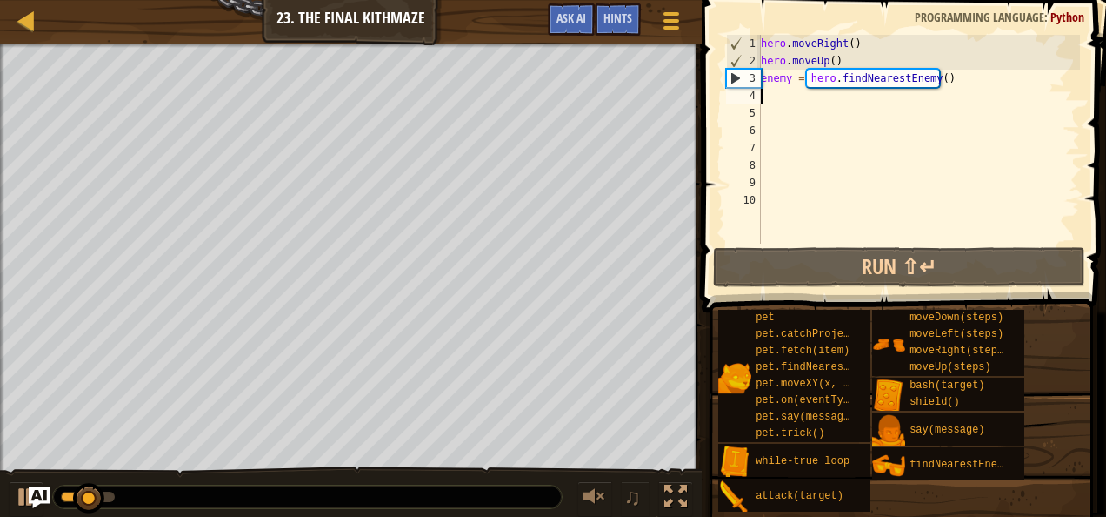
click at [779, 98] on div "hero . moveRight ( ) hero . moveUp ( ) enemy = hero . findNearestEnemy ( )" at bounding box center [919, 157] width 323 height 244
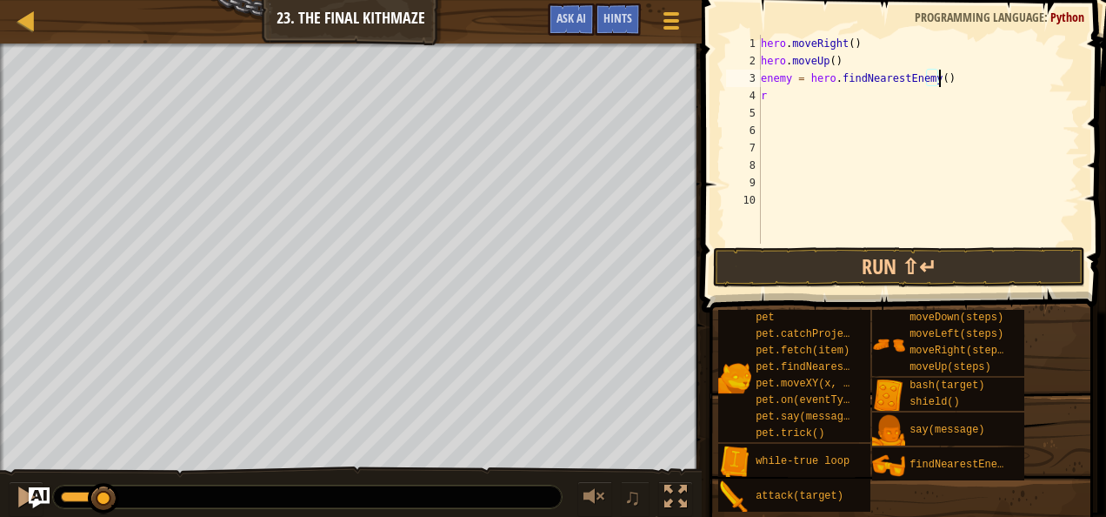
click at [954, 85] on div "hero . moveRight ( ) hero . moveUp ( ) enemy = hero . findNearestEnemy ( ) r" at bounding box center [919, 157] width 323 height 244
type textarea "e"
type textarea "m"
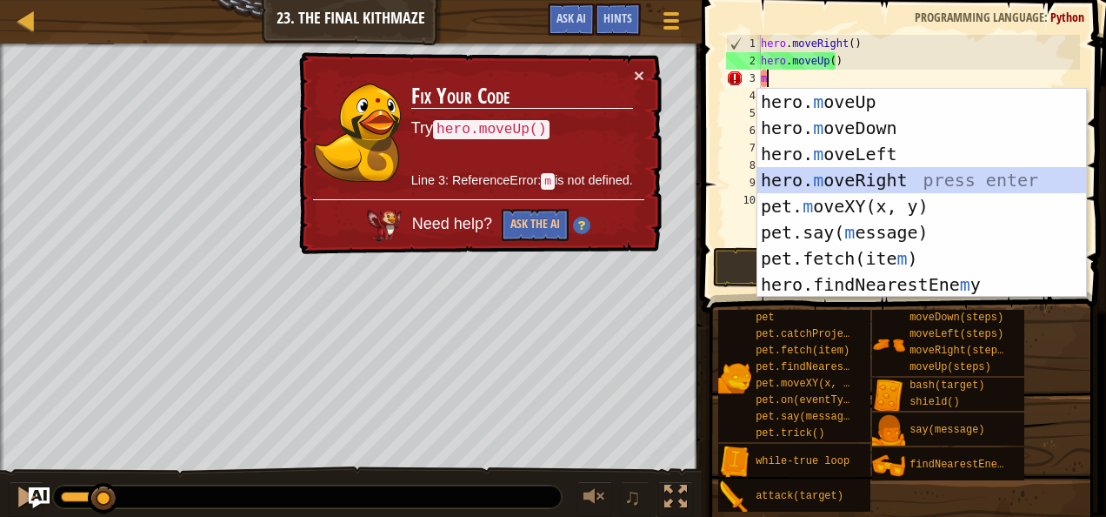
click at [850, 182] on div "hero. m oveUp press enter hero. m oveDown press enter hero. m oveLeft press ent…" at bounding box center [923, 219] width 330 height 261
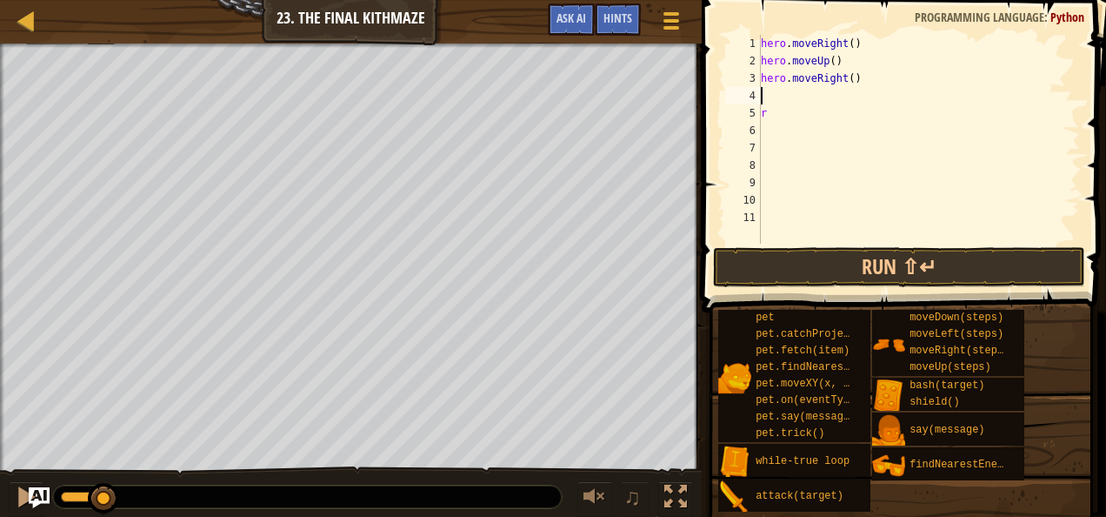
click at [783, 125] on div "hero . moveRight ( ) hero . moveUp ( ) hero . moveRight ( ) r" at bounding box center [919, 157] width 323 height 244
click at [782, 118] on div "hero . moveRight ( ) hero . moveUp ( ) hero . moveRight ( ) r" at bounding box center [919, 157] width 323 height 244
type textarea "r"
click at [765, 96] on div "hero . moveRight ( ) hero . moveUp ( ) hero . moveRight ( )" at bounding box center [919, 157] width 323 height 244
type textarea "f"
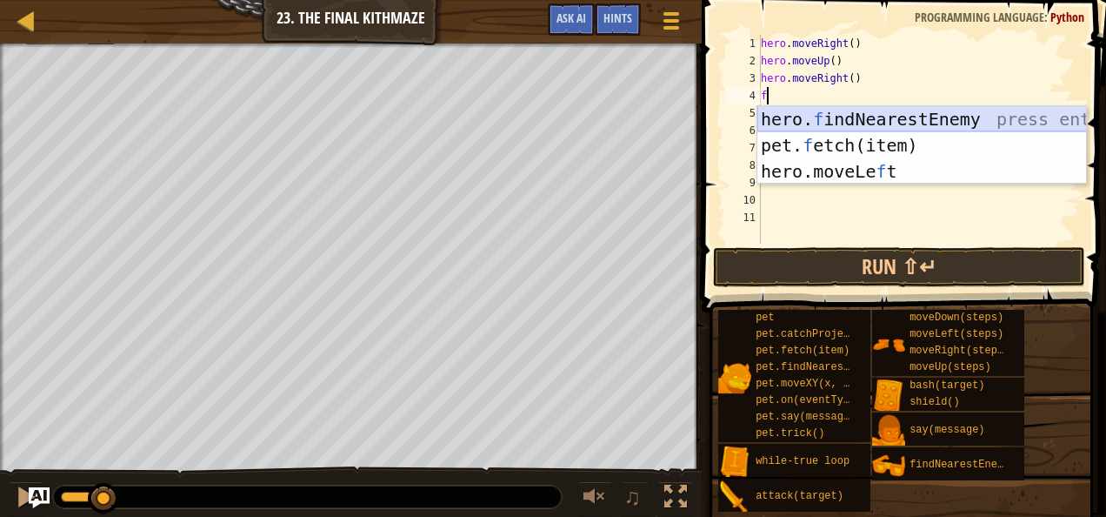
click at [779, 113] on div "hero. f indNearestEnemy press enter pet. f etch(item) press enter hero.moveLe f…" at bounding box center [923, 171] width 330 height 130
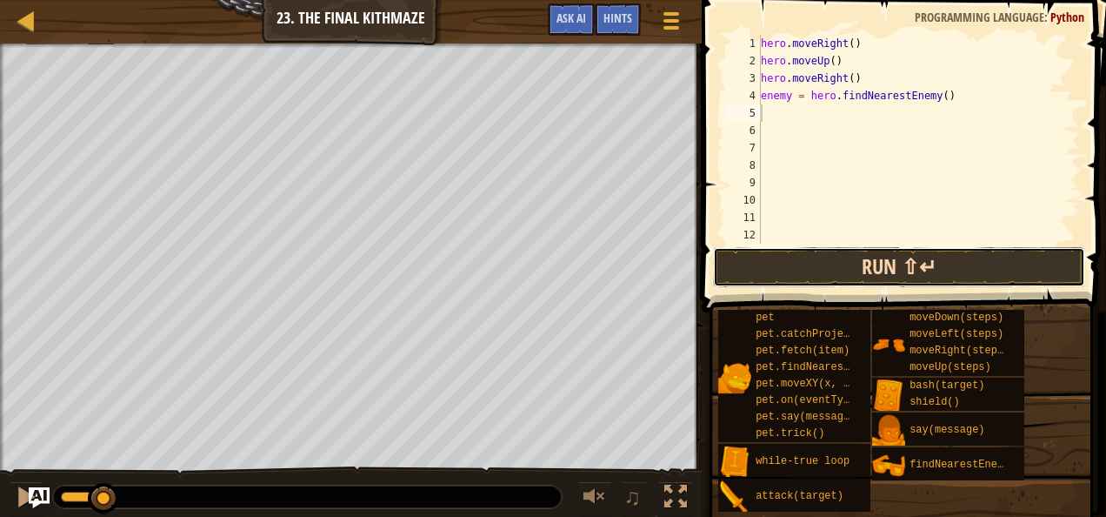
click at [795, 264] on button "Run ⇧↵" at bounding box center [899, 267] width 372 height 40
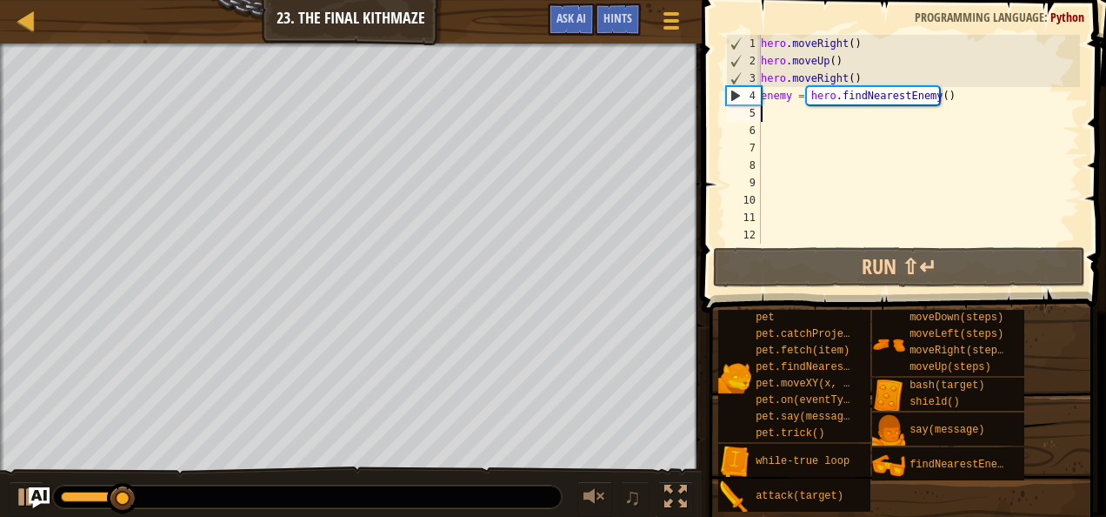
click at [772, 118] on div "hero . moveRight ( ) hero . moveUp ( ) hero . moveRight ( ) enemy = hero . find…" at bounding box center [919, 157] width 323 height 244
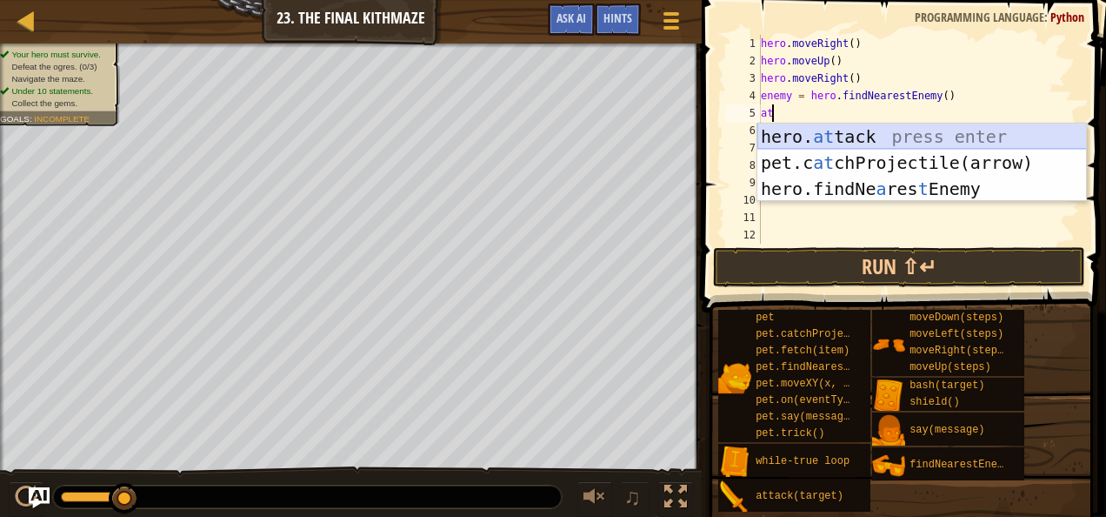
click at [783, 133] on div "hero. at tack press enter pet.c at chProjectile(arrow) press enter hero.findNe …" at bounding box center [923, 189] width 330 height 130
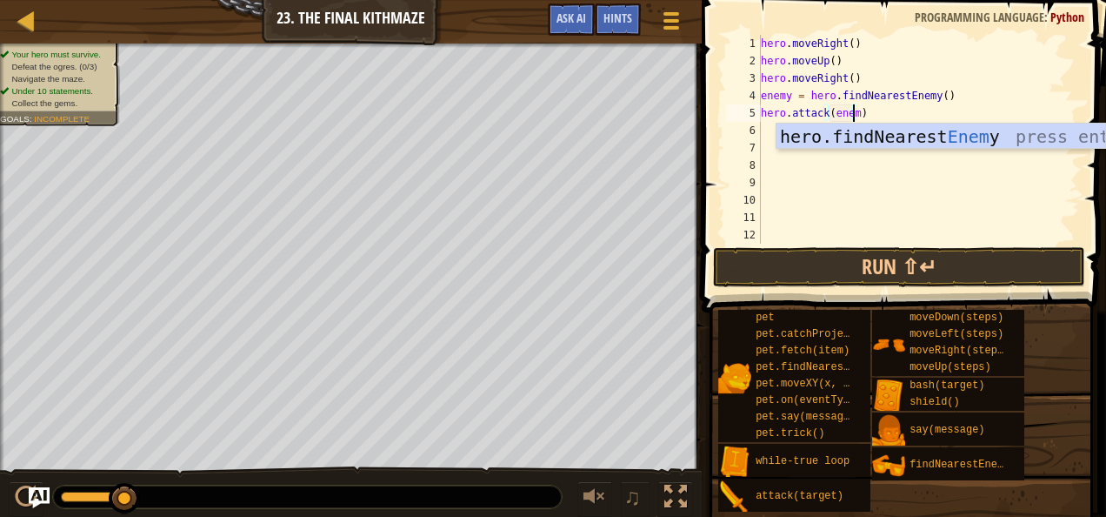
scroll to position [8, 7]
type textarea "hero.attack(enemy)"
click at [798, 267] on button "Run ⇧↵" at bounding box center [899, 267] width 372 height 40
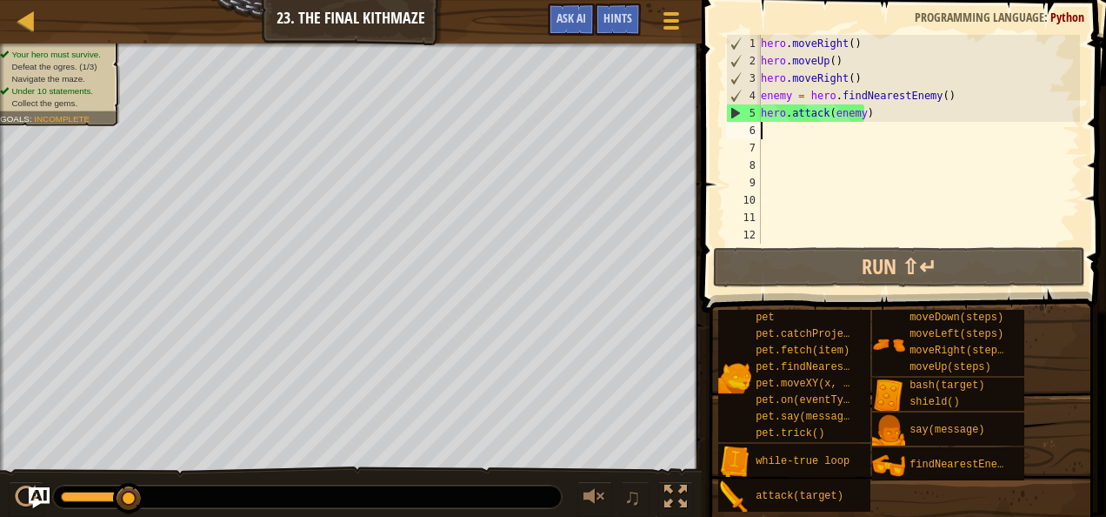
click at [773, 137] on div "hero . moveRight ( ) hero . moveUp ( ) hero . moveRight ( ) enemy = hero . find…" at bounding box center [919, 157] width 323 height 244
type textarea "m"
type textarea "w"
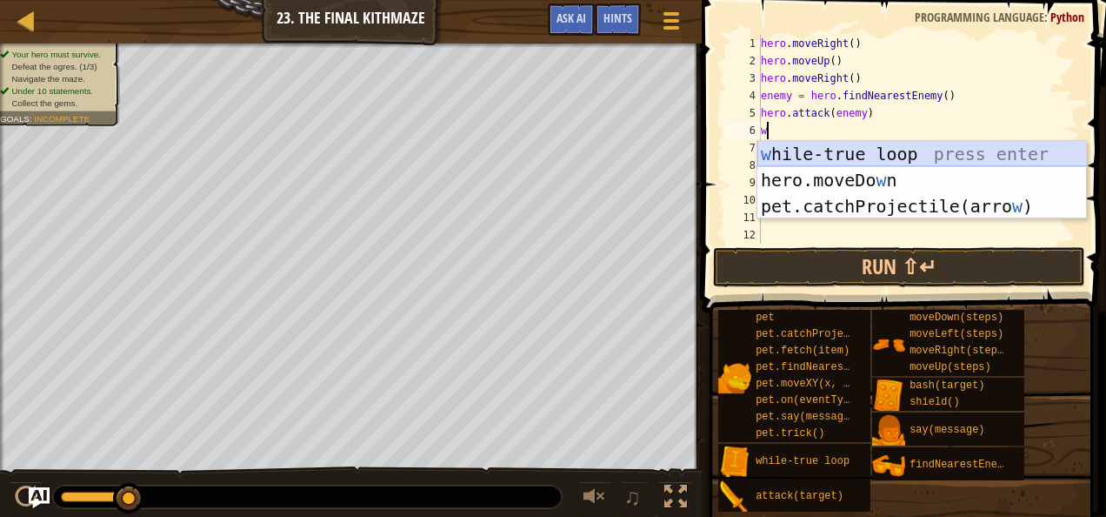
click at [809, 154] on div "w [PERSON_NAME]-true loop press enter hero.moveDo w n press enter pet.catchProj…" at bounding box center [923, 206] width 330 height 130
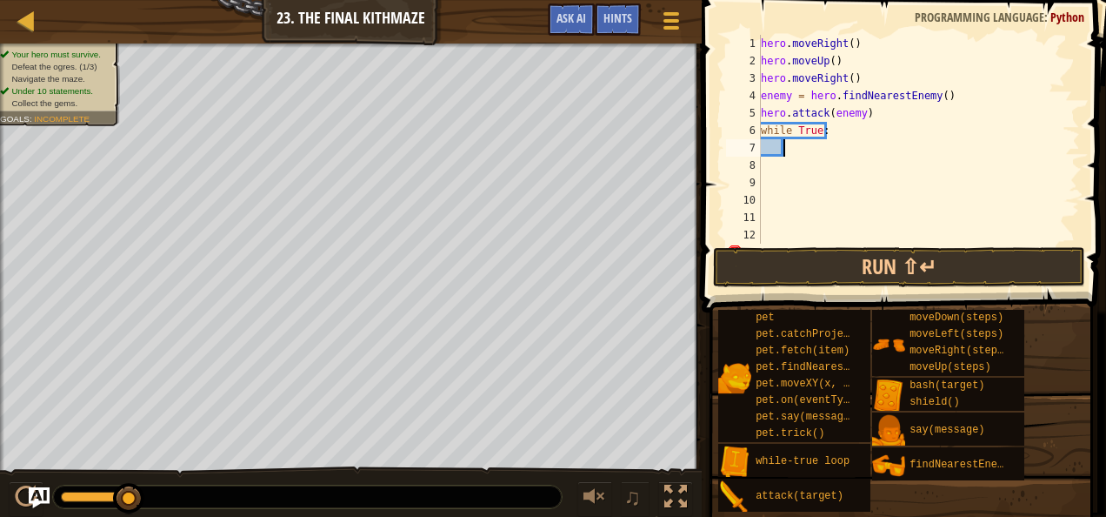
type textarea "m"
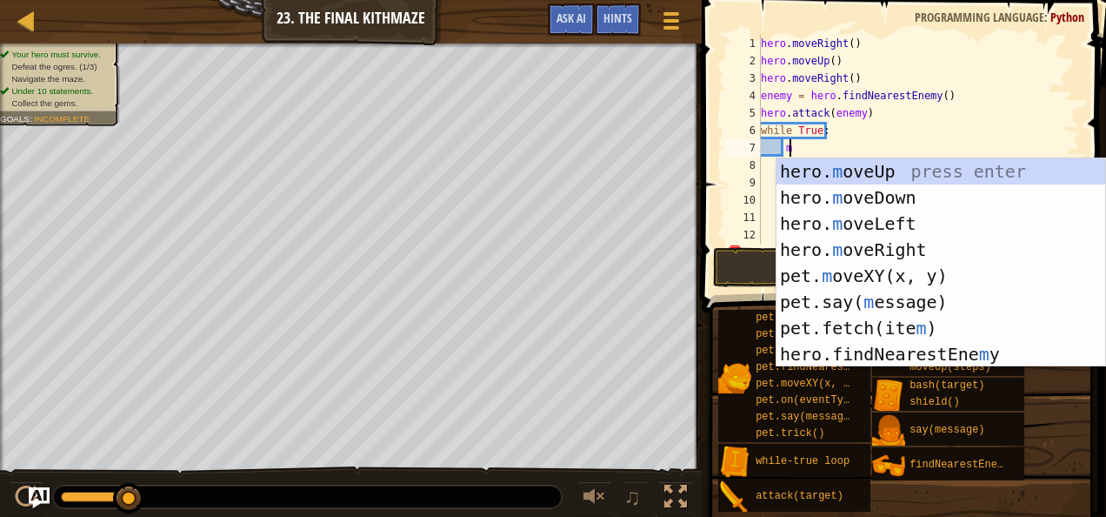
scroll to position [8, 1]
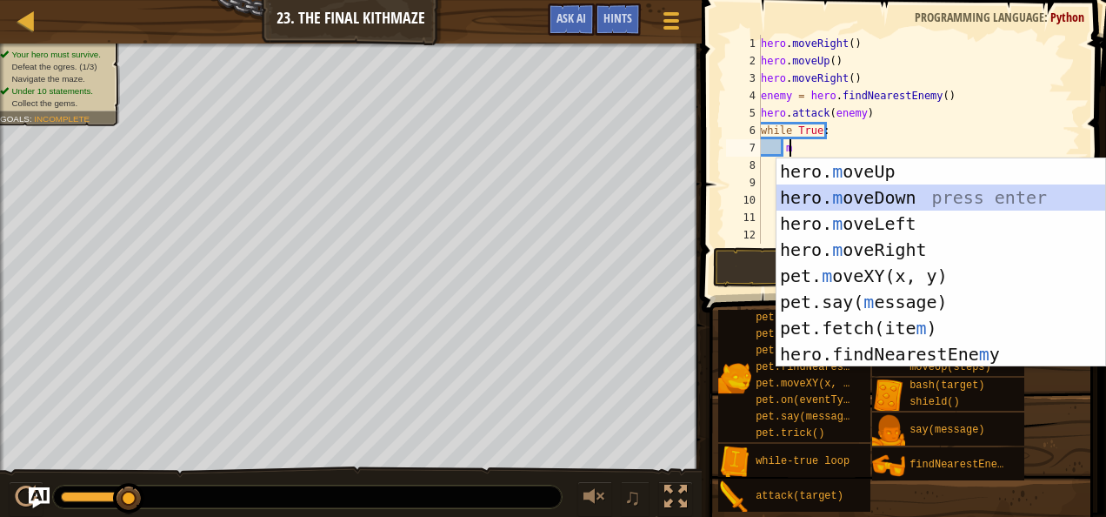
click at [814, 190] on div "hero. m oveUp press enter hero. m oveDown press enter hero. m oveLeft press ent…" at bounding box center [942, 288] width 330 height 261
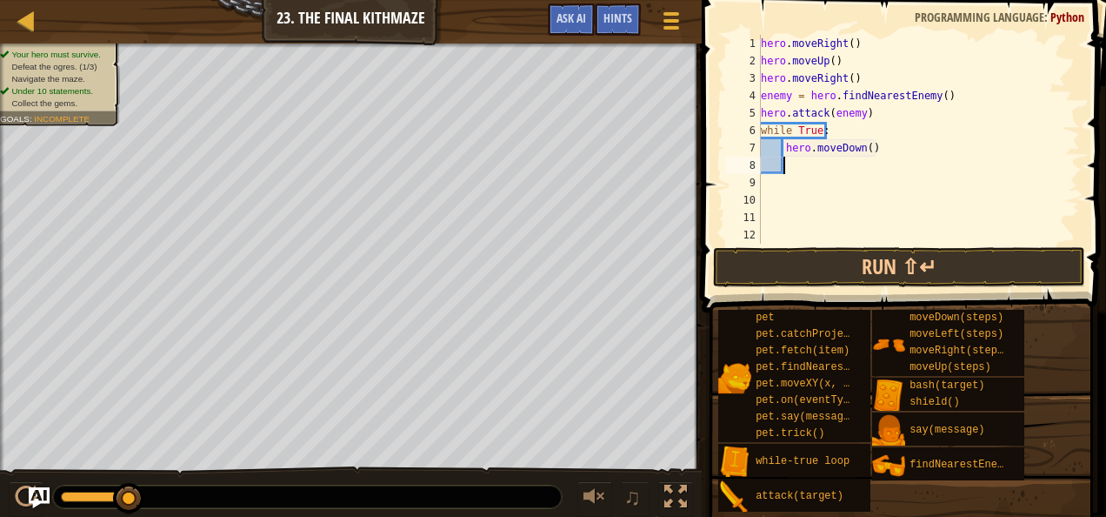
click at [865, 151] on div "hero . moveRight ( ) hero . moveUp ( ) hero . moveRight ( ) enemy = hero . find…" at bounding box center [913, 157] width 310 height 244
click at [844, 263] on button "Run ⇧↵" at bounding box center [899, 267] width 372 height 40
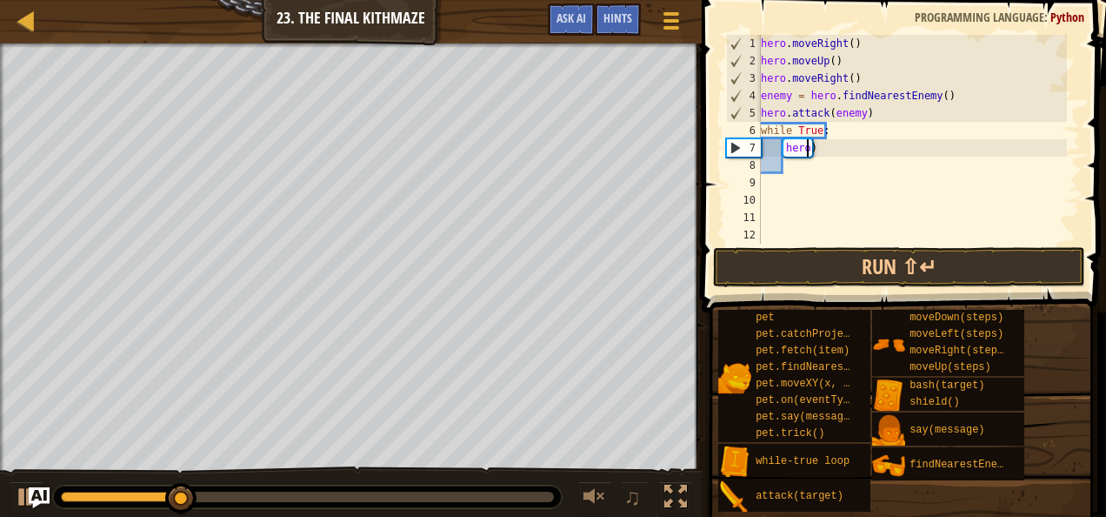
scroll to position [8, 3]
click at [886, 144] on div "hero . moveRight ( ) hero . moveUp ( ) hero . moveRight ( ) enemy = hero . find…" at bounding box center [913, 157] width 310 height 244
type textarea "h"
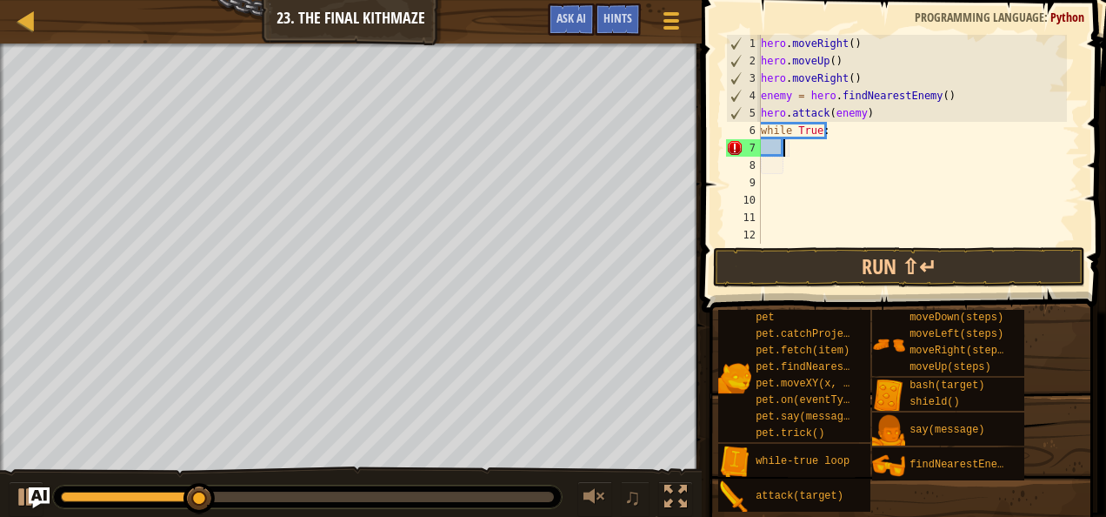
scroll to position [8, 0]
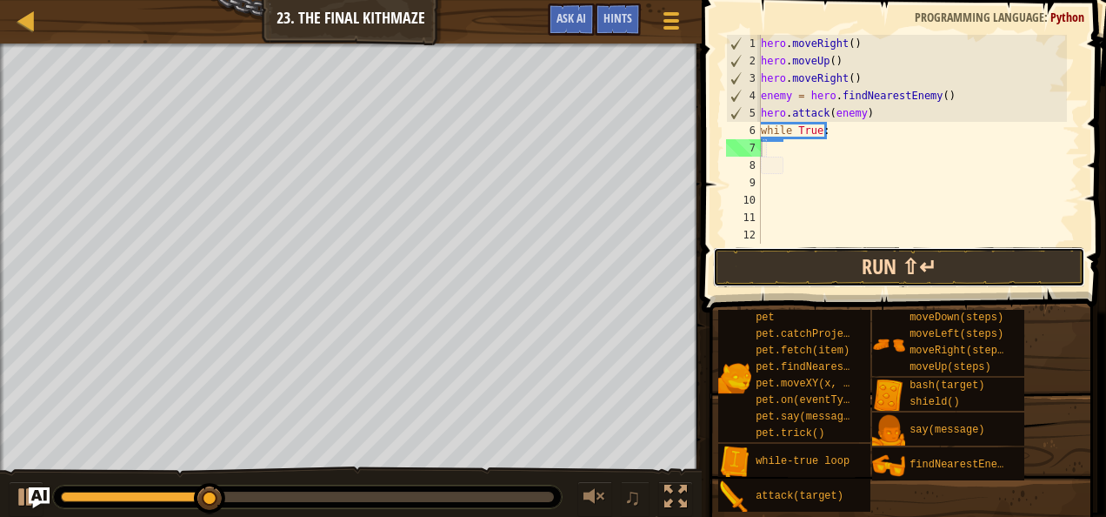
click at [824, 268] on button "Run ⇧↵" at bounding box center [899, 267] width 372 height 40
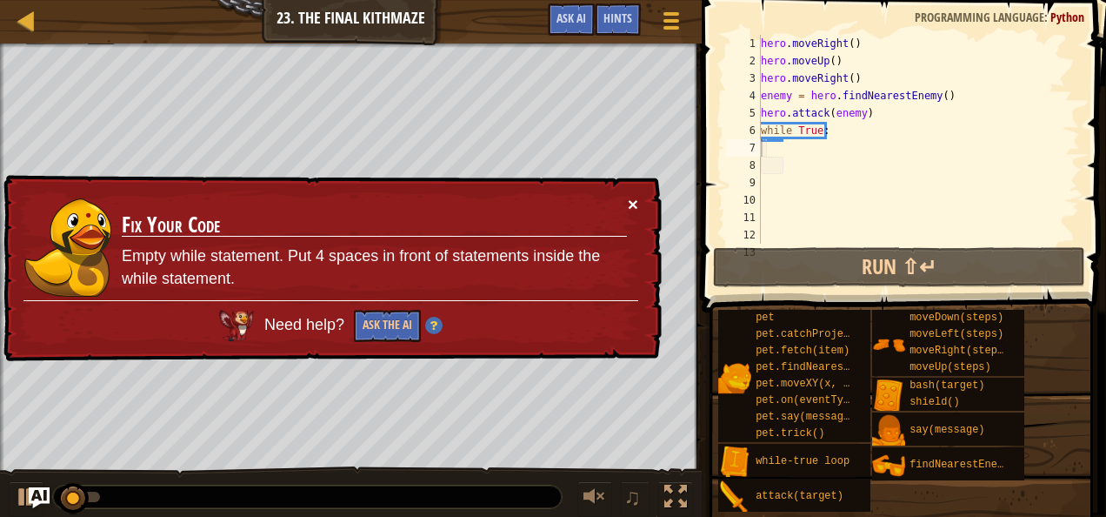
click at [635, 204] on button "×" at bounding box center [633, 204] width 10 height 18
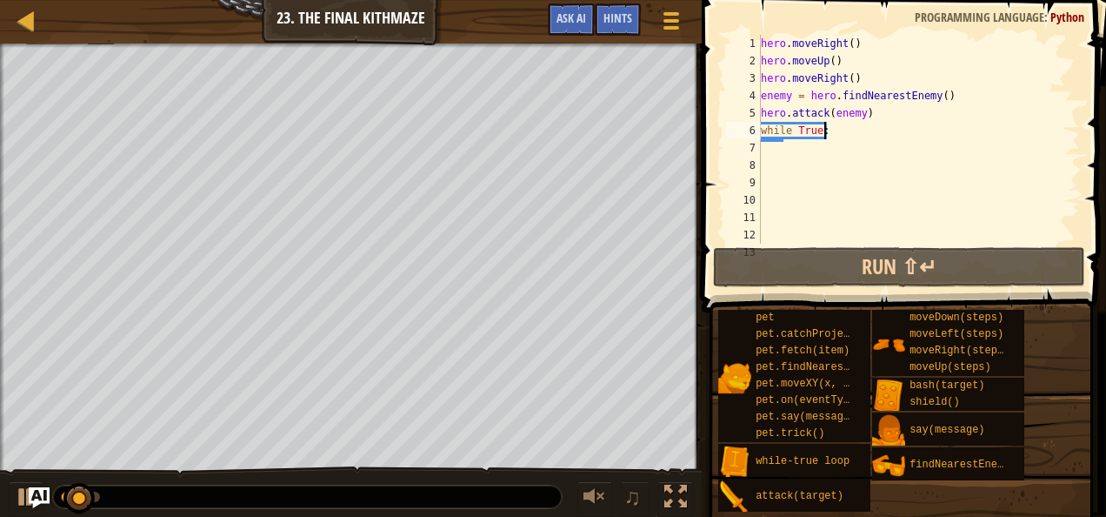
click at [851, 137] on div "hero . moveRight ( ) hero . moveUp ( ) hero . moveRight ( ) enemy = hero . find…" at bounding box center [913, 157] width 310 height 244
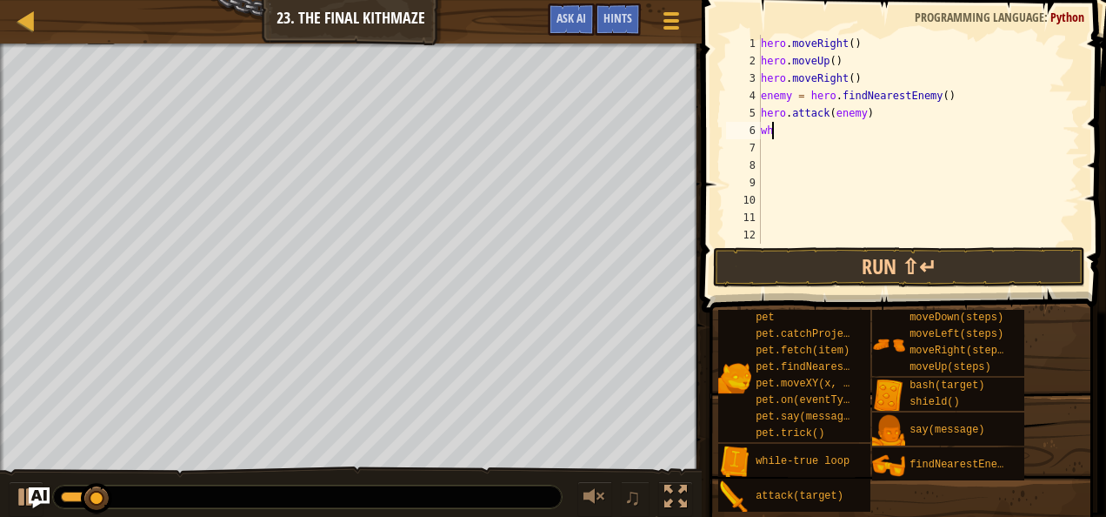
type textarea "w"
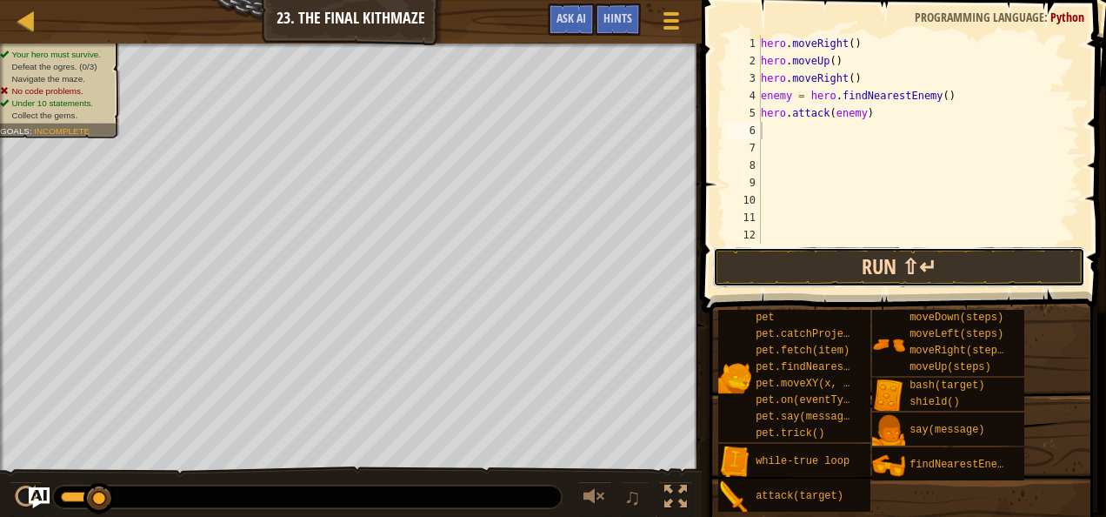
click at [819, 261] on button "Run ⇧↵" at bounding box center [899, 267] width 372 height 40
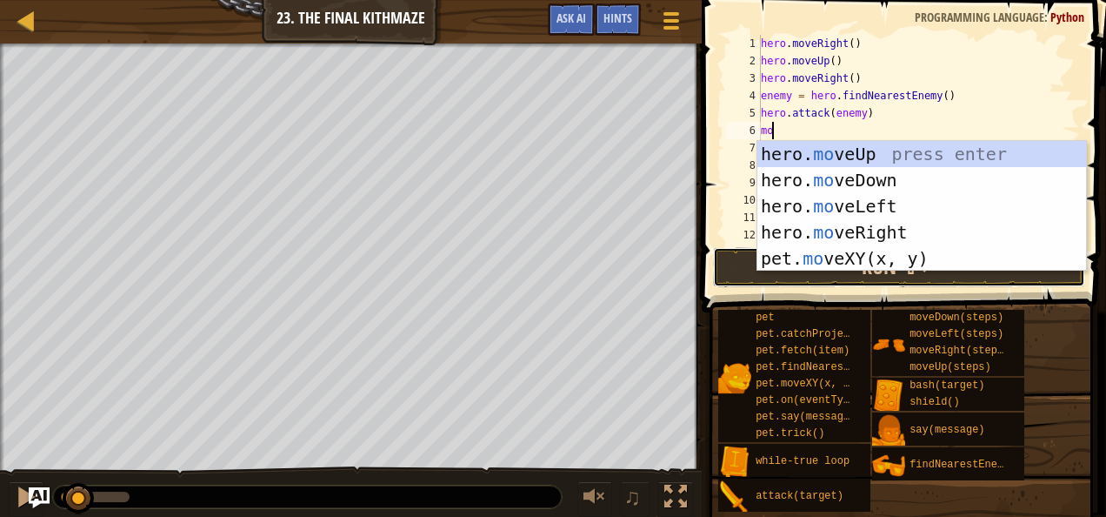
click at [743, 260] on button "Run ⇧↵" at bounding box center [899, 267] width 372 height 40
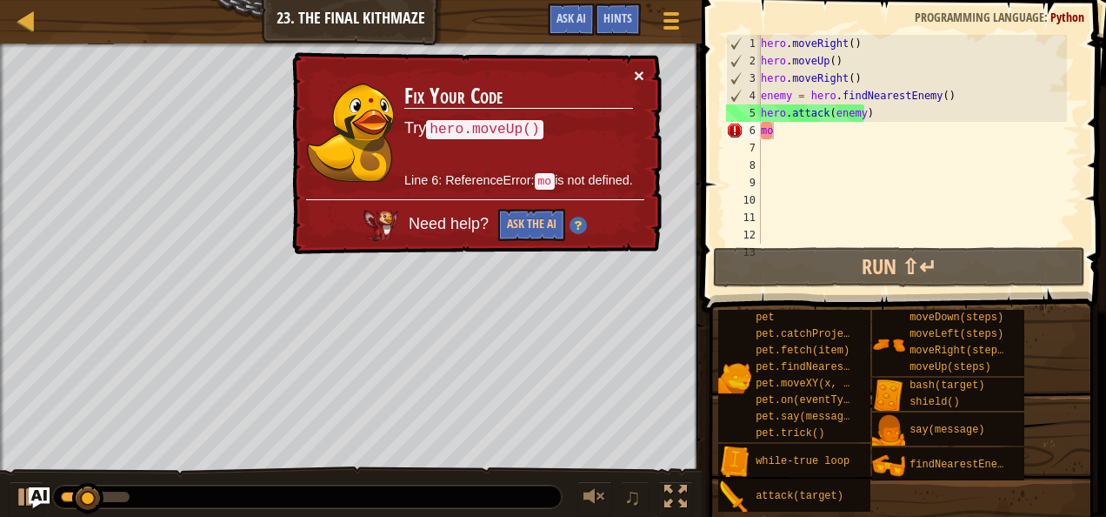
click at [635, 76] on button "×" at bounding box center [639, 75] width 10 height 18
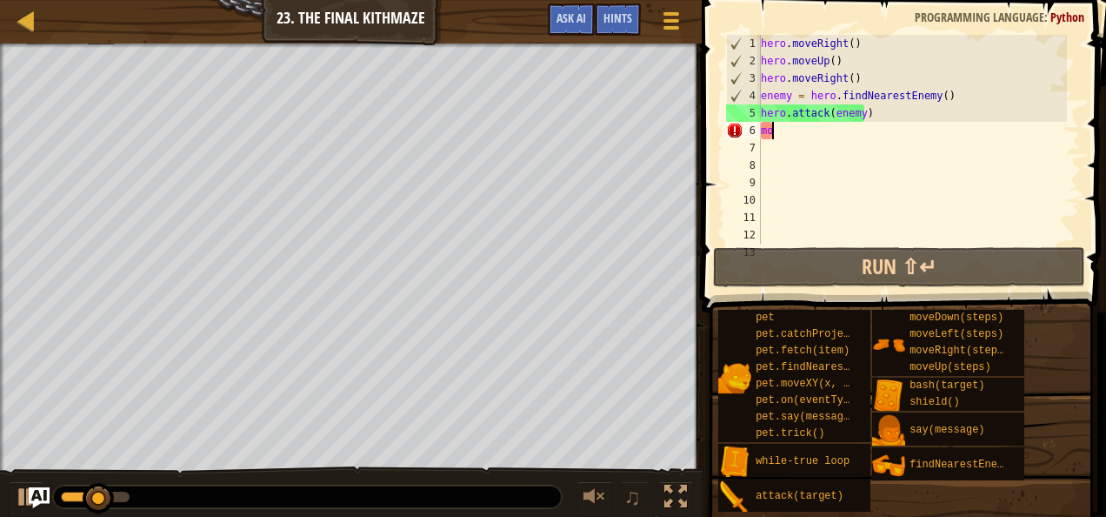
type textarea "m"
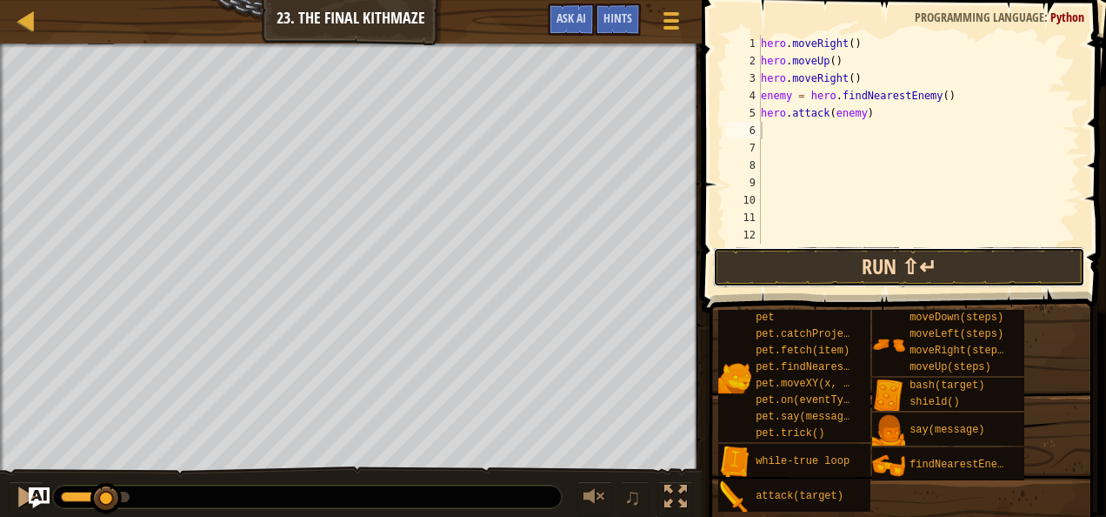
click at [827, 278] on button "Run ⇧↵" at bounding box center [899, 267] width 372 height 40
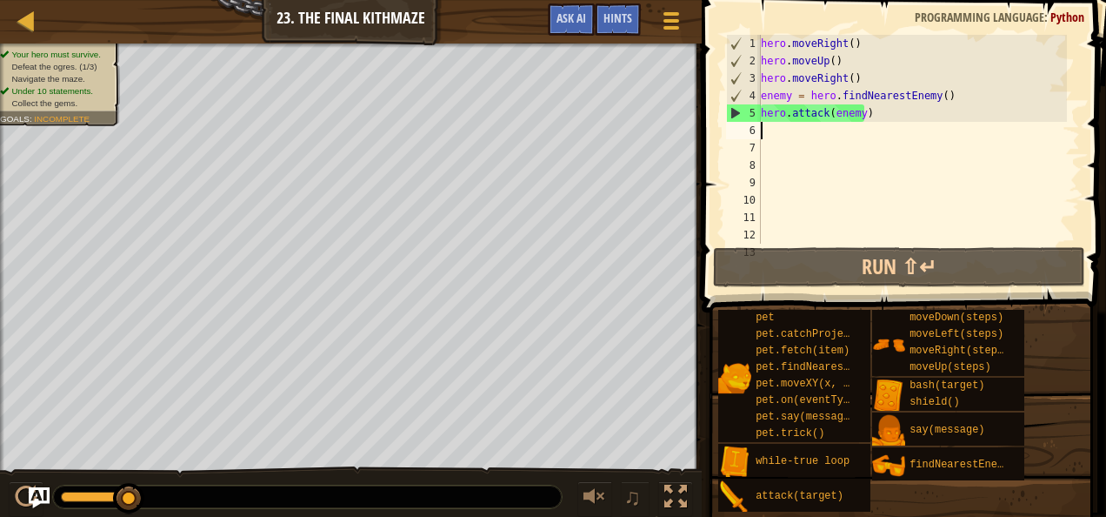
type textarea "m"
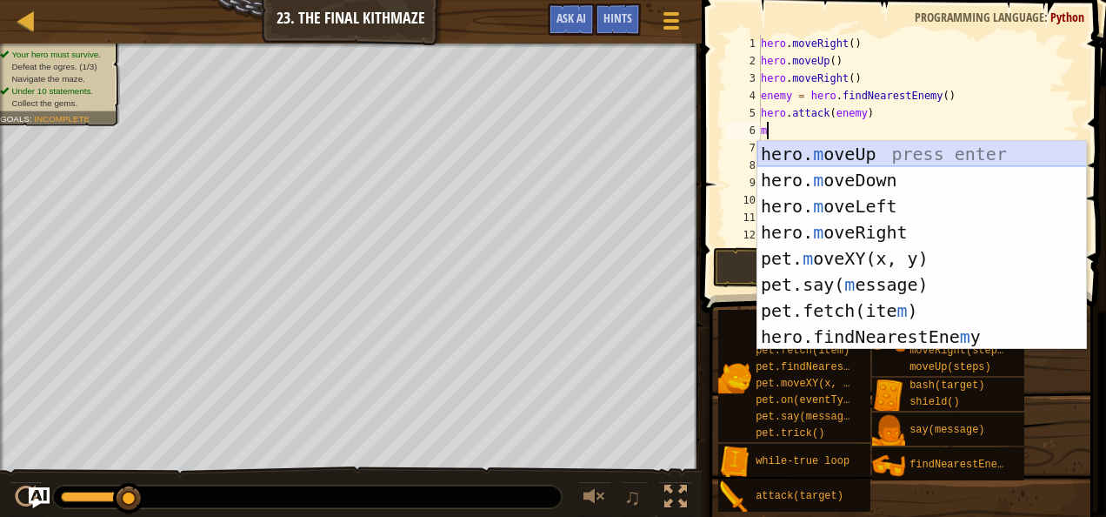
click at [809, 153] on div "hero. m oveUp press enter hero. m oveDown press enter hero. m oveLeft press ent…" at bounding box center [923, 271] width 330 height 261
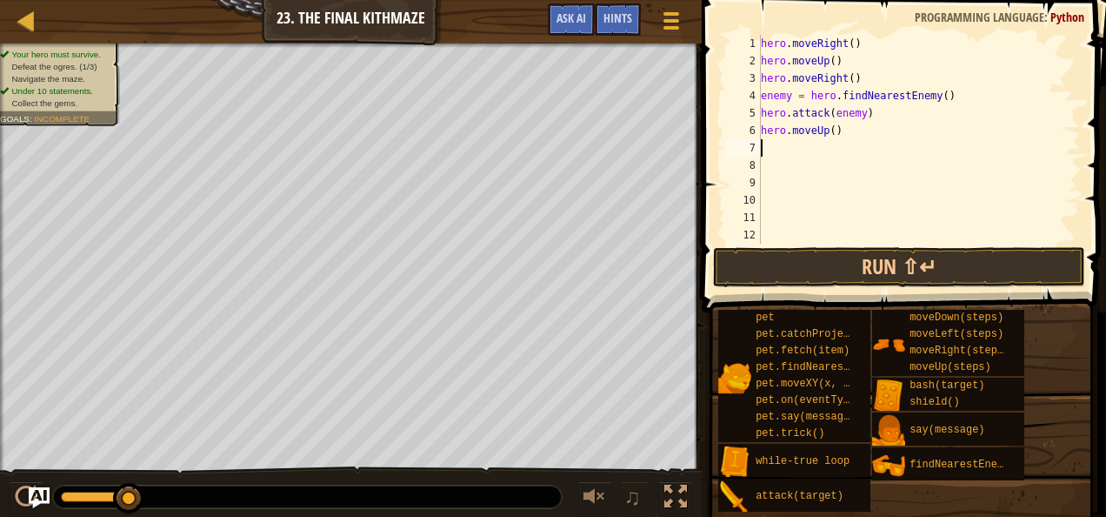
click at [830, 128] on div "hero . moveRight ( ) hero . moveUp ( ) hero . moveRight ( ) enemy = hero . find…" at bounding box center [913, 157] width 310 height 244
click at [772, 271] on button "Run ⇧↵" at bounding box center [899, 267] width 372 height 40
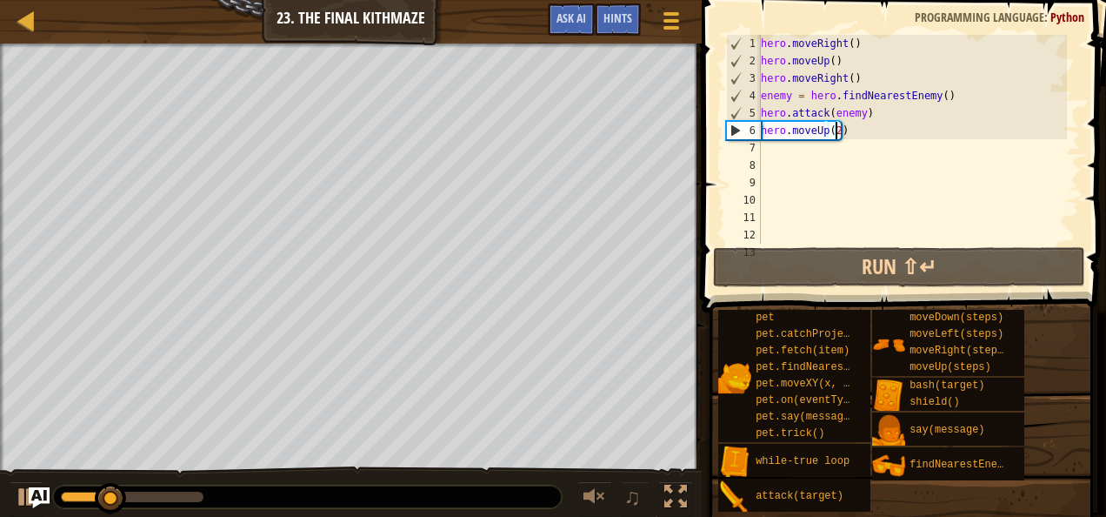
click at [845, 136] on div "hero . moveRight ( ) hero . moveUp ( ) hero . moveRight ( ) enemy = hero . find…" at bounding box center [913, 157] width 310 height 244
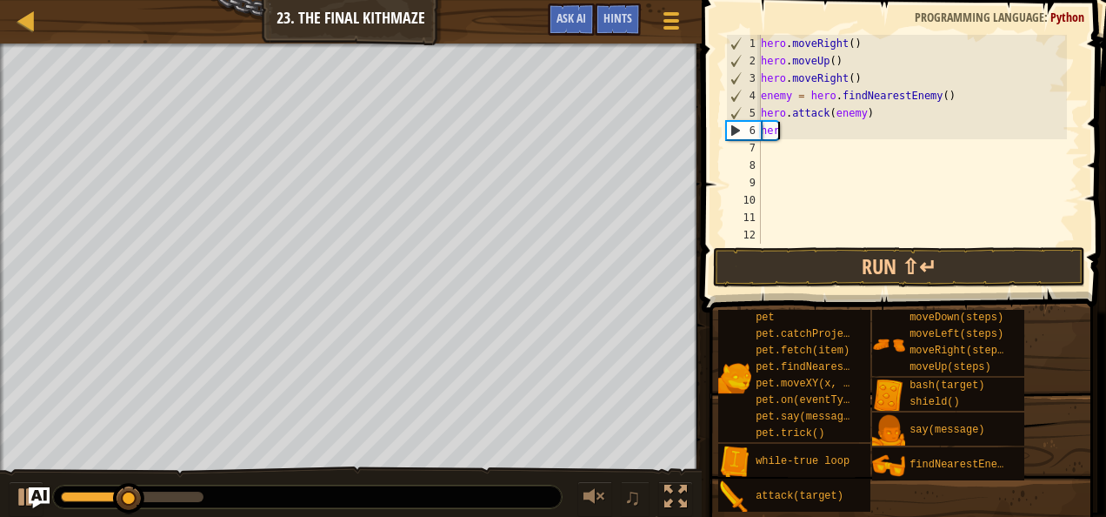
scroll to position [8, 0]
type textarea "h"
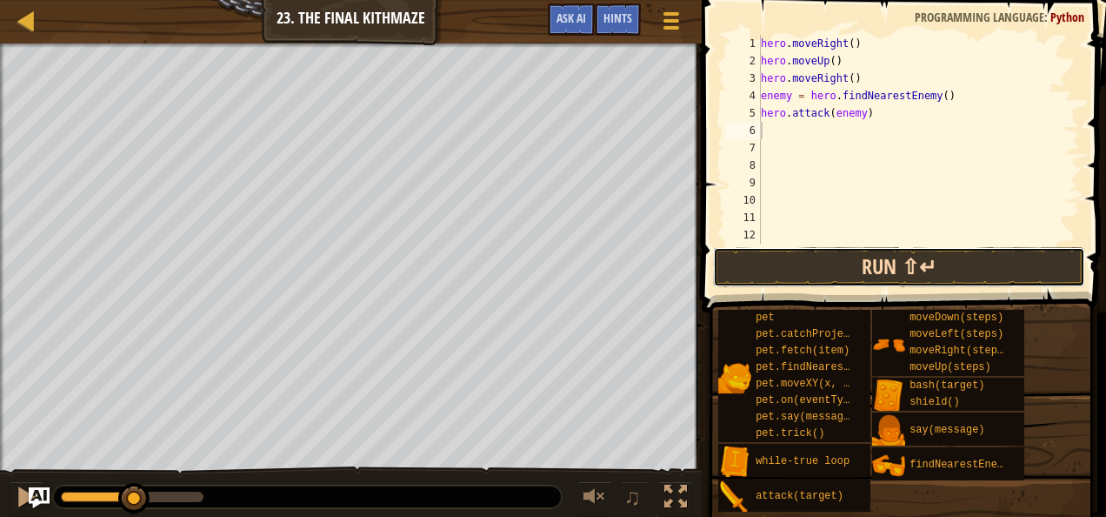
click at [786, 261] on button "Run ⇧↵" at bounding box center [899, 267] width 372 height 40
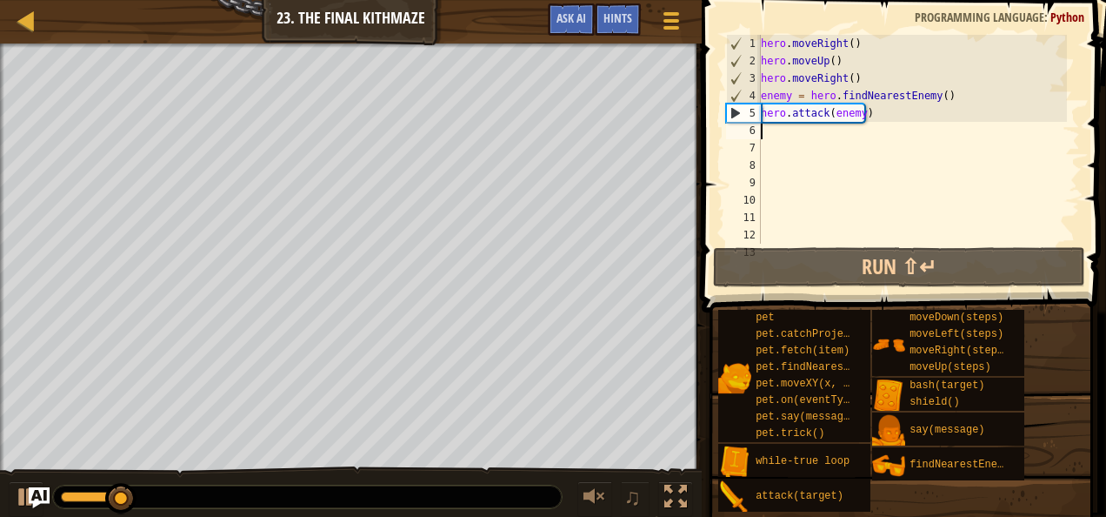
type textarea "d"
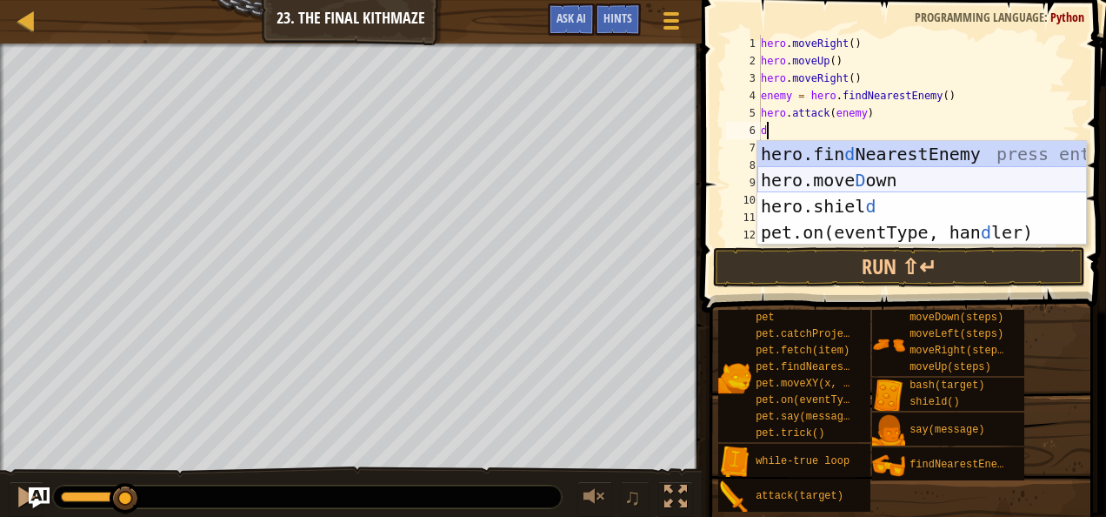
click at [823, 183] on div "hero.fin d NearestEnemy press enter hero.[PERSON_NAME] own press enter hero.[PE…" at bounding box center [923, 219] width 330 height 157
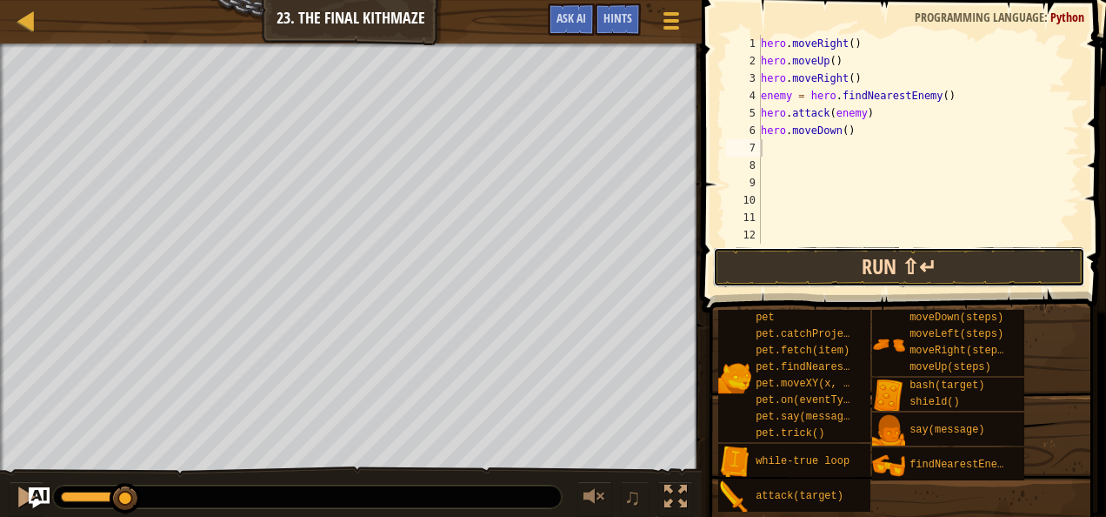
click at [811, 253] on button "Run ⇧↵" at bounding box center [899, 267] width 372 height 40
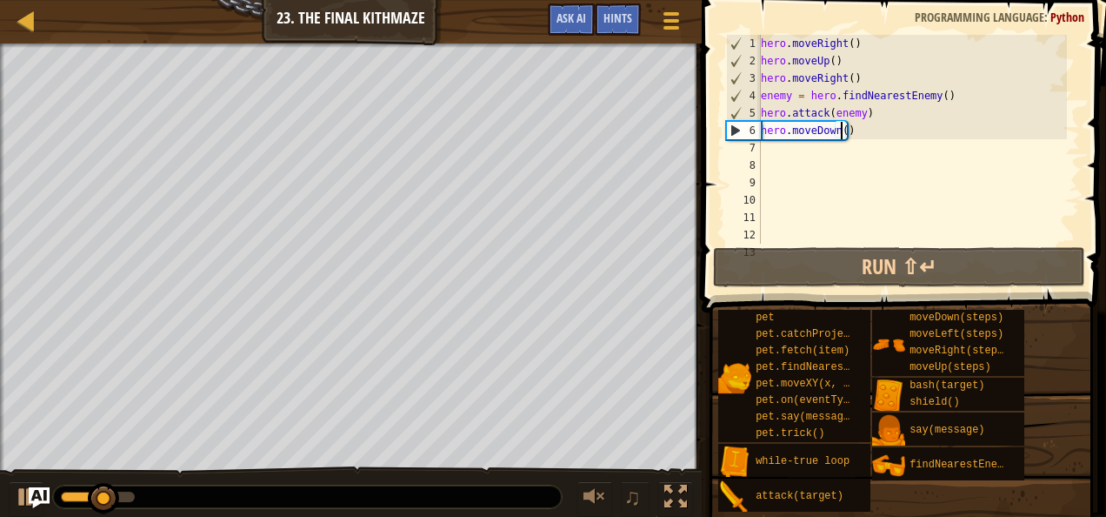
click at [841, 130] on div "hero . moveRight ( ) hero . moveUp ( ) hero . moveRight ( ) enemy = hero . find…" at bounding box center [913, 157] width 310 height 244
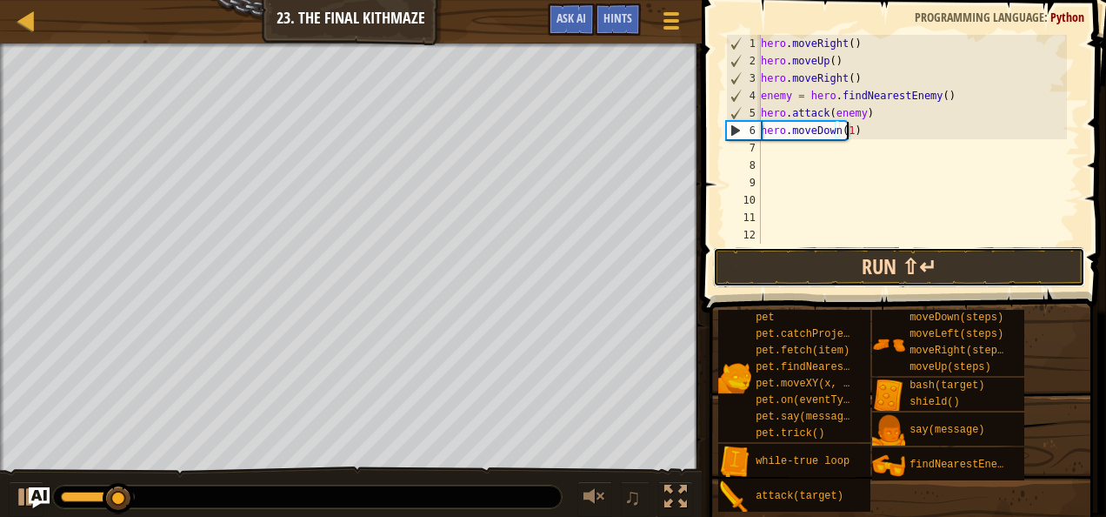
click at [812, 248] on button "Run ⇧↵" at bounding box center [899, 267] width 372 height 40
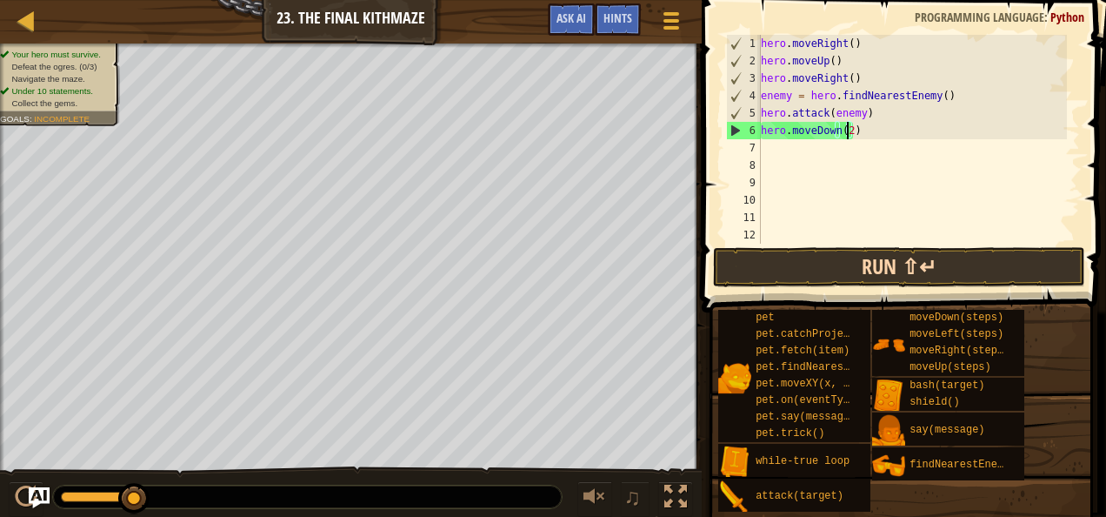
type textarea "hero.moveDown(2)"
click at [793, 264] on button "Run ⇧↵" at bounding box center [899, 267] width 372 height 40
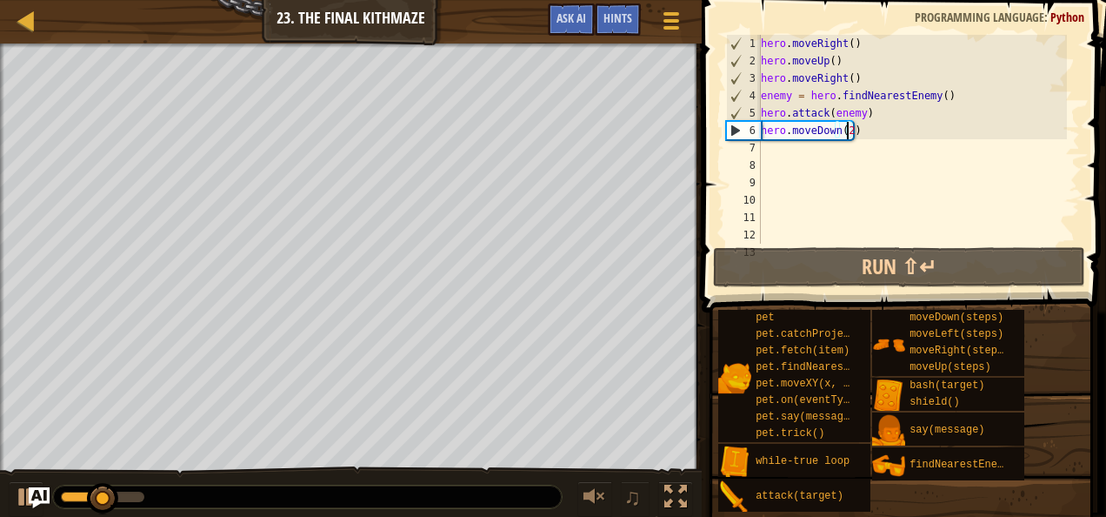
click at [770, 146] on div "hero . moveRight ( ) hero . moveUp ( ) hero . moveRight ( ) enemy = hero . find…" at bounding box center [913, 157] width 310 height 244
type textarea "m"
click at [560, 18] on span "Ask AI" at bounding box center [572, 18] width 30 height 17
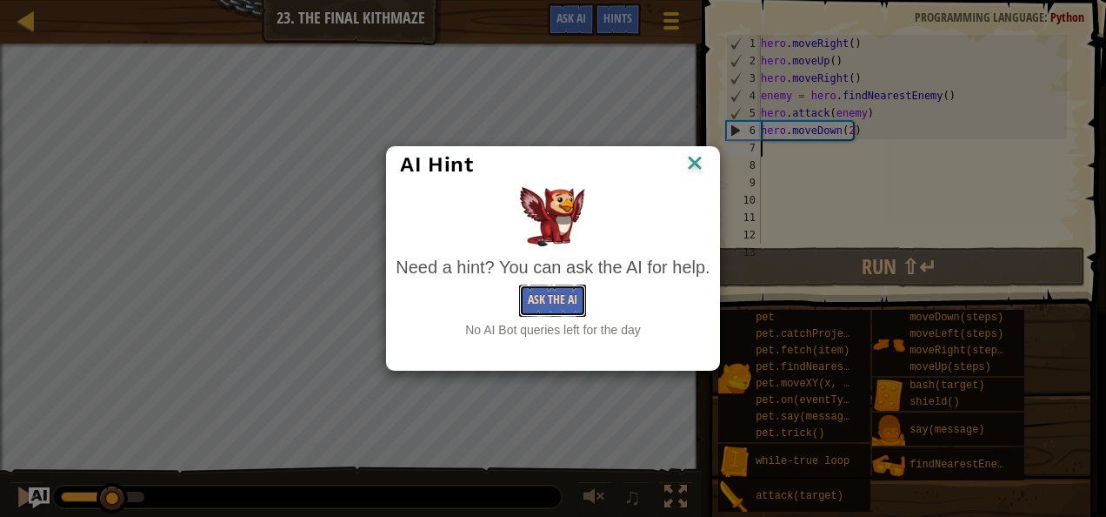
click at [542, 297] on button "Ask the AI" at bounding box center [552, 300] width 67 height 32
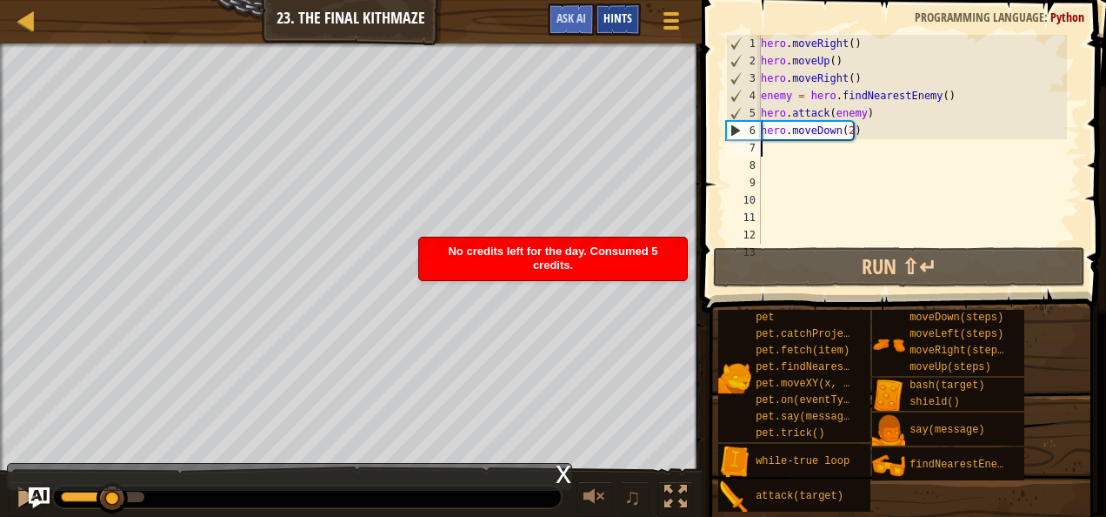
click at [619, 17] on span "Hints" at bounding box center [618, 18] width 29 height 17
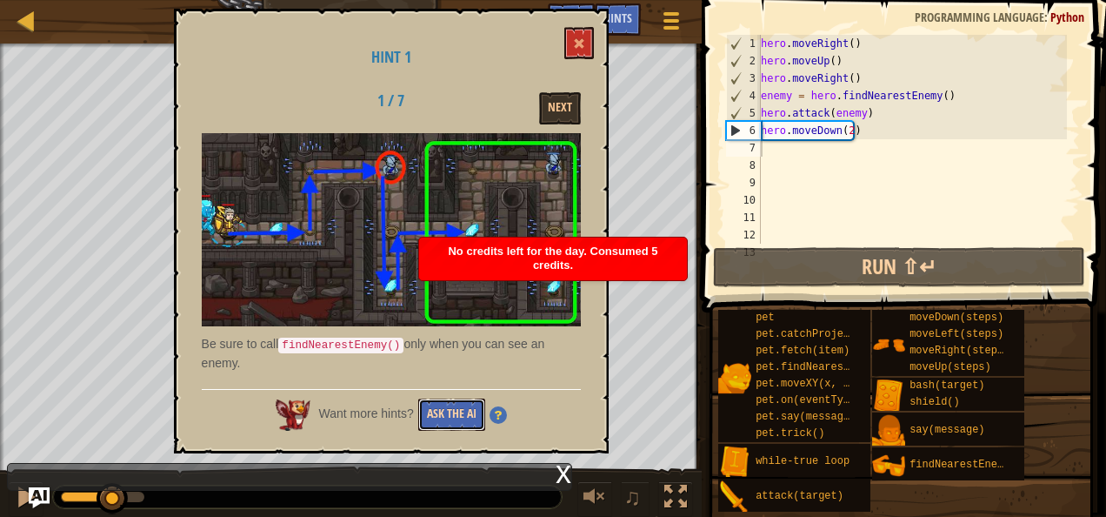
click at [458, 407] on button "Ask the AI" at bounding box center [451, 414] width 67 height 32
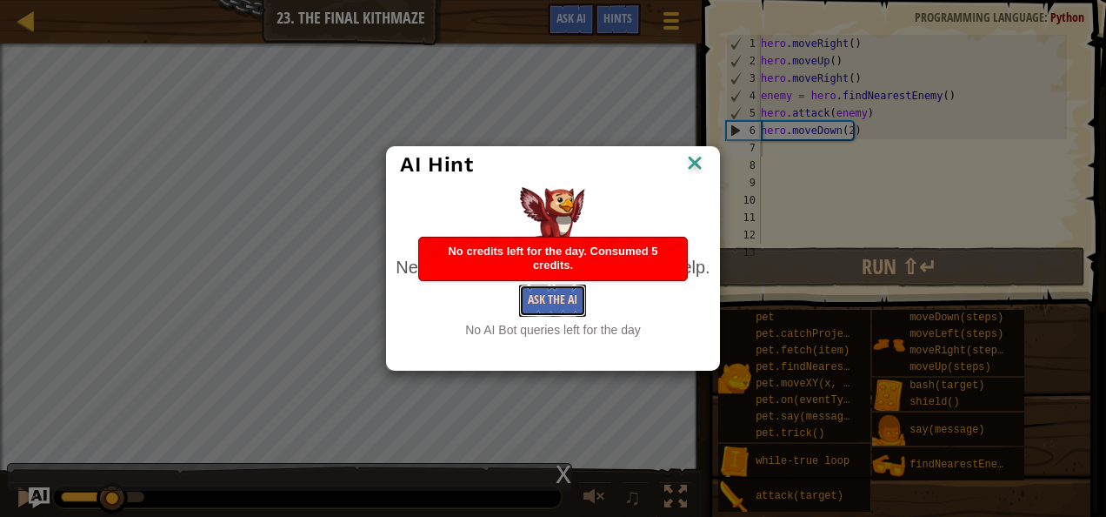
click at [543, 301] on button "Ask the AI" at bounding box center [552, 300] width 67 height 32
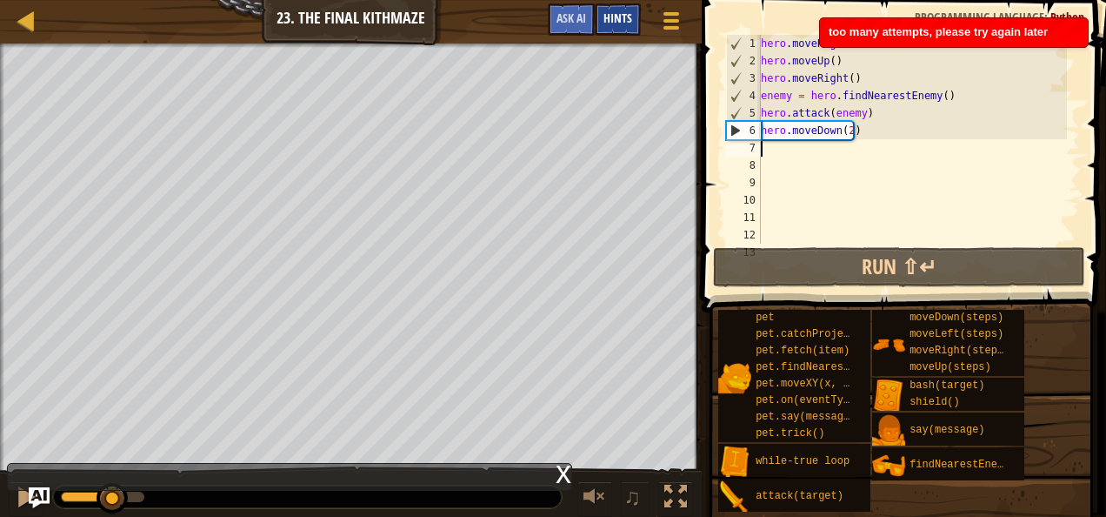
click at [612, 25] on span "Hints" at bounding box center [618, 18] width 29 height 17
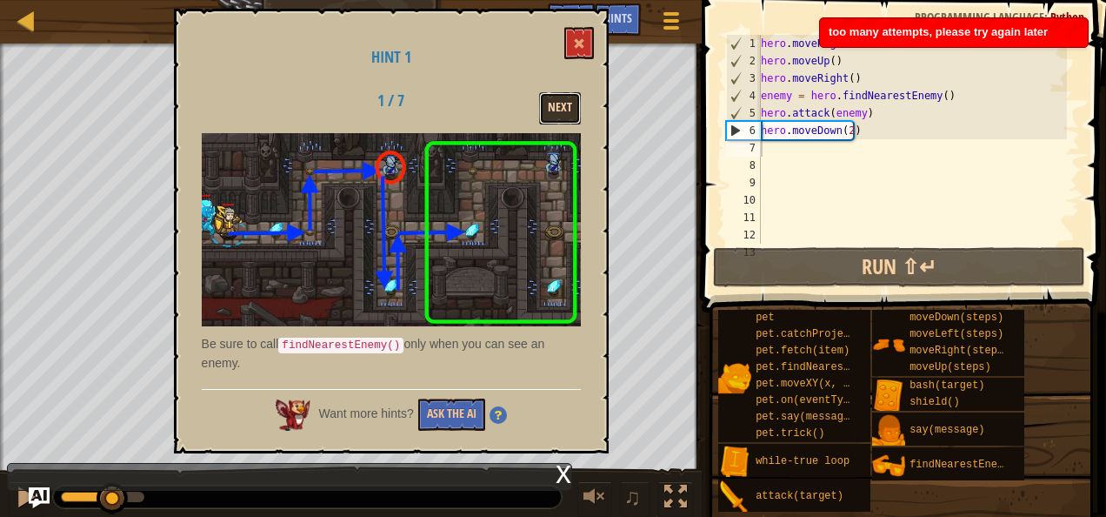
click at [558, 107] on button "Next" at bounding box center [560, 108] width 42 height 32
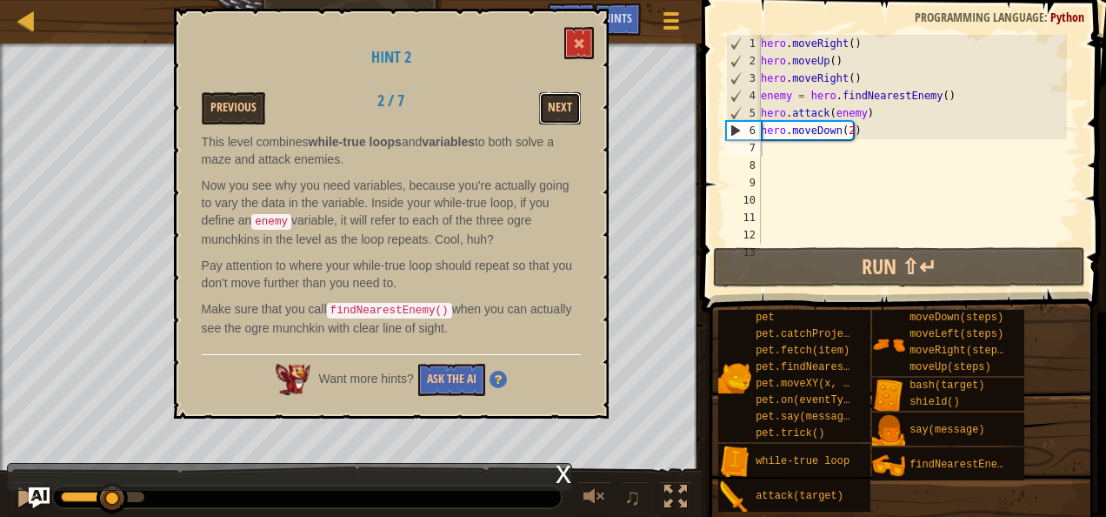
click at [558, 107] on button "Next" at bounding box center [560, 108] width 42 height 32
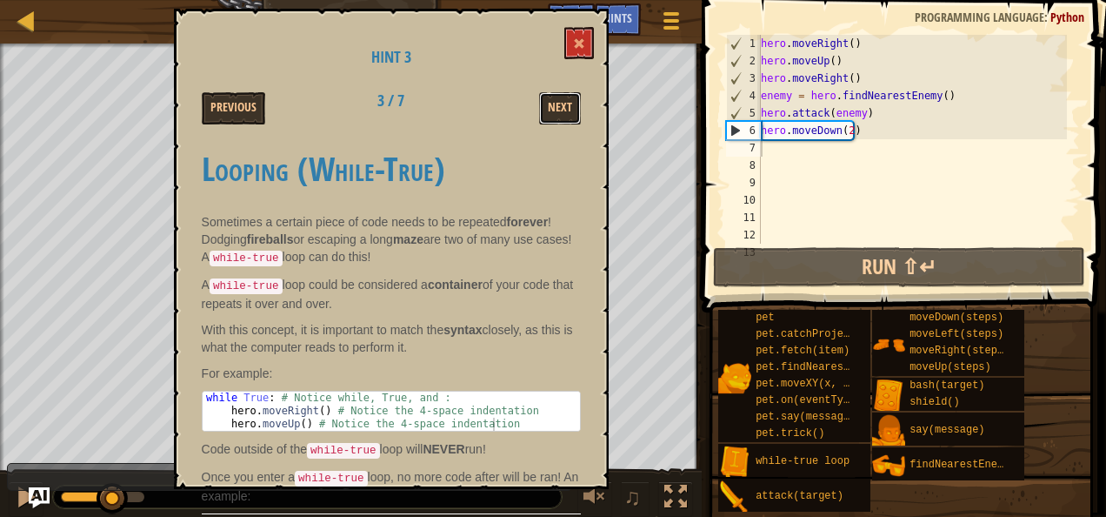
click at [558, 107] on button "Next" at bounding box center [560, 108] width 42 height 32
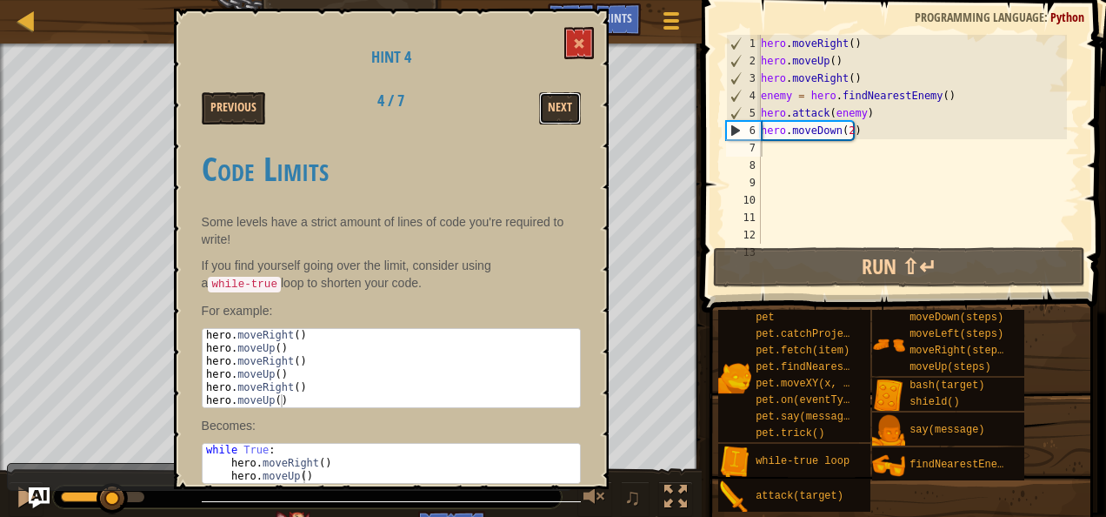
click at [558, 107] on button "Next" at bounding box center [560, 108] width 42 height 32
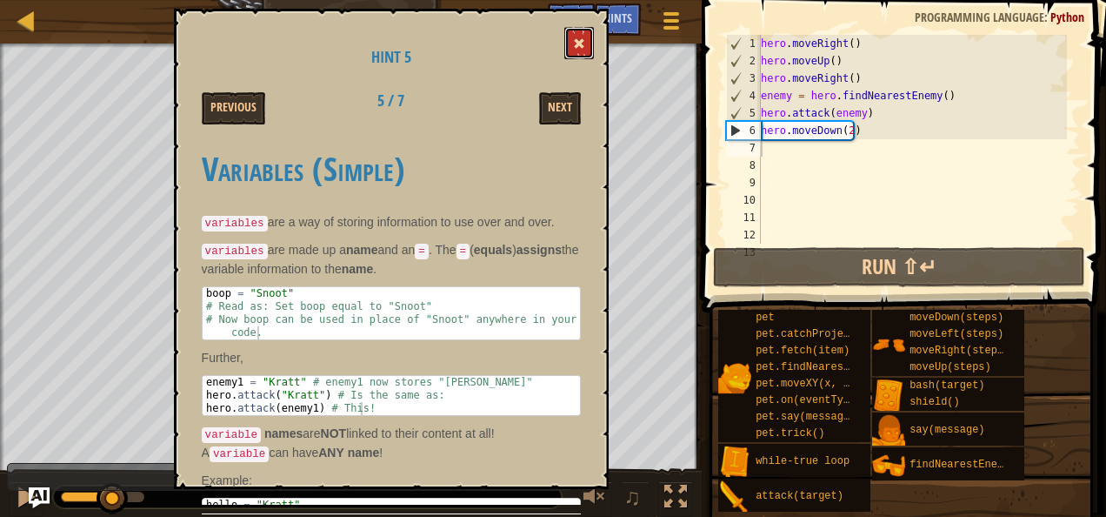
click at [577, 35] on button at bounding box center [580, 43] width 30 height 32
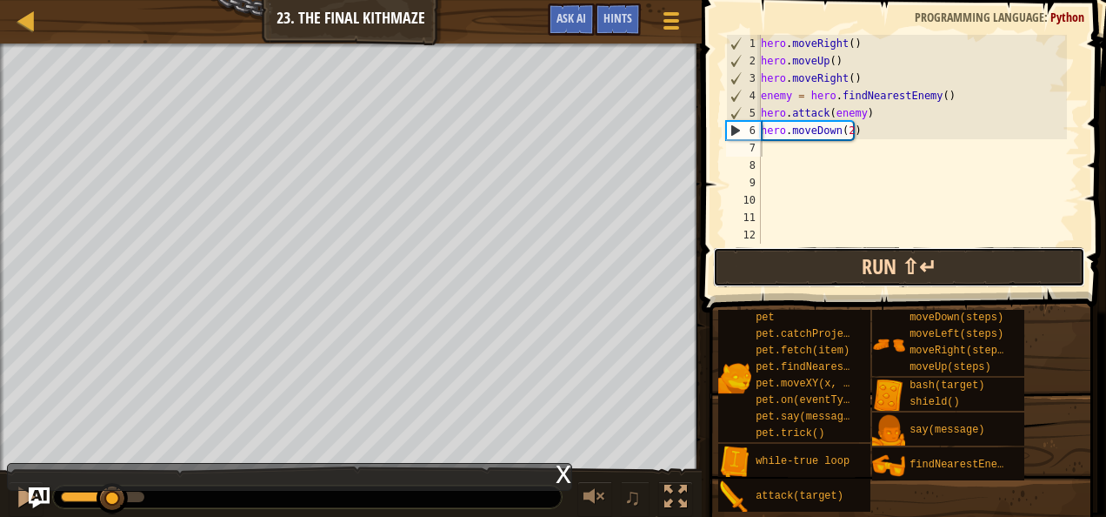
click at [768, 259] on button "Run ⇧↵" at bounding box center [899, 267] width 372 height 40
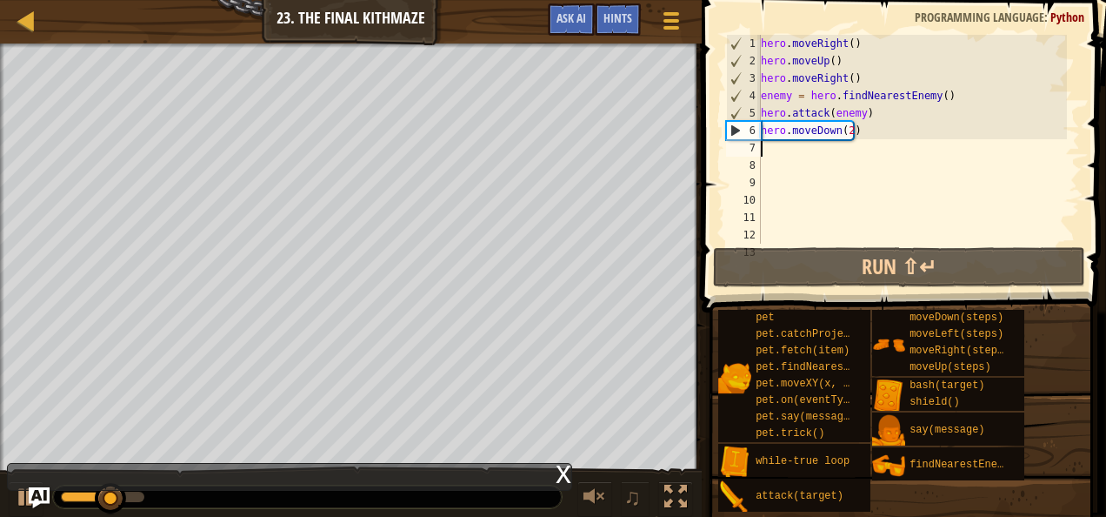
click at [782, 145] on div "hero . moveRight ( ) hero . moveUp ( ) hero . moveRight ( ) enemy = hero . find…" at bounding box center [913, 157] width 310 height 244
type textarea "m"
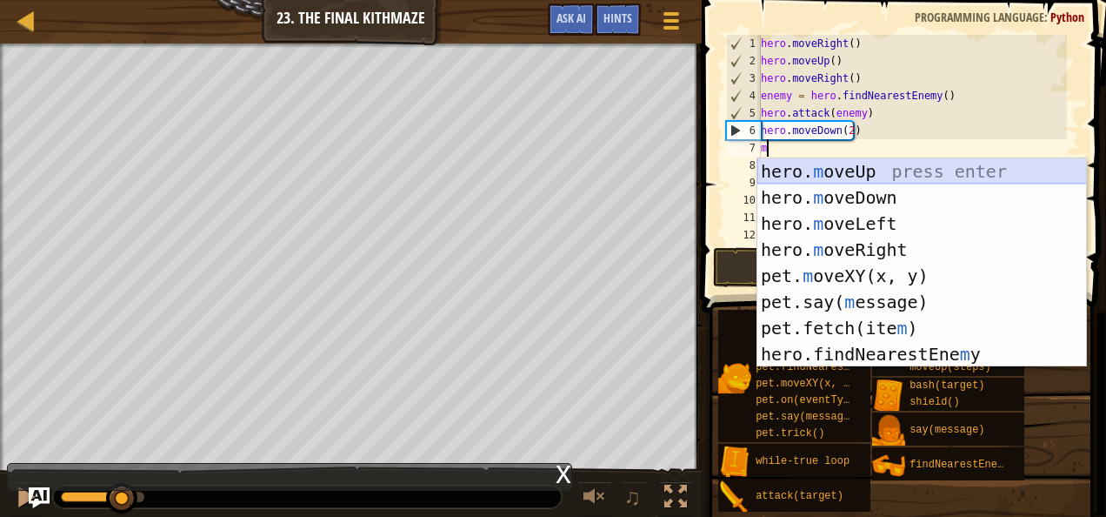
click at [800, 170] on div "hero. m oveUp press enter hero. m oveDown press enter hero. m oveLeft press ent…" at bounding box center [923, 288] width 330 height 261
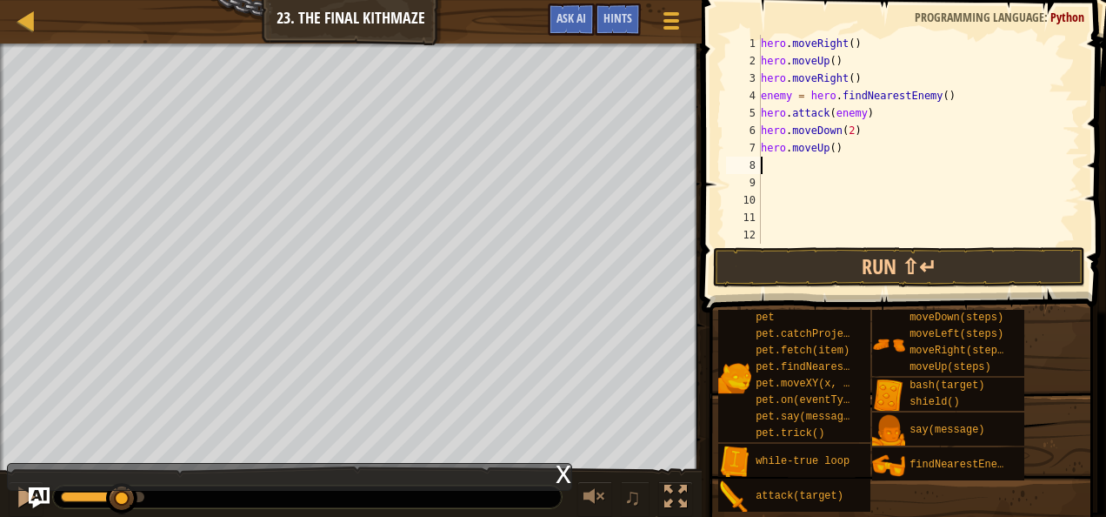
type textarea "1"
click at [831, 150] on div "hero . moveRight ( ) hero . moveUp ( ) hero . moveRight ( ) enemy = hero . find…" at bounding box center [913, 157] width 310 height 244
type textarea "hero.moveUp(1)"
click at [818, 262] on button "Run ⇧↵" at bounding box center [899, 267] width 372 height 40
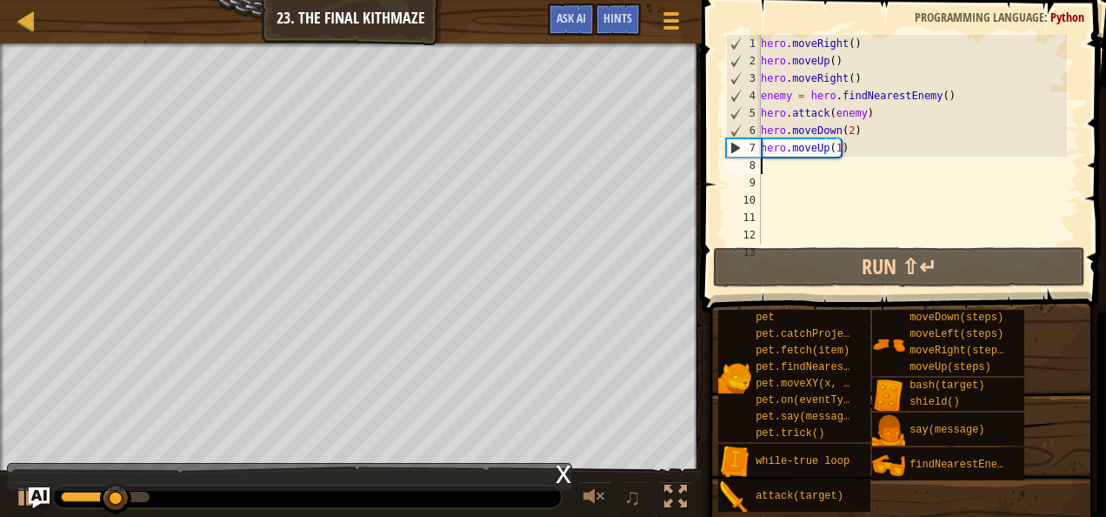
click at [780, 162] on div "hero . moveRight ( ) hero . moveUp ( ) hero . moveRight ( ) enemy = hero . find…" at bounding box center [913, 157] width 310 height 244
type textarea "m"
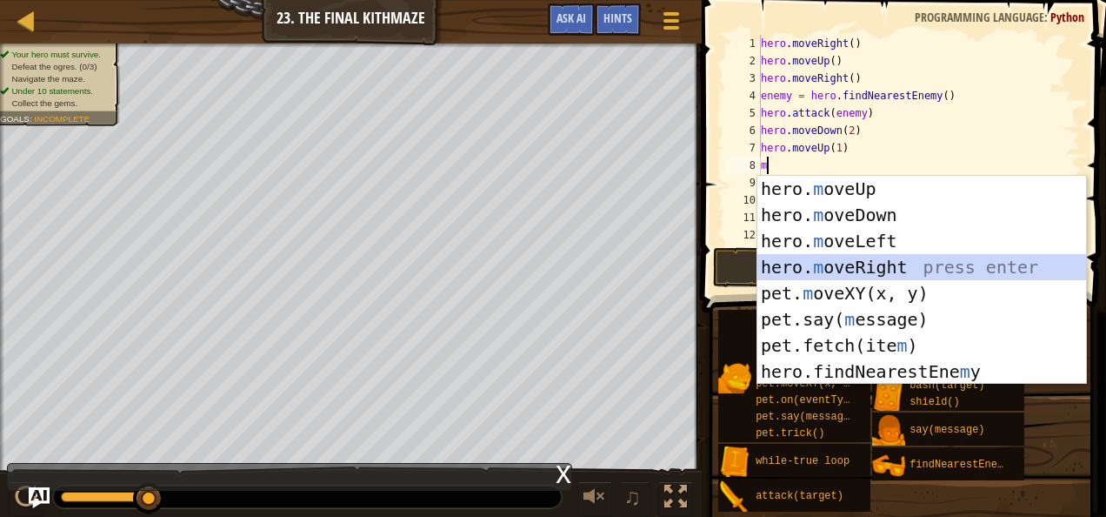
click at [816, 261] on div "hero. m oveUp press enter hero. m oveDown press enter hero. m oveLeft press ent…" at bounding box center [923, 306] width 330 height 261
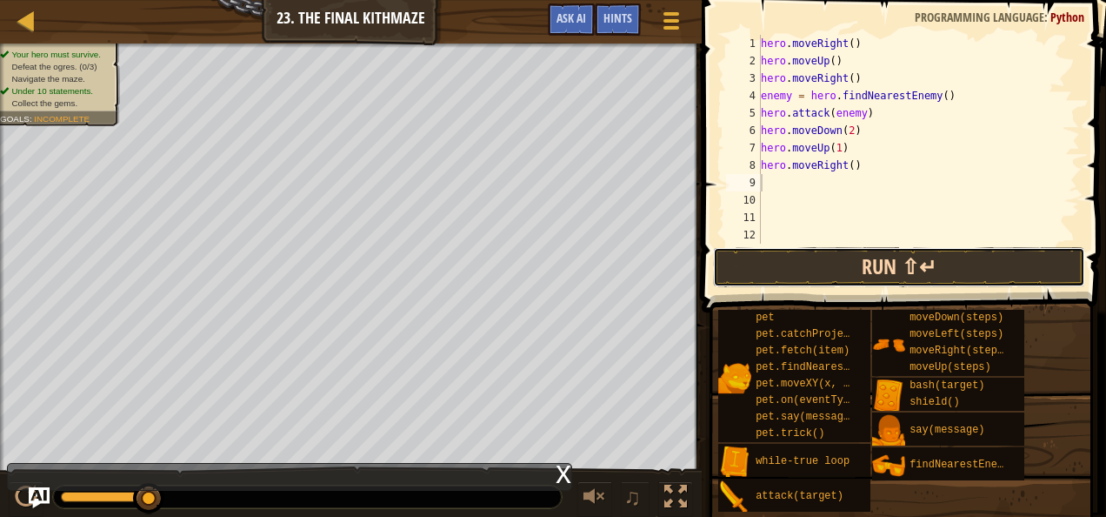
click at [839, 256] on button "Run ⇧↵" at bounding box center [899, 267] width 372 height 40
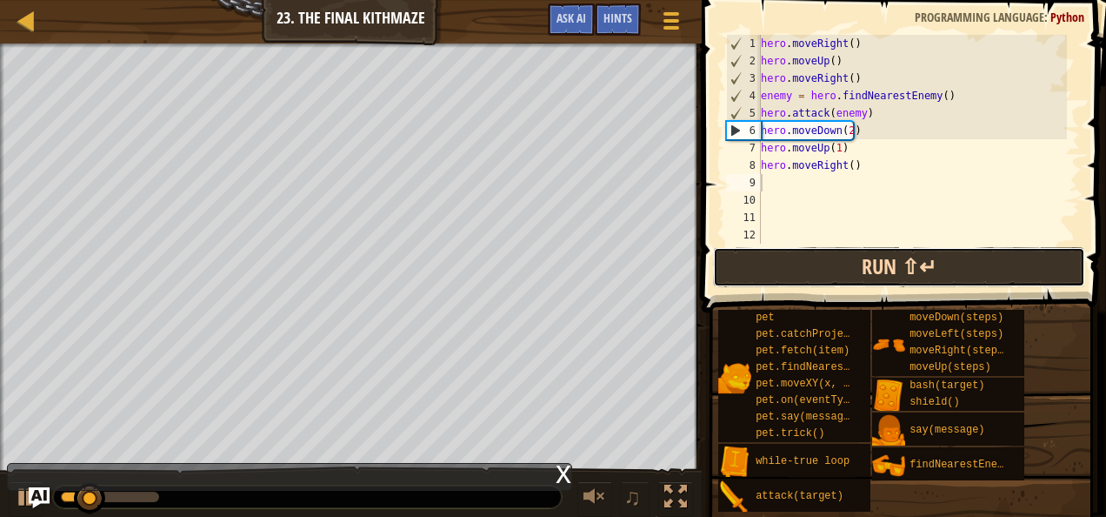
click at [834, 249] on button "Run ⇧↵" at bounding box center [899, 267] width 372 height 40
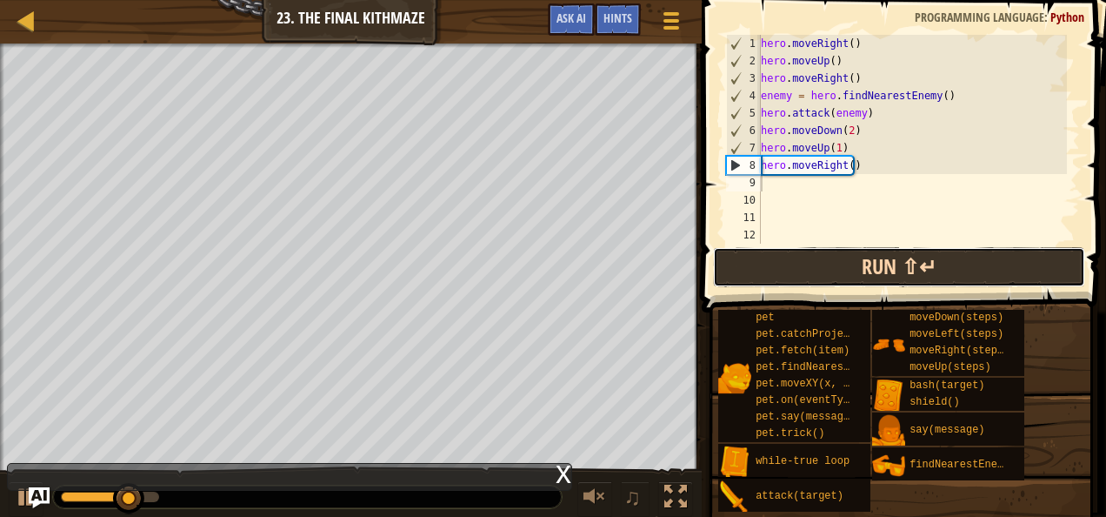
click at [834, 249] on button "Run ⇧↵" at bounding box center [899, 267] width 372 height 40
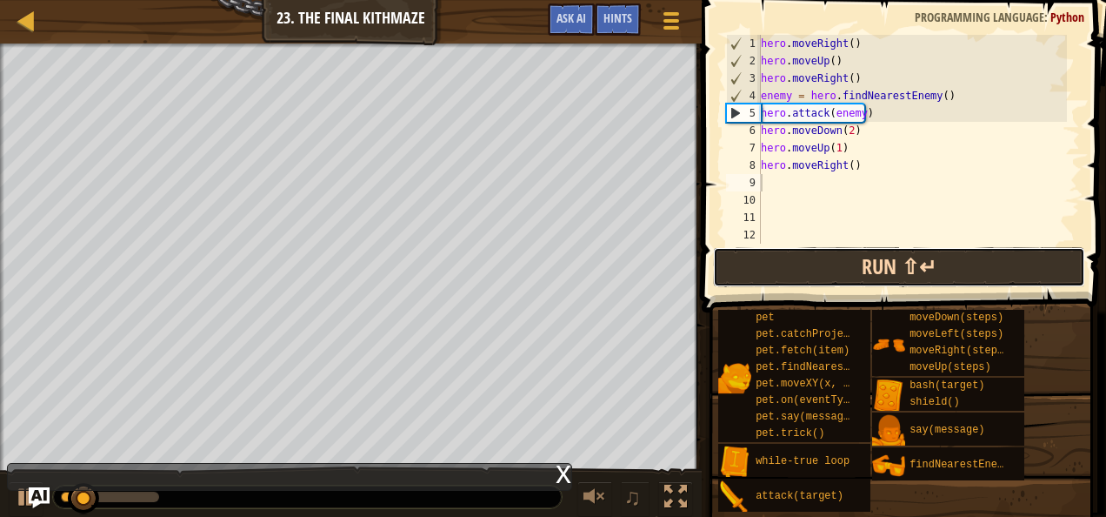
click at [834, 255] on button "Run ⇧↵" at bounding box center [899, 267] width 372 height 40
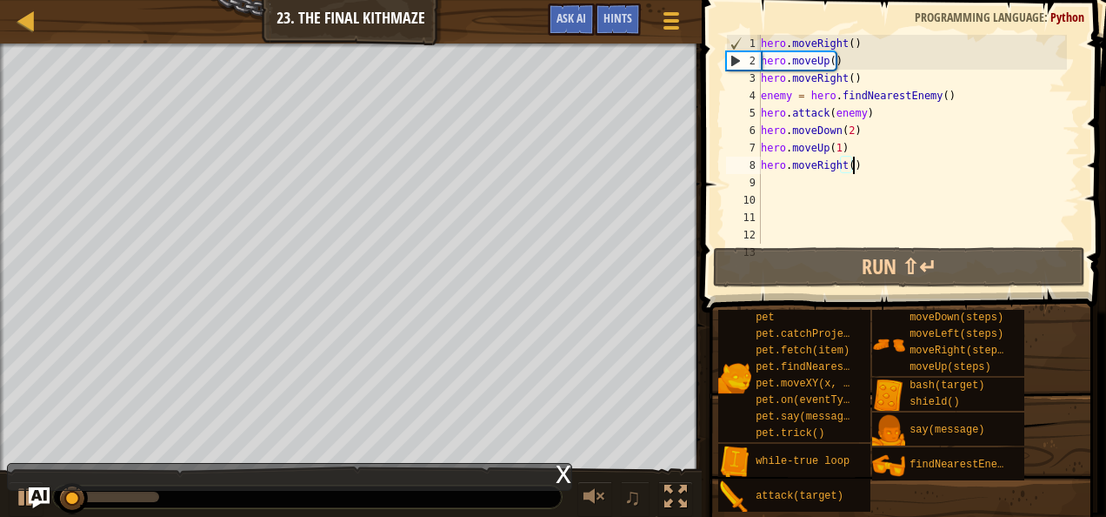
click at [859, 163] on div "hero . moveRight ( ) hero . moveUp ( ) hero . moveRight ( ) enemy = hero . find…" at bounding box center [913, 157] width 310 height 244
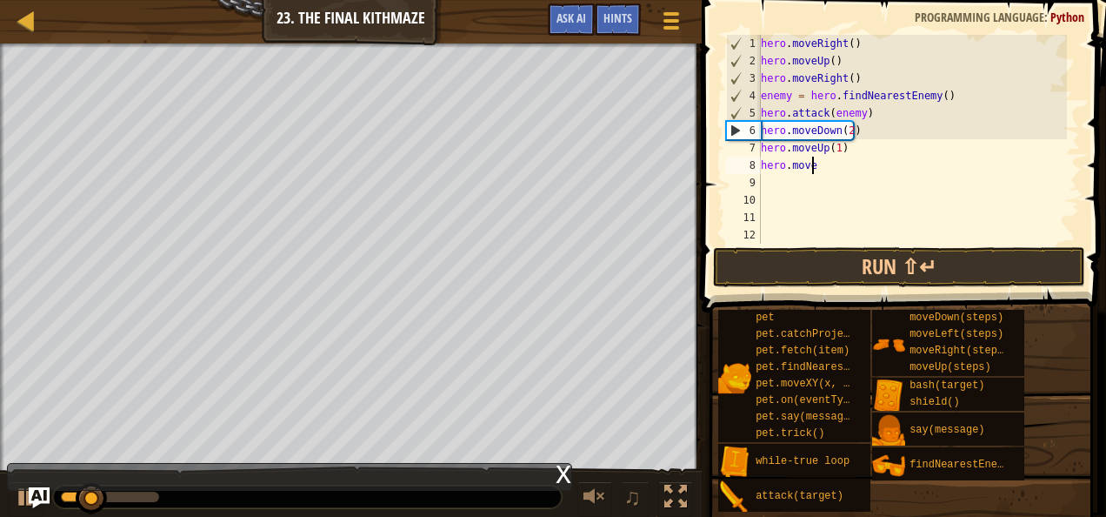
type textarea "h"
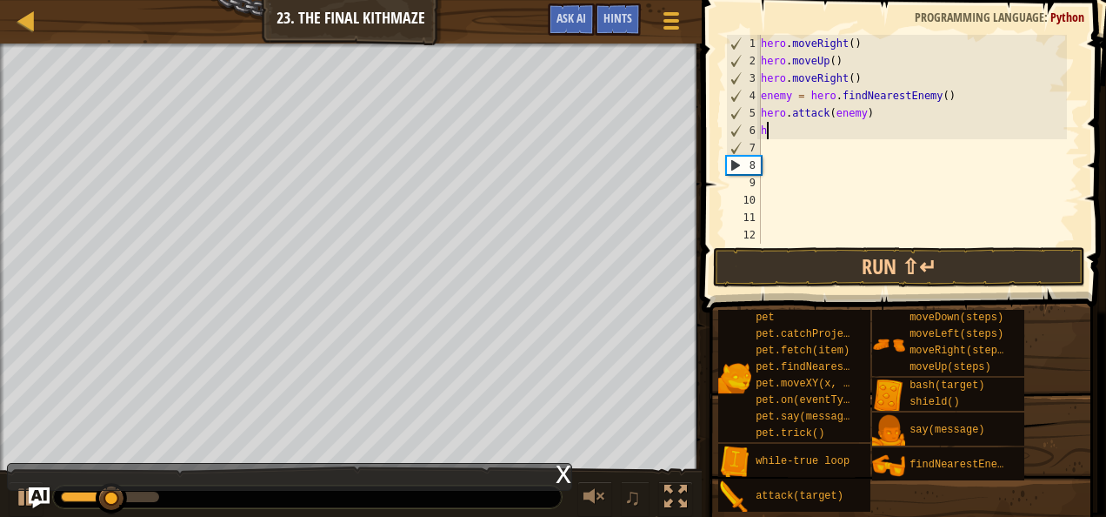
type textarea "h"
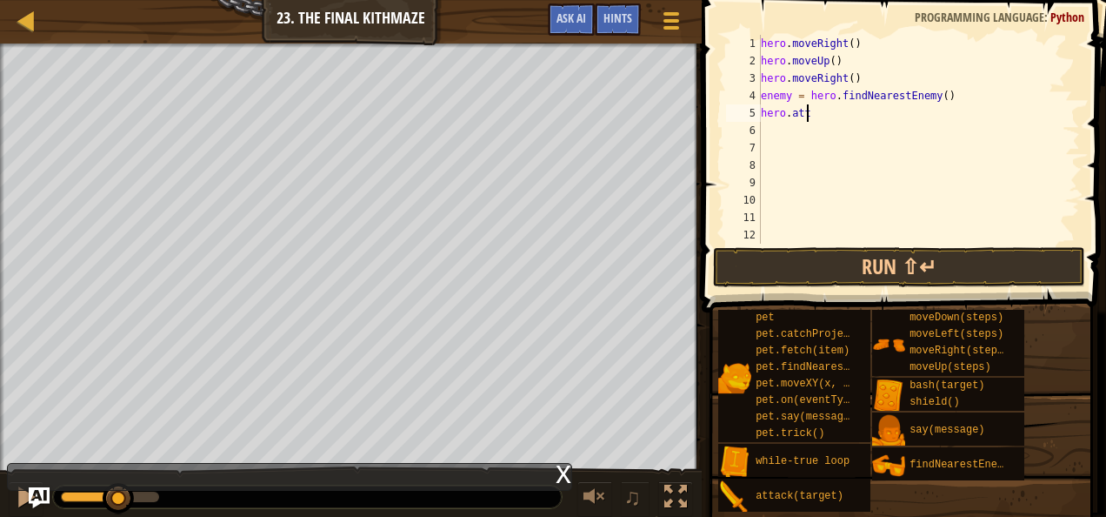
type textarea "h"
type textarea "e"
type textarea "h"
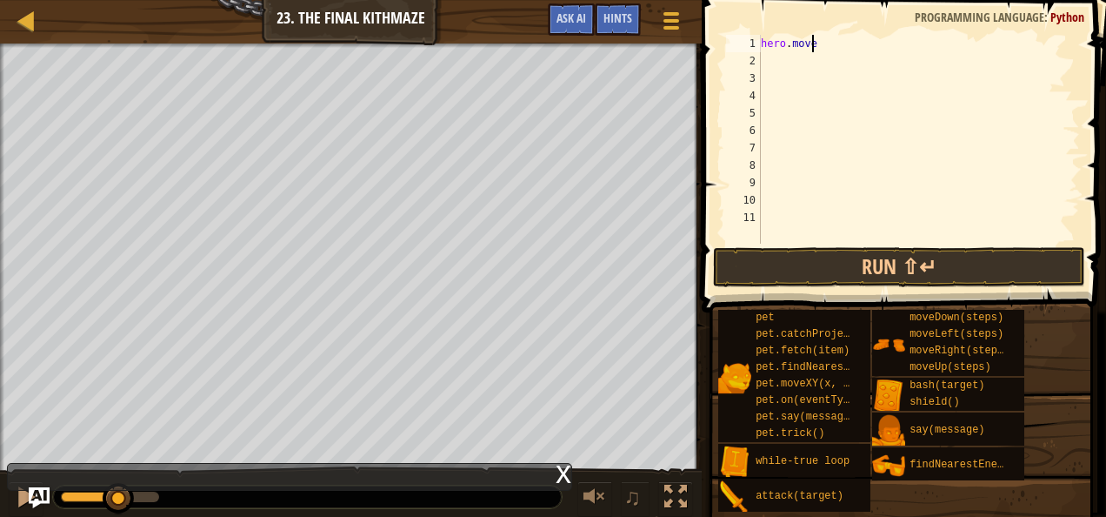
type textarea "h"
click at [837, 248] on button "Run ⇧↵" at bounding box center [899, 267] width 372 height 40
